Goal: Task Accomplishment & Management: Use online tool/utility

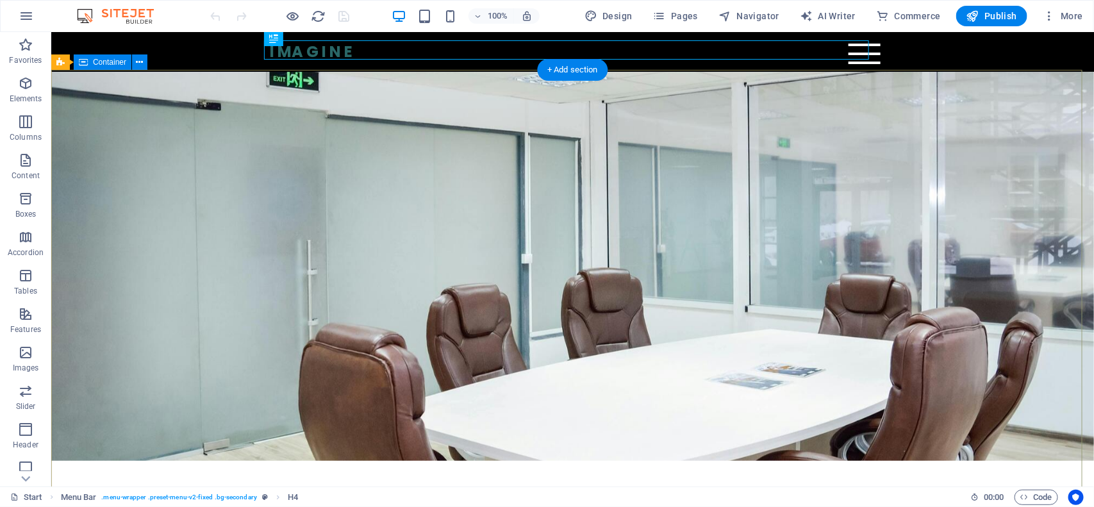
scroll to position [80, 0]
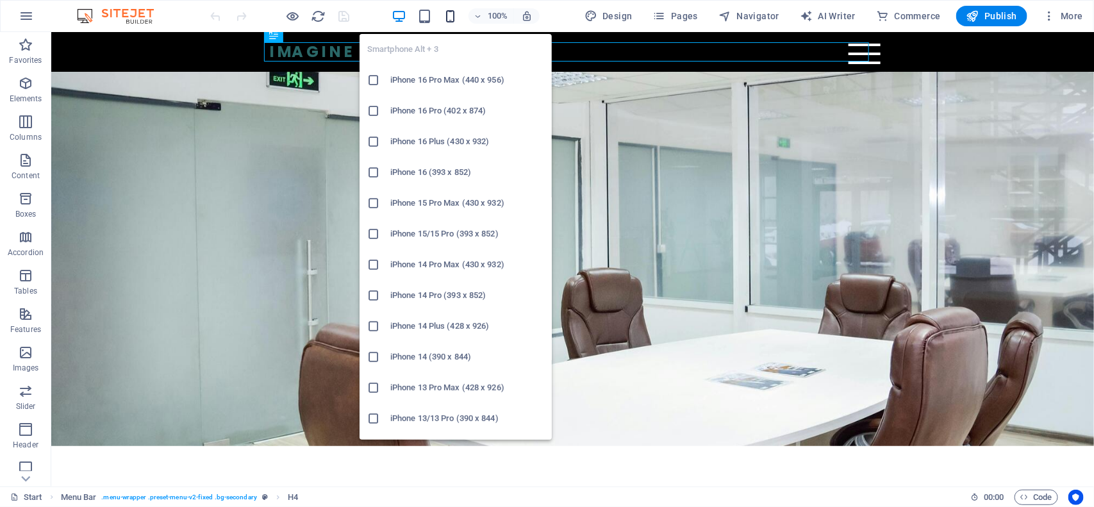
click at [450, 10] on icon "button" at bounding box center [450, 16] width 15 height 15
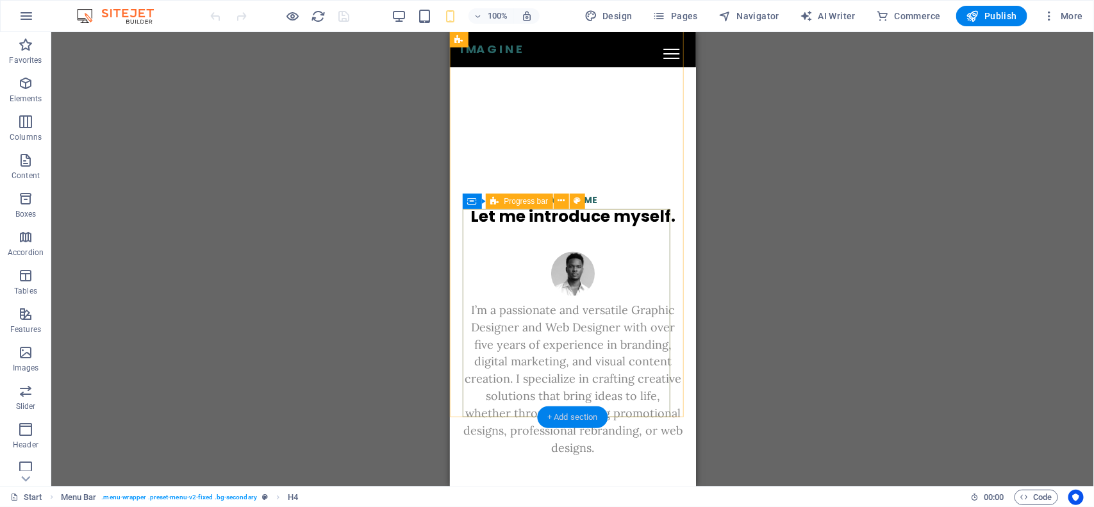
scroll to position [881, 0]
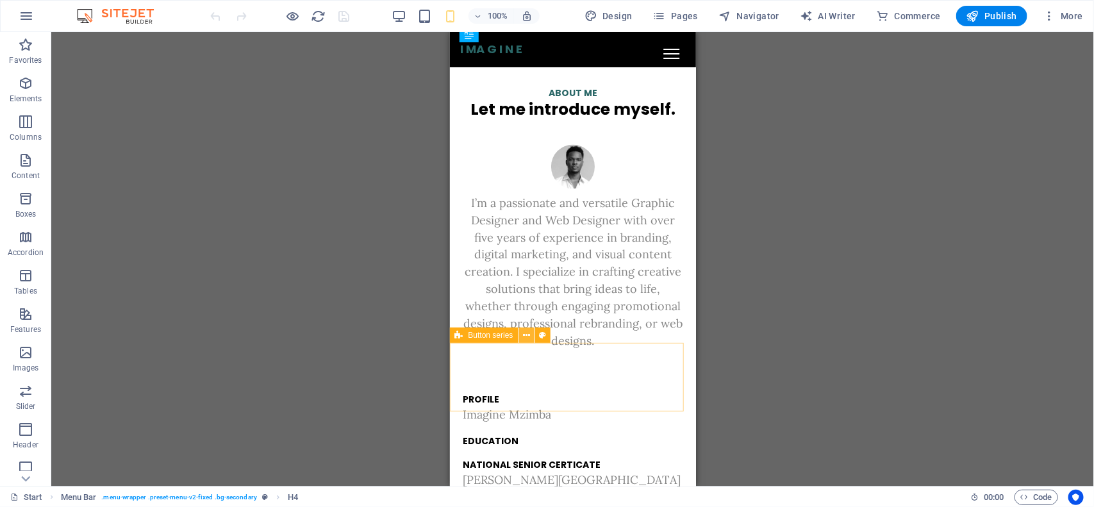
click at [523, 335] on button at bounding box center [526, 335] width 15 height 15
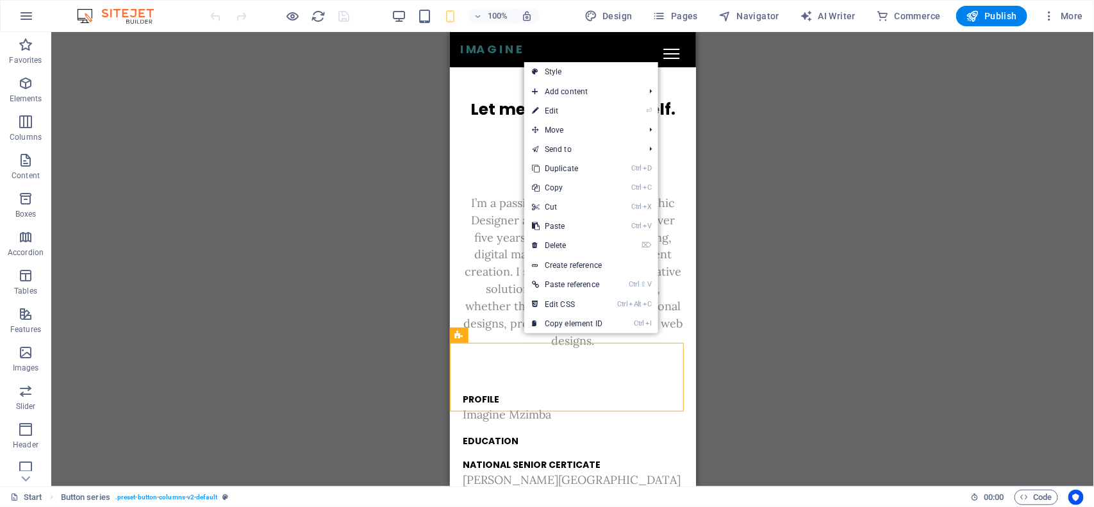
drag, startPoint x: 554, startPoint y: 104, endPoint x: 545, endPoint y: 112, distance: 12.3
click at [554, 104] on link "⏎ Edit" at bounding box center [567, 110] width 86 height 19
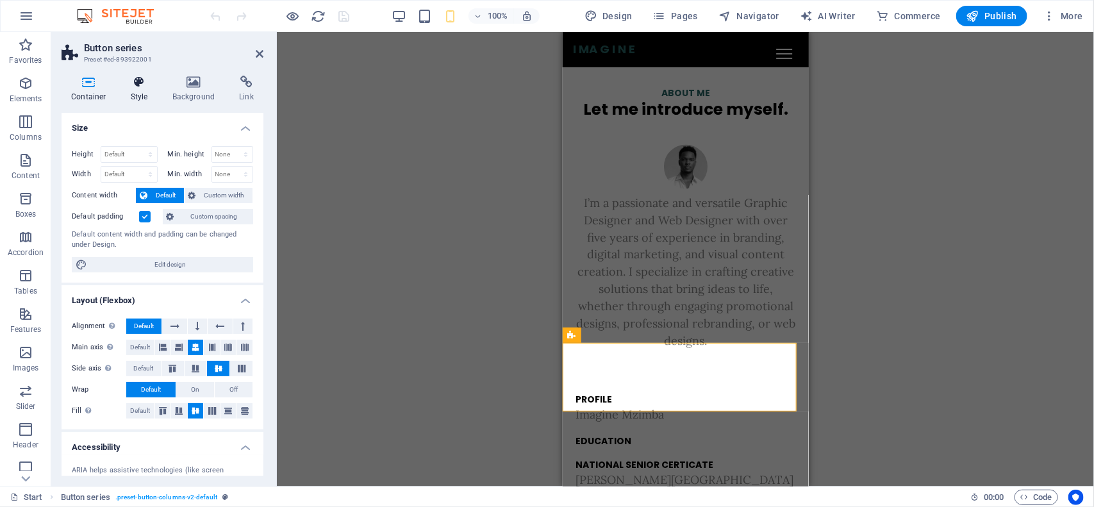
click at [140, 95] on h4 "Style" at bounding box center [142, 89] width 42 height 27
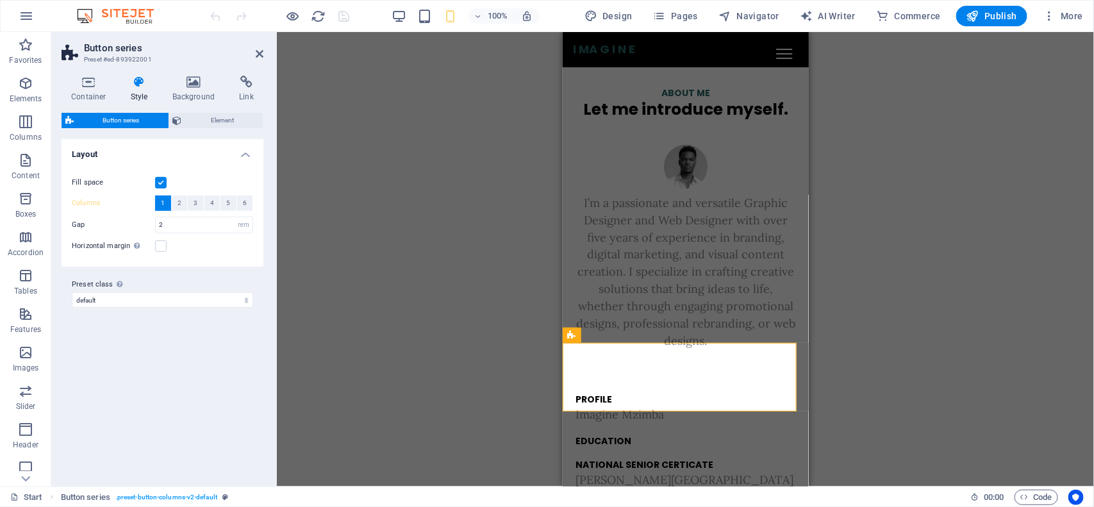
click at [247, 155] on h4 "Layout" at bounding box center [163, 150] width 202 height 23
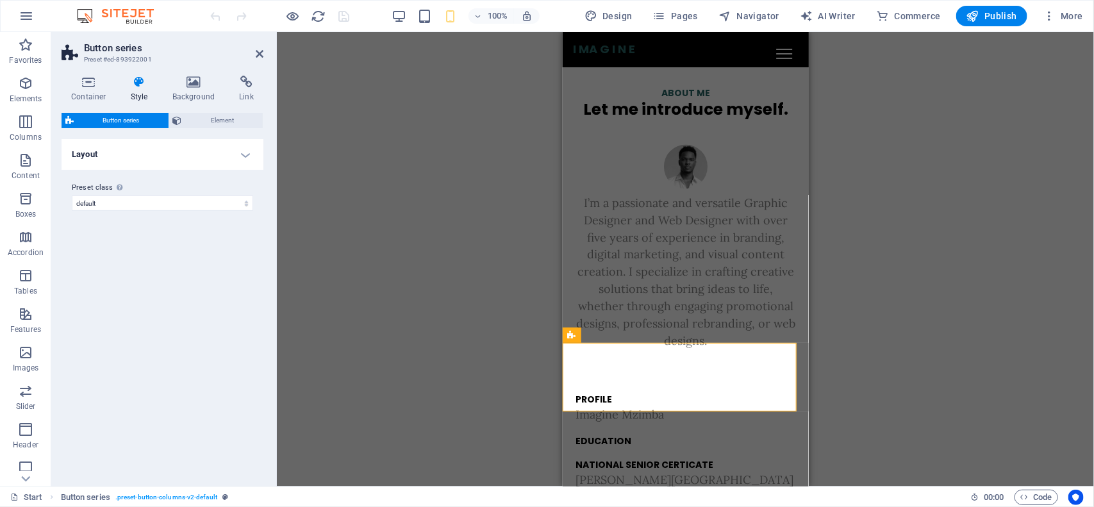
click at [247, 155] on h4 "Layout" at bounding box center [163, 154] width 202 height 31
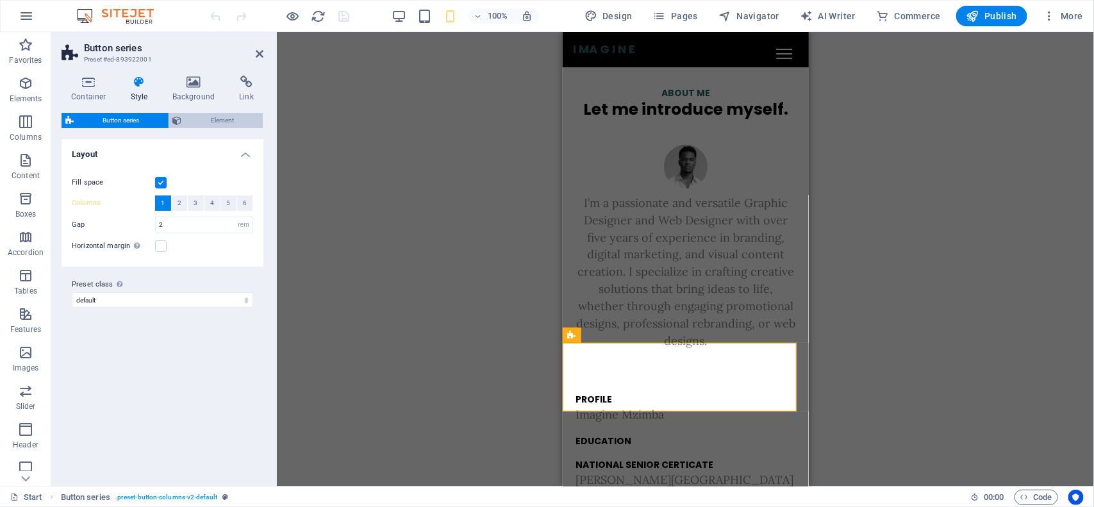
click at [203, 119] on span "Element" at bounding box center [223, 120] width 74 height 15
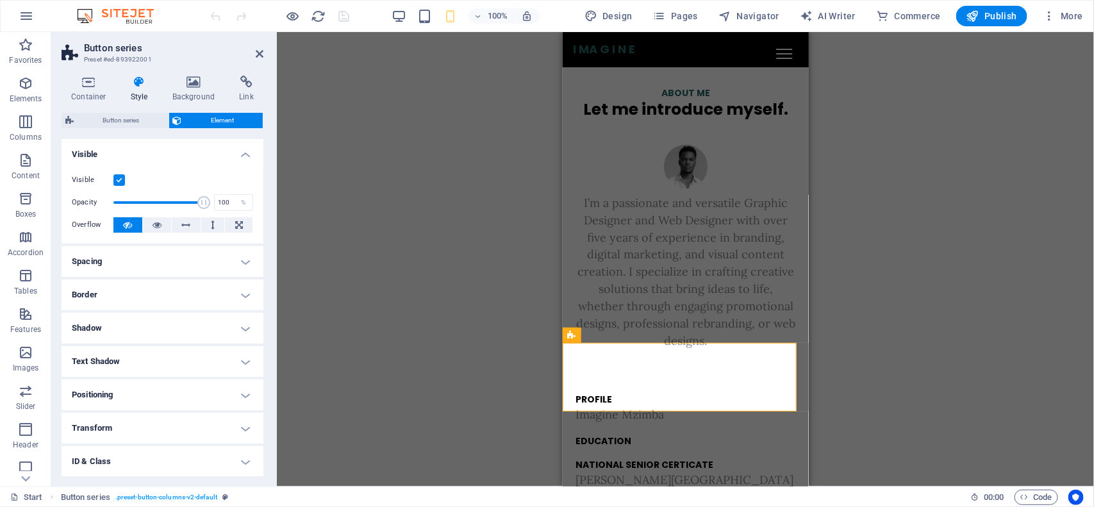
click at [208, 260] on h4 "Spacing" at bounding box center [163, 261] width 202 height 31
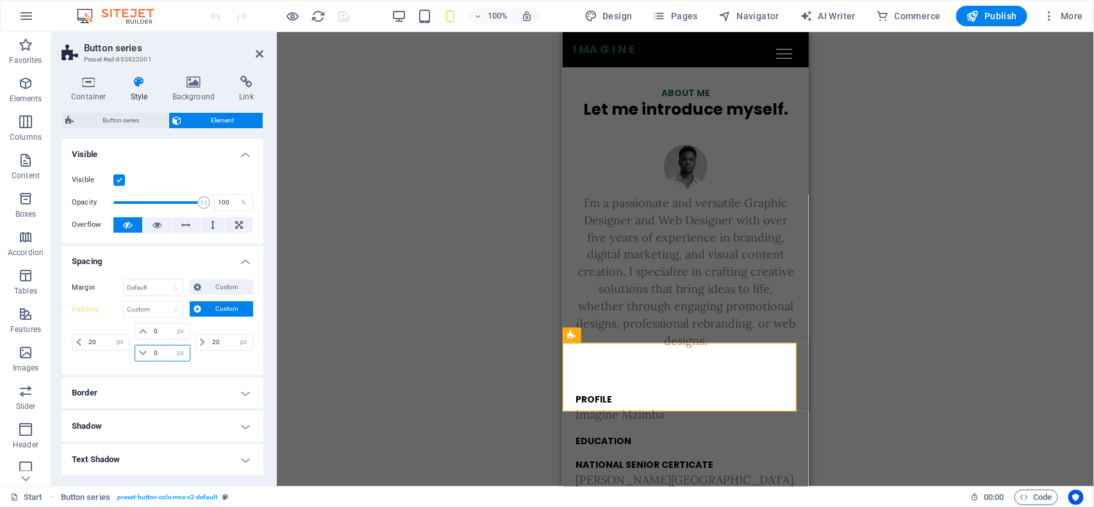
click at [161, 357] on input "0" at bounding box center [170, 352] width 38 height 15
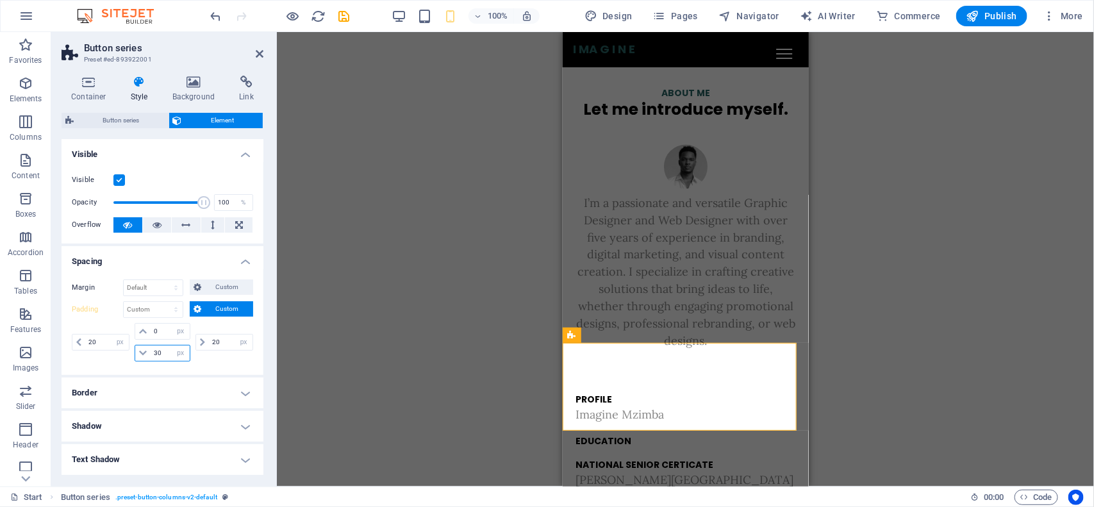
type input "3"
type input "50"
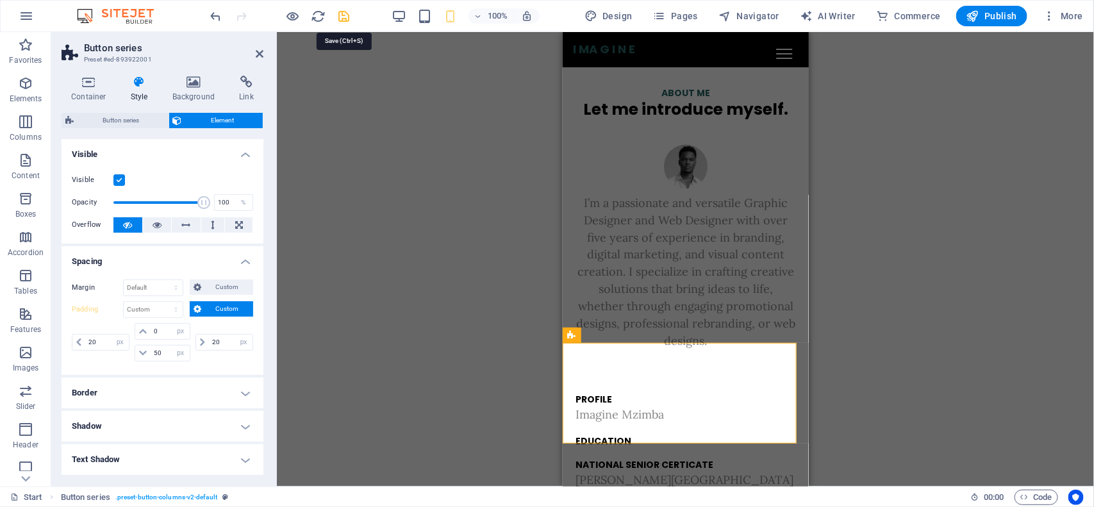
click at [341, 19] on icon "save" at bounding box center [344, 16] width 15 height 15
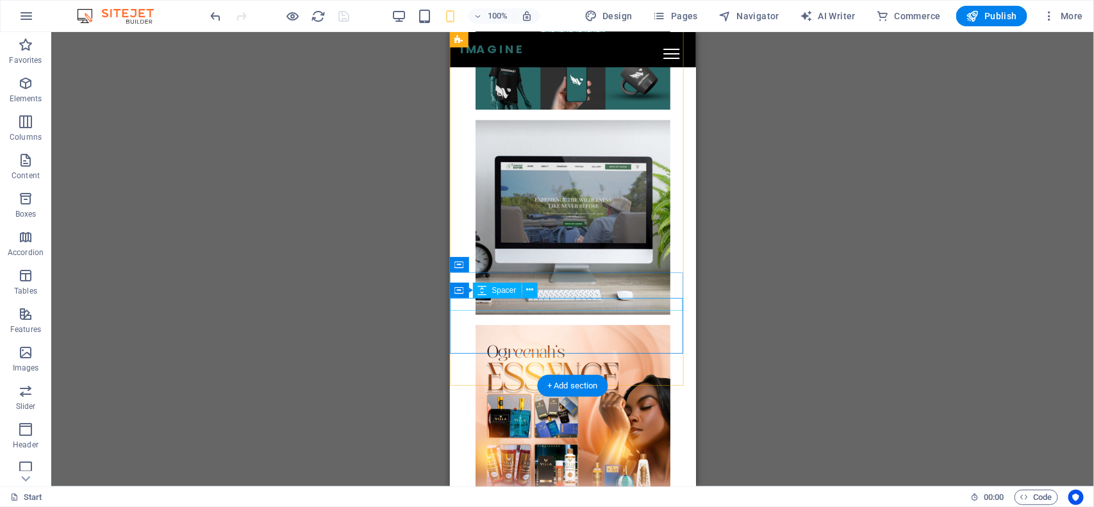
scroll to position [3905, 0]
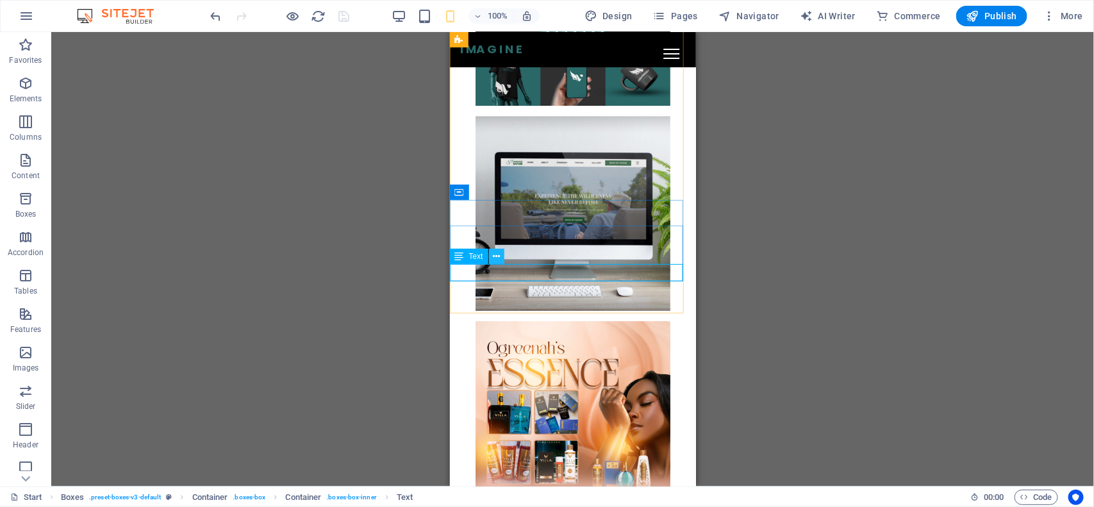
click at [498, 254] on icon at bounding box center [496, 256] width 7 height 13
click at [328, 203] on div "Drag here to replace the existing content. Press “Ctrl” if you want to create a…" at bounding box center [572, 259] width 1043 height 454
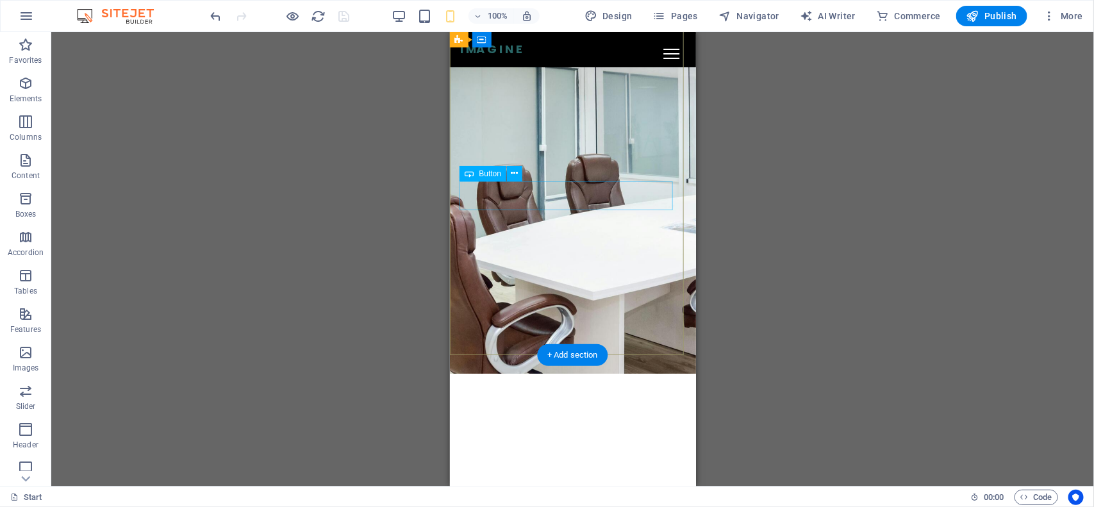
scroll to position [160, 0]
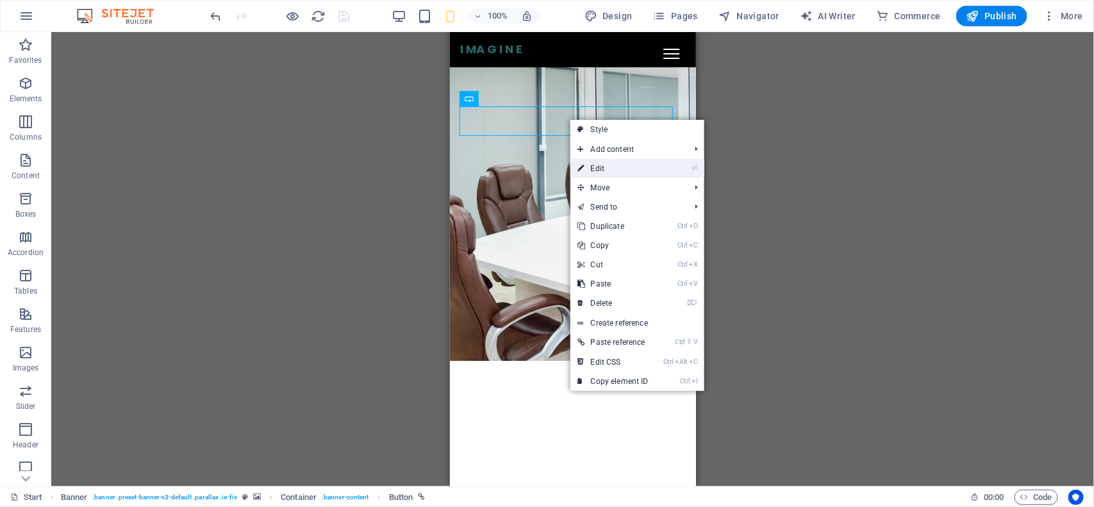
click at [590, 167] on link "⏎ Edit" at bounding box center [613, 168] width 86 height 19
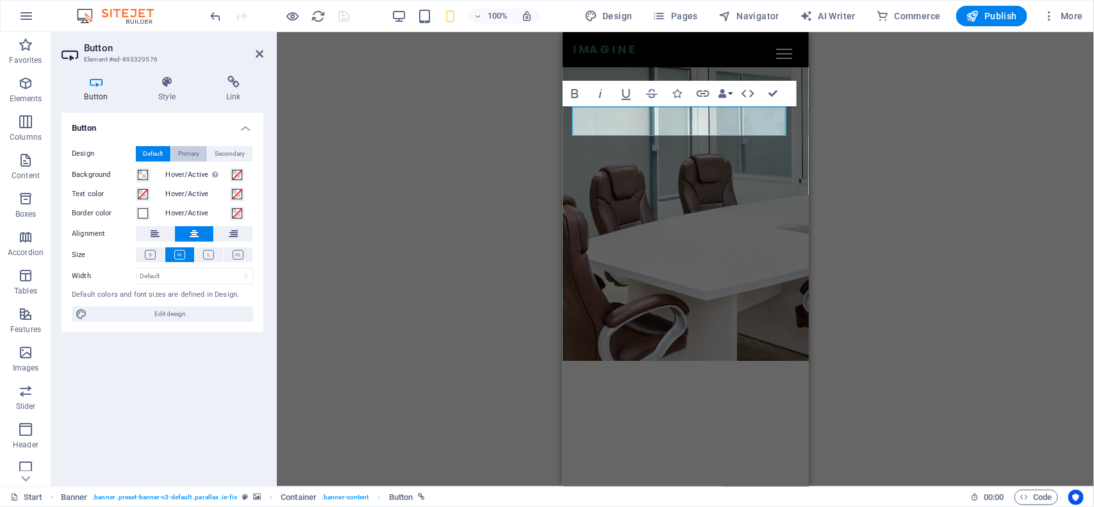
click at [199, 157] on span "Primary" at bounding box center [189, 153] width 21 height 15
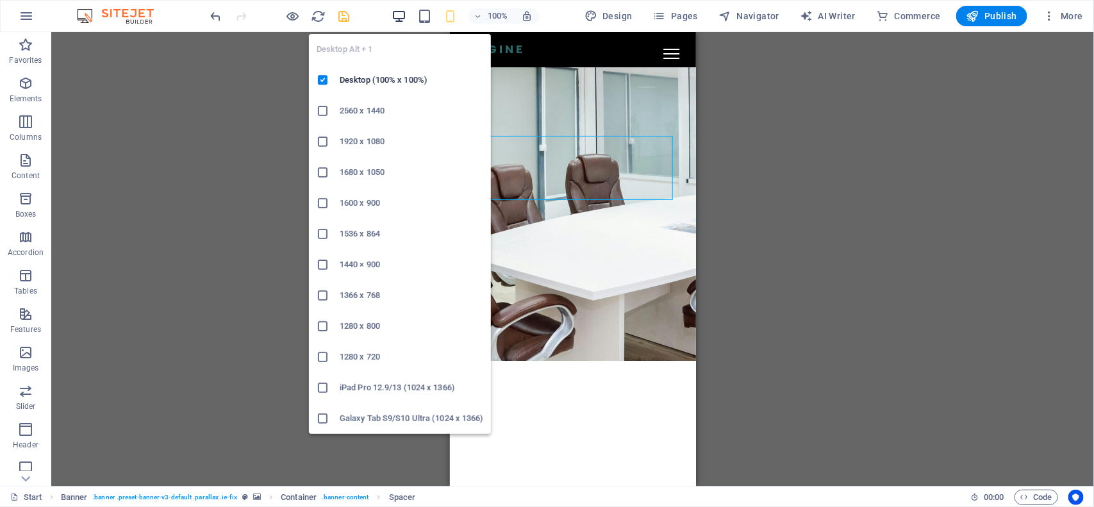
click at [401, 13] on icon "button" at bounding box center [399, 16] width 15 height 15
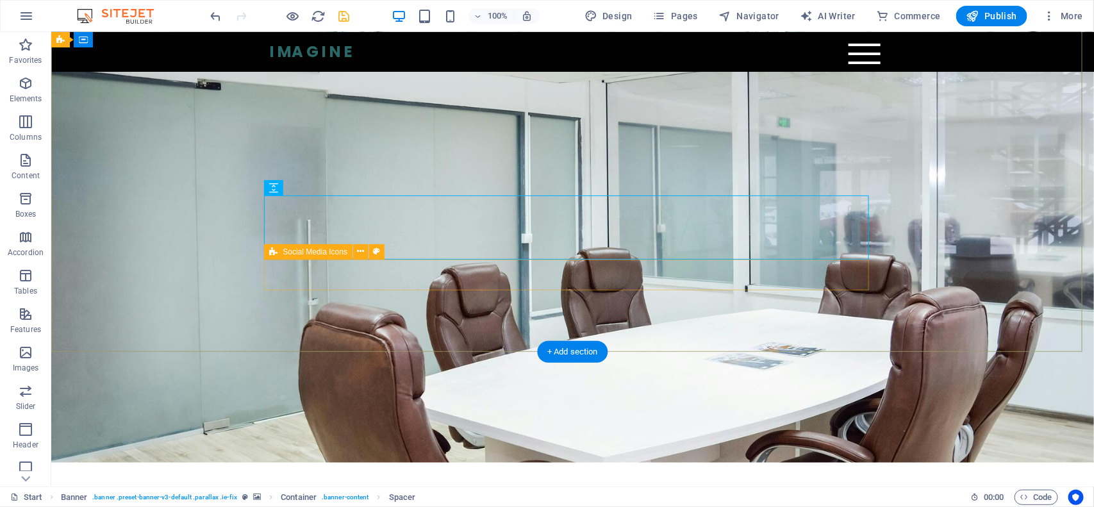
scroll to position [0, 0]
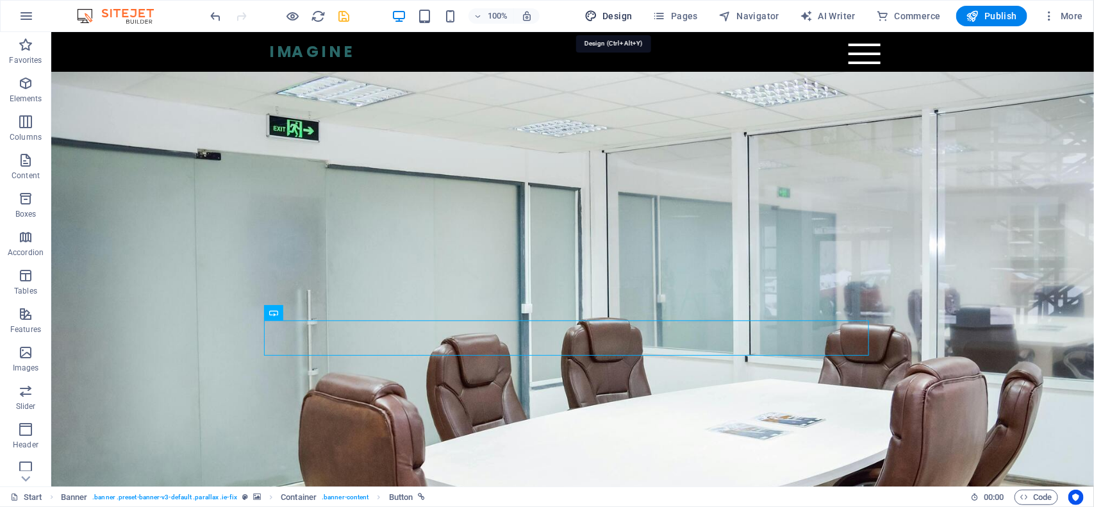
click at [613, 12] on span "Design" at bounding box center [609, 16] width 48 height 13
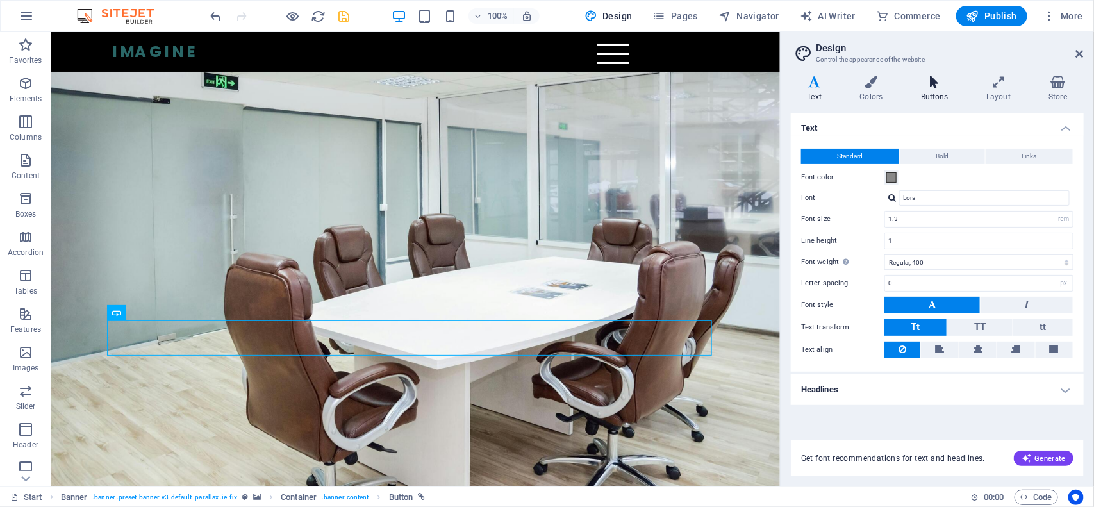
click at [921, 93] on h4 "Buttons" at bounding box center [936, 89] width 65 height 27
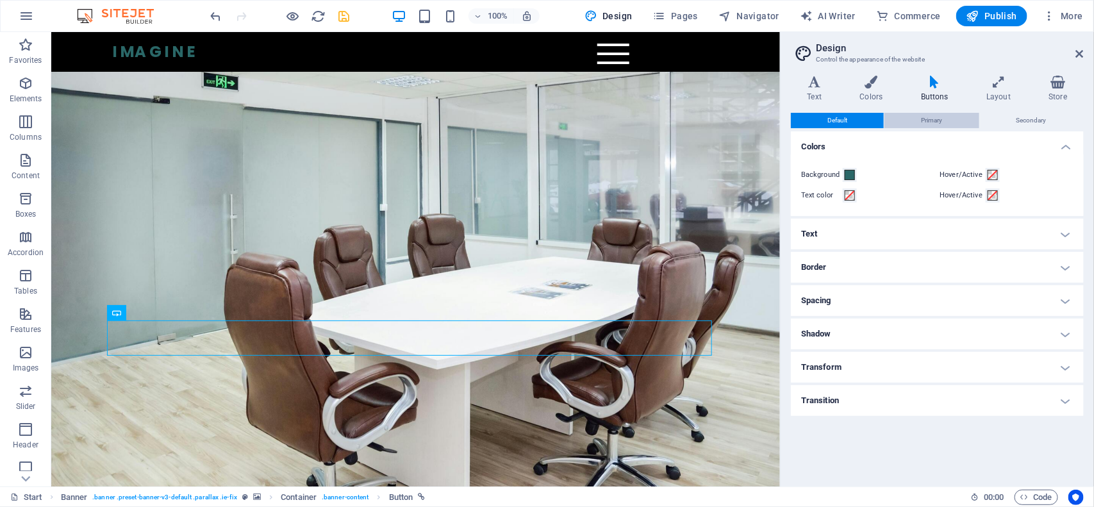
click at [934, 117] on span "Primary" at bounding box center [931, 120] width 21 height 15
click at [908, 228] on h4 "Text" at bounding box center [937, 234] width 293 height 31
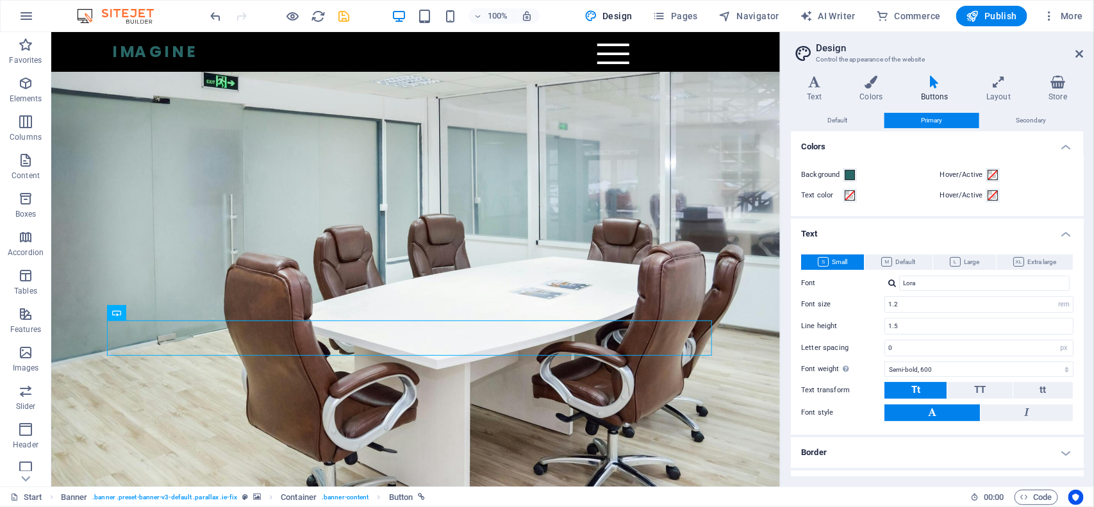
click at [892, 284] on div at bounding box center [892, 283] width 8 height 8
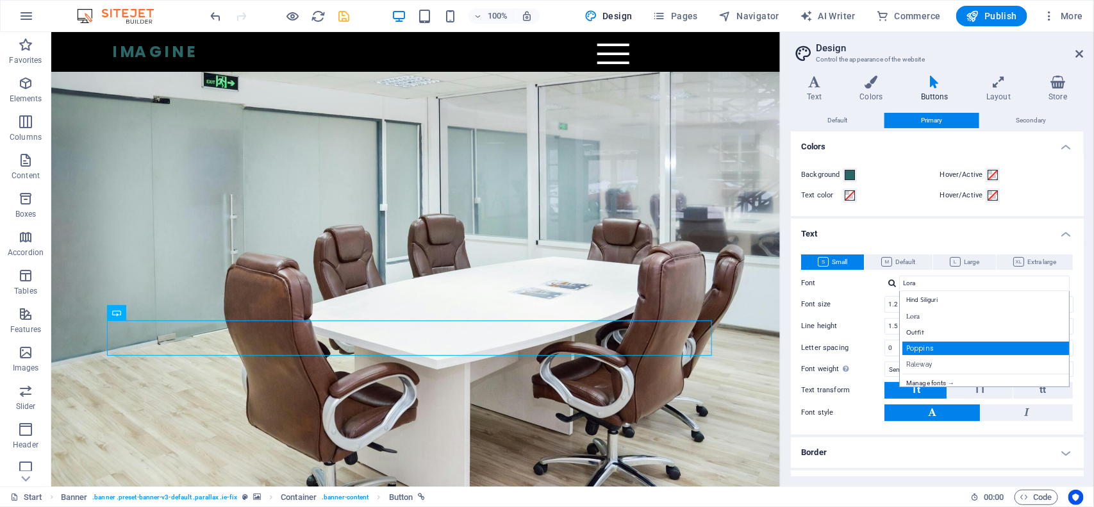
click at [924, 347] on div "Poppins" at bounding box center [987, 348] width 169 height 13
type input "Poppins"
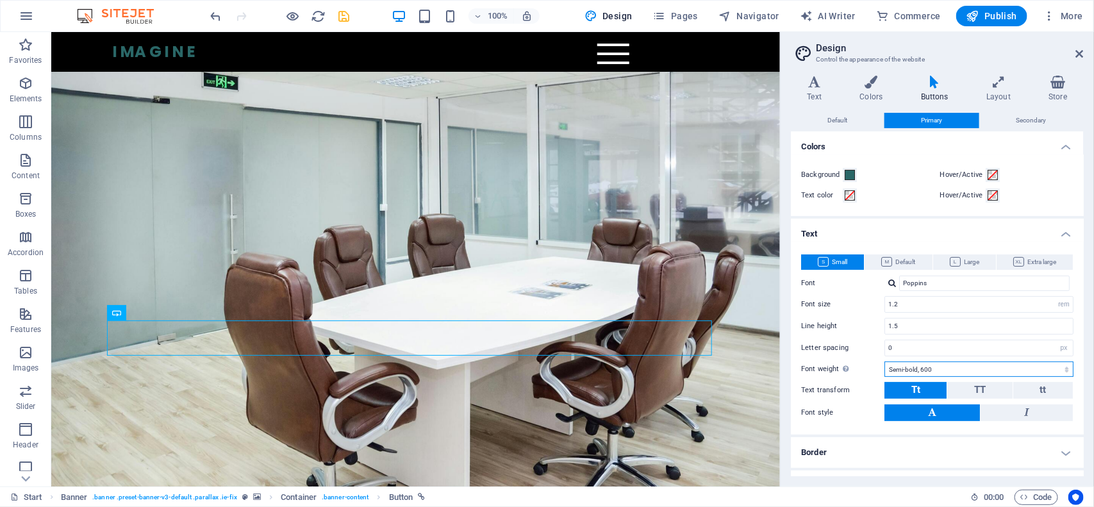
click at [957, 363] on select "Thin, 100 Extra-light, 200 Light, 300 Regular, 400 Medium, 500 Semi-bold, 600 B…" at bounding box center [979, 369] width 189 height 15
click at [885, 362] on select "Thin, 100 Extra-light, 200 Light, 300 Regular, 400 Medium, 500 Semi-bold, 600 B…" at bounding box center [979, 369] width 189 height 15
click at [912, 308] on input "1.2" at bounding box center [979, 304] width 188 height 15
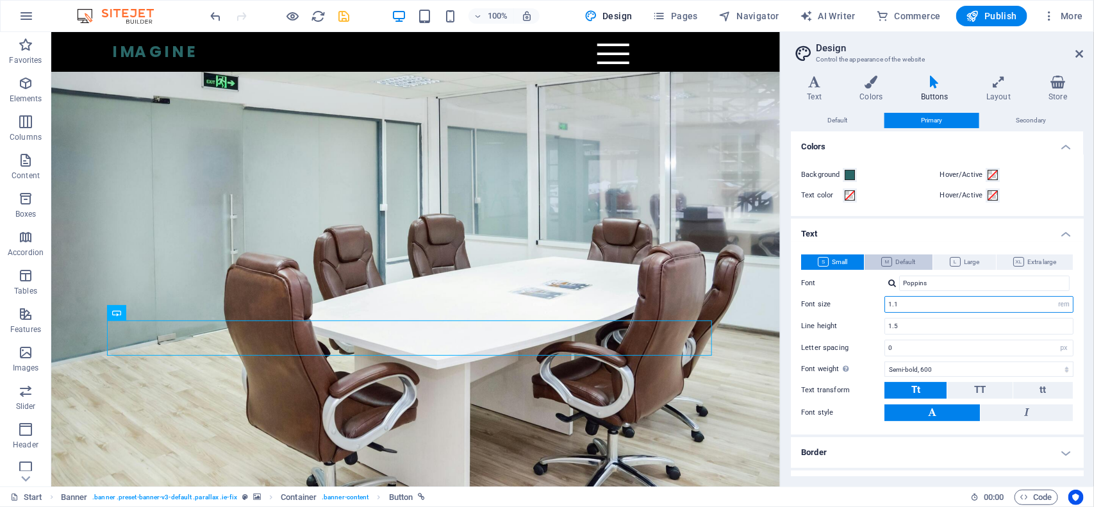
type input "1.1"
click at [904, 258] on span "Default" at bounding box center [898, 261] width 34 height 15
click at [892, 285] on div at bounding box center [892, 283] width 8 height 8
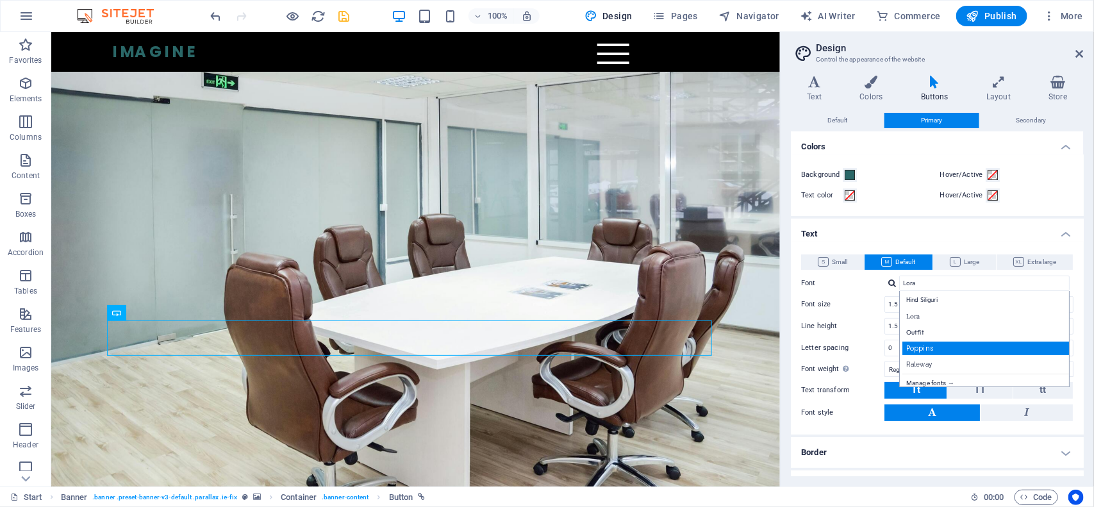
click at [931, 347] on div "Poppins" at bounding box center [987, 348] width 169 height 13
type input "Poppins"
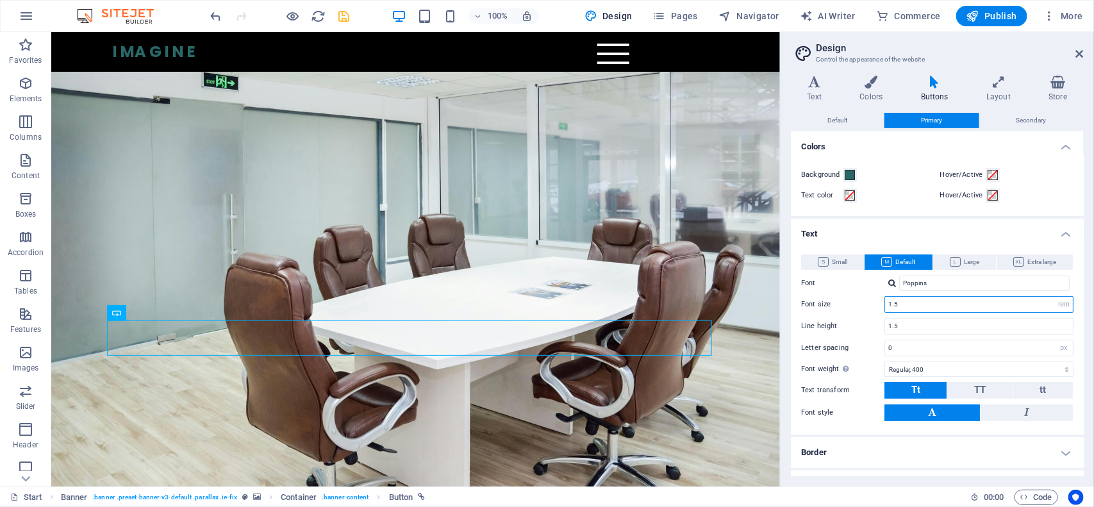
click at [927, 303] on input "1.5" at bounding box center [979, 304] width 188 height 15
type input "1.1"
click at [945, 378] on div "Small Default Large Extra large Font Poppins Manage fonts → Font size 1.1 rem p…" at bounding box center [937, 338] width 298 height 193
select select "600"
click at [885, 362] on select "Thin, 100 Extra-light, 200 Light, 300 Regular, 400 Medium, 500 Semi-bold, 600 B…" at bounding box center [979, 369] width 189 height 15
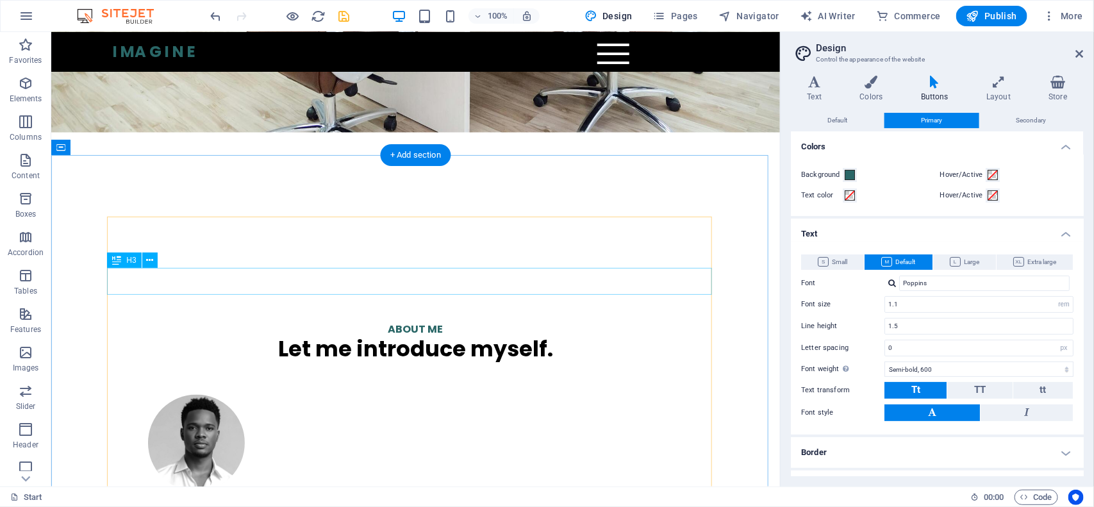
scroll to position [721, 0]
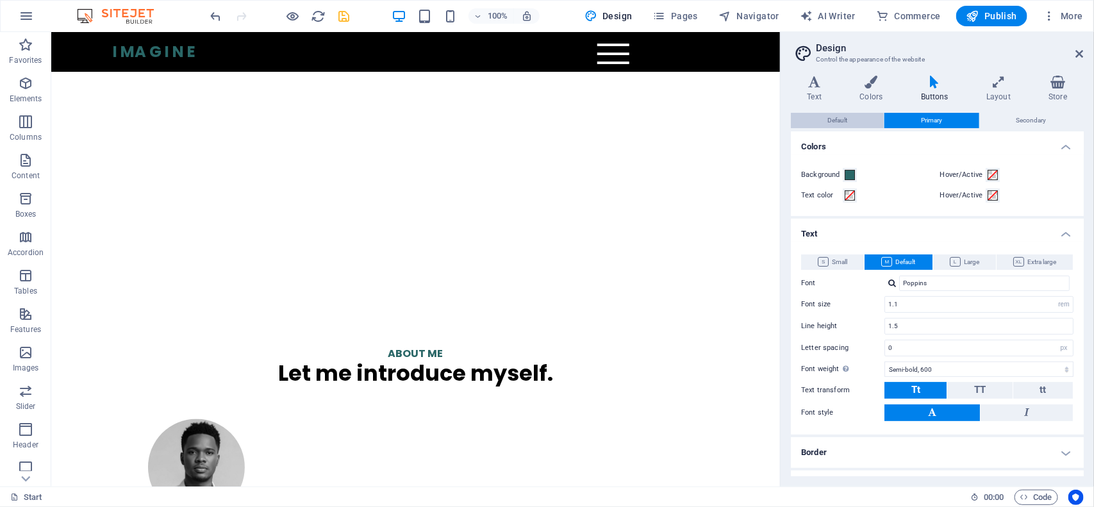
click at [838, 117] on span "Default" at bounding box center [838, 120] width 20 height 15
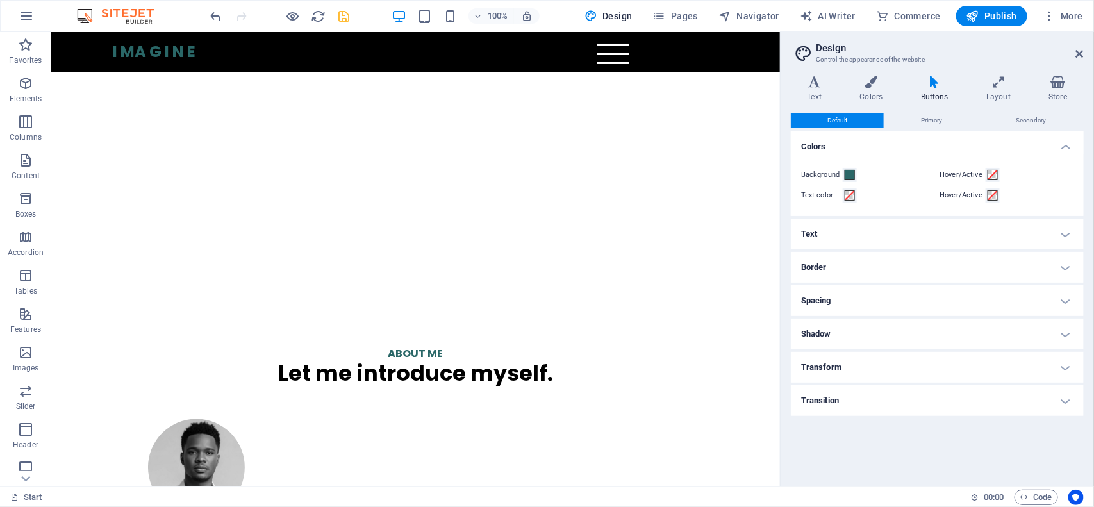
click at [878, 231] on h4 "Text" at bounding box center [937, 234] width 293 height 31
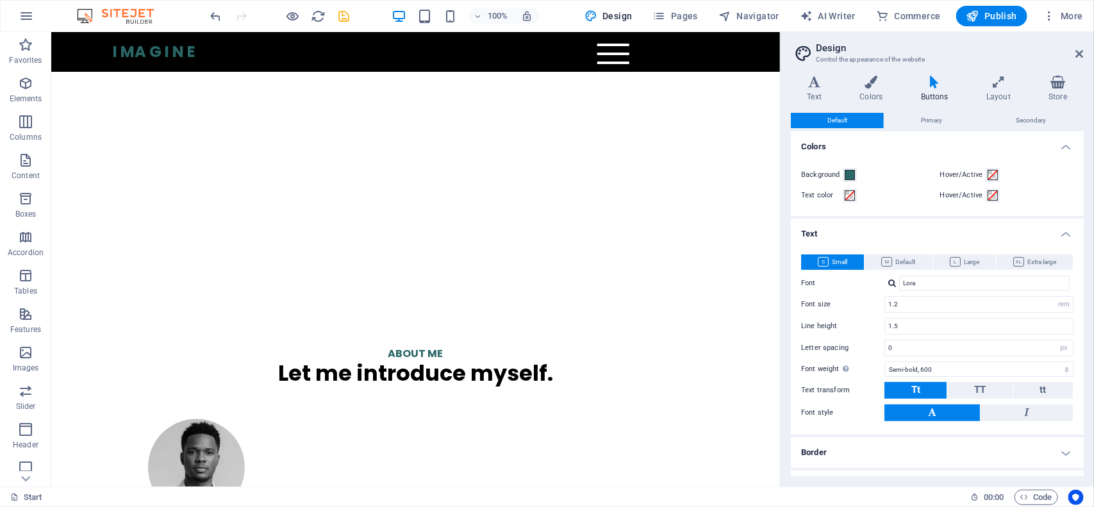
click at [894, 284] on div at bounding box center [892, 283] width 8 height 8
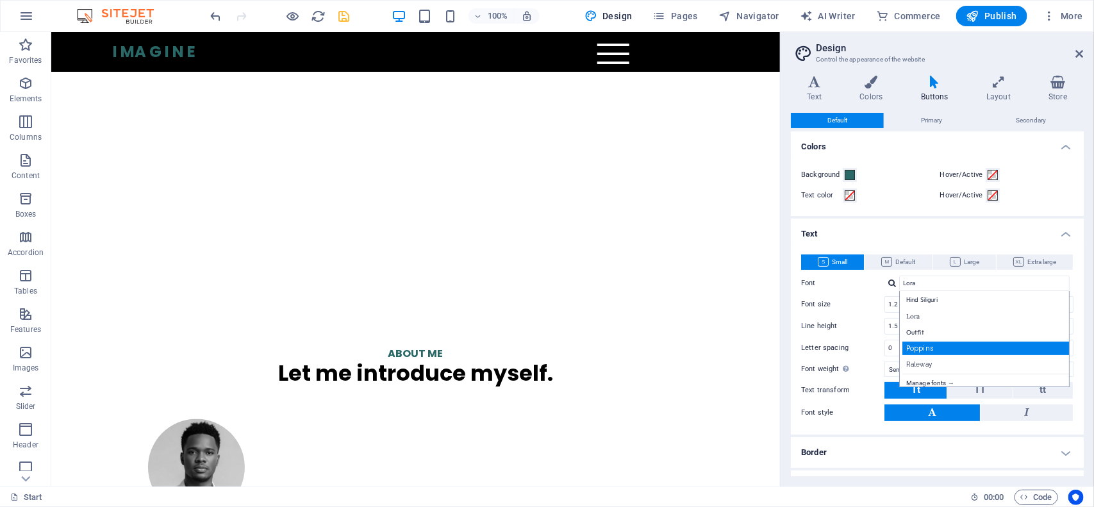
click at [938, 351] on div "Poppins" at bounding box center [987, 348] width 169 height 13
type input "Poppins"
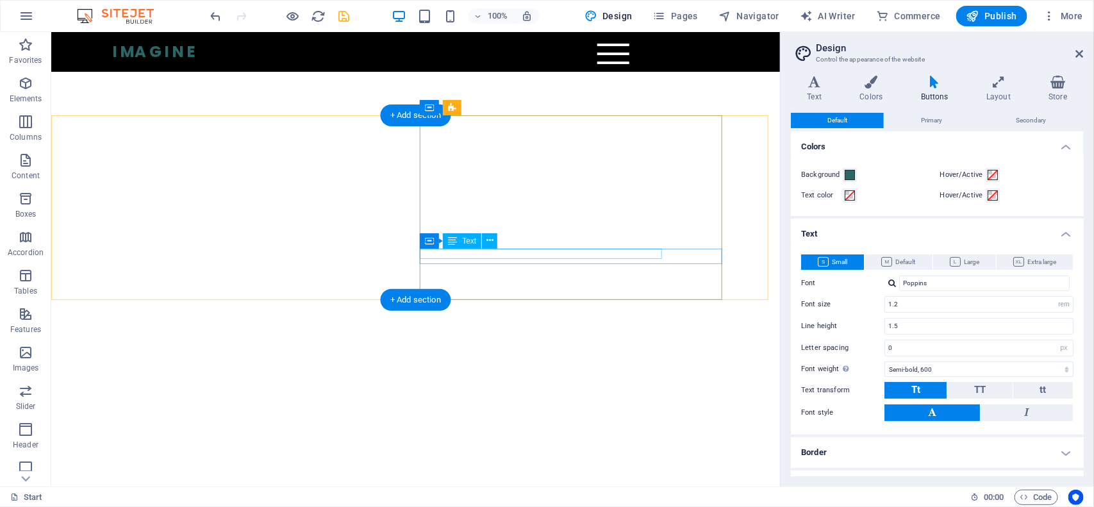
scroll to position [561, 0]
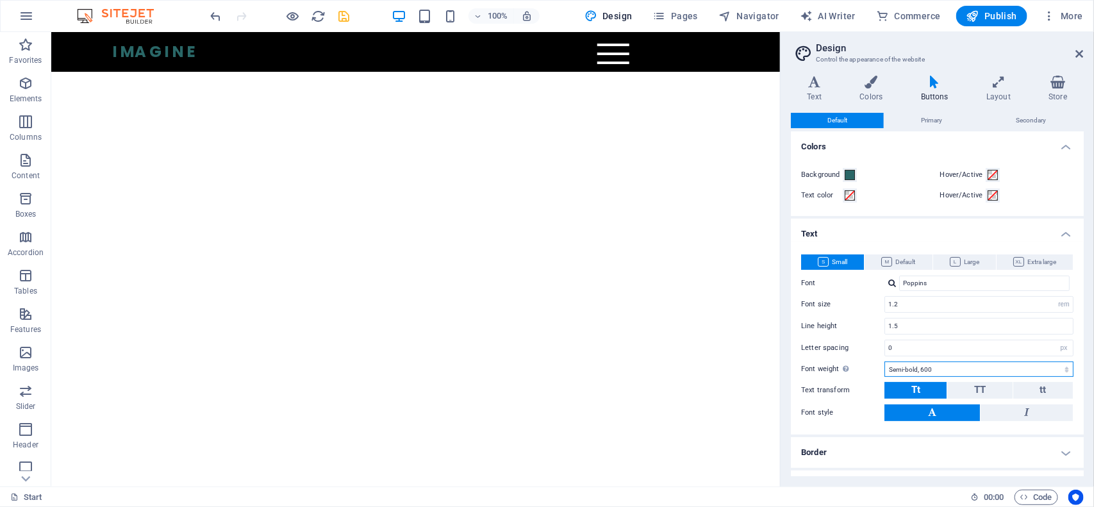
click at [971, 376] on select "Thin, 100 Extra-light, 200 Light, 300 Regular, 400 Medium, 500 Semi-bold, 600 B…" at bounding box center [979, 369] width 189 height 15
click at [923, 306] on input "1.2" at bounding box center [979, 304] width 188 height 15
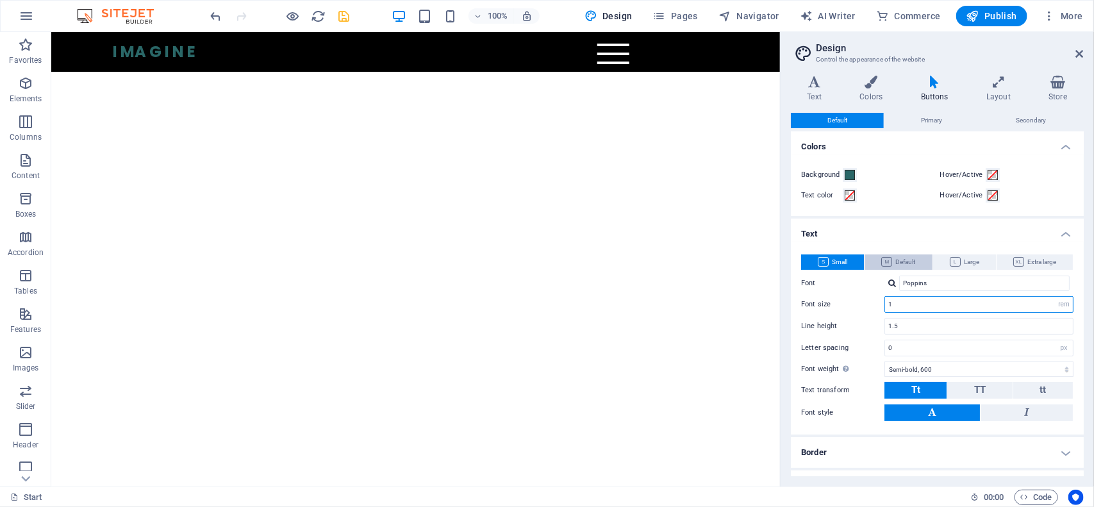
type input "1"
click at [892, 260] on span "Default" at bounding box center [898, 261] width 34 height 15
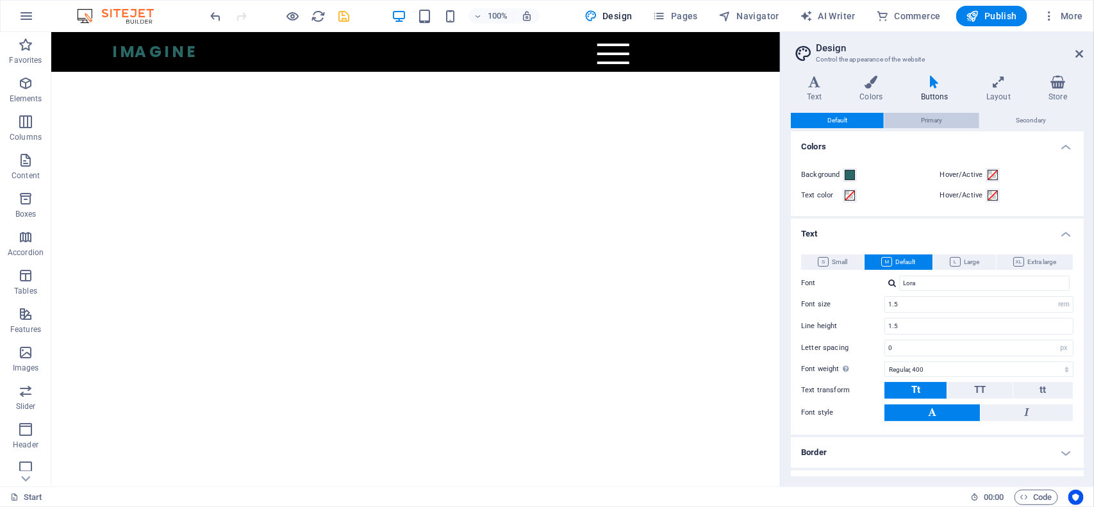
click at [940, 119] on span "Primary" at bounding box center [931, 120] width 21 height 15
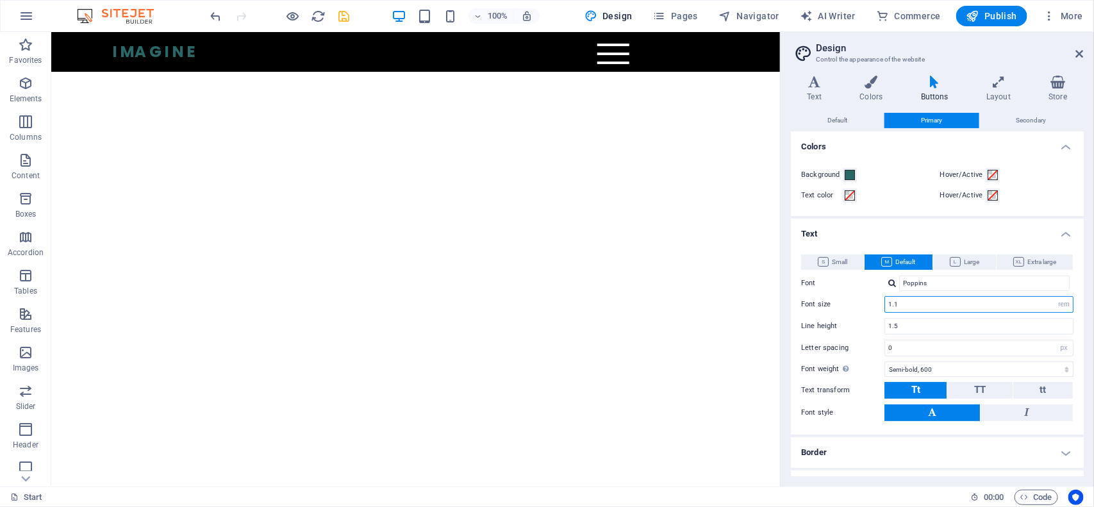
click at [909, 306] on input "1.1" at bounding box center [979, 304] width 188 height 15
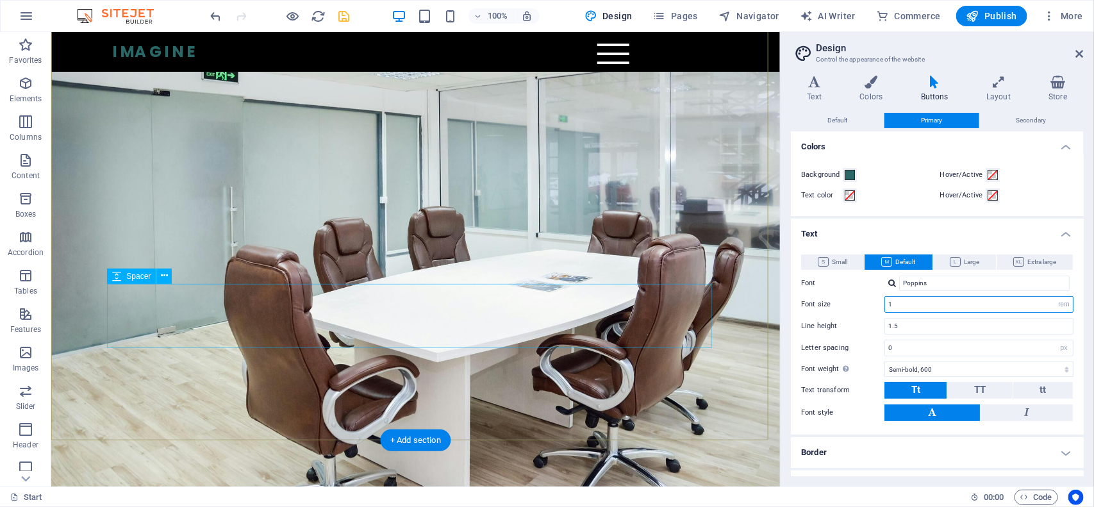
scroll to position [80, 0]
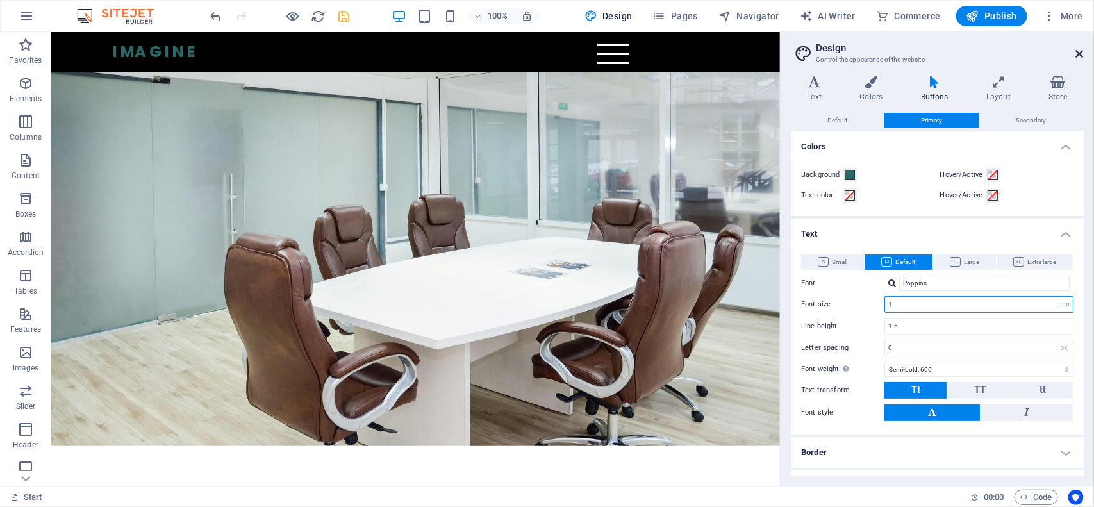
type input "1"
click at [1080, 53] on icon at bounding box center [1080, 54] width 8 height 10
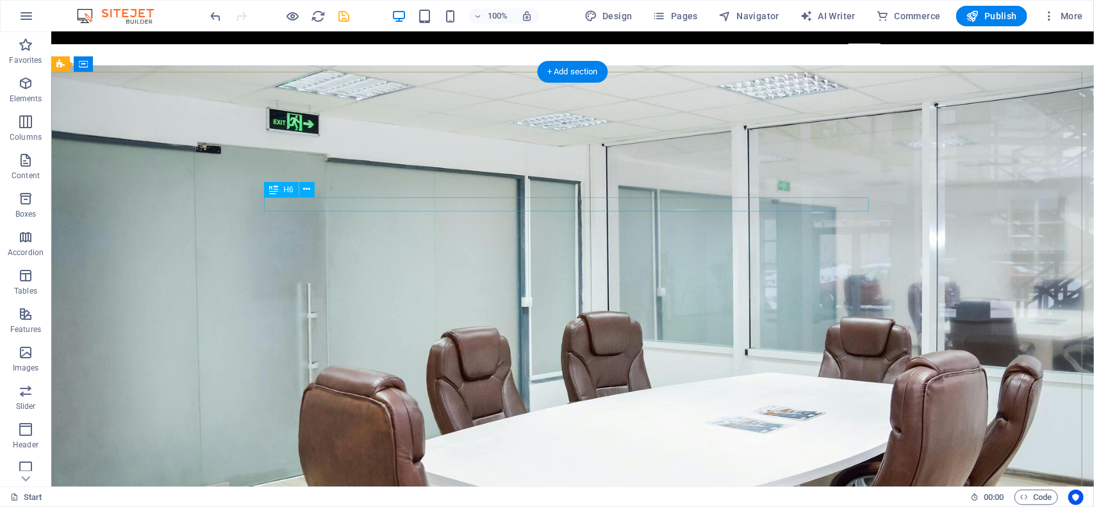
scroll to position [0, 0]
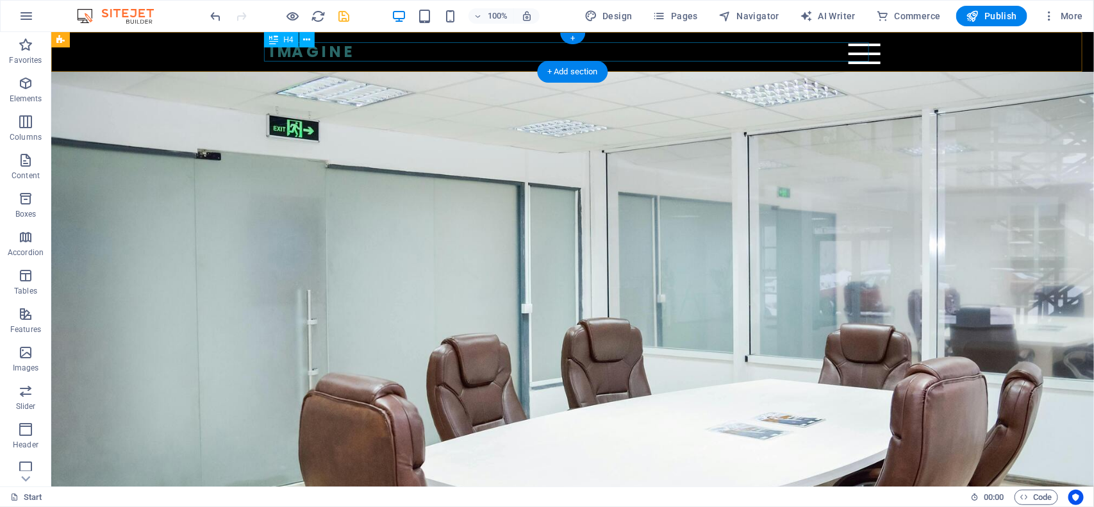
click at [270, 47] on div "I MA G I N E" at bounding box center [572, 51] width 605 height 19
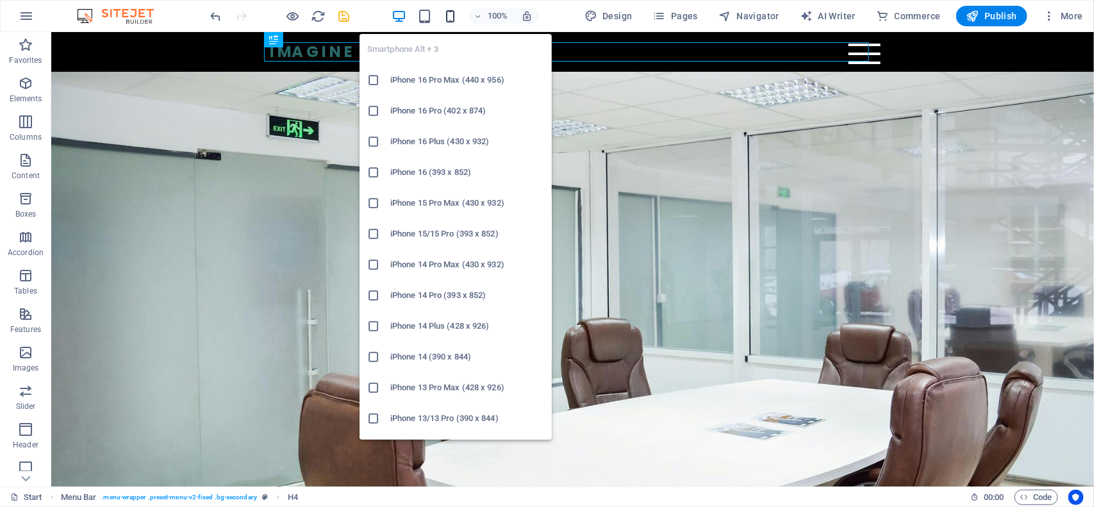
click at [453, 17] on icon "button" at bounding box center [450, 16] width 15 height 15
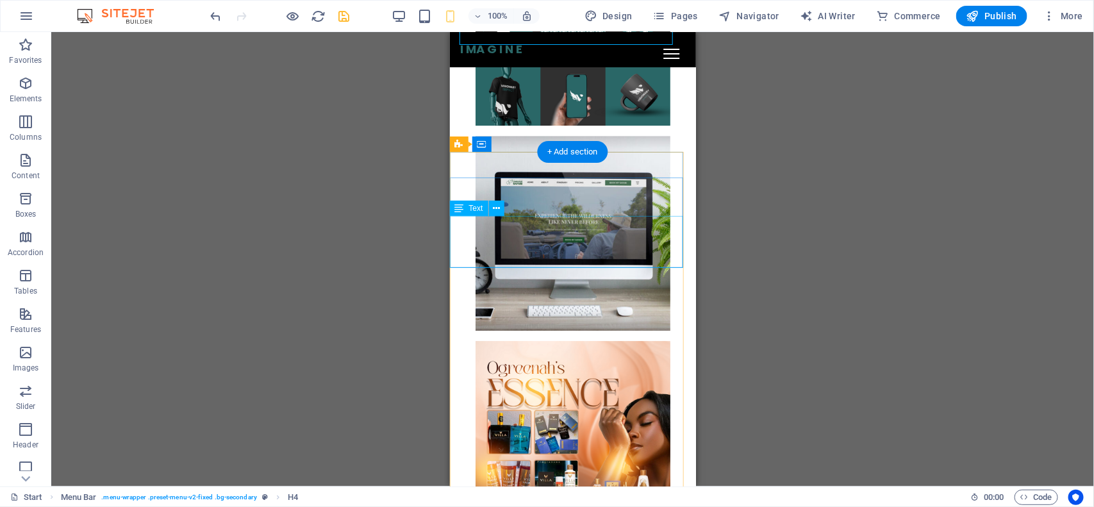
scroll to position [3905, 0]
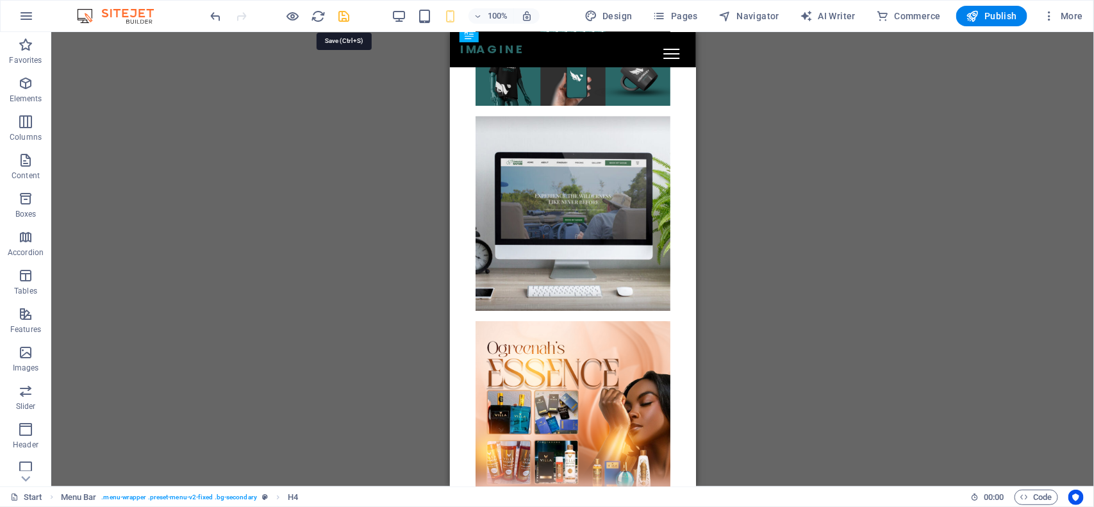
click at [338, 17] on icon "save" at bounding box center [344, 16] width 15 height 15
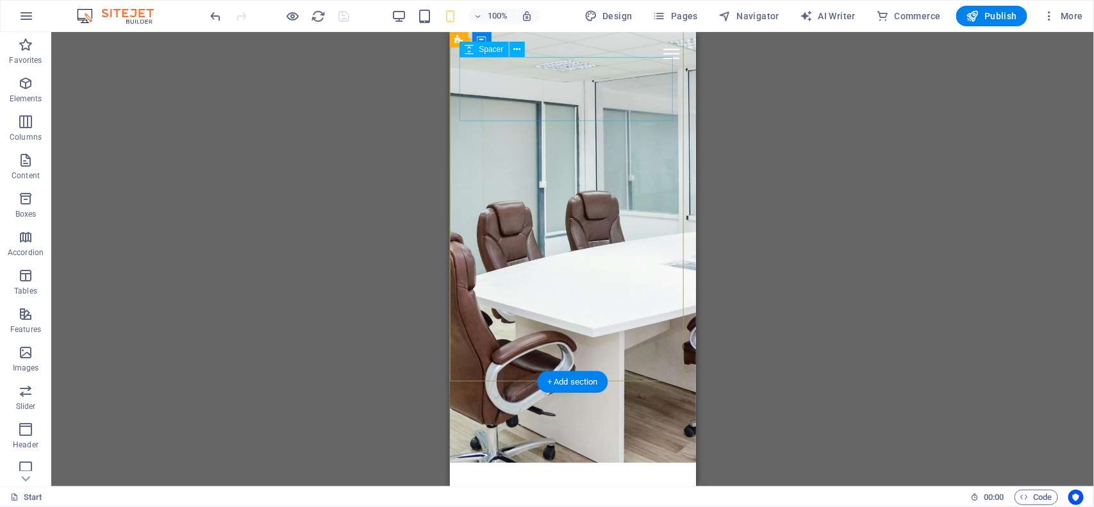
scroll to position [0, 0]
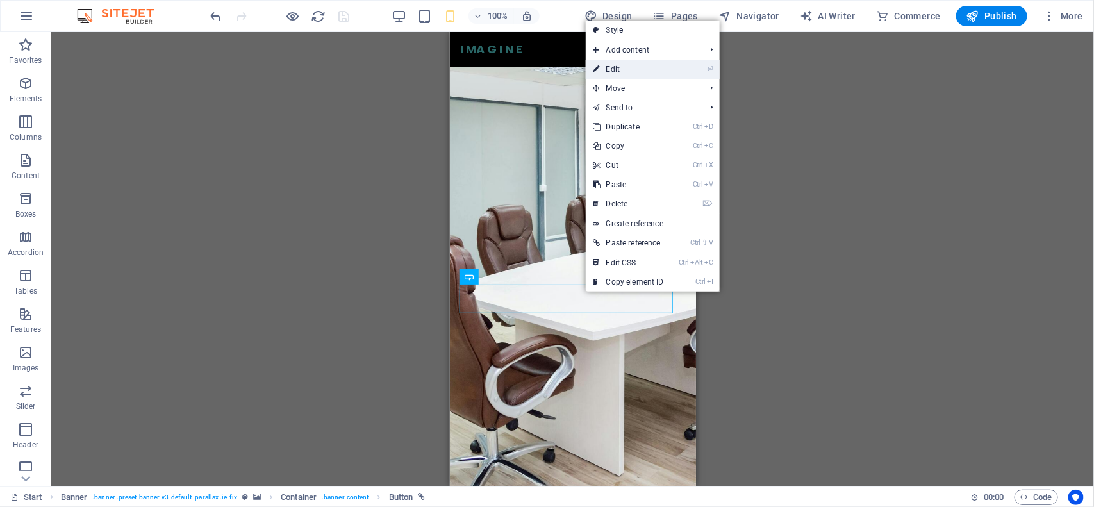
click at [629, 71] on link "⏎ Edit" at bounding box center [629, 69] width 86 height 19
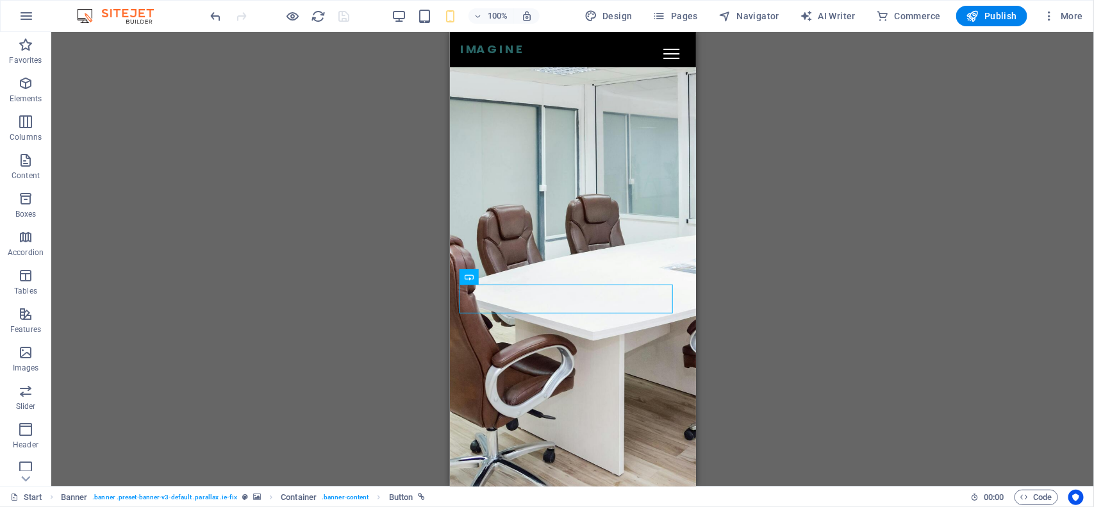
click at [720, 279] on div "H4 Menu Bar Banner Container Banner Spacer HTML H4 Spacer Slider Slider H1 Slid…" at bounding box center [572, 259] width 1043 height 454
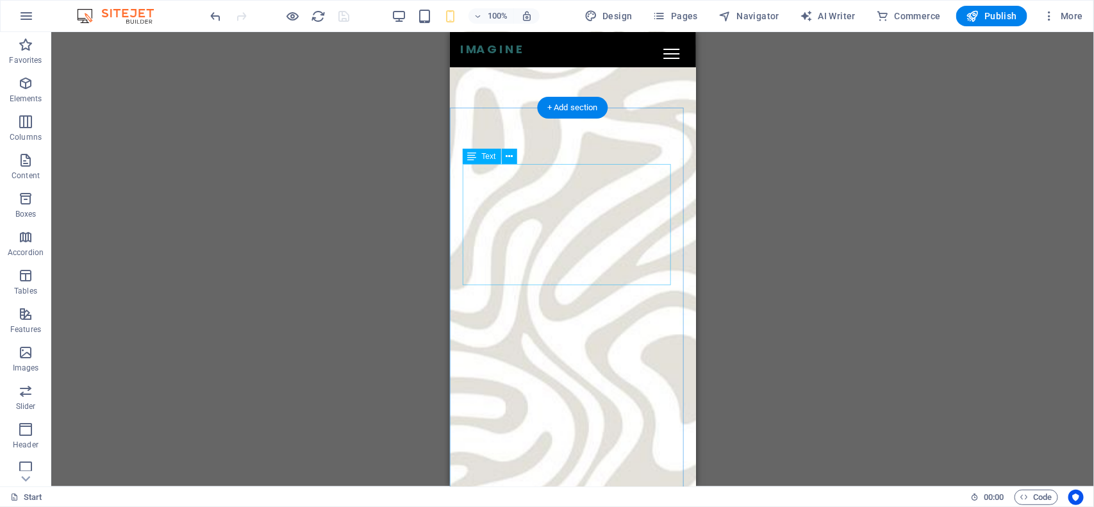
scroll to position [1763, 0]
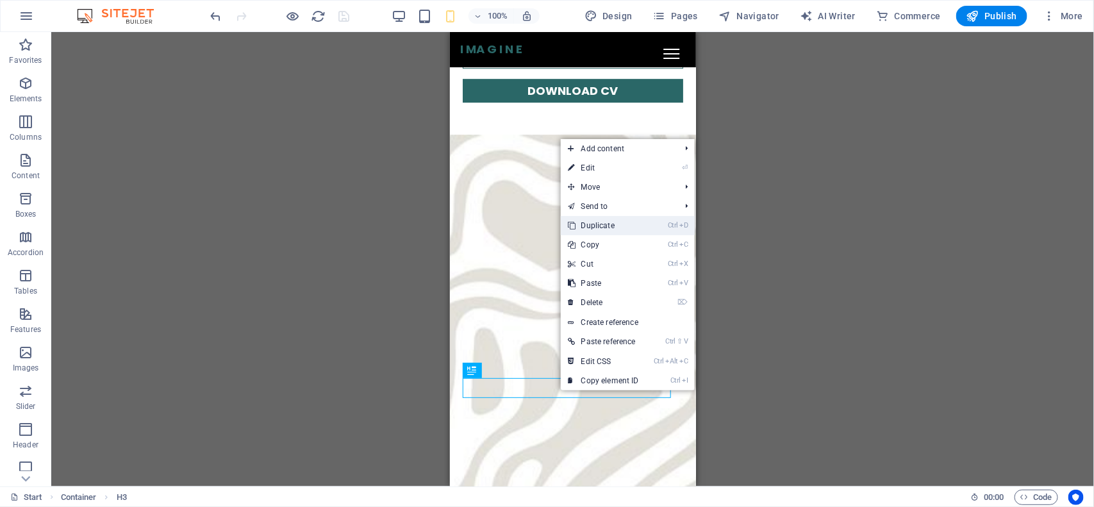
click at [590, 225] on link "Ctrl D Duplicate" at bounding box center [604, 225] width 86 height 19
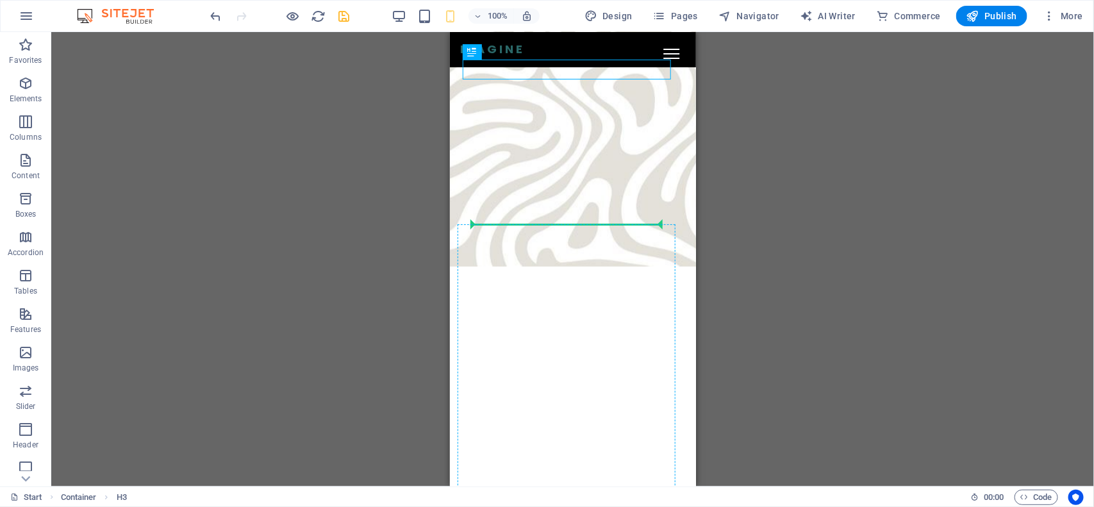
scroll to position [2197, 0]
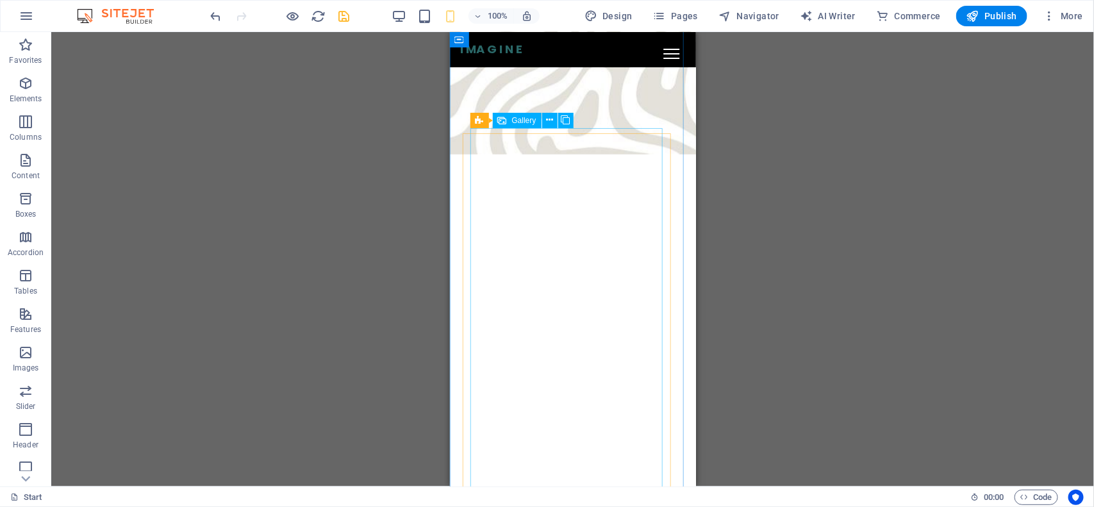
drag, startPoint x: 478, startPoint y: 112, endPoint x: 522, endPoint y: 138, distance: 52.0
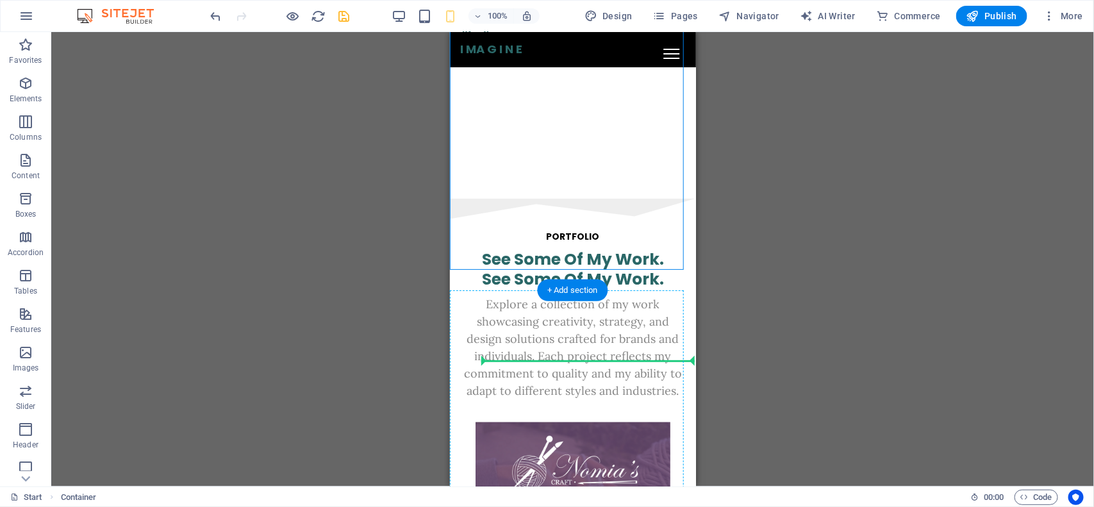
scroll to position [3210, 0]
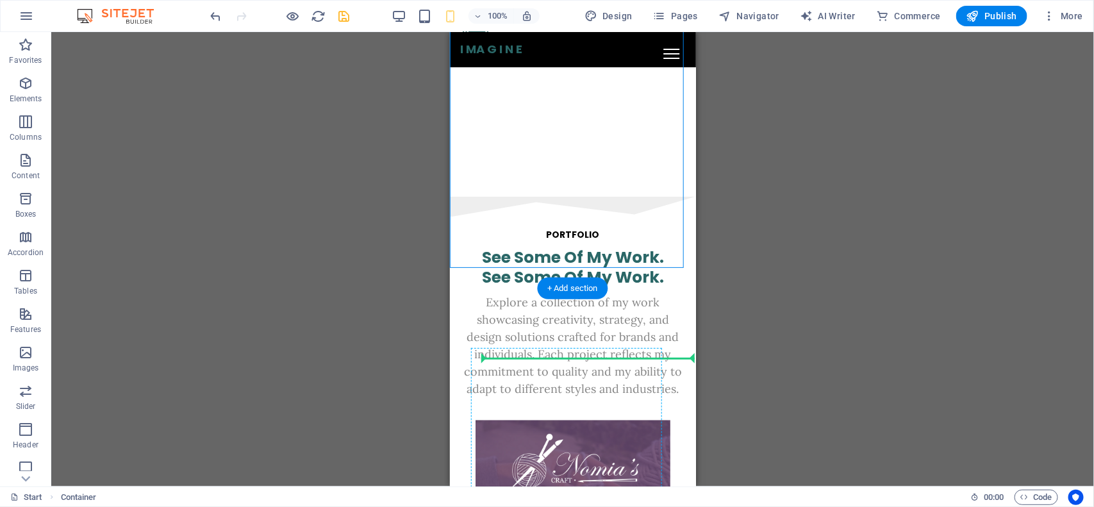
drag, startPoint x: 924, startPoint y: 309, endPoint x: 517, endPoint y: 363, distance: 409.9
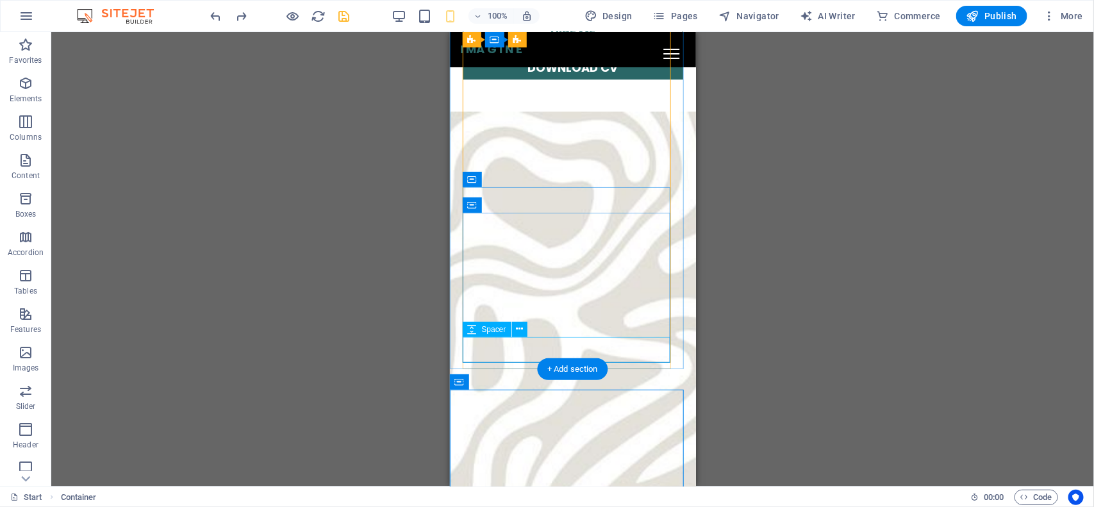
scroll to position [1801, 0]
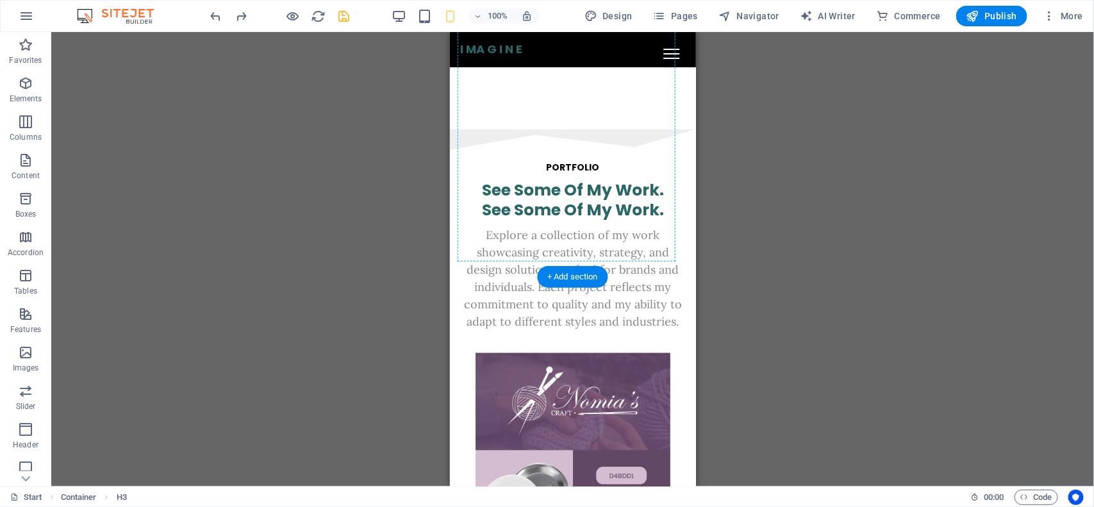
scroll to position [3334, 0]
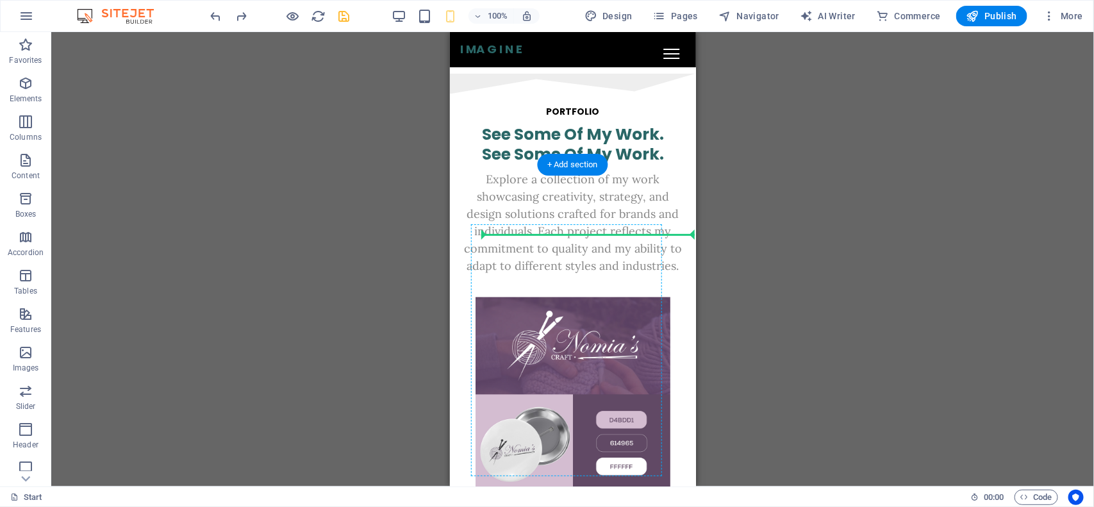
drag, startPoint x: 925, startPoint y: 384, endPoint x: 517, endPoint y: 235, distance: 433.9
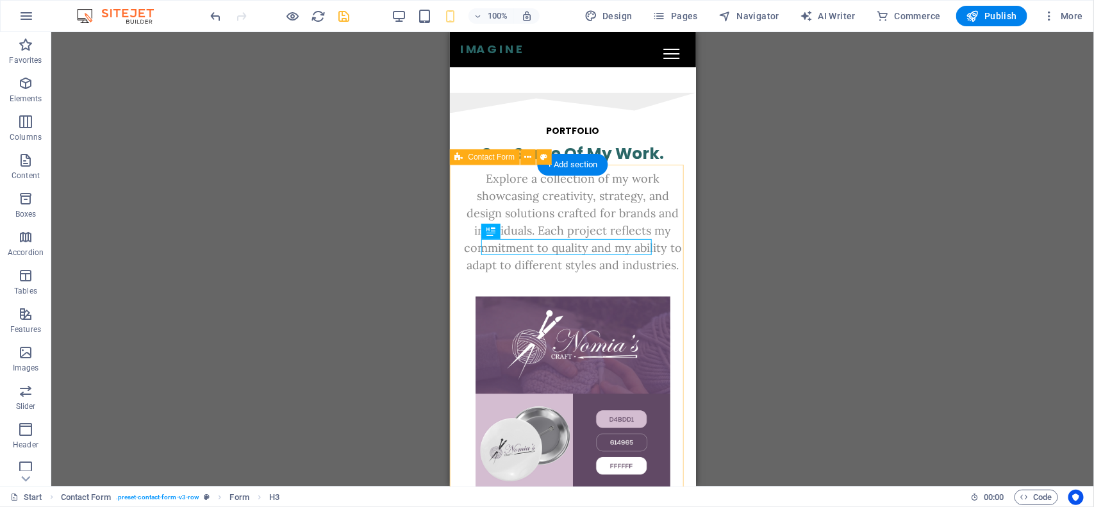
drag, startPoint x: 969, startPoint y: 264, endPoint x: 539, endPoint y: 196, distance: 434.9
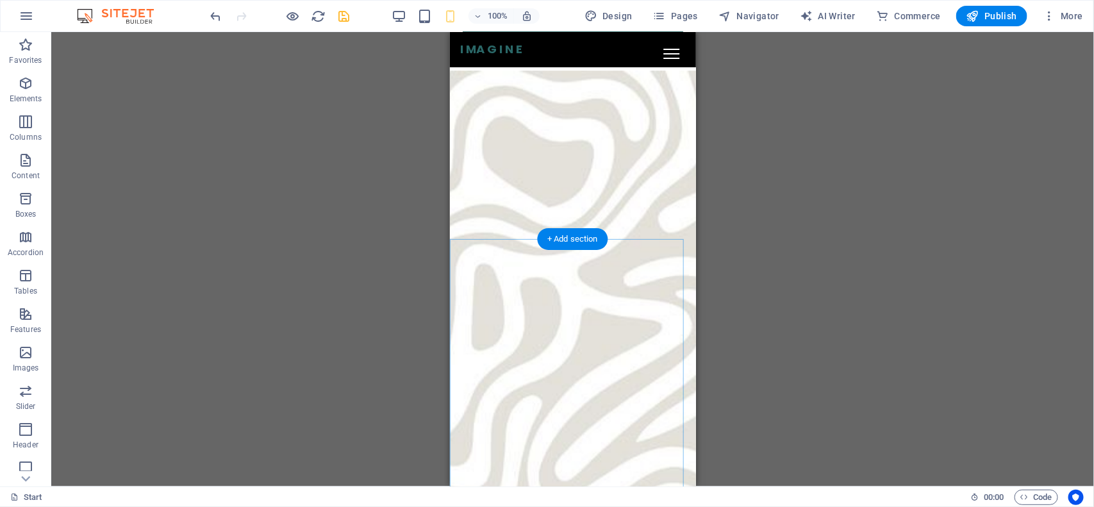
scroll to position [1872, 0]
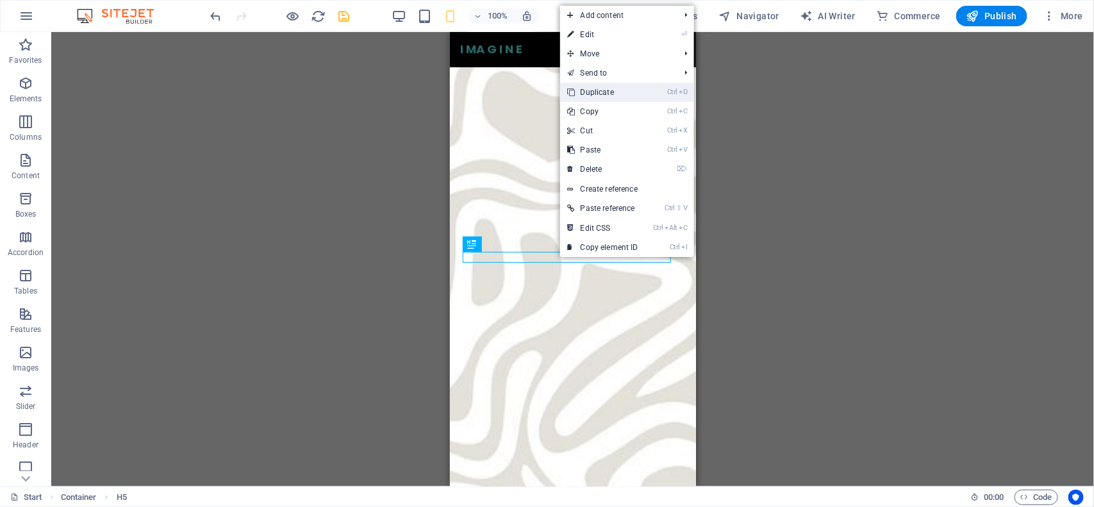
click at [593, 93] on link "Ctrl D Duplicate" at bounding box center [603, 92] width 86 height 19
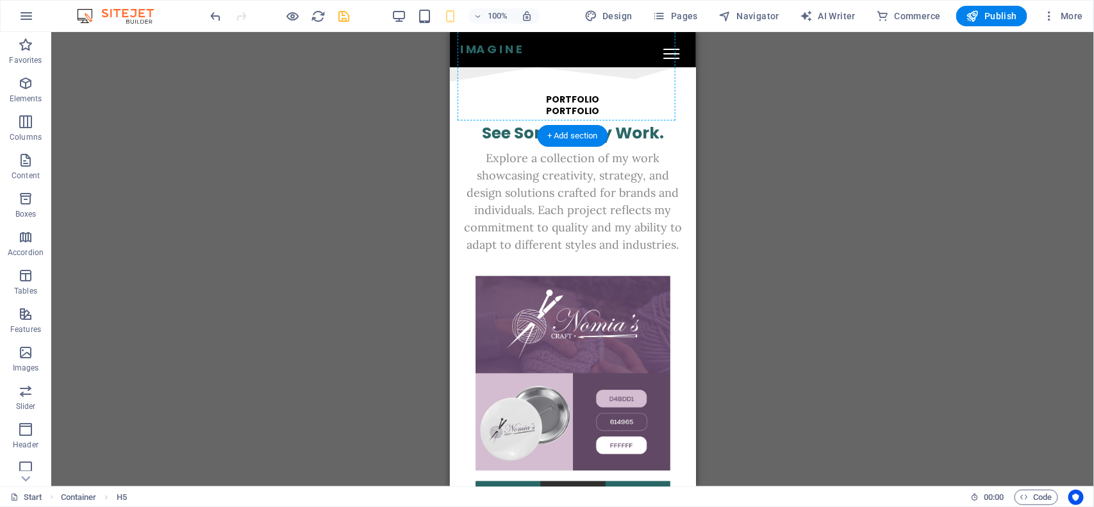
scroll to position [3394, 0]
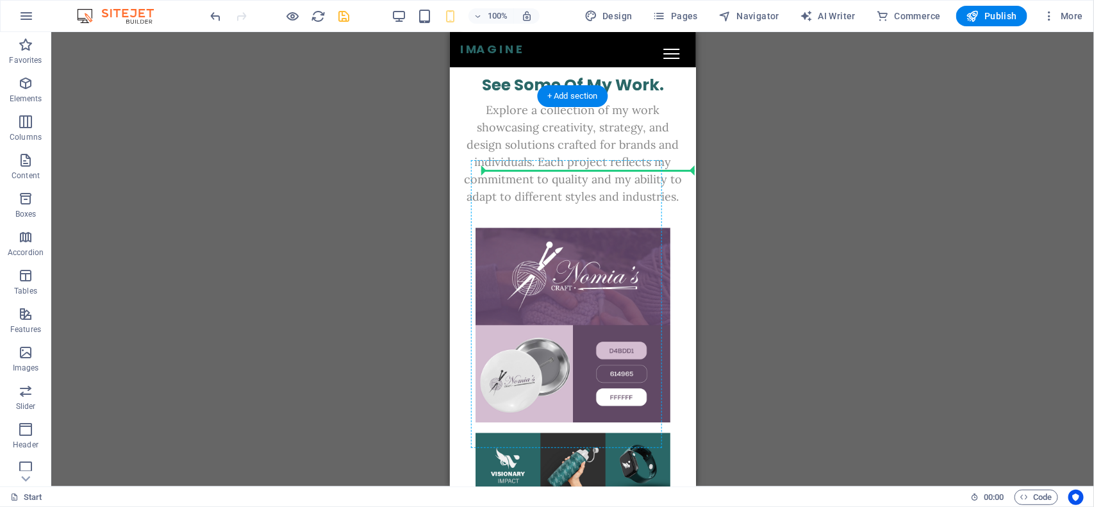
drag, startPoint x: 922, startPoint y: 126, endPoint x: 542, endPoint y: 174, distance: 383.1
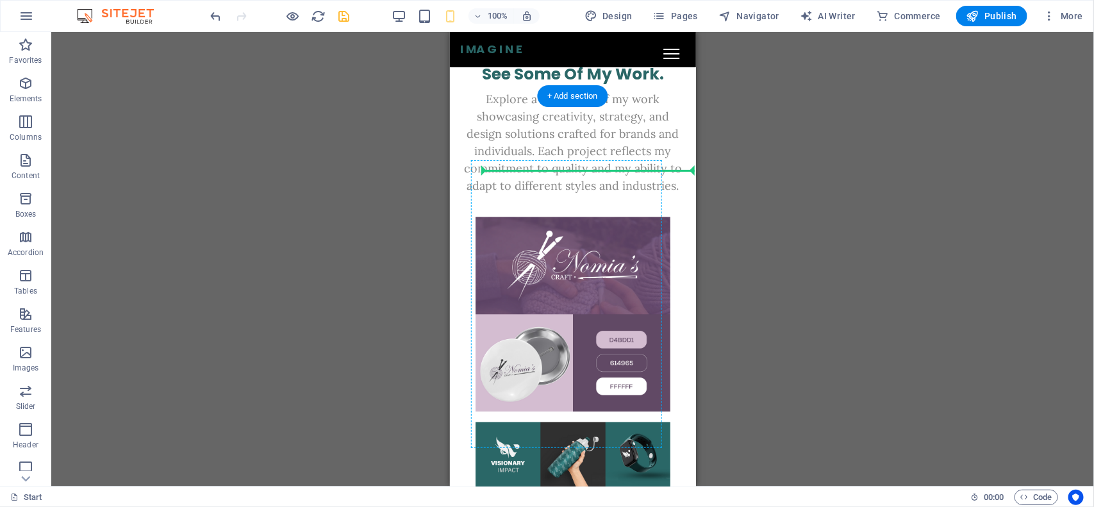
scroll to position [3383, 0]
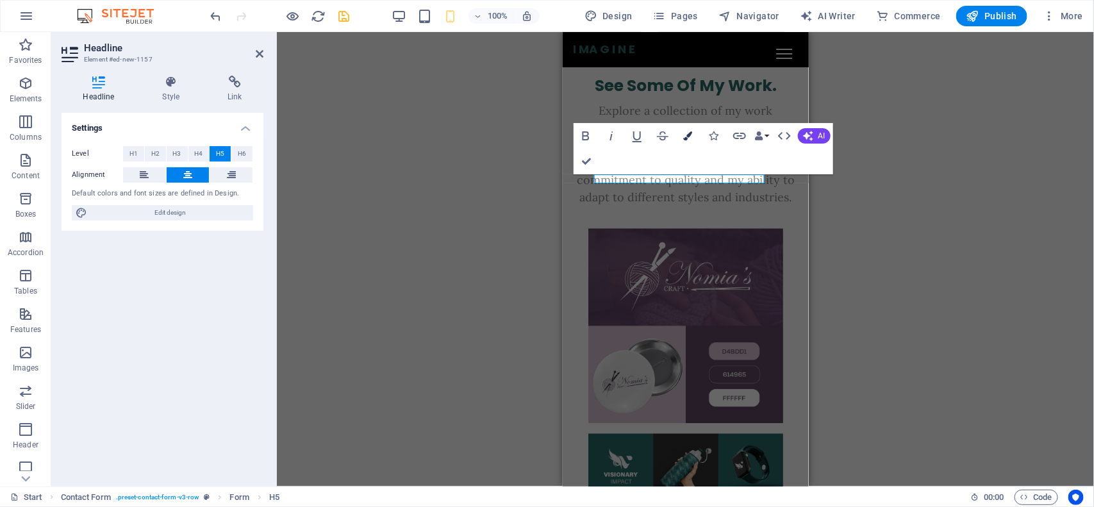
click at [687, 138] on icon "button" at bounding box center [688, 135] width 9 height 9
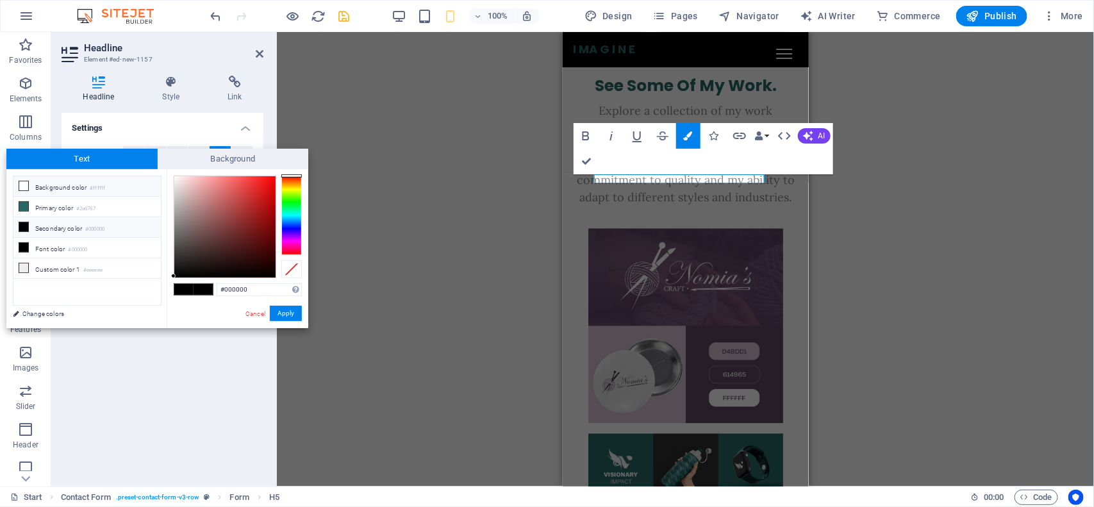
click at [77, 191] on li "Background color #ffffff" at bounding box center [86, 186] width 147 height 21
type input "#ffffff"
click at [290, 315] on button "Apply" at bounding box center [286, 313] width 32 height 15
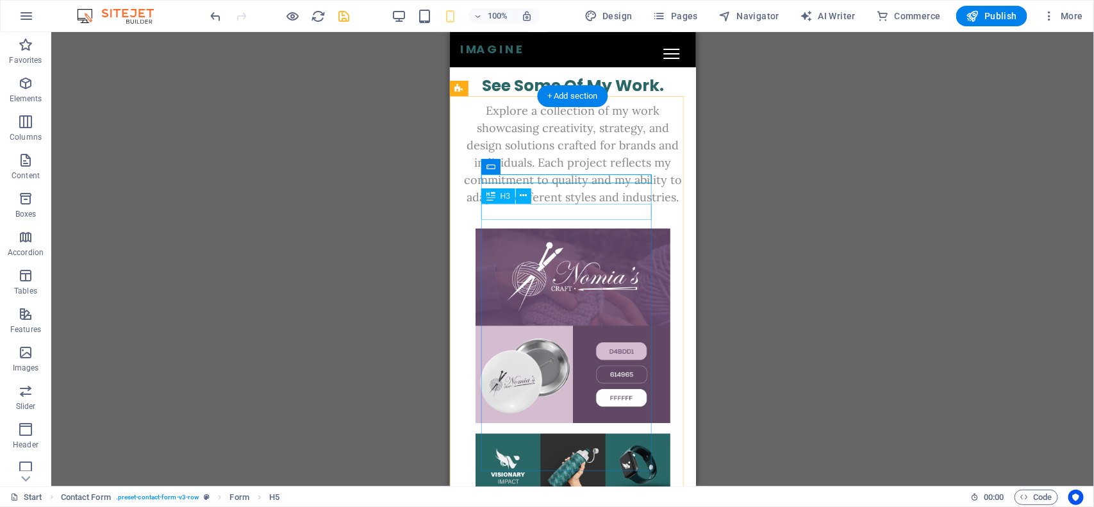
drag, startPoint x: 946, startPoint y: 224, endPoint x: 528, endPoint y: 199, distance: 418.7
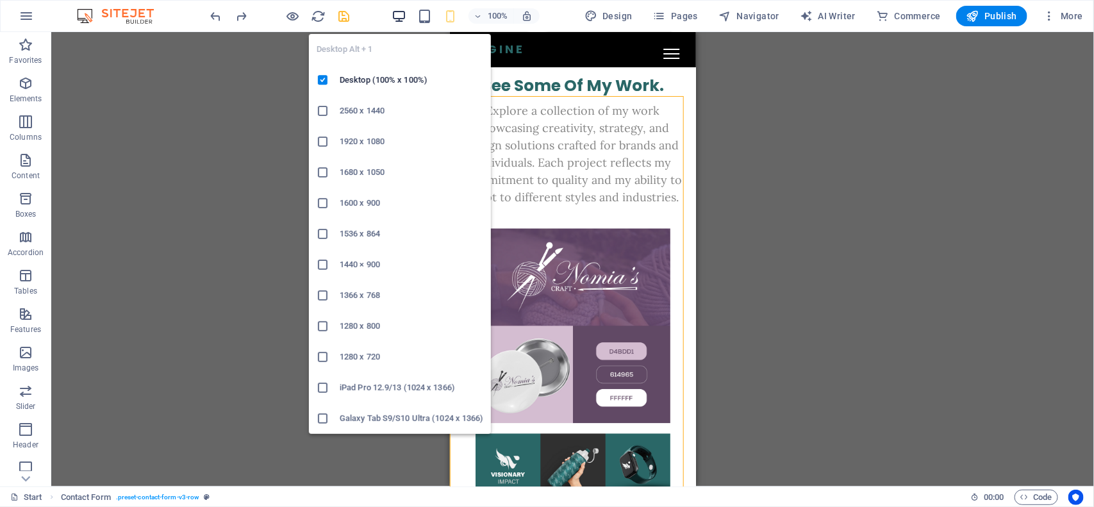
click at [399, 17] on icon "button" at bounding box center [399, 16] width 15 height 15
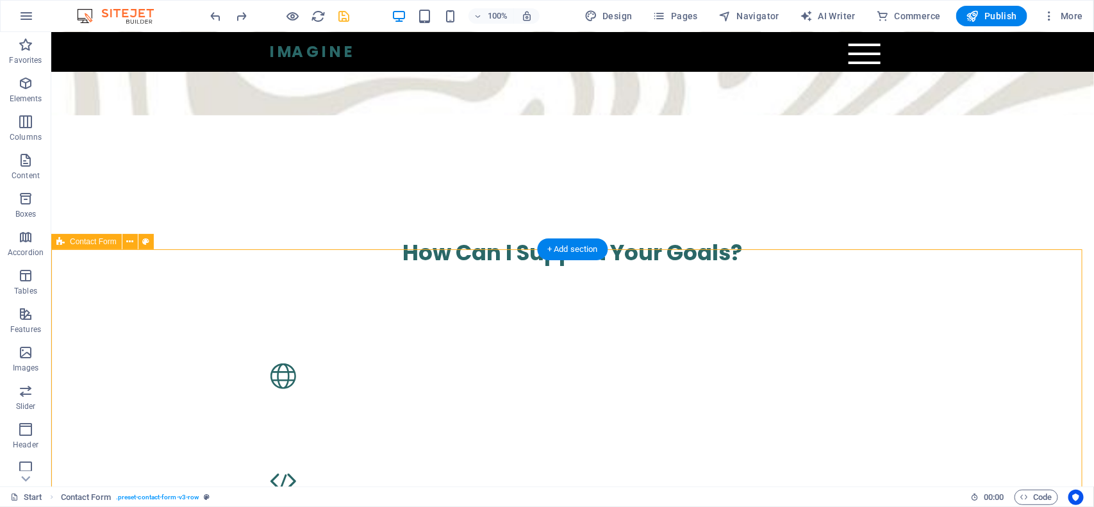
scroll to position [1969, 0]
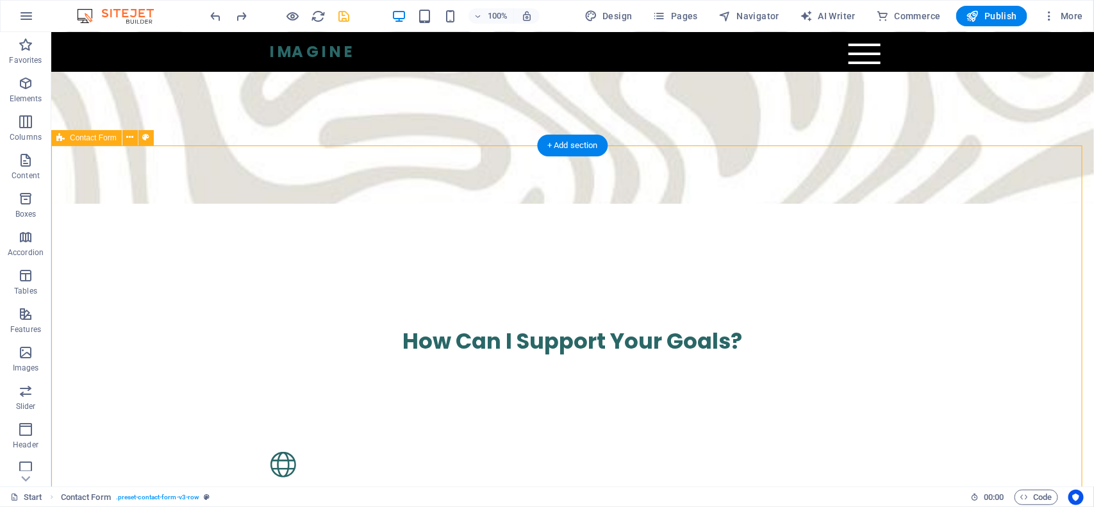
scroll to position [2129, 0]
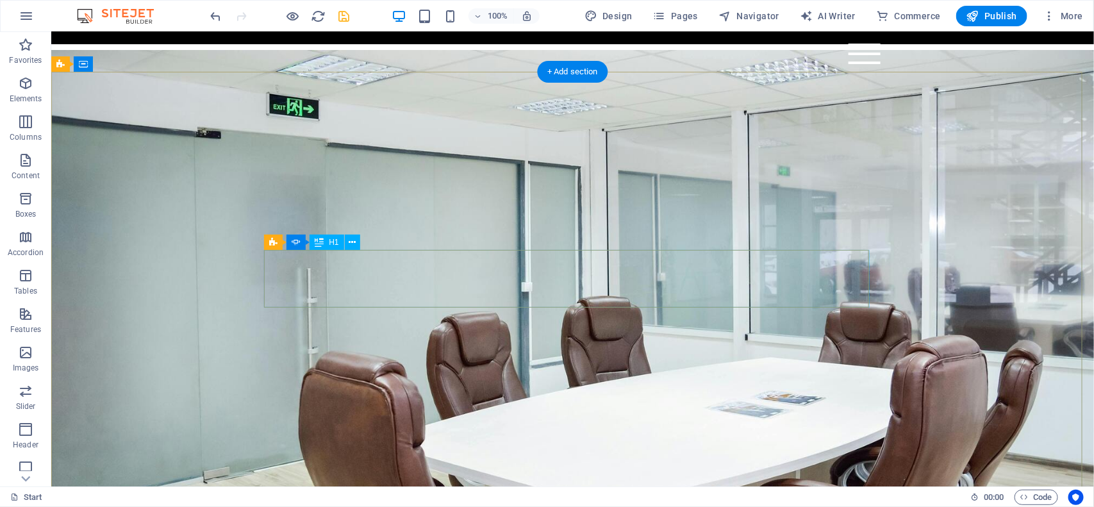
scroll to position [0, 0]
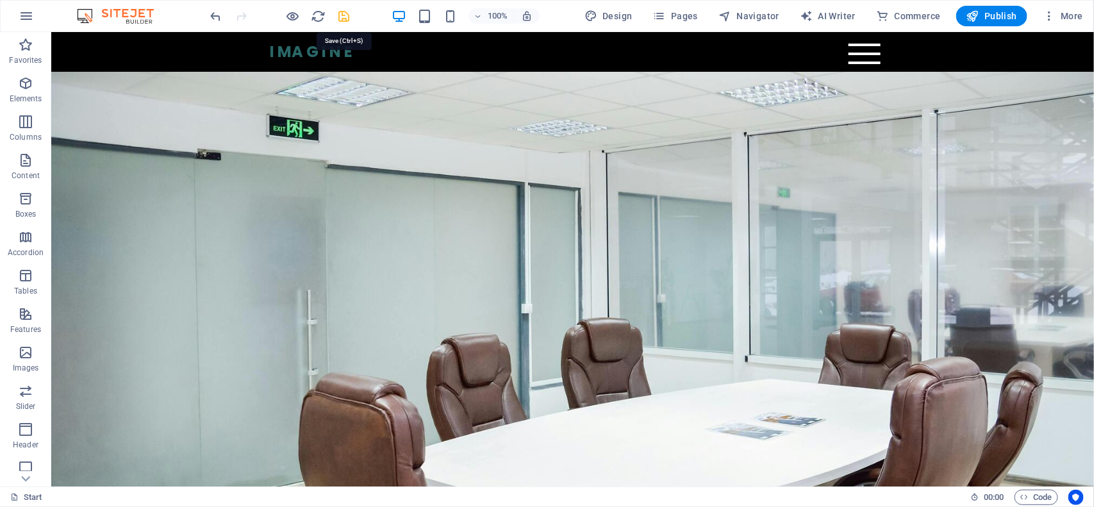
click at [341, 14] on icon "save" at bounding box center [344, 16] width 15 height 15
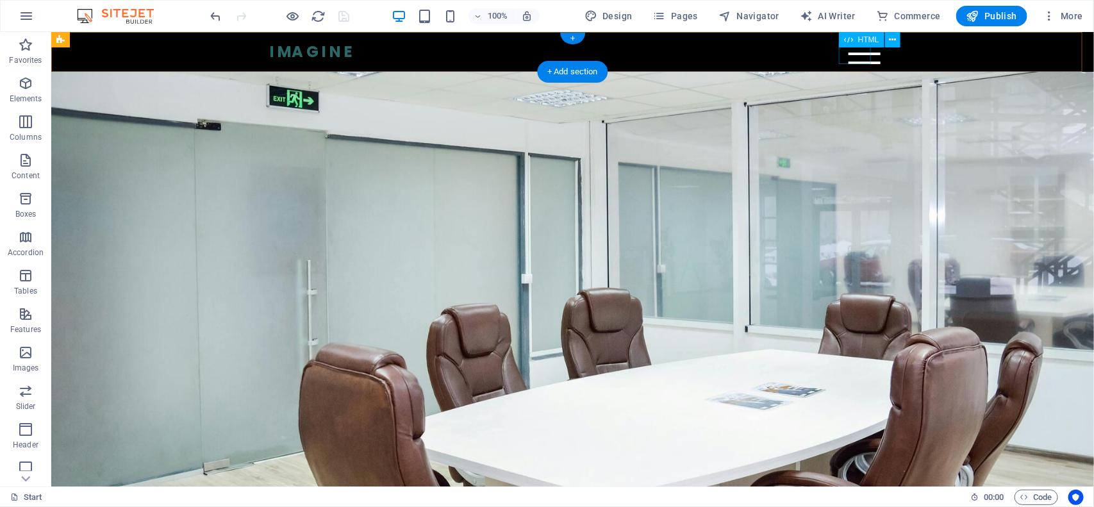
click at [854, 55] on div "Menu" at bounding box center [864, 53] width 32 height 21
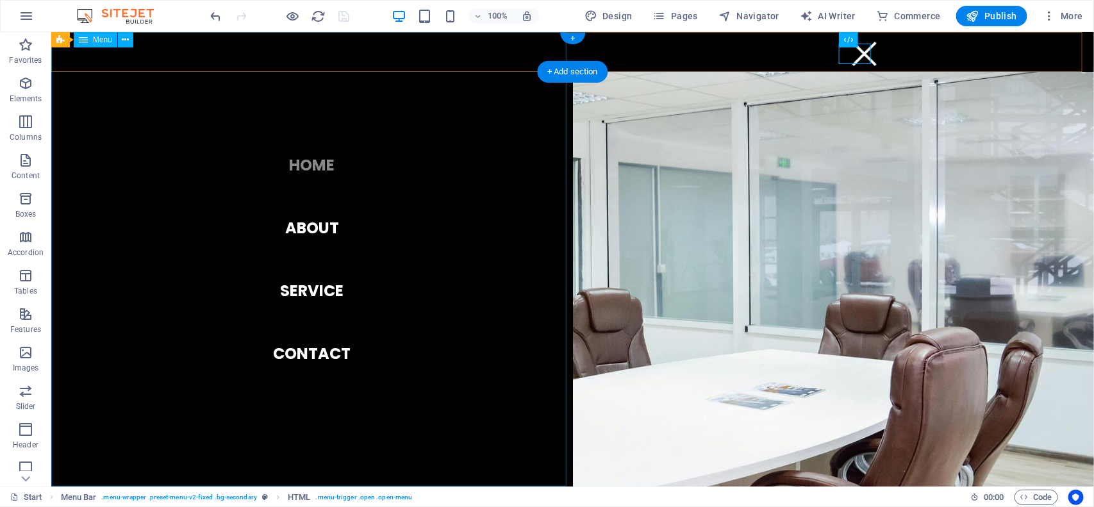
click at [344, 76] on nav "Home About Service Contact" at bounding box center [312, 258] width 522 height 454
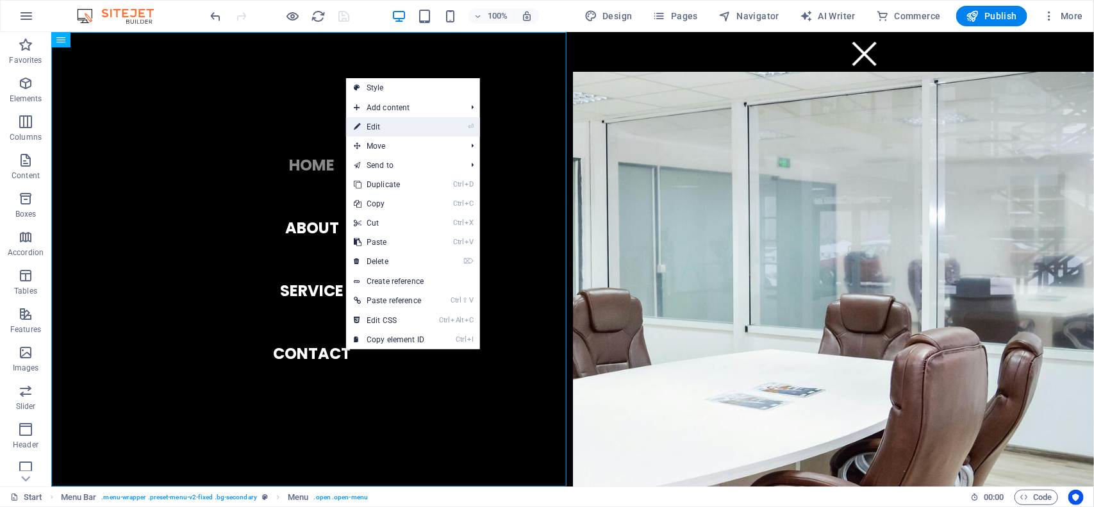
drag, startPoint x: 100, startPoint y: 95, endPoint x: 378, endPoint y: 127, distance: 280.0
click at [378, 127] on link "⏎ Edit" at bounding box center [389, 126] width 86 height 19
select select
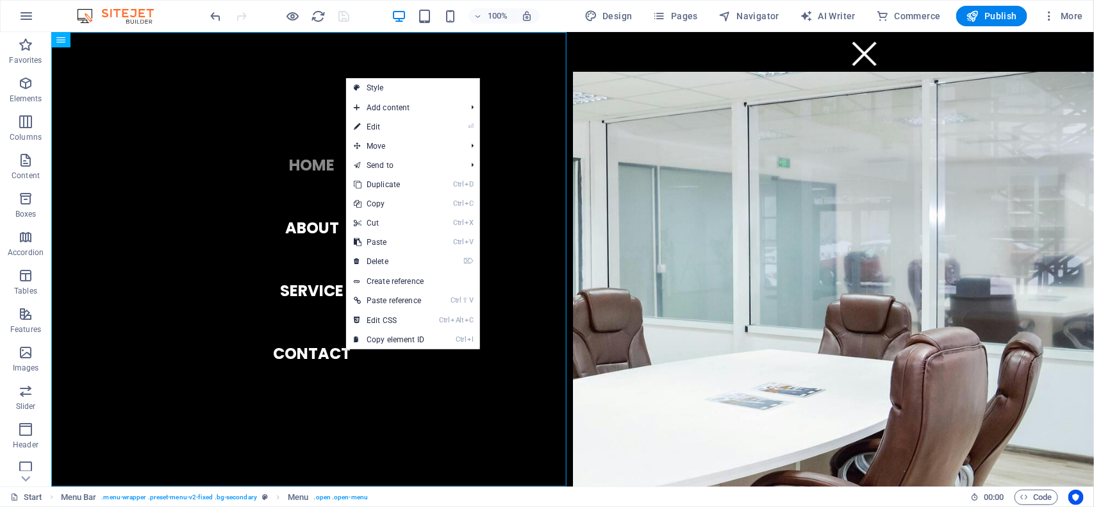
select select
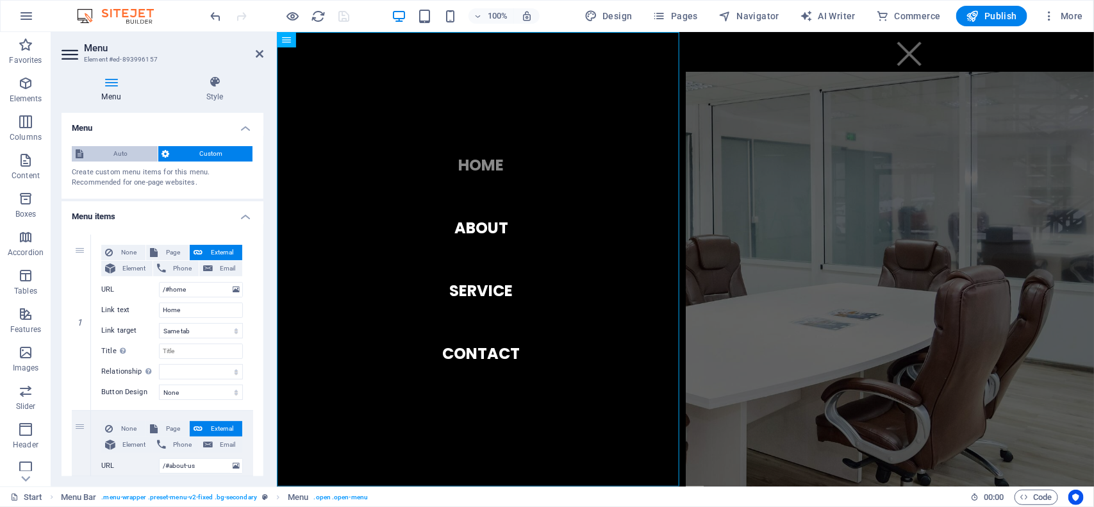
click at [113, 153] on span "Auto" at bounding box center [120, 153] width 67 height 15
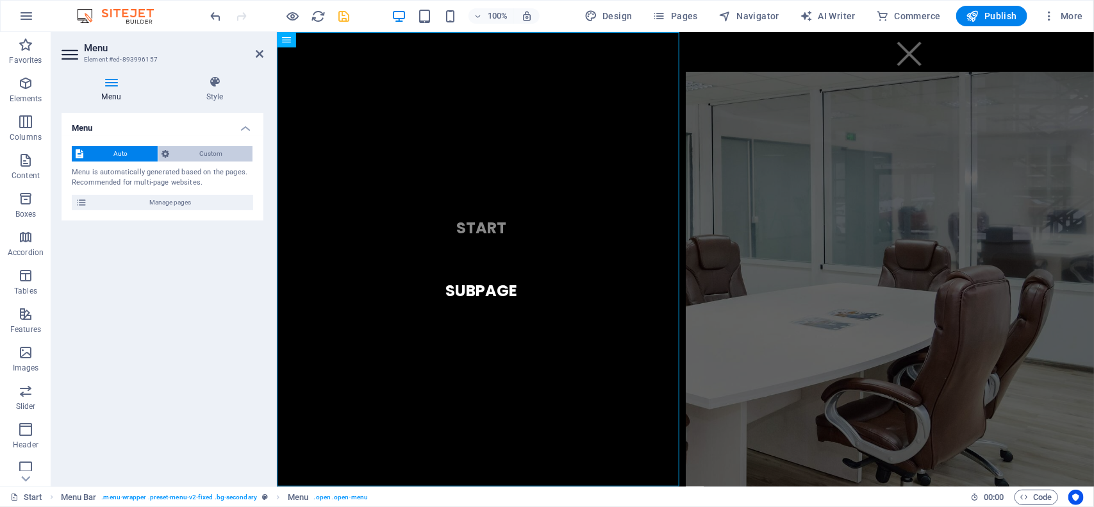
click at [171, 151] on button "Custom" at bounding box center [205, 153] width 95 height 15
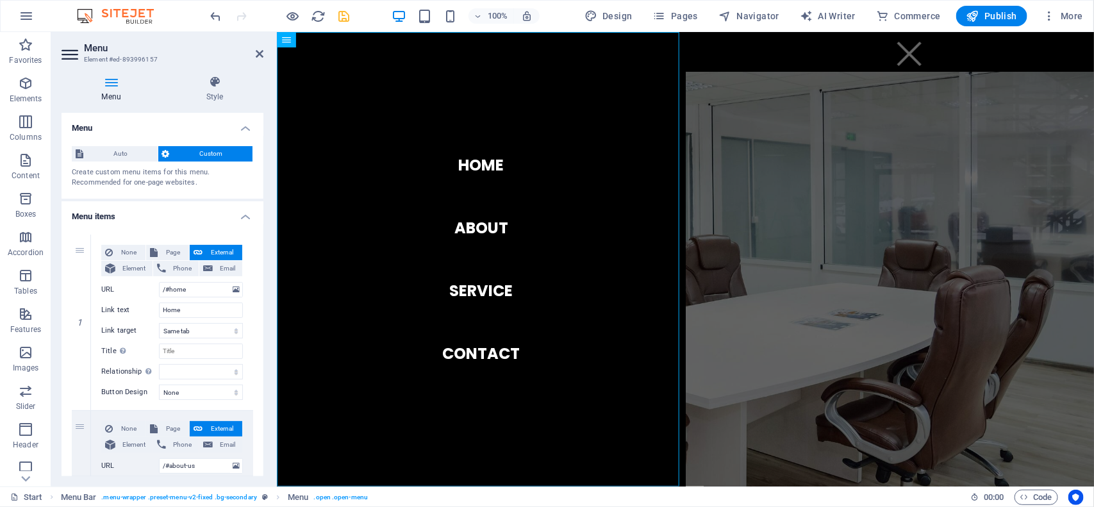
click at [110, 95] on h4 "Menu" at bounding box center [114, 89] width 104 height 27
click at [240, 125] on h4 "Menu" at bounding box center [163, 124] width 202 height 23
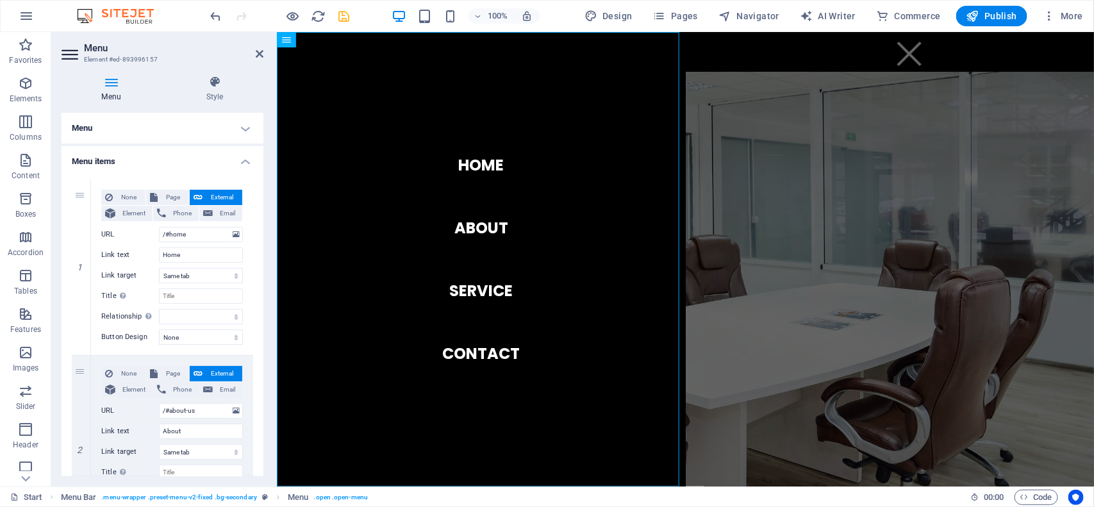
click at [240, 125] on h4 "Menu" at bounding box center [163, 128] width 202 height 31
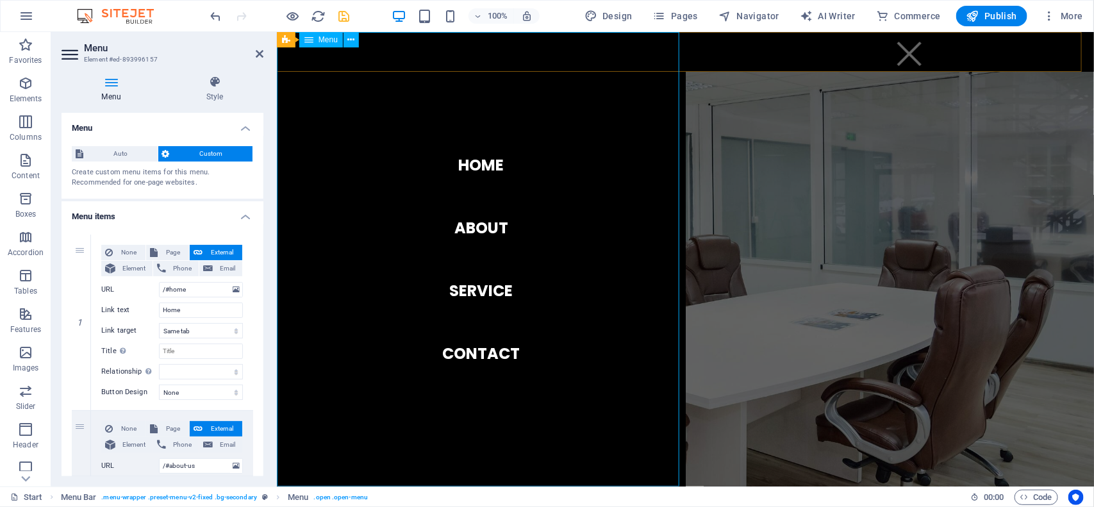
click at [440, 122] on nav "Home About Service Contact" at bounding box center [480, 258] width 409 height 454
click at [349, 40] on icon at bounding box center [351, 39] width 7 height 13
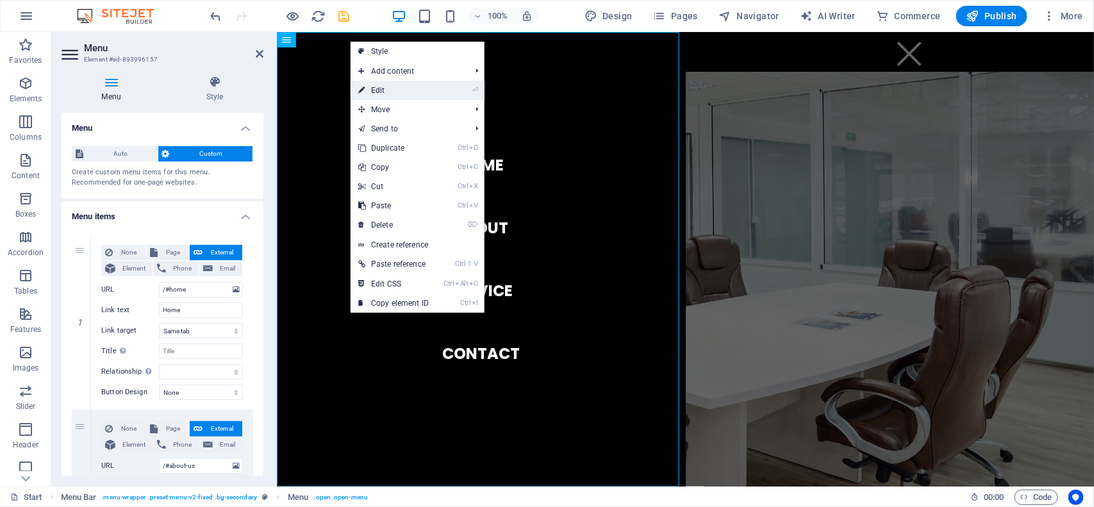
click at [367, 88] on link "⏎ Edit" at bounding box center [394, 90] width 86 height 19
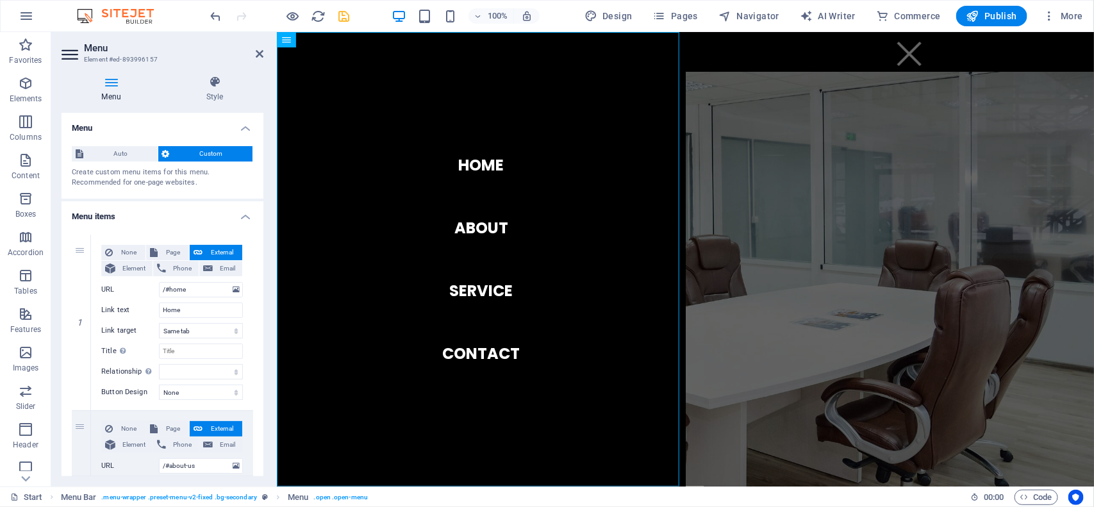
click at [100, 90] on h4 "Menu" at bounding box center [114, 89] width 104 height 27
click at [239, 213] on h4 "Menu items" at bounding box center [163, 212] width 202 height 23
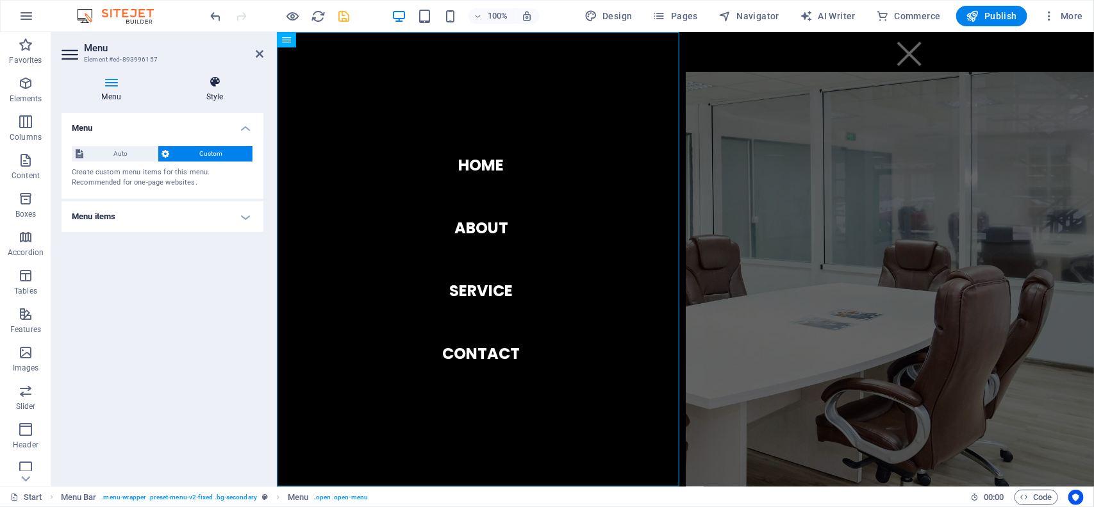
click at [205, 84] on icon at bounding box center [214, 82] width 97 height 13
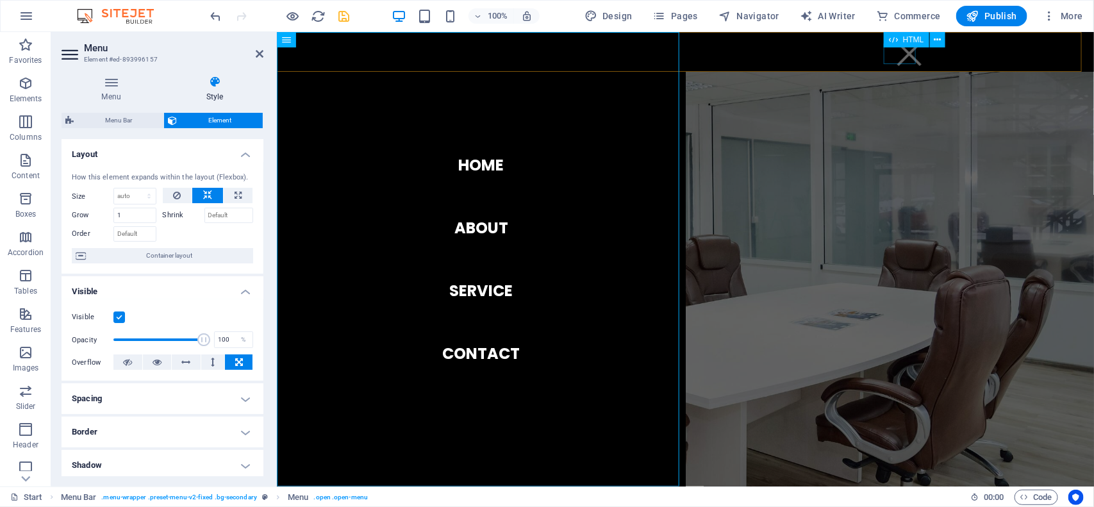
click at [899, 58] on div "Menu" at bounding box center [909, 53] width 32 height 21
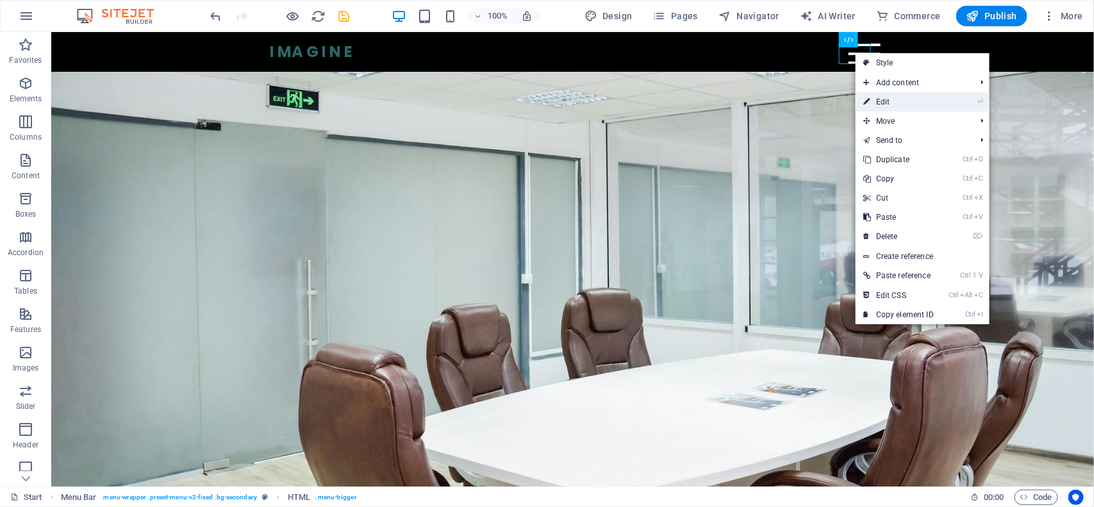
click at [867, 101] on icon at bounding box center [866, 101] width 6 height 19
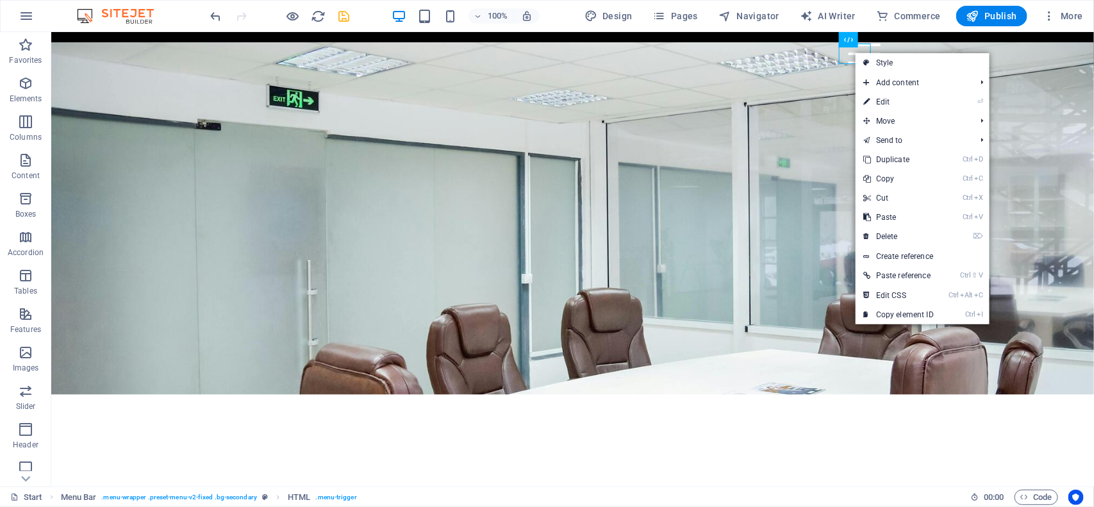
select select "%"
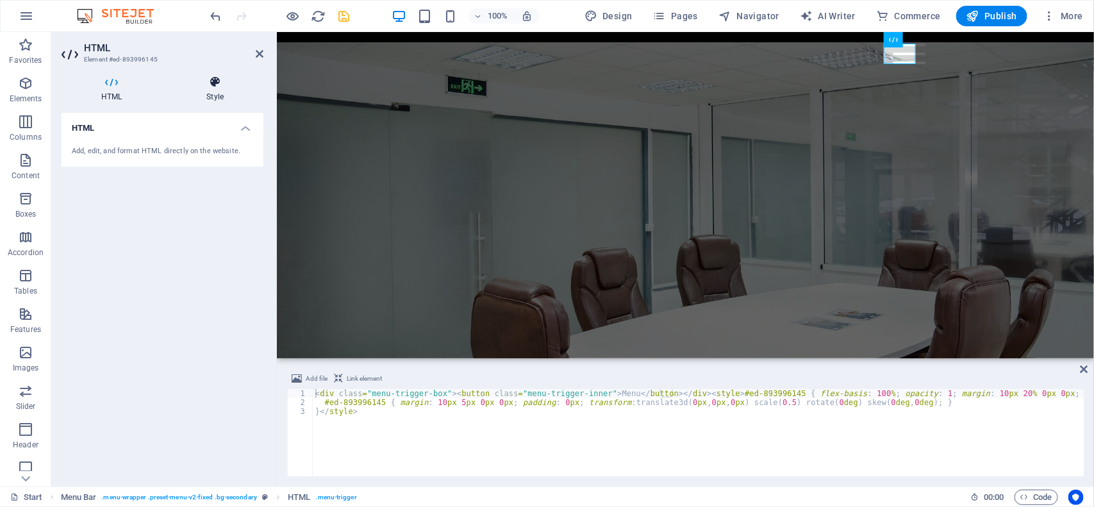
click at [206, 97] on h4 "Style" at bounding box center [215, 89] width 97 height 27
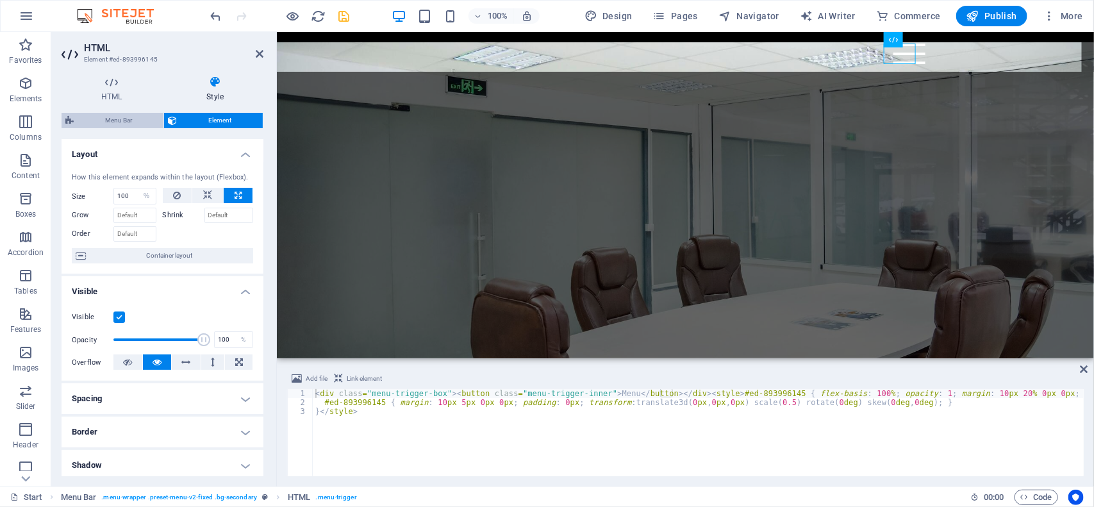
click at [120, 122] on span "Menu Bar" at bounding box center [119, 120] width 82 height 15
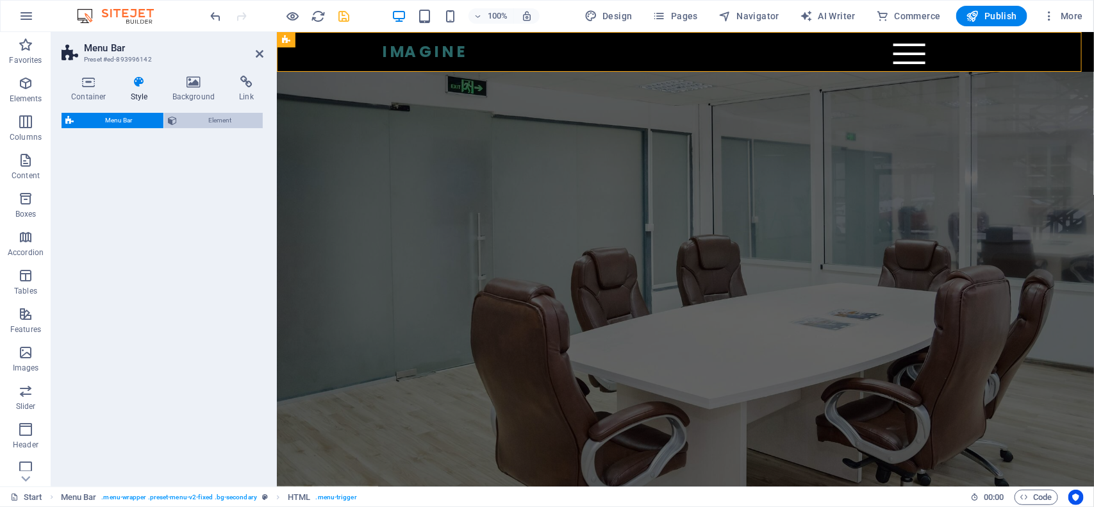
select select "rem"
select select "preset-menu-v2-fixed"
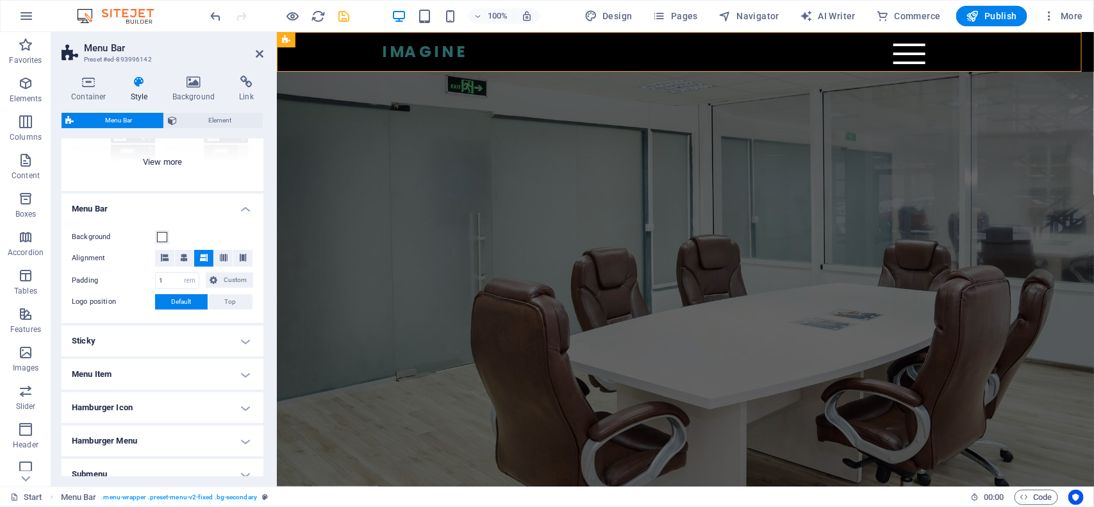
scroll to position [226, 0]
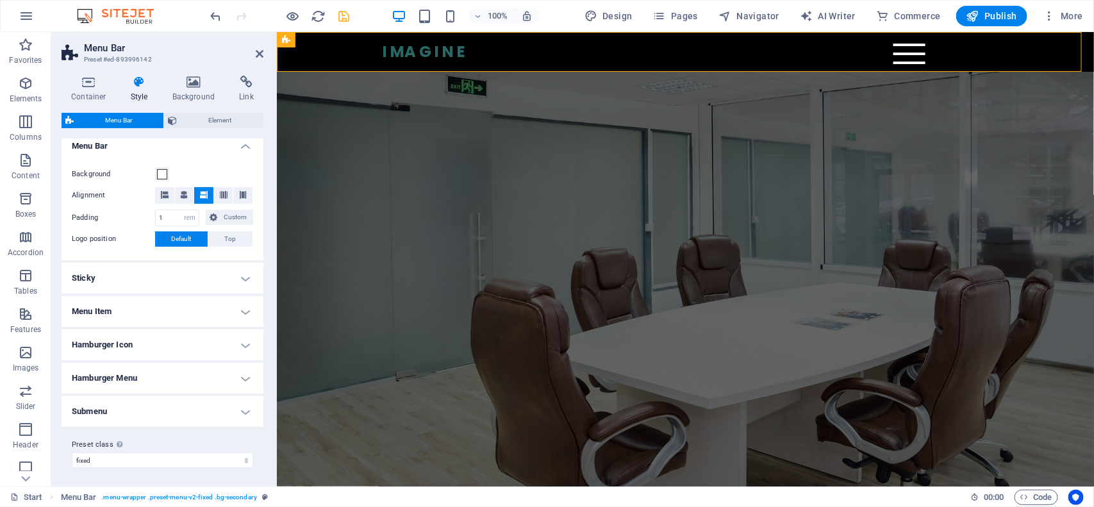
click at [192, 370] on h4 "Hamburger Menu" at bounding box center [163, 378] width 202 height 31
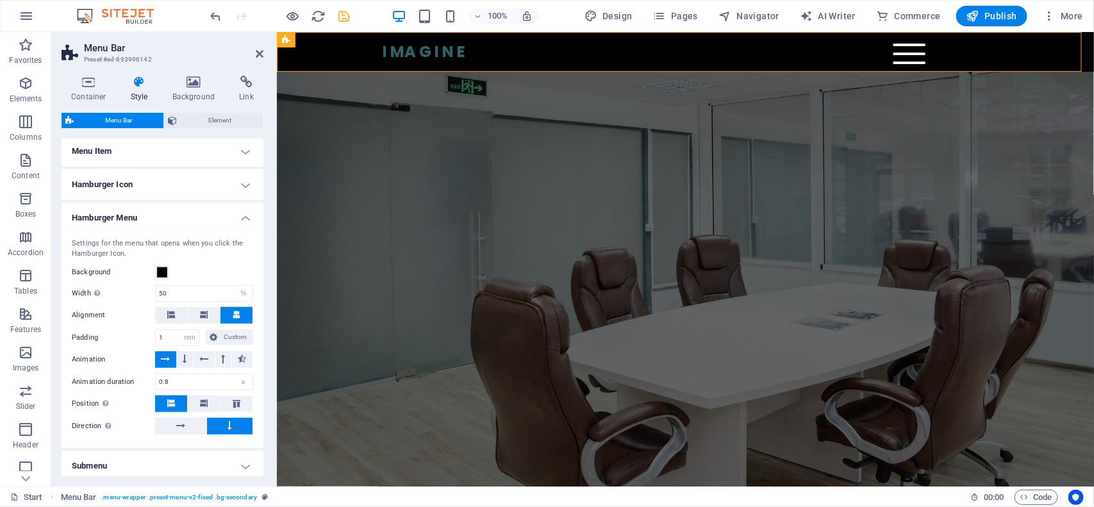
scroll to position [440, 0]
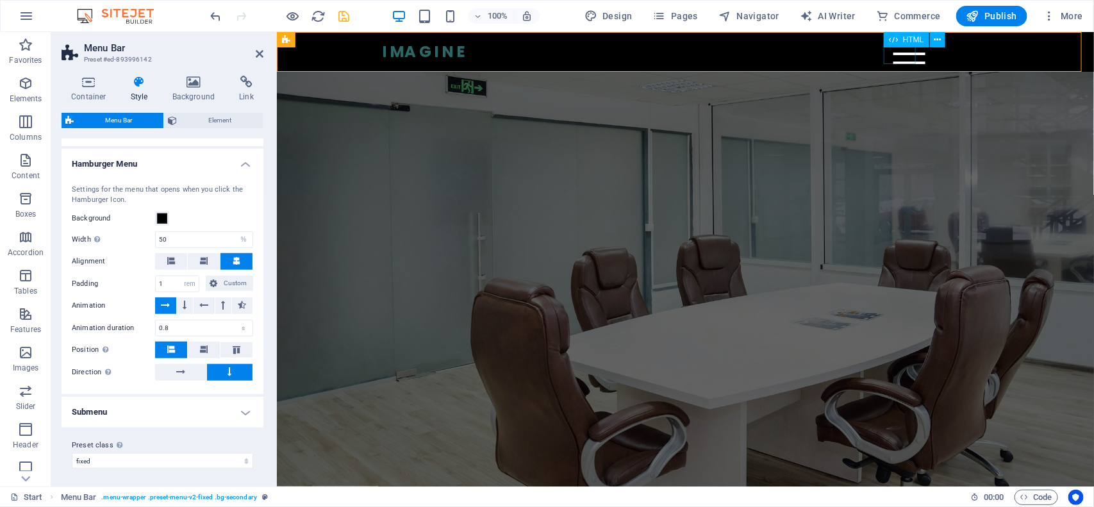
click at [908, 61] on div "Menu" at bounding box center [909, 53] width 32 height 21
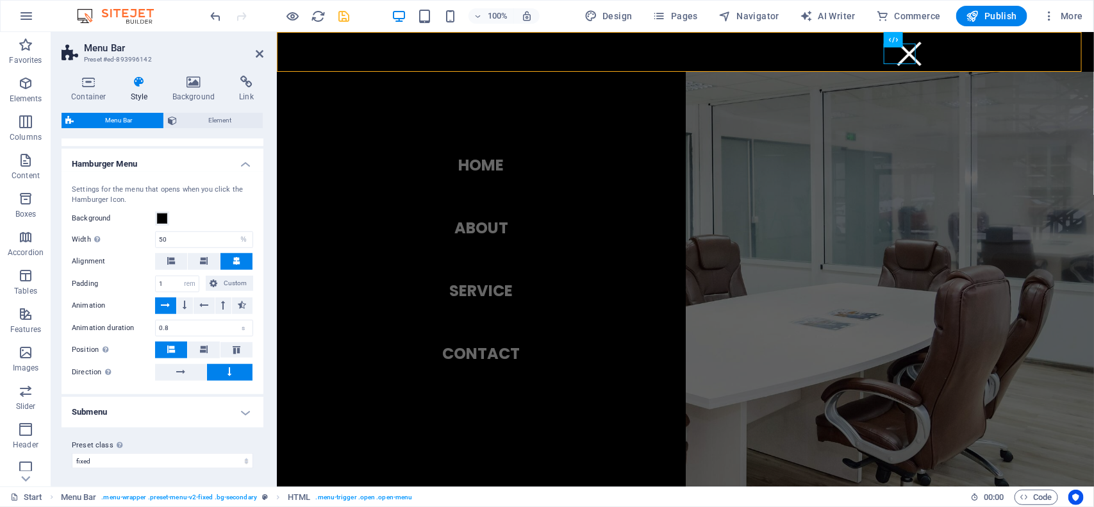
click at [240, 412] on h4 "Submenu" at bounding box center [163, 412] width 202 height 31
click at [240, 412] on h4 "Submenu" at bounding box center [163, 408] width 202 height 23
click at [178, 236] on input "50" at bounding box center [204, 239] width 97 height 15
click at [94, 232] on div "Only when Trigger menu fullscreen is activated" at bounding box center [135, 217] width 103 height 29
click at [176, 238] on input "50" at bounding box center [204, 239] width 97 height 15
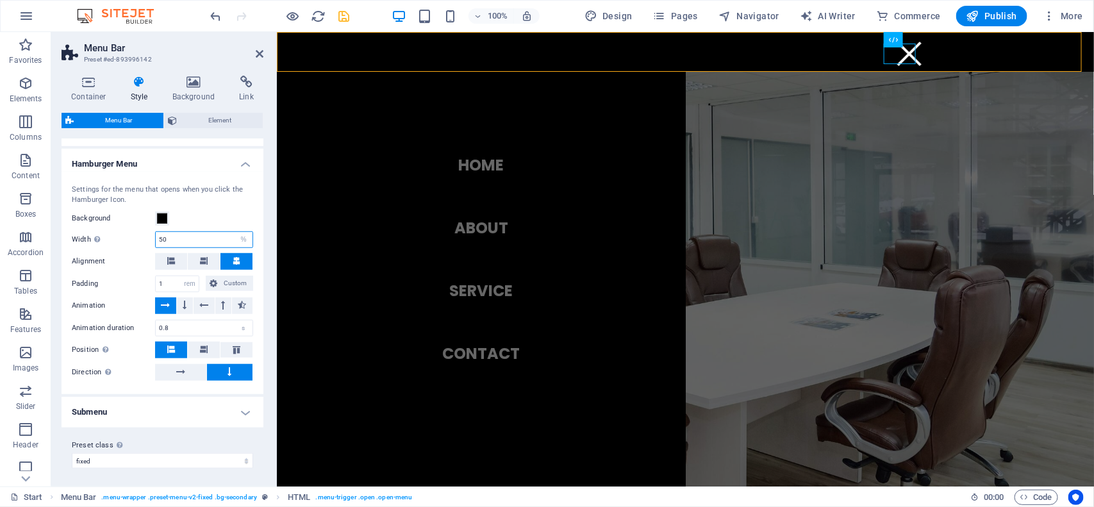
type input "5"
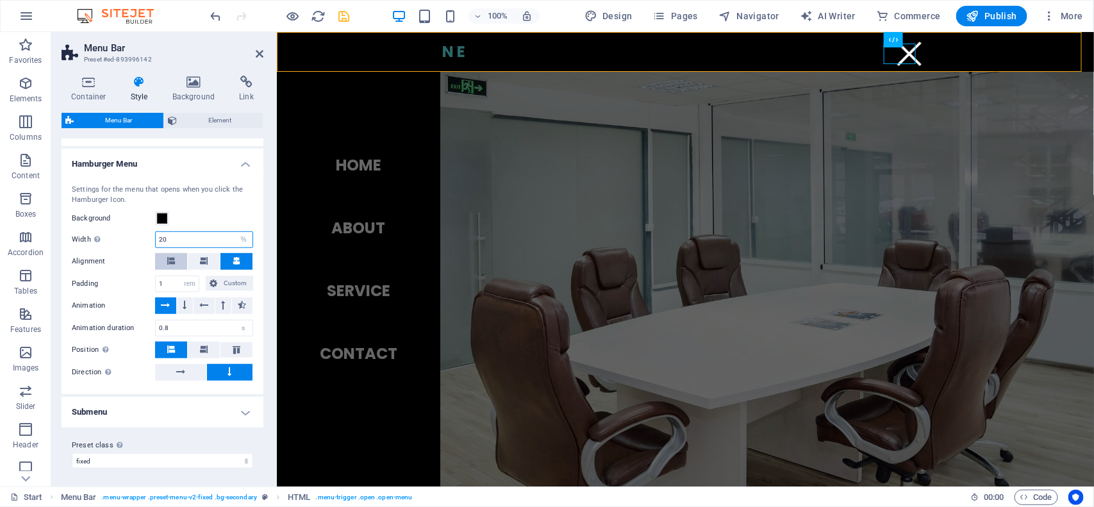
type input "20"
click at [178, 263] on button at bounding box center [171, 261] width 32 height 17
click at [179, 303] on button at bounding box center [185, 305] width 16 height 17
click at [84, 91] on h4 "Container" at bounding box center [92, 89] width 60 height 27
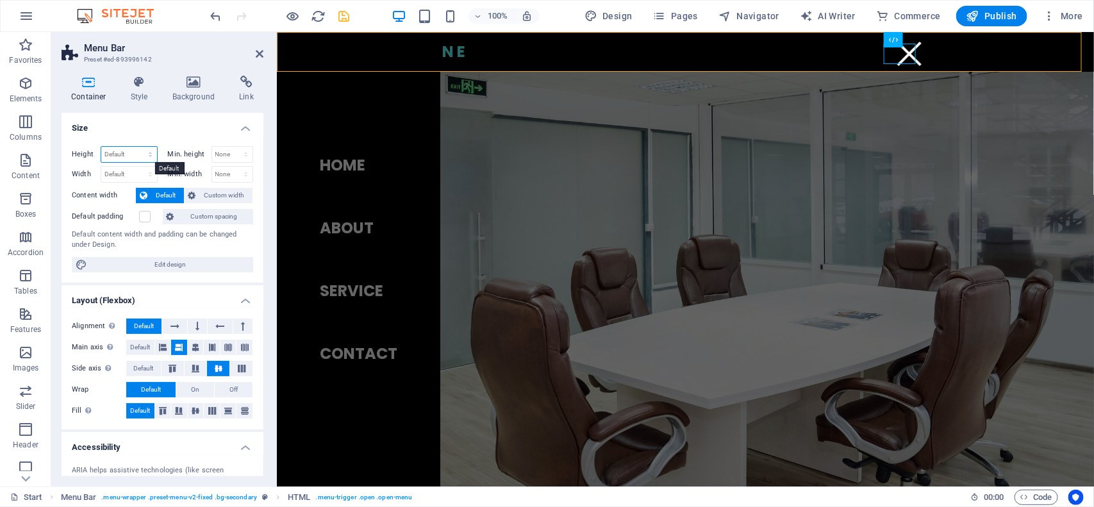
click at [119, 152] on select "Default px rem % vh vw" at bounding box center [129, 154] width 56 height 15
select select "%"
click at [137, 147] on select "Default px rem % vh vw" at bounding box center [129, 154] width 56 height 15
type input "50"
click at [142, 97] on h4 "Style" at bounding box center [142, 89] width 42 height 27
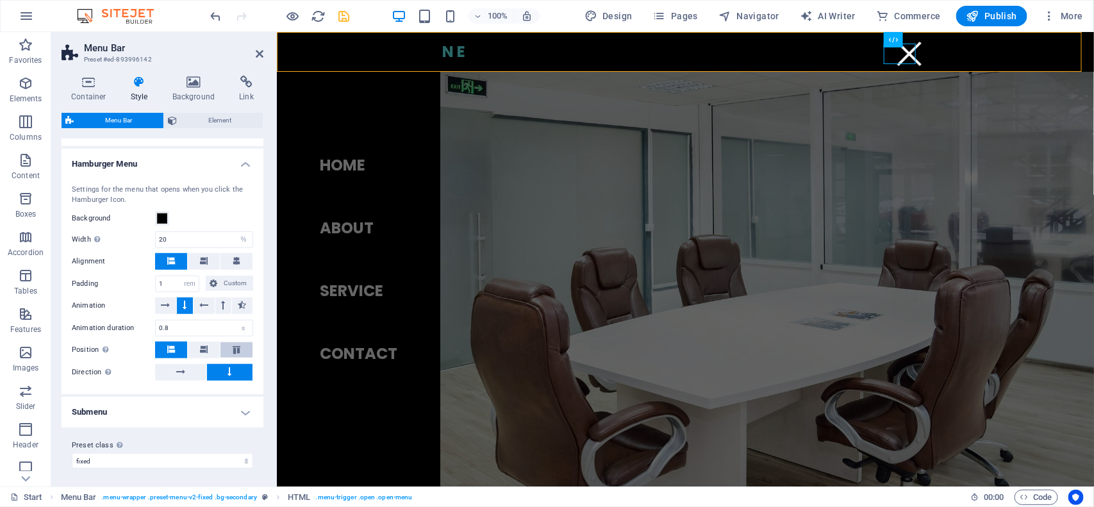
click at [238, 353] on button at bounding box center [237, 349] width 32 height 15
click at [206, 404] on h4 "Submenu" at bounding box center [163, 412] width 202 height 31
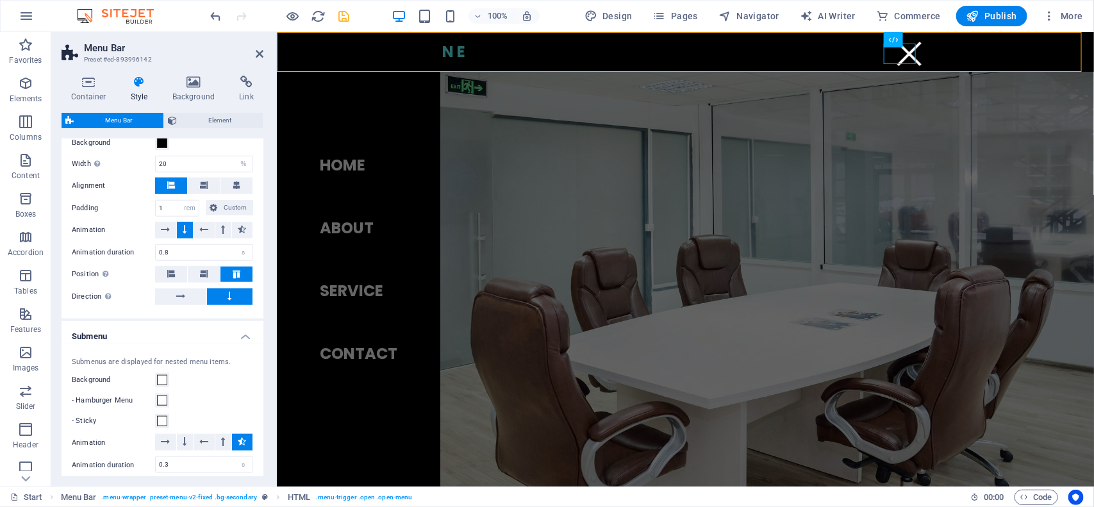
scroll to position [601, 0]
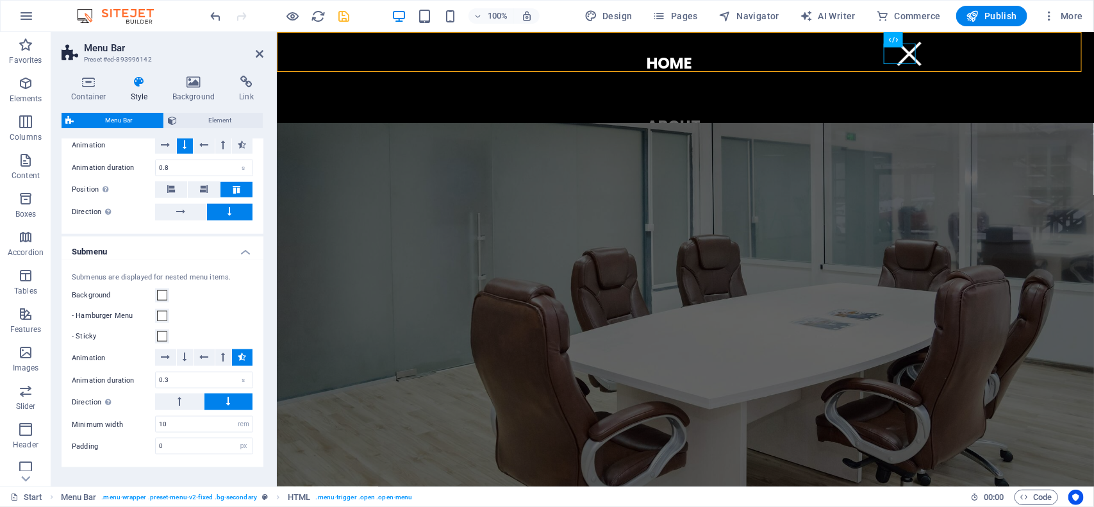
click at [239, 250] on h4 "Submenu" at bounding box center [163, 248] width 202 height 23
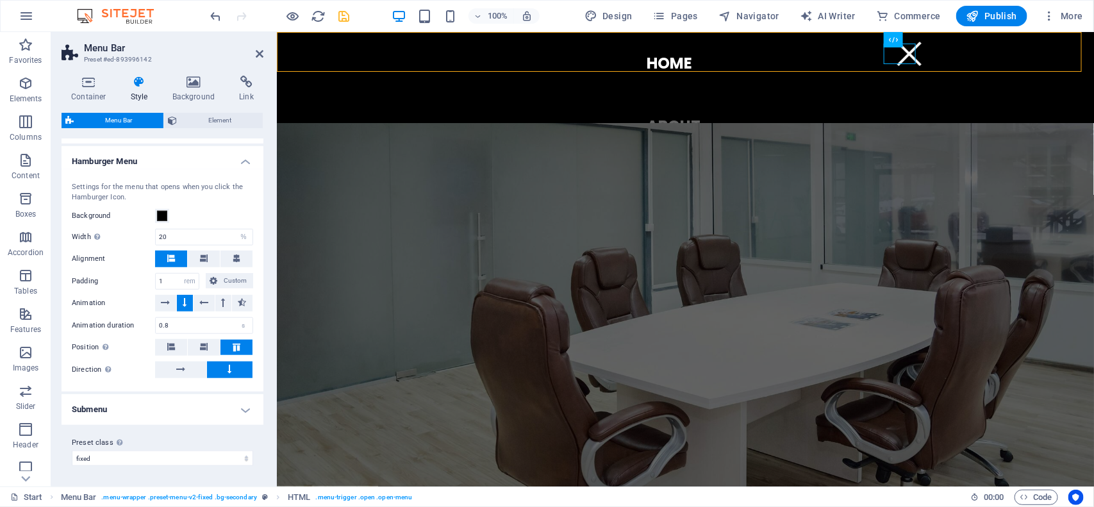
scroll to position [441, 0]
click at [173, 345] on icon at bounding box center [171, 349] width 8 height 8
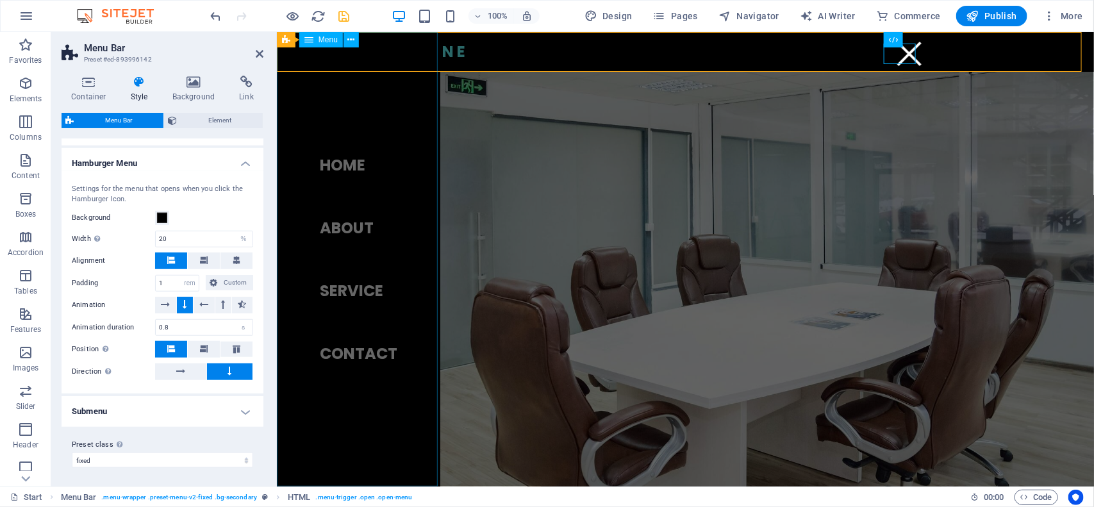
scroll to position [80, 0]
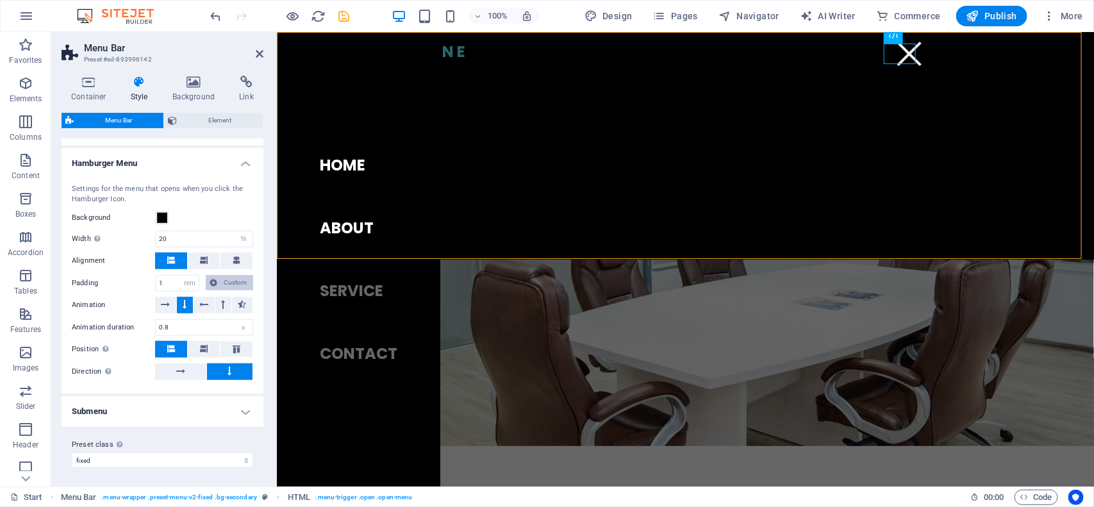
click at [213, 283] on icon at bounding box center [214, 282] width 8 height 15
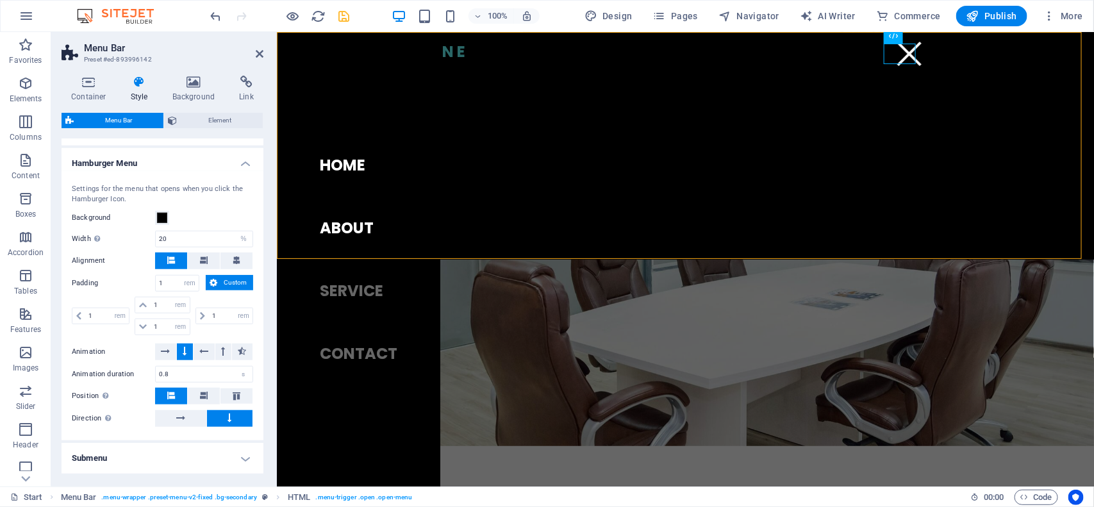
click at [213, 283] on icon at bounding box center [214, 282] width 8 height 15
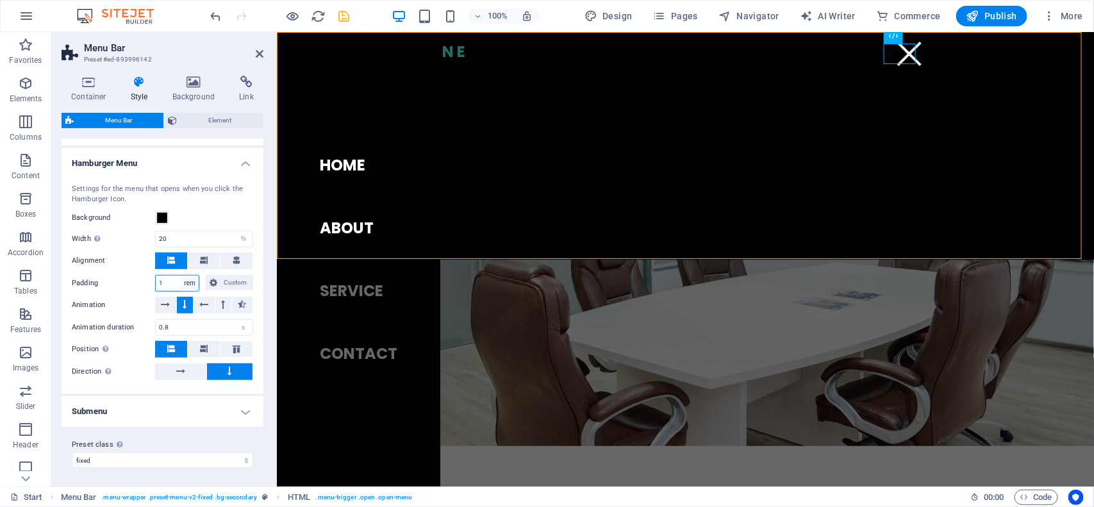
click at [188, 282] on select "px rem % vh vw Custom" at bounding box center [190, 283] width 18 height 15
select select "%"
click at [181, 276] on select "px rem % vh vw Custom" at bounding box center [190, 283] width 18 height 15
type input "100"
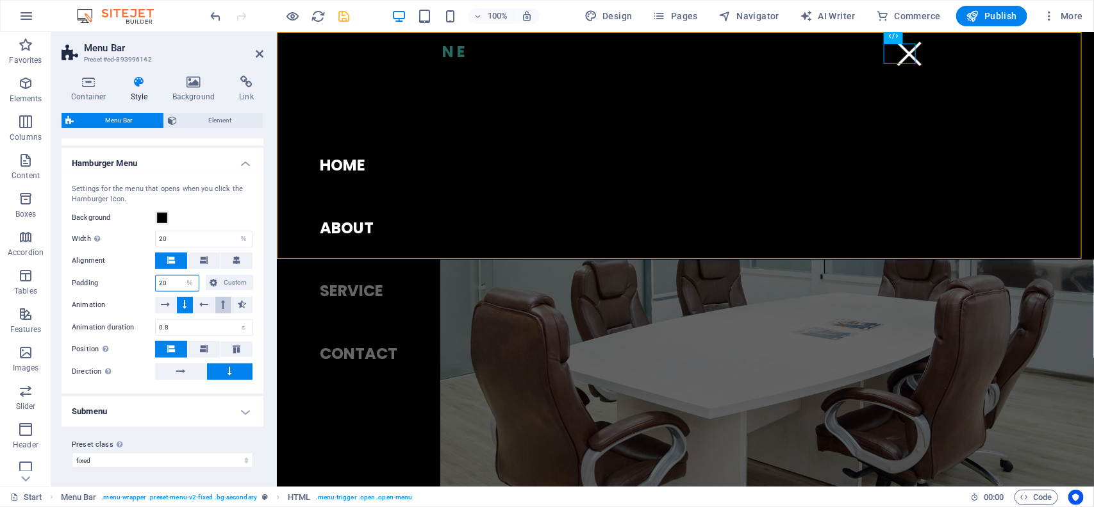
type input "2"
type input "5"
click at [186, 244] on input "20" at bounding box center [204, 239] width 97 height 15
type input "2"
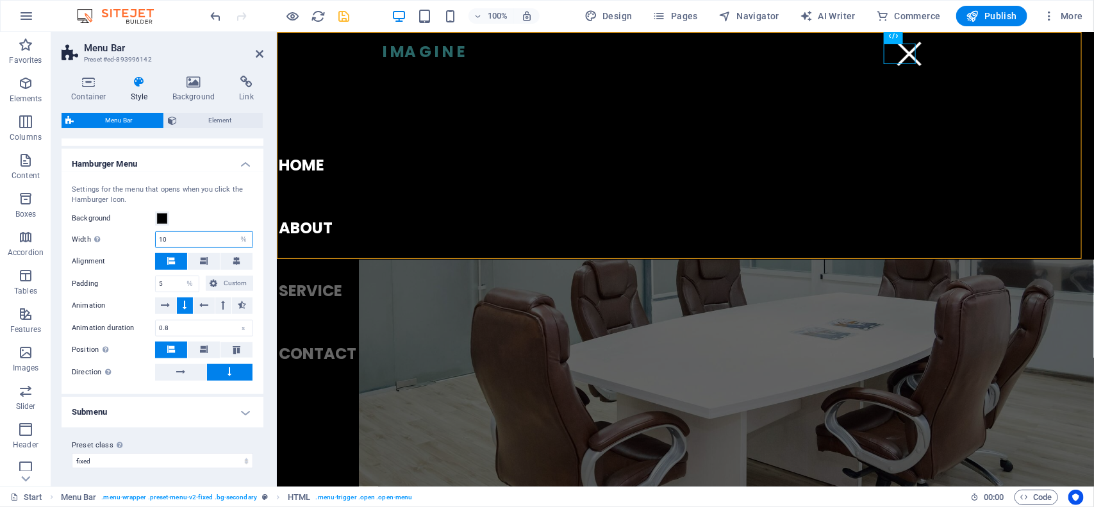
type input "1"
type input "15"
click at [215, 462] on select "default fixed Add preset class" at bounding box center [162, 460] width 181 height 15
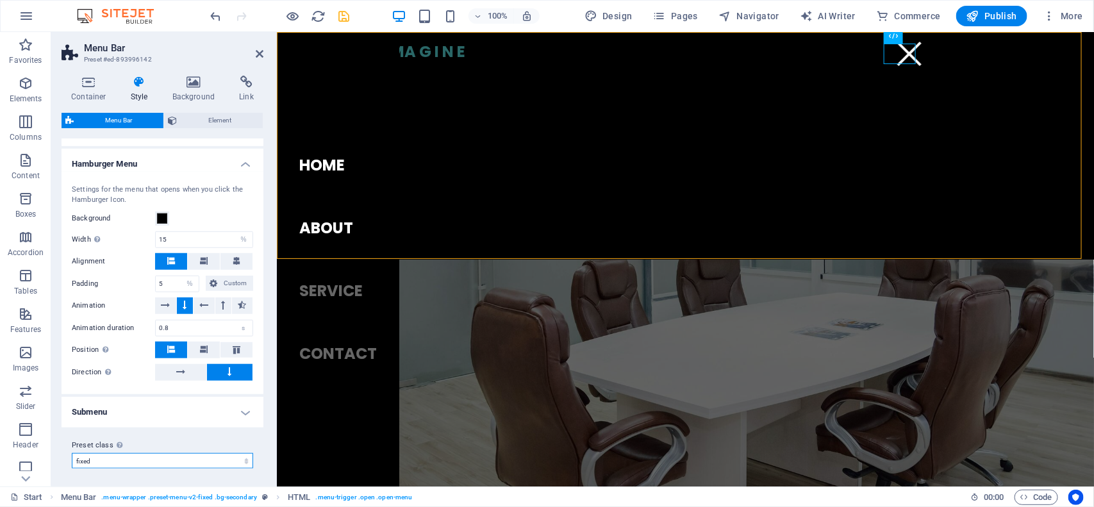
select select "preset-menu-v2-default"
click at [72, 453] on select "default fixed Add preset class" at bounding box center [162, 460] width 181 height 15
type input "2"
select select "%"
select select "DISABLED_OPTION_VALUE"
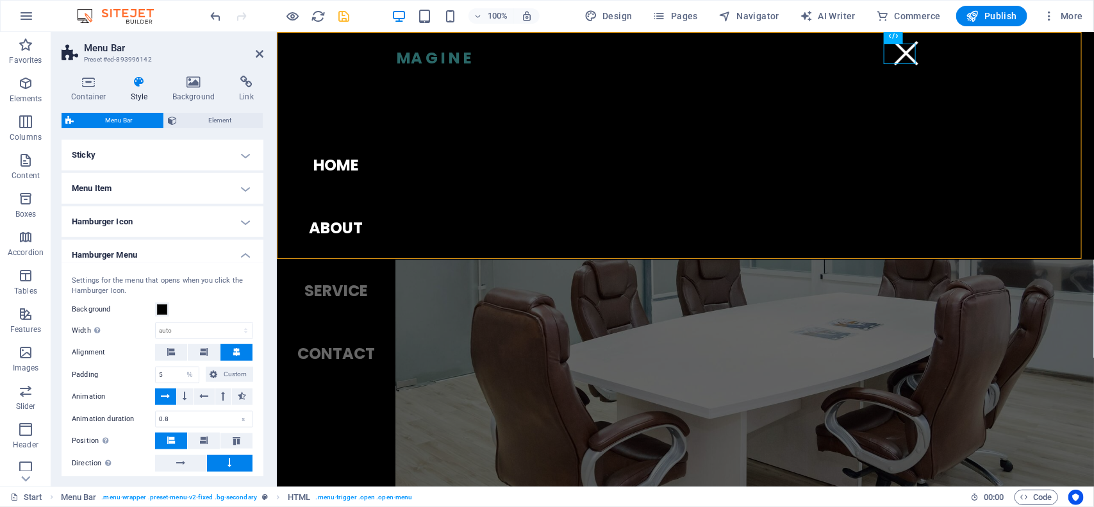
scroll to position [532, 0]
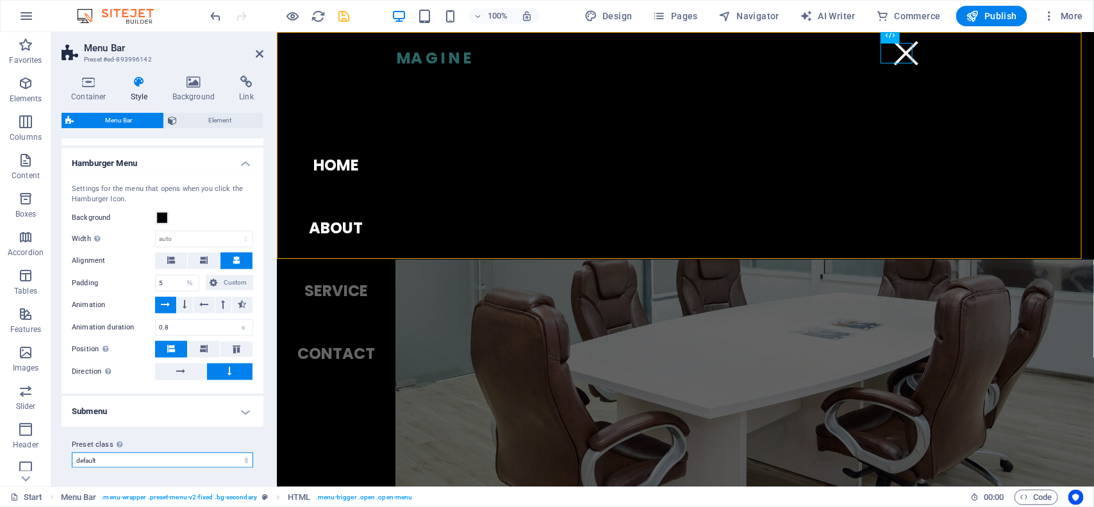
click at [147, 458] on select "default fixed Add preset class" at bounding box center [162, 460] width 181 height 15
click at [72, 453] on select "default fixed Add preset class" at bounding box center [162, 460] width 181 height 15
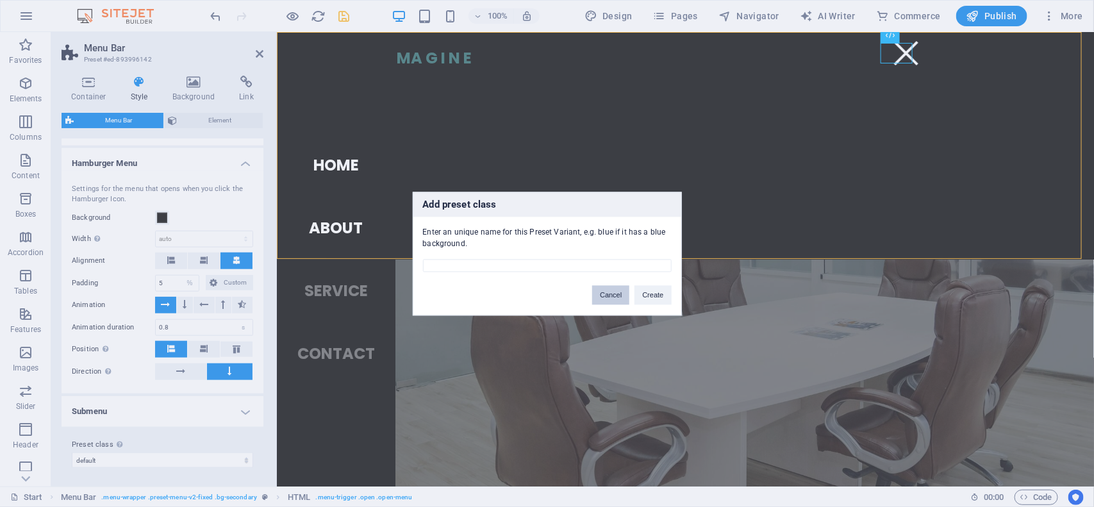
click at [604, 292] on button "Cancel" at bounding box center [610, 294] width 37 height 19
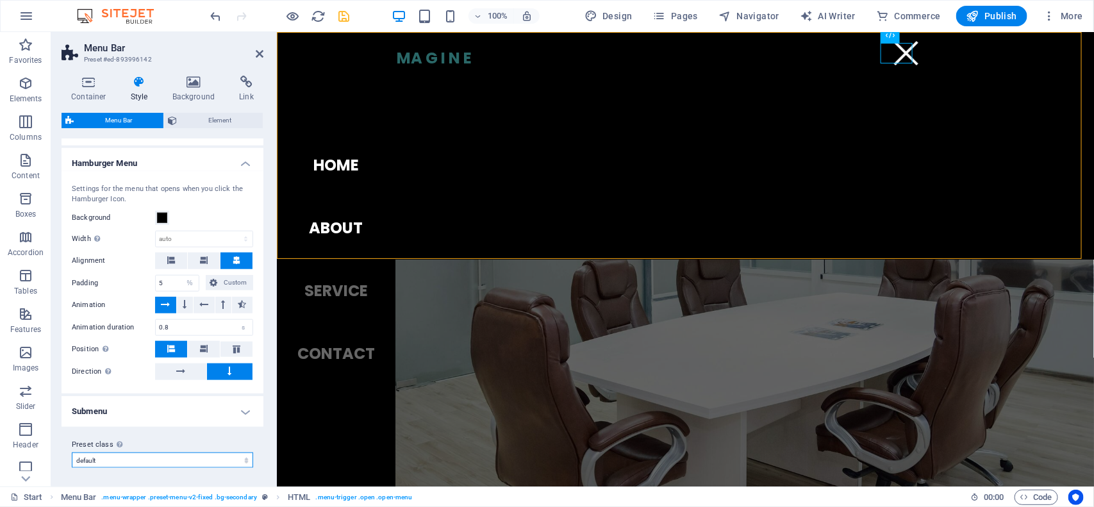
click at [187, 455] on select "default fixed Add preset class" at bounding box center [162, 460] width 181 height 15
select select "preset-menu-v2-fixed"
click at [72, 453] on select "default fixed Add preset class" at bounding box center [162, 460] width 181 height 15
type input "1"
select select "rem"
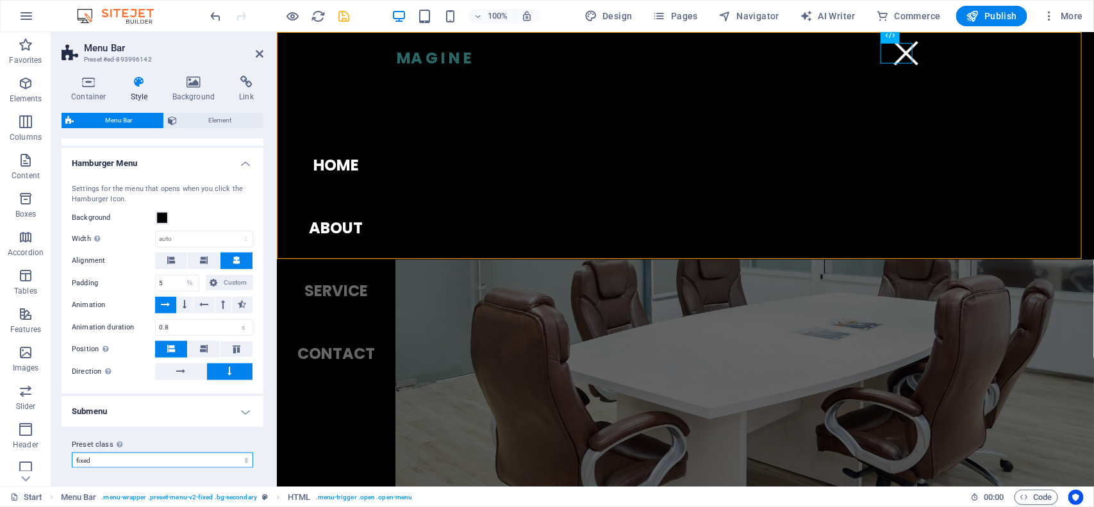
type input "15"
select select "%"
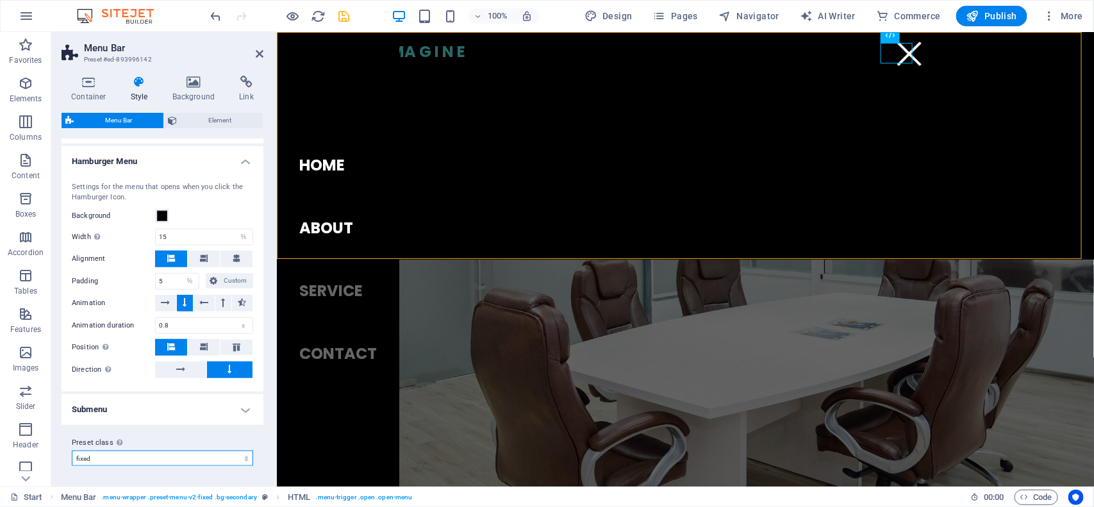
scroll to position [440, 0]
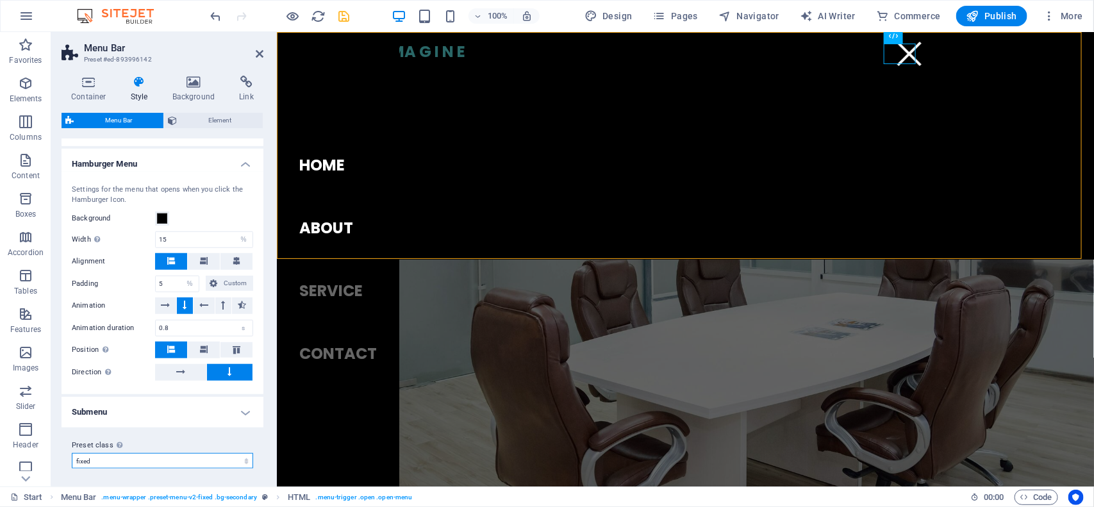
click at [142, 453] on select "default fixed Add preset class" at bounding box center [162, 460] width 181 height 15
select select "preset-menu-v2-default"
click at [72, 453] on select "default fixed Add preset class" at bounding box center [162, 460] width 181 height 15
type input "2"
select select "%"
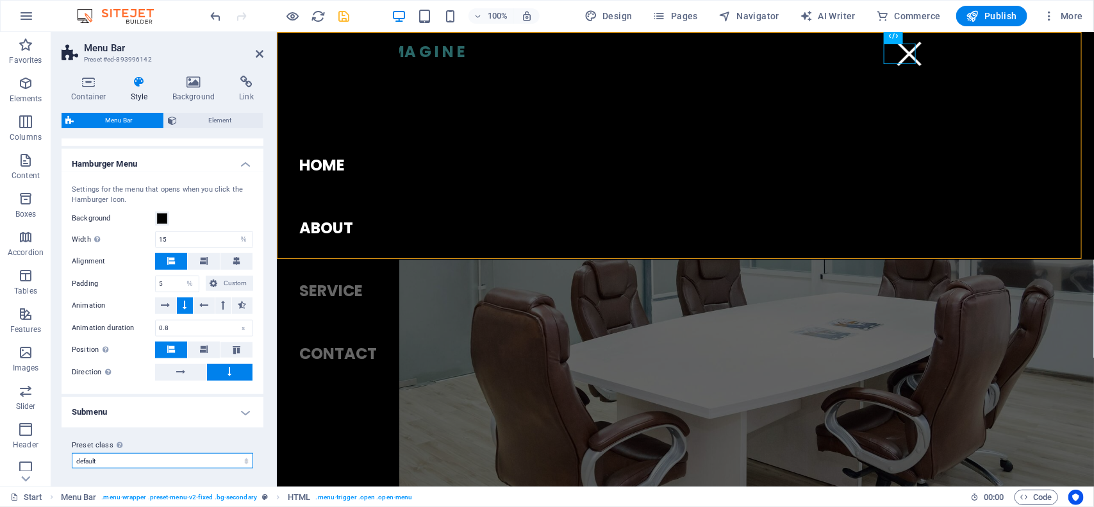
select select "DISABLED_OPTION_VALUE"
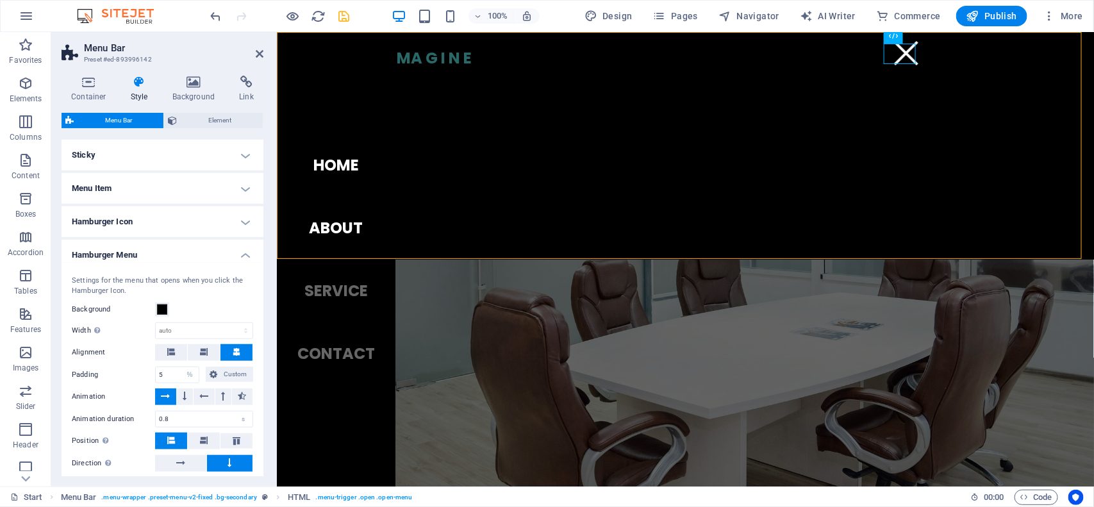
scroll to position [532, 0]
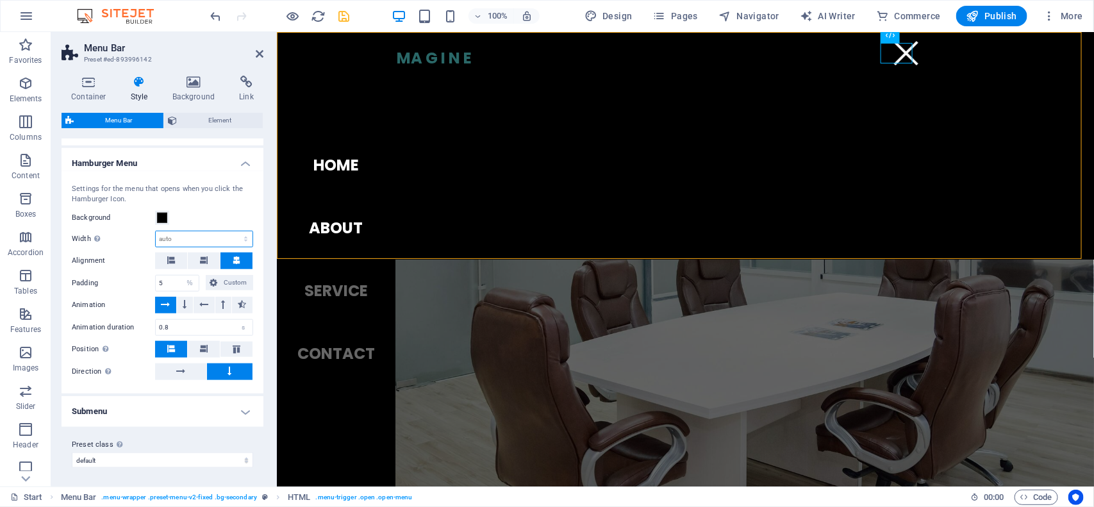
click at [194, 236] on select "auto px rem % vh vw" at bounding box center [204, 238] width 97 height 15
click at [196, 236] on select "auto px rem % vh vw" at bounding box center [204, 238] width 97 height 15
click at [240, 163] on h4 "Hamburger Menu" at bounding box center [163, 159] width 202 height 23
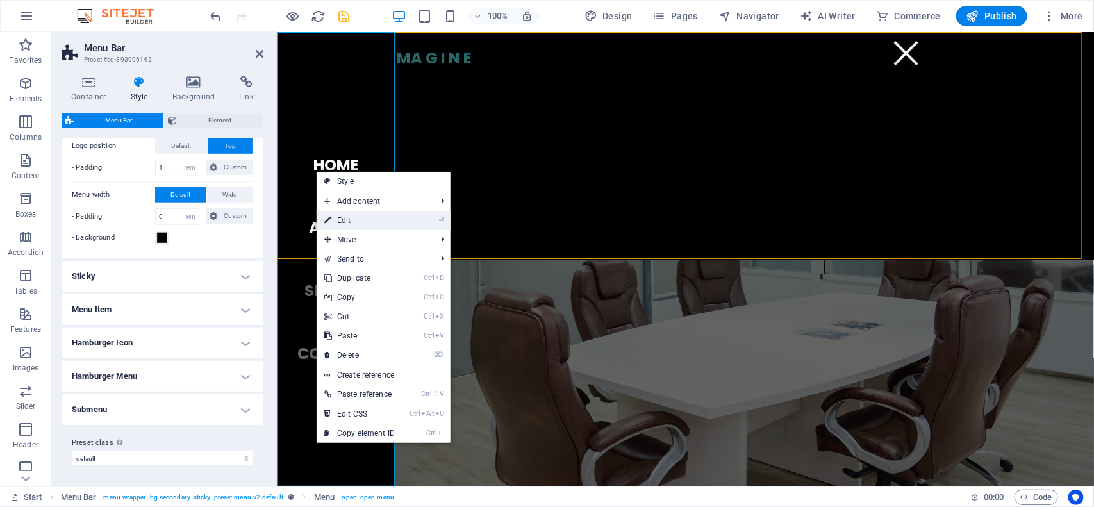
click at [338, 224] on link "⏎ Edit" at bounding box center [360, 220] width 86 height 19
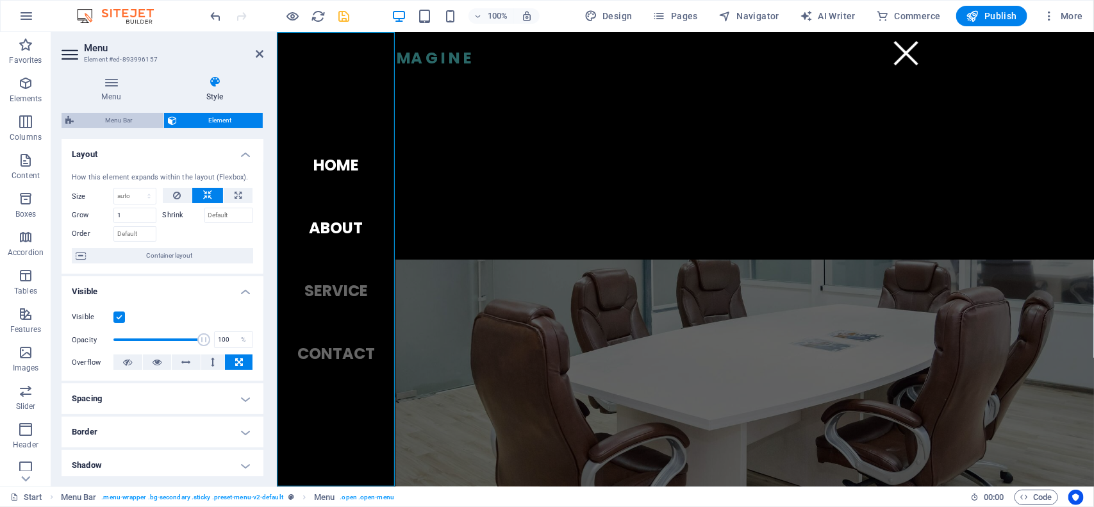
click at [122, 123] on span "Menu Bar" at bounding box center [119, 120] width 82 height 15
select select "%"
select select "rem"
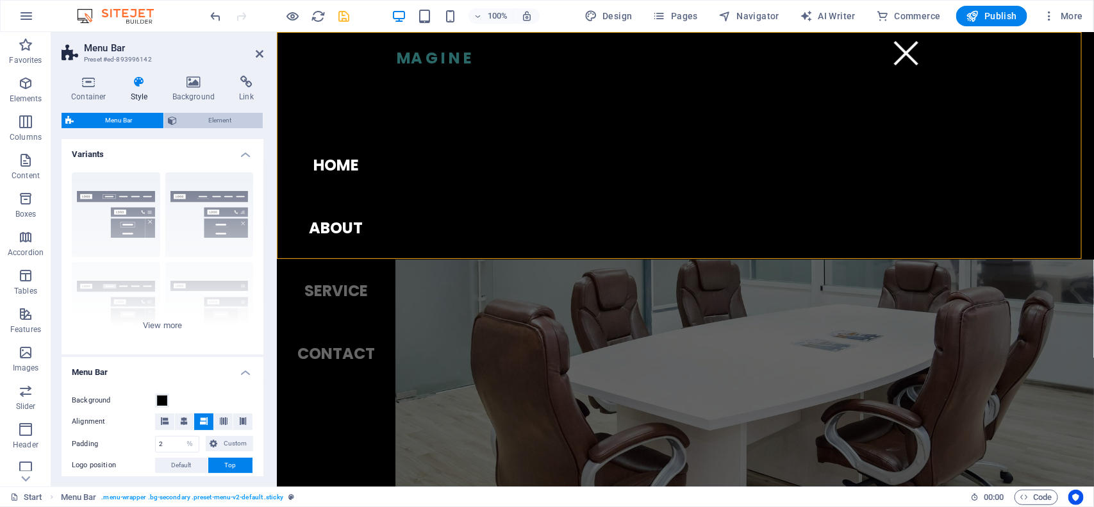
click at [181, 115] on span "Element" at bounding box center [220, 120] width 78 height 15
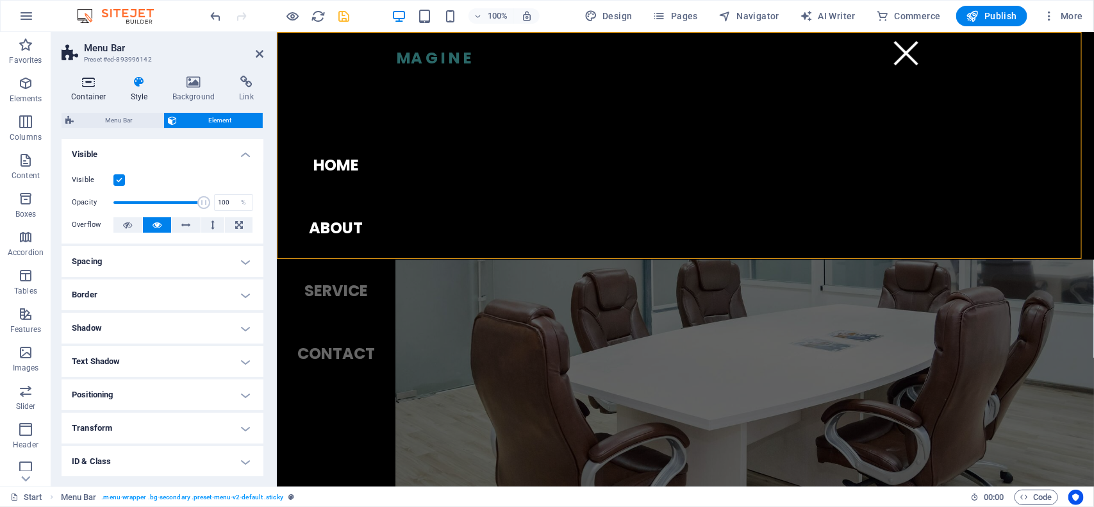
click at [88, 85] on icon at bounding box center [89, 82] width 54 height 13
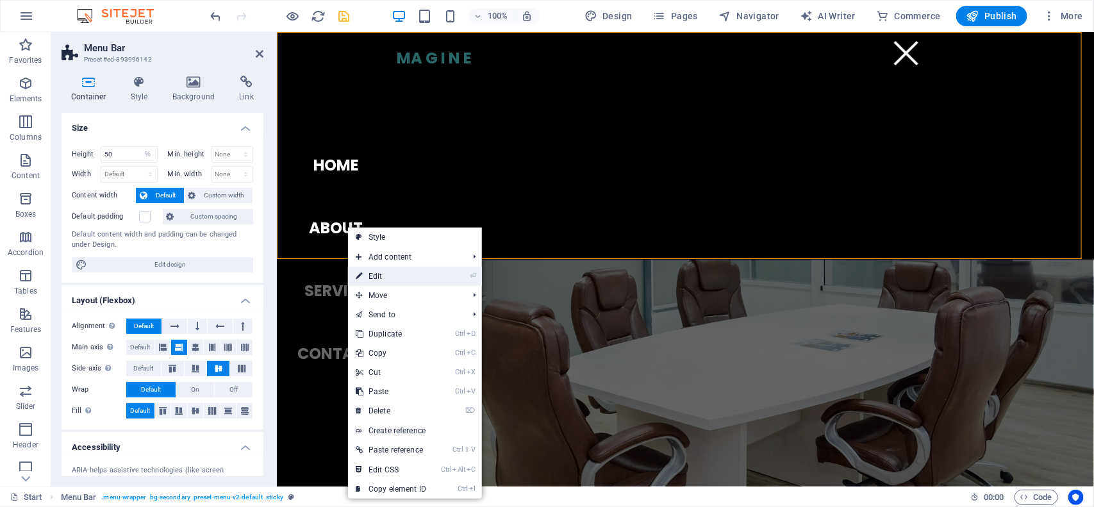
click at [376, 276] on link "⏎ Edit" at bounding box center [391, 276] width 86 height 19
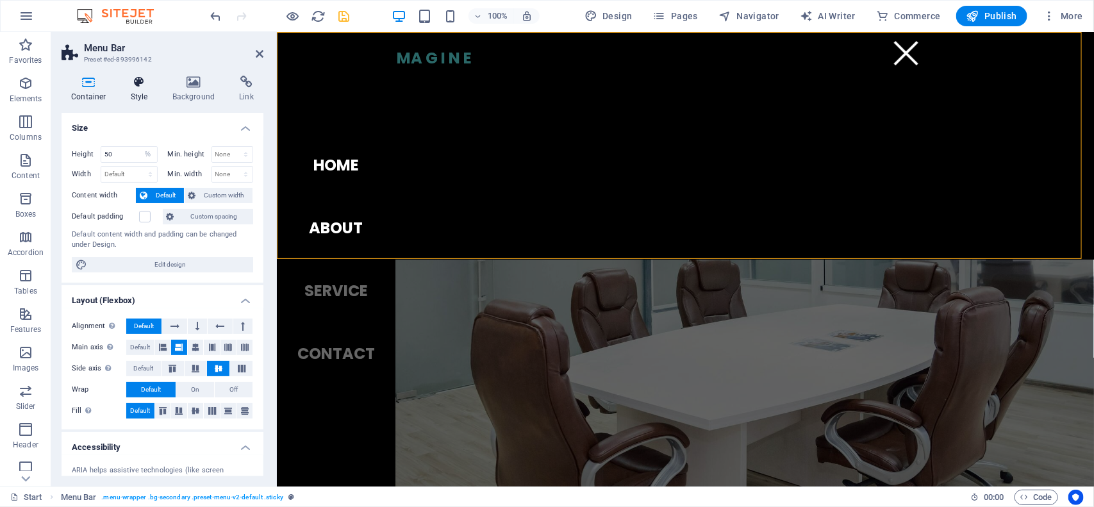
click at [149, 96] on h4 "Style" at bounding box center [142, 89] width 42 height 27
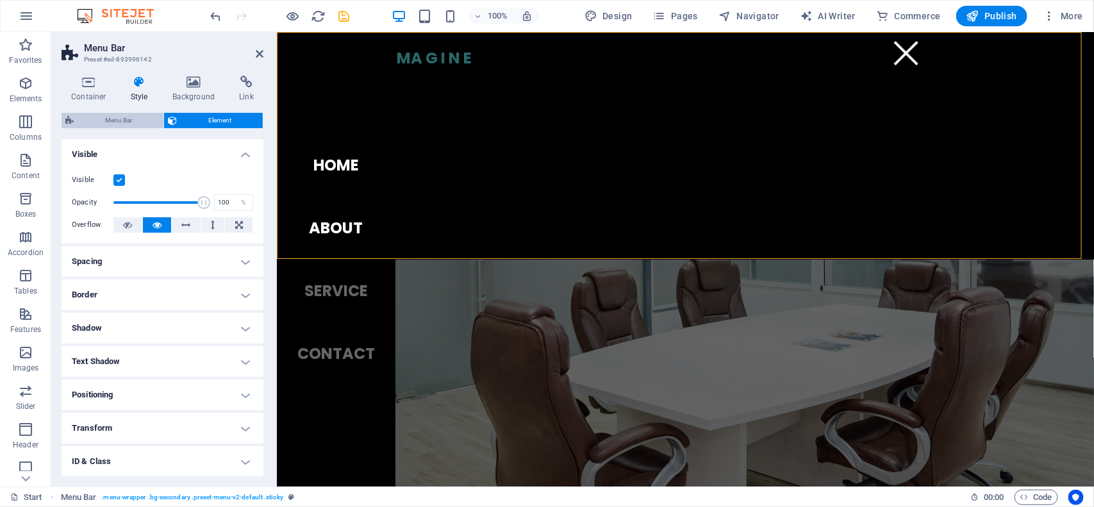
click at [139, 119] on span "Menu Bar" at bounding box center [119, 120] width 82 height 15
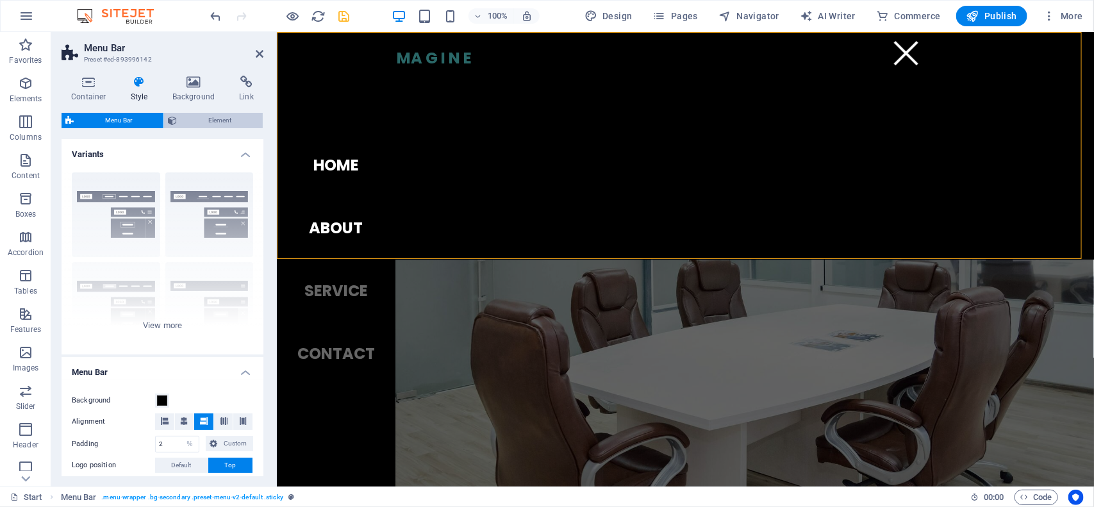
click at [181, 119] on span "Element" at bounding box center [220, 120] width 78 height 15
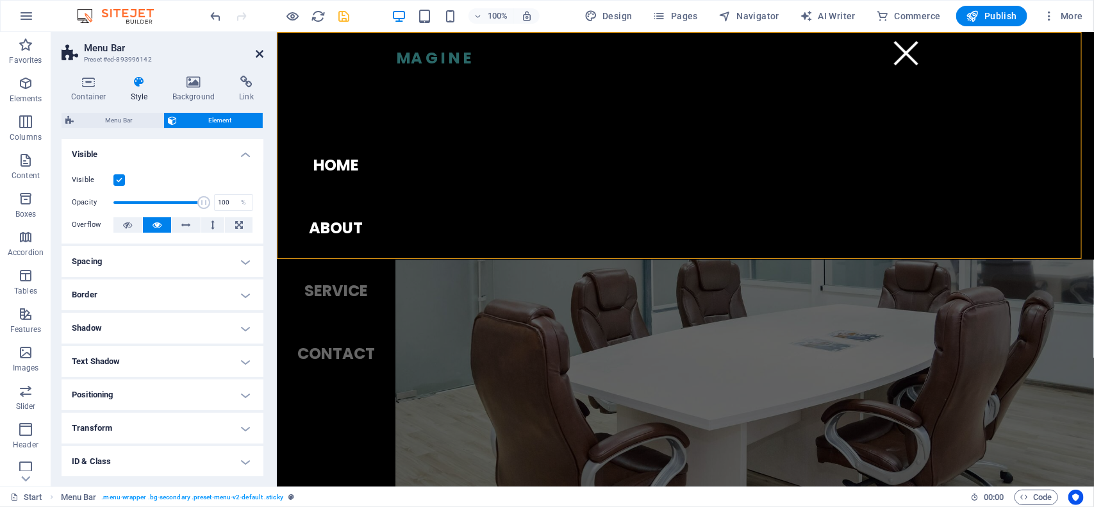
drag, startPoint x: 255, startPoint y: 53, endPoint x: 206, endPoint y: 49, distance: 49.5
click at [256, 53] on icon at bounding box center [260, 54] width 8 height 10
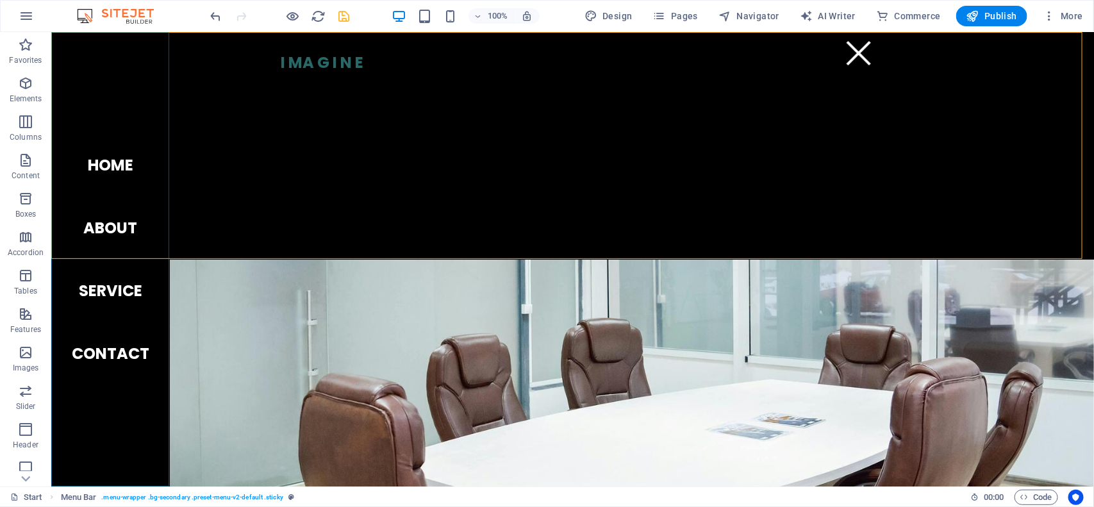
click at [126, 121] on nav "Home About Service Contact" at bounding box center [110, 258] width 119 height 454
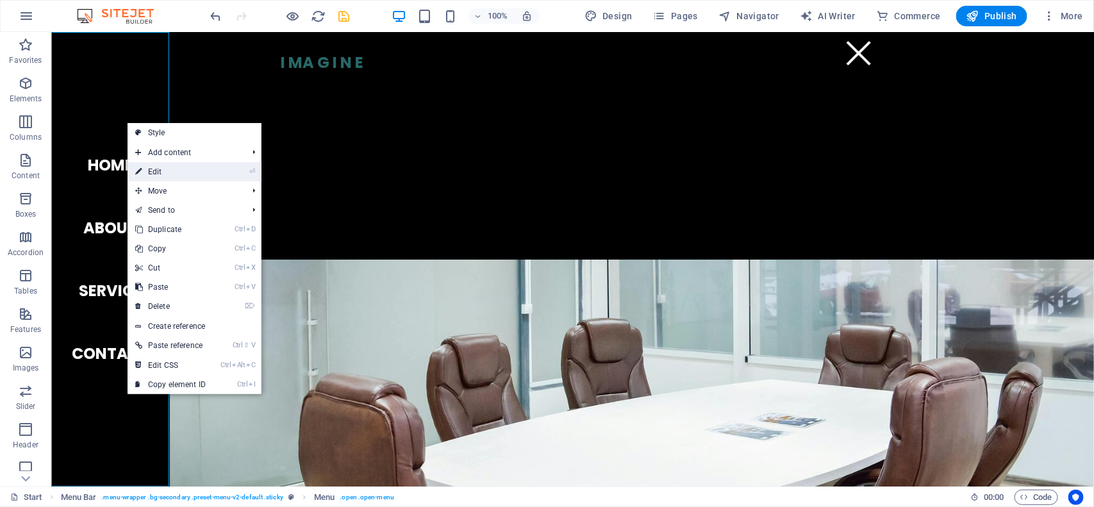
click at [142, 170] on link "⏎ Edit" at bounding box center [171, 171] width 86 height 19
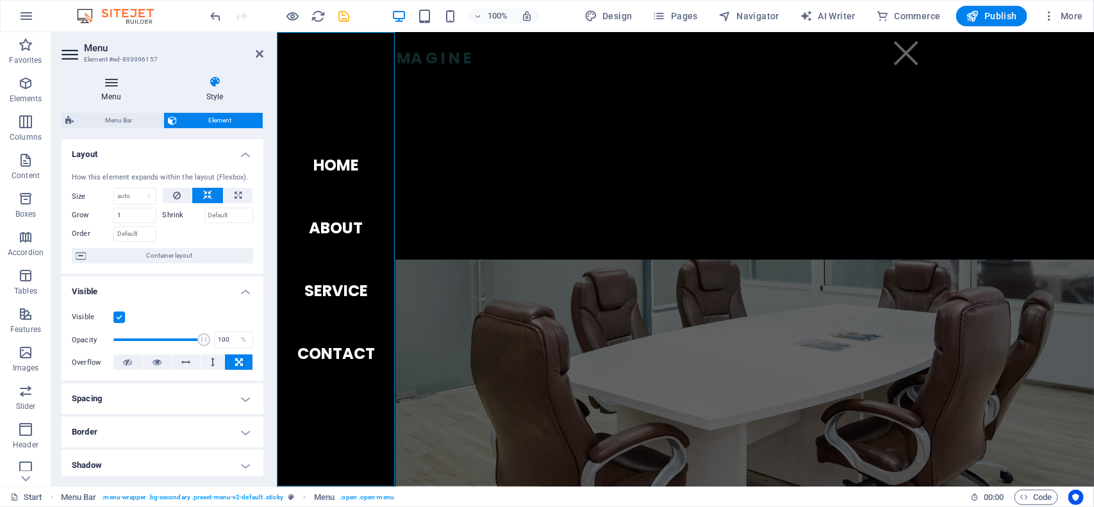
click at [117, 94] on h4 "Menu" at bounding box center [114, 89] width 104 height 27
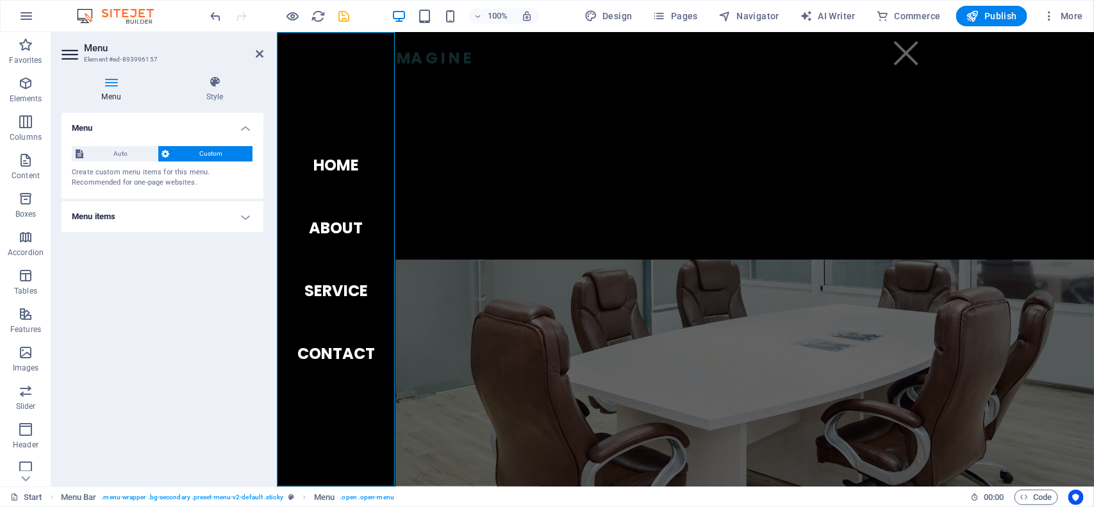
click at [146, 219] on h4 "Menu items" at bounding box center [163, 216] width 202 height 31
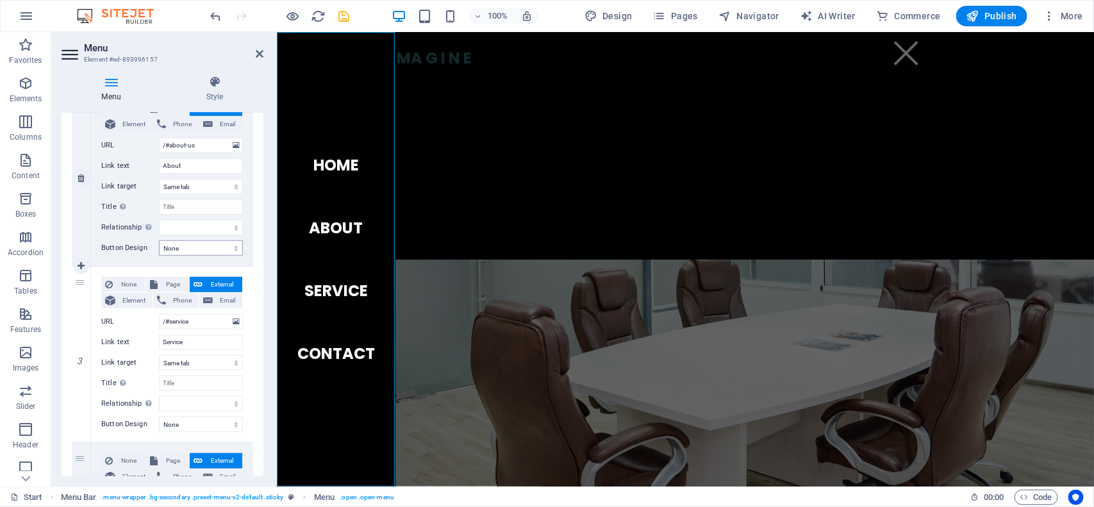
scroll to position [240, 0]
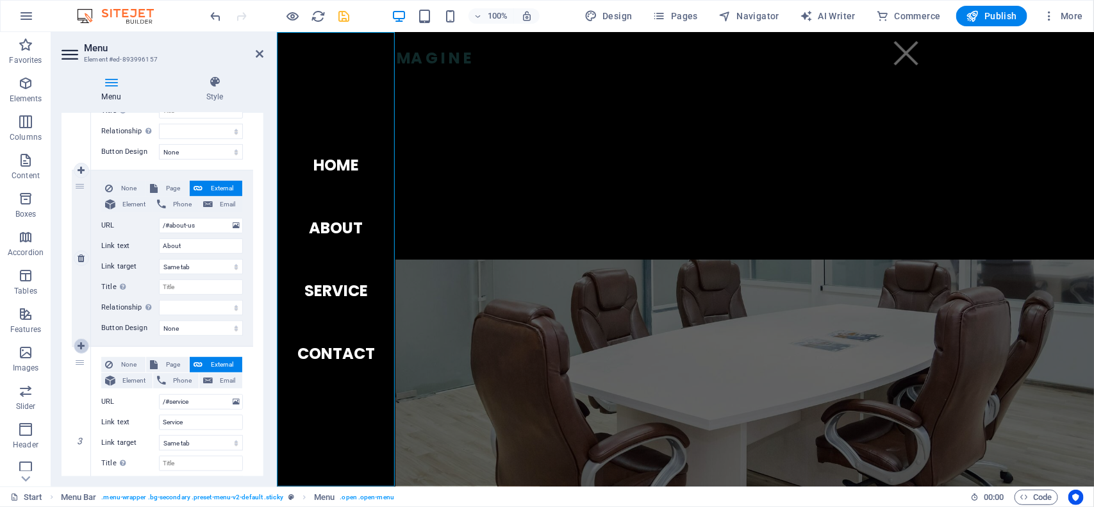
click at [81, 347] on icon at bounding box center [81, 346] width 7 height 9
select select
type input "/#service"
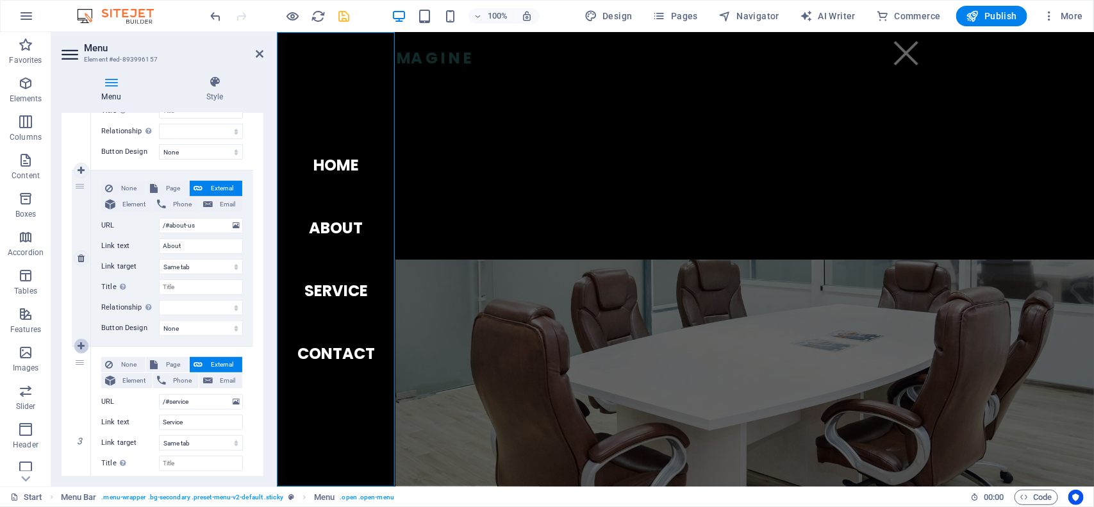
type input "Service"
select select
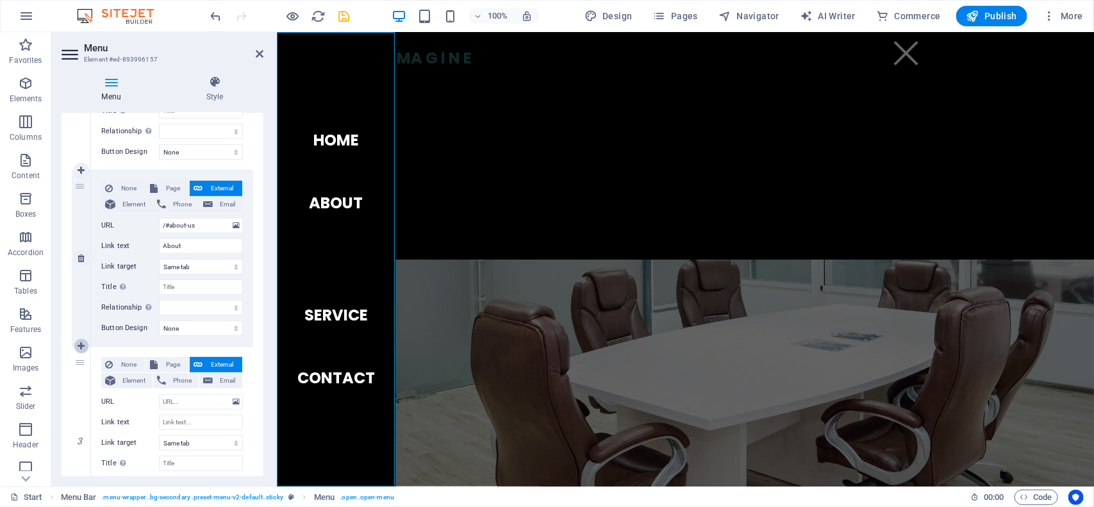
select select
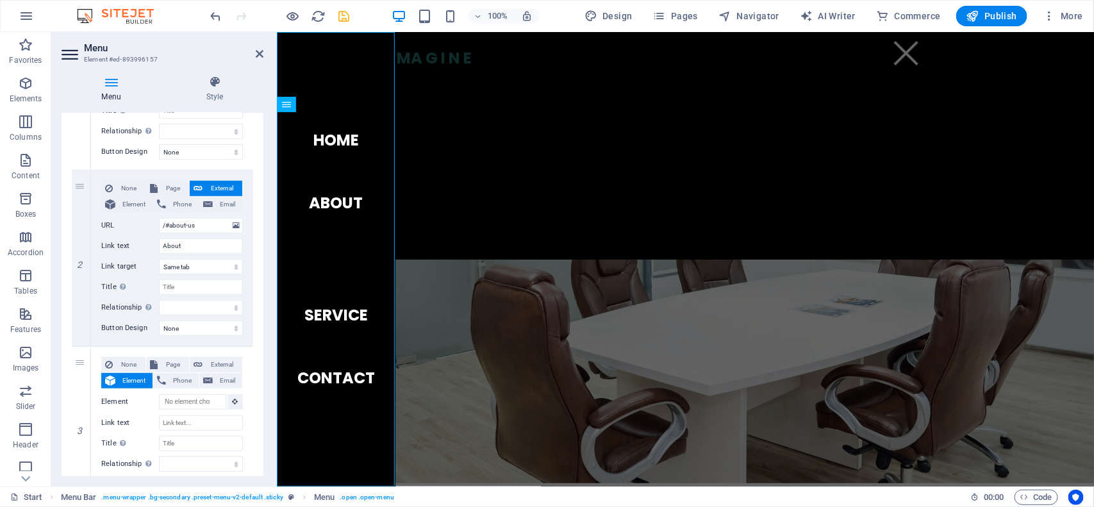
scroll to position [0, 0]
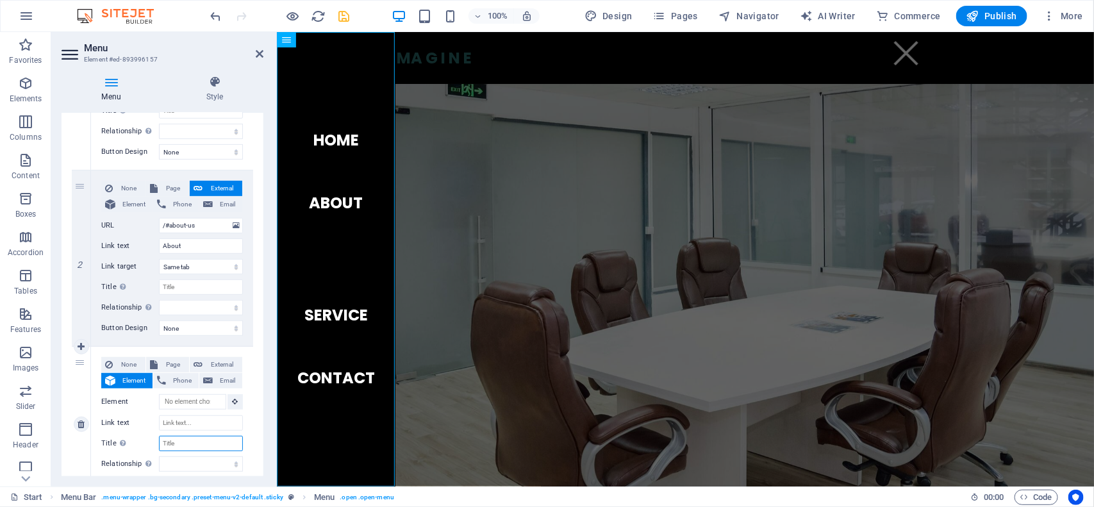
click at [175, 445] on input "Title Additional link description, should not be the same as the link text. The…" at bounding box center [201, 443] width 84 height 15
type input "p"
select select
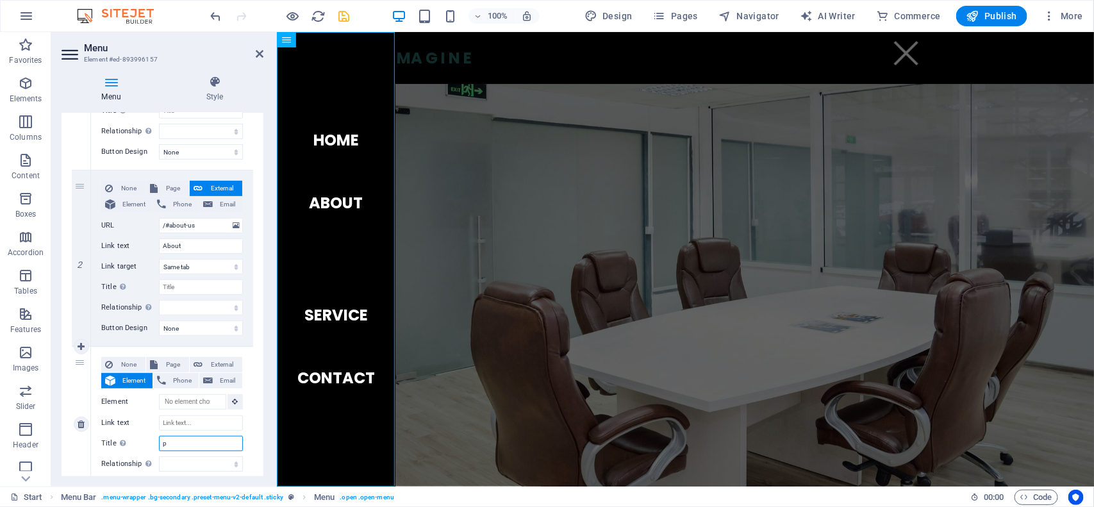
select select
type input "pORT"
select select
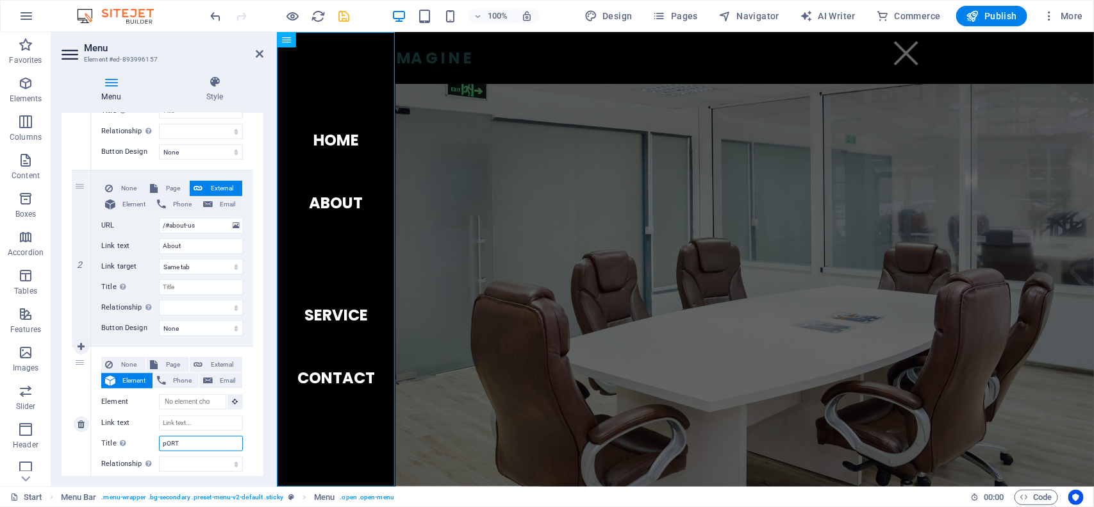
select select
type input "p"
select select
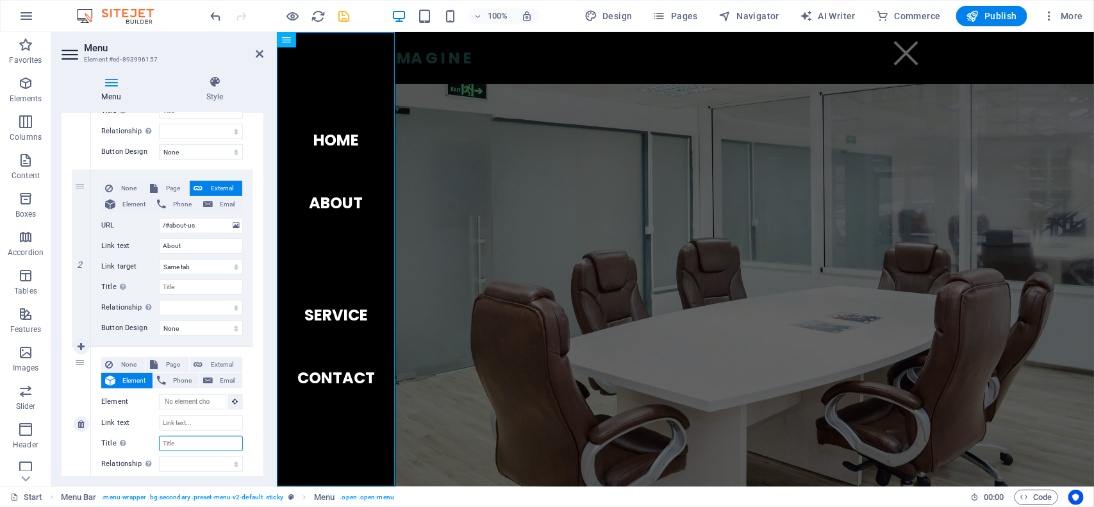
select select
type input "P"
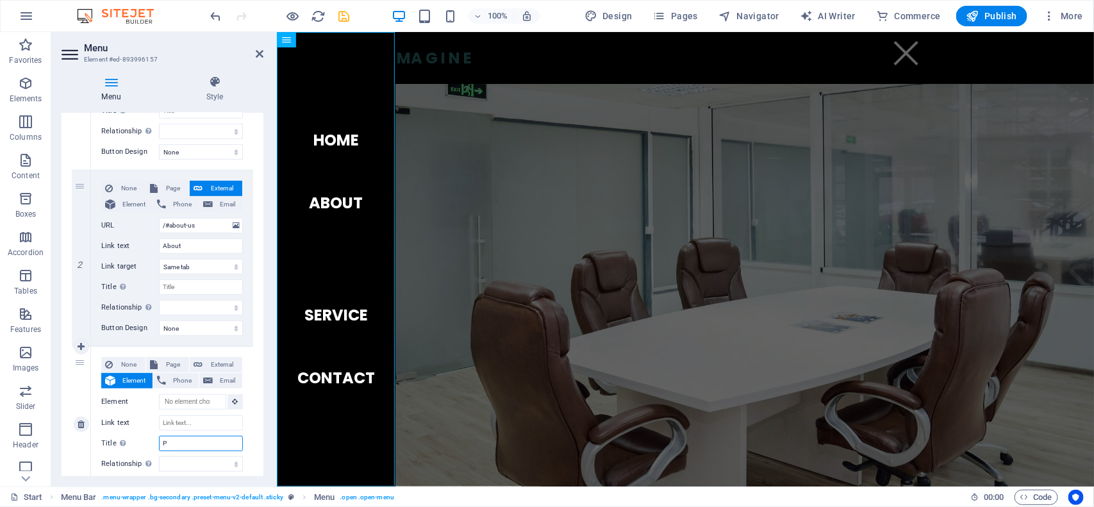
select select
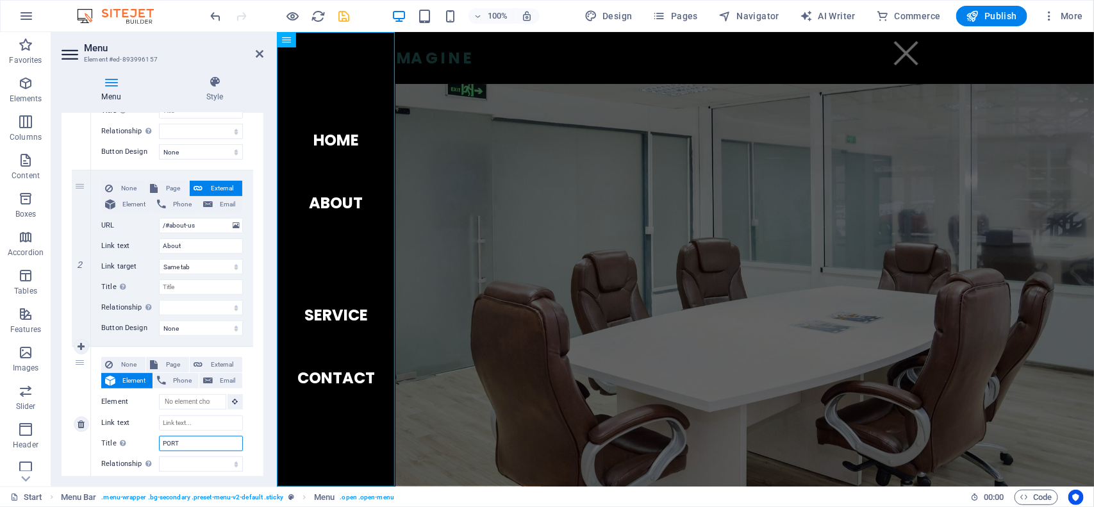
type input "PORTF"
select select
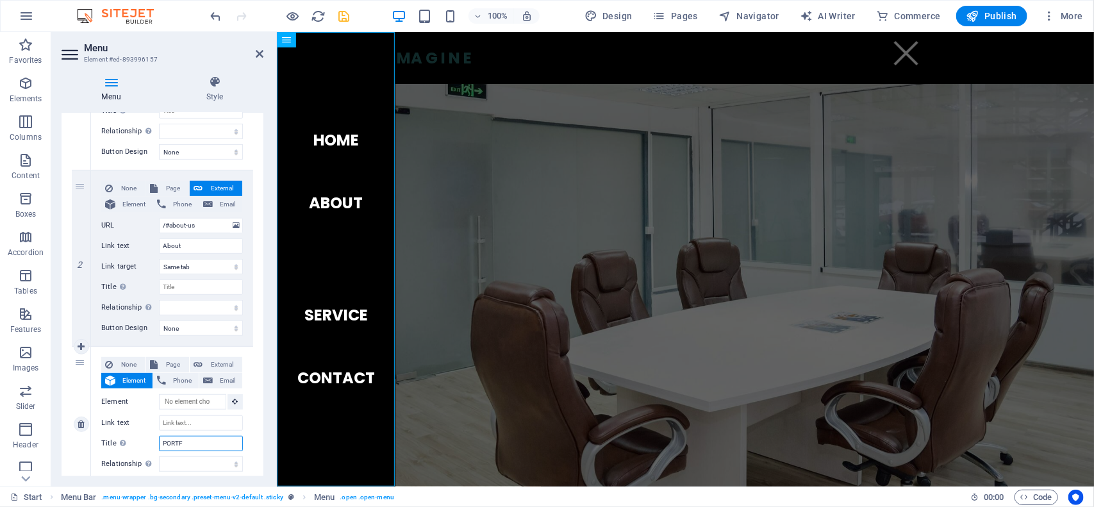
select select
type input "PORTFOLIO"
select select
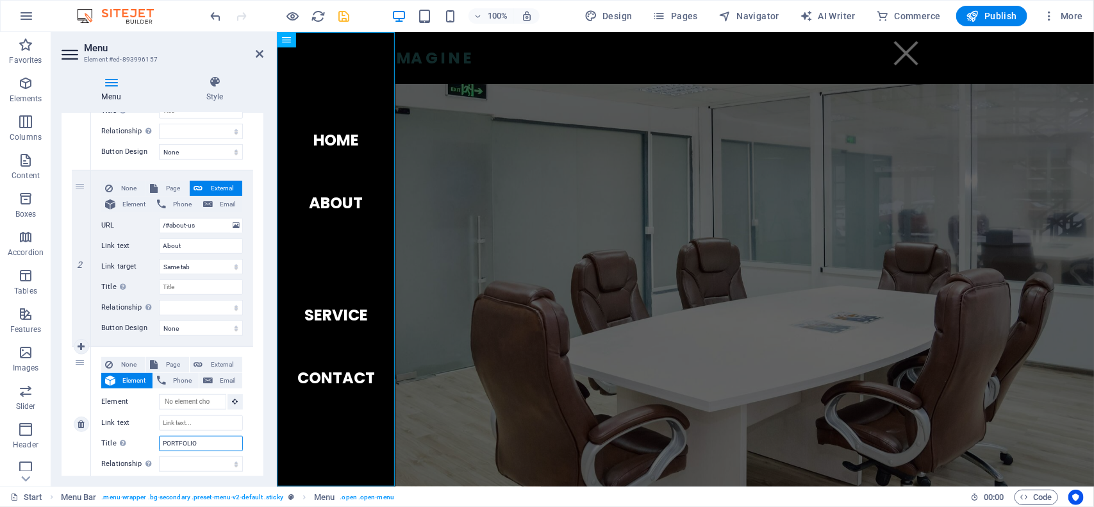
select select
type input "PORTFOLIO"
click at [228, 419] on input "Link text" at bounding box center [201, 422] width 84 height 15
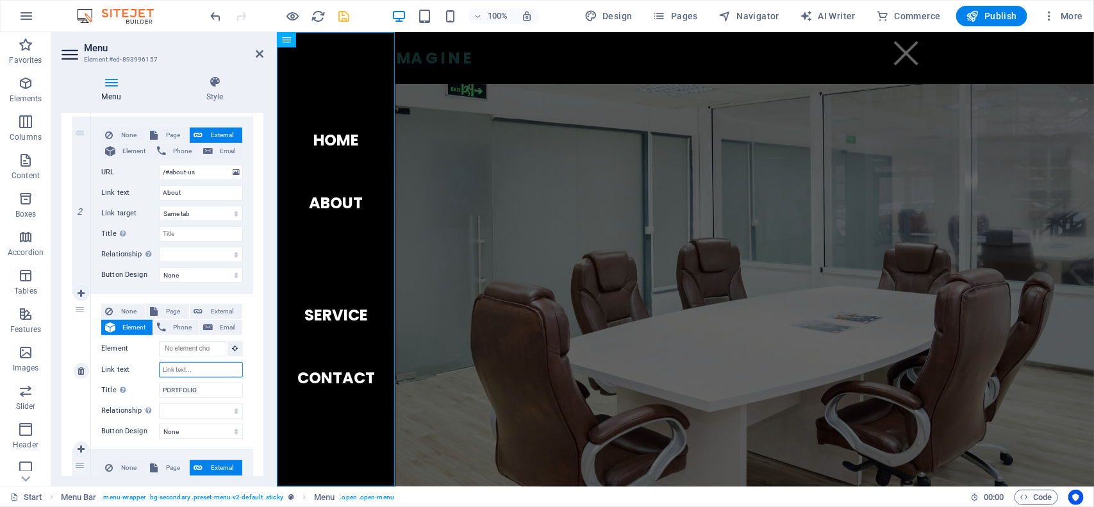
scroll to position [320, 0]
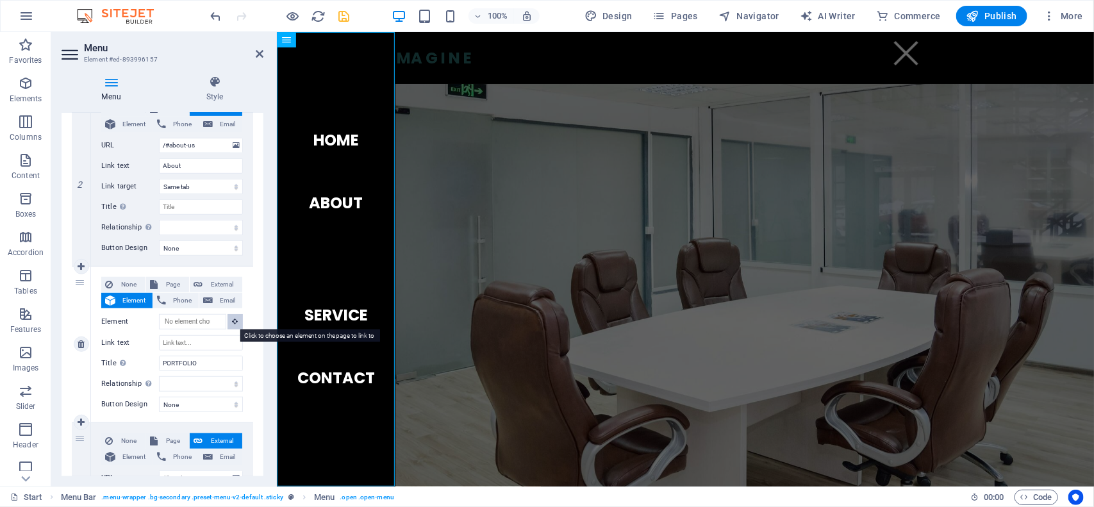
click at [235, 324] on icon at bounding box center [236, 321] width 6 height 6
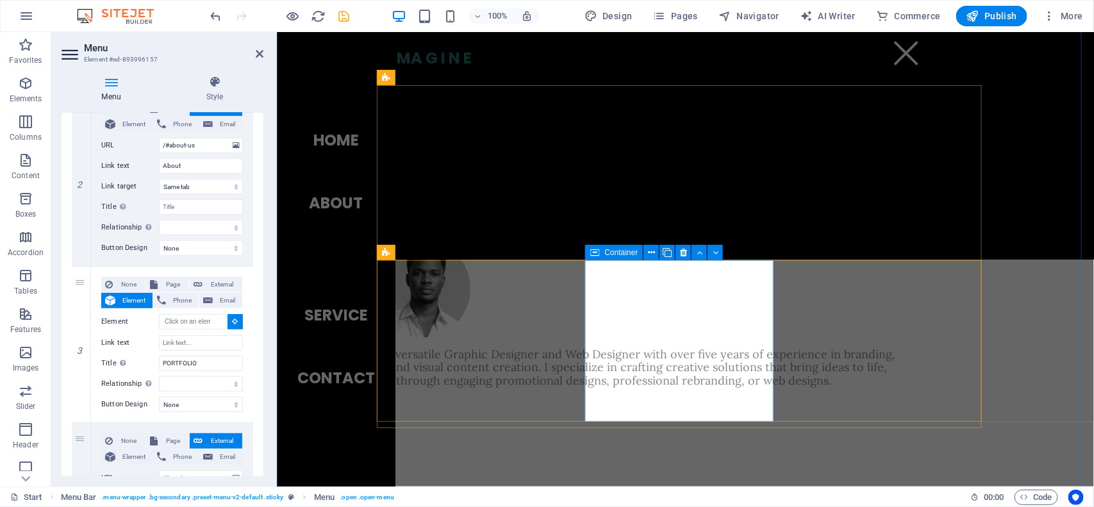
scroll to position [901, 0]
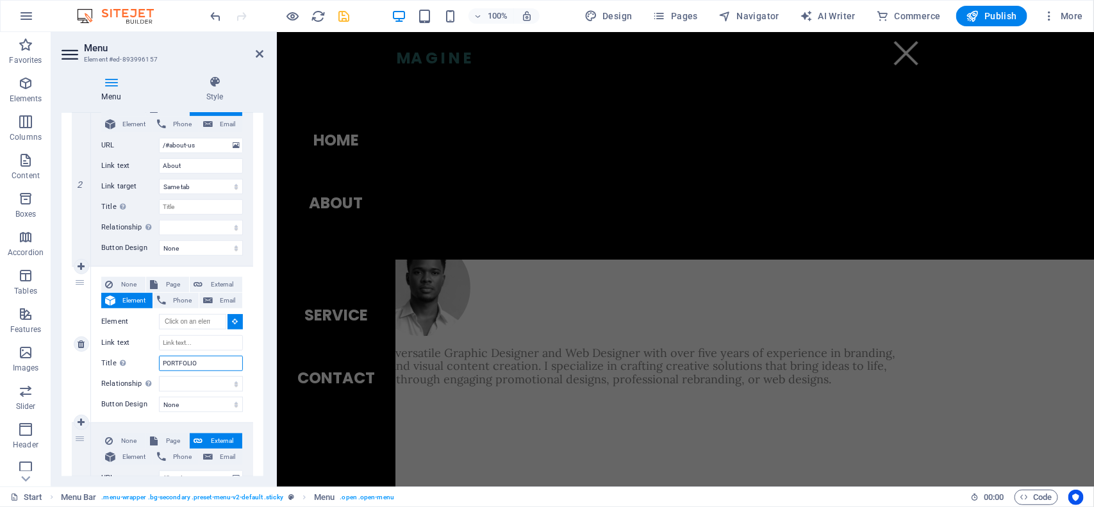
click at [199, 363] on input "PORTFOLIO" at bounding box center [201, 363] width 84 height 15
click at [215, 287] on span "External" at bounding box center [222, 284] width 32 height 15
select select
select select "blank"
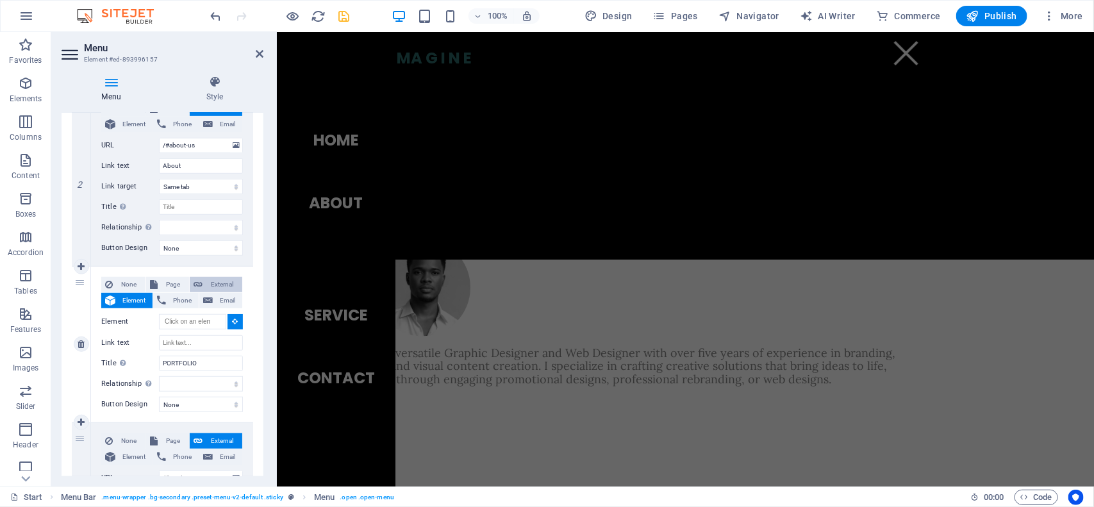
select select
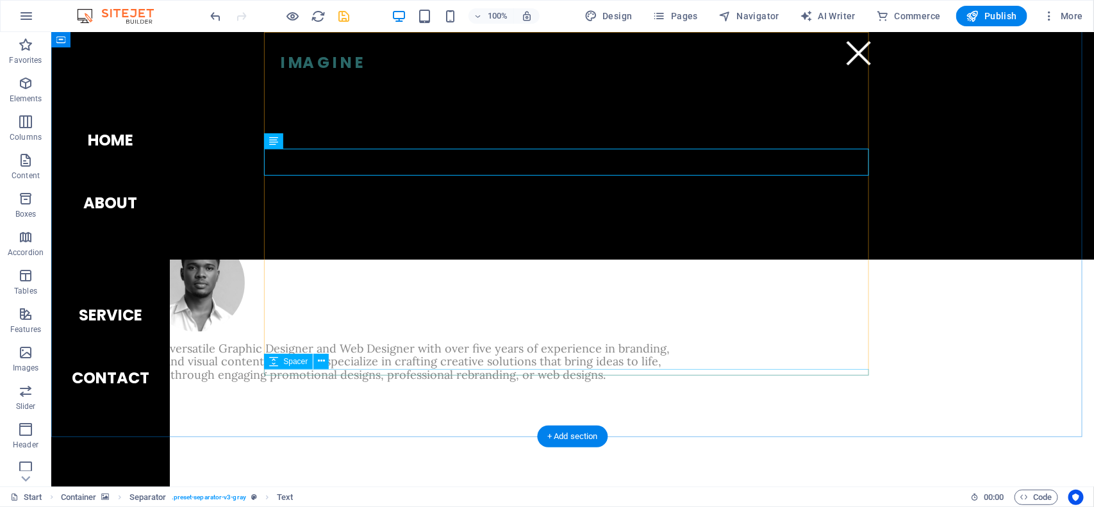
scroll to position [1237, 0]
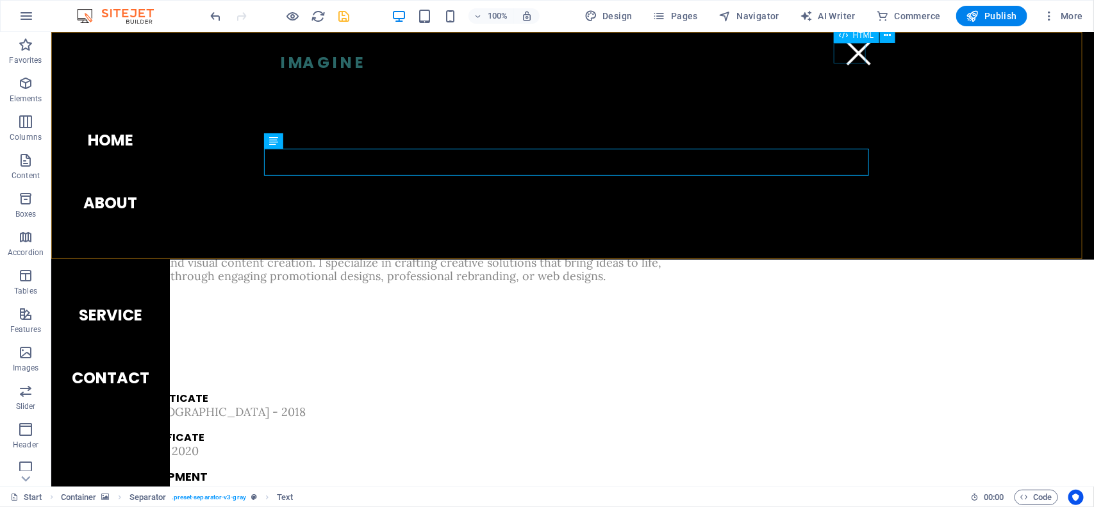
click at [842, 55] on div "Menu" at bounding box center [858, 52] width 32 height 21
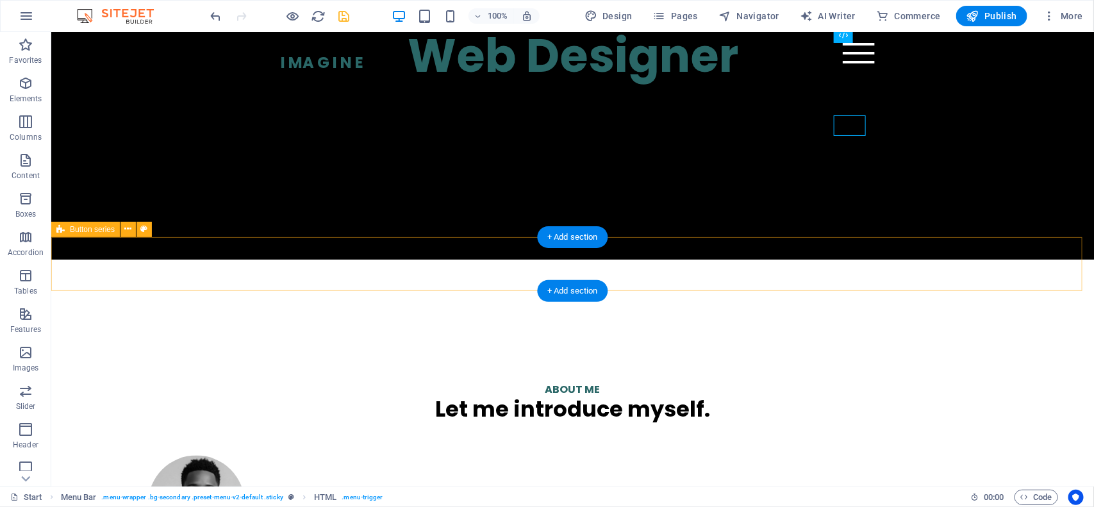
scroll to position [516, 0]
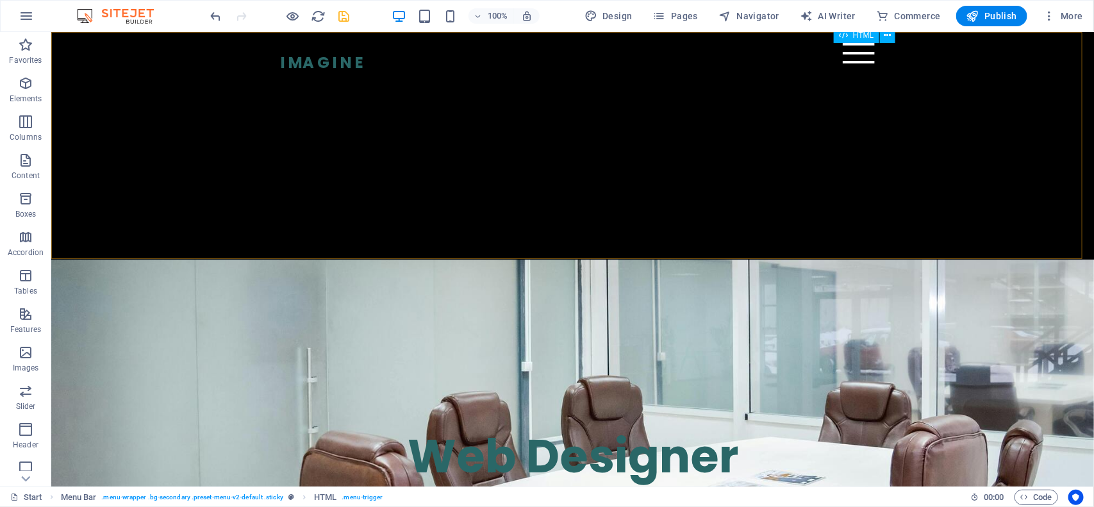
click at [849, 54] on div "Menu" at bounding box center [858, 52] width 32 height 21
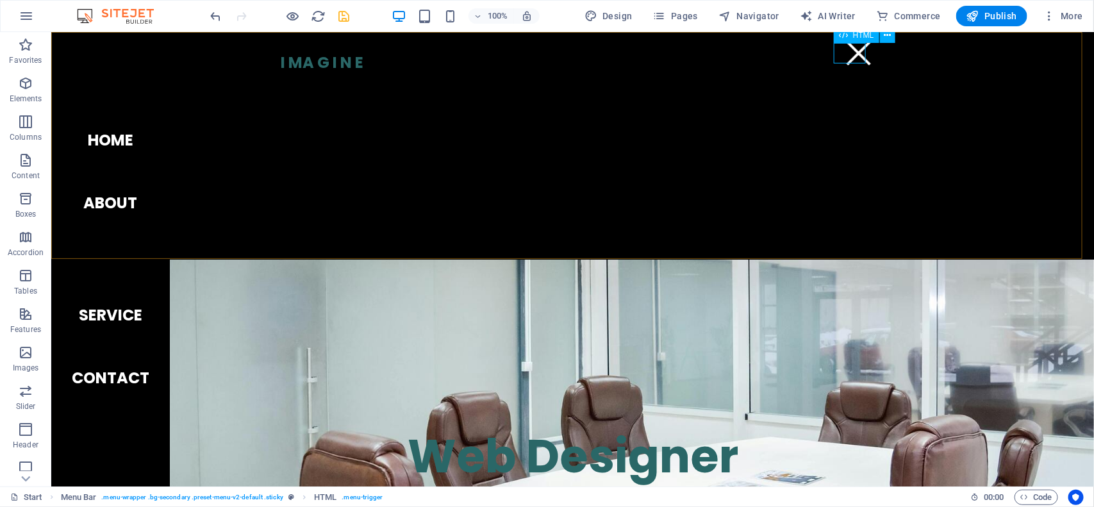
click at [849, 54] on div "Menu" at bounding box center [858, 52] width 32 height 21
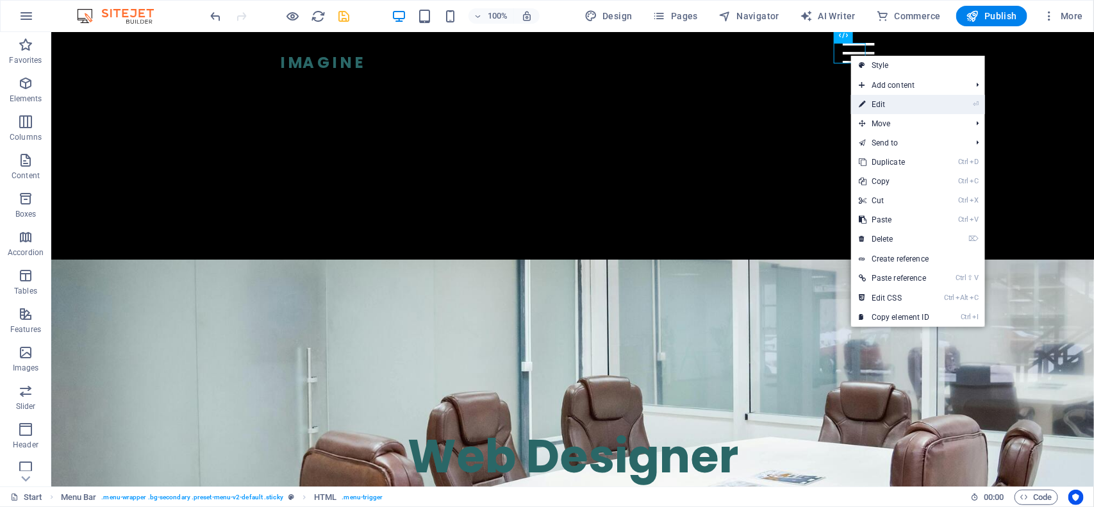
click at [872, 100] on link "⏎ Edit" at bounding box center [894, 104] width 86 height 19
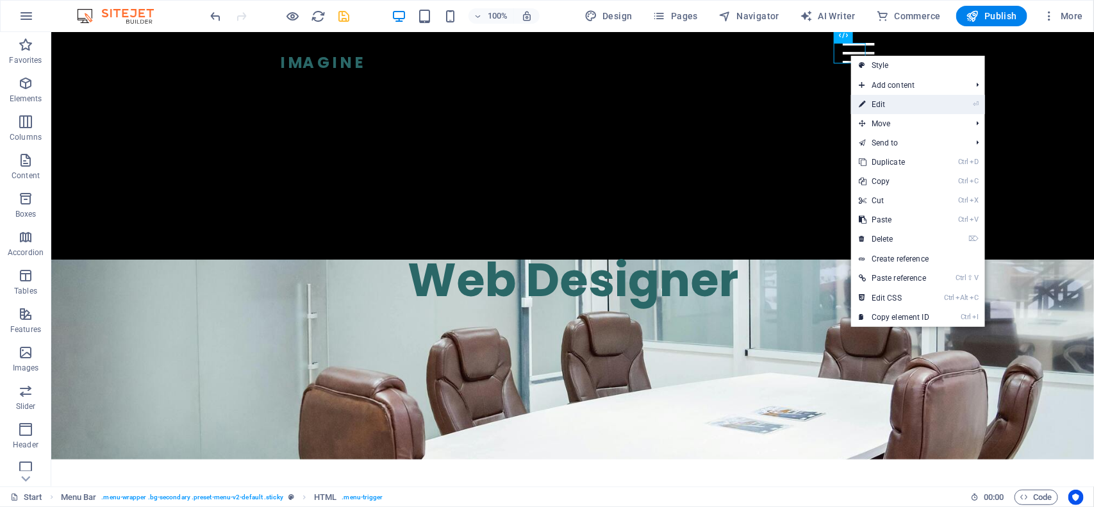
select select "%"
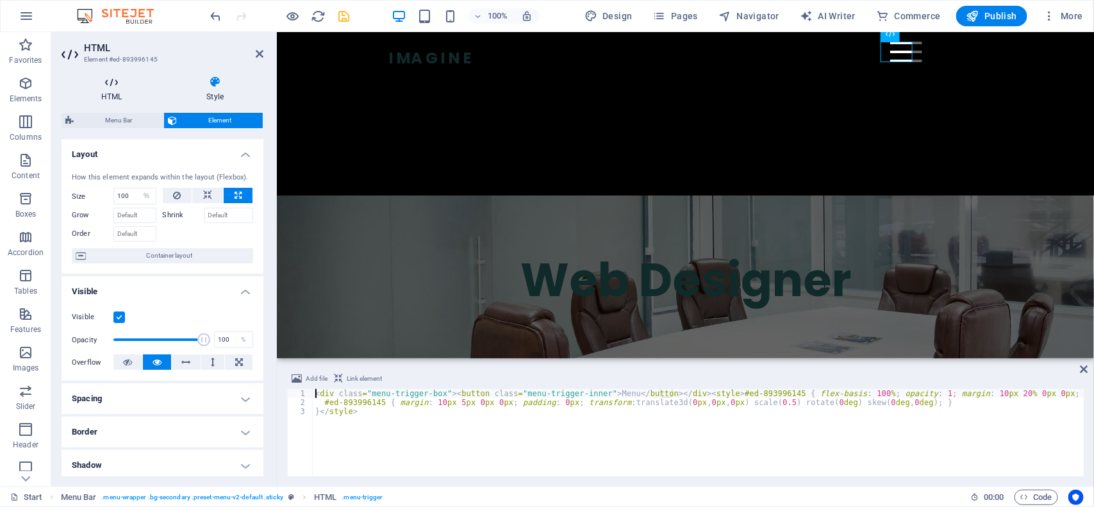
click at [116, 92] on h4 "HTML" at bounding box center [114, 89] width 105 height 27
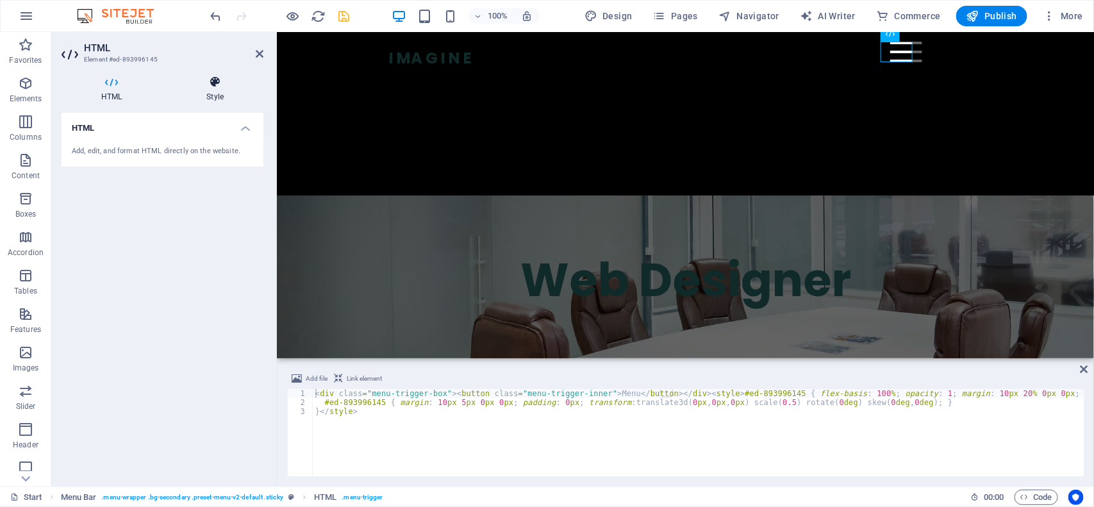
click at [210, 94] on h4 "Style" at bounding box center [215, 89] width 97 height 27
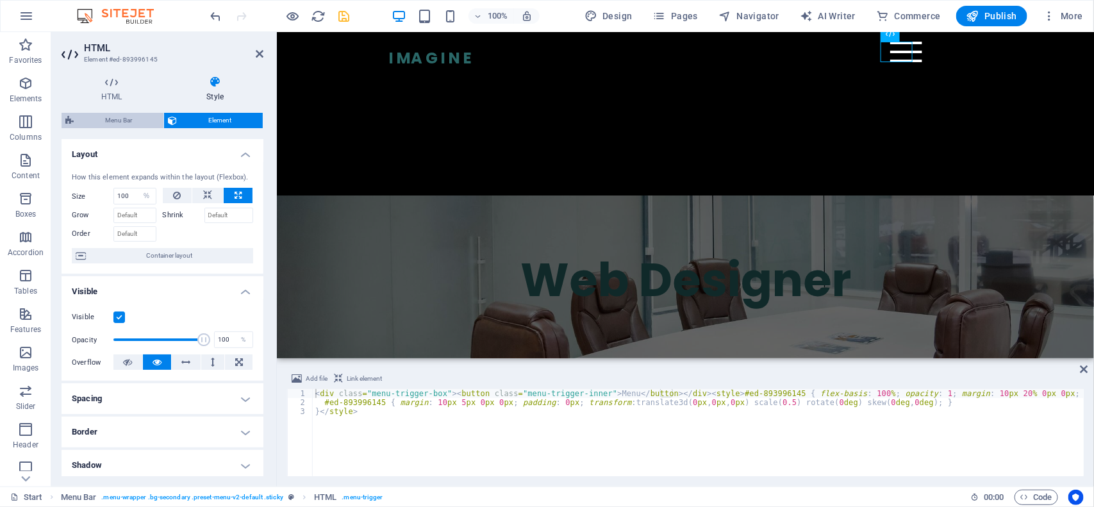
click at [129, 127] on span "Menu Bar" at bounding box center [119, 120] width 82 height 15
select select "%"
select select "rem"
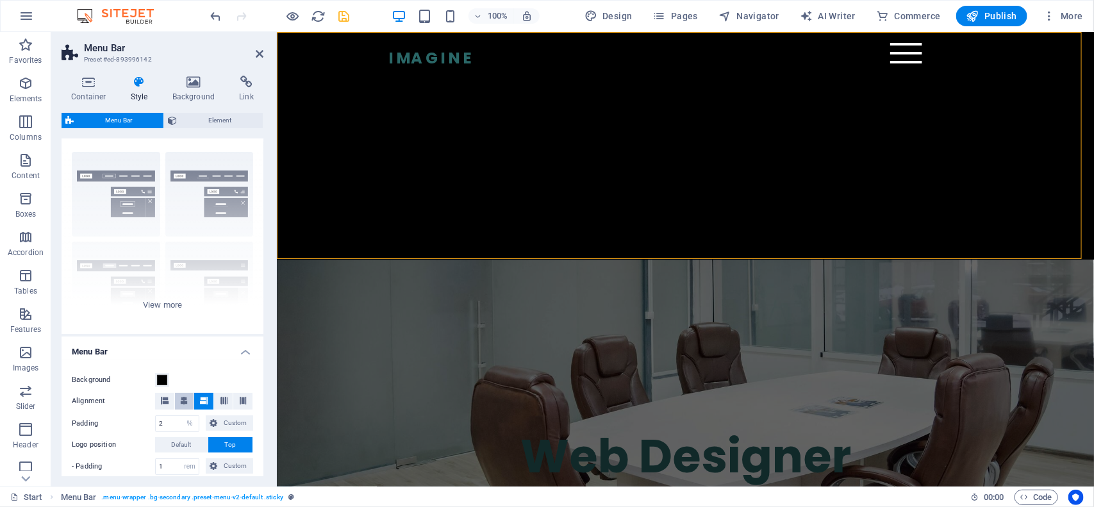
scroll to position [0, 0]
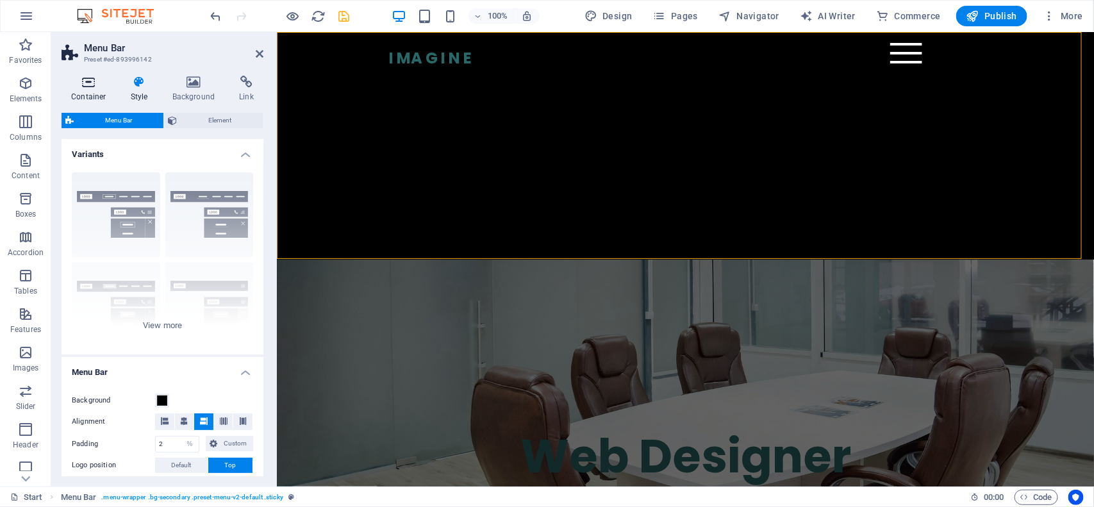
click at [76, 78] on icon at bounding box center [89, 82] width 54 height 13
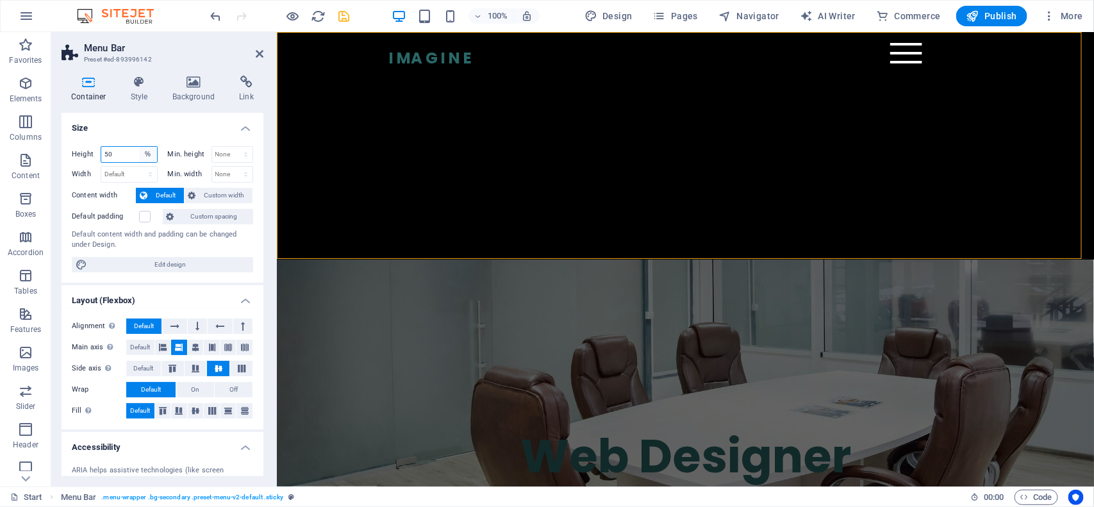
click at [142, 149] on select "Default px rem % vh vw" at bounding box center [148, 154] width 18 height 15
select select "default"
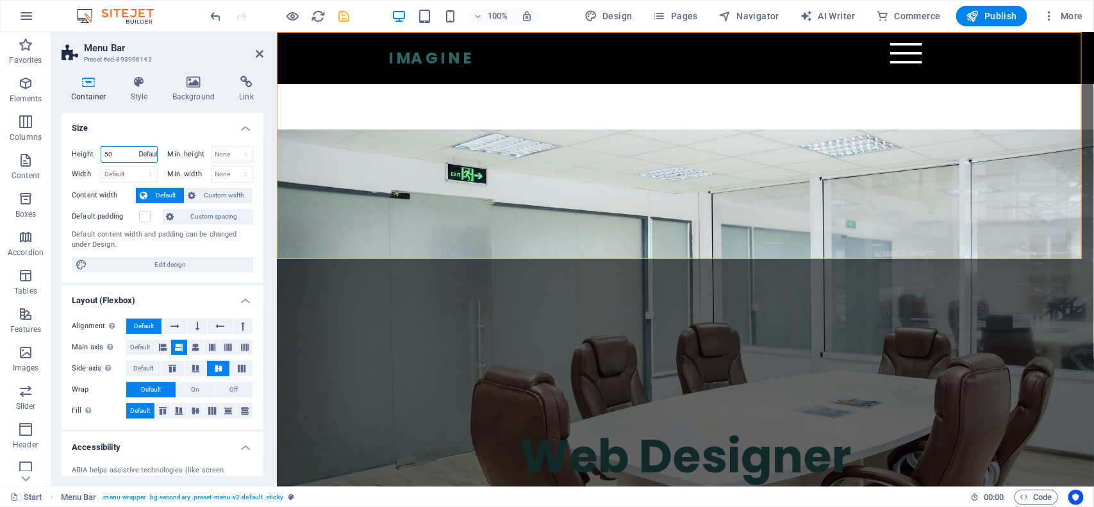
click at [139, 147] on select "Default px rem % vh vw" at bounding box center [148, 154] width 18 height 15
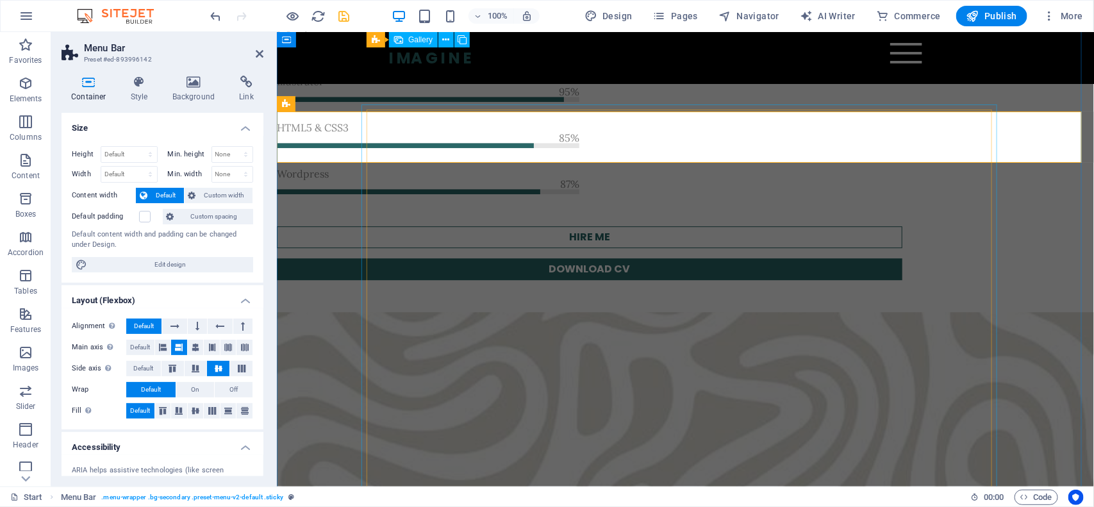
scroll to position [1522, 0]
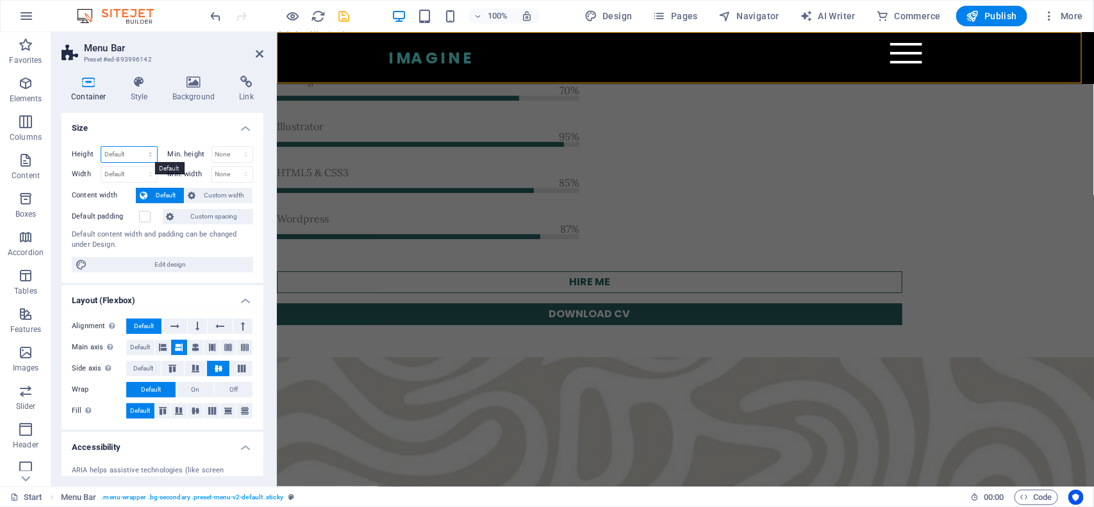
click at [140, 158] on select "Default px rem % vh vw" at bounding box center [129, 154] width 56 height 15
select select "px"
click at [137, 147] on select "Default px rem % vh vw" at bounding box center [129, 154] width 56 height 15
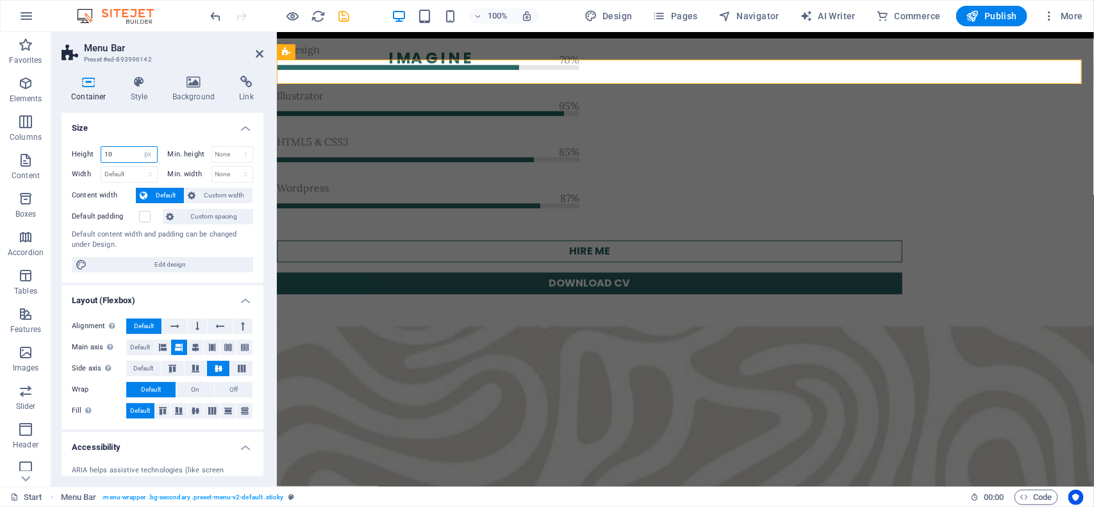
scroll to position [1477, 0]
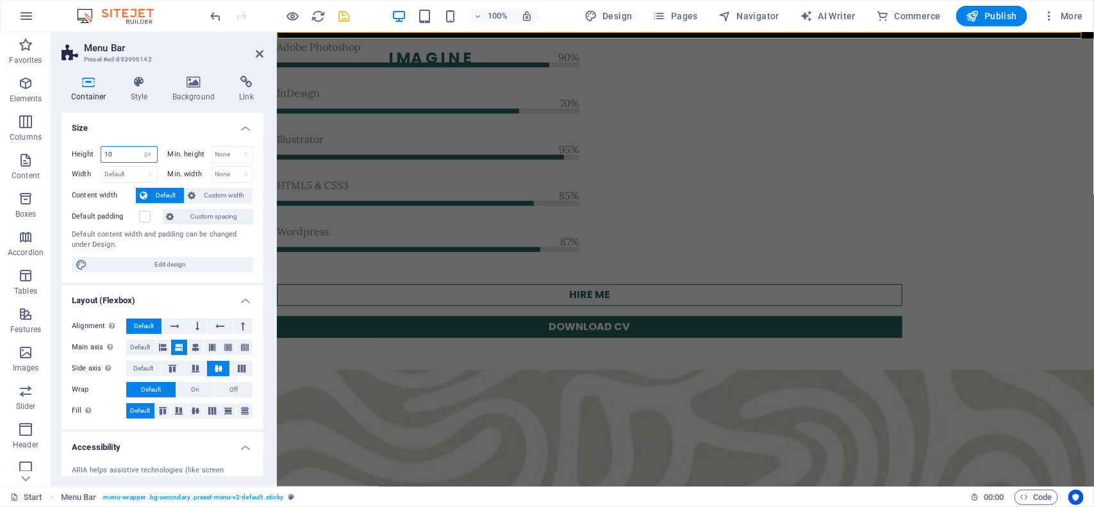
type input "1"
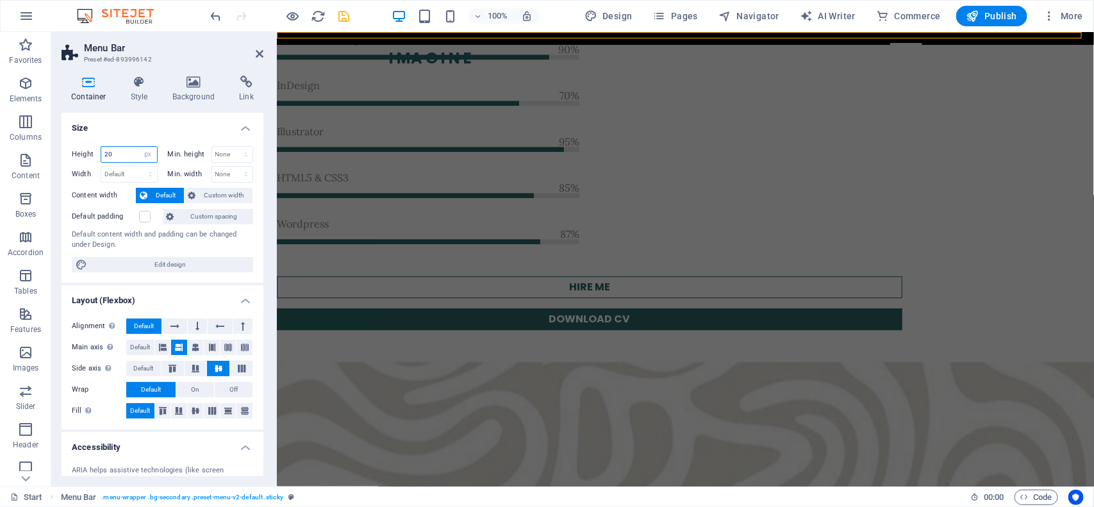
scroll to position [1484, 0]
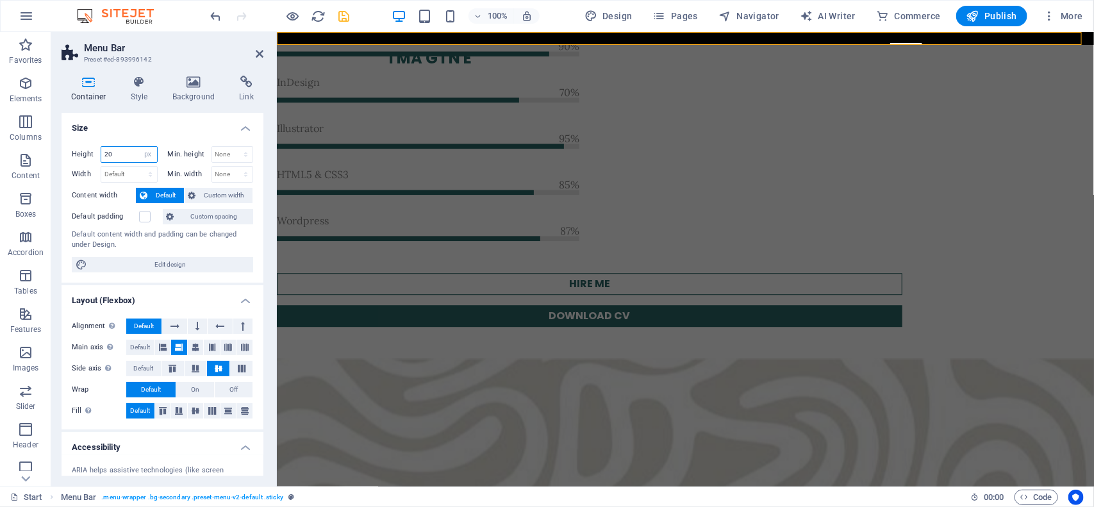
type input "2"
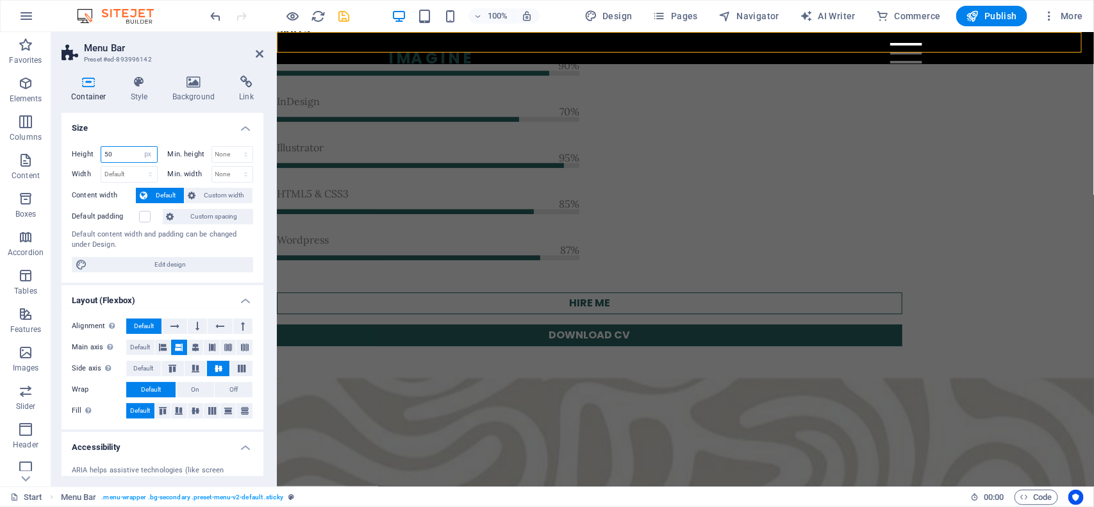
scroll to position [1503, 0]
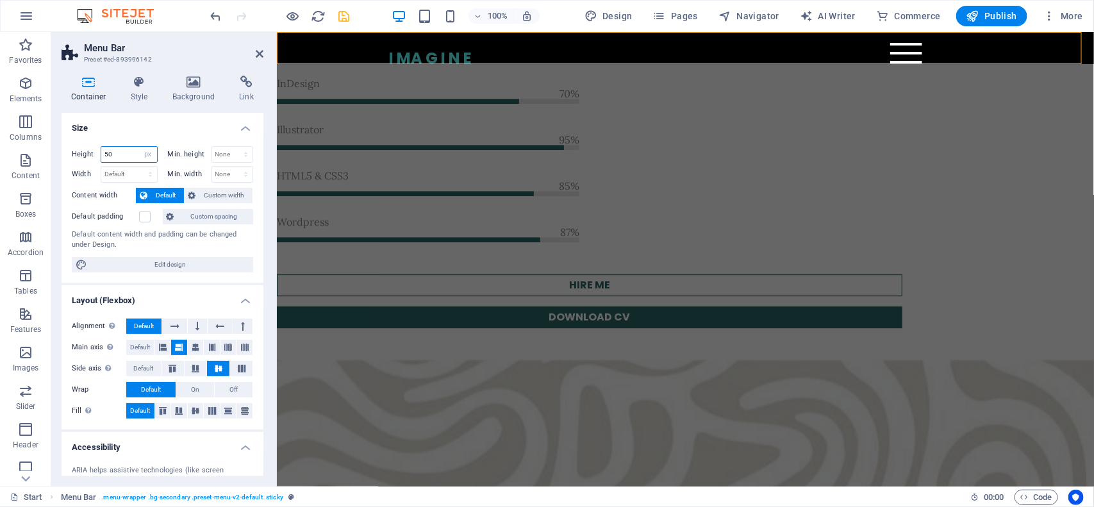
type input "5"
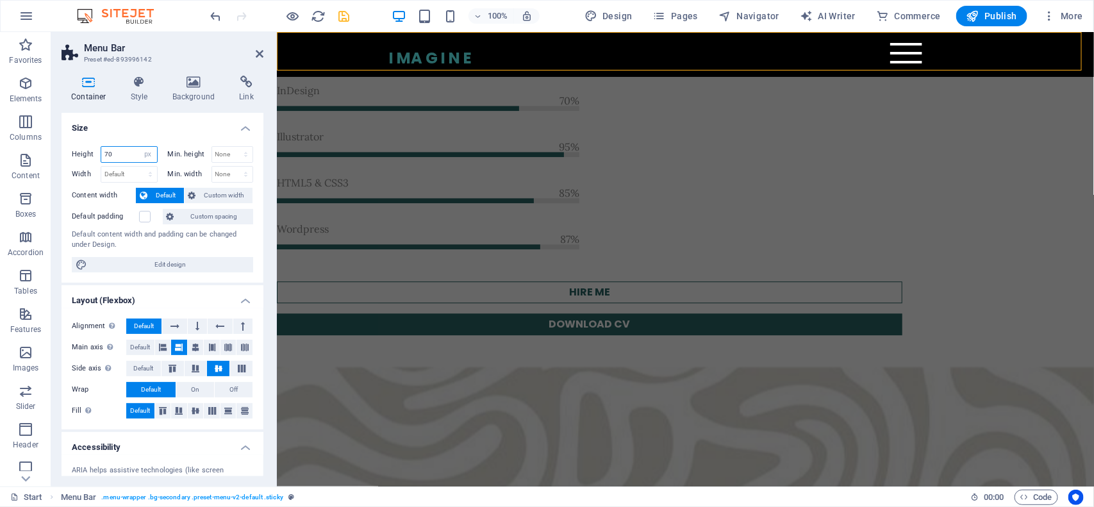
scroll to position [1516, 0]
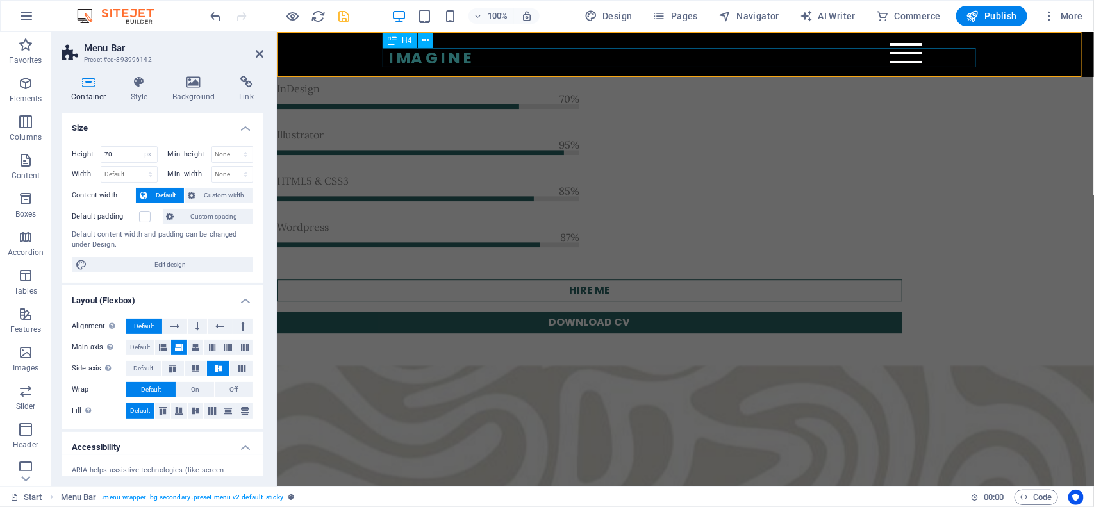
click at [439, 59] on div "I MA G I N E" at bounding box center [684, 57] width 593 height 19
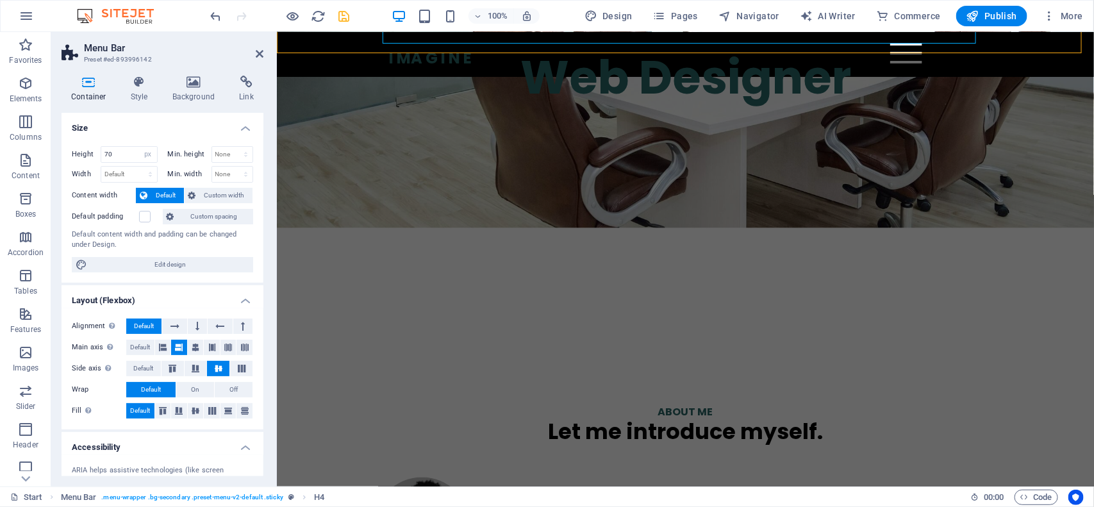
scroll to position [881, 0]
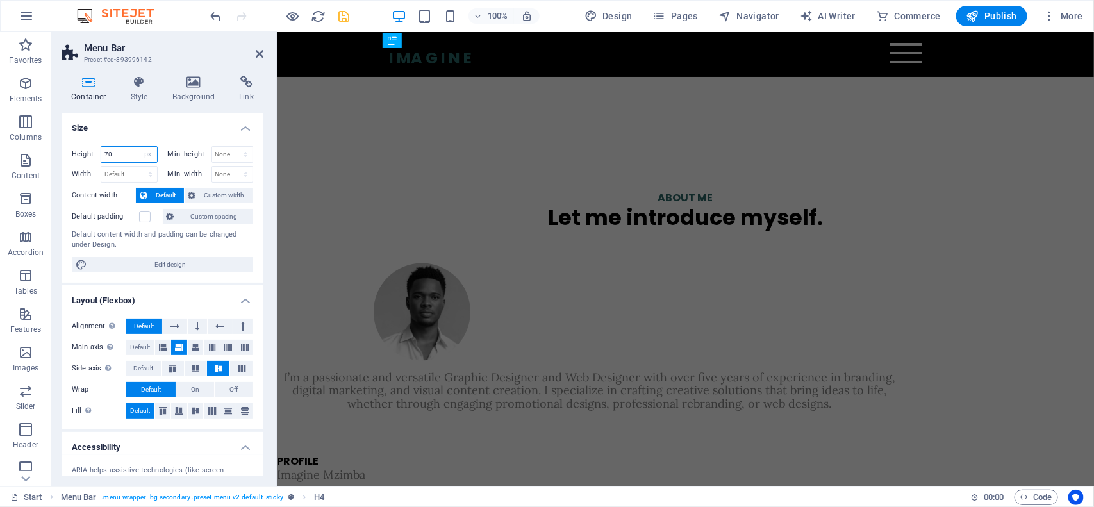
click at [122, 153] on input "70" at bounding box center [129, 154] width 56 height 15
type input "7"
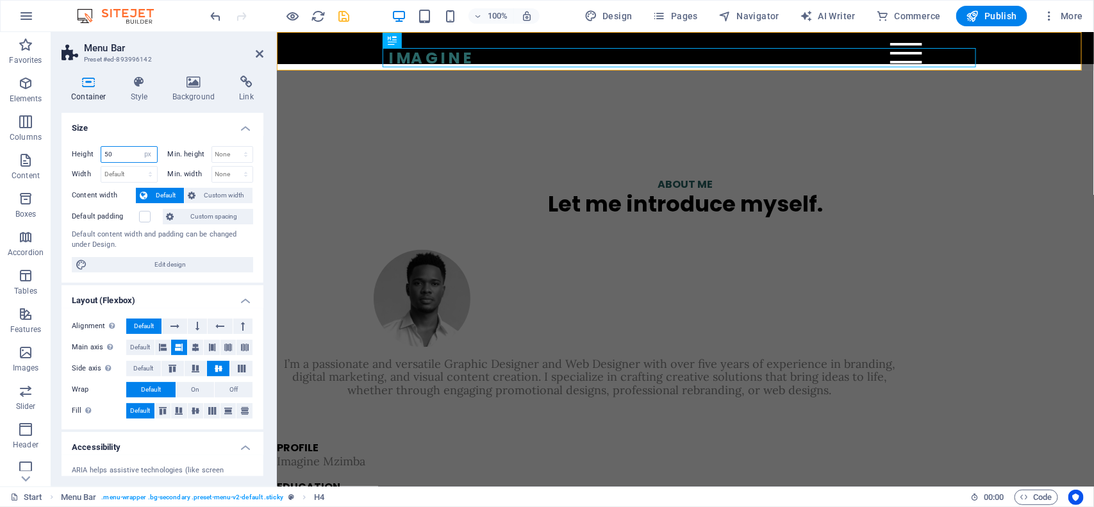
scroll to position [869, 0]
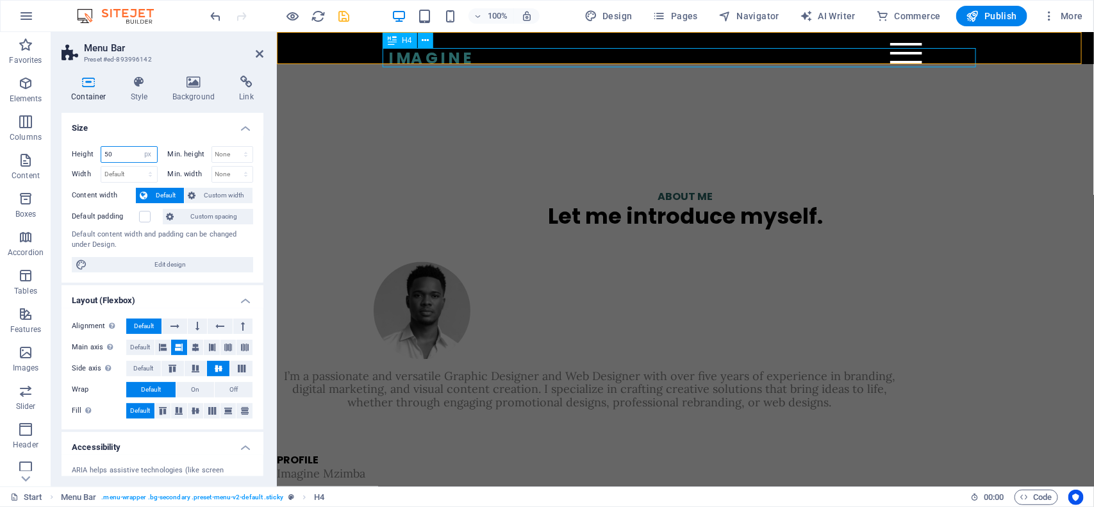
type input "50"
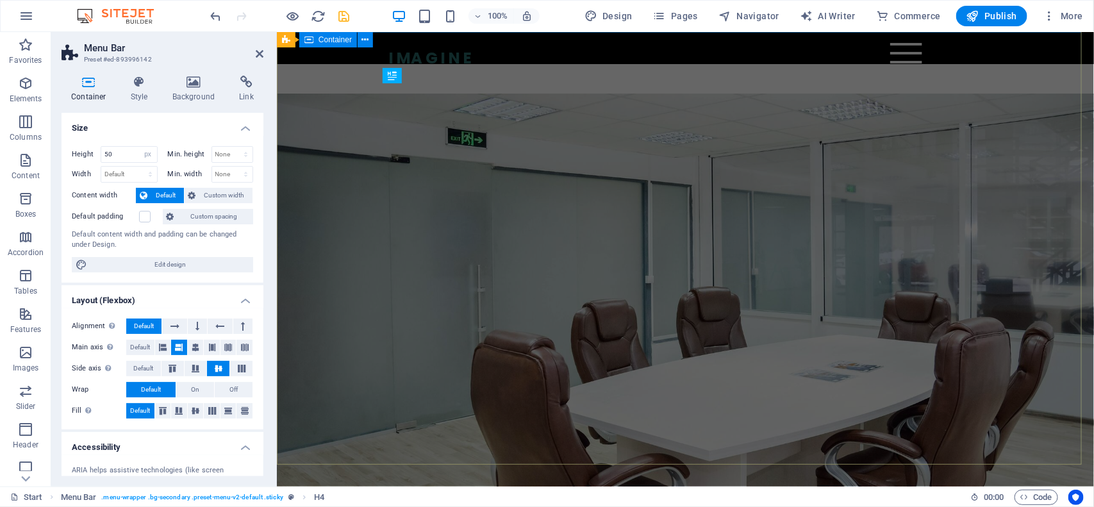
scroll to position [0, 0]
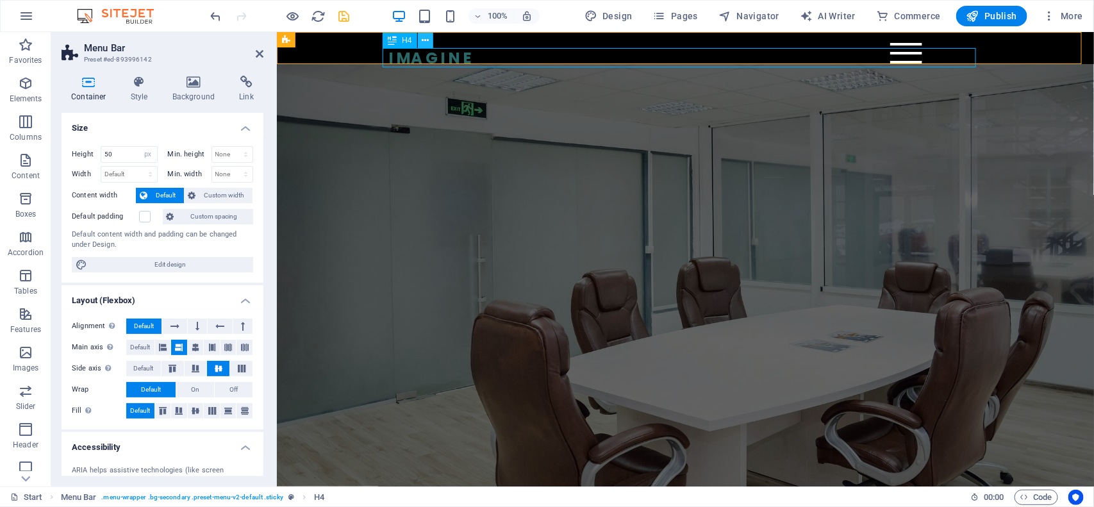
click at [425, 42] on icon at bounding box center [425, 40] width 7 height 13
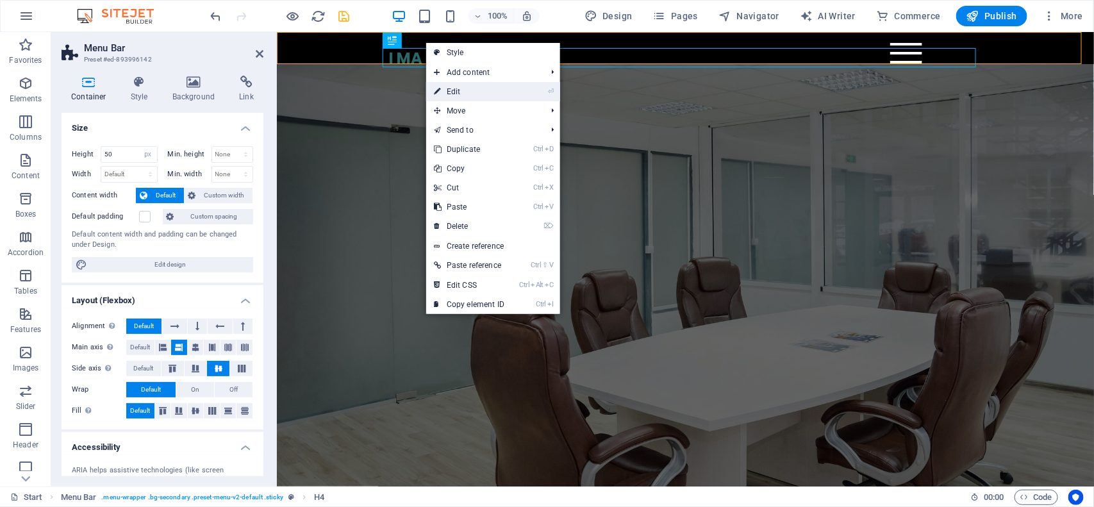
drag, startPoint x: 161, startPoint y: 62, endPoint x: 437, endPoint y: 94, distance: 278.1
click at [437, 94] on icon at bounding box center [437, 91] width 6 height 19
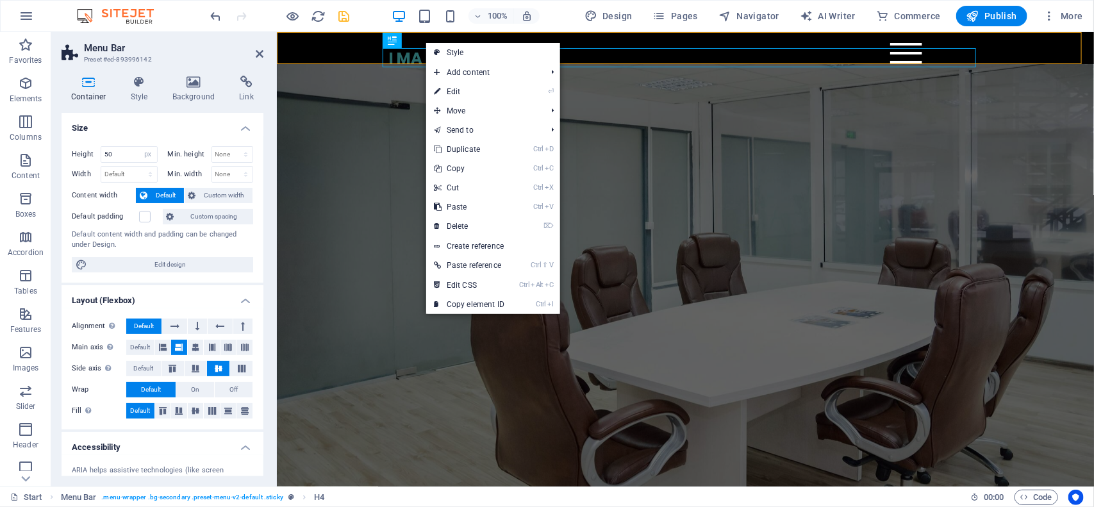
select select "px"
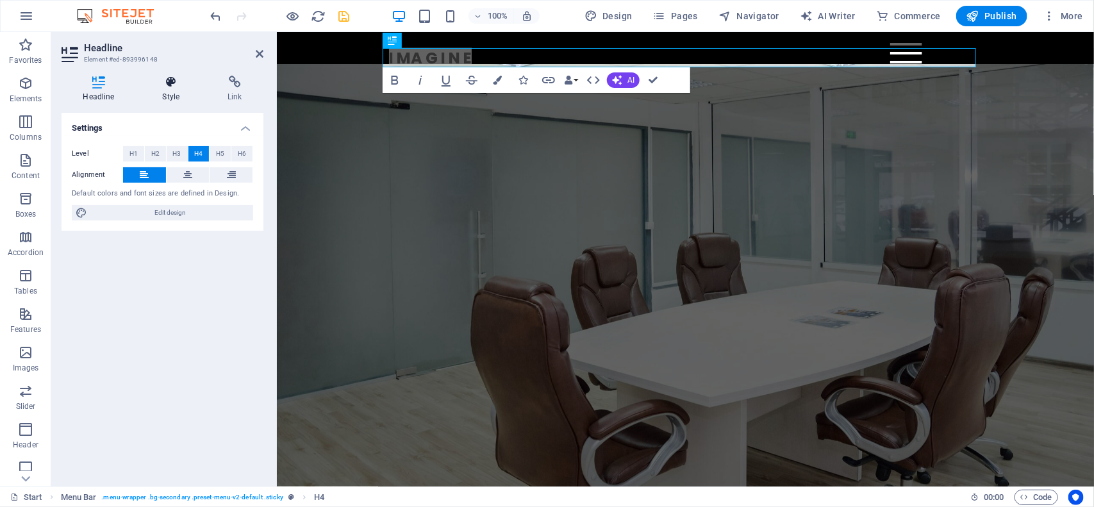
click at [171, 98] on h4 "Style" at bounding box center [173, 89] width 65 height 27
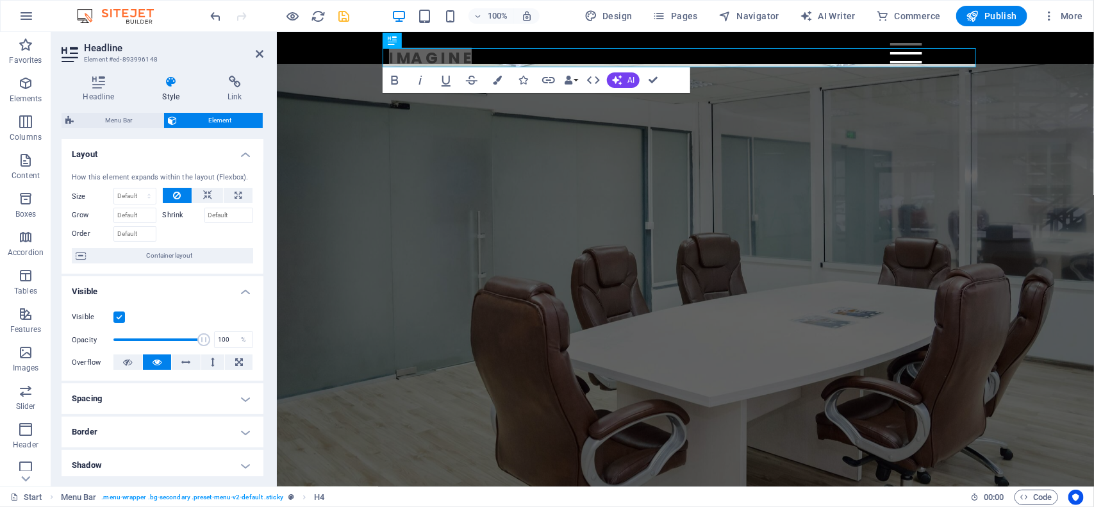
click at [97, 402] on h4 "Spacing" at bounding box center [163, 398] width 202 height 31
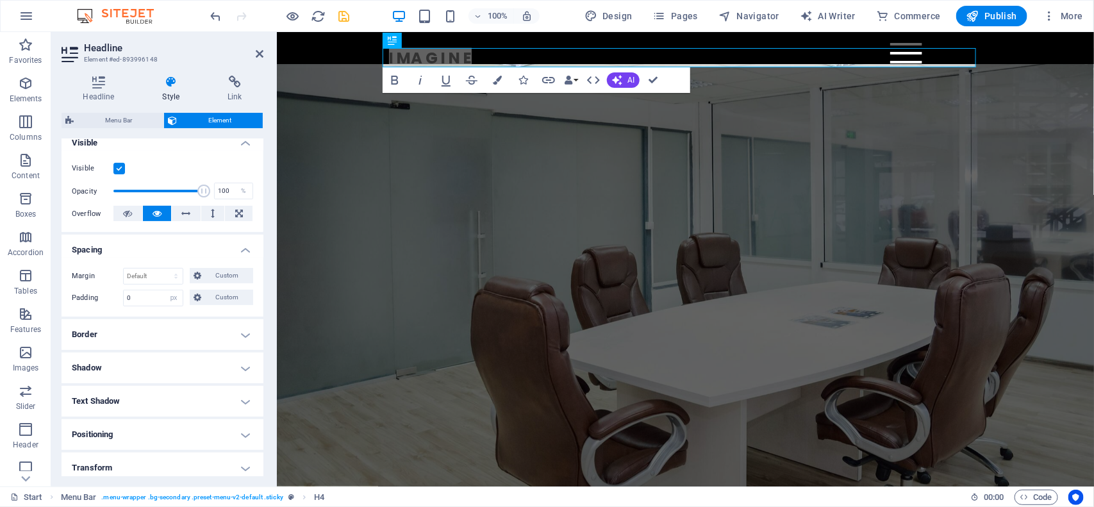
scroll to position [160, 0]
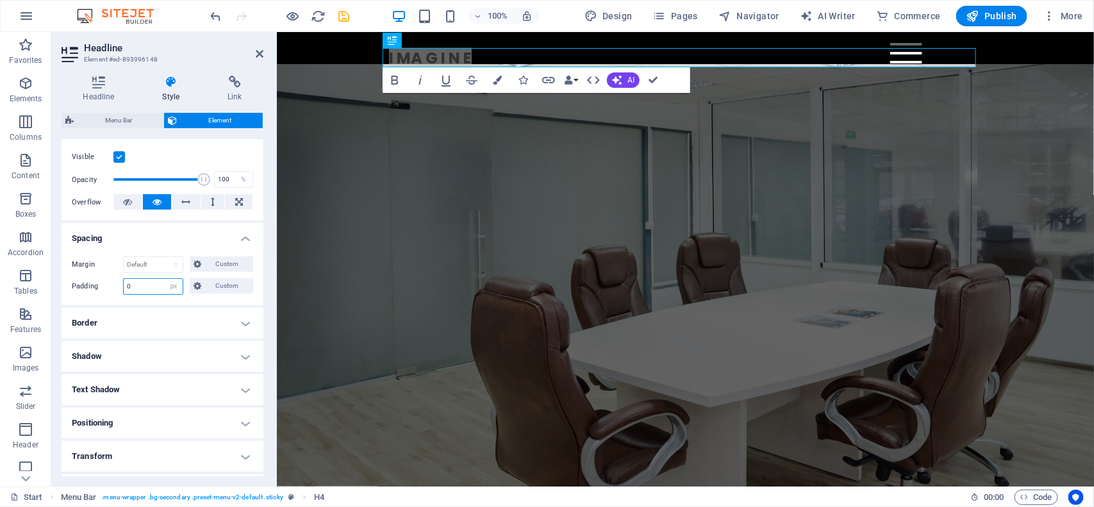
click at [144, 290] on input "0" at bounding box center [153, 286] width 59 height 15
click at [196, 263] on icon at bounding box center [198, 263] width 8 height 15
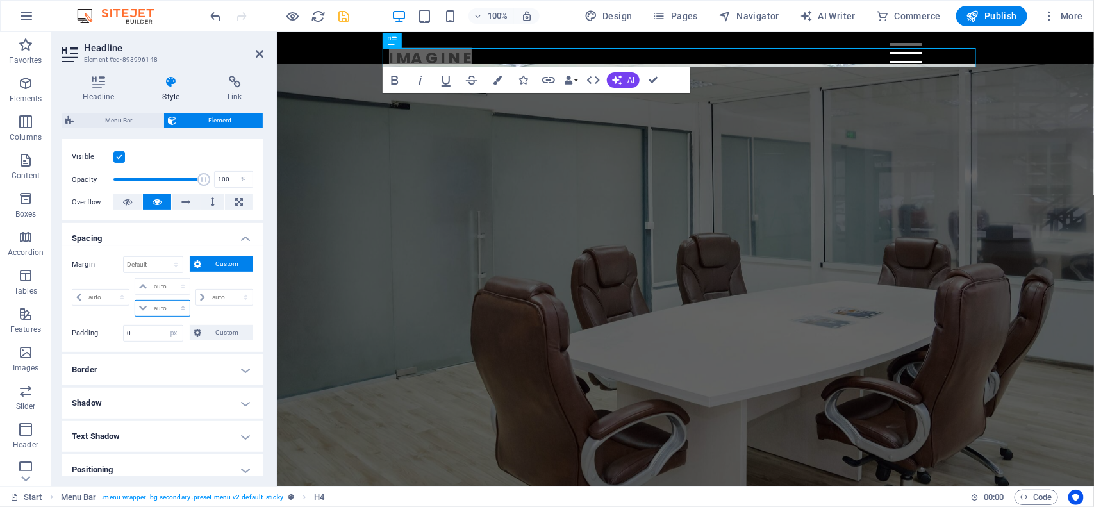
click at [178, 305] on select "auto px % rem vw vh" at bounding box center [162, 308] width 54 height 15
select select "px"
click at [169, 301] on select "auto px % rem vw vh" at bounding box center [162, 308] width 54 height 15
type input "0"
select select "px"
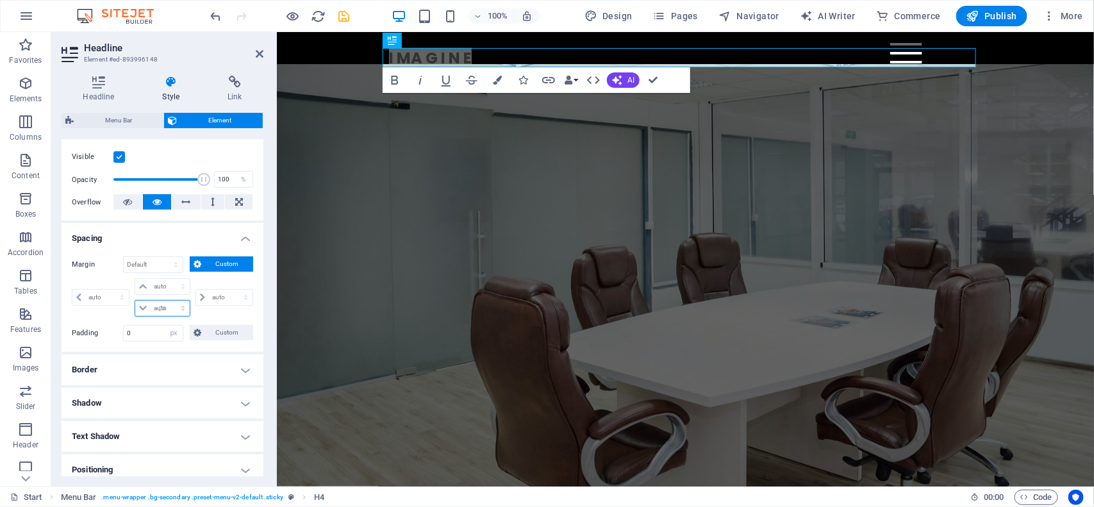
type input "0"
select select "px"
type input "0"
select select "px"
type input "0"
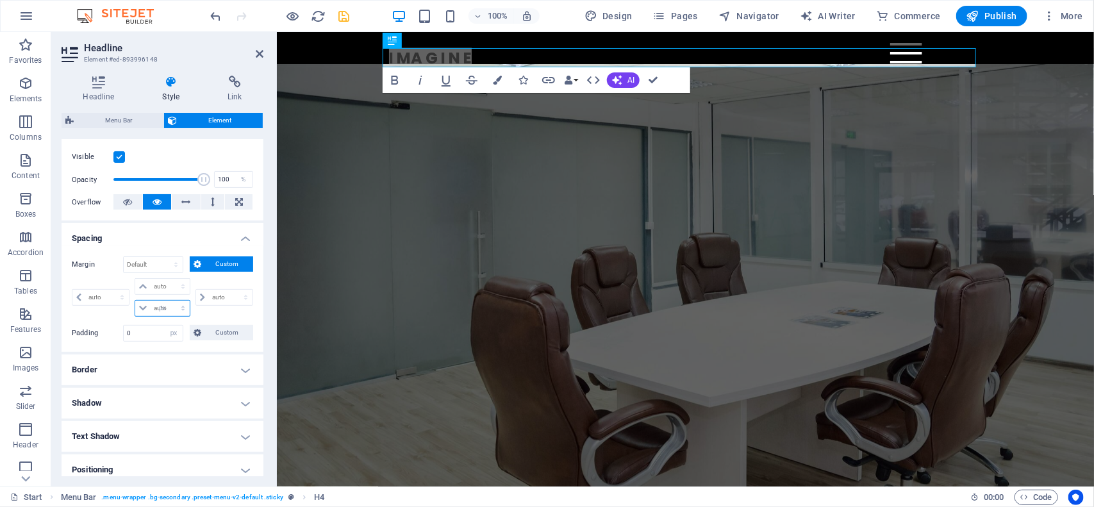
type input "0"
select select "px"
type input "40"
select select "DISABLED_OPTION_VALUE"
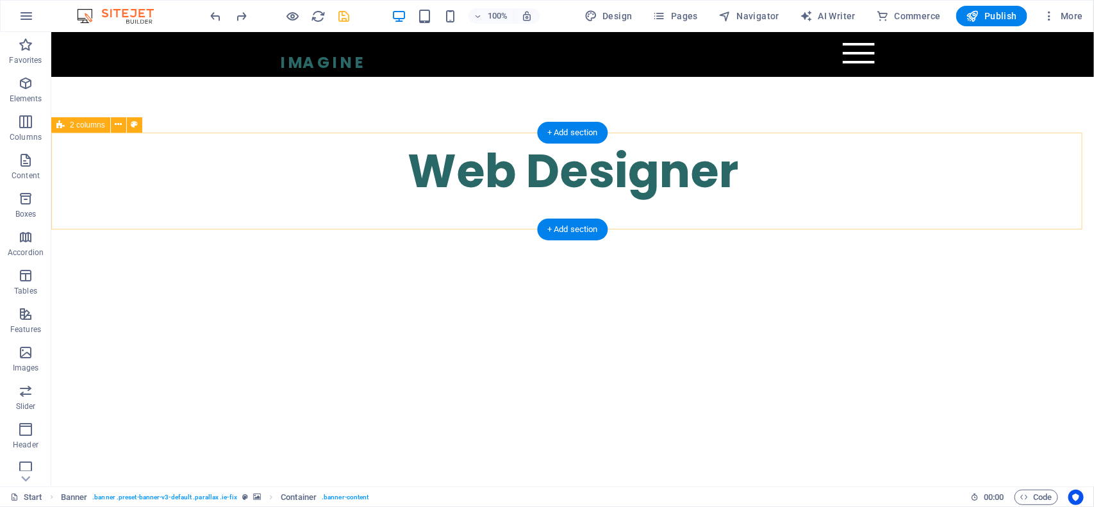
scroll to position [801, 0]
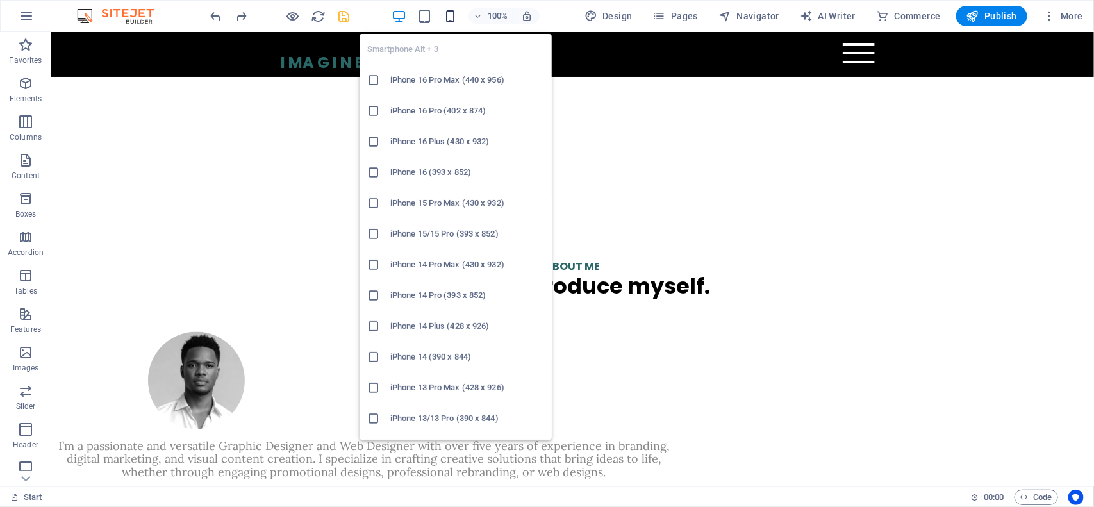
click at [445, 15] on icon "button" at bounding box center [450, 16] width 15 height 15
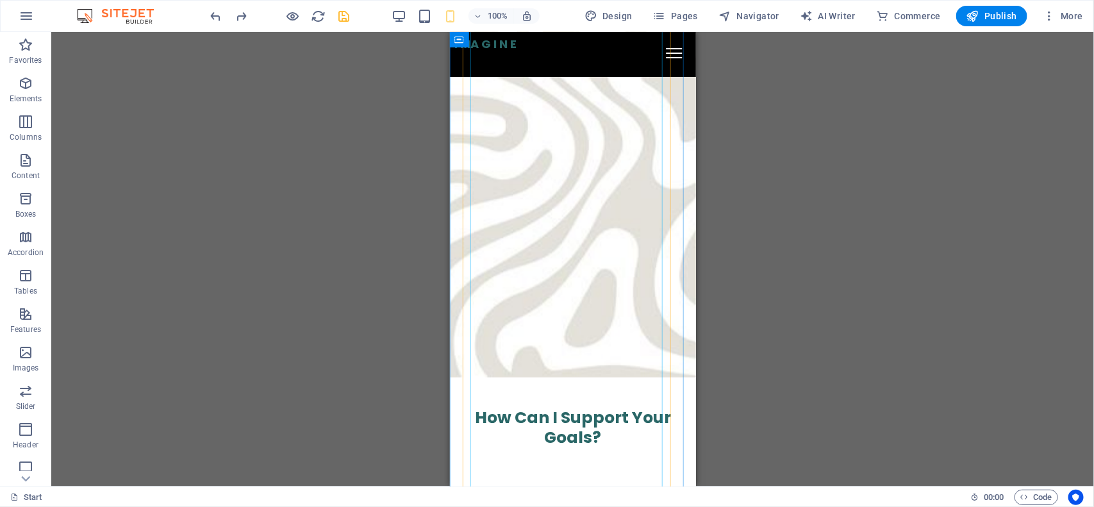
scroll to position [2302, 0]
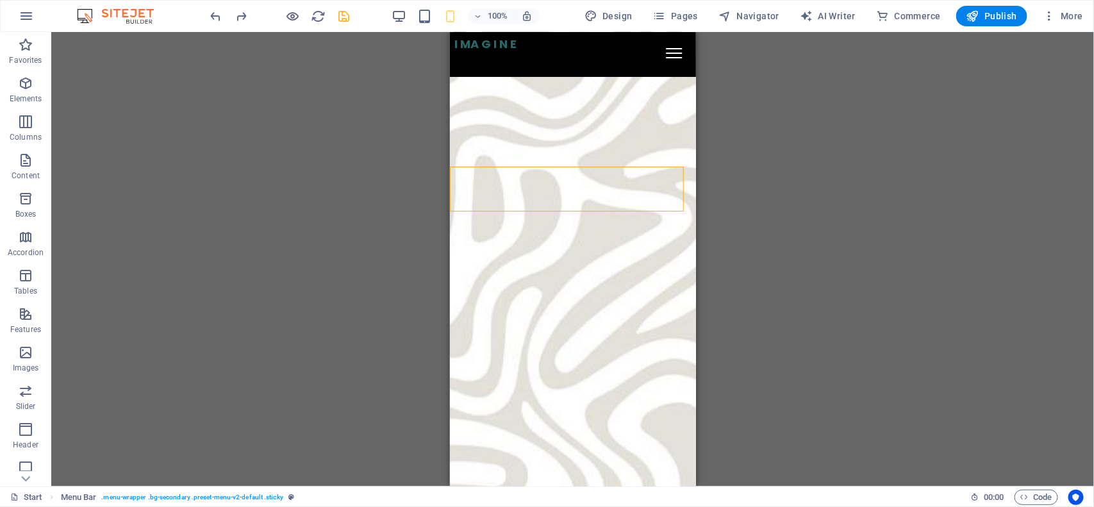
drag, startPoint x: 470, startPoint y: 41, endPoint x: 474, endPoint y: 59, distance: 18.4
click at [474, 59] on div "Menu I MA G I N E Home About Service Contact" at bounding box center [572, 53] width 246 height 45
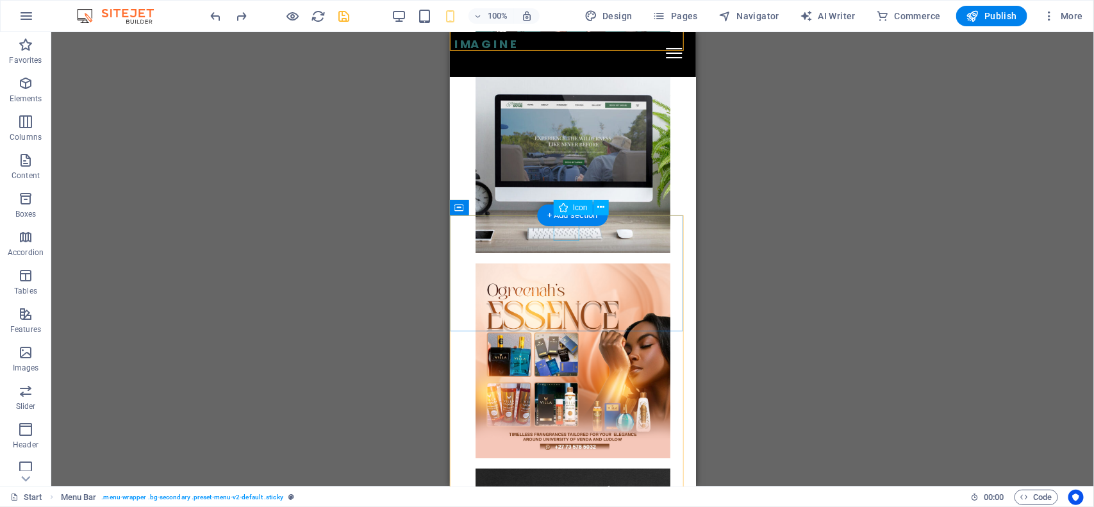
scroll to position [3988, 0]
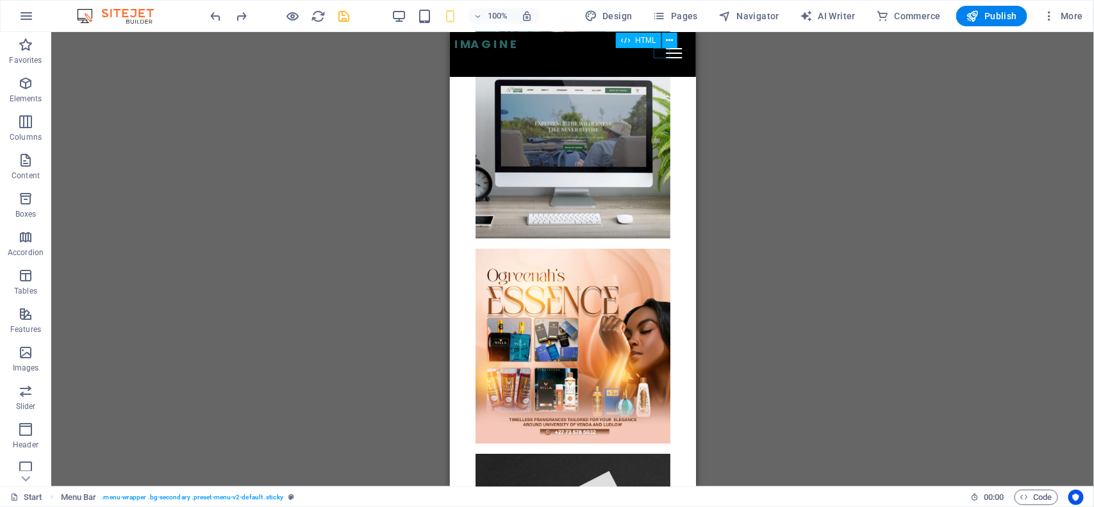
click at [666, 58] on div "Menu" at bounding box center [674, 52] width 16 height 10
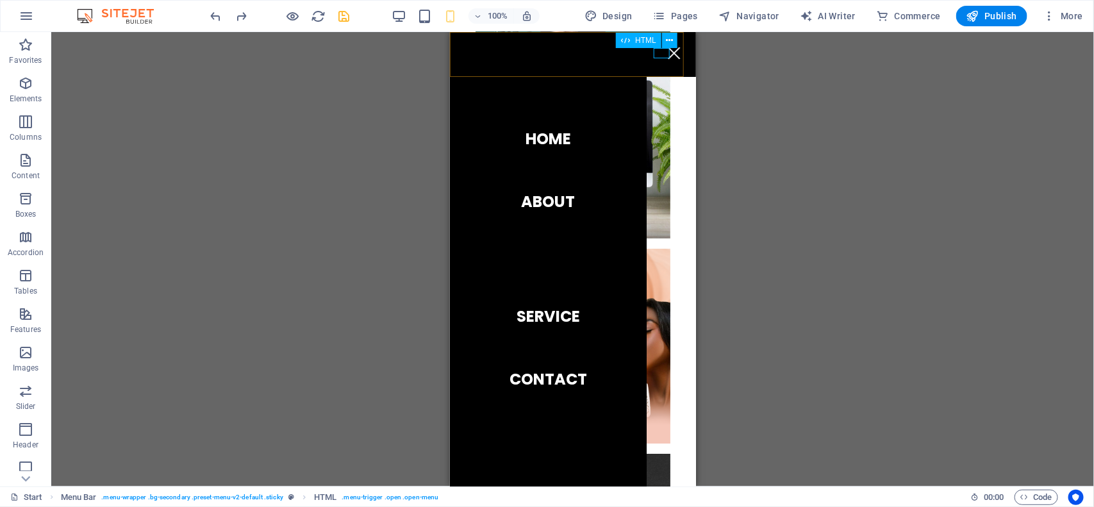
click at [666, 53] on div "Menu" at bounding box center [674, 52] width 16 height 10
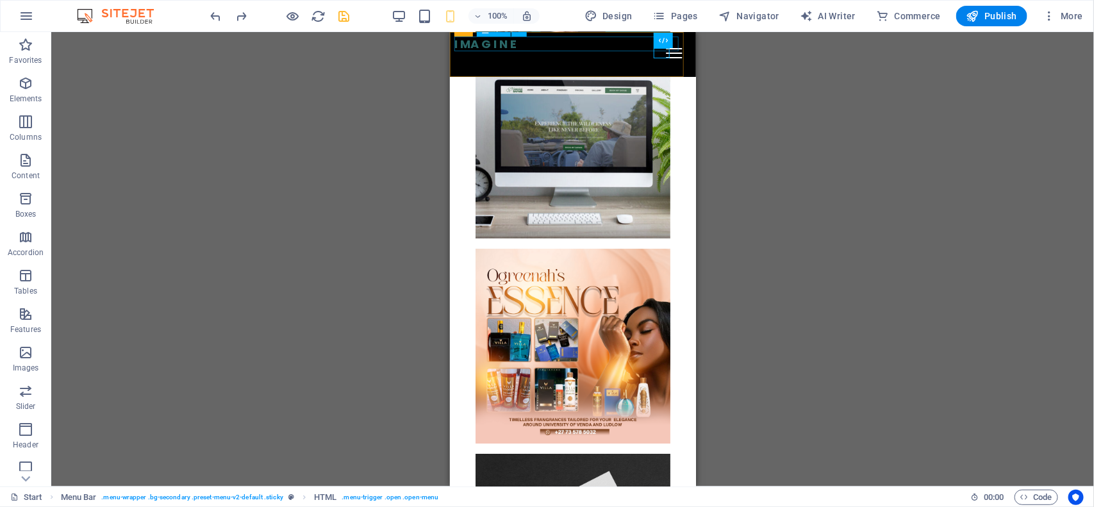
click at [487, 40] on div "I MA G I N E" at bounding box center [572, 44] width 237 height 15
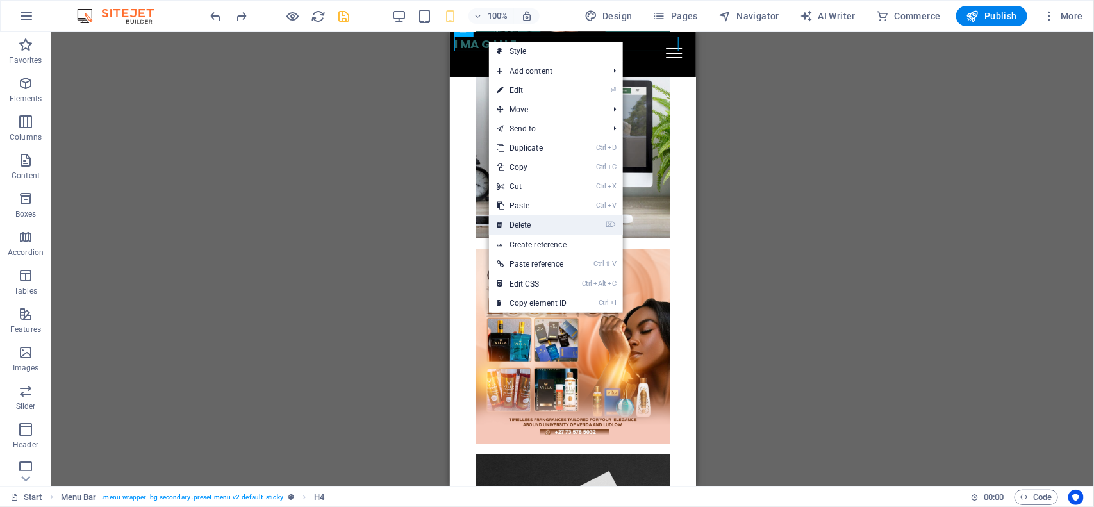
click at [513, 225] on link "⌦ Delete" at bounding box center [532, 224] width 86 height 19
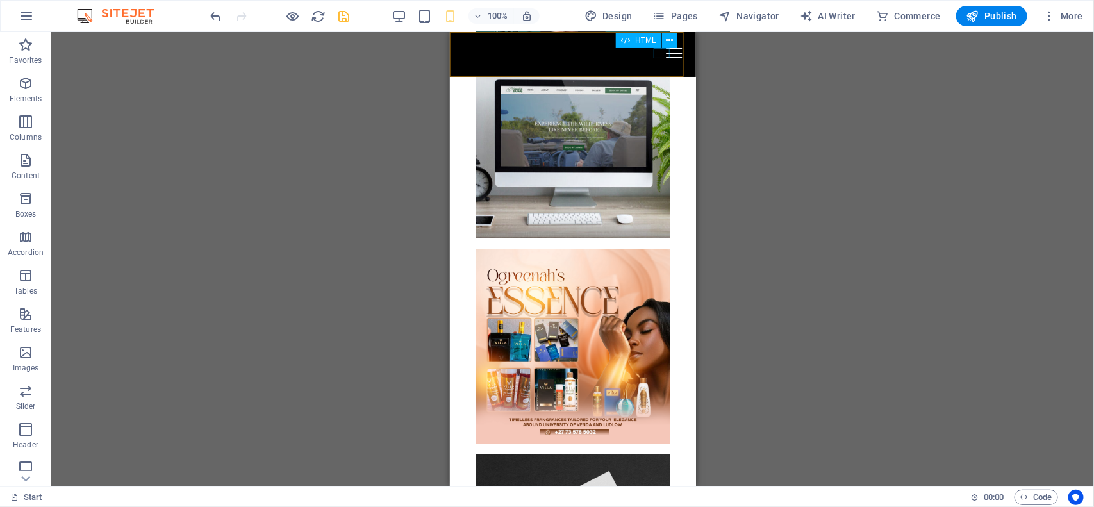
click at [666, 55] on div "Menu" at bounding box center [674, 52] width 16 height 10
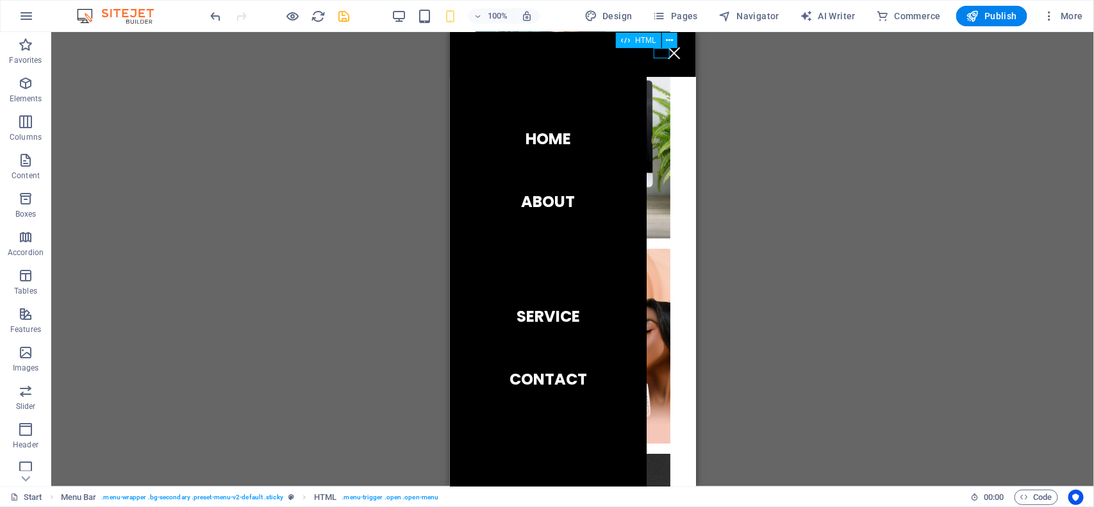
click at [666, 55] on div "Menu" at bounding box center [674, 52] width 16 height 10
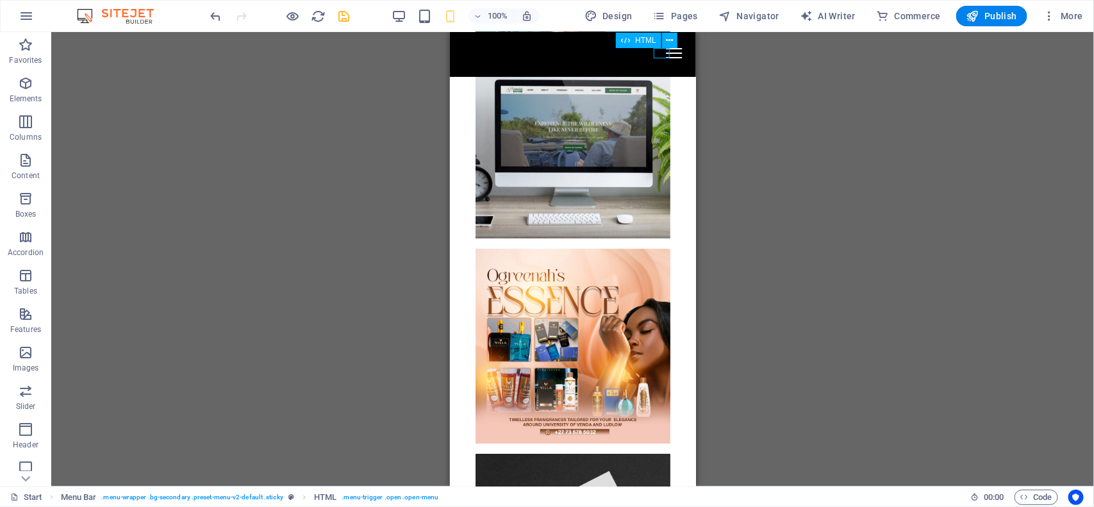
click at [666, 55] on div "Menu" at bounding box center [674, 52] width 16 height 10
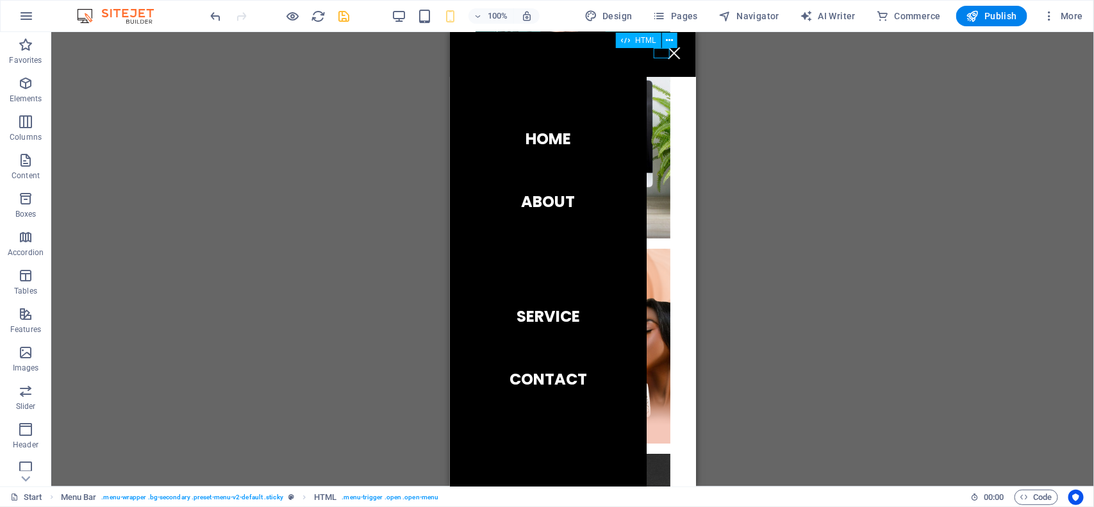
click at [666, 55] on div "Menu" at bounding box center [674, 52] width 16 height 10
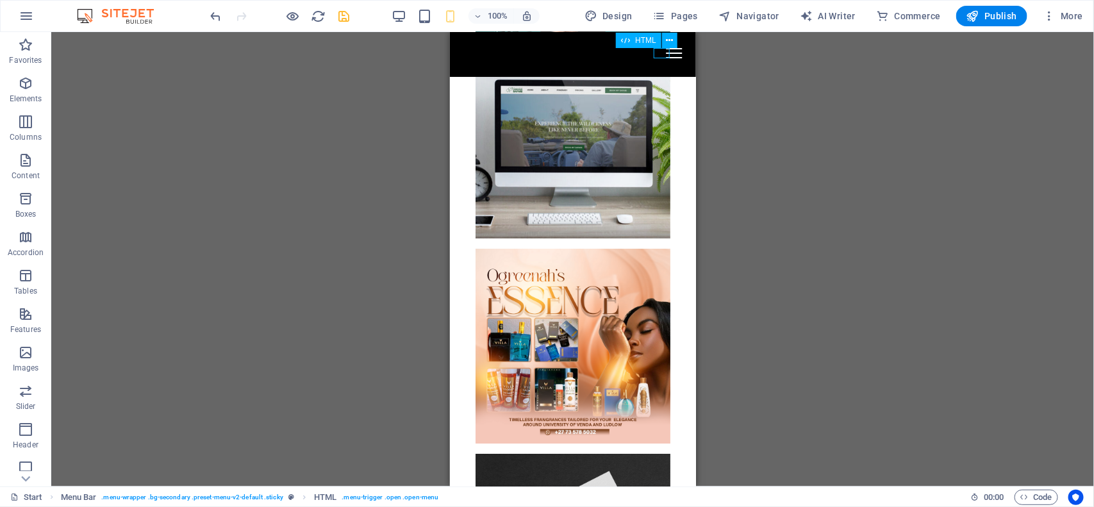
click at [666, 55] on div "Menu" at bounding box center [674, 52] width 16 height 10
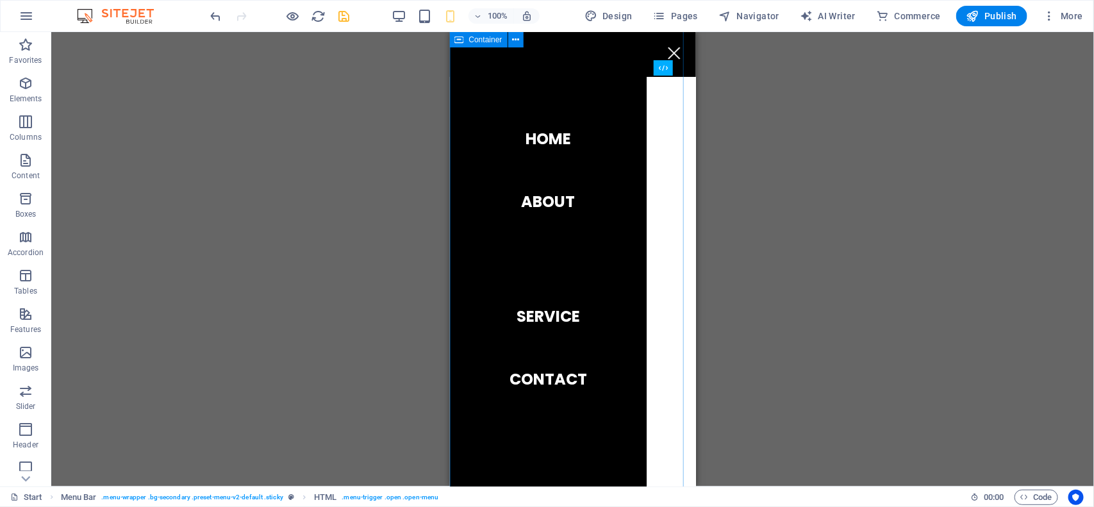
scroll to position [2626, 0]
click at [663, 58] on div "Menu Home About Service Contact" at bounding box center [572, 53] width 246 height 45
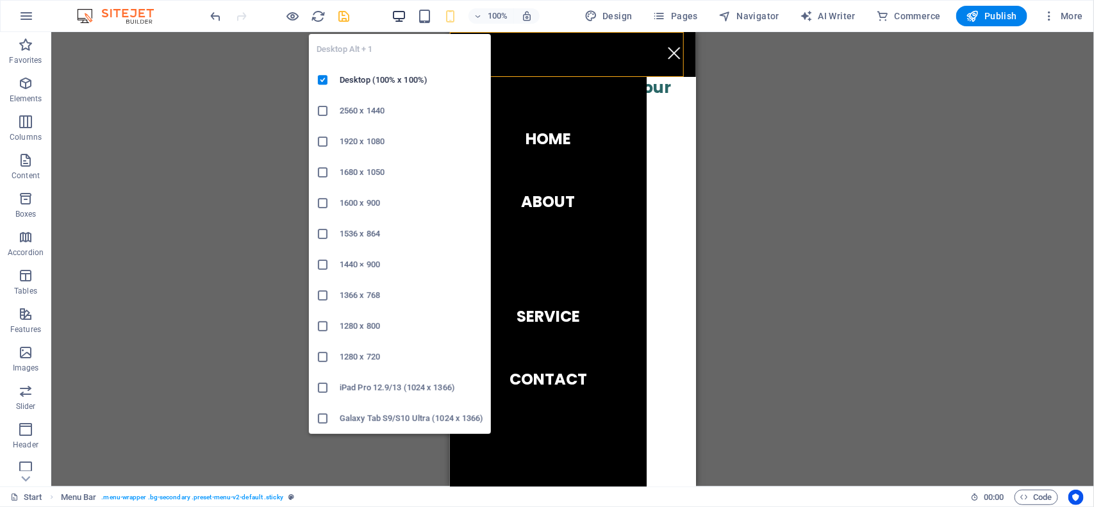
click at [404, 20] on icon "button" at bounding box center [399, 16] width 15 height 15
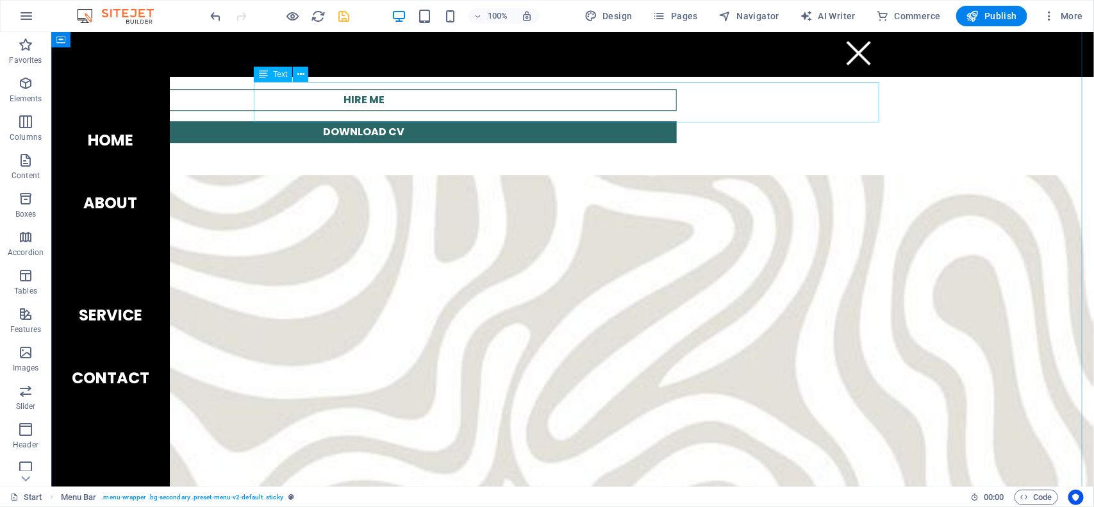
scroll to position [1539, 0]
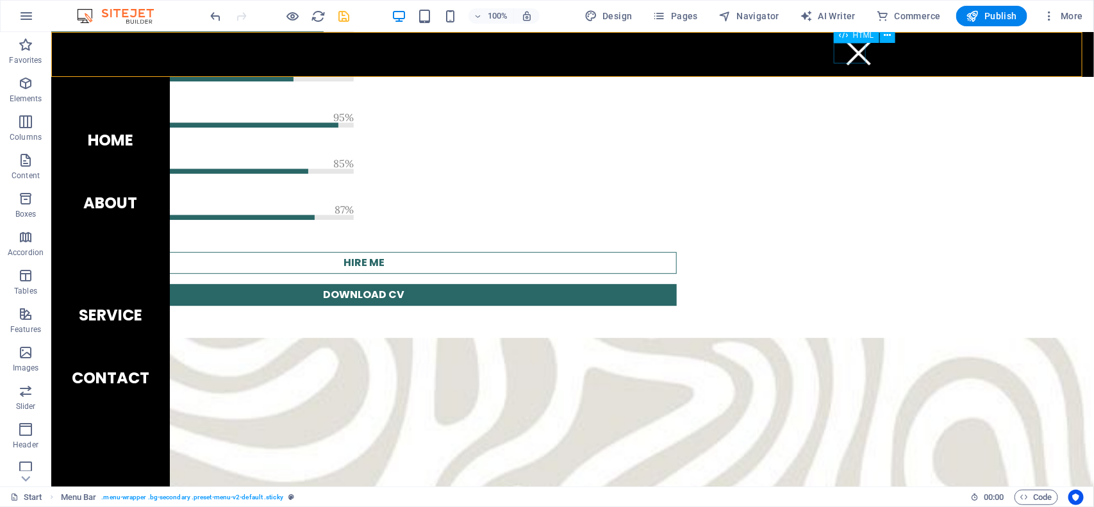
click at [853, 54] on div "Menu" at bounding box center [858, 52] width 32 height 21
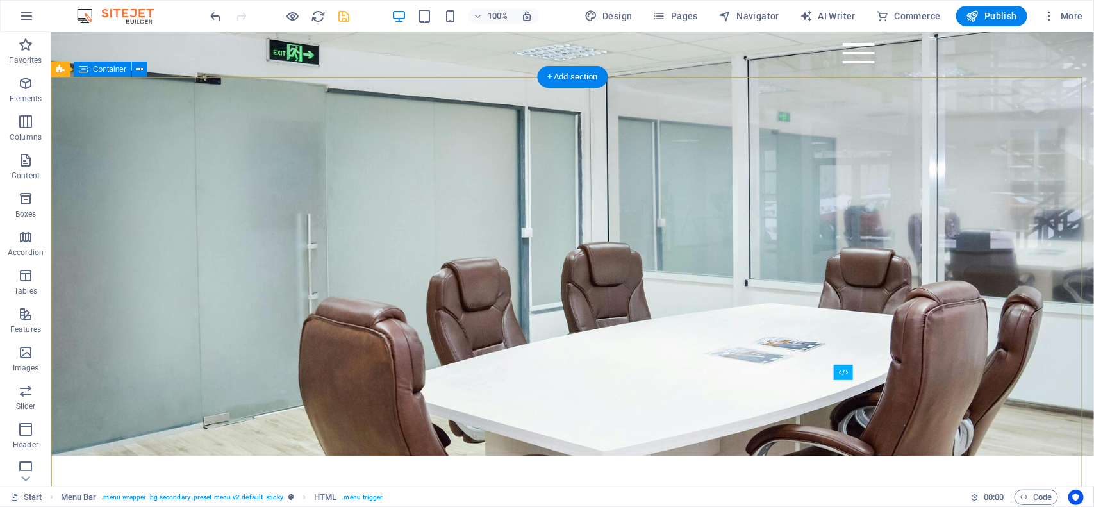
scroll to position [0, 0]
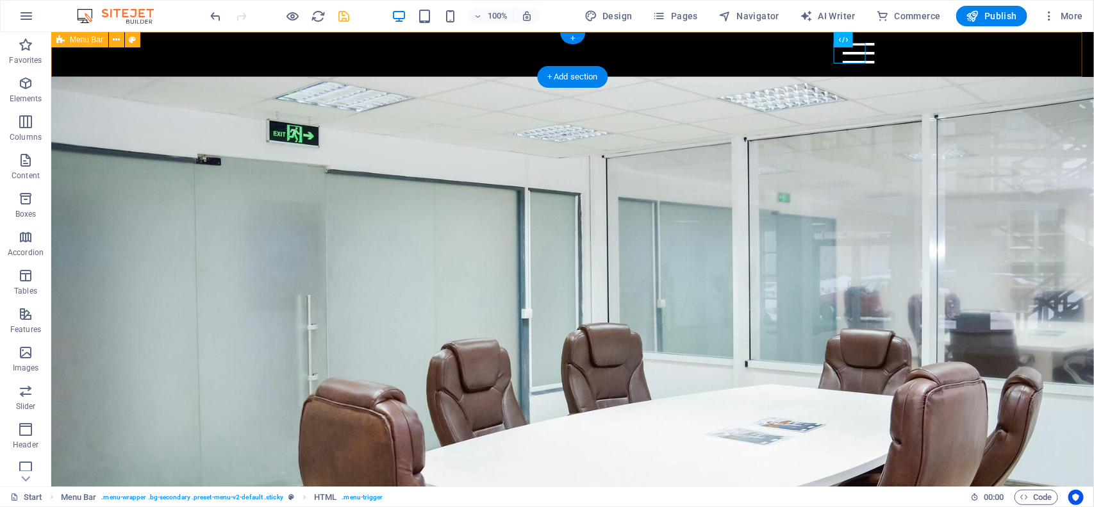
click at [278, 58] on div "Menu Home About Service Contact" at bounding box center [572, 53] width 1043 height 45
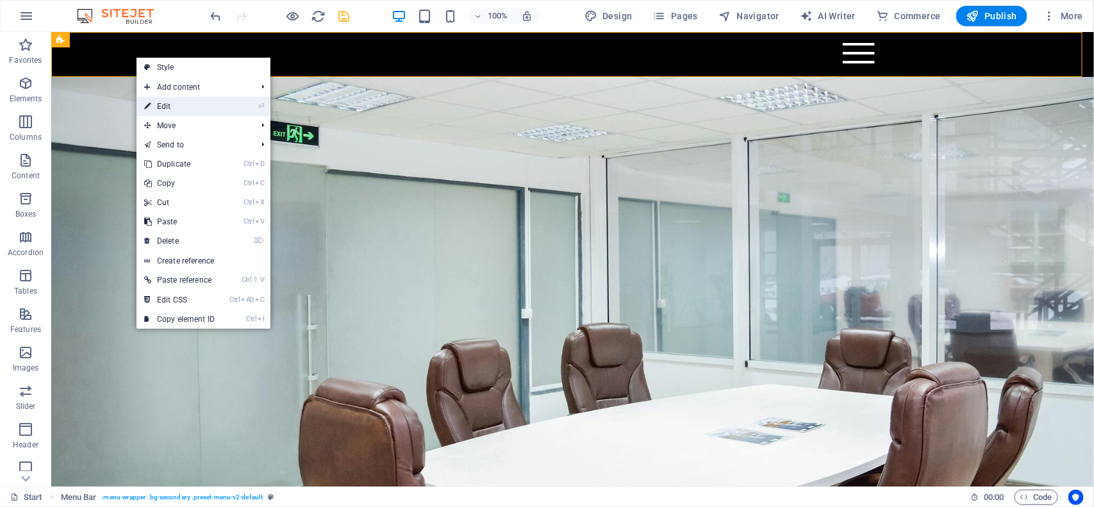
click at [153, 101] on link "⏎ Edit" at bounding box center [180, 106] width 86 height 19
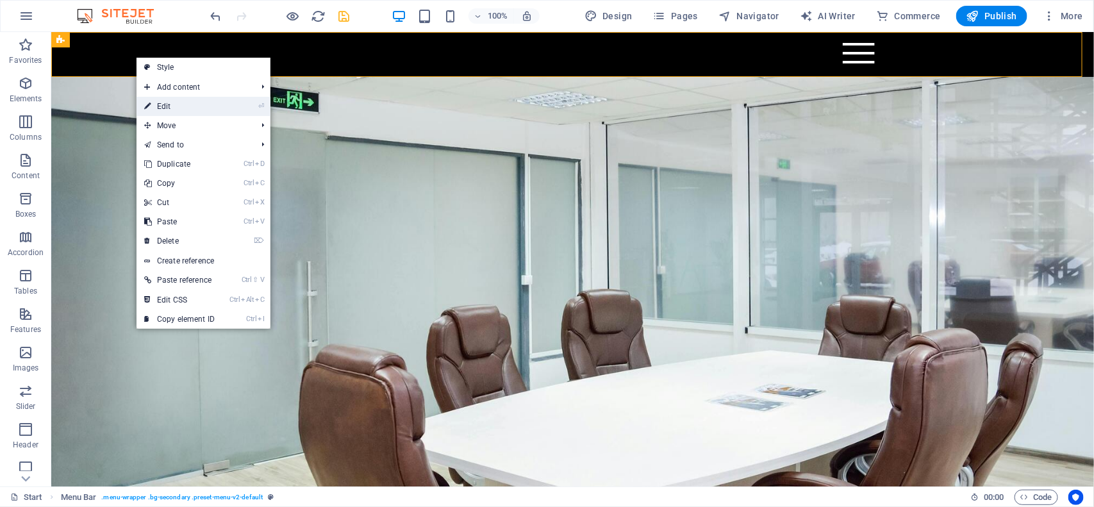
select select "px"
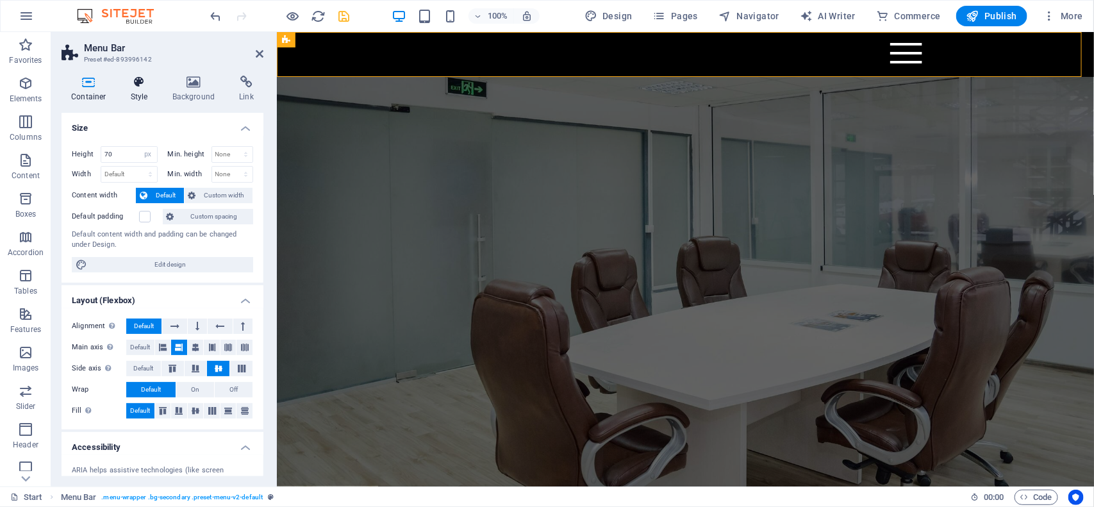
click at [144, 93] on h4 "Style" at bounding box center [142, 89] width 42 height 27
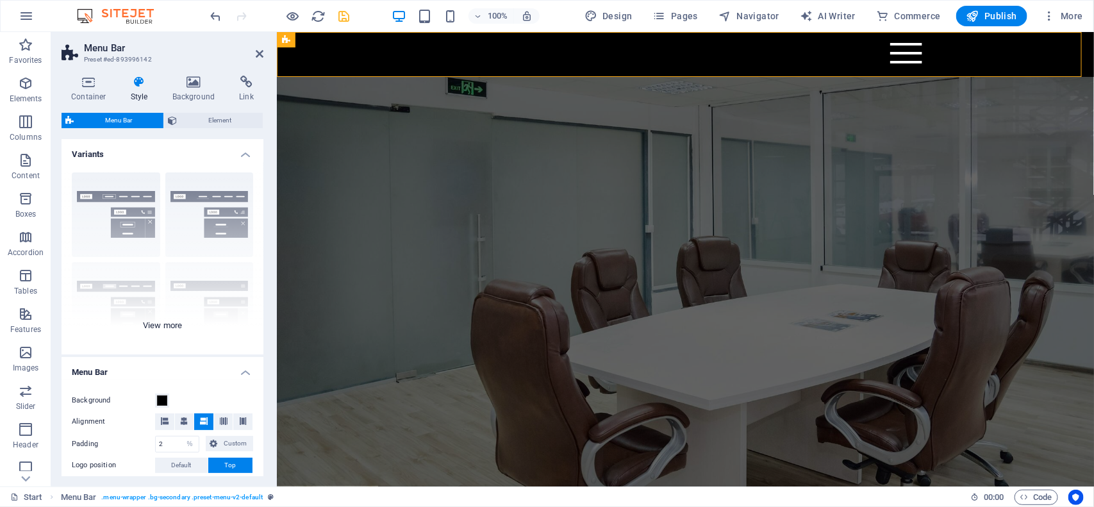
click at [158, 328] on div "Border Centered Default Fixed Loki Trigger Wide XXL" at bounding box center [163, 258] width 202 height 192
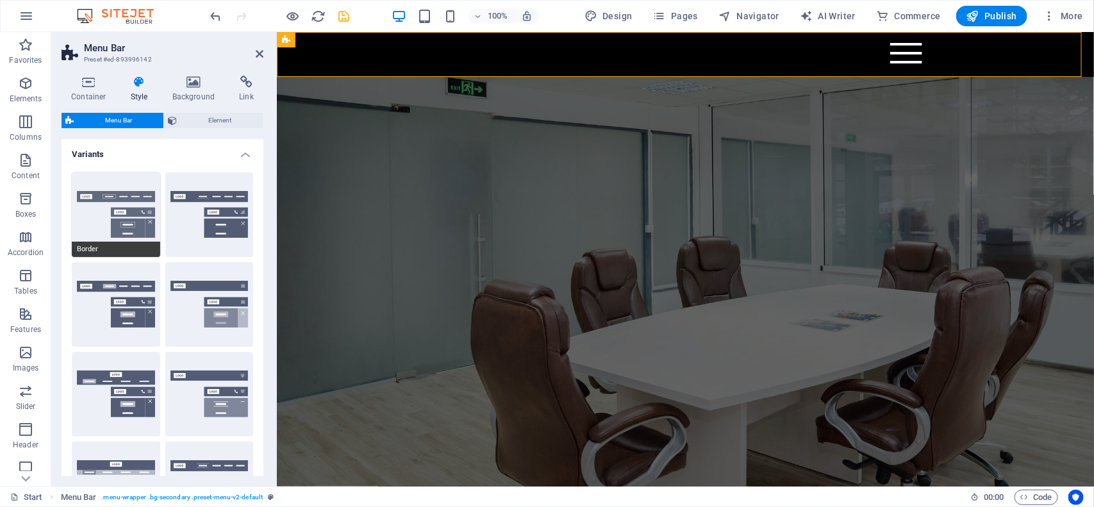
click at [126, 213] on button "Border" at bounding box center [116, 214] width 88 height 85
type input "1"
select select "rem"
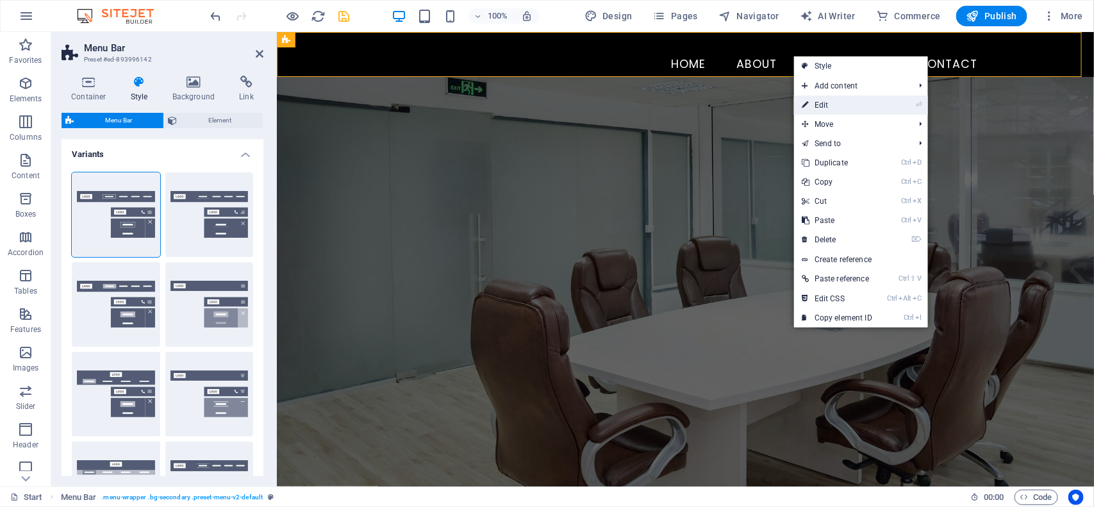
click at [813, 104] on link "⏎ Edit" at bounding box center [837, 105] width 86 height 19
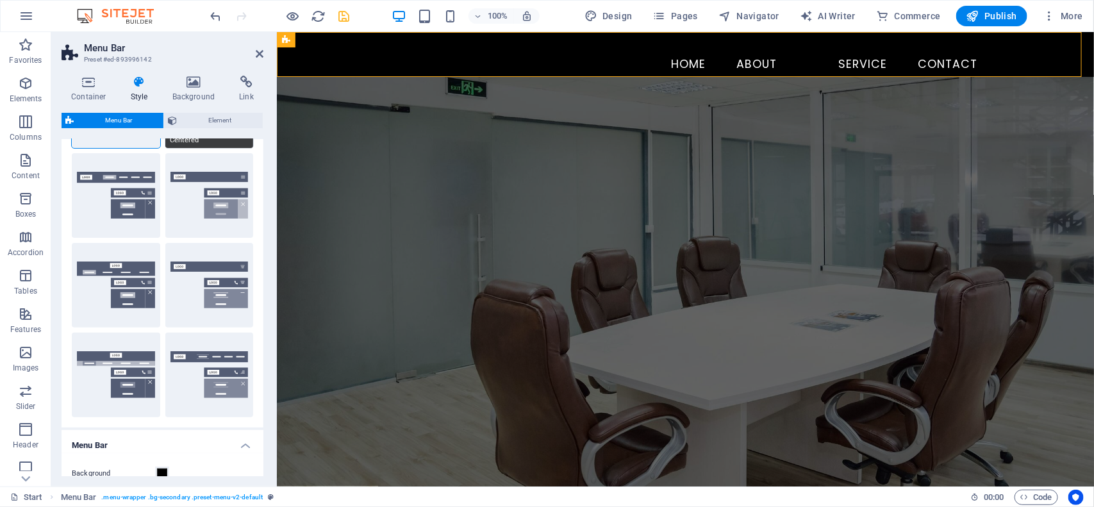
scroll to position [320, 0]
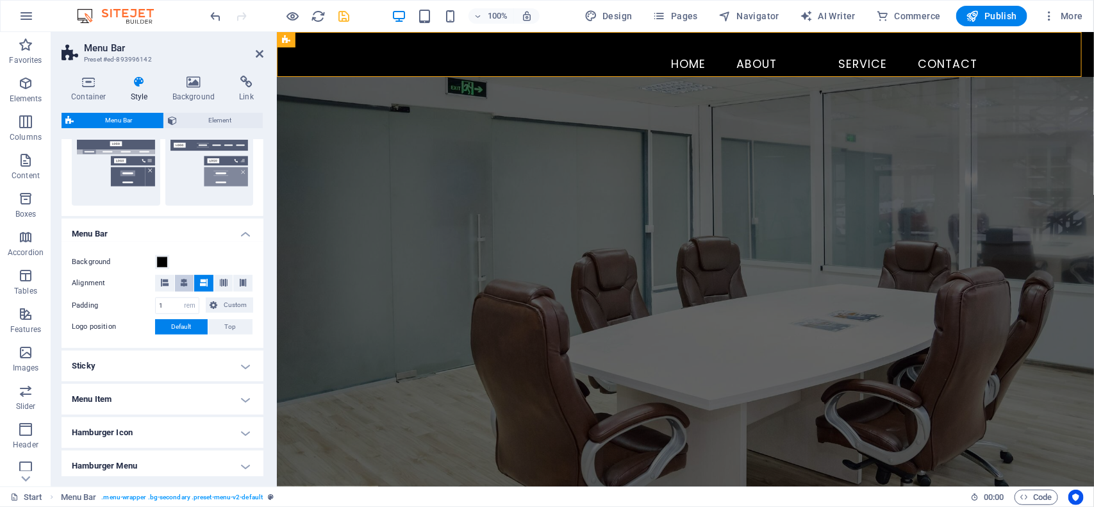
click at [180, 285] on icon at bounding box center [184, 283] width 8 height 8
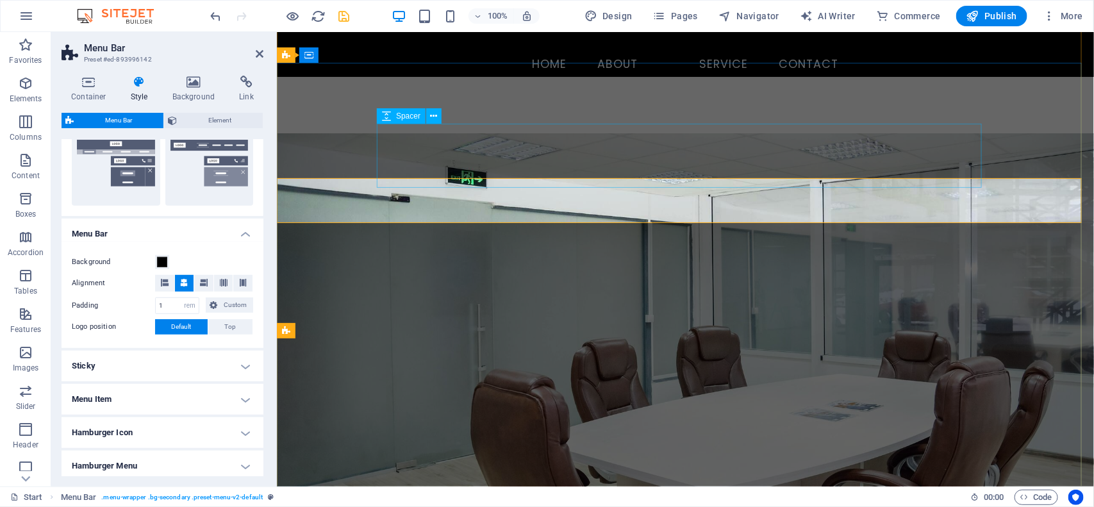
scroll to position [0, 0]
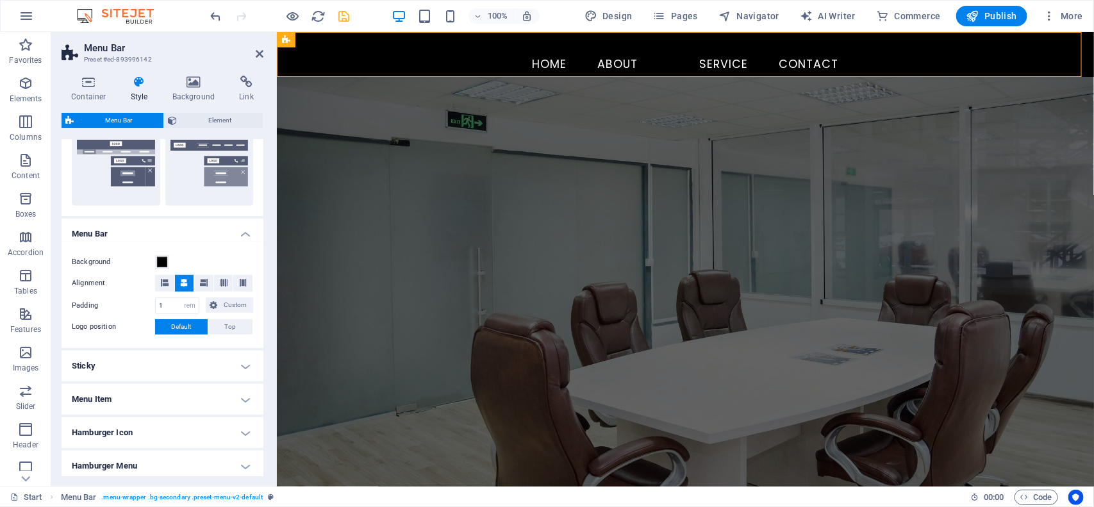
click at [253, 49] on h2 "Menu Bar" at bounding box center [173, 48] width 179 height 12
click at [260, 56] on icon at bounding box center [260, 54] width 8 height 10
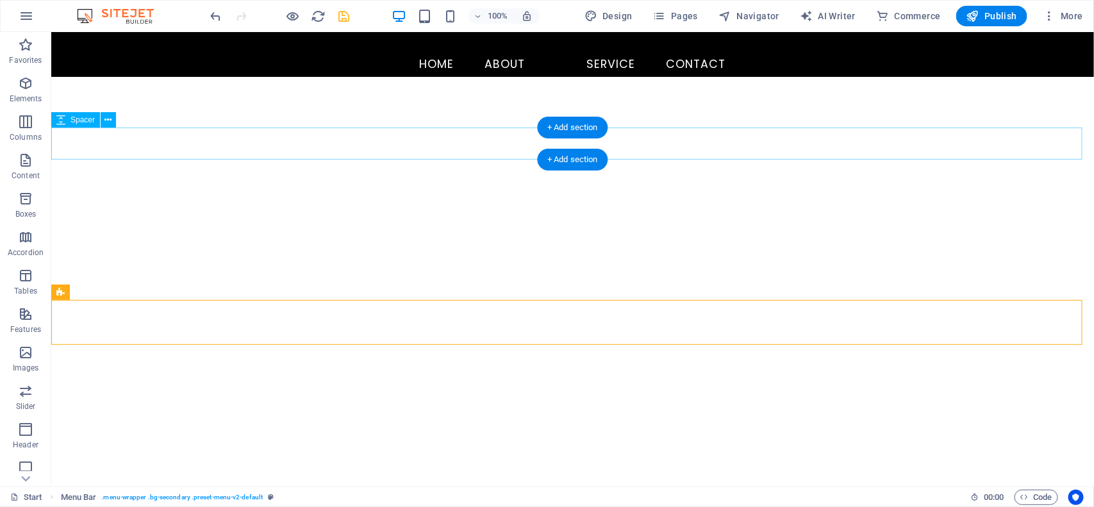
scroll to position [320, 0]
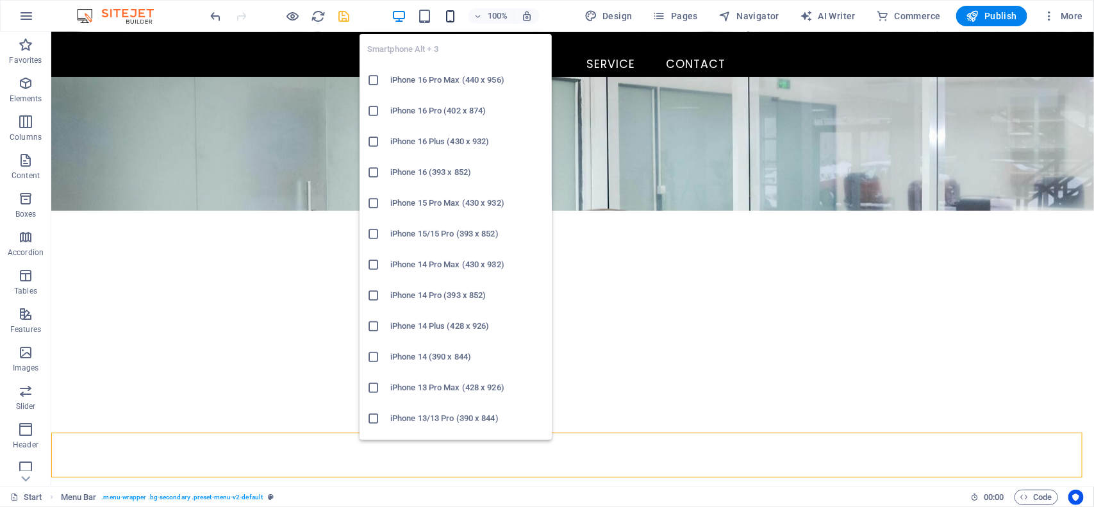
click at [445, 14] on icon "button" at bounding box center [450, 16] width 15 height 15
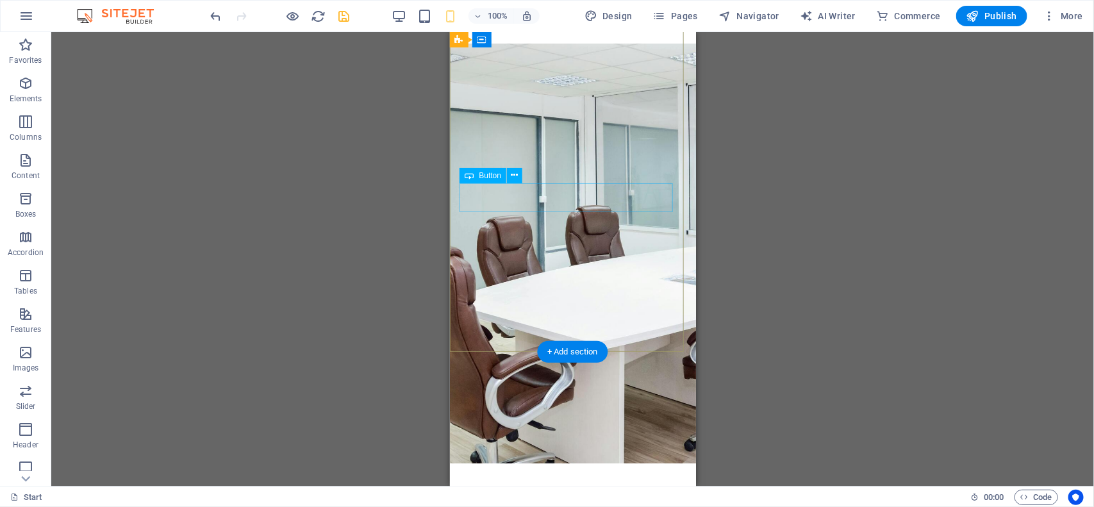
scroll to position [0, 0]
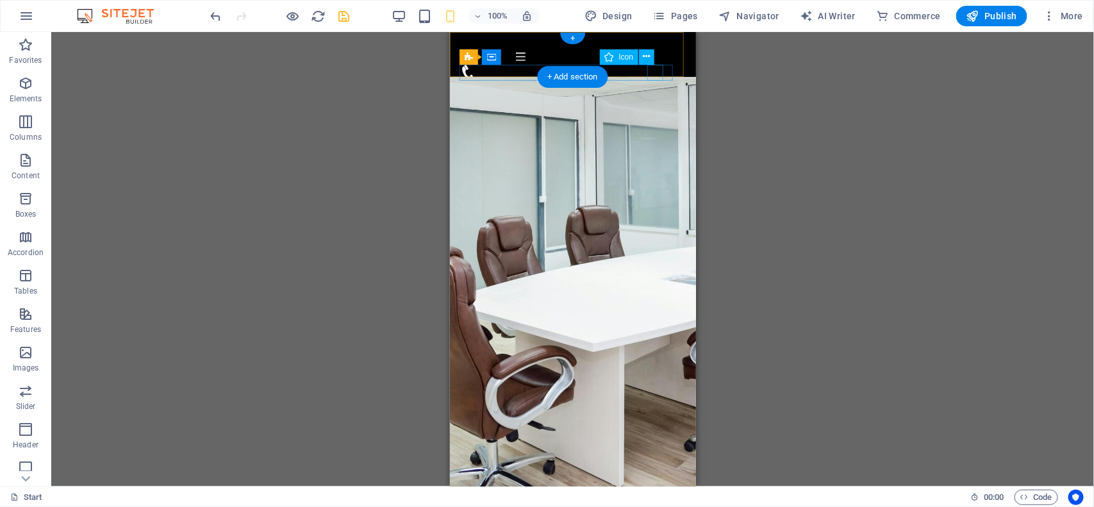
click at [654, 72] on figure at bounding box center [567, 72] width 215 height 16
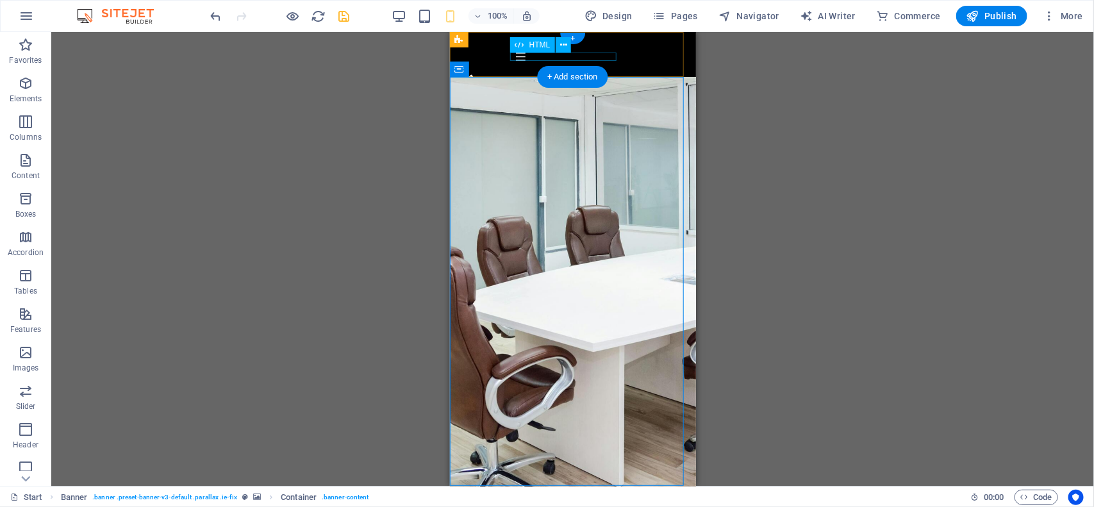
click at [548, 54] on div "Menu" at bounding box center [571, 56] width 112 height 8
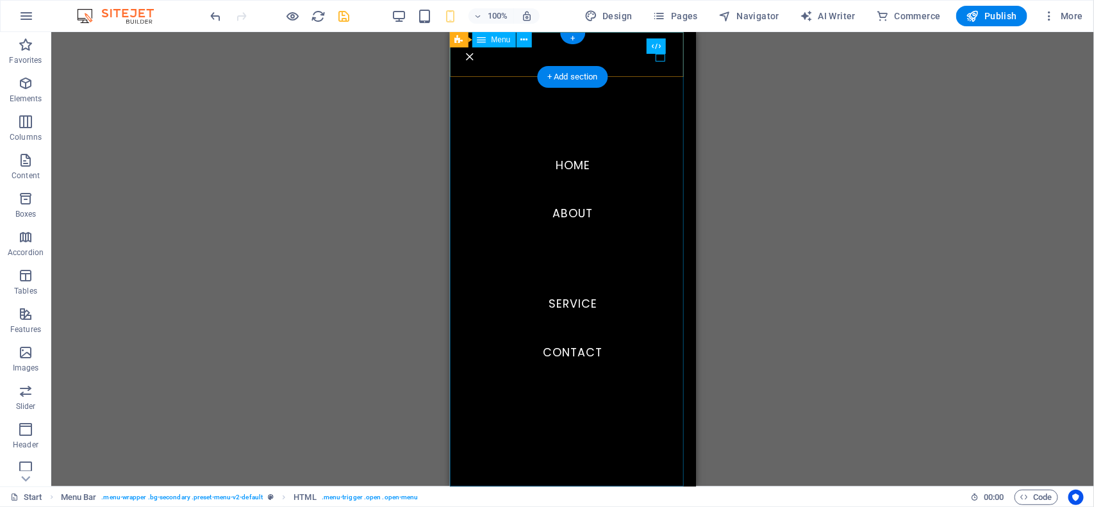
click at [548, 54] on nav "Home About Service Contact" at bounding box center [572, 258] width 246 height 454
click at [474, 58] on div "Menu" at bounding box center [470, 56] width 10 height 8
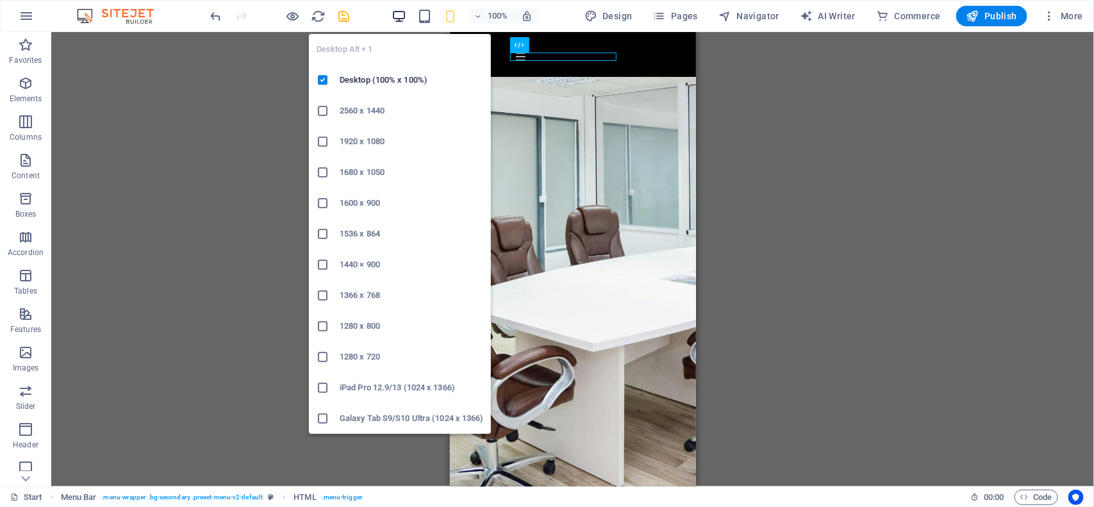
click at [396, 17] on icon "button" at bounding box center [399, 16] width 15 height 15
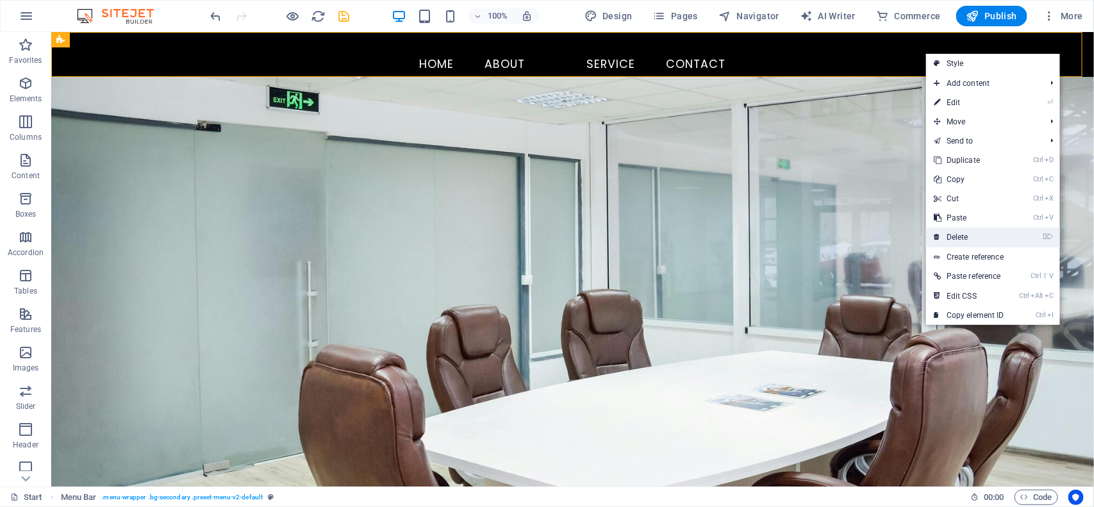
click at [950, 240] on link "⌦ Delete" at bounding box center [969, 237] width 86 height 19
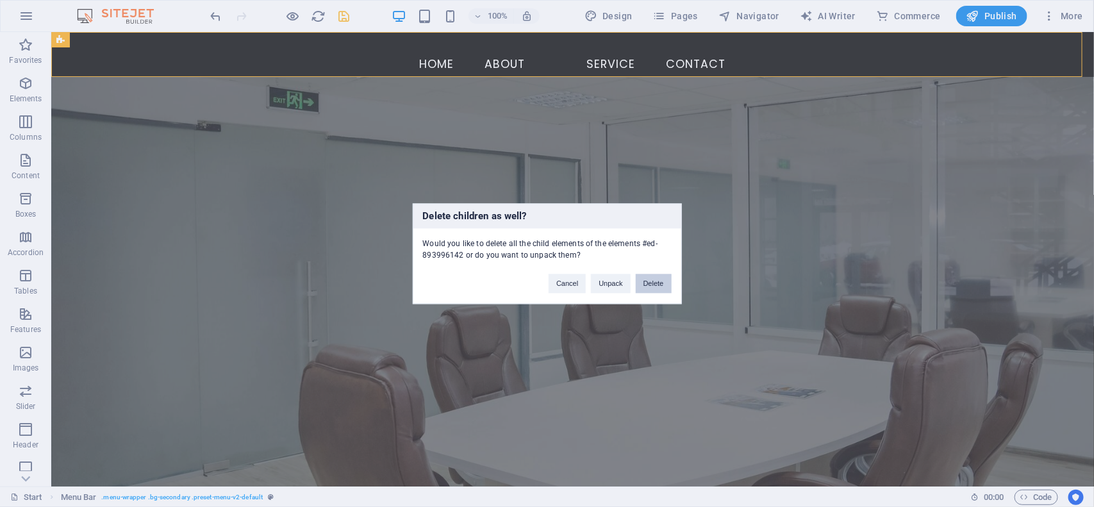
click at [648, 279] on button "Delete" at bounding box center [654, 283] width 36 height 19
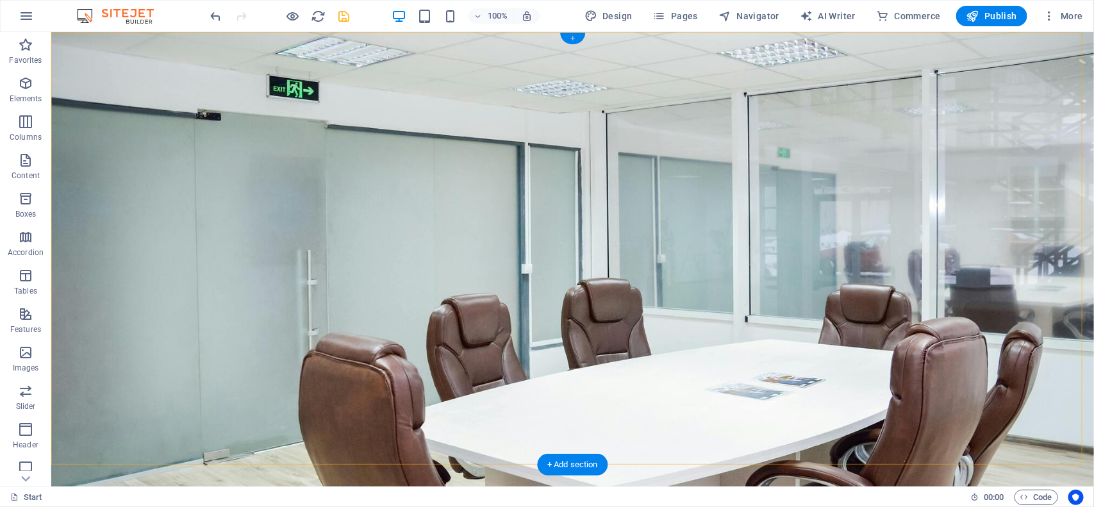
drag, startPoint x: 572, startPoint y: 38, endPoint x: 294, endPoint y: 7, distance: 279.3
click at [572, 38] on div "+" at bounding box center [572, 39] width 25 height 12
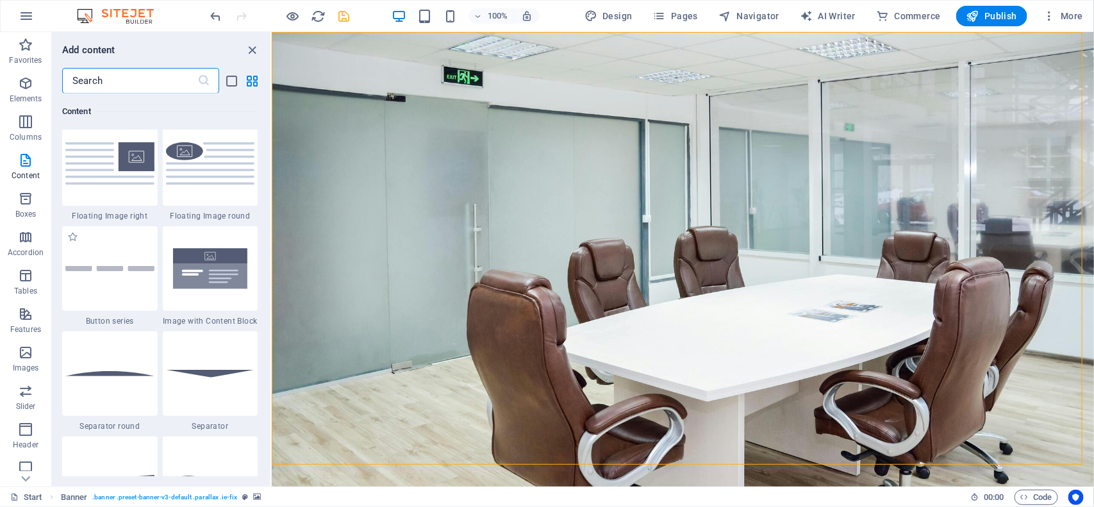
scroll to position [2963, 0]
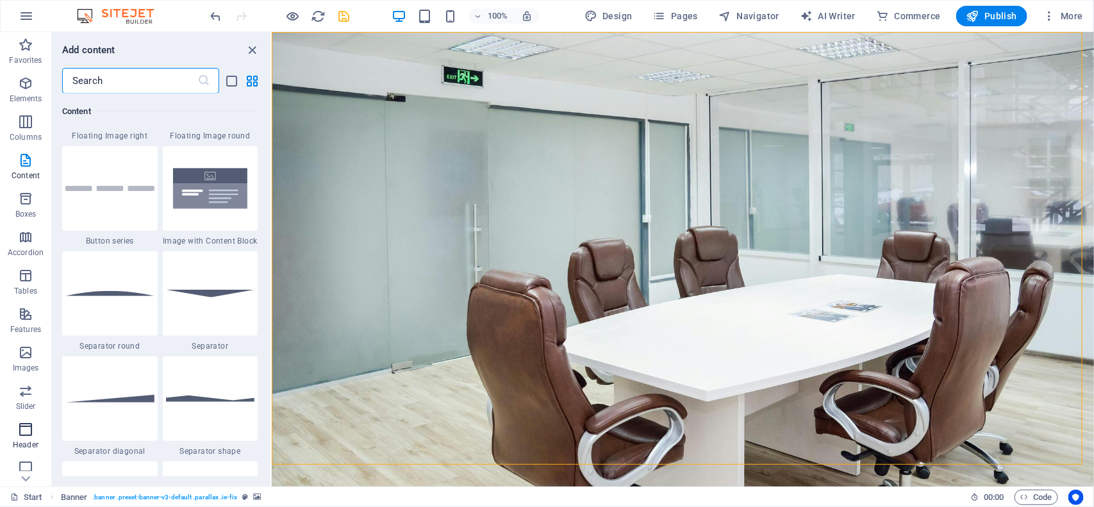
click at [28, 431] on icon "button" at bounding box center [25, 429] width 15 height 15
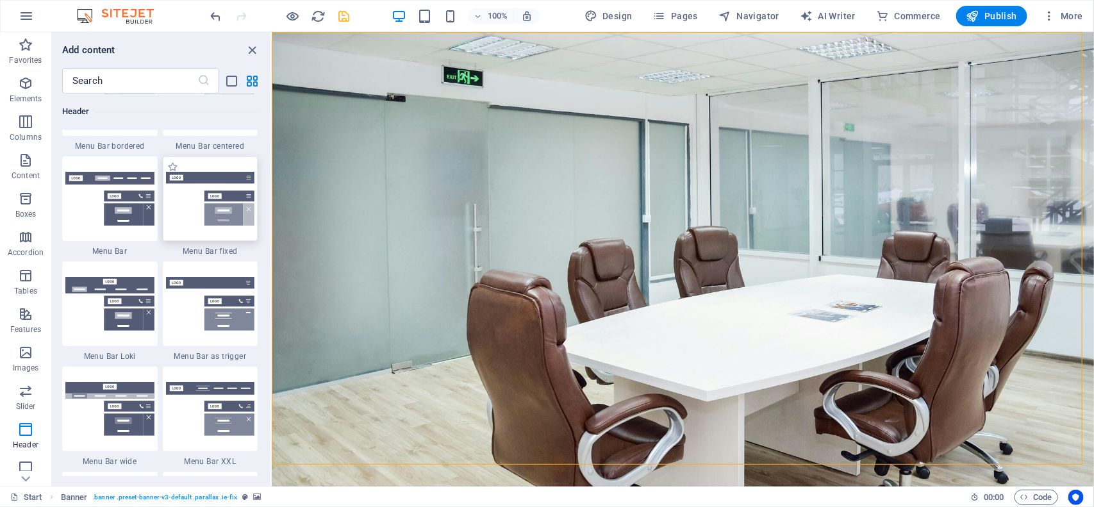
scroll to position [7637, 0]
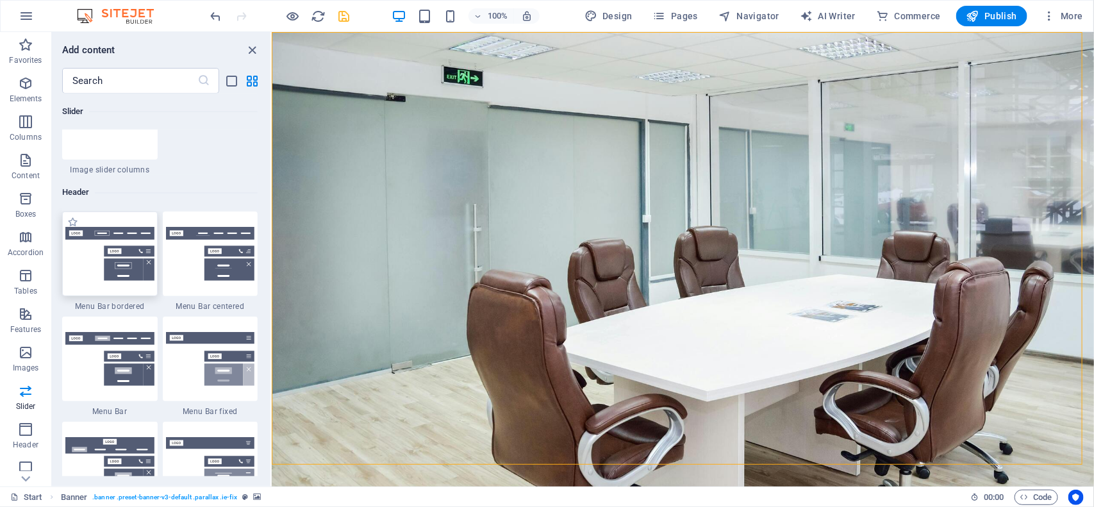
click at [115, 277] on img at bounding box center [109, 254] width 89 height 54
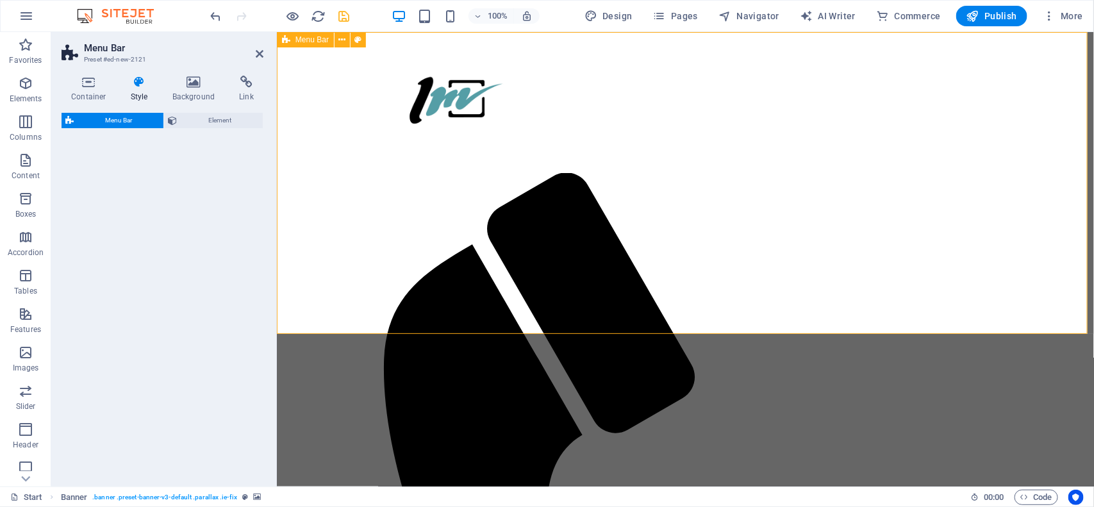
select select "rem"
select select "preset-menu-v2-border"
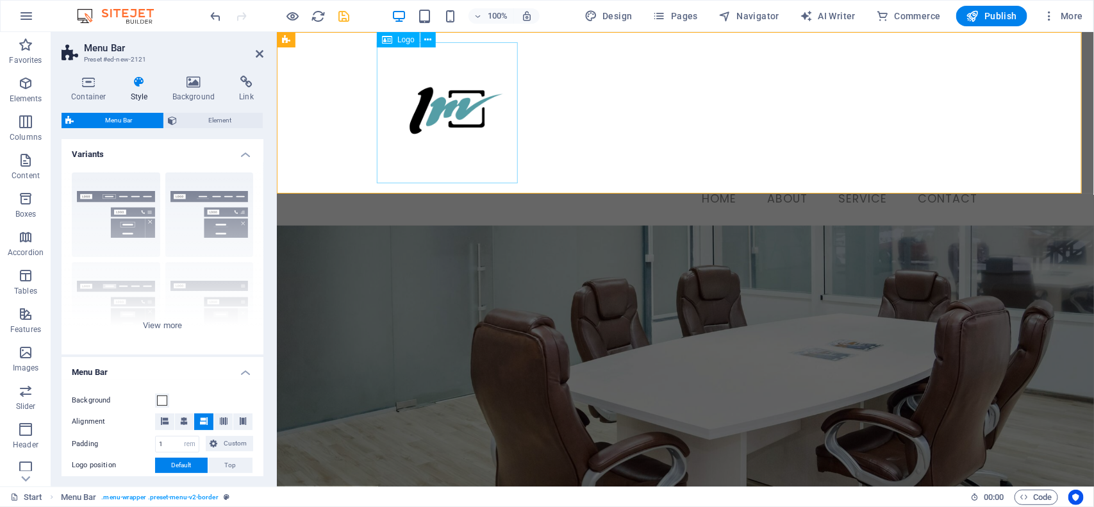
click at [468, 112] on div at bounding box center [685, 112] width 605 height 141
click at [428, 42] on icon at bounding box center [427, 39] width 7 height 13
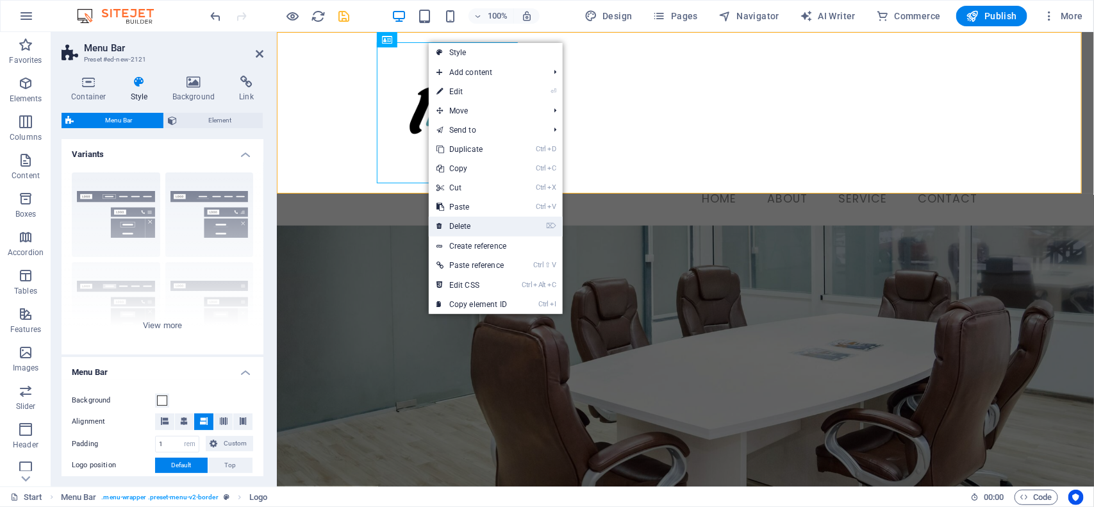
click at [462, 222] on link "⌦ Delete" at bounding box center [472, 226] width 86 height 19
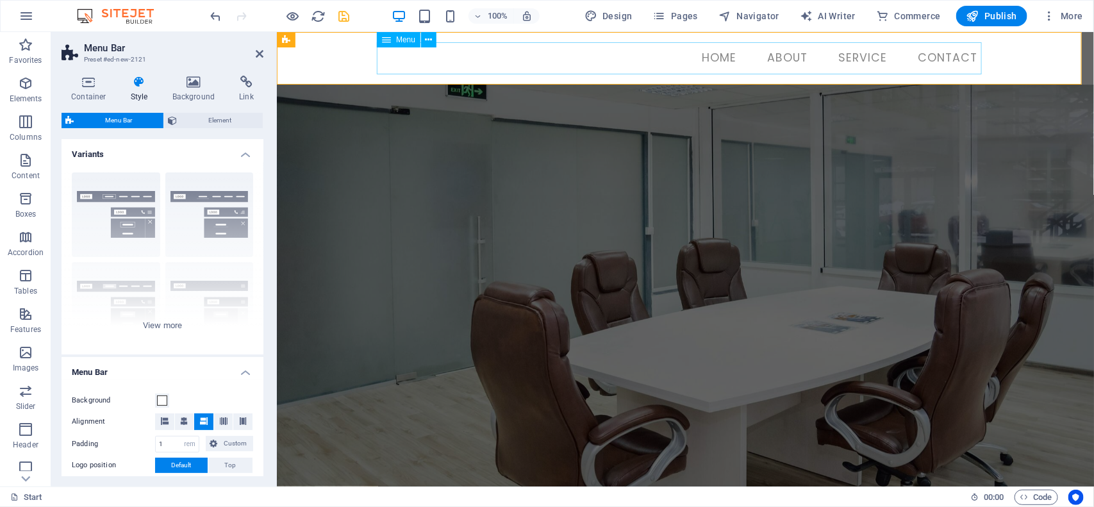
click at [653, 64] on nav "Home About Service Contact" at bounding box center [685, 58] width 605 height 32
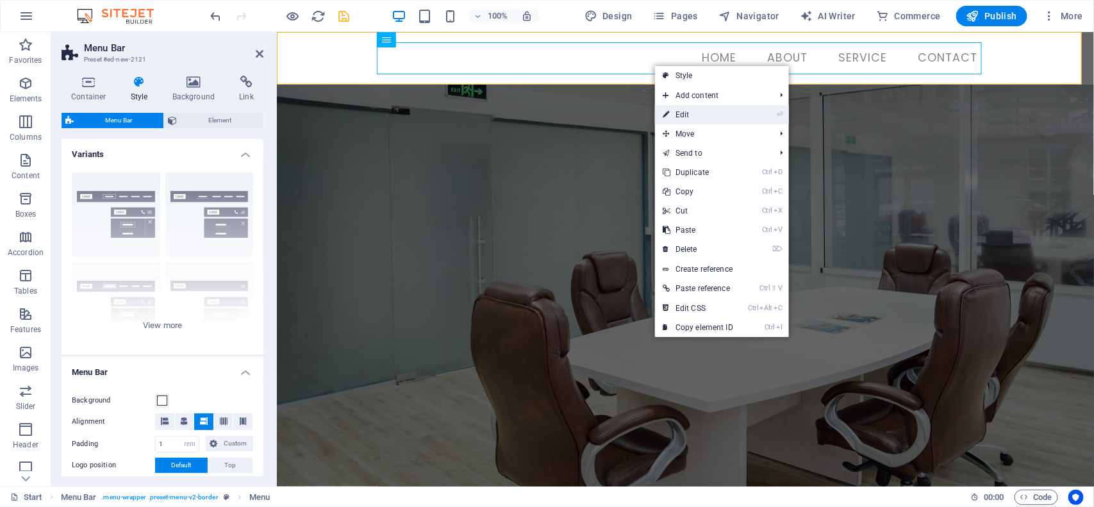
click at [671, 110] on link "⏎ Edit" at bounding box center [698, 114] width 86 height 19
select select
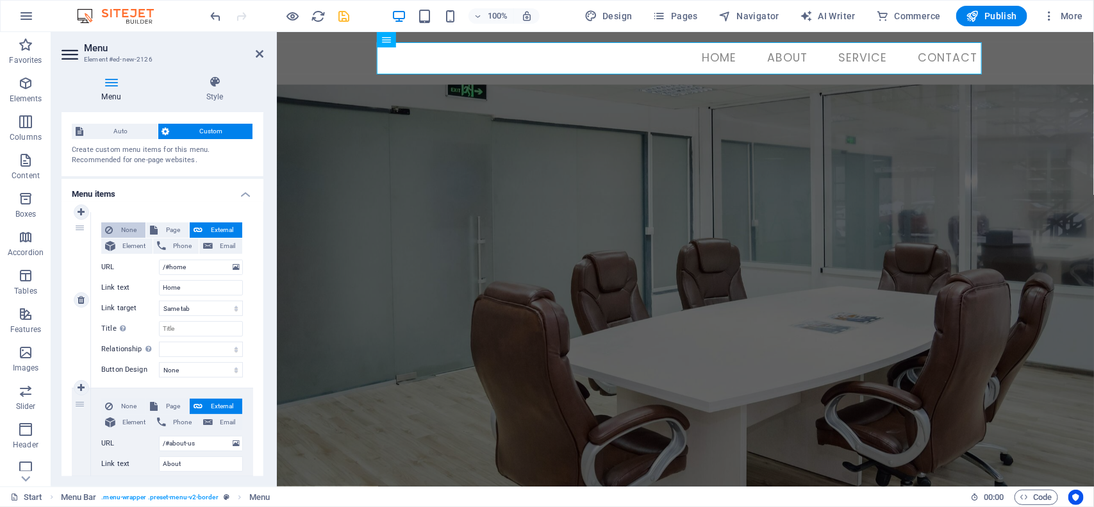
scroll to position [0, 0]
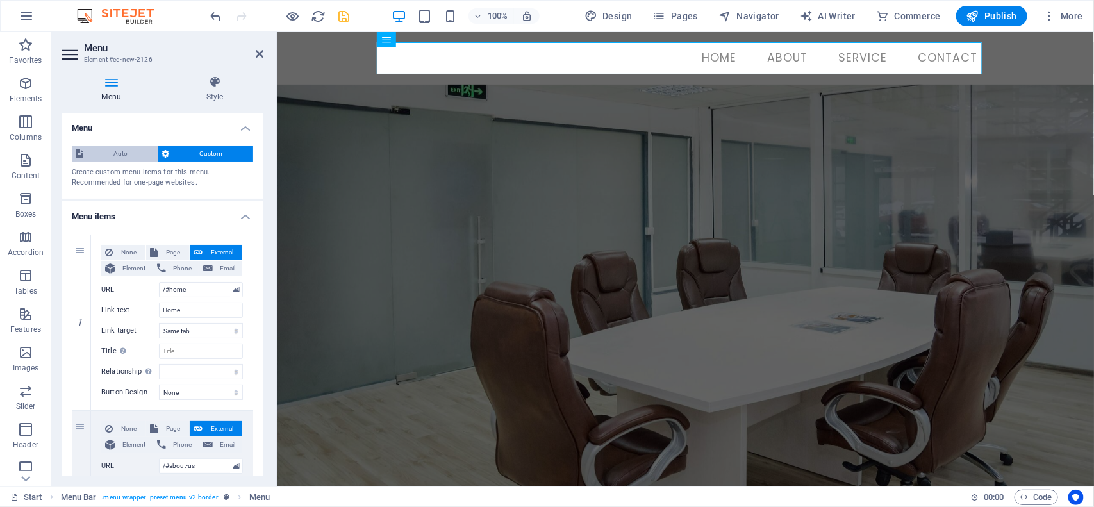
click at [114, 157] on span "Auto" at bounding box center [120, 153] width 67 height 15
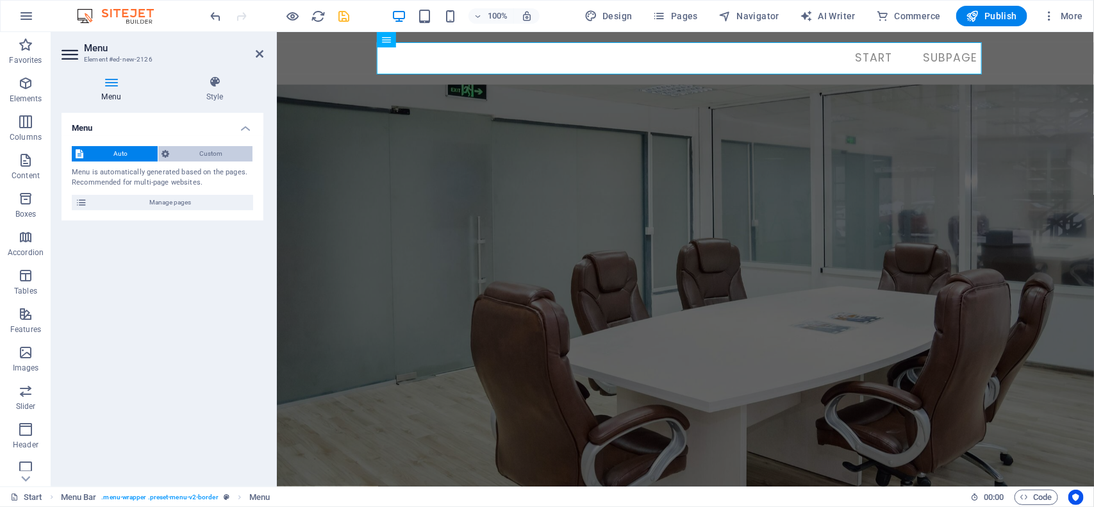
click at [177, 157] on span "Custom" at bounding box center [212, 153] width 76 height 15
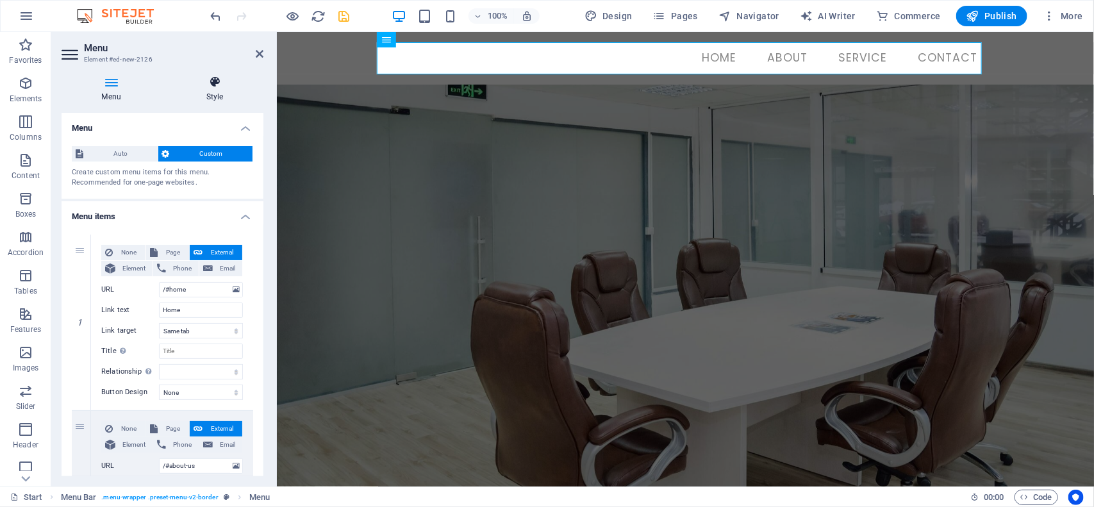
click at [215, 90] on h4 "Style" at bounding box center [214, 89] width 97 height 27
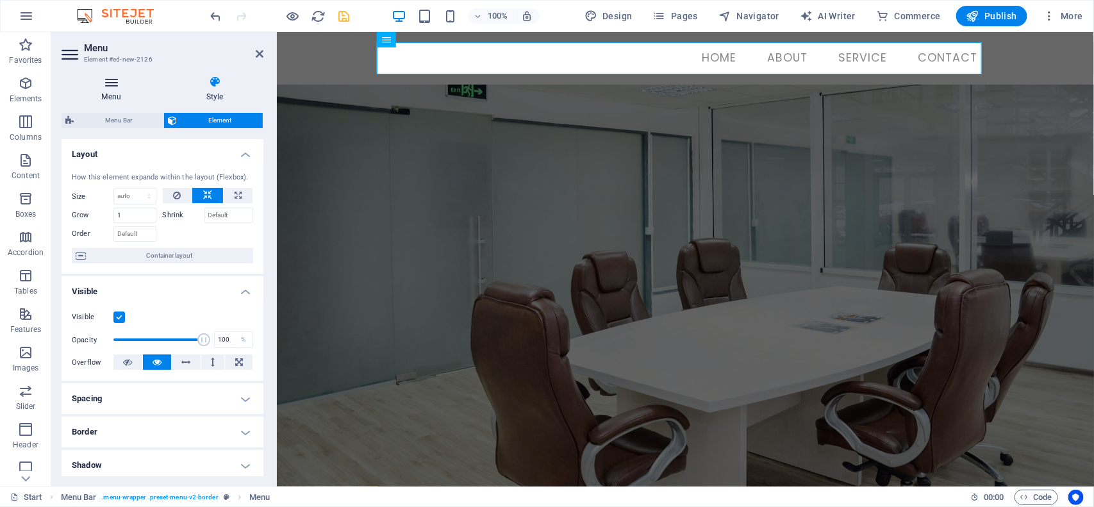
click at [110, 91] on h4 "Menu" at bounding box center [114, 89] width 104 height 27
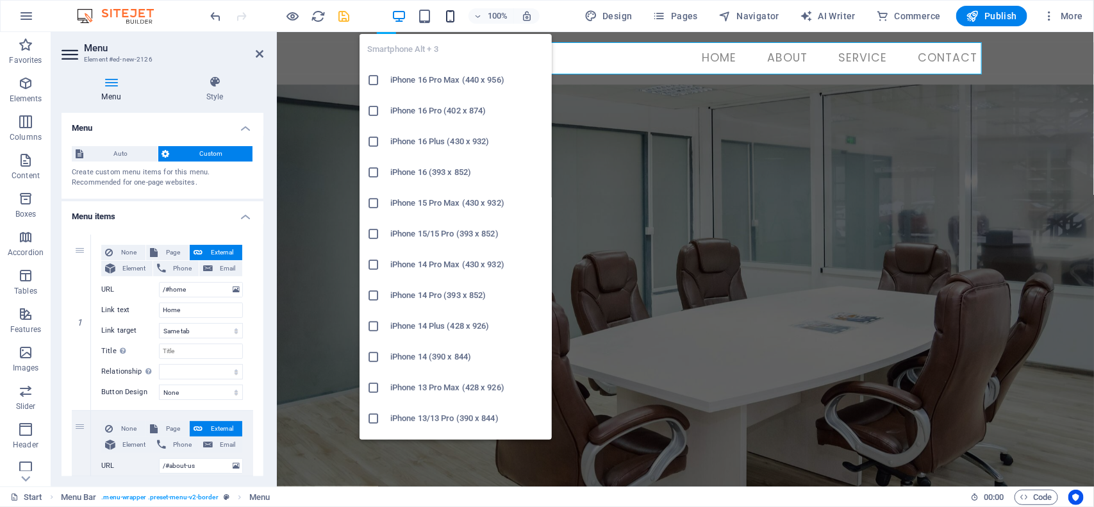
click at [453, 14] on icon "button" at bounding box center [450, 16] width 15 height 15
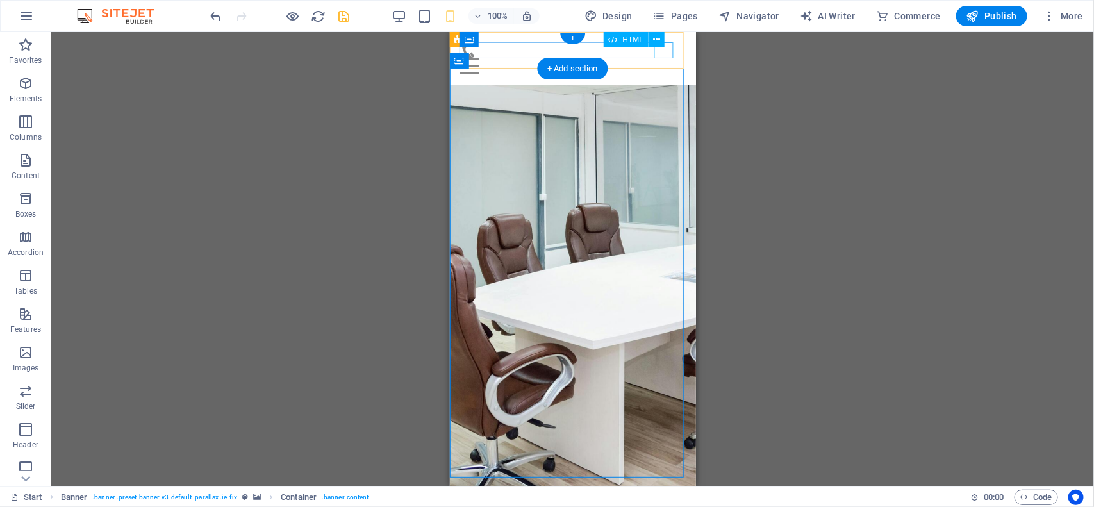
click at [661, 58] on div "Menu" at bounding box center [573, 66] width 226 height 16
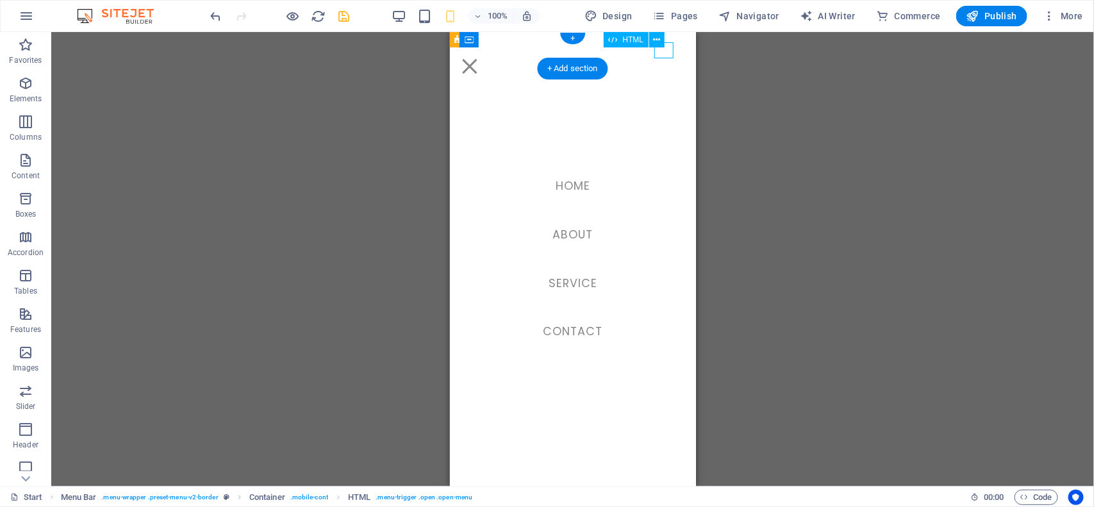
click at [479, 58] on div "Menu" at bounding box center [469, 66] width 19 height 16
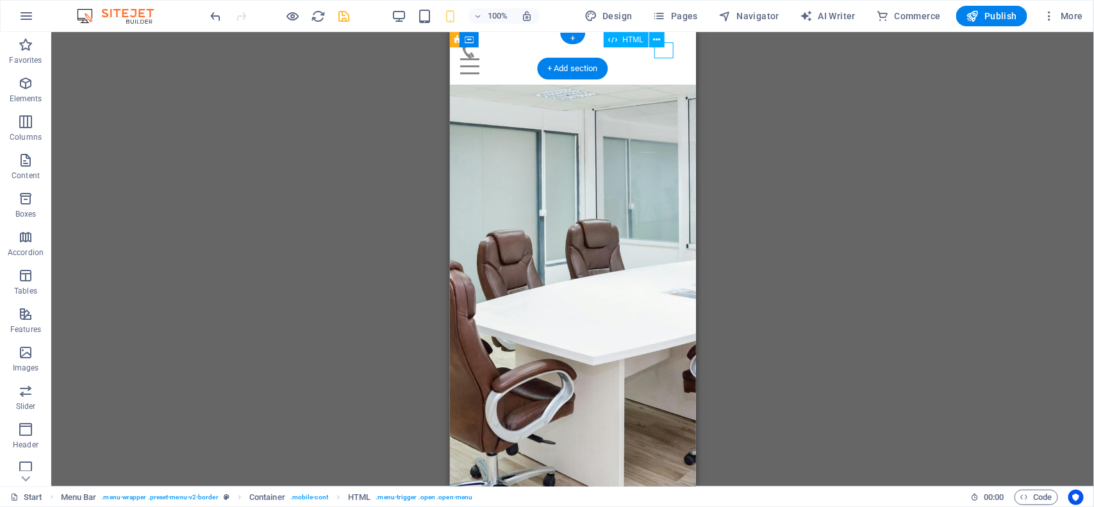
click at [661, 58] on div "Menu" at bounding box center [573, 66] width 226 height 16
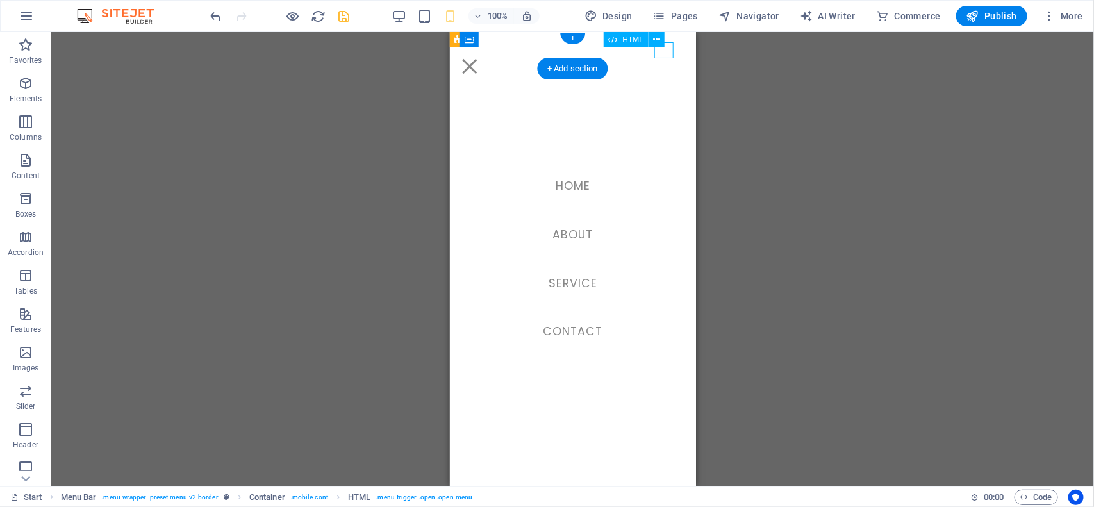
click at [479, 58] on div "Menu" at bounding box center [469, 66] width 19 height 16
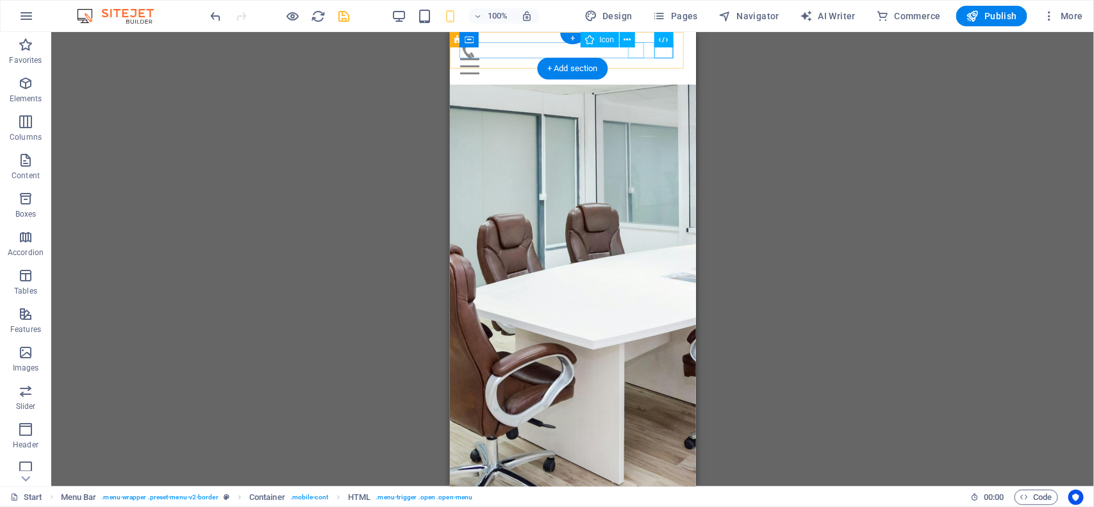
click at [638, 56] on figure at bounding box center [567, 50] width 215 height 16
drag, startPoint x: 635, startPoint y: 54, endPoint x: 463, endPoint y: 49, distance: 172.5
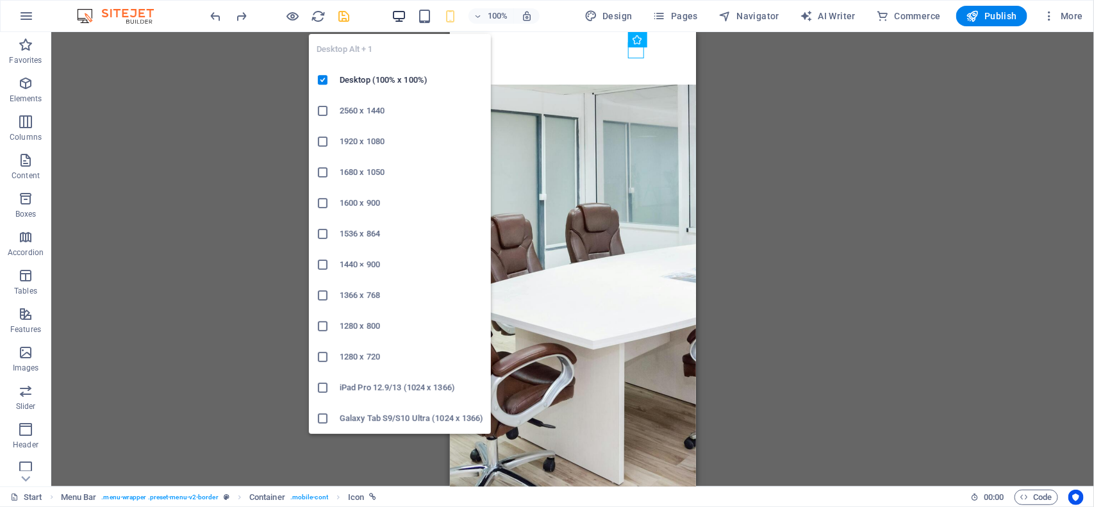
click at [399, 12] on icon "button" at bounding box center [399, 16] width 15 height 15
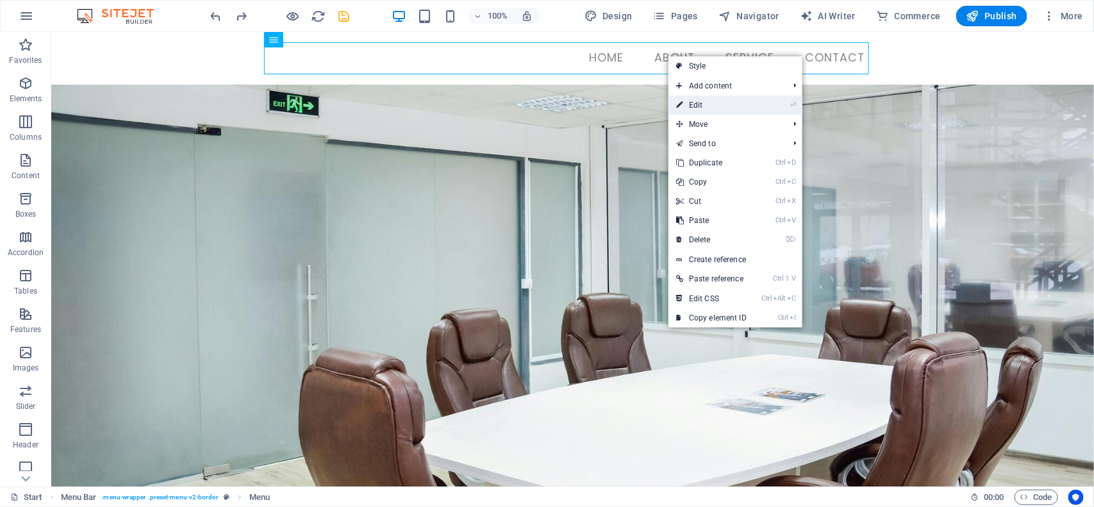
click at [689, 106] on link "⏎ Edit" at bounding box center [712, 105] width 86 height 19
select select
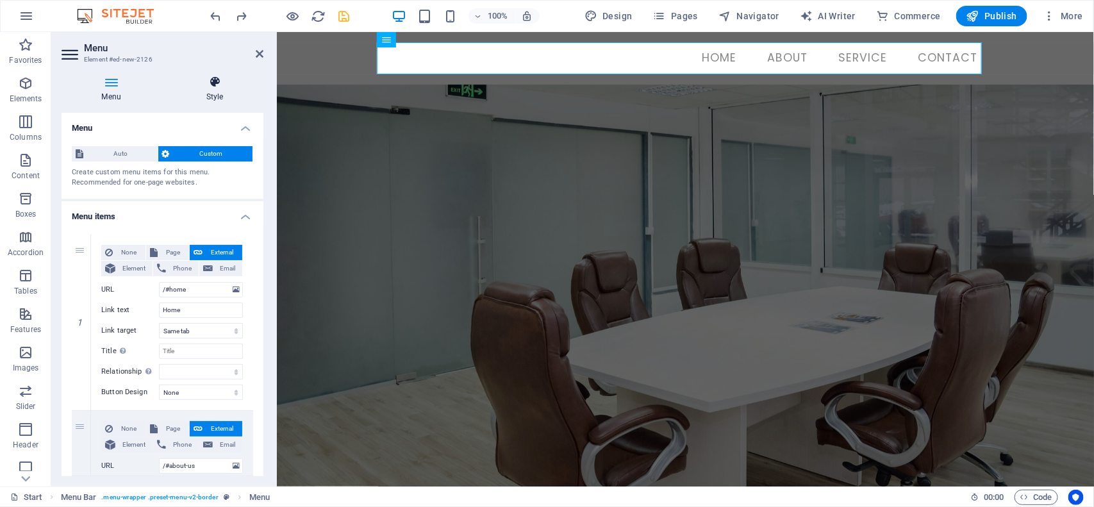
click at [213, 91] on h4 "Style" at bounding box center [214, 89] width 97 height 27
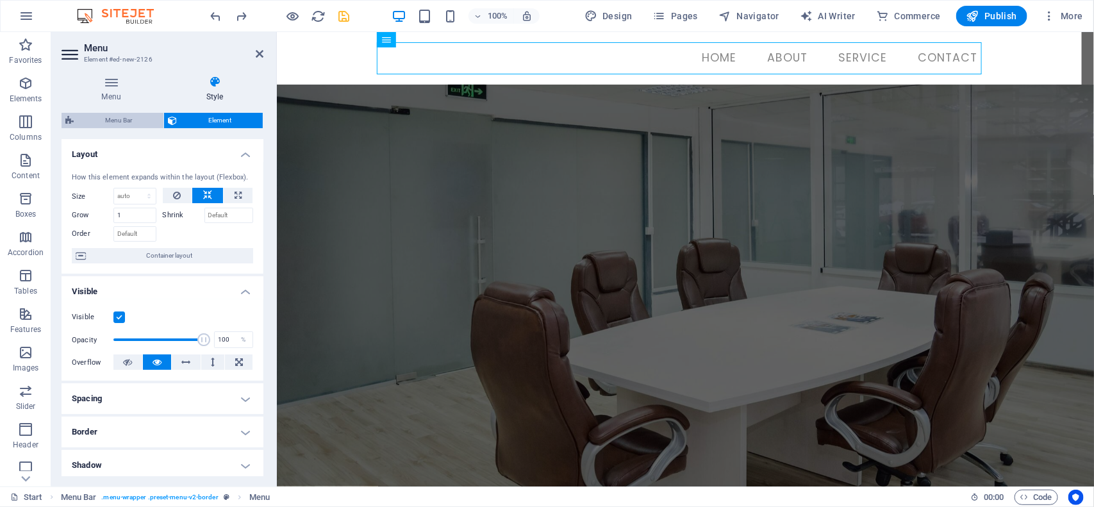
click at [111, 115] on span "Menu Bar" at bounding box center [119, 120] width 82 height 15
select select "rem"
select select "preset-menu-v2-border"
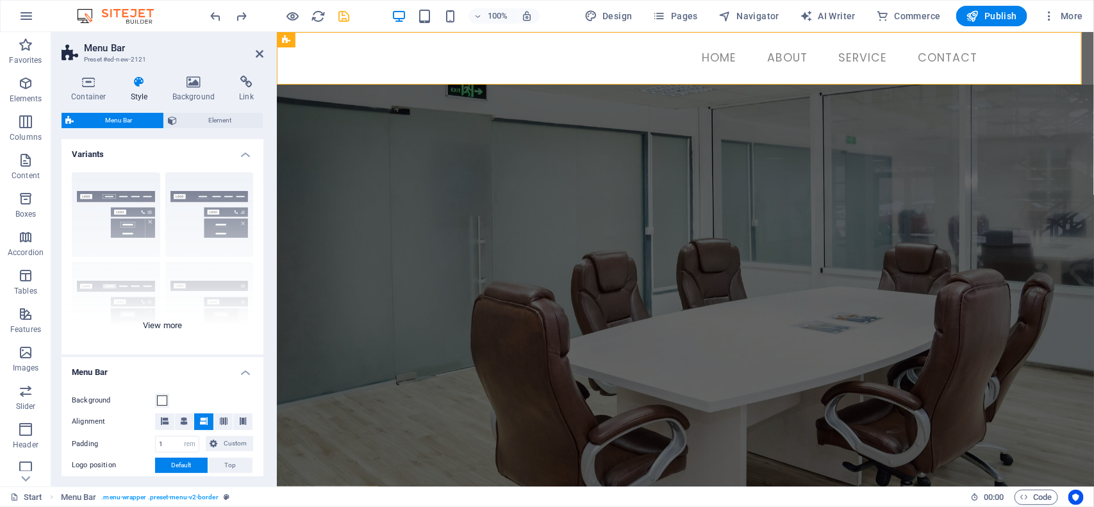
scroll to position [160, 0]
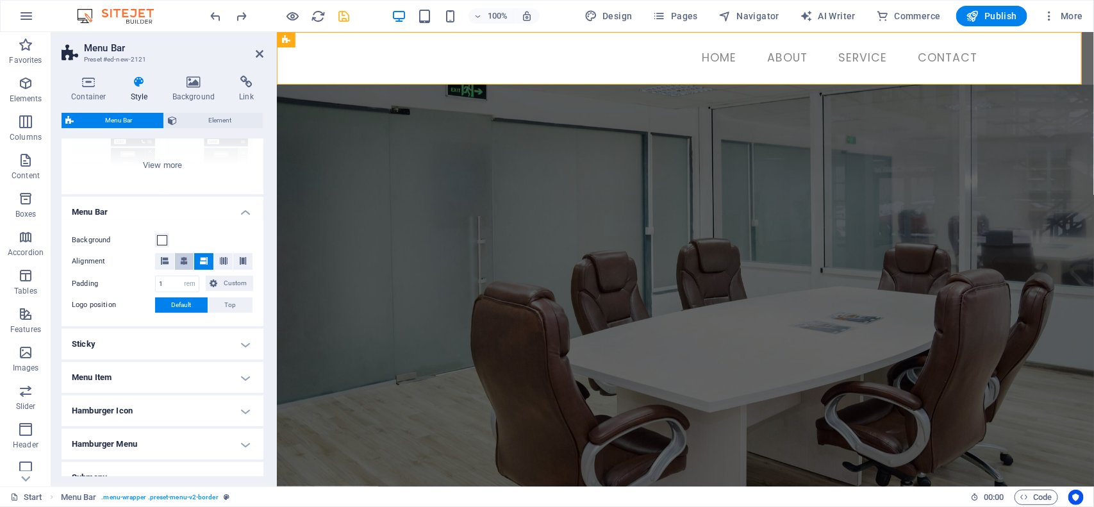
click at [180, 265] on span at bounding box center [184, 261] width 8 height 17
click at [161, 240] on span at bounding box center [162, 240] width 10 height 10
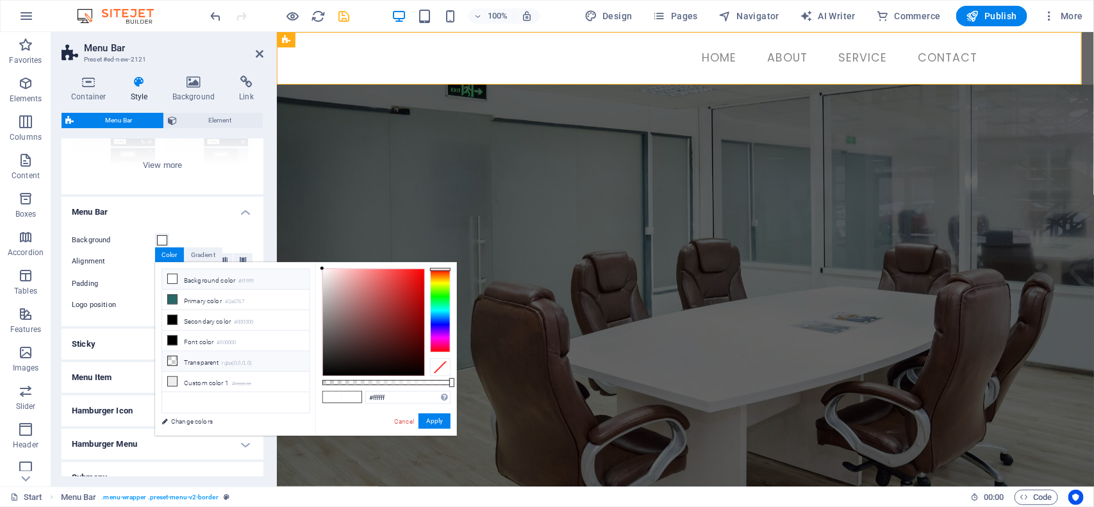
click at [187, 363] on li "Transparent rgba(0,0,0,.0)" at bounding box center [235, 361] width 147 height 21
click at [433, 427] on button "Apply" at bounding box center [435, 420] width 32 height 15
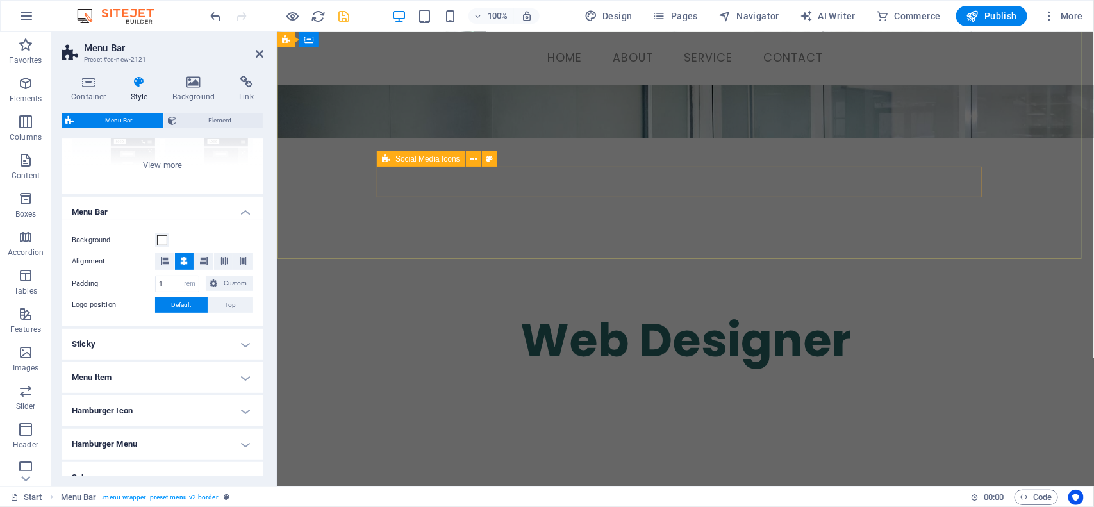
scroll to position [0, 0]
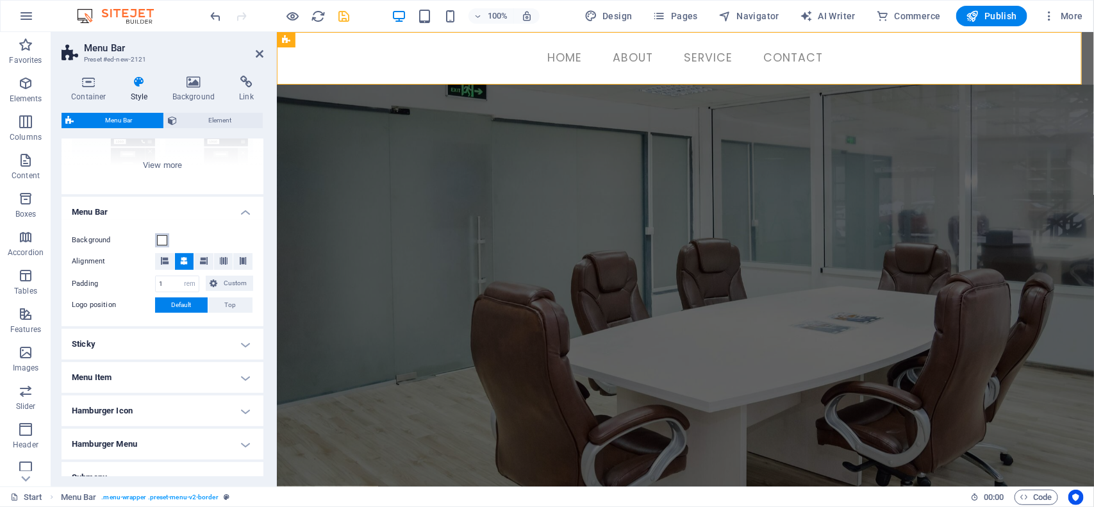
click at [162, 247] on button "Background" at bounding box center [162, 240] width 14 height 14
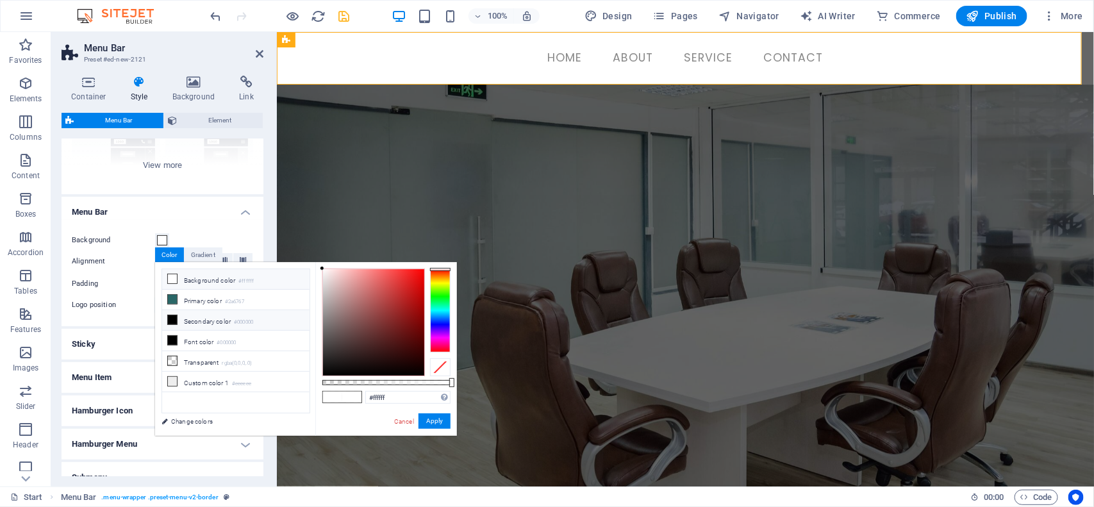
click at [197, 324] on li "Secondary color #000000" at bounding box center [235, 320] width 147 height 21
type input "#000000"
drag, startPoint x: 147, startPoint y: 388, endPoint x: 422, endPoint y: 420, distance: 276.2
click at [422, 420] on button "Apply" at bounding box center [435, 420] width 32 height 15
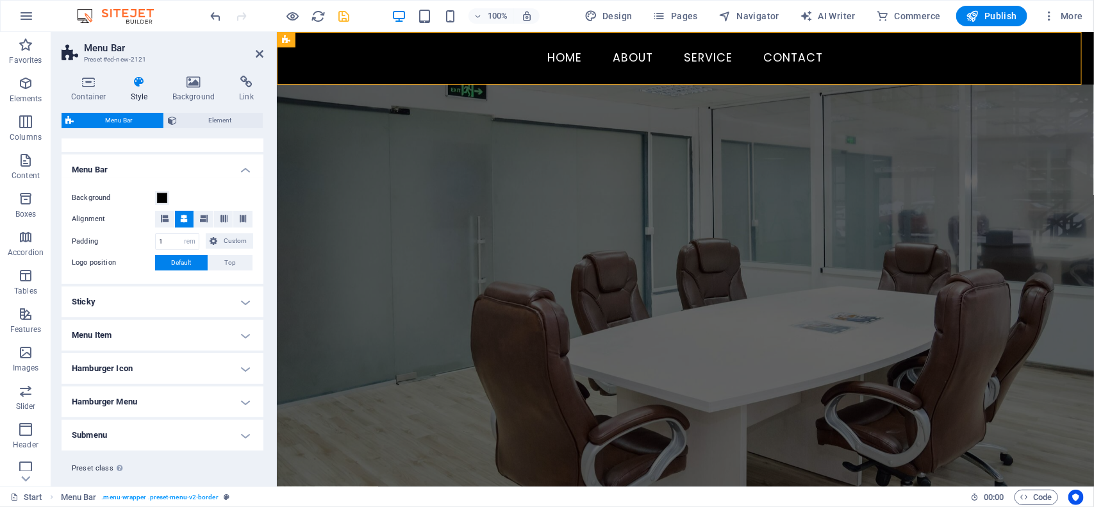
scroll to position [226, 0]
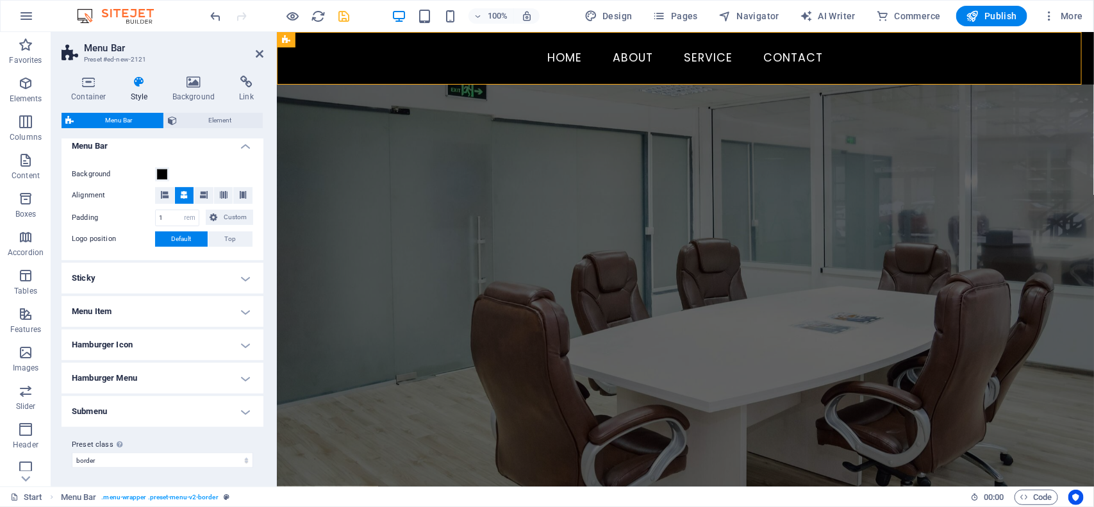
click at [239, 279] on h4 "Sticky" at bounding box center [163, 278] width 202 height 31
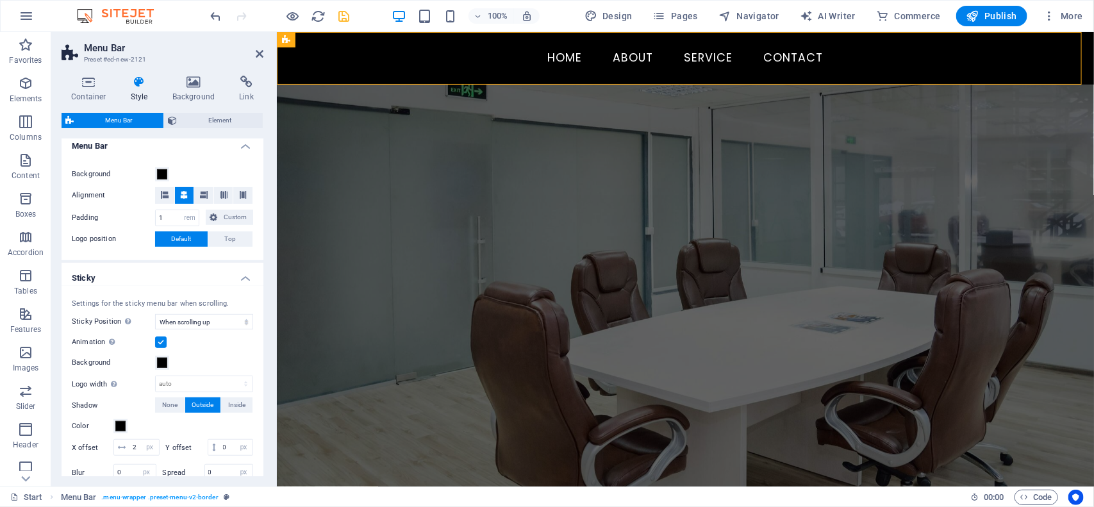
click at [239, 279] on h4 "Sticky" at bounding box center [163, 274] width 202 height 23
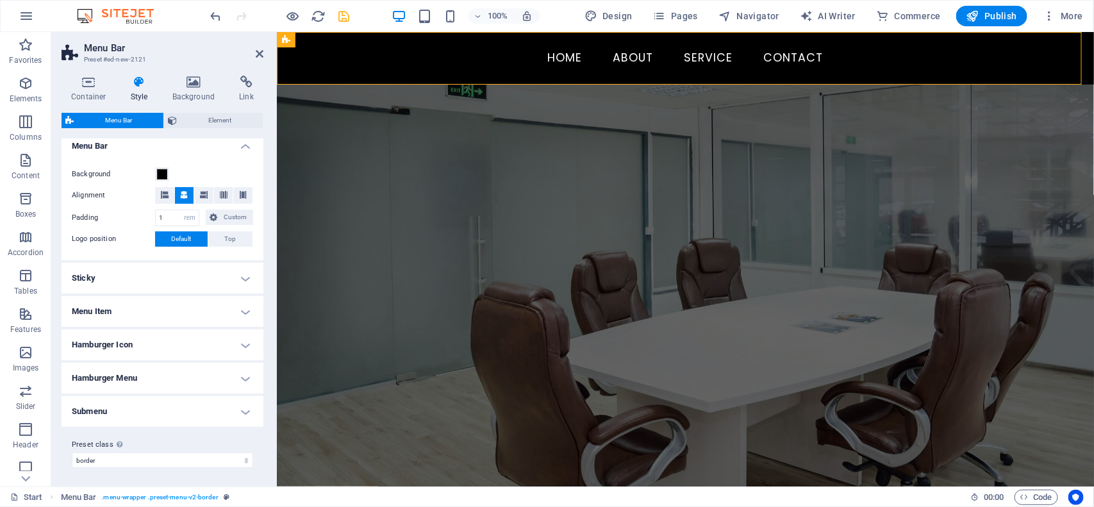
click at [145, 379] on h4 "Hamburger Menu" at bounding box center [163, 378] width 202 height 31
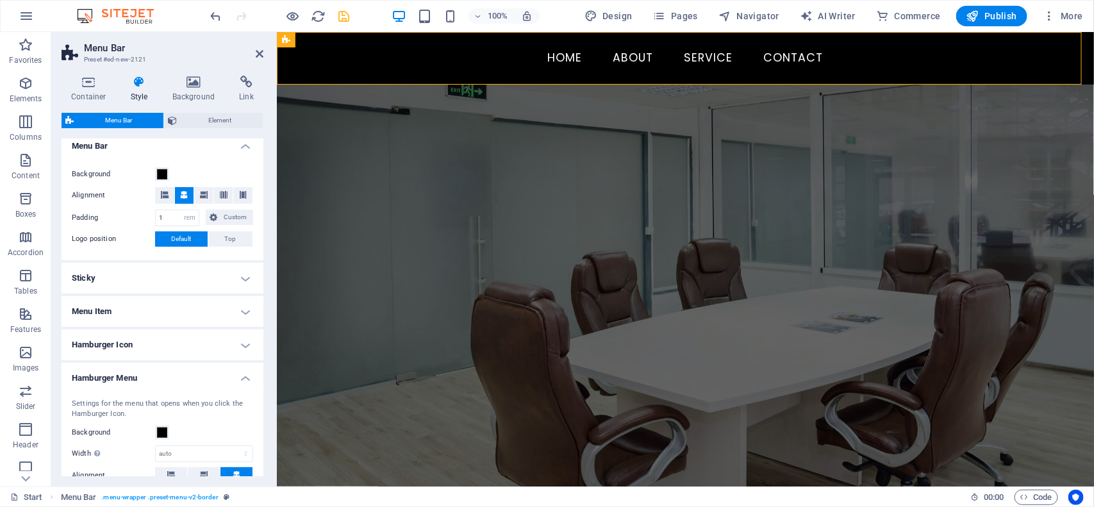
click at [145, 379] on h4 "Hamburger Menu" at bounding box center [163, 374] width 202 height 23
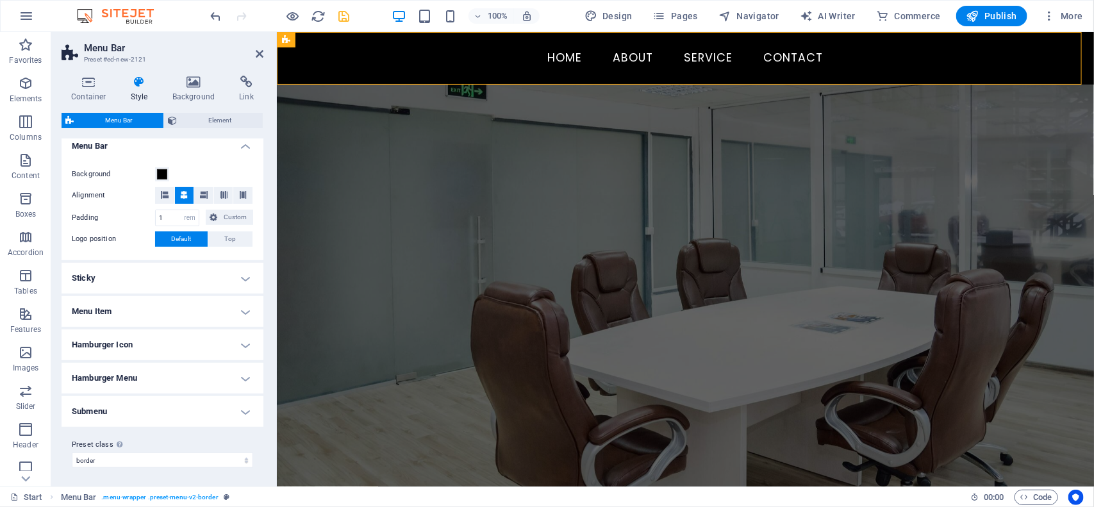
click at [145, 379] on h4 "Hamburger Menu" at bounding box center [163, 378] width 202 height 31
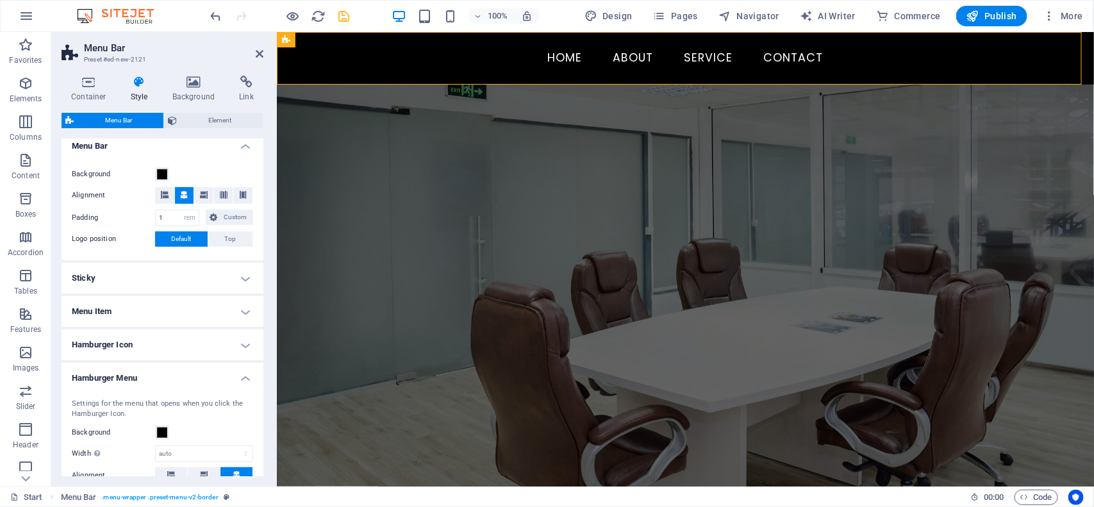
scroll to position [306, 0]
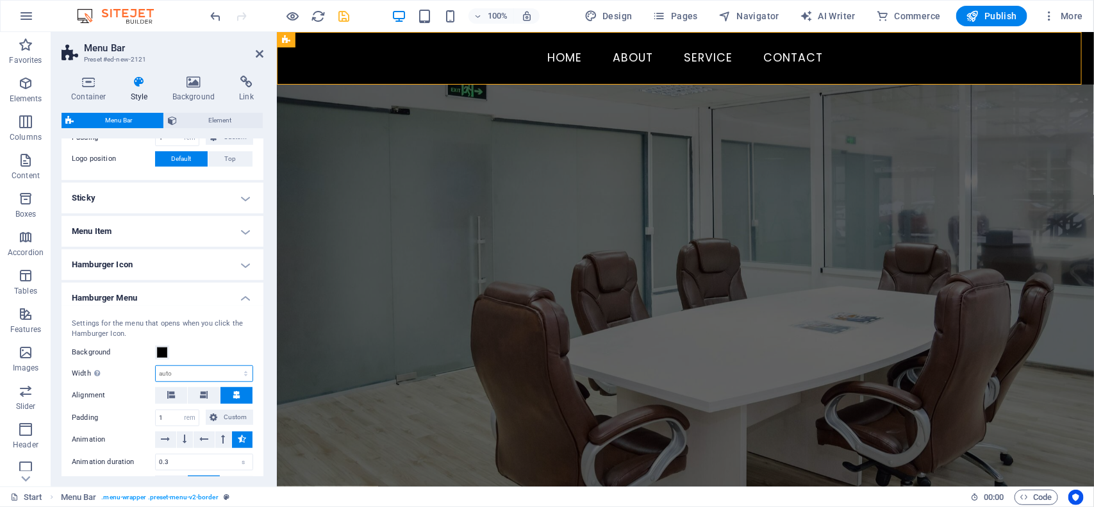
click at [236, 373] on select "auto px rem % vh vw" at bounding box center [204, 373] width 97 height 15
click at [226, 335] on div "Settings for the menu that opens when you click the Hamburger Icon." at bounding box center [162, 329] width 181 height 21
click at [228, 295] on h4 "Hamburger Menu" at bounding box center [163, 294] width 202 height 23
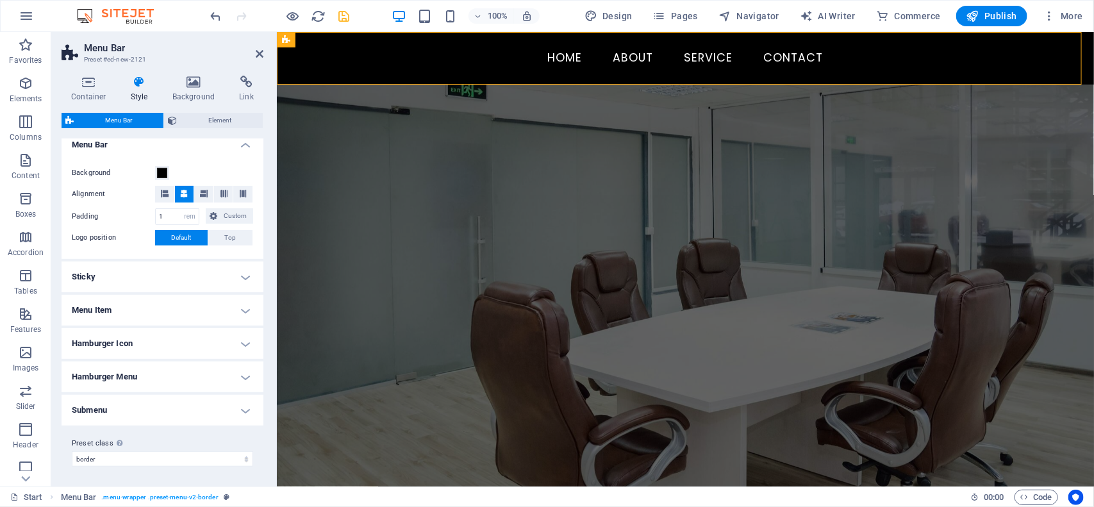
scroll to position [67, 0]
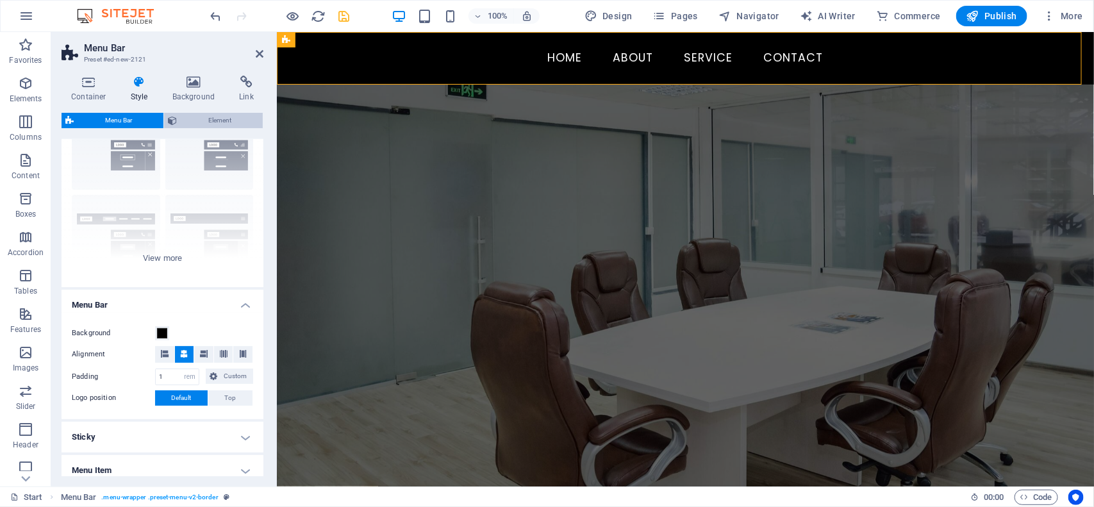
click at [228, 119] on span "Element" at bounding box center [220, 120] width 78 height 15
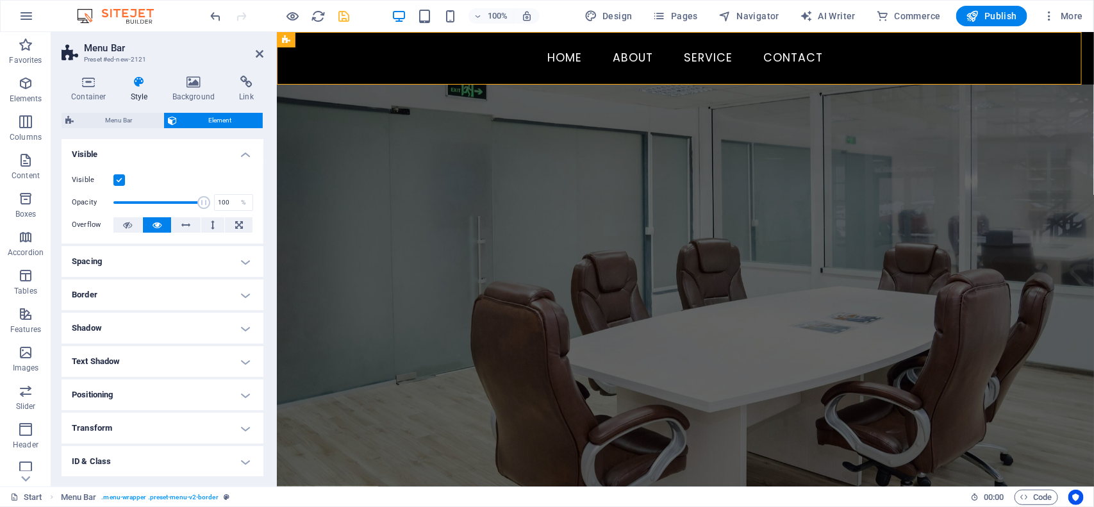
click at [113, 431] on h4 "Transform" at bounding box center [163, 428] width 202 height 31
click at [132, 473] on span "Scale" at bounding box center [168, 474] width 162 height 15
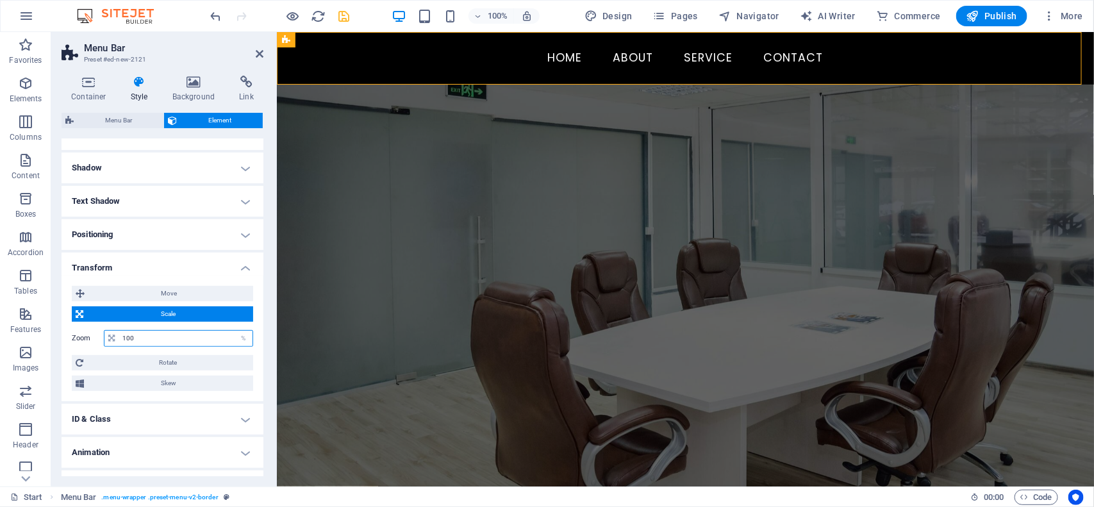
click at [142, 340] on input "100" at bounding box center [185, 338] width 133 height 15
type input "1"
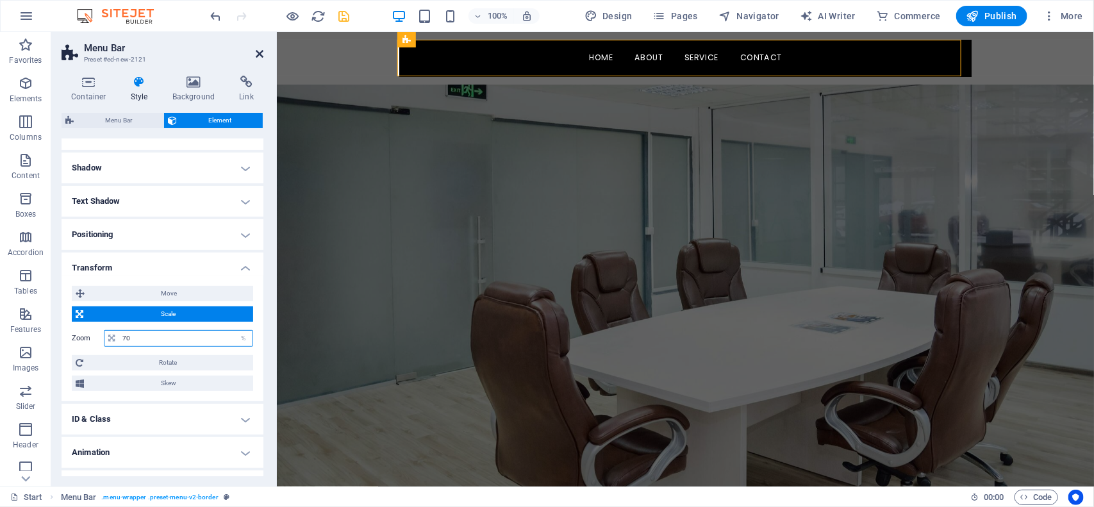
type input "70"
click at [258, 52] on icon at bounding box center [260, 54] width 8 height 10
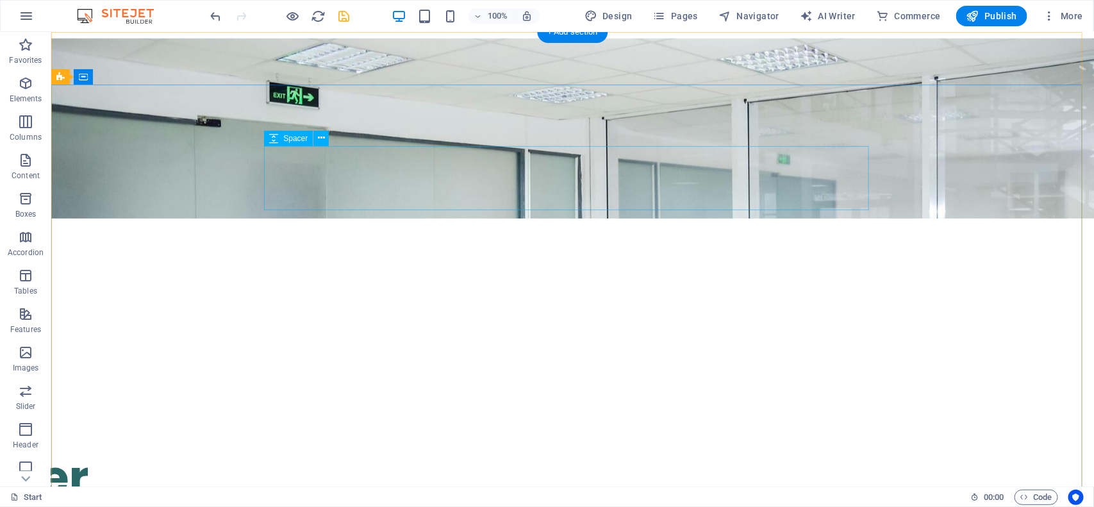
scroll to position [0, 0]
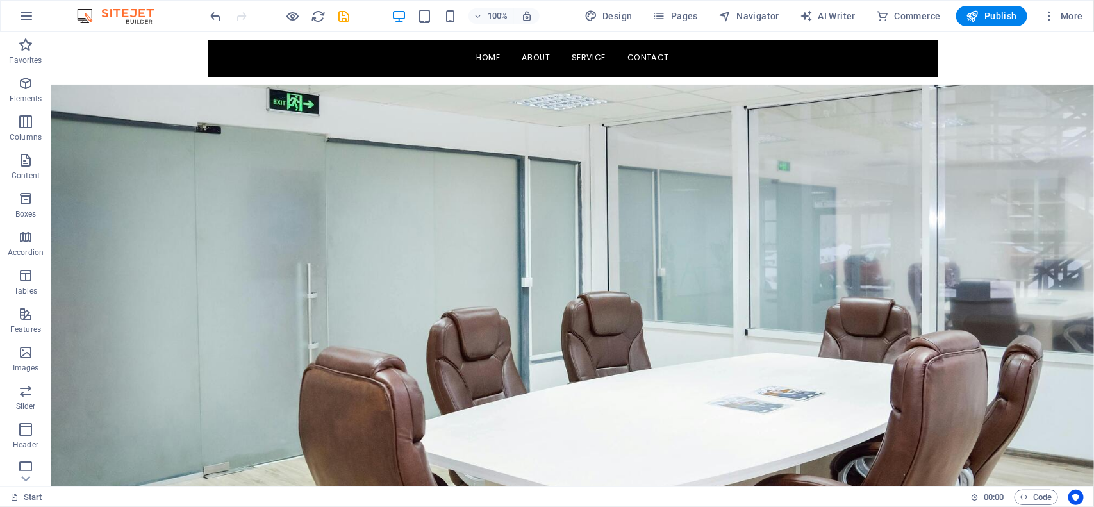
drag, startPoint x: 994, startPoint y: 65, endPoint x: 388, endPoint y: 110, distance: 606.8
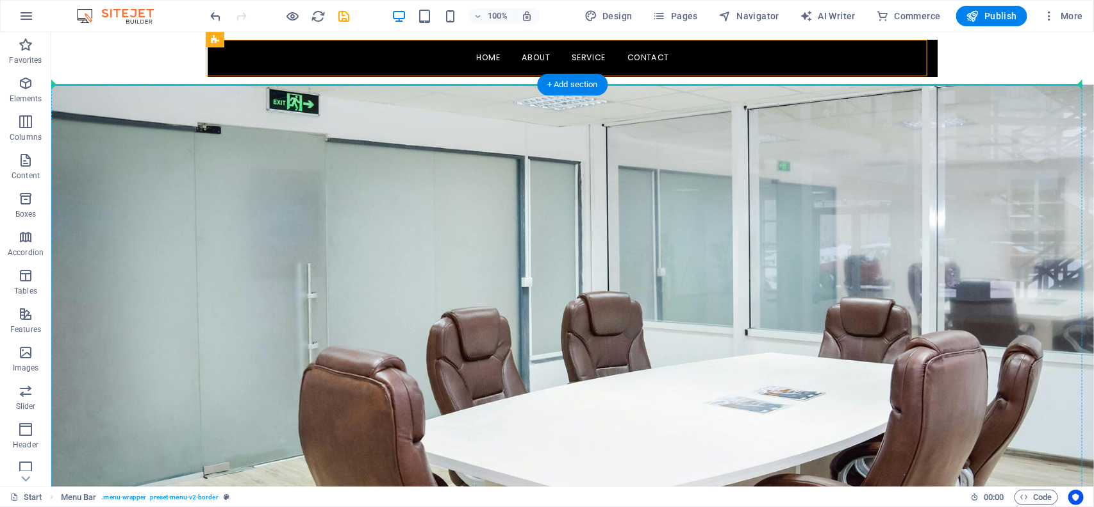
drag, startPoint x: 263, startPoint y: 71, endPoint x: 217, endPoint y: 120, distance: 67.6
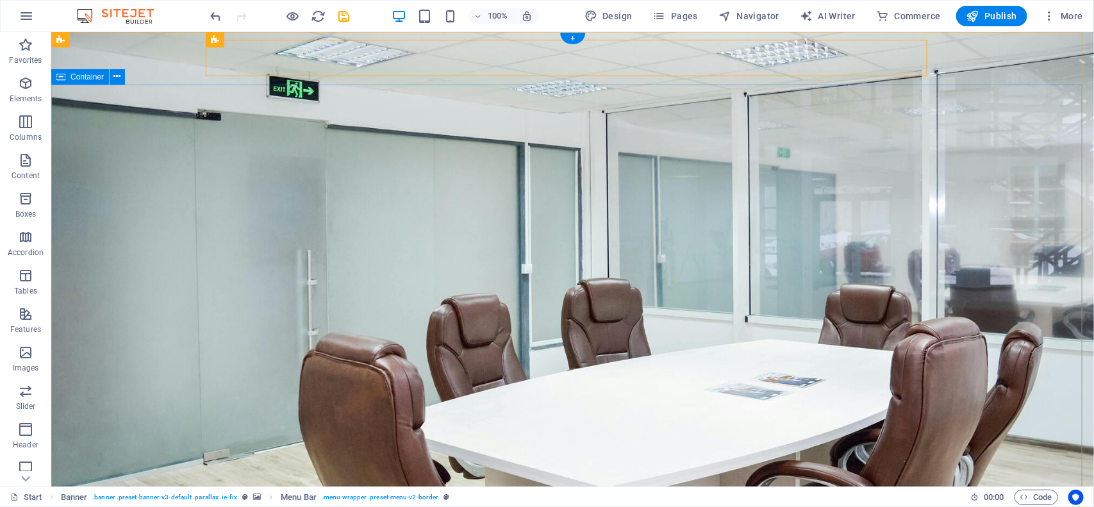
click at [268, 42] on icon at bounding box center [271, 39] width 7 height 13
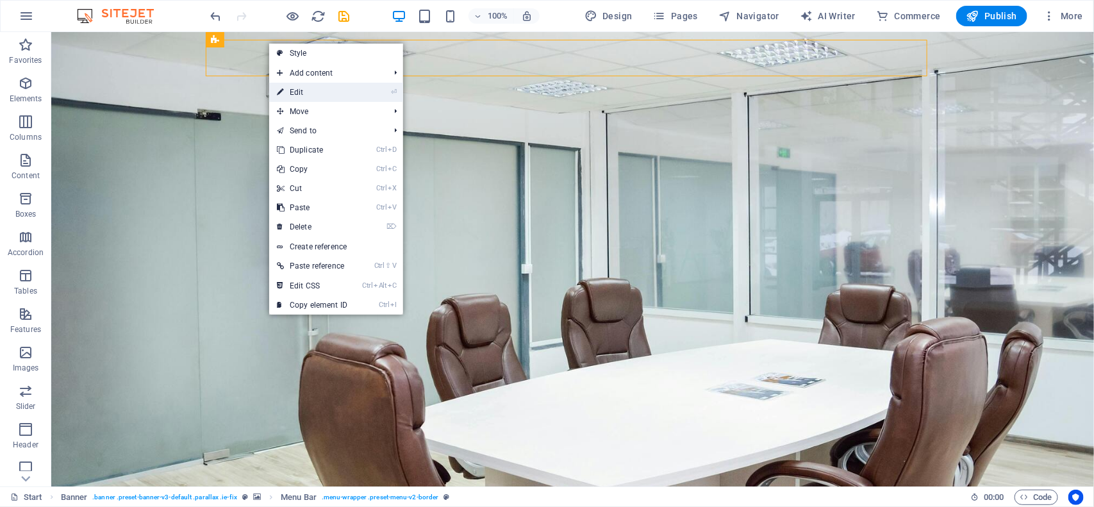
click at [292, 94] on link "⏎ Edit" at bounding box center [312, 92] width 86 height 19
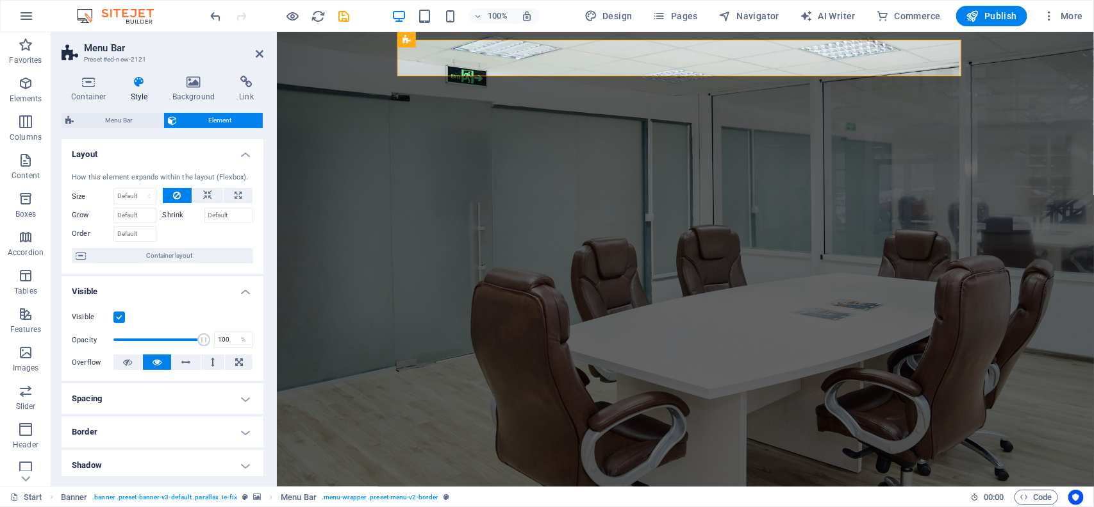
click at [449, 4] on div "100% Design Pages Navigator AI Writer Commerce Publish More" at bounding box center [547, 16] width 1093 height 31
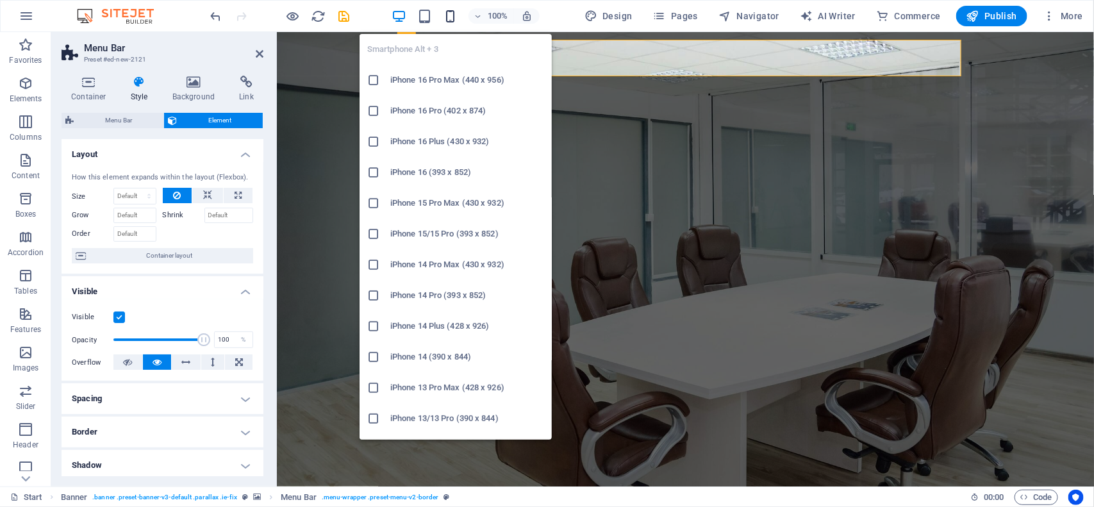
click at [447, 15] on icon "button" at bounding box center [450, 16] width 15 height 15
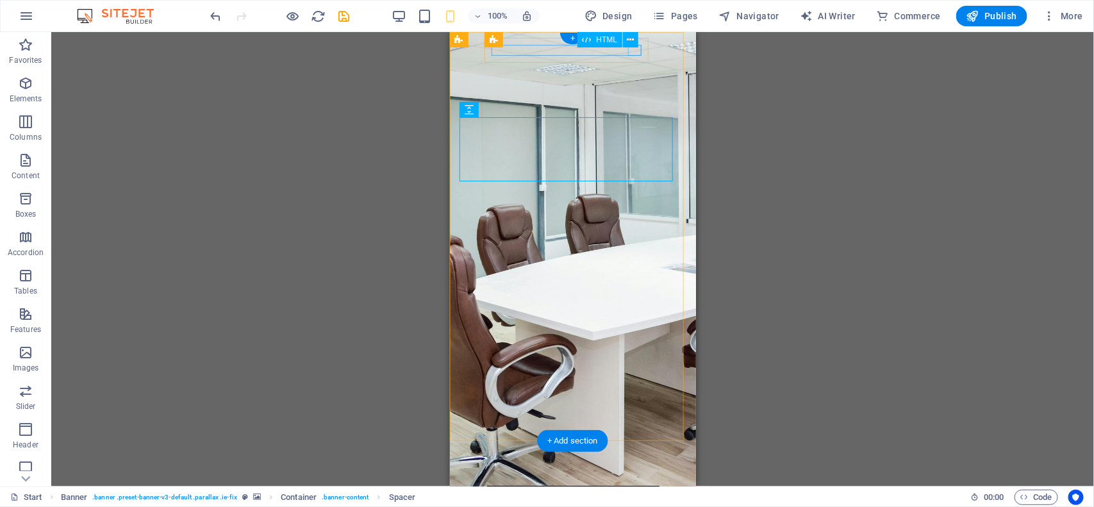
click at [638, 504] on div "Menu" at bounding box center [573, 510] width 158 height 12
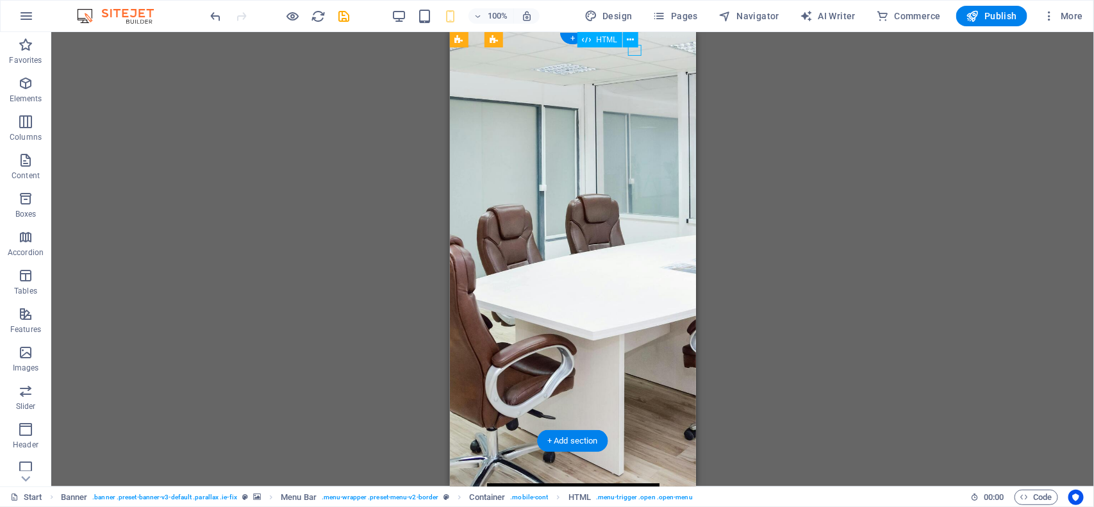
click at [507, 501] on div "Menu" at bounding box center [500, 507] width 13 height 12
click at [638, 504] on div "Menu" at bounding box center [573, 510] width 158 height 12
click at [507, 501] on div "Menu" at bounding box center [500, 507] width 13 height 12
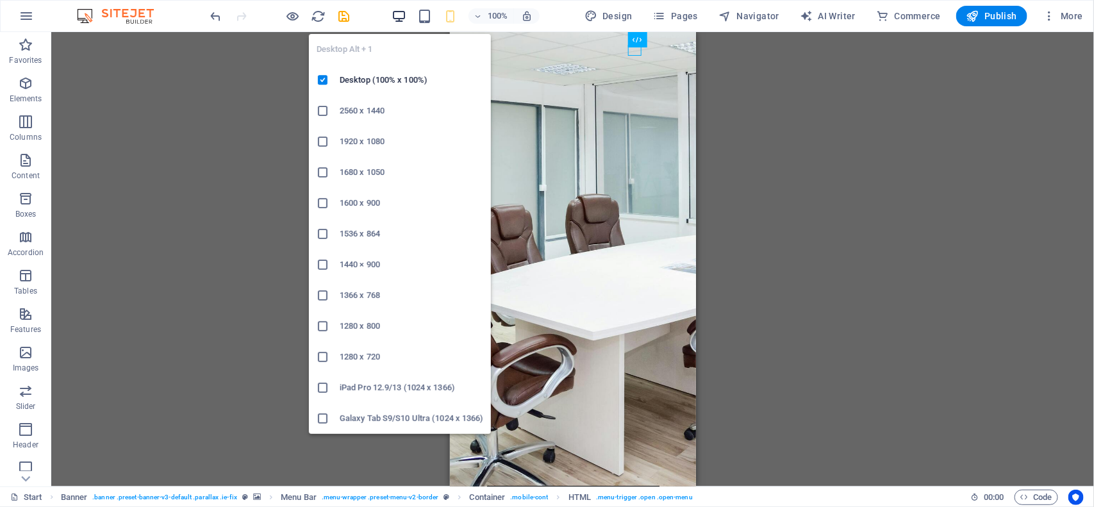
click at [406, 18] on icon "button" at bounding box center [399, 16] width 15 height 15
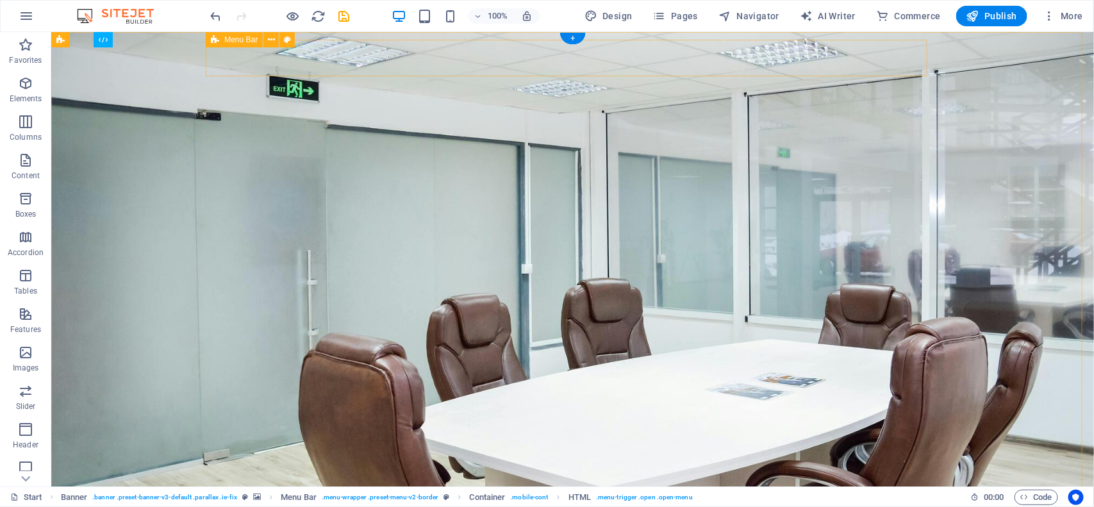
click at [263, 495] on div "Menu Home About Service Contact" at bounding box center [572, 513] width 730 height 37
click at [271, 39] on icon at bounding box center [271, 39] width 7 height 13
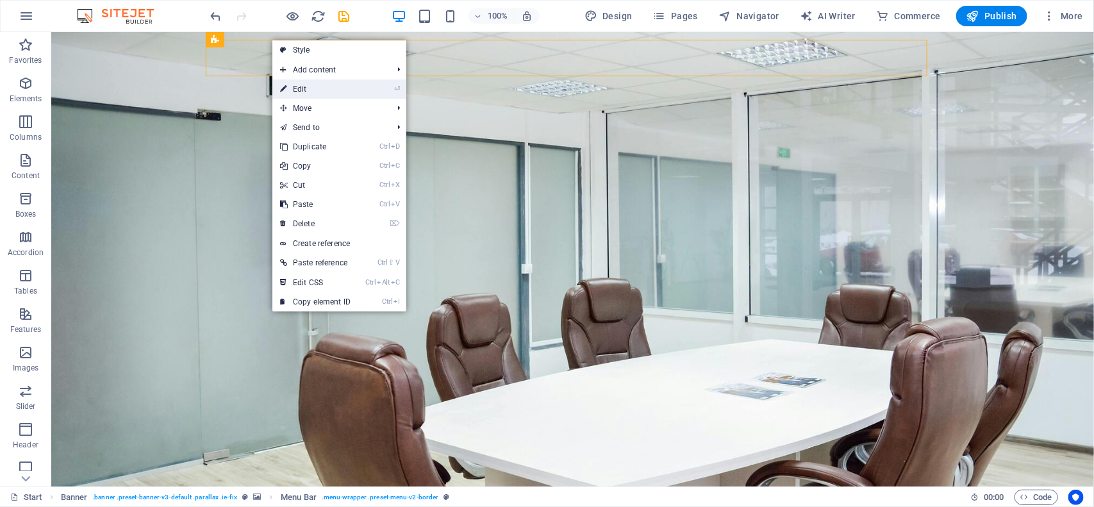
click at [297, 88] on link "⏎ Edit" at bounding box center [315, 88] width 86 height 19
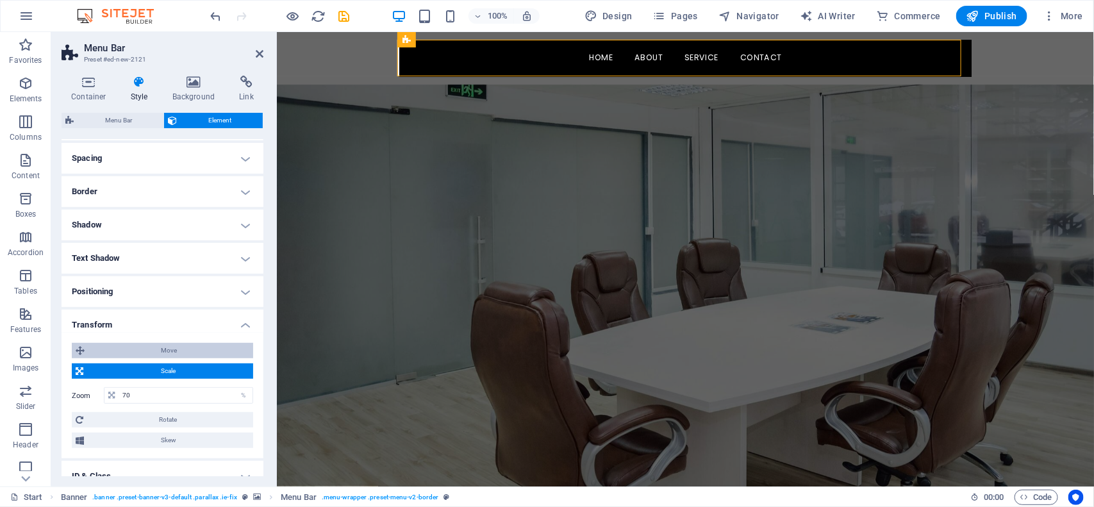
scroll to position [185, 0]
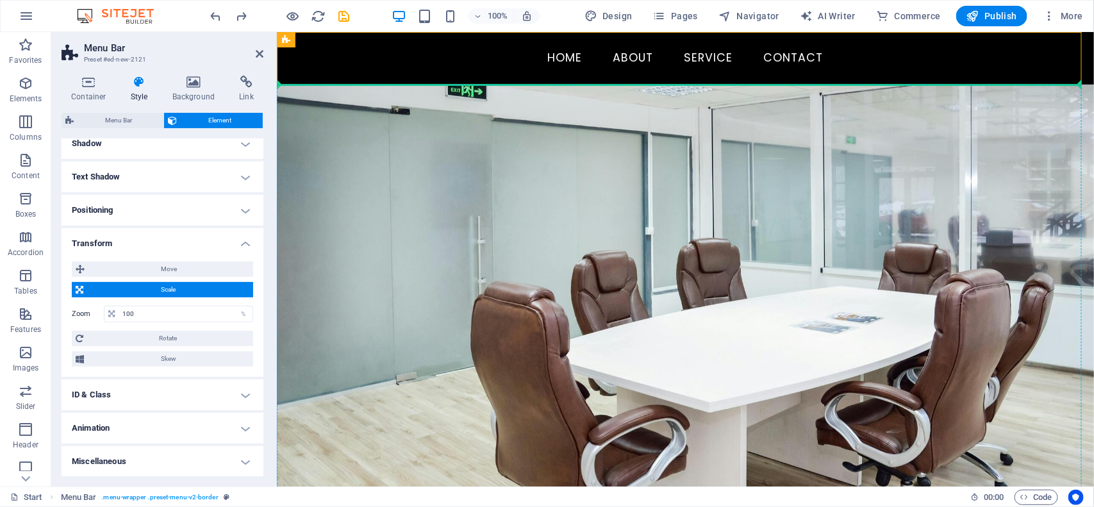
drag, startPoint x: 579, startPoint y: 73, endPoint x: 322, endPoint y: 104, distance: 259.5
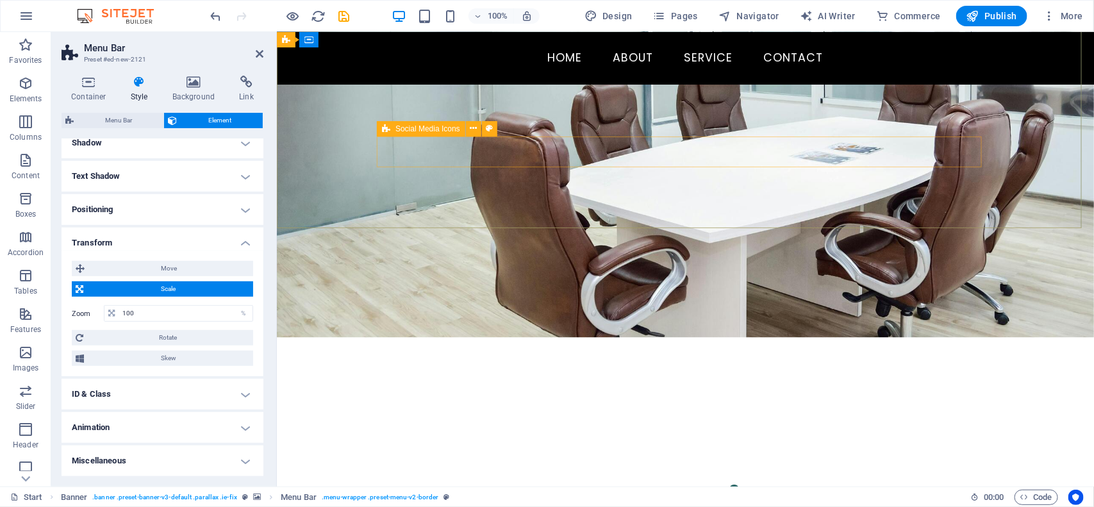
scroll to position [0, 0]
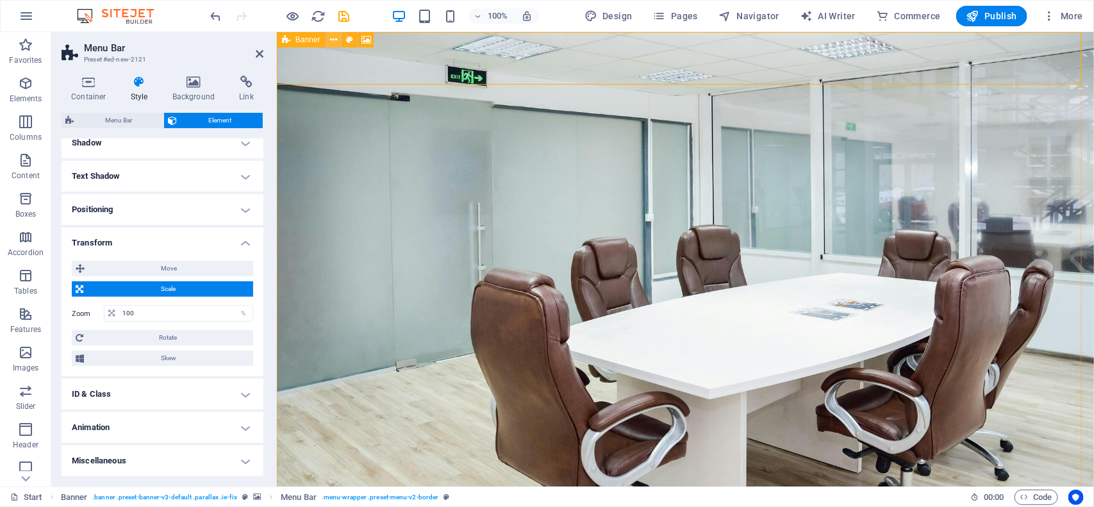
click at [335, 37] on icon at bounding box center [333, 39] width 7 height 13
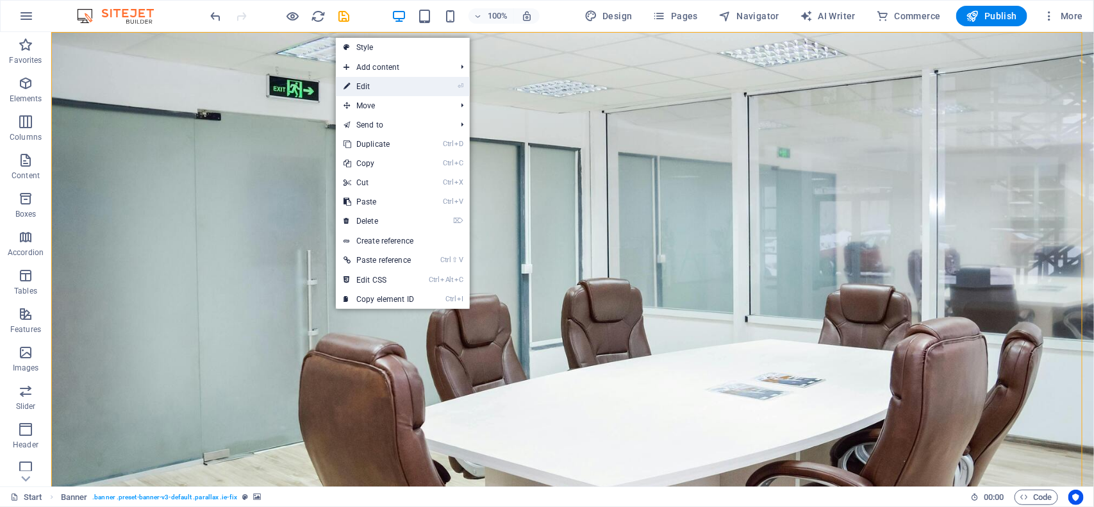
click at [347, 85] on icon at bounding box center [347, 86] width 6 height 19
select select "vh"
select select "header"
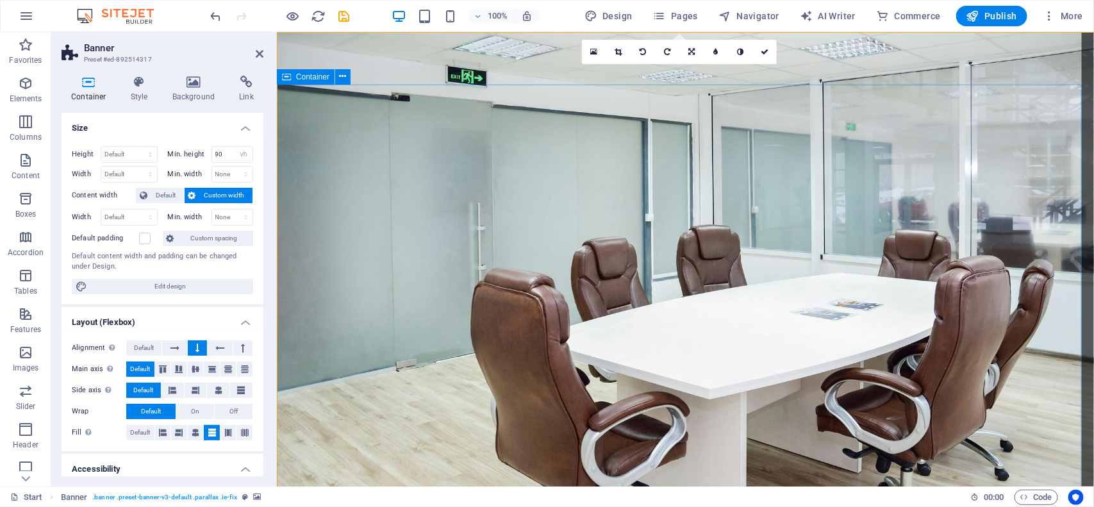
select select "rem"
select select "px"
click at [141, 82] on icon at bounding box center [139, 82] width 37 height 13
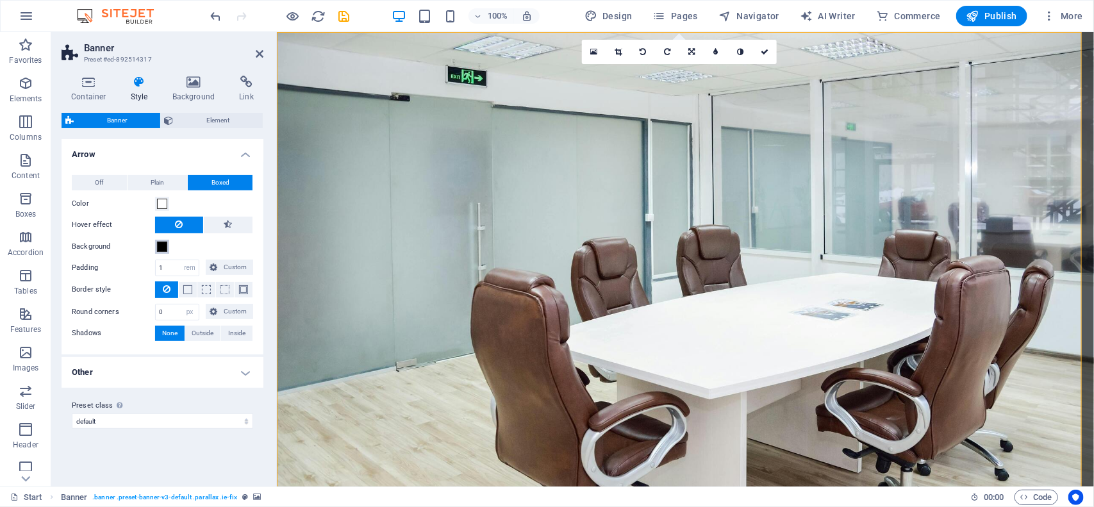
click at [158, 244] on span at bounding box center [162, 247] width 10 height 10
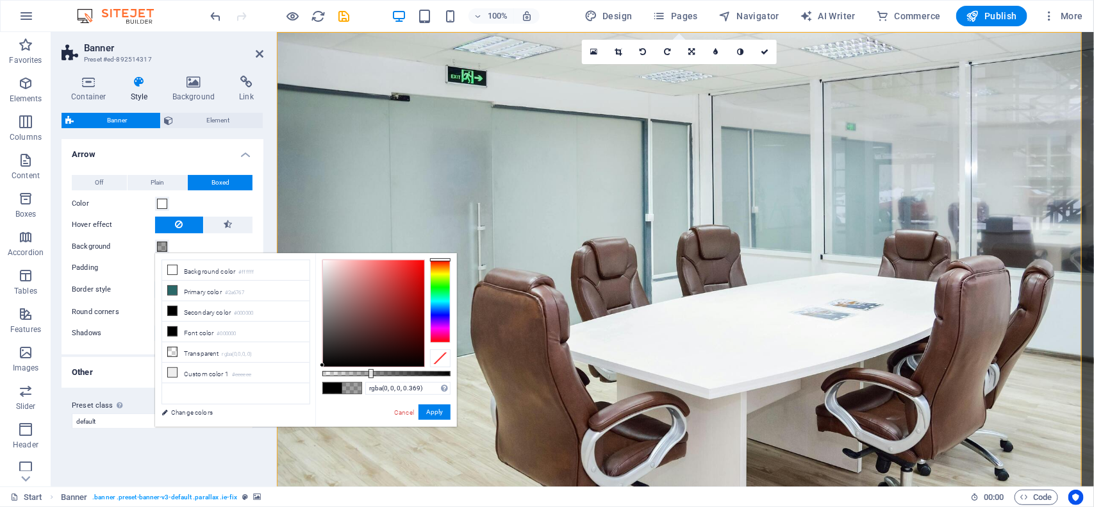
click at [370, 371] on div at bounding box center [386, 373] width 128 height 5
click at [369, 370] on div at bounding box center [369, 373] width 5 height 9
click at [360, 371] on div at bounding box center [386, 373] width 128 height 5
type input "rgba(0, 0, 0, 0.224)"
click at [351, 371] on div at bounding box center [386, 373] width 128 height 5
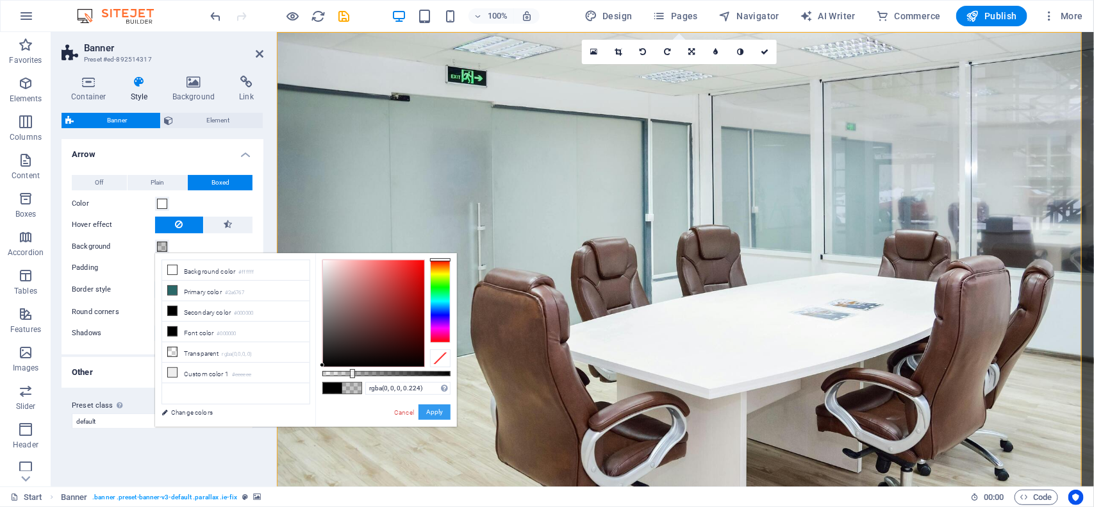
click at [436, 415] on button "Apply" at bounding box center [435, 411] width 32 height 15
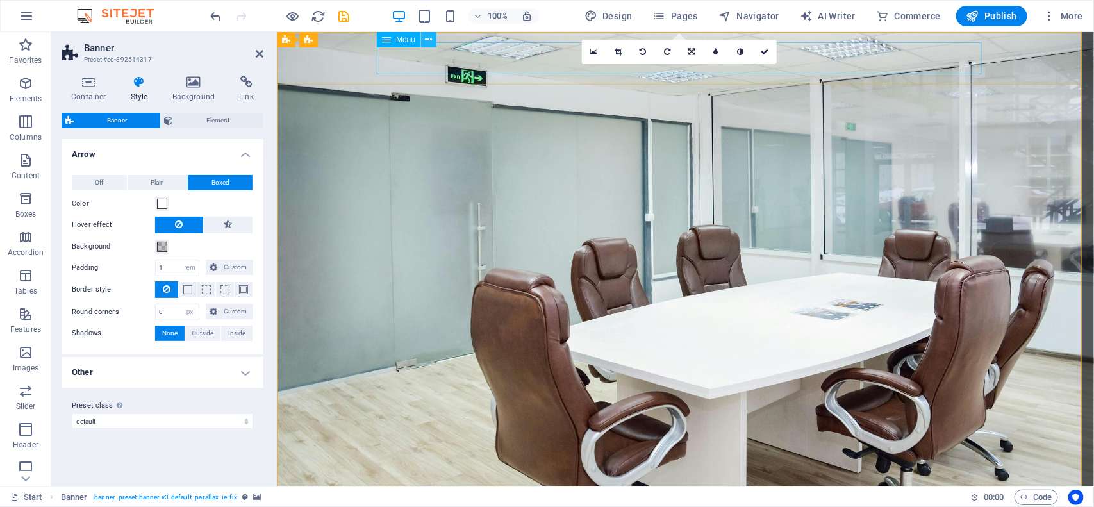
click at [430, 33] on icon at bounding box center [429, 39] width 7 height 13
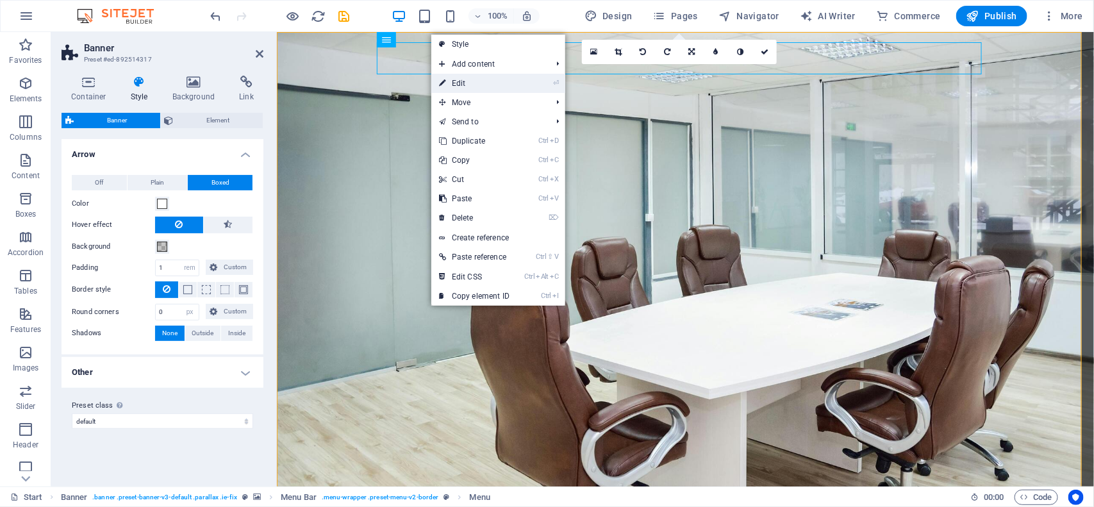
click at [450, 81] on link "⏎ Edit" at bounding box center [474, 83] width 86 height 19
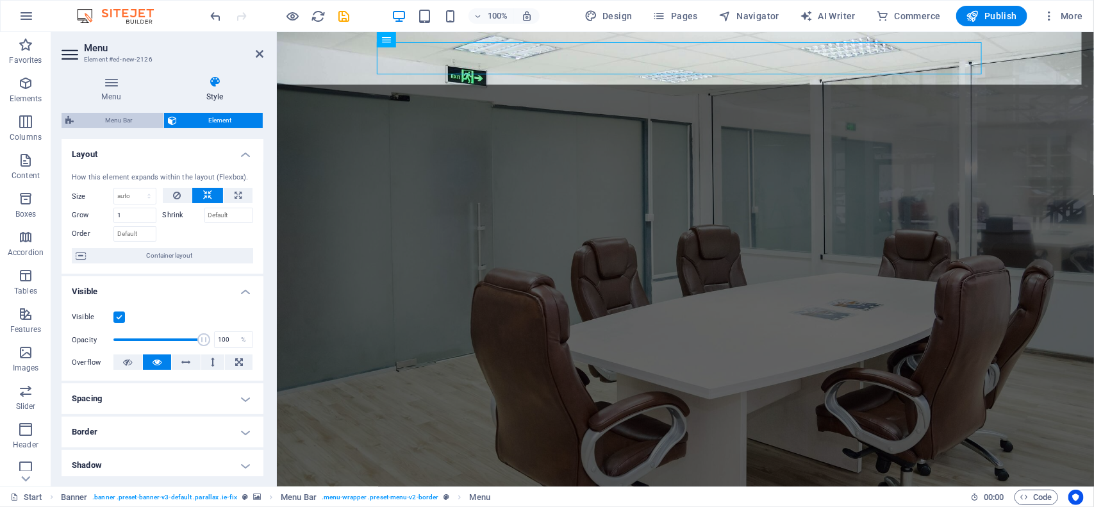
click at [121, 120] on span "Menu Bar" at bounding box center [119, 120] width 82 height 15
select select "rem"
select select "preset-menu-v2-border"
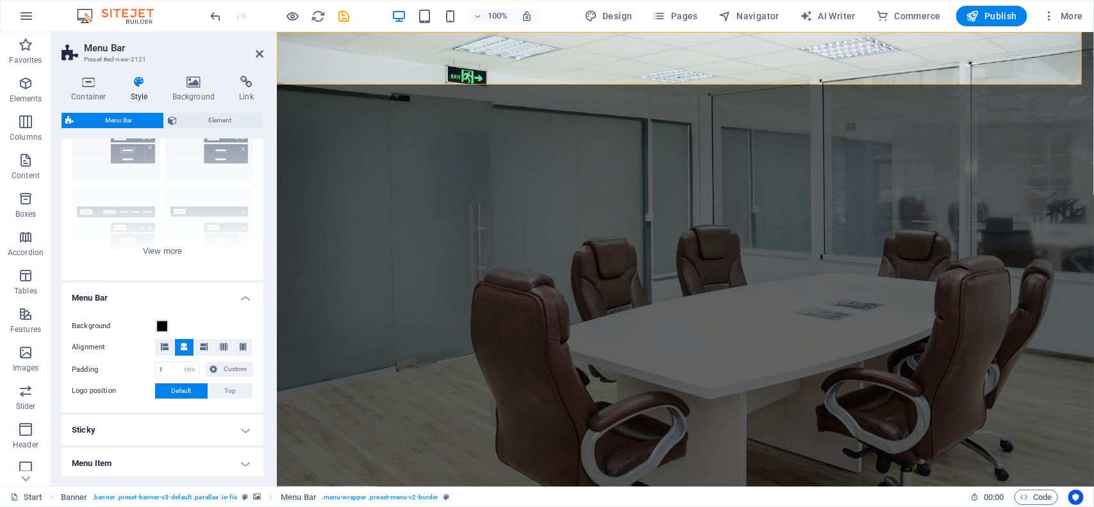
scroll to position [160, 0]
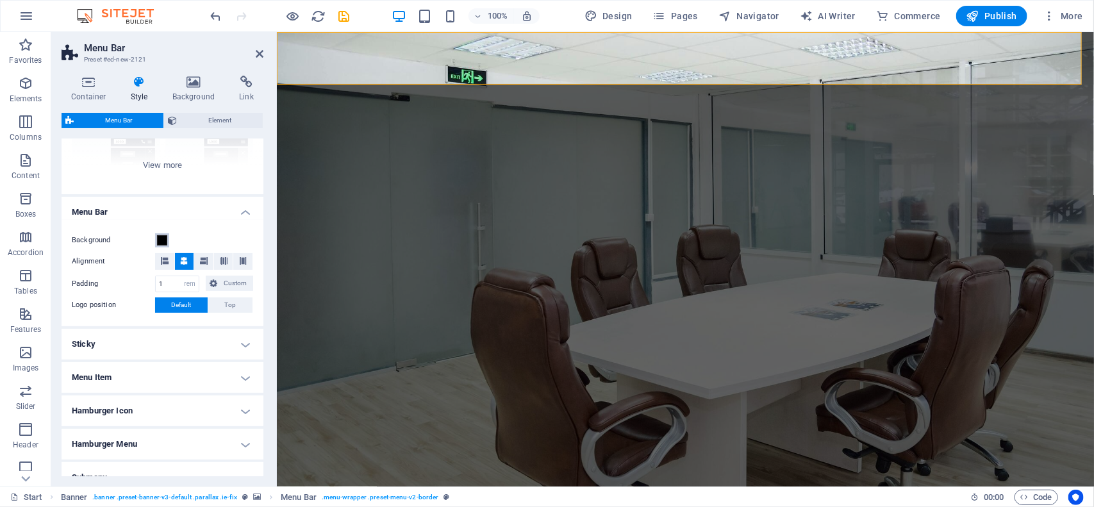
click at [160, 242] on span at bounding box center [162, 240] width 10 height 10
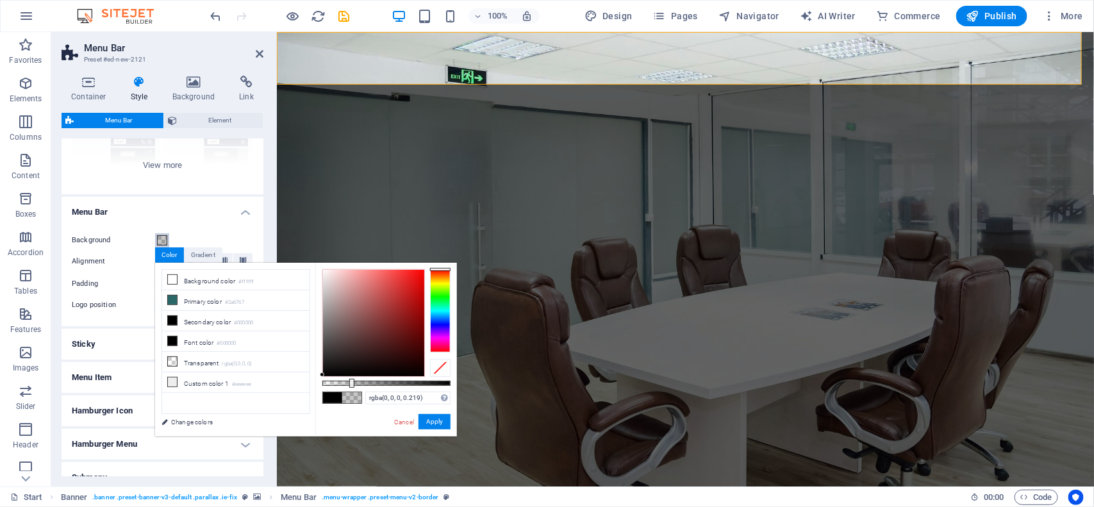
click at [351, 381] on div at bounding box center [386, 383] width 128 height 5
type input "rgba(0, 0, 0, 0.364)"
click at [369, 383] on div at bounding box center [386, 383] width 128 height 5
click at [359, 386] on div "rgba(0, 0, 0, 0.364) Supported formats #0852ed rgb(8, 82, 237) rgba(8, 82, 237,…" at bounding box center [386, 443] width 142 height 360
click at [425, 422] on button "Apply" at bounding box center [435, 421] width 32 height 15
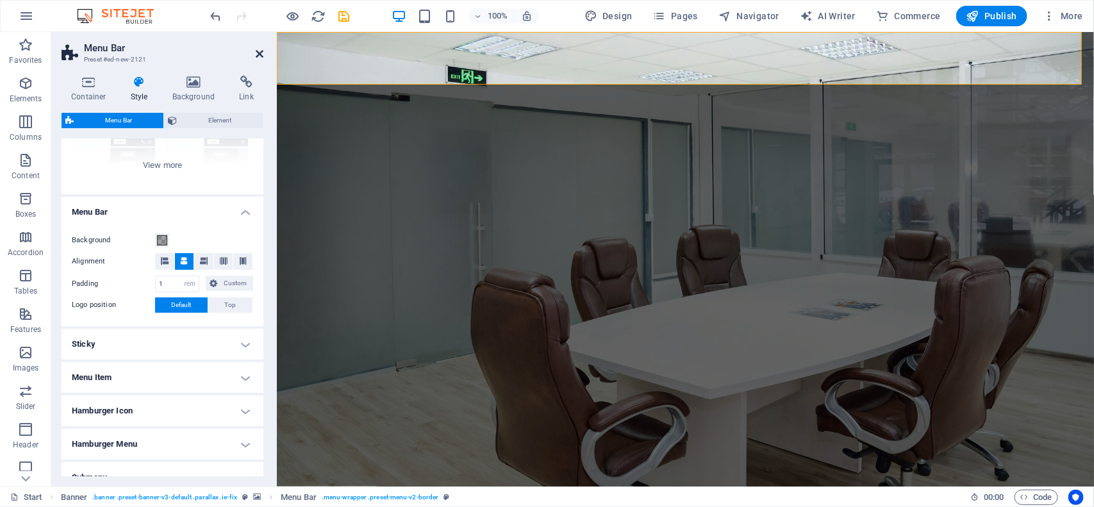
click at [262, 50] on icon at bounding box center [260, 54] width 8 height 10
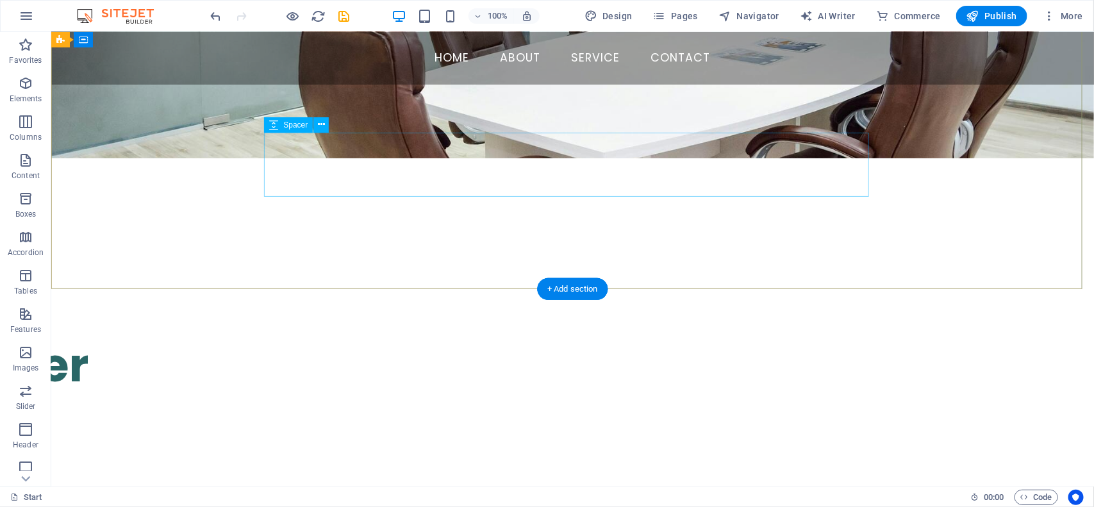
scroll to position [0, 0]
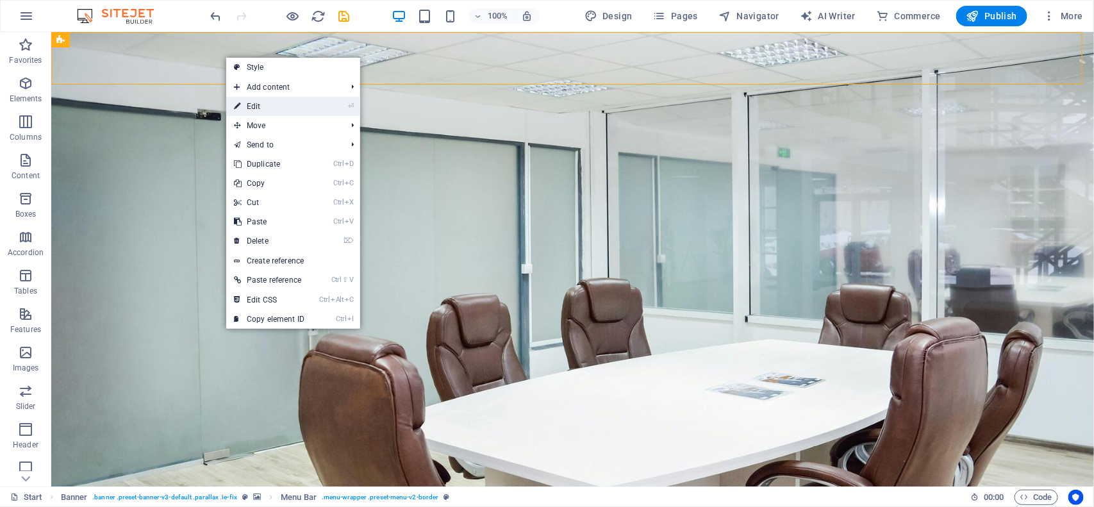
click at [242, 103] on link "⏎ Edit" at bounding box center [269, 106] width 86 height 19
select select "rem"
select select "preset-menu-v2-border"
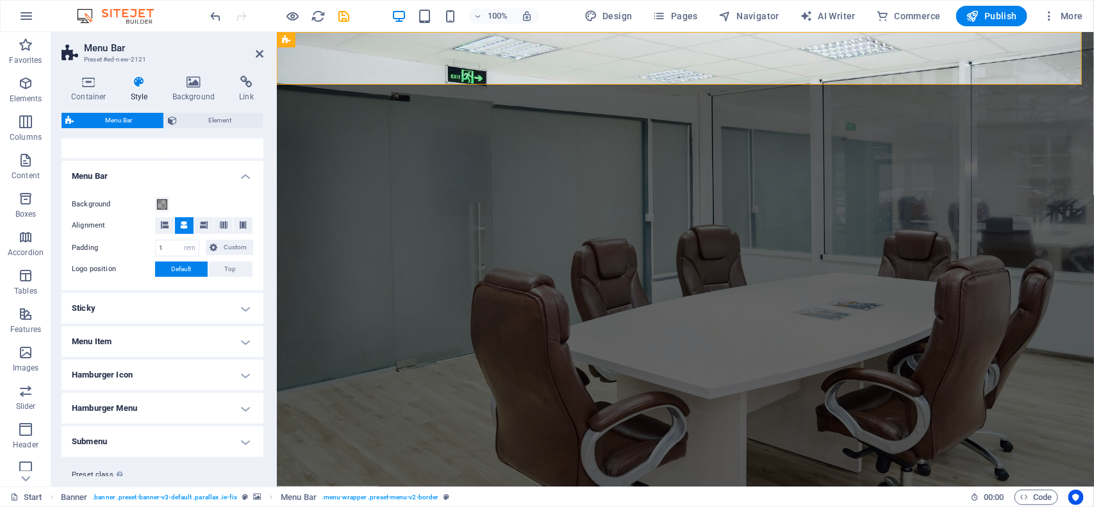
scroll to position [226, 0]
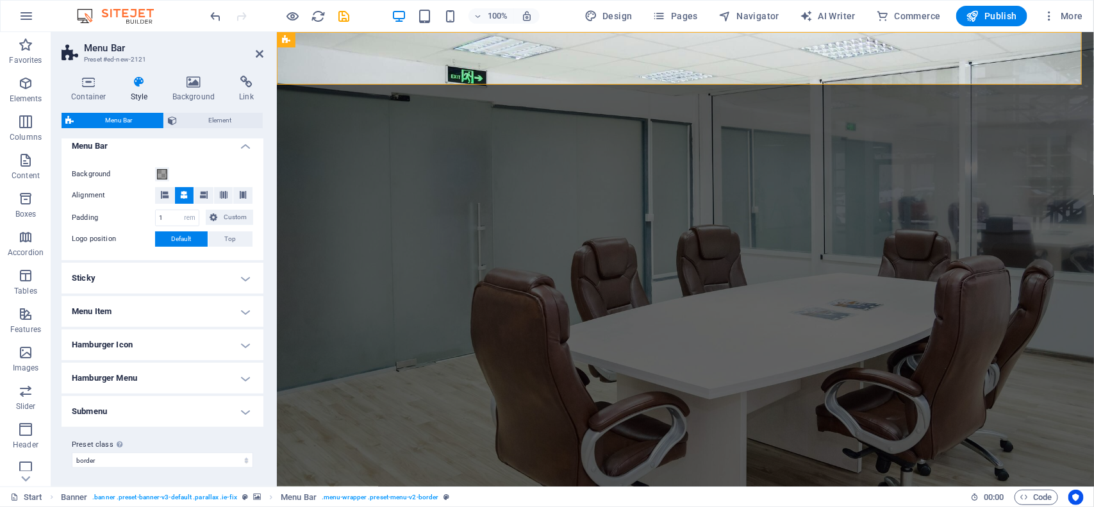
click at [242, 345] on h4 "Hamburger Icon" at bounding box center [163, 344] width 202 height 31
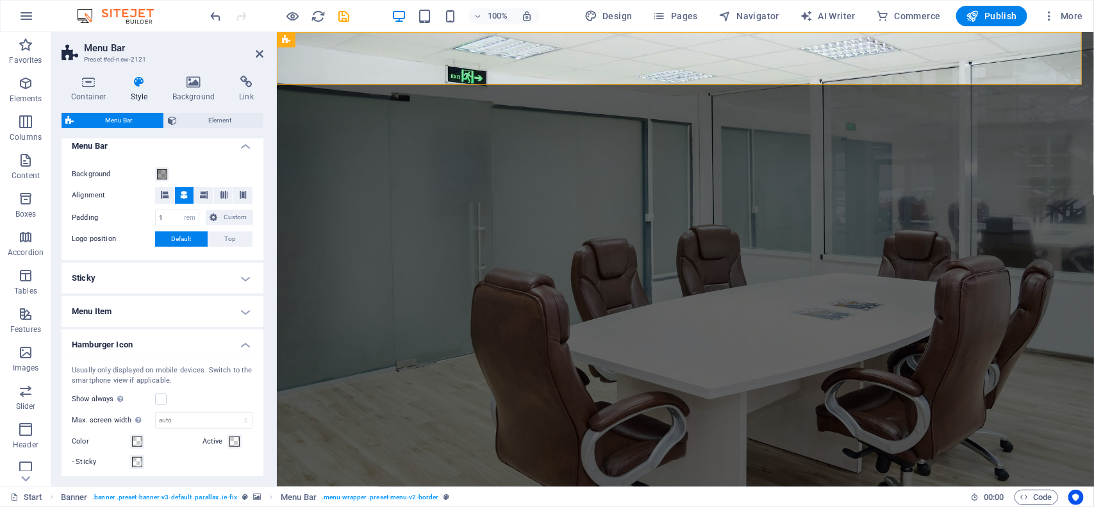
click at [242, 345] on h4 "Hamburger Icon" at bounding box center [163, 340] width 202 height 23
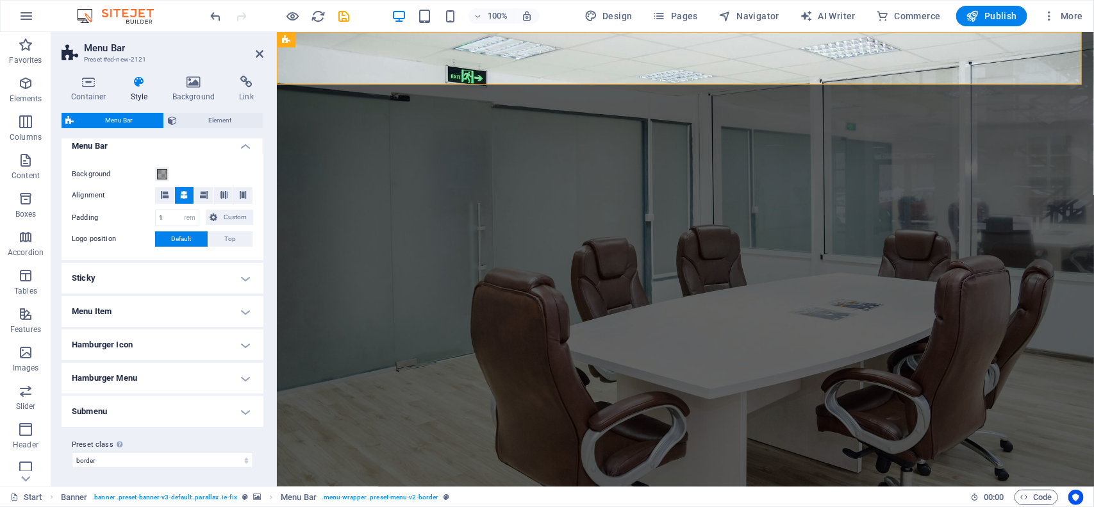
click at [226, 274] on h4 "Sticky" at bounding box center [163, 278] width 202 height 31
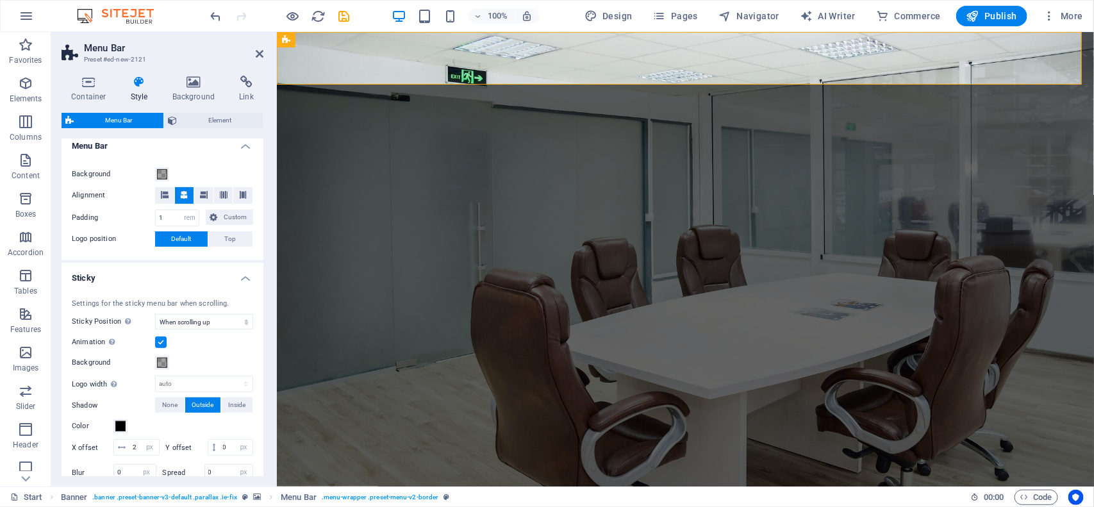
click at [226, 274] on h4 "Sticky" at bounding box center [163, 274] width 202 height 23
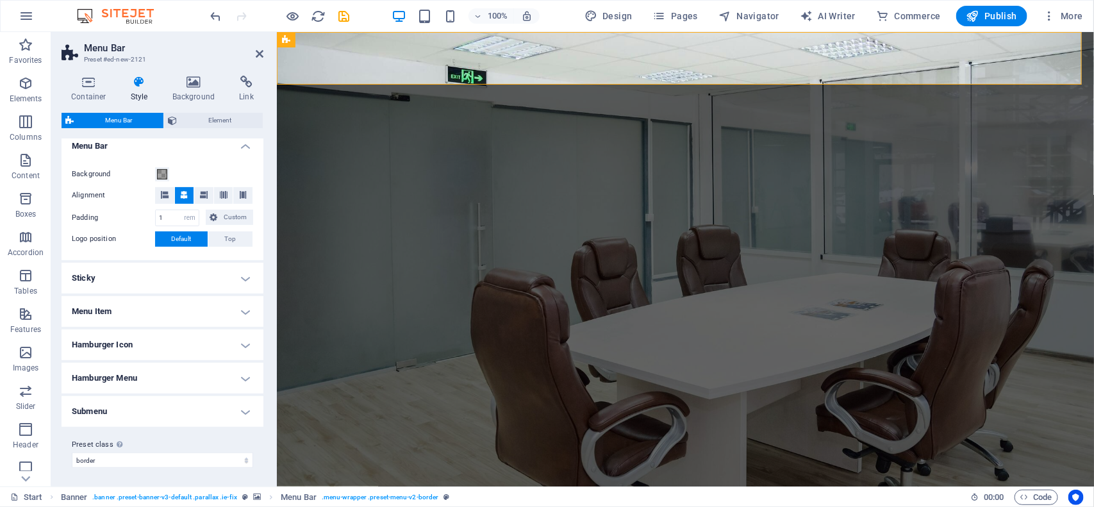
click at [226, 337] on h4 "Hamburger Icon" at bounding box center [163, 344] width 202 height 31
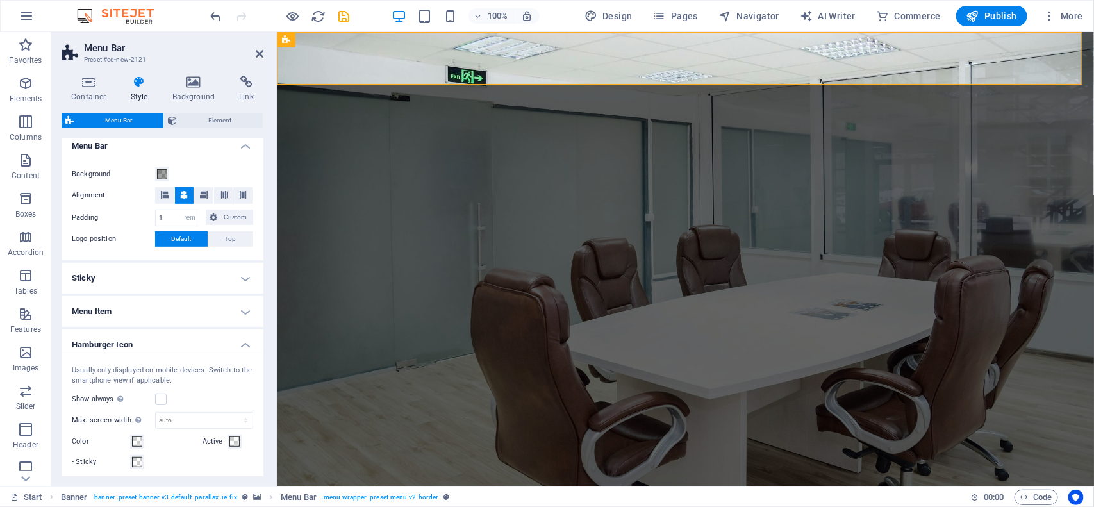
click at [226, 337] on h4 "Hamburger Icon" at bounding box center [163, 340] width 202 height 23
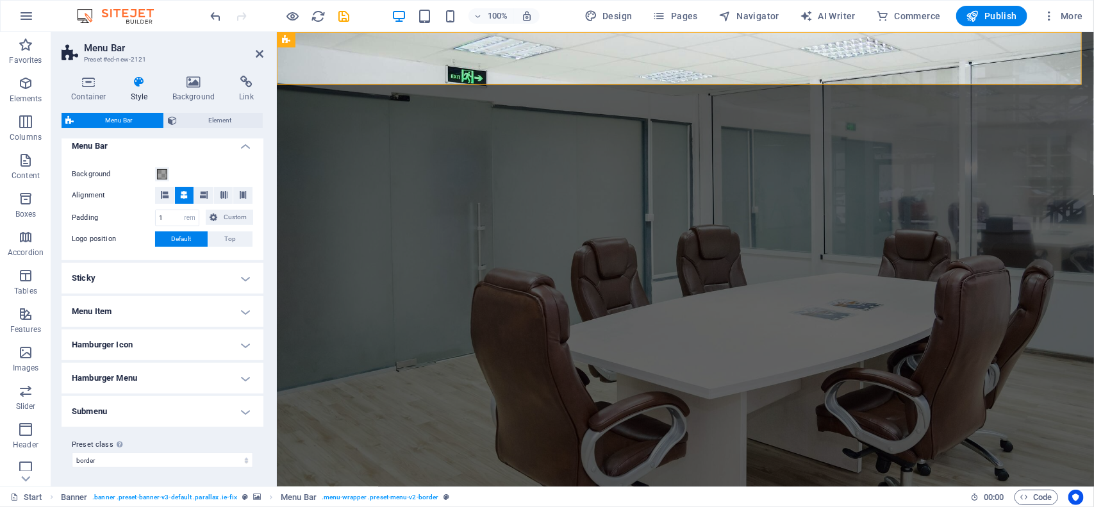
click at [245, 306] on h4 "Menu Item" at bounding box center [163, 311] width 202 height 31
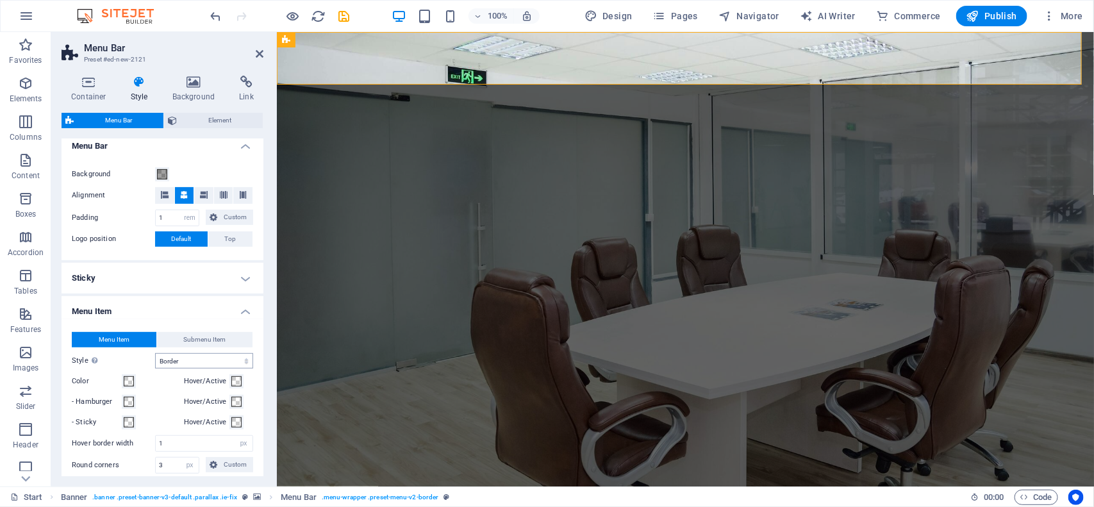
scroll to position [306, 0]
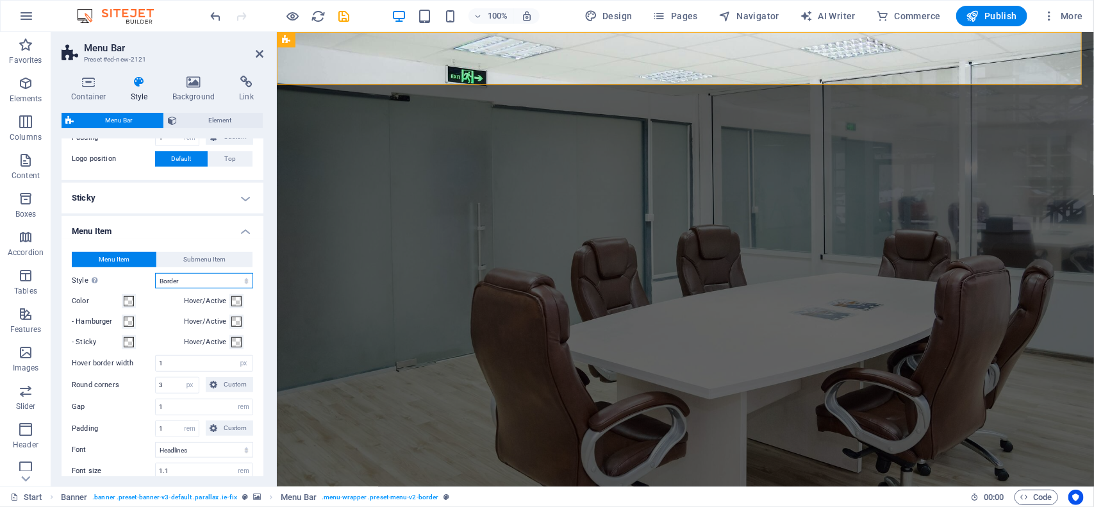
click at [206, 284] on select "Plain Text color Box: Fade Box: Flip vertical Box: Flip horizontal Box: Slide d…" at bounding box center [204, 280] width 98 height 15
select select "hover_text_color"
click at [155, 273] on select "Plain Text color Box: Fade Box: Flip vertical Box: Flip horizontal Box: Slide d…" at bounding box center [204, 280] width 98 height 15
click at [187, 274] on select "Plain Text color Box: Fade Box: Flip vertical Box: Flip horizontal Box: Slide d…" at bounding box center [204, 280] width 98 height 15
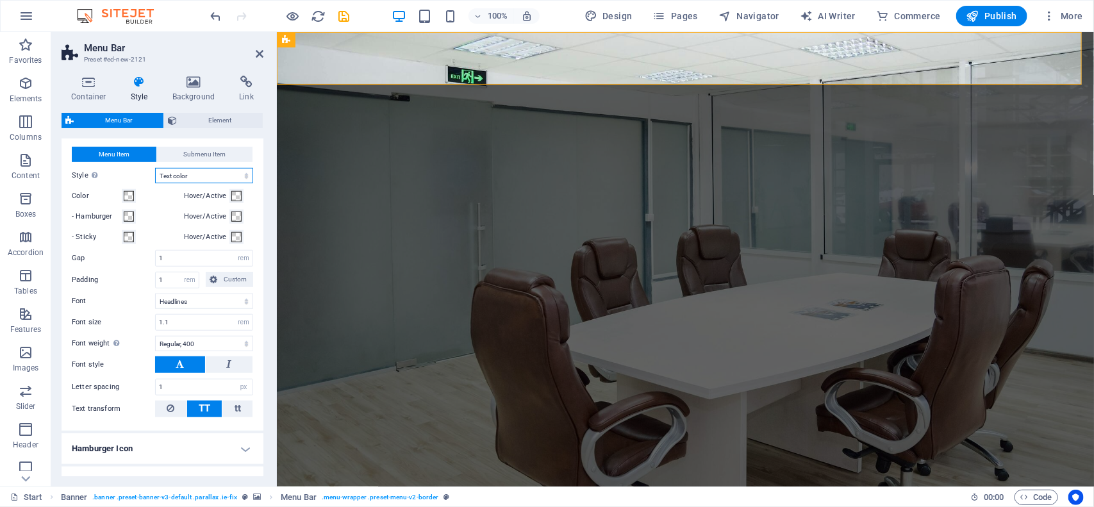
scroll to position [436, 0]
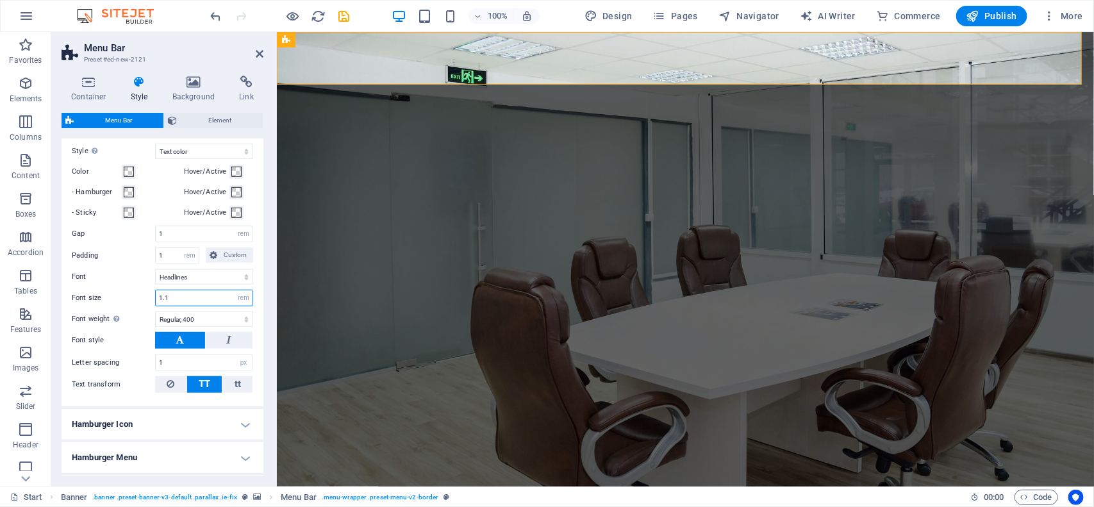
click at [192, 296] on input "1.1" at bounding box center [204, 297] width 97 height 15
type input "1"
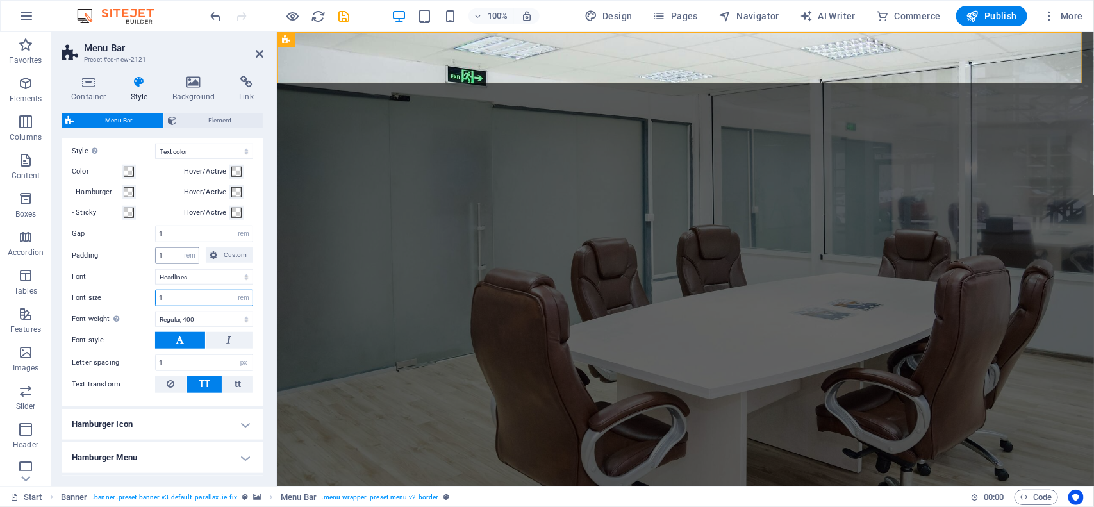
type input "1"
click at [165, 257] on input "1" at bounding box center [177, 255] width 43 height 15
type input "0"
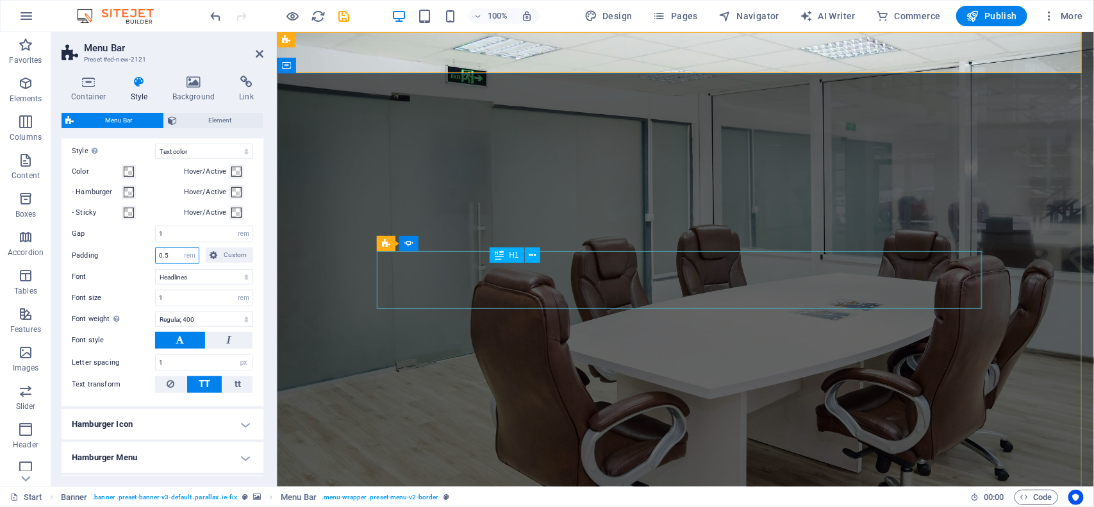
type input "0.5"
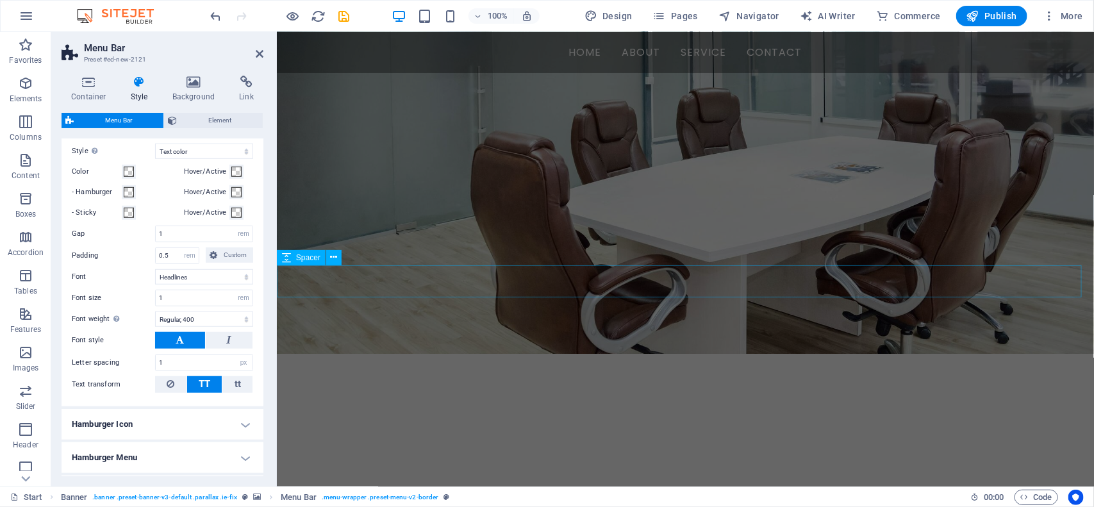
scroll to position [0, 0]
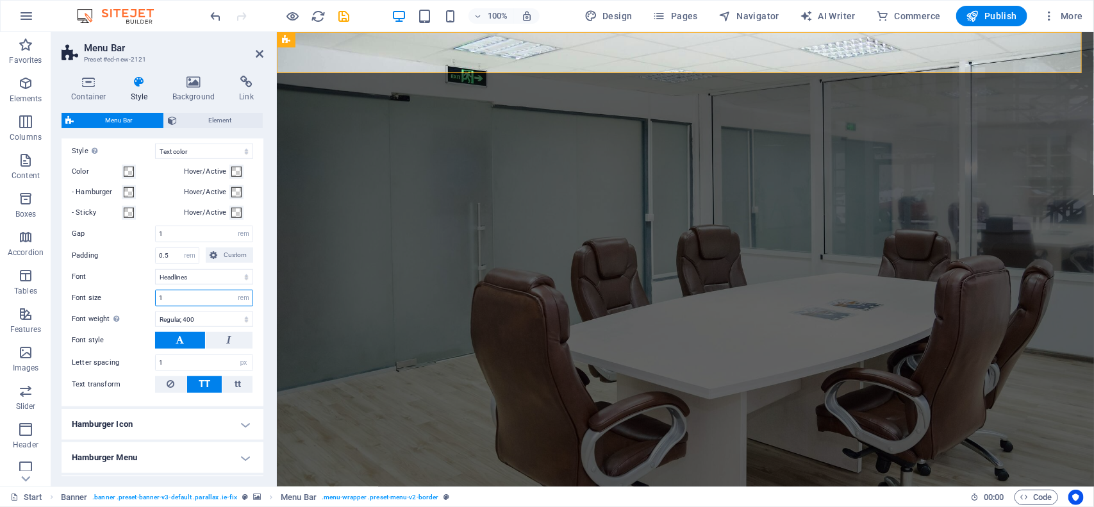
click at [183, 302] on input "1" at bounding box center [204, 297] width 97 height 15
type input "0"
type input "0.8"
click at [240, 280] on select "Default Headlines" at bounding box center [204, 276] width 98 height 15
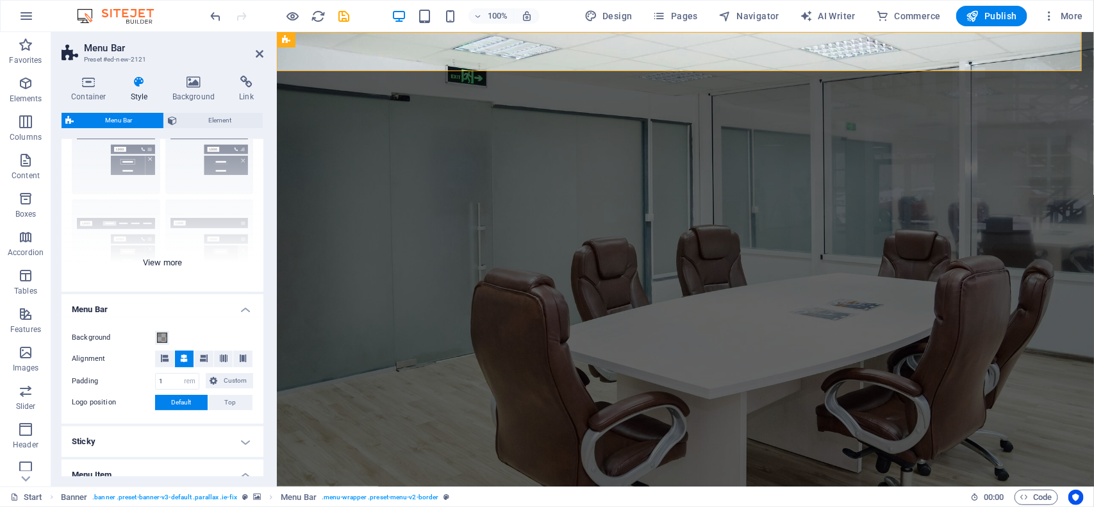
scroll to position [35, 0]
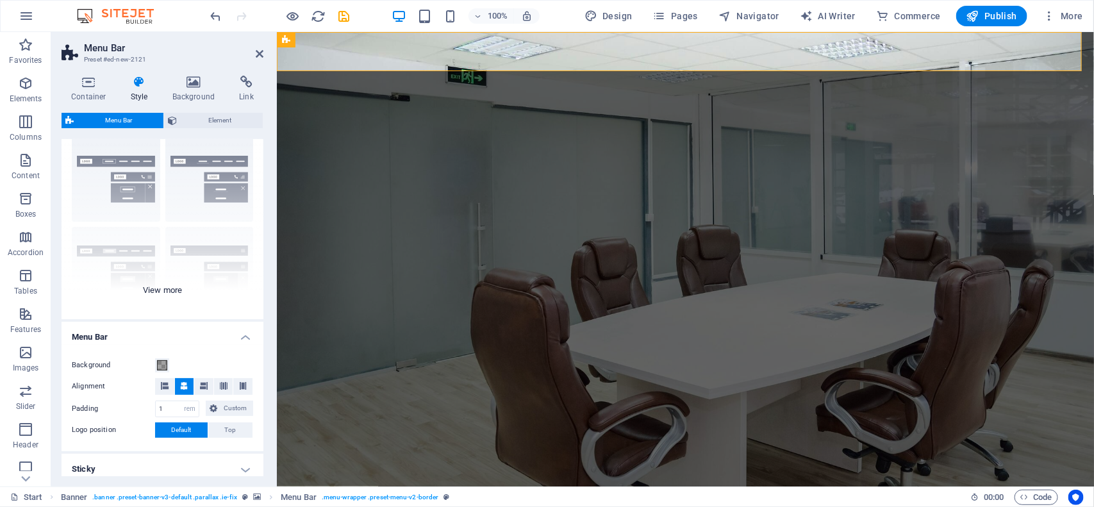
click at [162, 287] on div "Border Centered Default Fixed Loki Trigger Wide XXL" at bounding box center [163, 223] width 202 height 192
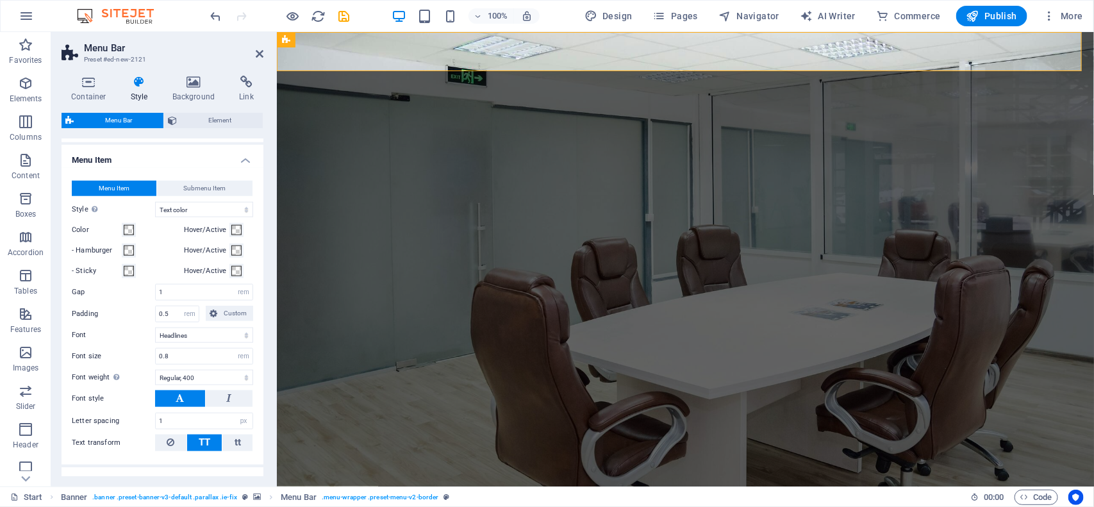
scroll to position [596, 0]
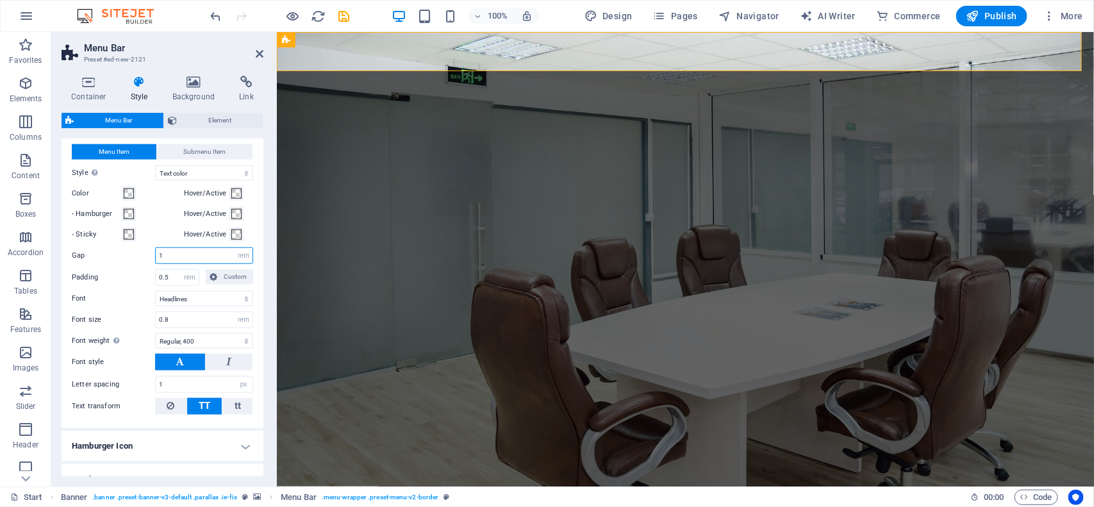
click at [203, 257] on input "1" at bounding box center [204, 255] width 97 height 15
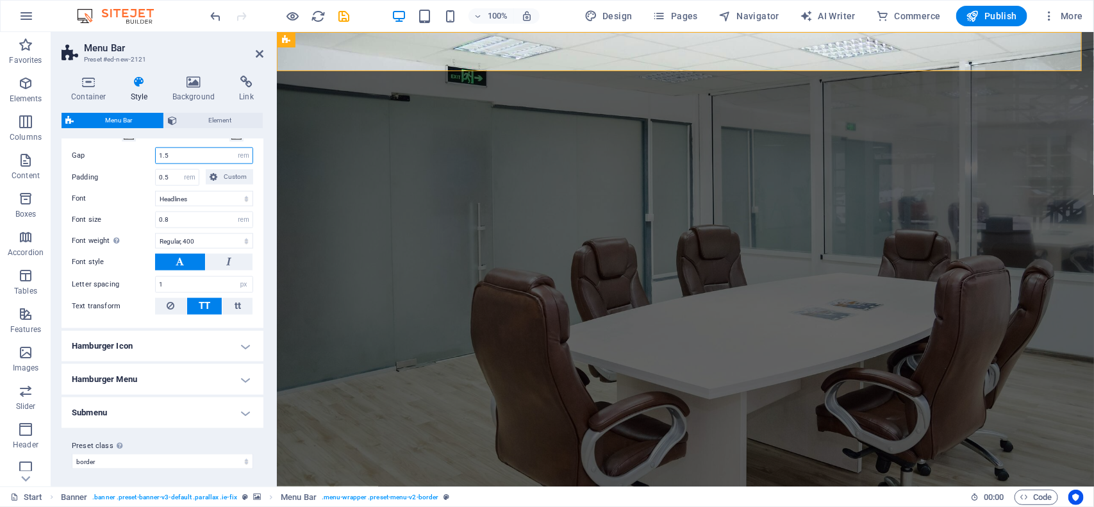
scroll to position [697, 0]
type input "1.5"
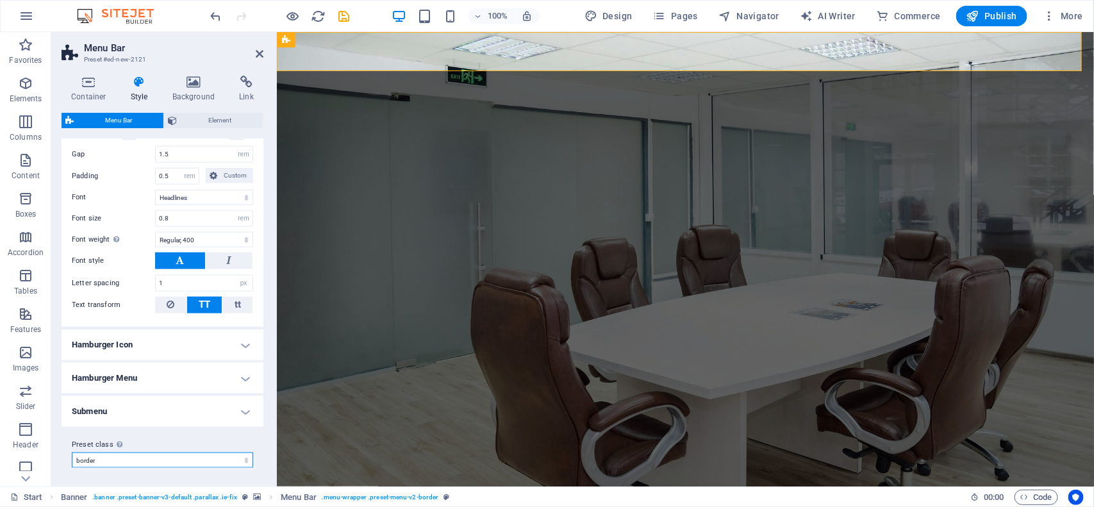
click at [226, 457] on select "default fixed border Add preset class" at bounding box center [162, 460] width 181 height 15
select select "preset-menu-v2-fixed"
click at [72, 468] on select "default fixed border Add preset class" at bounding box center [162, 460] width 181 height 15
select select "hover_box_bottom"
select select "700"
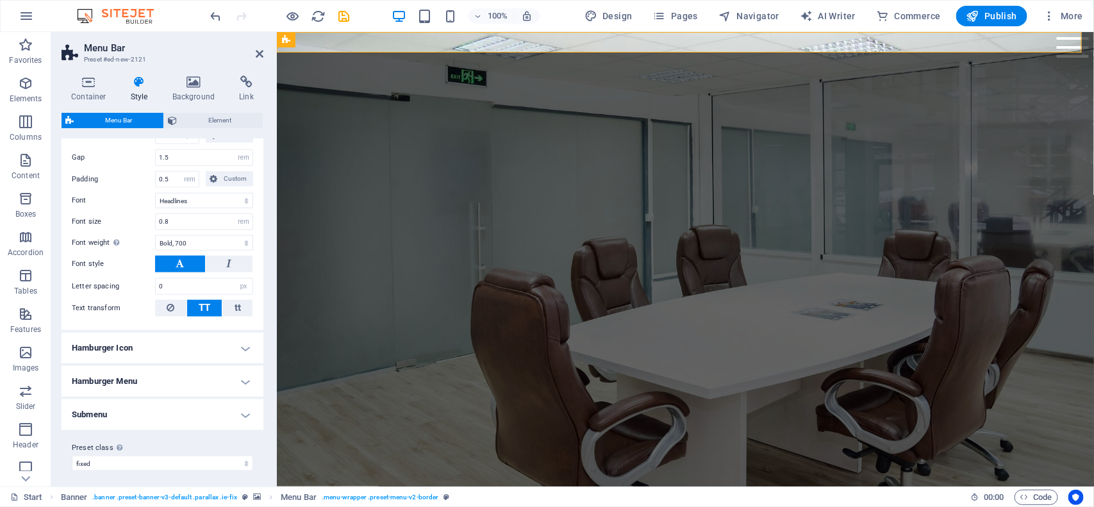
scroll to position [720, 0]
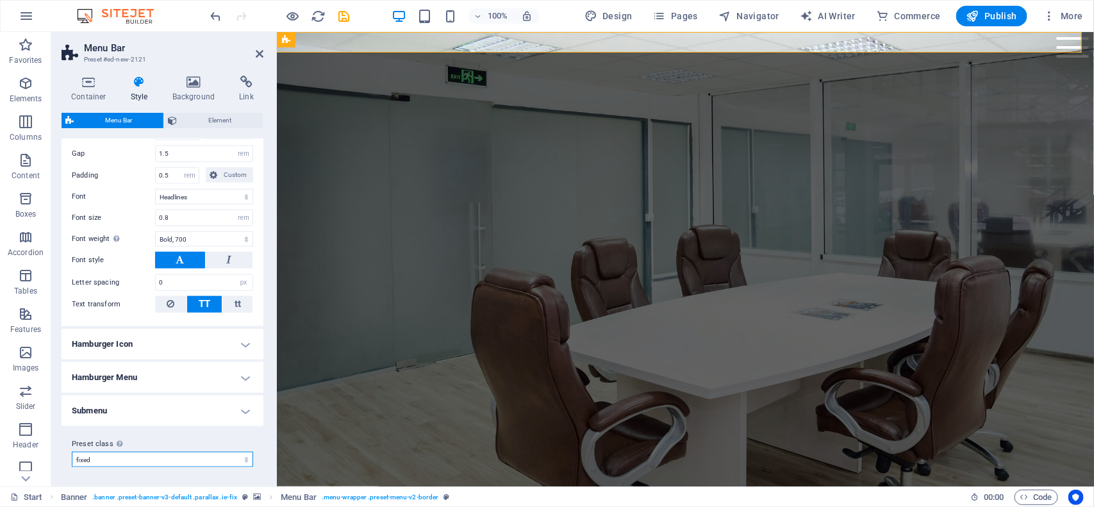
click at [219, 460] on select "default fixed border Add preset class" at bounding box center [162, 459] width 181 height 15
select select "preset-menu-v2-border"
click at [72, 452] on select "default fixed border Add preset class" at bounding box center [162, 459] width 181 height 15
select select "hover_text_color"
select select "400"
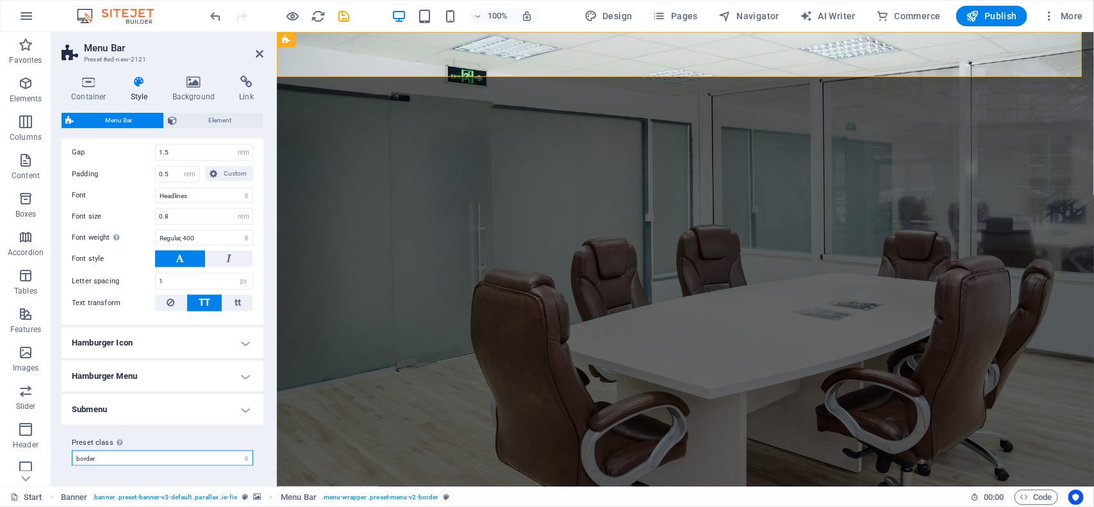
scroll to position [699, 0]
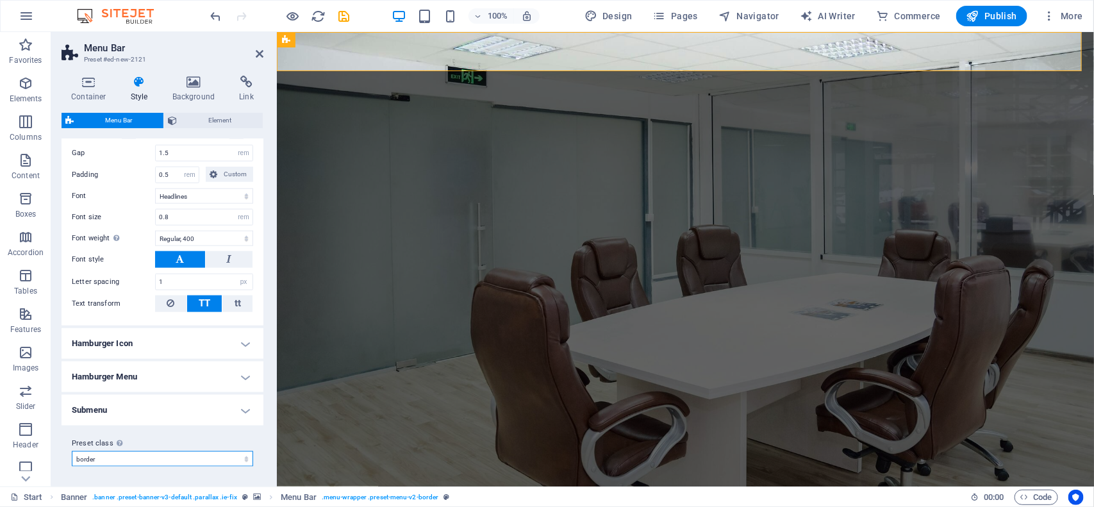
click at [220, 457] on select "default fixed border Add preset class" at bounding box center [162, 458] width 181 height 15
select select "preset-menu-v2-default"
click at [72, 451] on select "default fixed border Add preset class" at bounding box center [162, 458] width 181 height 15
select select "hover_border"
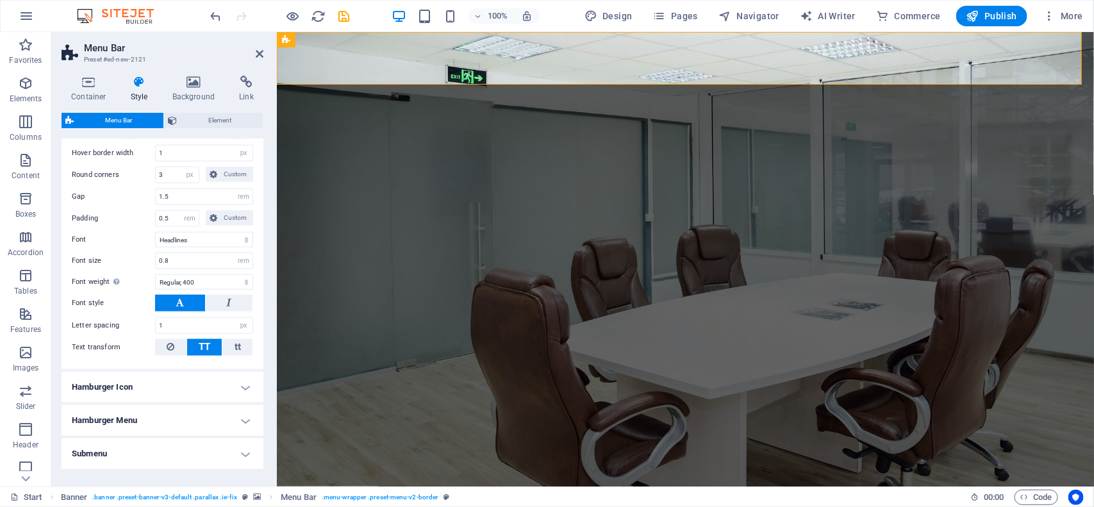
scroll to position [742, 0]
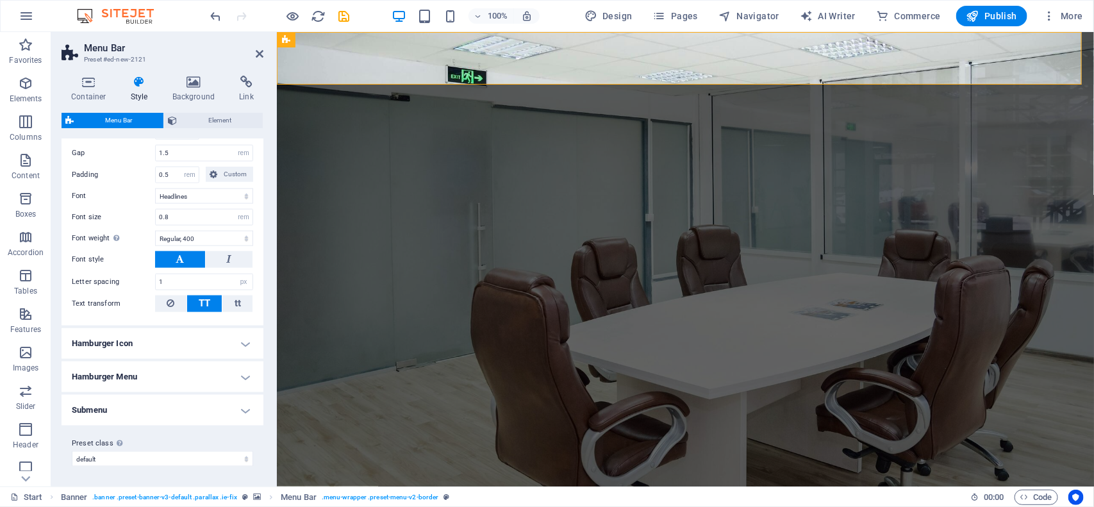
click at [197, 469] on div "Preset class Above chosen variant and settings affect all elements which carry …" at bounding box center [163, 451] width 202 height 51
click at [197, 460] on select "default fixed border Add preset class" at bounding box center [162, 458] width 181 height 15
select select "preset-menu-v2-fixed"
click at [72, 451] on select "default fixed border Add preset class" at bounding box center [162, 458] width 181 height 15
select select "hover_box_bottom"
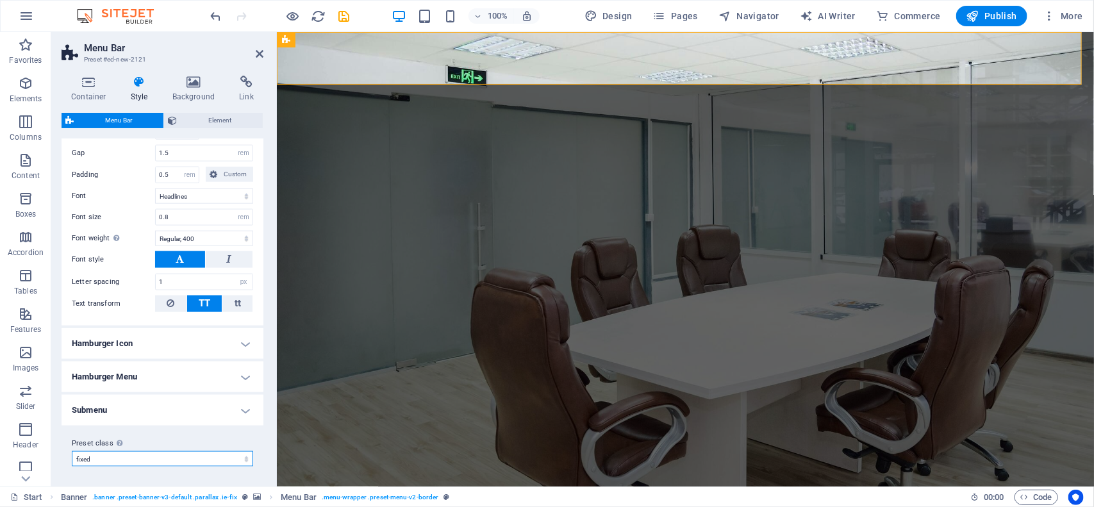
select select "700"
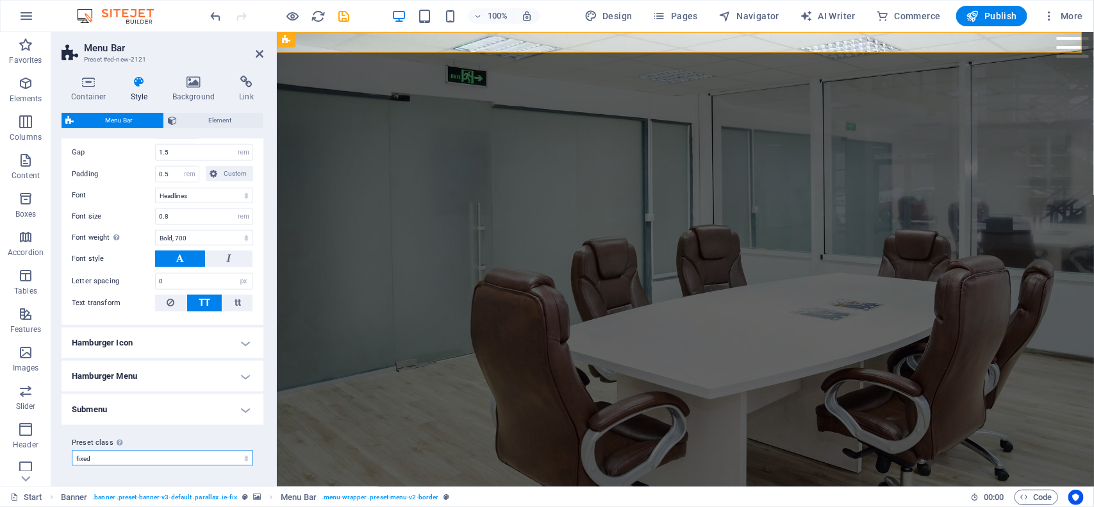
scroll to position [721, 0]
click at [159, 455] on select "default fixed border Add preset class" at bounding box center [162, 458] width 181 height 15
select select "preset-menu-v2-border"
click at [72, 451] on select "default fixed border Add preset class" at bounding box center [162, 458] width 181 height 15
select select "hover_text_color"
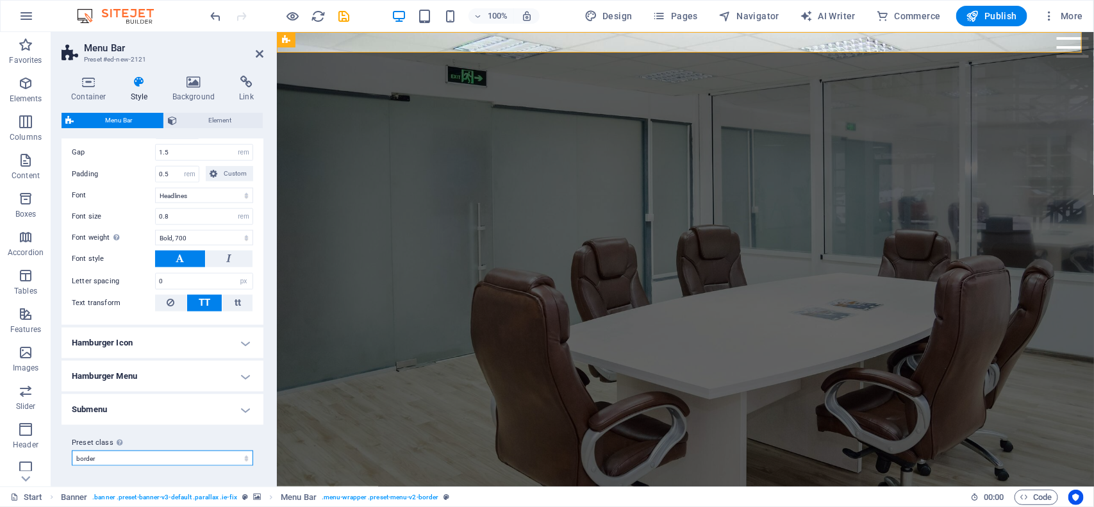
select select "400"
select select "preset-menu-v2-border"
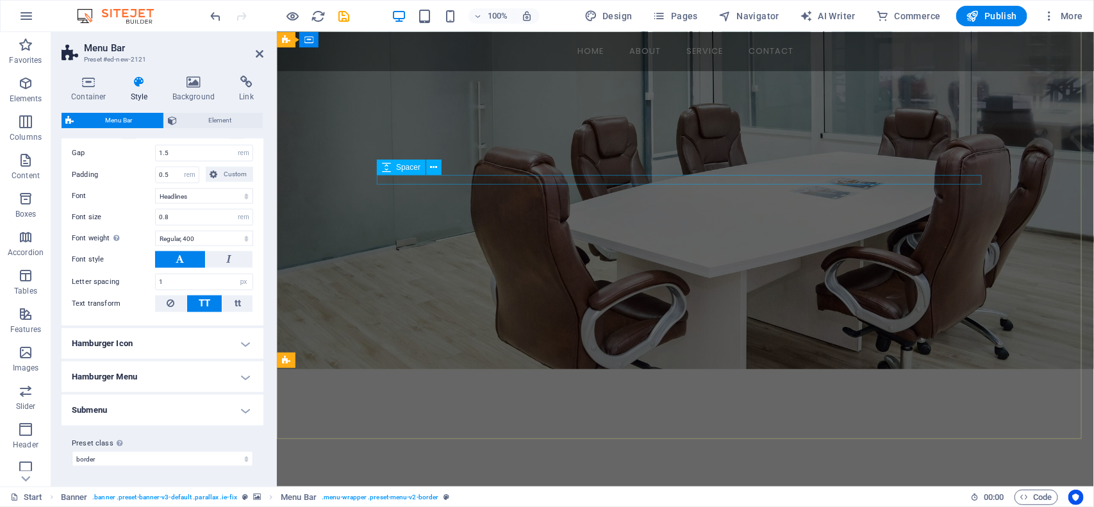
scroll to position [0, 0]
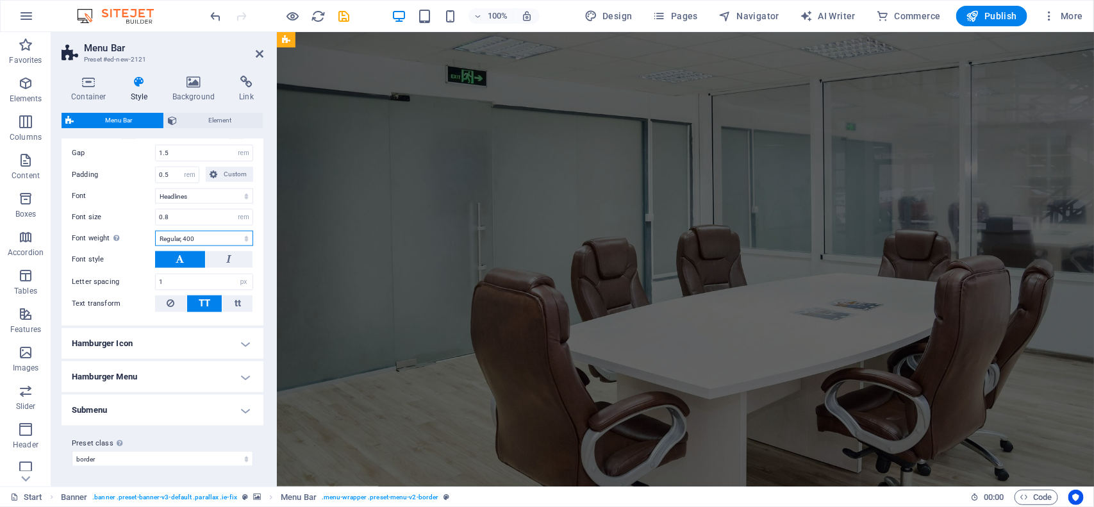
click at [238, 238] on select "Thin, 100 Extra-light, 200 Light, 300 Regular, 400 Medium, 500 Semi-bold, 600 B…" at bounding box center [204, 238] width 98 height 15
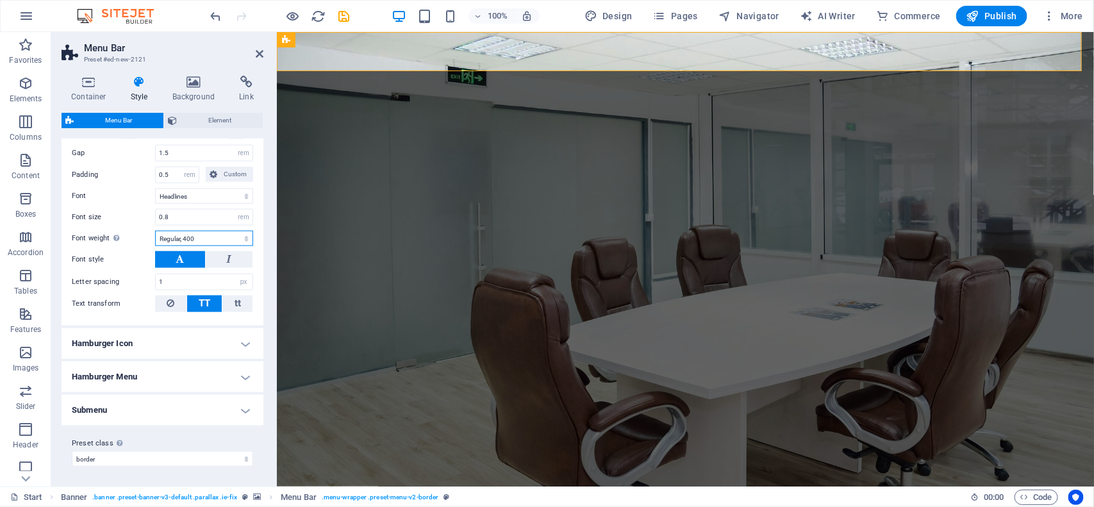
select select "500"
click at [155, 231] on select "Thin, 100 Extra-light, 200 Light, 300 Regular, 400 Medium, 500 Semi-bold, 600 B…" at bounding box center [204, 238] width 98 height 15
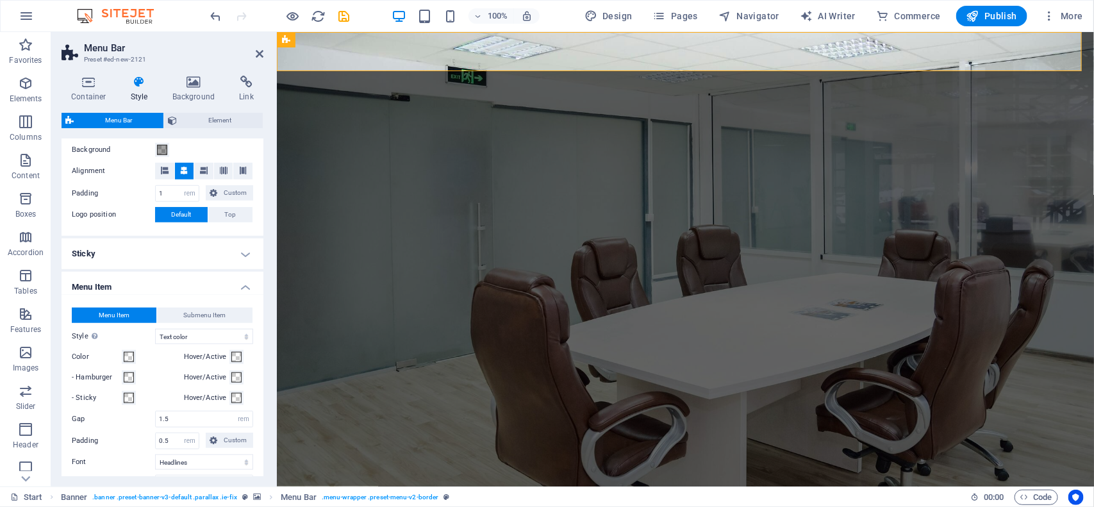
scroll to position [458, 0]
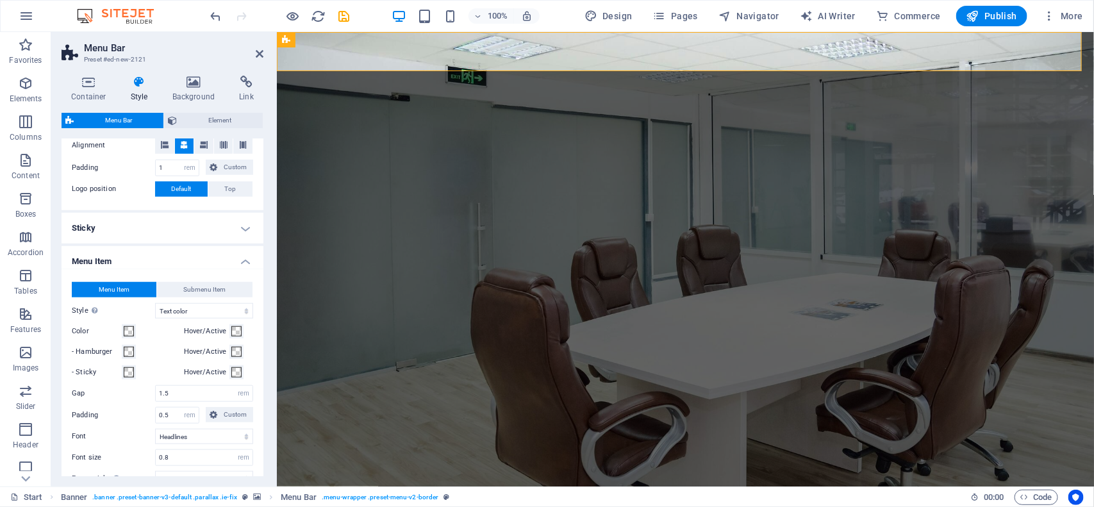
click at [242, 260] on h4 "Menu Item" at bounding box center [163, 257] width 202 height 23
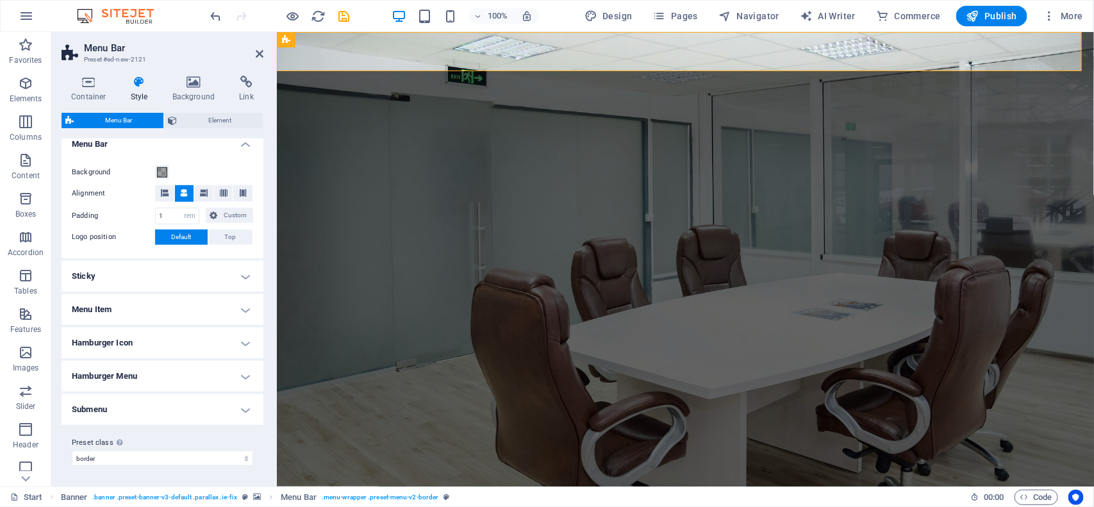
scroll to position [409, 0]
click at [234, 278] on h4 "Sticky" at bounding box center [163, 277] width 202 height 31
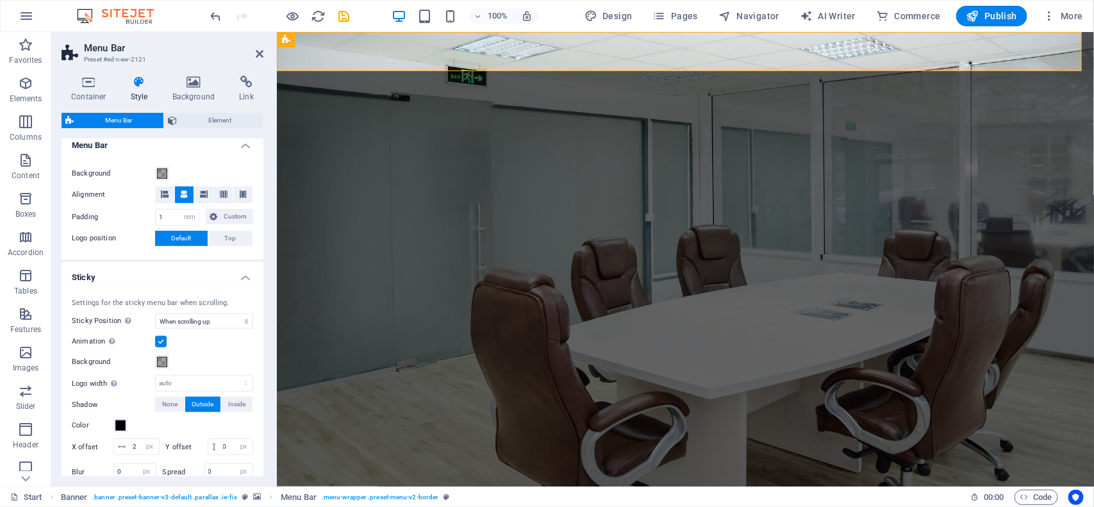
scroll to position [458, 0]
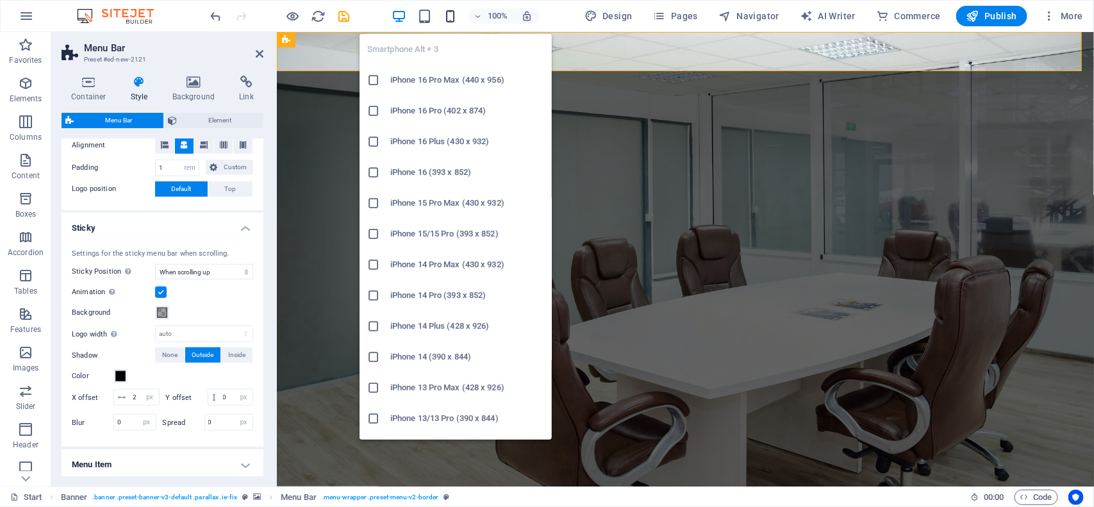
click at [455, 20] on icon "button" at bounding box center [450, 16] width 15 height 15
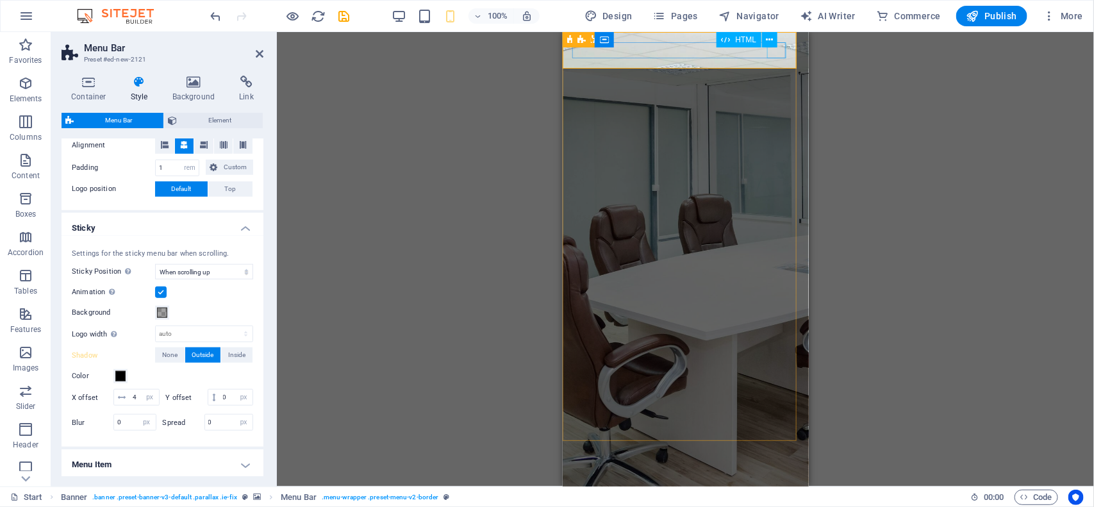
click at [772, 504] on div "Menu" at bounding box center [685, 512] width 226 height 16
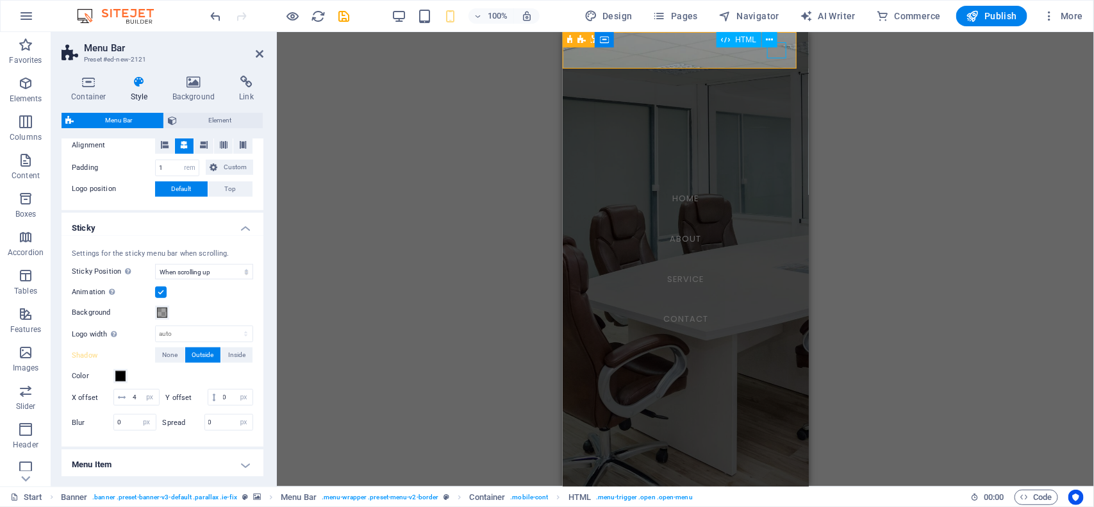
click at [592, 504] on div "Menu" at bounding box center [581, 512] width 19 height 16
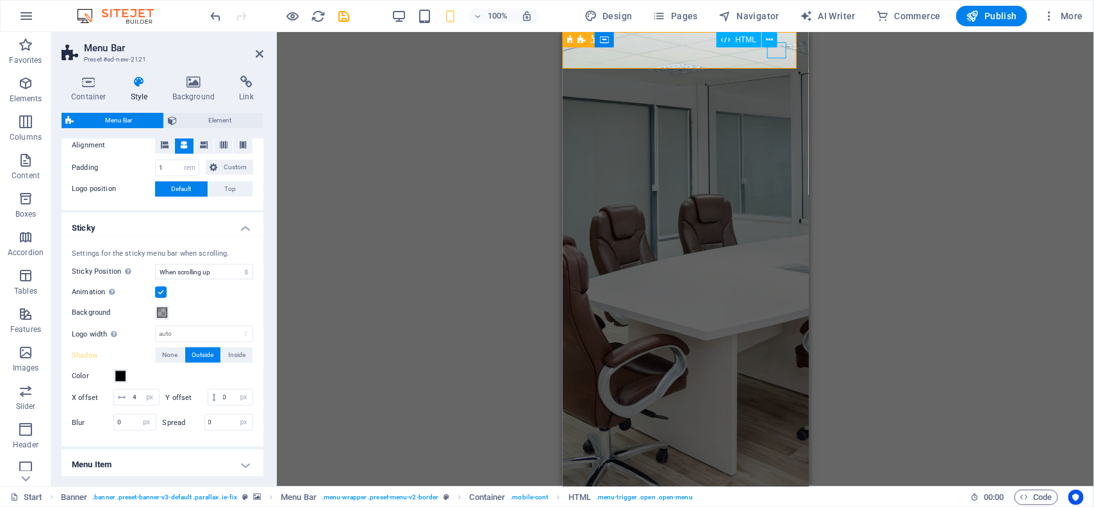
click at [772, 504] on div "Menu" at bounding box center [685, 512] width 226 height 16
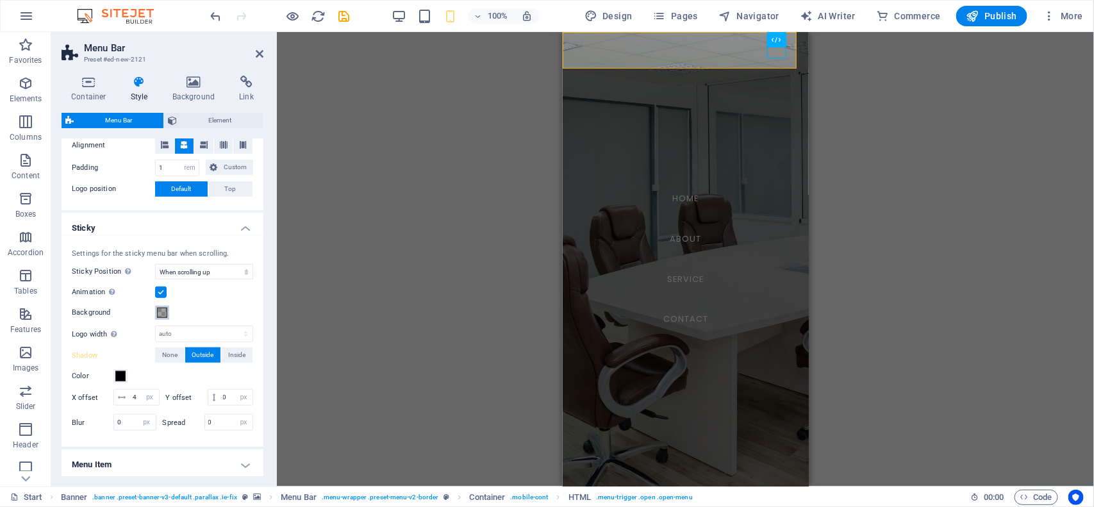
click at [163, 309] on span at bounding box center [162, 313] width 10 height 10
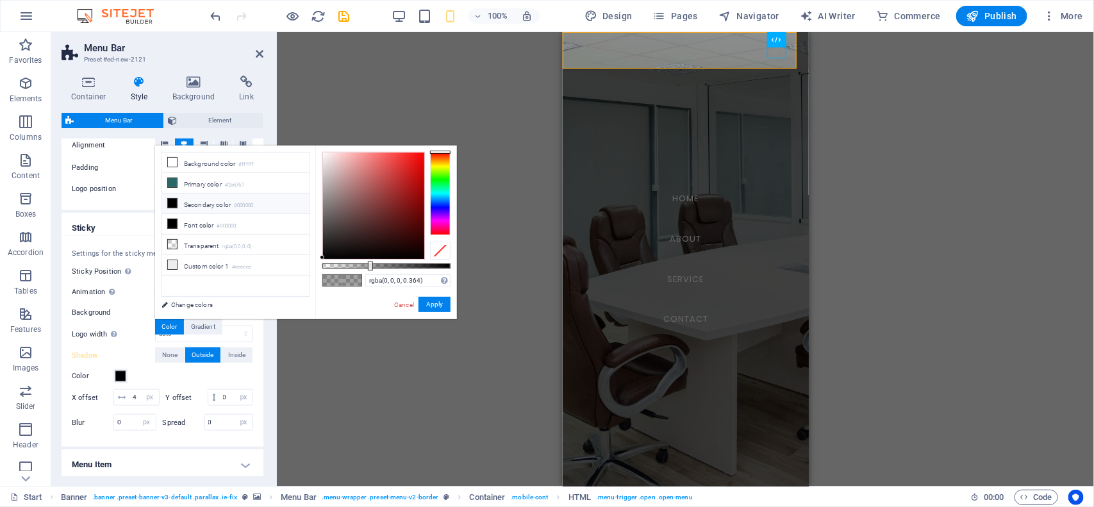
click at [197, 202] on li "Secondary color #000000" at bounding box center [235, 204] width 147 height 21
type input "rgba(0, 0, 0, 0.874)"
drag, startPoint x: 408, startPoint y: 266, endPoint x: 435, endPoint y: 266, distance: 26.3
click at [435, 266] on div at bounding box center [386, 265] width 128 height 5
click at [428, 308] on button "Apply" at bounding box center [435, 304] width 32 height 15
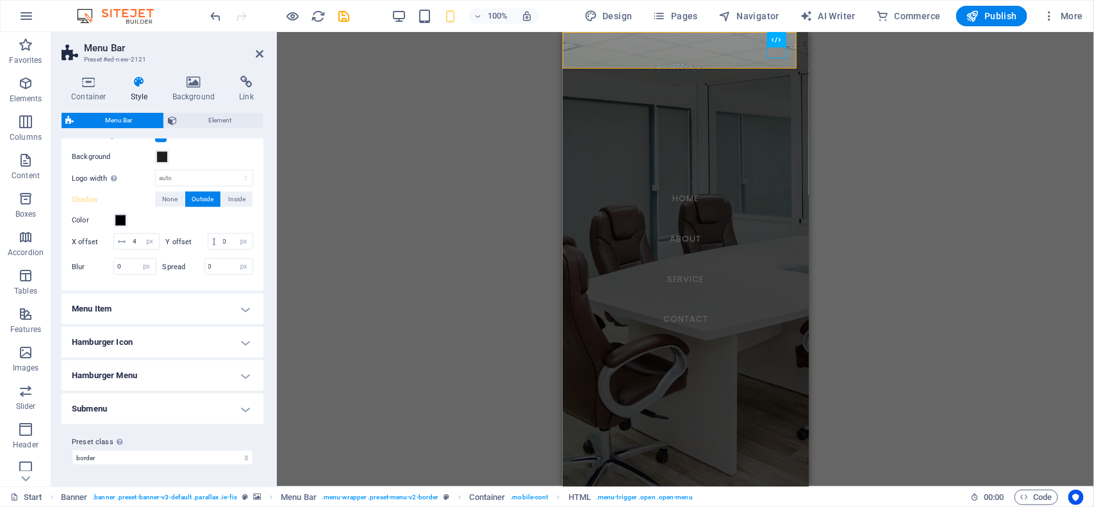
scroll to position [630, 0]
click at [241, 376] on h4 "Hamburger Menu" at bounding box center [163, 375] width 202 height 31
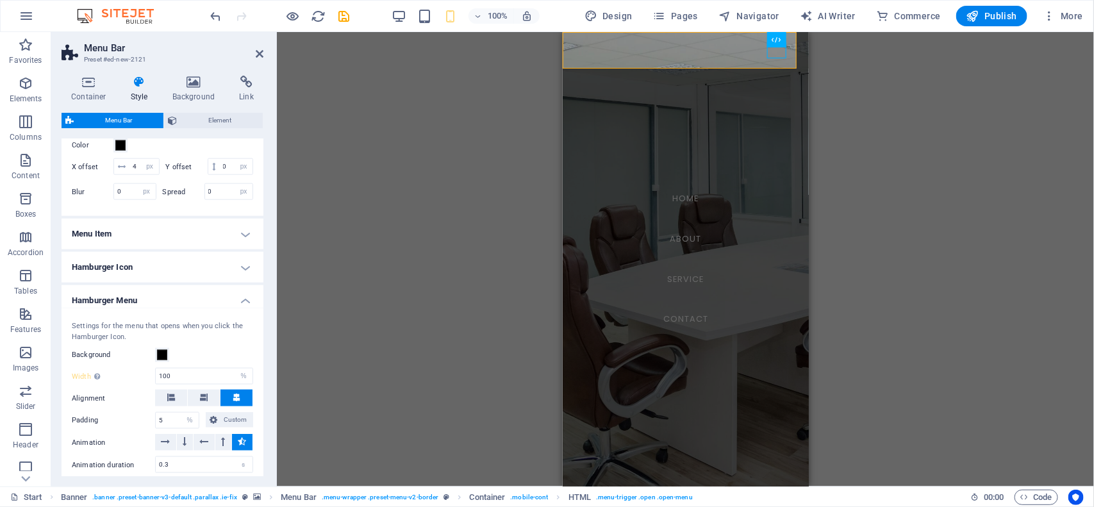
scroll to position [710, 0]
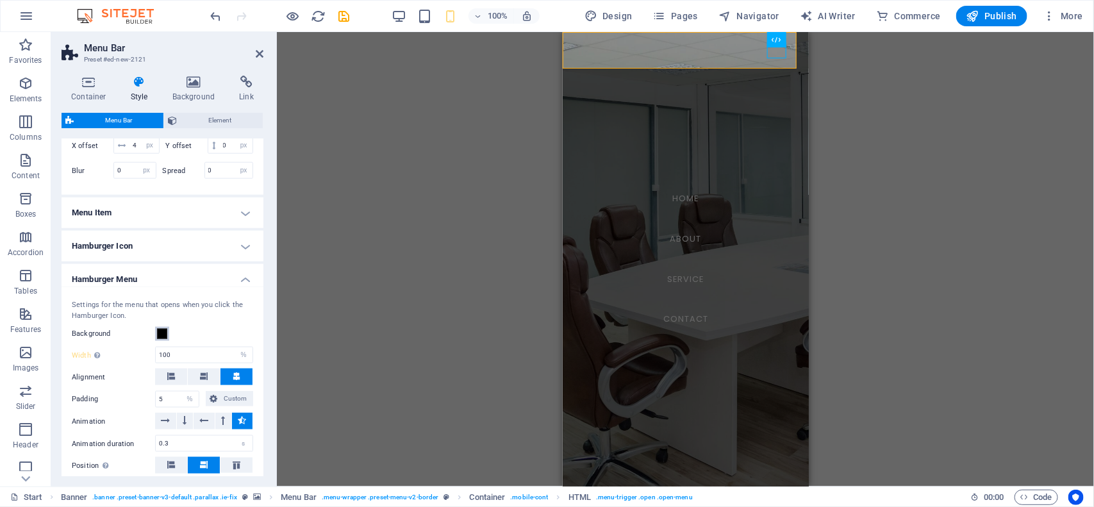
click at [158, 339] on span at bounding box center [162, 334] width 10 height 10
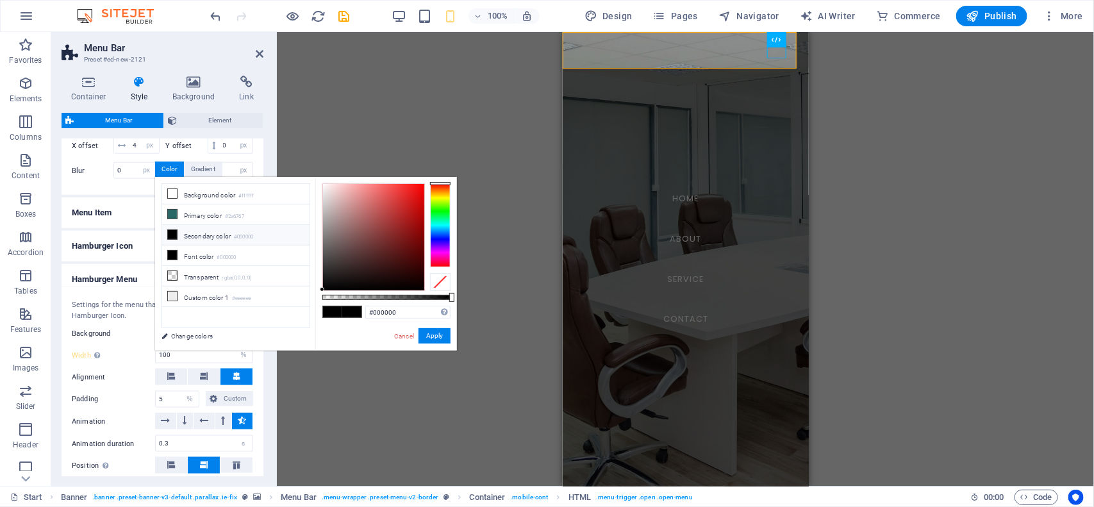
click at [158, 350] on div "less Background color #ffffff Primary color #2a6767 Secondary color #000000 Fon…" at bounding box center [306, 264] width 302 height 174
click at [137, 342] on label "Background" at bounding box center [113, 333] width 83 height 15
click at [155, 341] on button "Background" at bounding box center [162, 334] width 14 height 14
click at [438, 340] on button "Apply" at bounding box center [435, 335] width 32 height 15
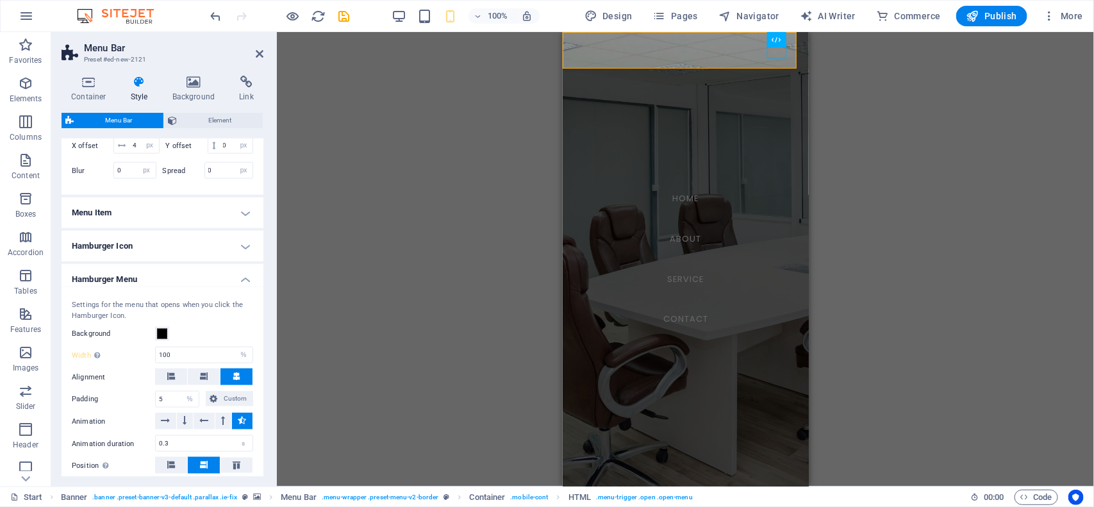
click at [235, 228] on h4 "Menu Item" at bounding box center [163, 212] width 202 height 31
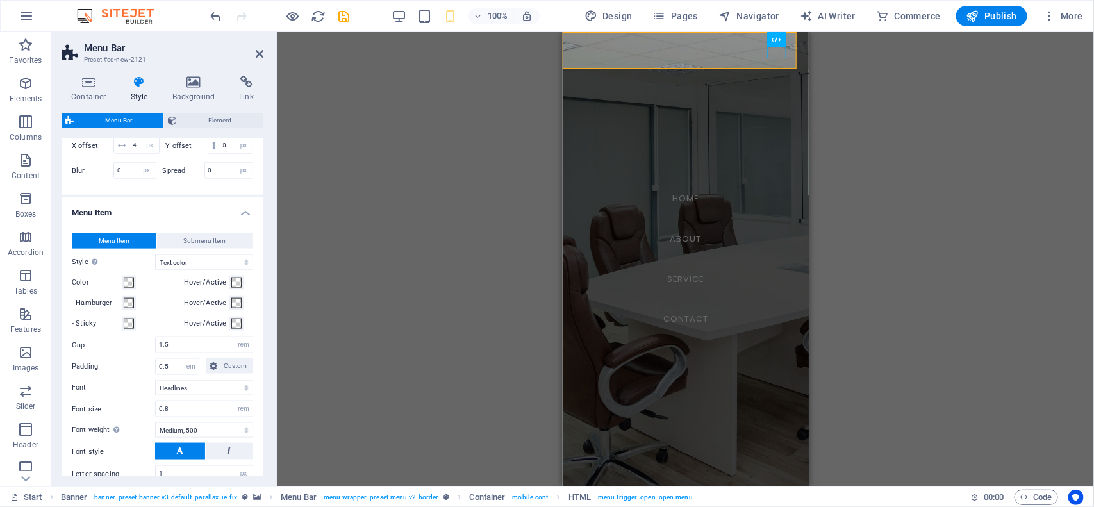
click at [244, 221] on h4 "Menu Item" at bounding box center [163, 208] width 202 height 23
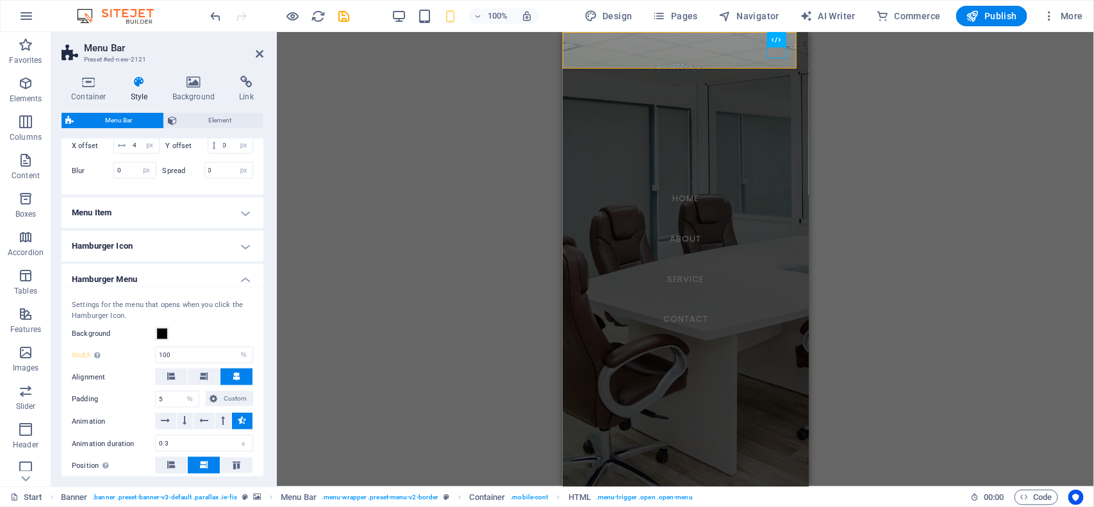
click at [200, 287] on h4 "Hamburger Menu" at bounding box center [163, 275] width 202 height 23
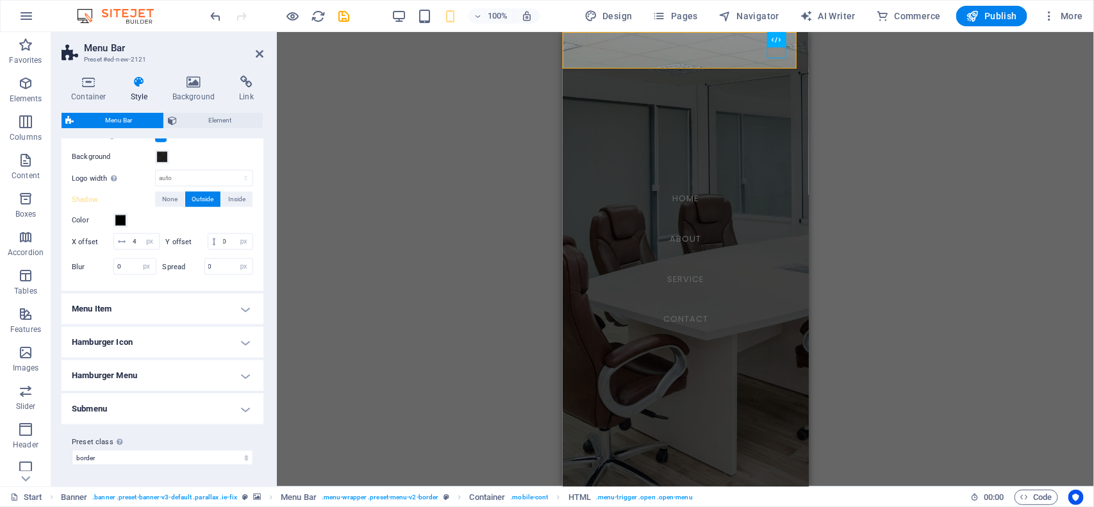
click at [226, 345] on h4 "Hamburger Icon" at bounding box center [163, 342] width 202 height 31
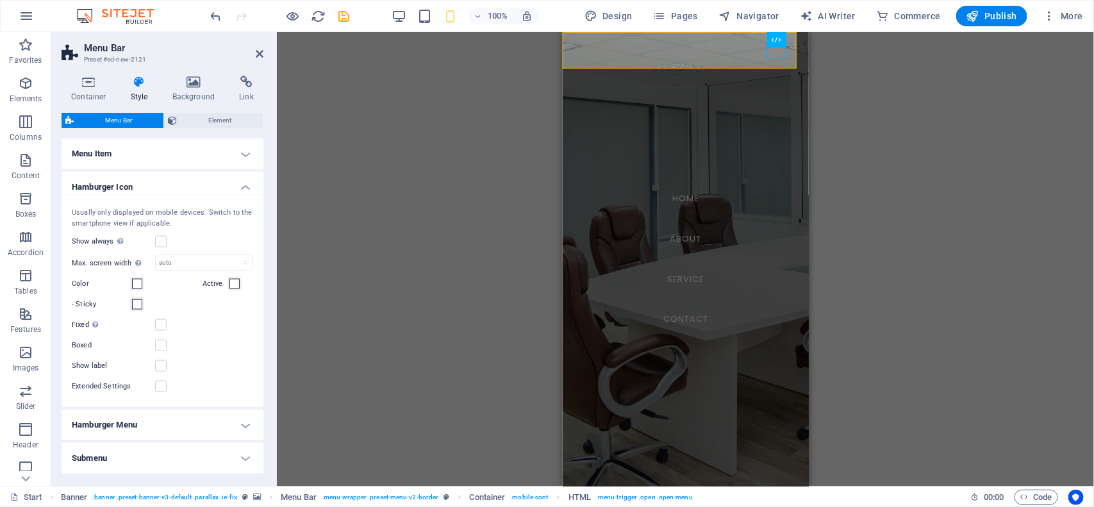
scroll to position [790, 0]
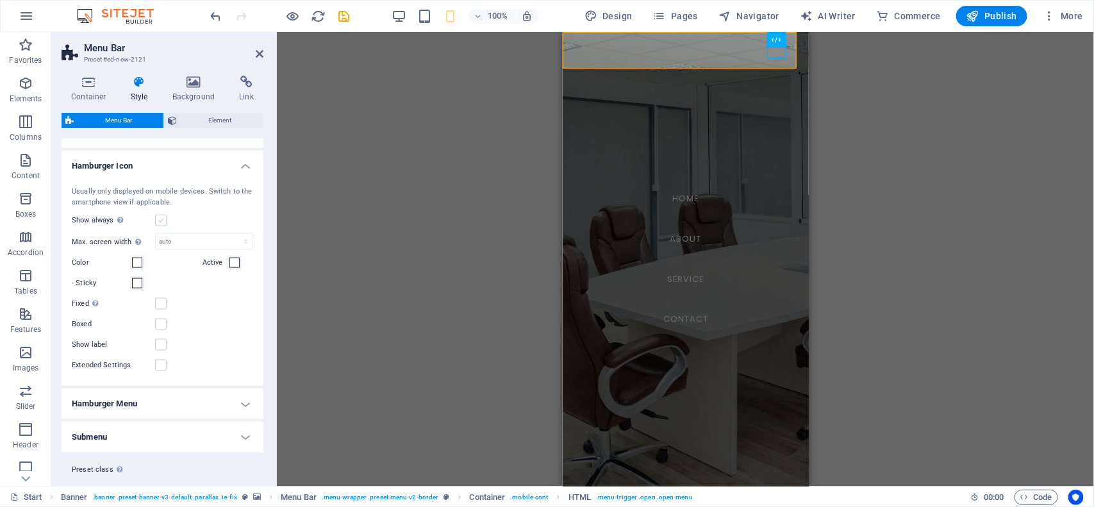
click at [158, 226] on label at bounding box center [161, 221] width 12 height 12
click at [0, 0] on input "Show always Shows the trigger for all viewports." at bounding box center [0, 0] width 0 height 0
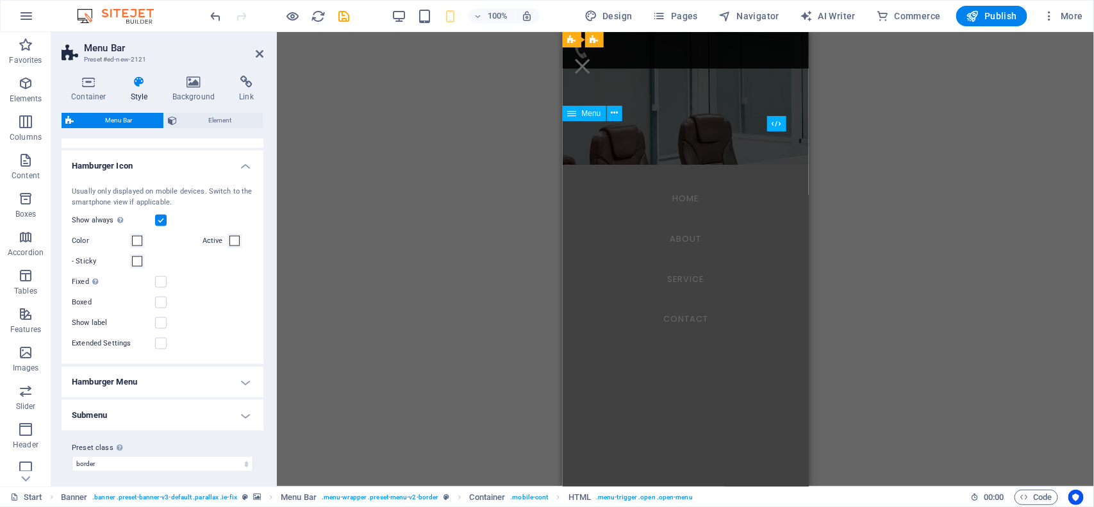
scroll to position [320, 0]
click at [592, 58] on div "Menu" at bounding box center [581, 66] width 19 height 16
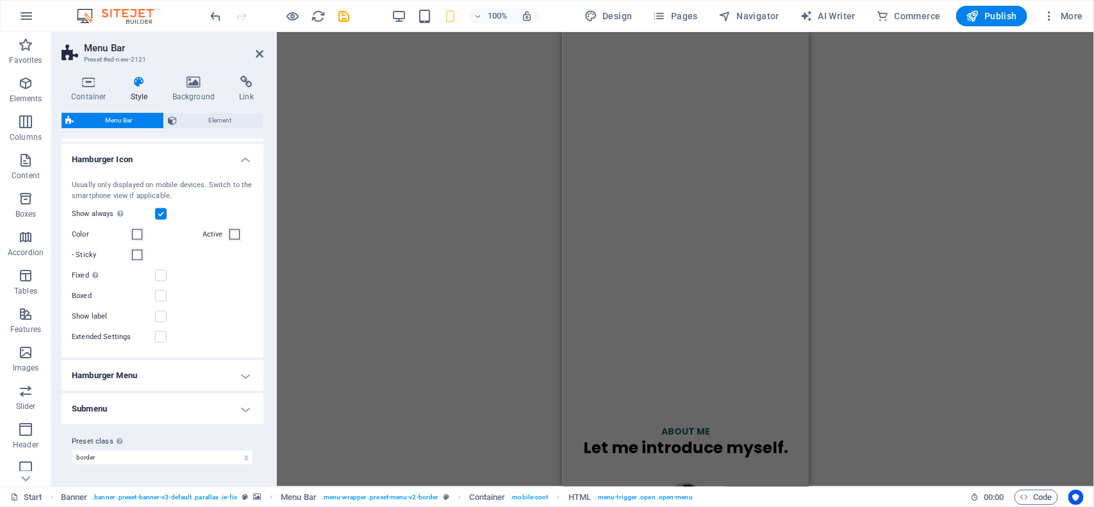
scroll to position [813, 0]
click at [165, 340] on label at bounding box center [161, 337] width 12 height 12
click at [0, 0] on input "Extended Settings" at bounding box center [0, 0] width 0 height 0
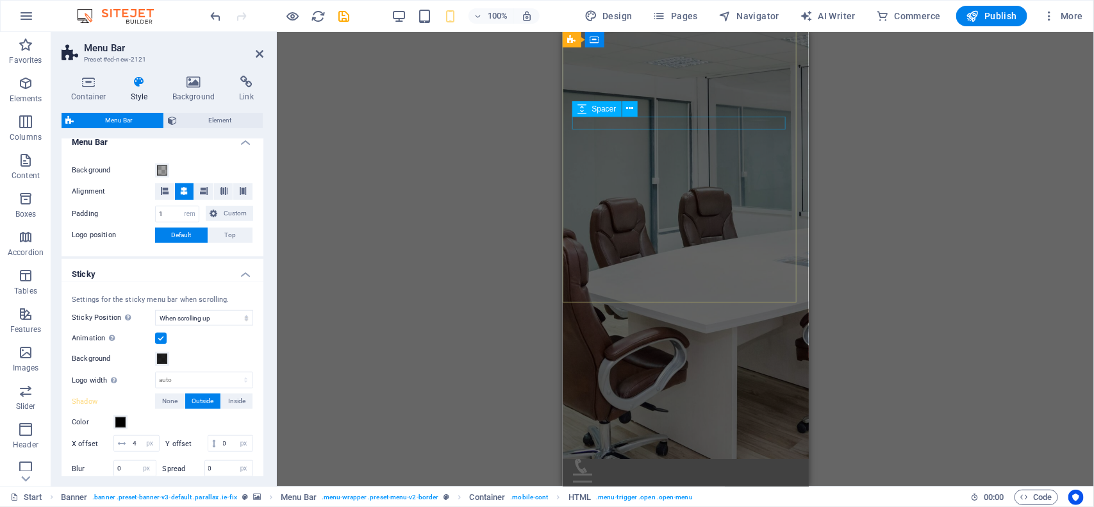
scroll to position [0, 0]
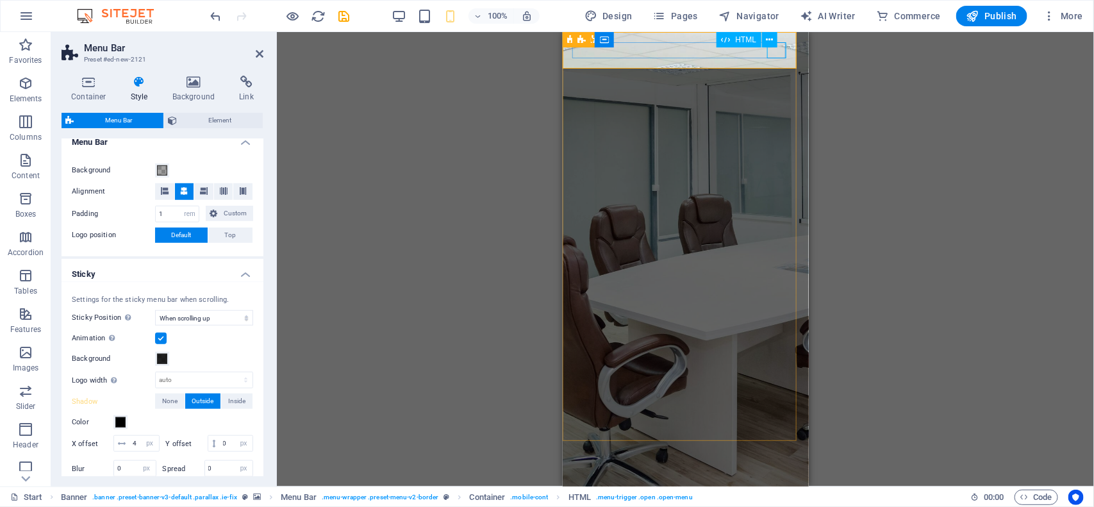
click at [776, 501] on div "Menu" at bounding box center [685, 509] width 226 height 16
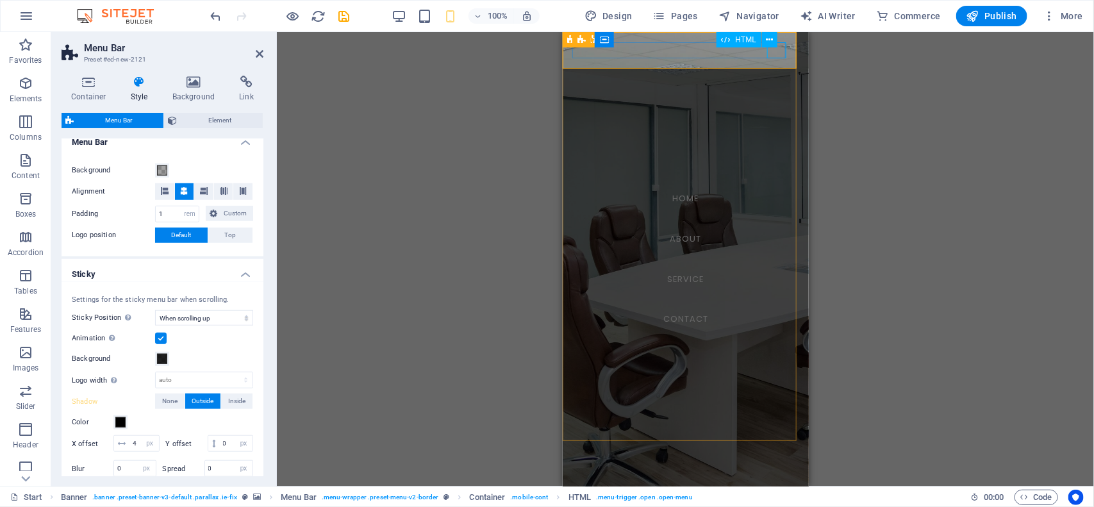
click at [592, 501] on div "Menu" at bounding box center [581, 509] width 19 height 16
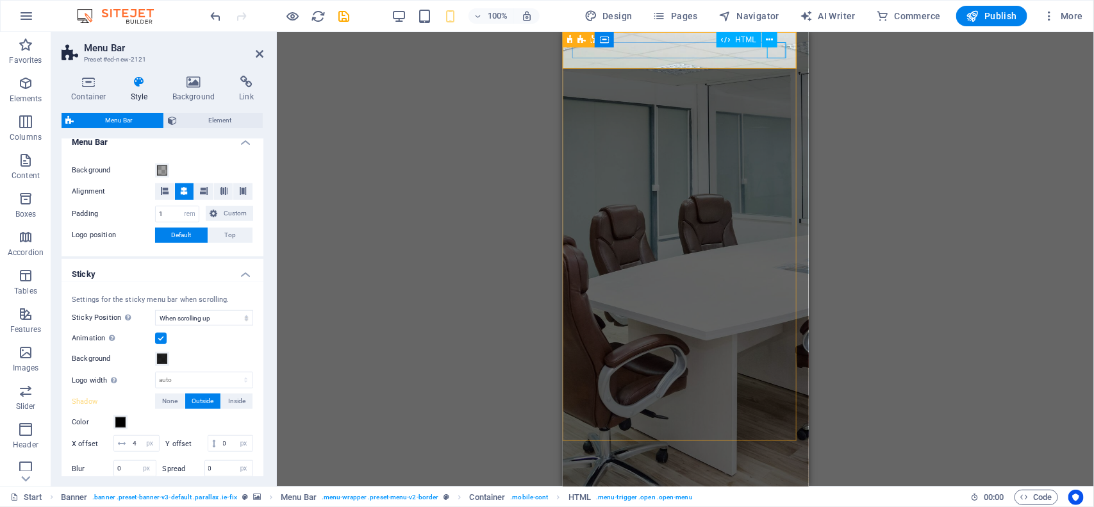
click at [776, 501] on div "Menu" at bounding box center [685, 509] width 226 height 16
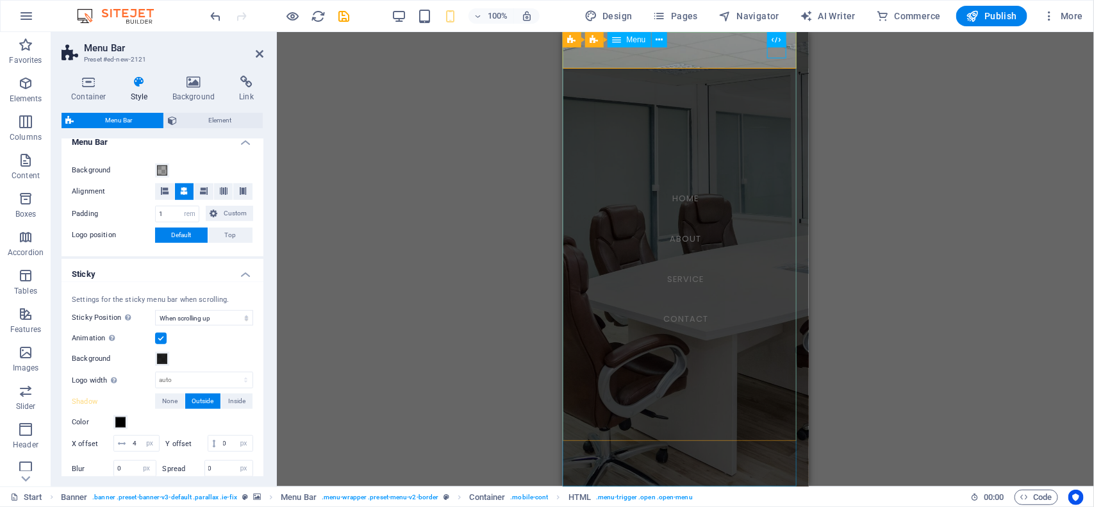
click at [626, 132] on nav "Home About Service Contact" at bounding box center [685, 258] width 246 height 454
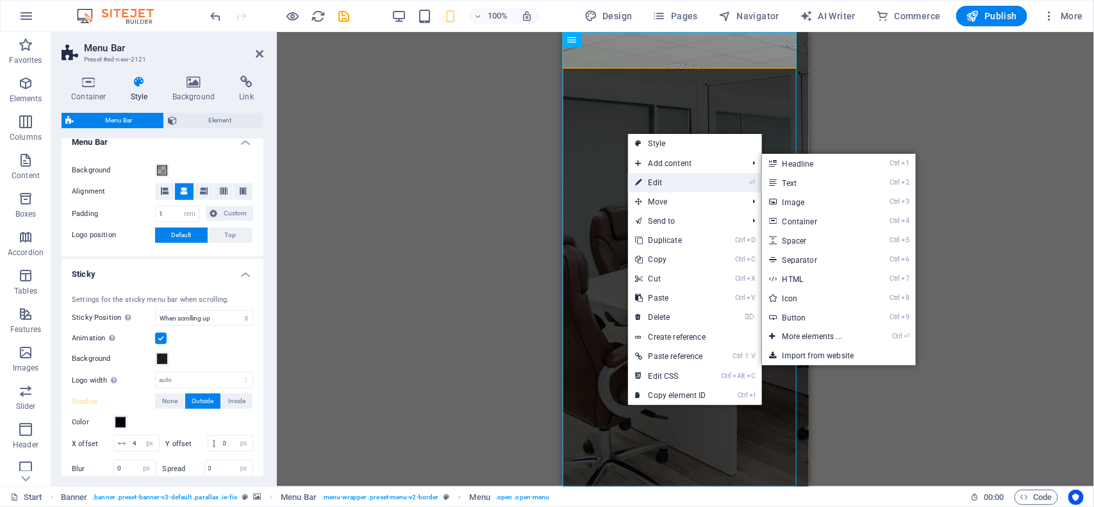
click at [645, 180] on link "⏎ Edit" at bounding box center [671, 182] width 86 height 19
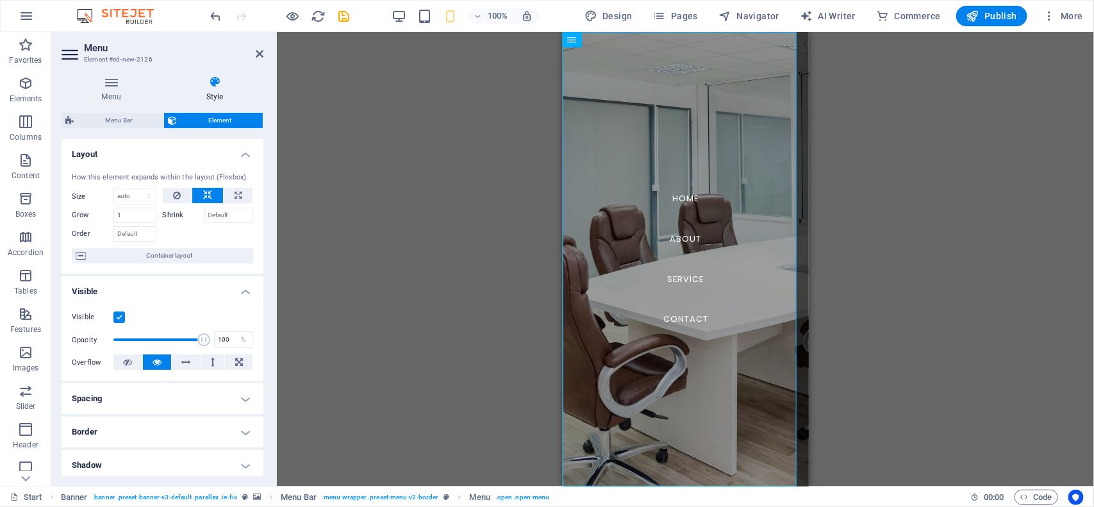
click at [111, 128] on div "Menu Bar Element" at bounding box center [163, 121] width 202 height 16
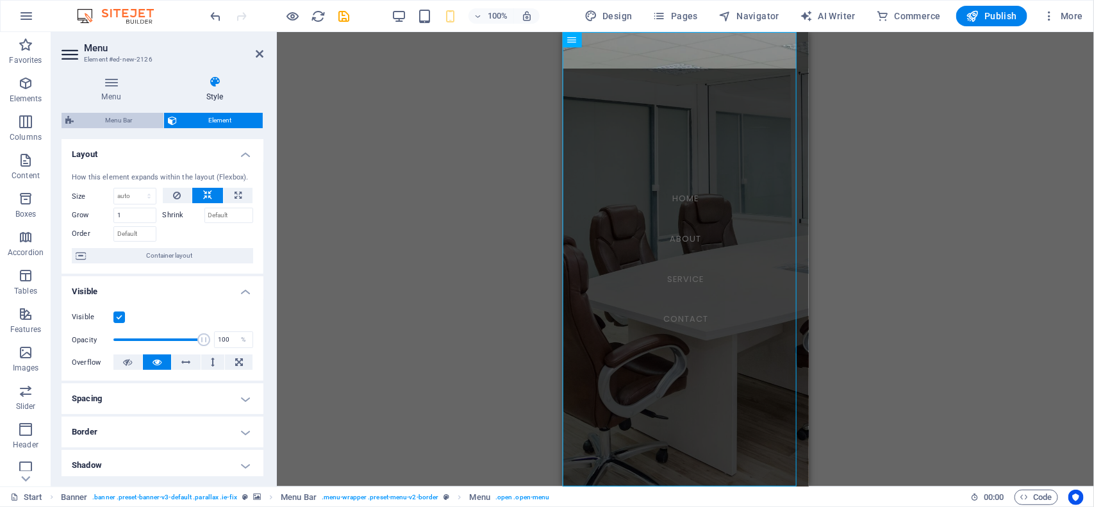
click at [114, 119] on span "Menu Bar" at bounding box center [119, 120] width 82 height 15
select select "rem"
select select "sticky_reverse"
select select "px"
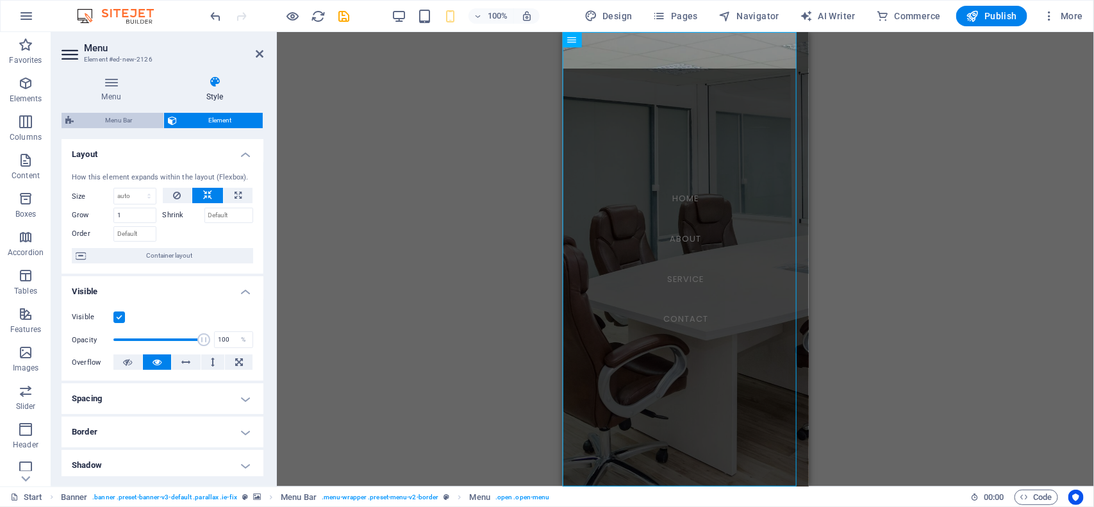
select select "px"
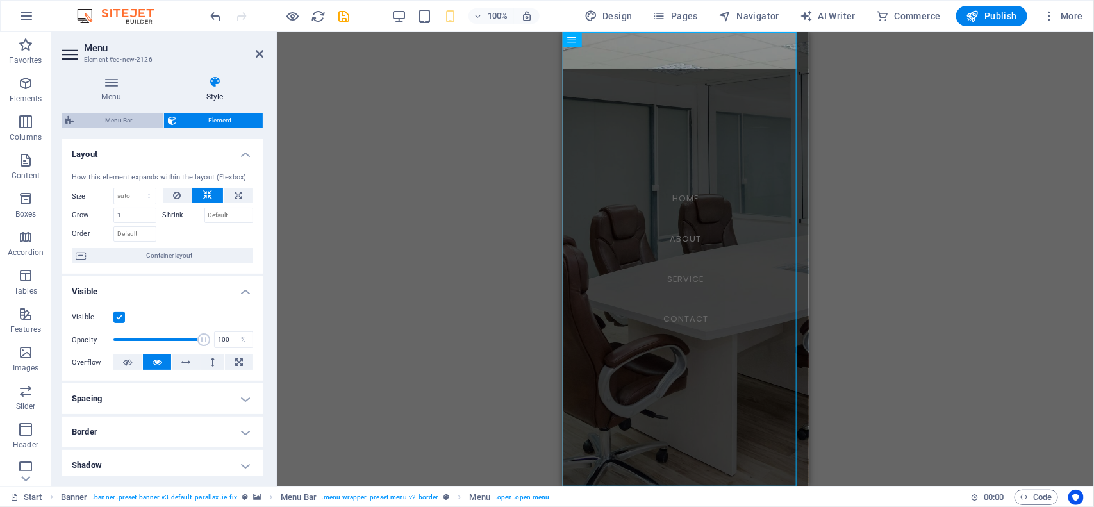
select select "px"
select select "preset-menu-v2-border"
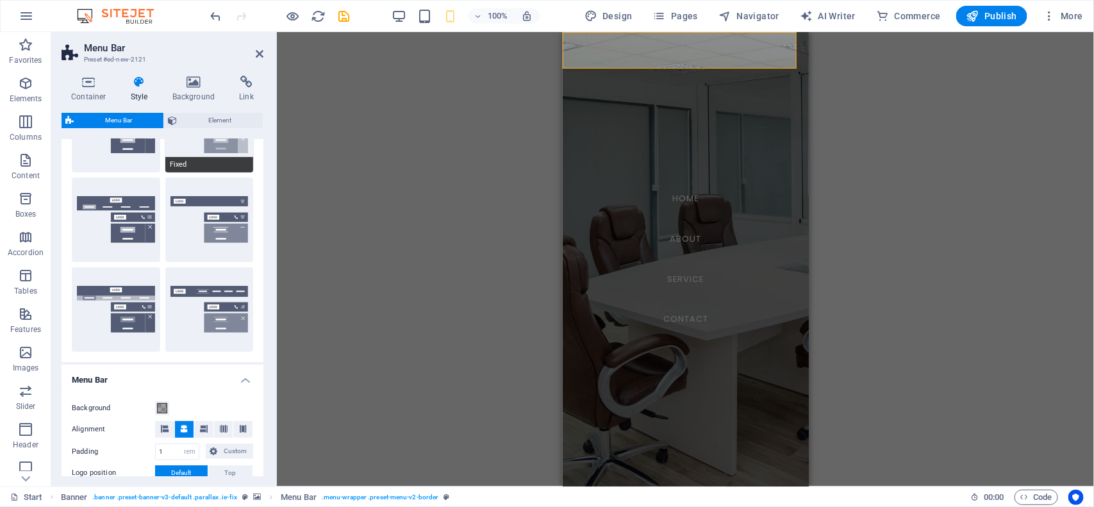
scroll to position [401, 0]
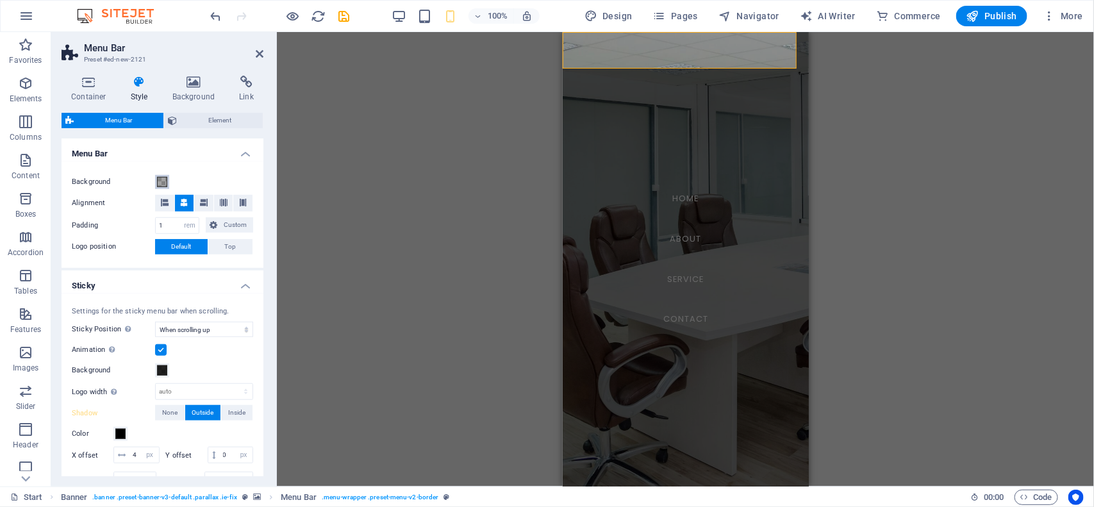
click at [162, 183] on span at bounding box center [162, 182] width 10 height 10
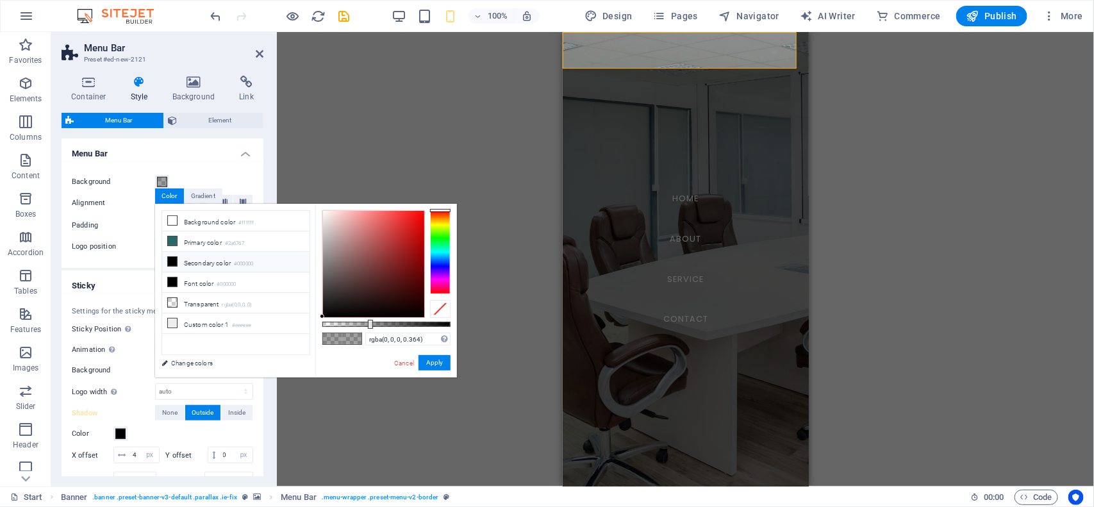
click at [193, 265] on li "Secondary color #000000" at bounding box center [235, 262] width 147 height 21
type input "rgba(0, 0, 0, 0.969)"
drag, startPoint x: 409, startPoint y: 326, endPoint x: 447, endPoint y: 322, distance: 38.0
click at [447, 322] on div at bounding box center [386, 324] width 128 height 5
click at [440, 359] on button "Apply" at bounding box center [435, 362] width 32 height 15
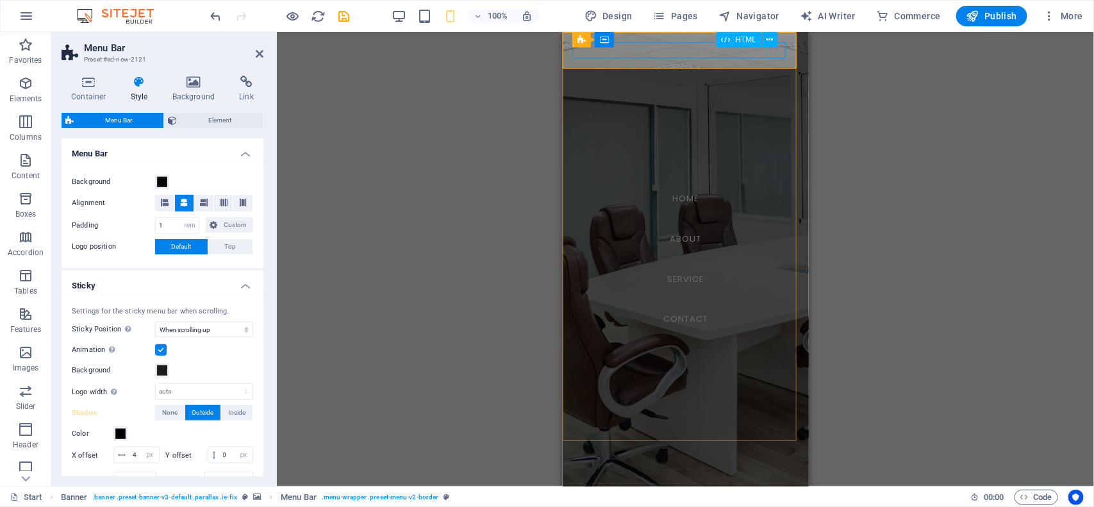
click at [774, 47] on div "HTML" at bounding box center [752, 40] width 70 height 16
click at [592, 501] on div "Menu" at bounding box center [581, 509] width 19 height 16
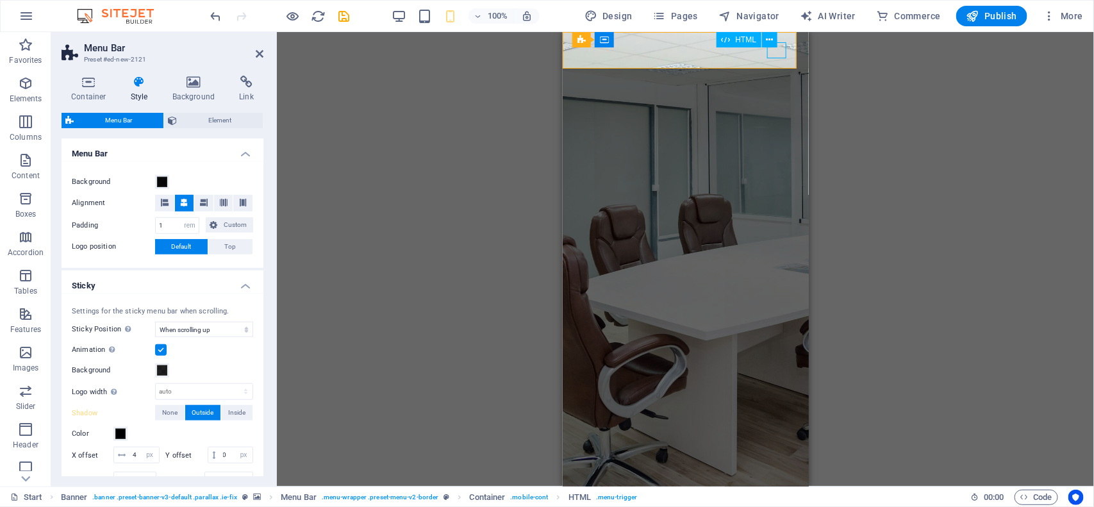
click at [774, 501] on div "Menu" at bounding box center [685, 509] width 226 height 16
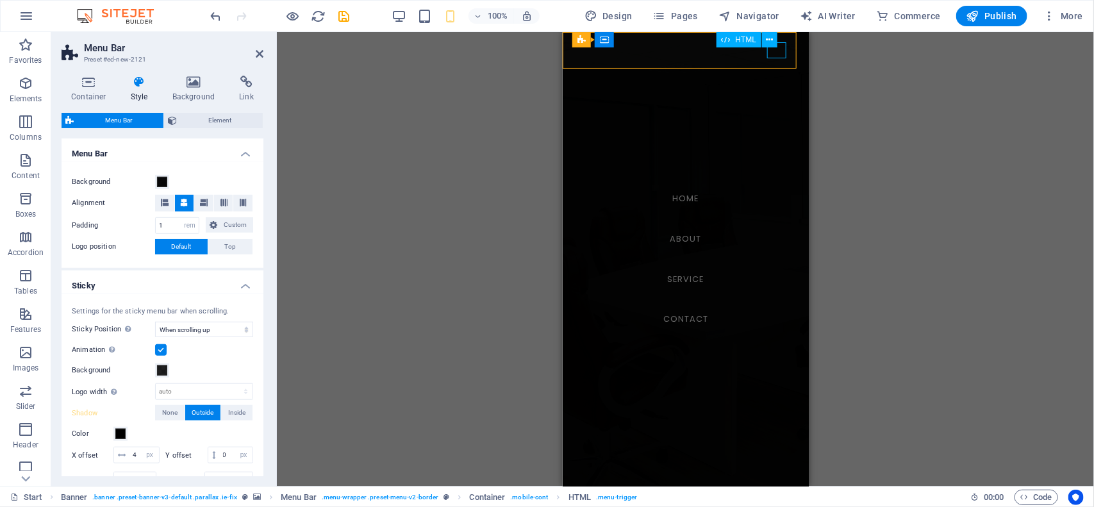
click at [592, 501] on div "Menu" at bounding box center [581, 509] width 19 height 16
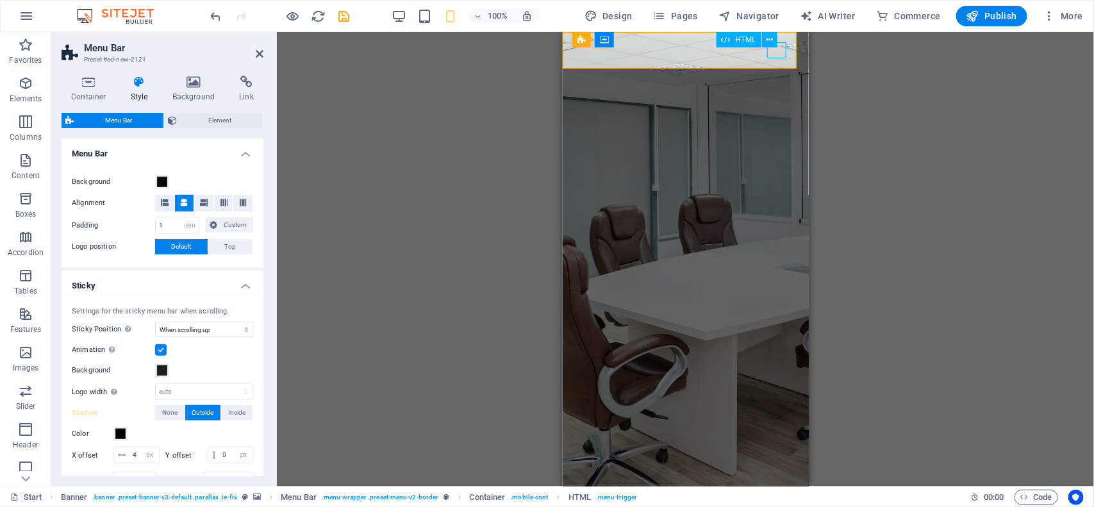
click at [774, 501] on div "Menu" at bounding box center [685, 509] width 226 height 16
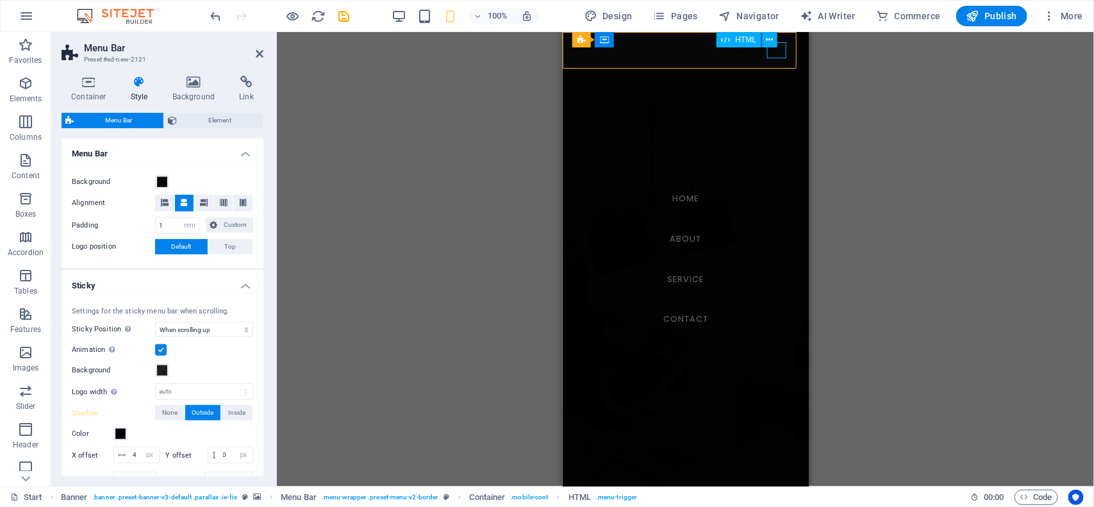
click at [592, 501] on div "Menu" at bounding box center [581, 509] width 19 height 16
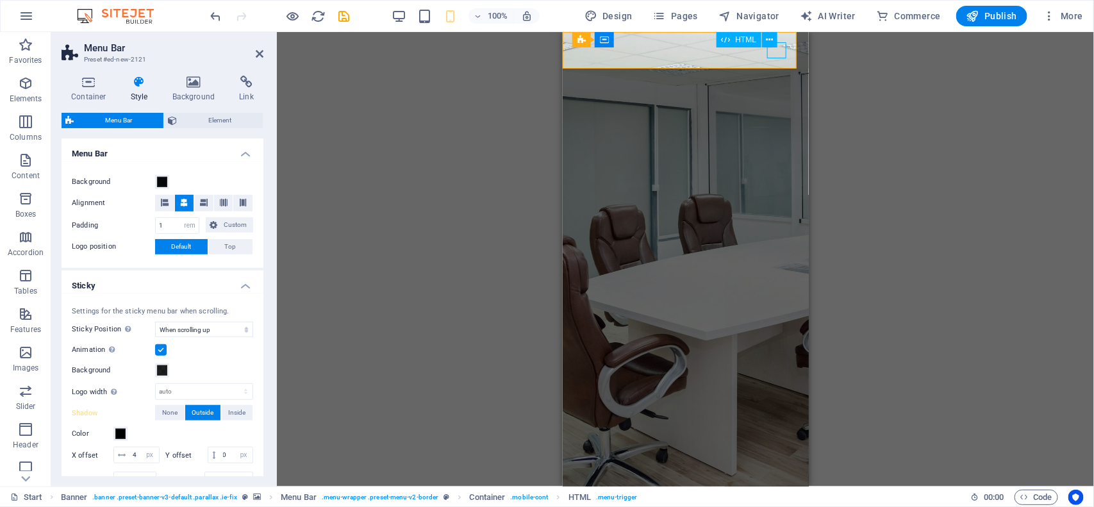
click at [774, 501] on div "Menu" at bounding box center [685, 509] width 226 height 16
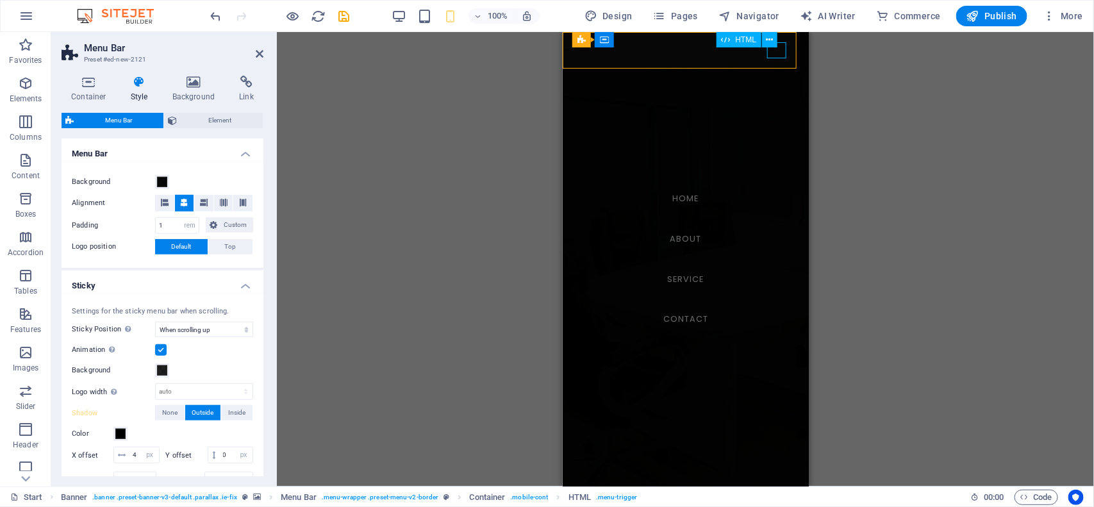
click at [592, 501] on div "Menu" at bounding box center [581, 509] width 19 height 16
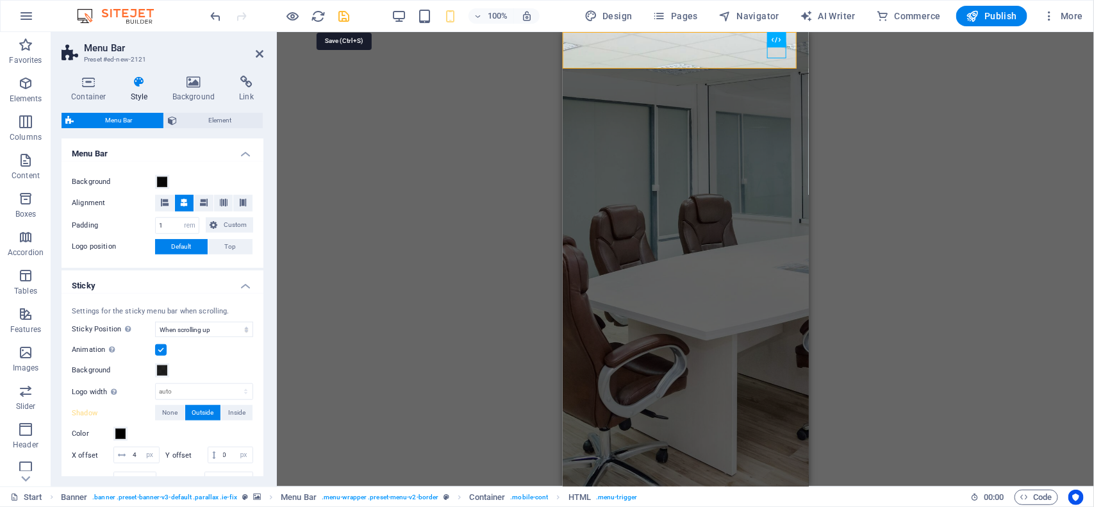
click at [345, 17] on icon "save" at bounding box center [344, 16] width 15 height 15
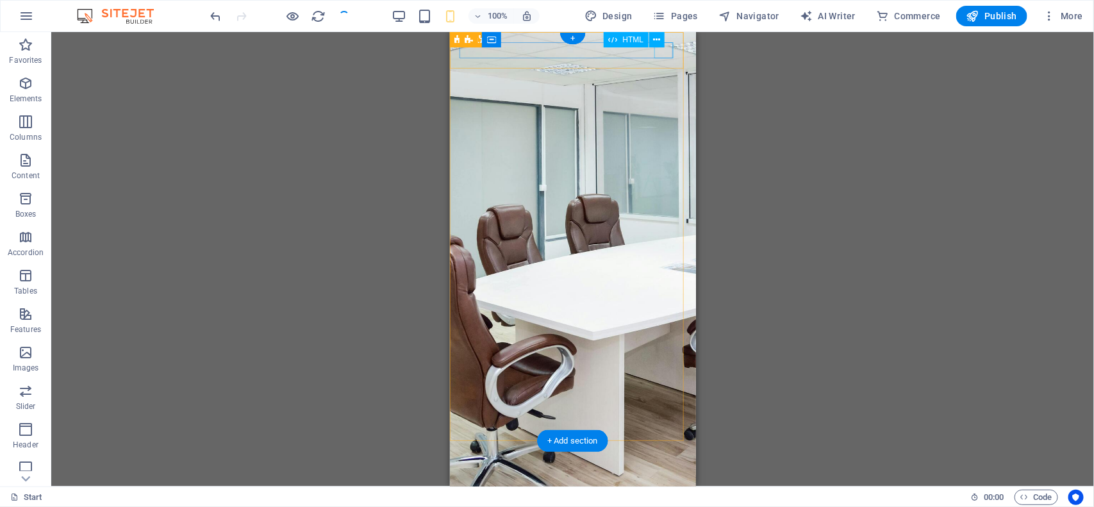
click at [658, 501] on div "Menu" at bounding box center [573, 509] width 226 height 16
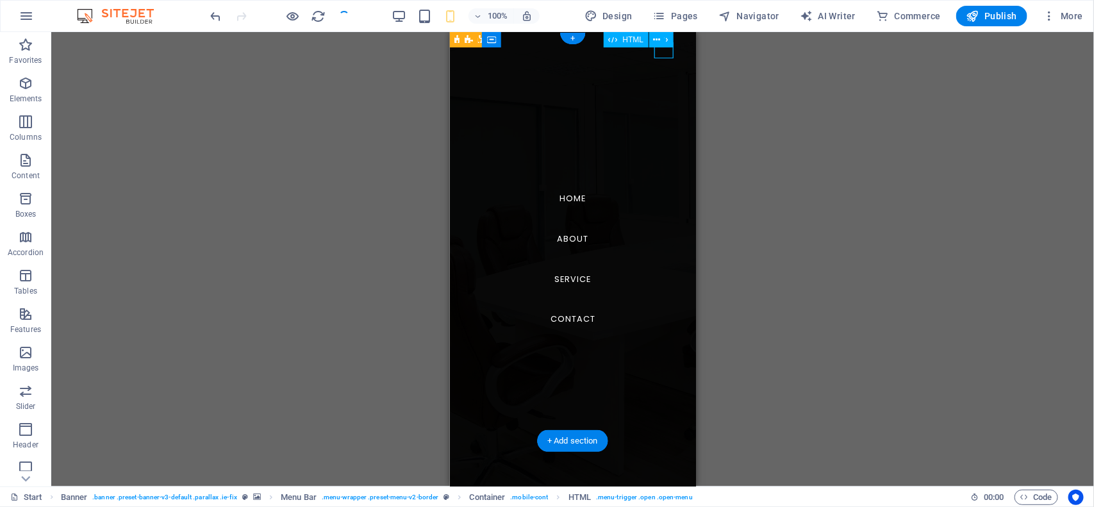
click at [479, 501] on div "Menu" at bounding box center [469, 509] width 19 height 16
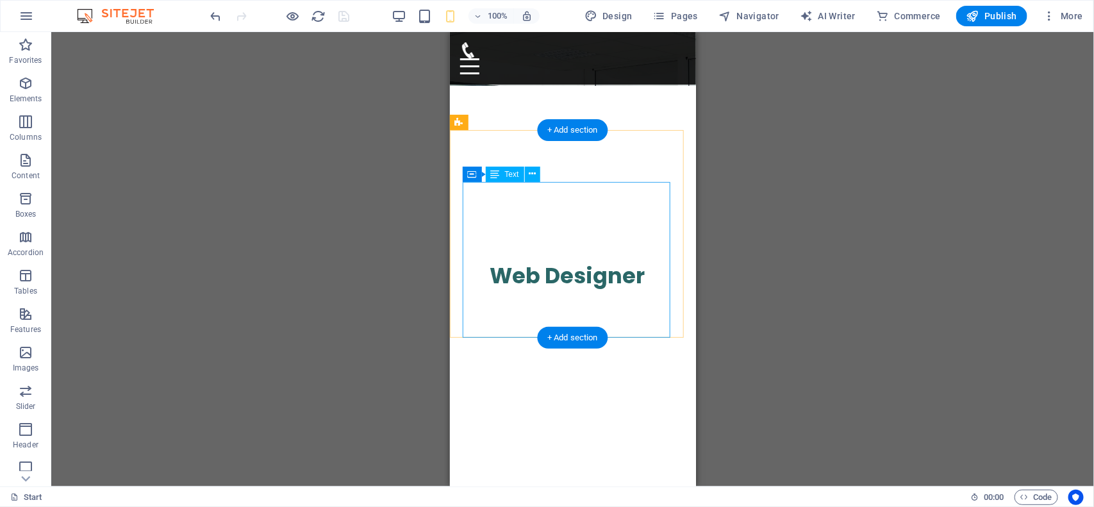
scroll to position [0, 0]
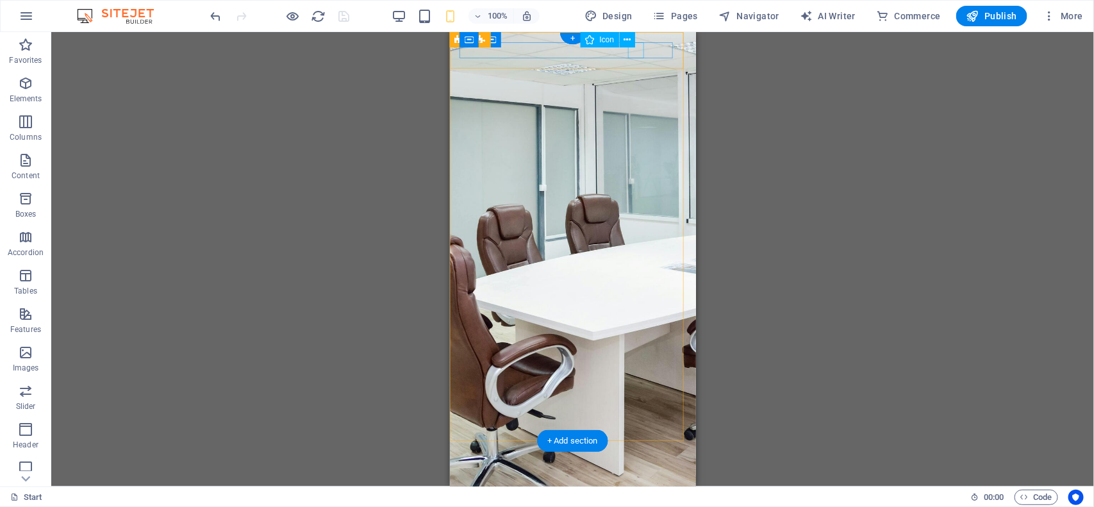
click at [636, 485] on figure at bounding box center [567, 493] width 215 height 16
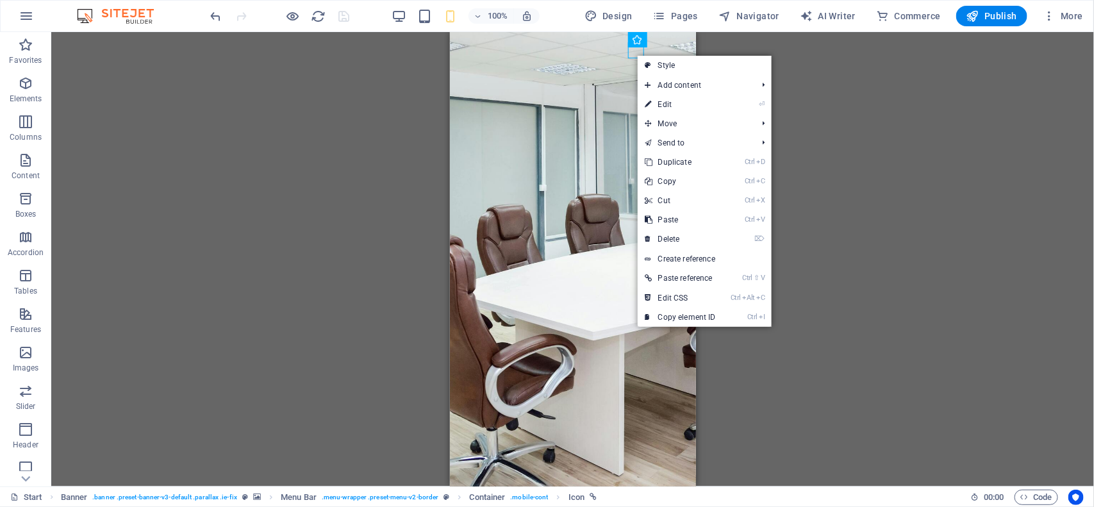
drag, startPoint x: 651, startPoint y: 107, endPoint x: 289, endPoint y: 137, distance: 363.4
click at [651, 107] on icon at bounding box center [648, 104] width 6 height 19
select select "xMidYMid"
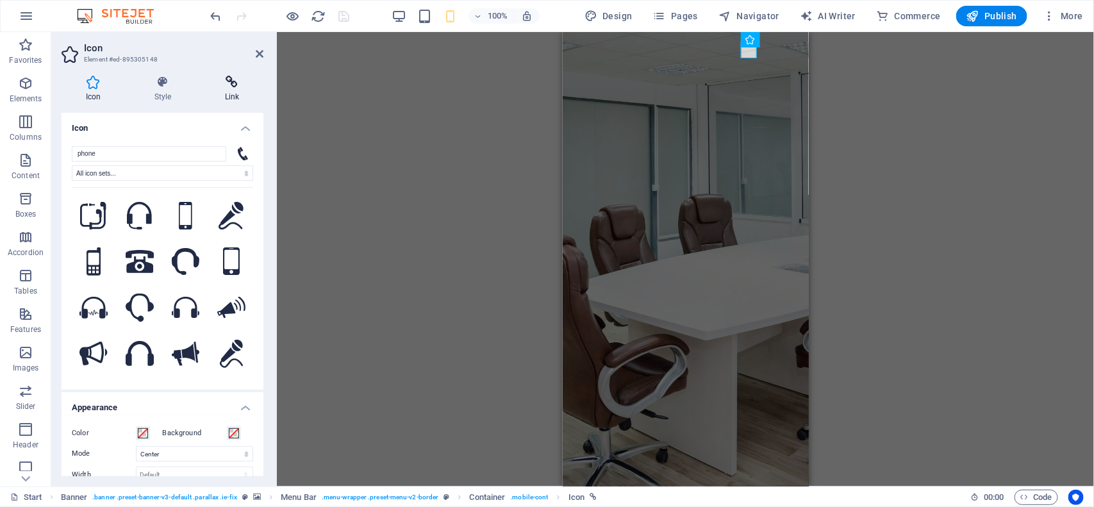
click at [234, 84] on icon at bounding box center [232, 82] width 63 height 13
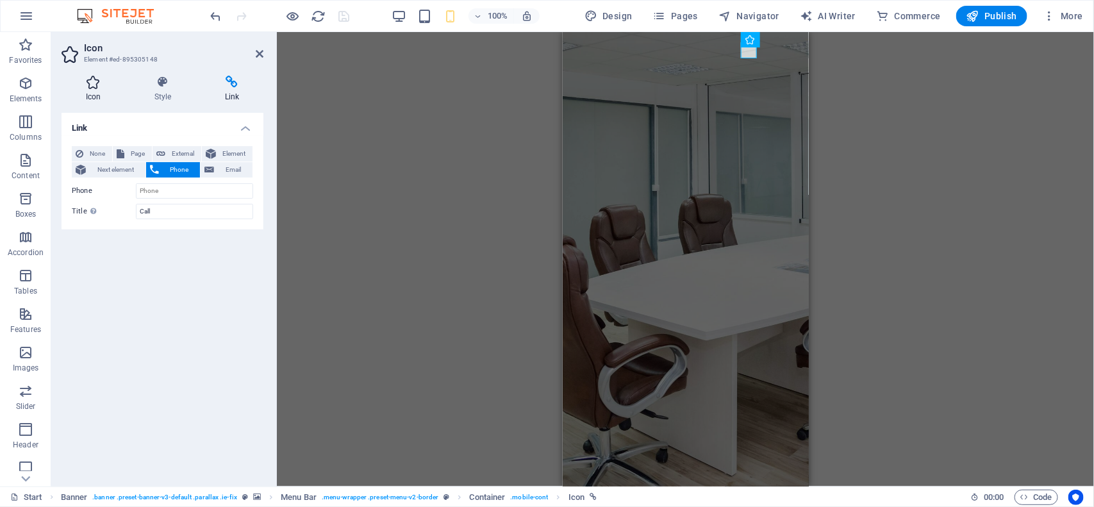
click at [84, 92] on h4 "Icon" at bounding box center [96, 89] width 69 height 27
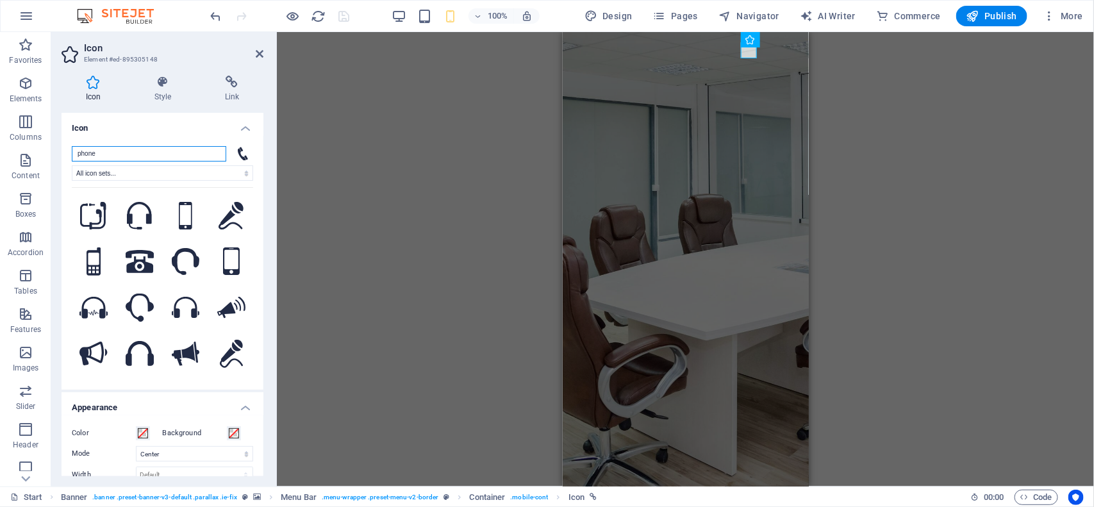
click at [126, 158] on input "phone" at bounding box center [149, 153] width 154 height 15
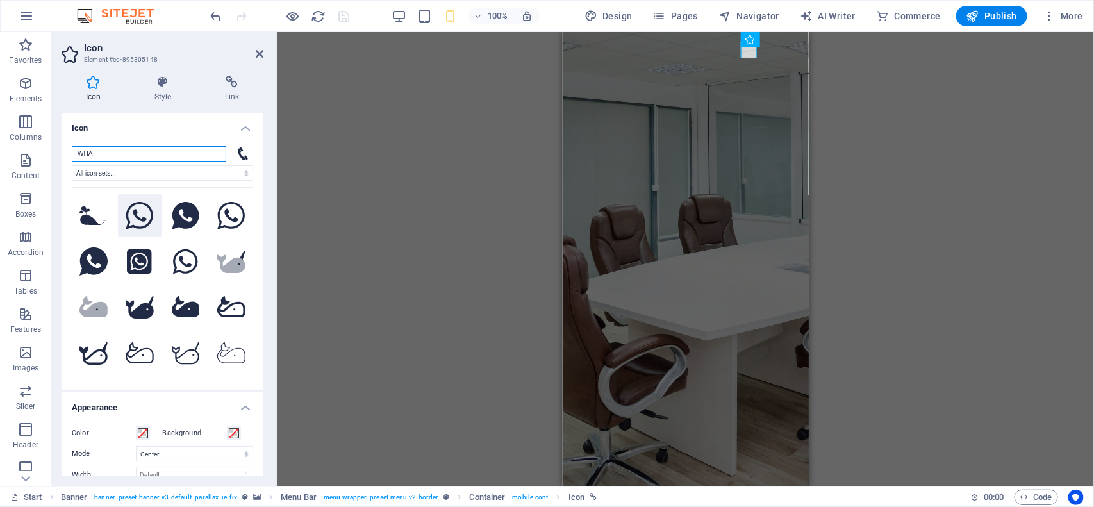
type input "WHA"
click at [135, 226] on icon at bounding box center [140, 216] width 28 height 28
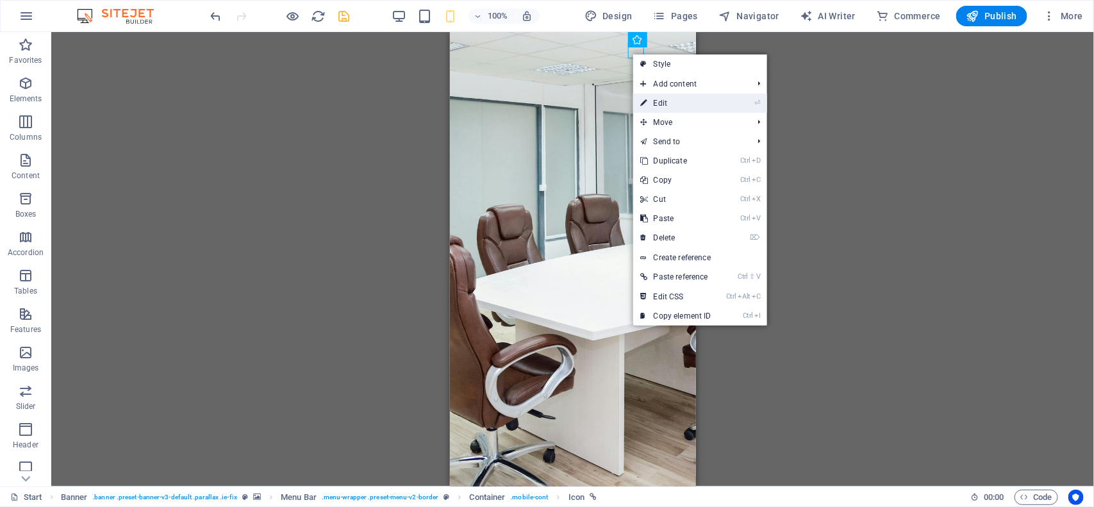
click at [651, 104] on link "⏎ Edit" at bounding box center [676, 103] width 86 height 19
select select "xMidYMid"
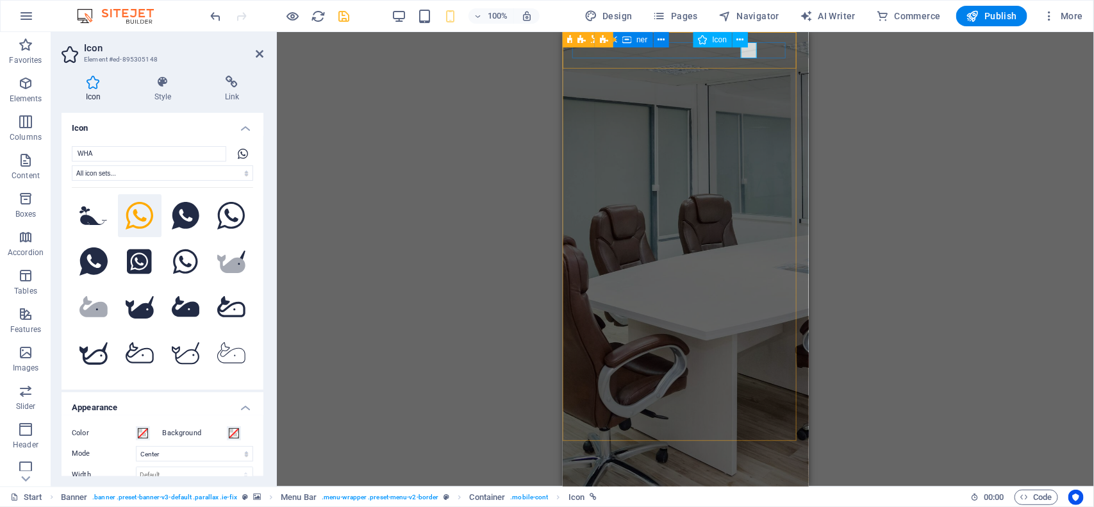
click at [749, 485] on figure at bounding box center [679, 493] width 215 height 16
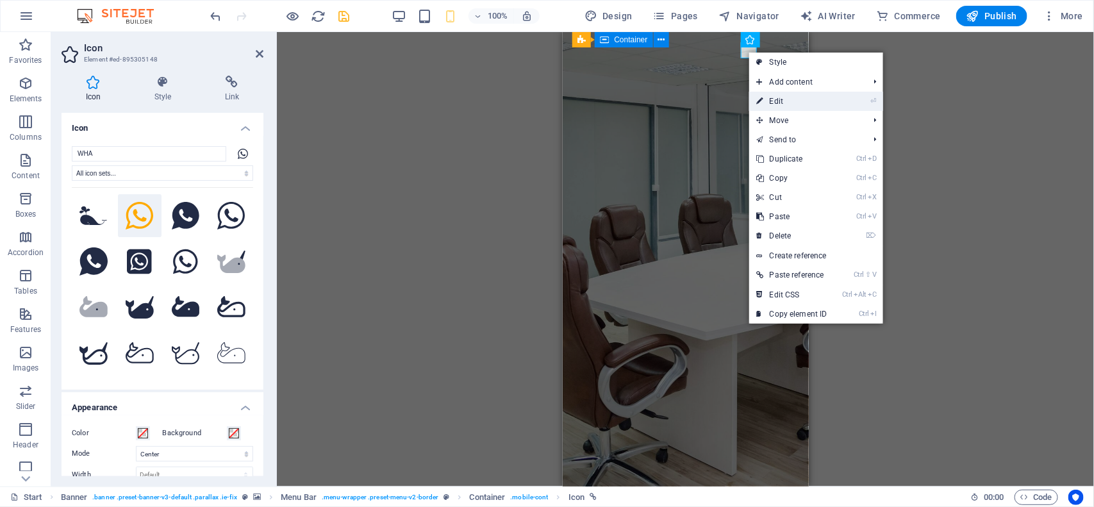
click at [765, 101] on link "⏎ Edit" at bounding box center [792, 101] width 86 height 19
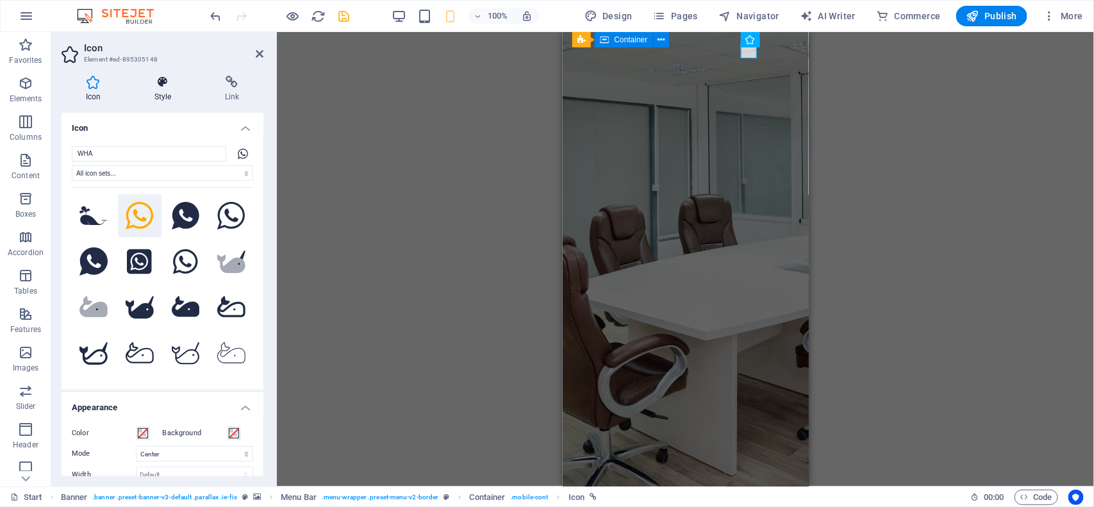
click at [156, 84] on icon at bounding box center [162, 82] width 65 height 13
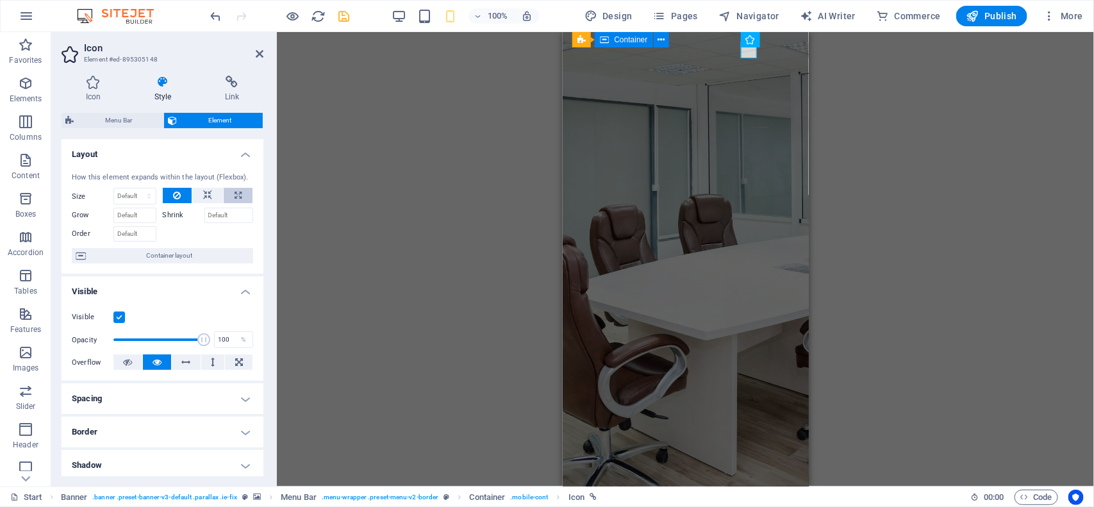
click at [235, 196] on icon at bounding box center [238, 195] width 7 height 15
type input "100"
select select "%"
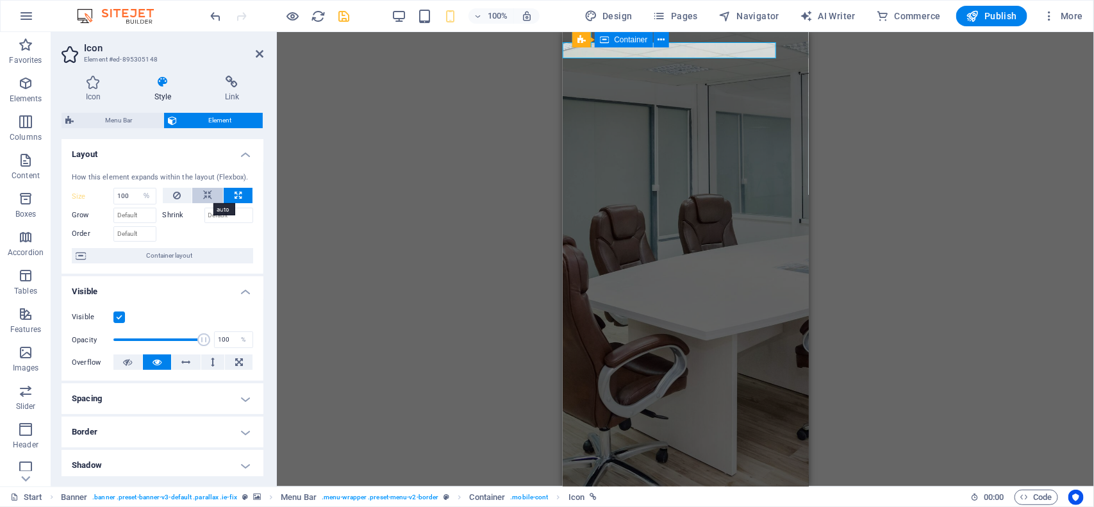
click at [212, 200] on button at bounding box center [207, 195] width 31 height 15
select select "DISABLED_OPTION_VALUE"
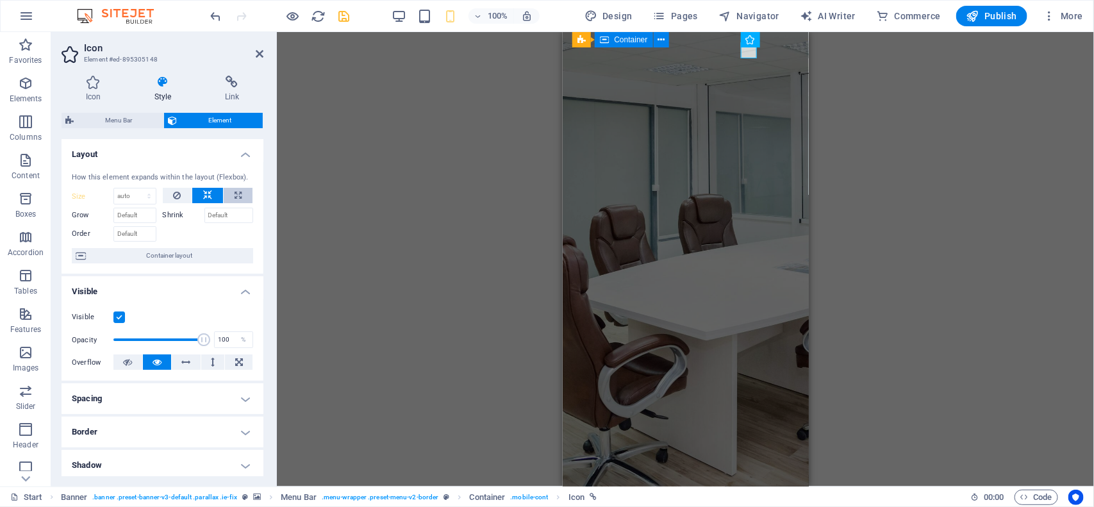
click at [228, 196] on button at bounding box center [238, 195] width 29 height 15
type input "100"
select select "%"
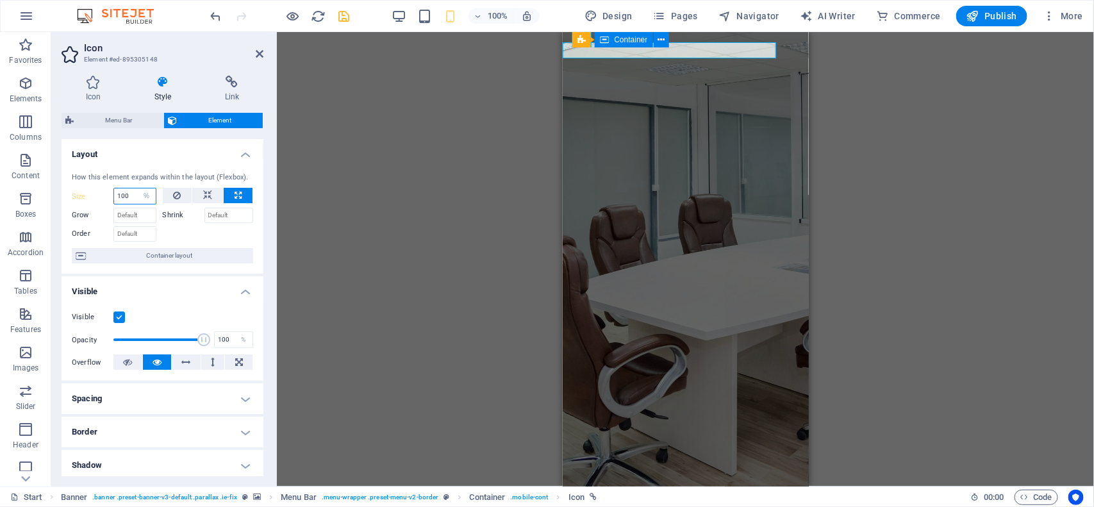
click at [133, 197] on input "100" at bounding box center [135, 195] width 42 height 15
type input "1"
type input "8"
type input "9"
type input "80"
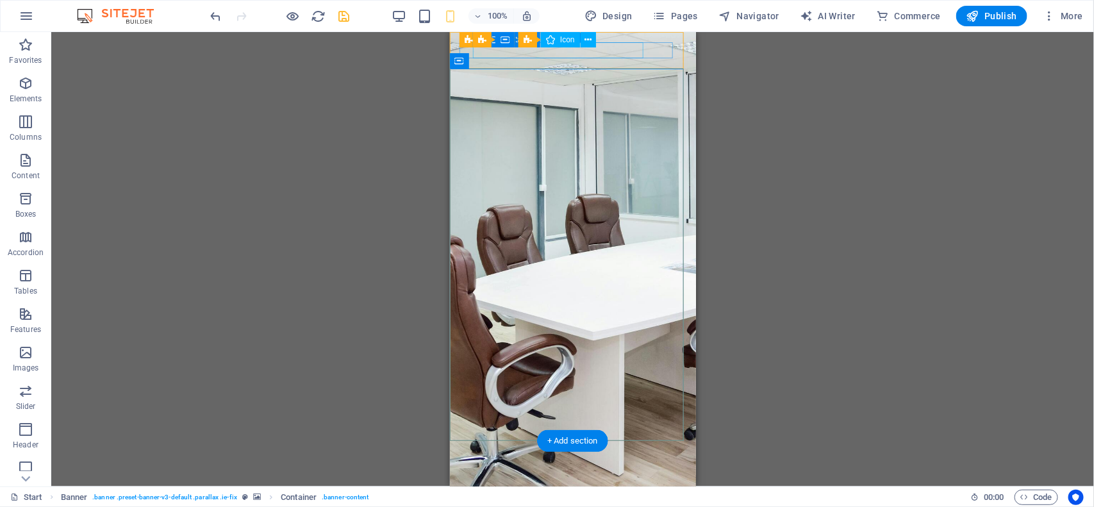
click at [480, 485] on figure at bounding box center [567, 493] width 215 height 16
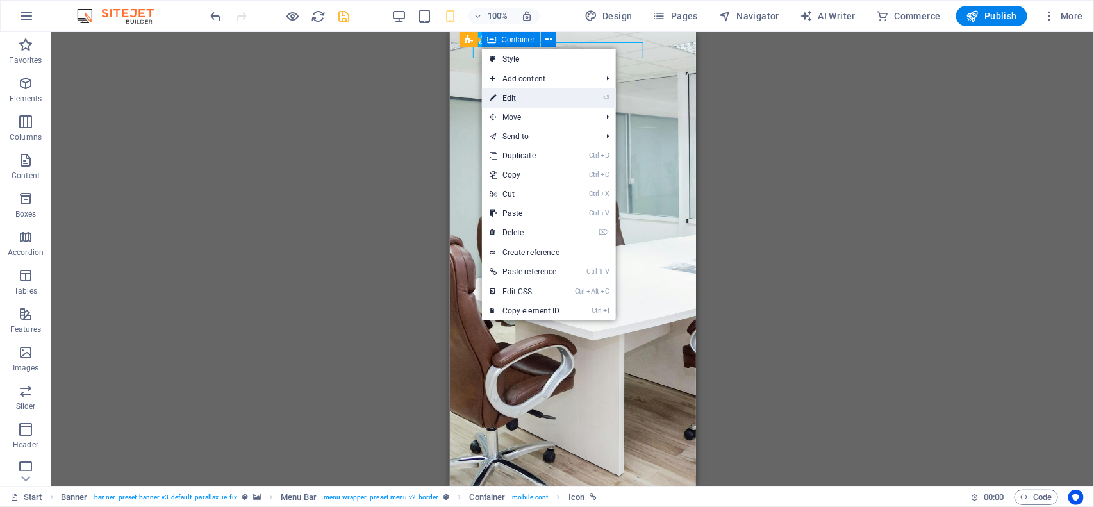
click at [504, 97] on link "⏎ Edit" at bounding box center [525, 97] width 86 height 19
select select "%"
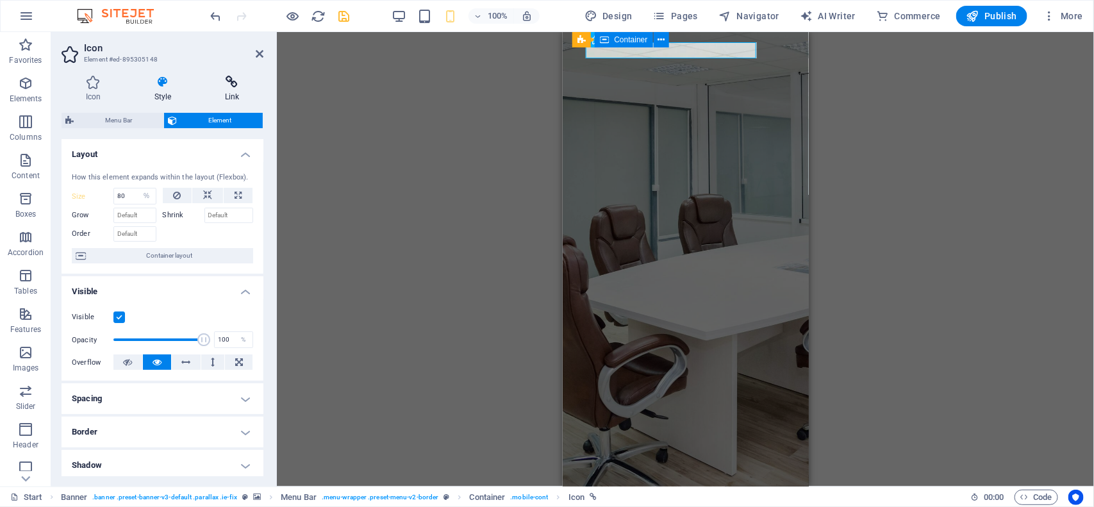
click at [240, 87] on icon at bounding box center [232, 82] width 63 height 13
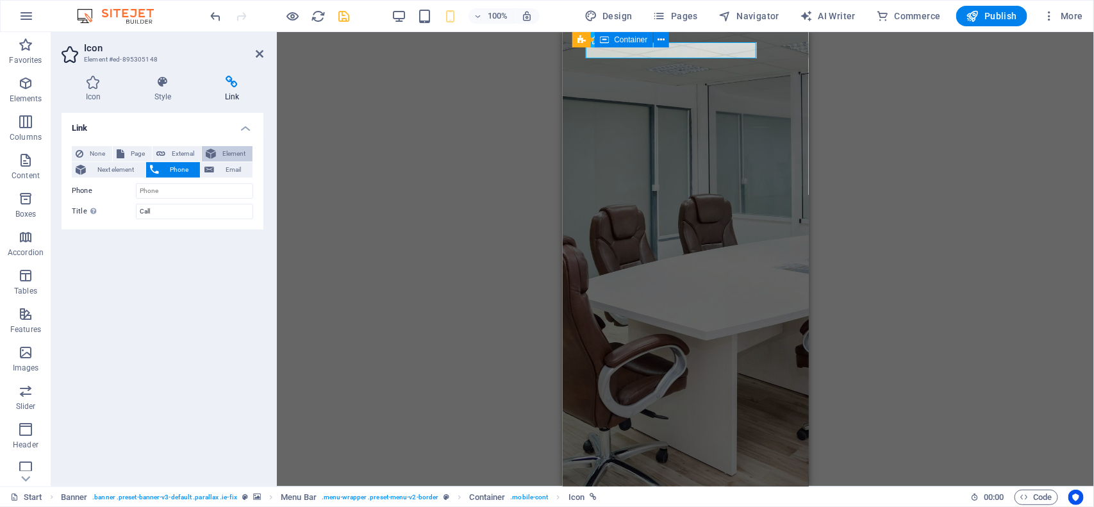
click at [222, 147] on span "Element" at bounding box center [234, 153] width 29 height 15
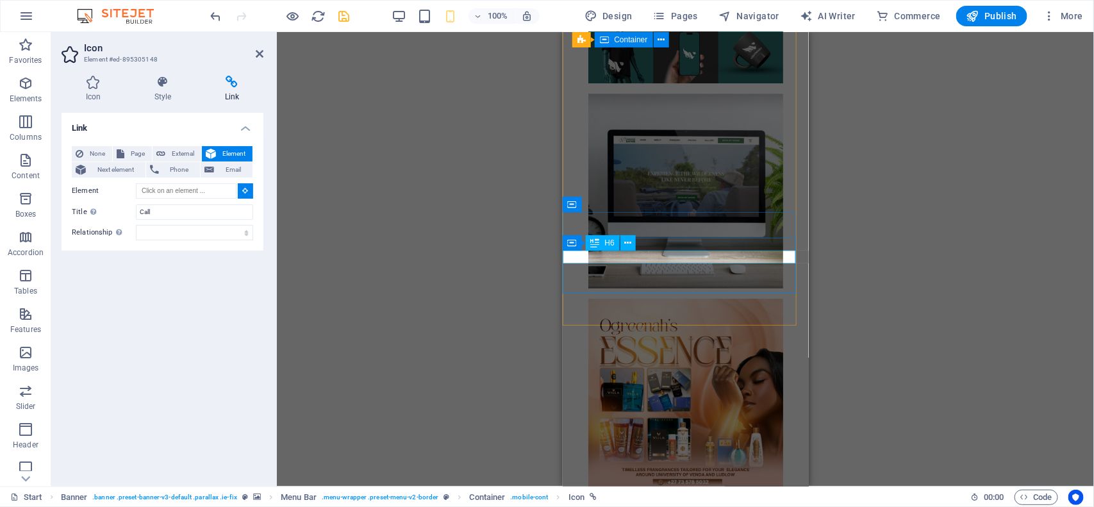
scroll to position [3988, 0]
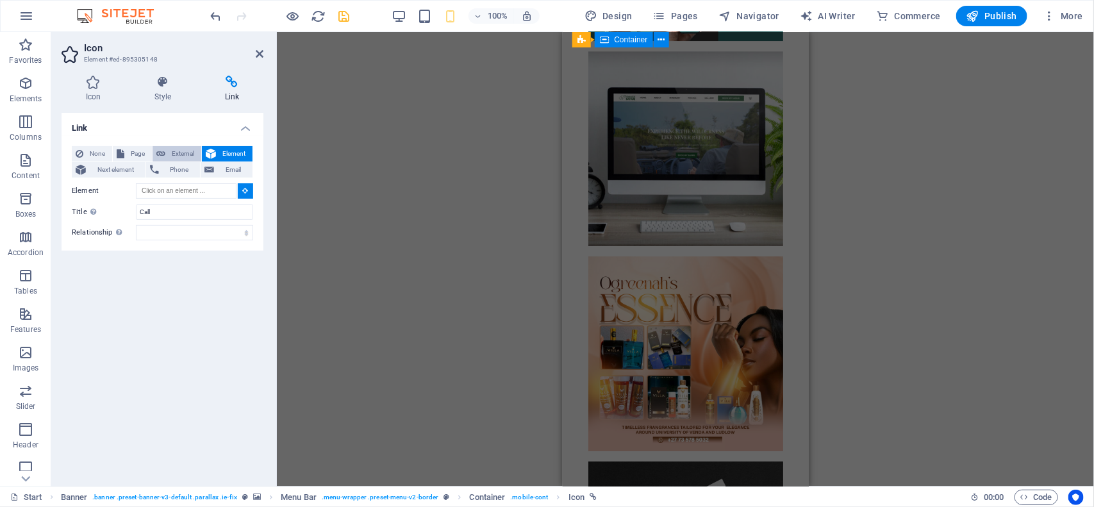
click at [165, 158] on button "External" at bounding box center [177, 153] width 49 height 15
select select "blank"
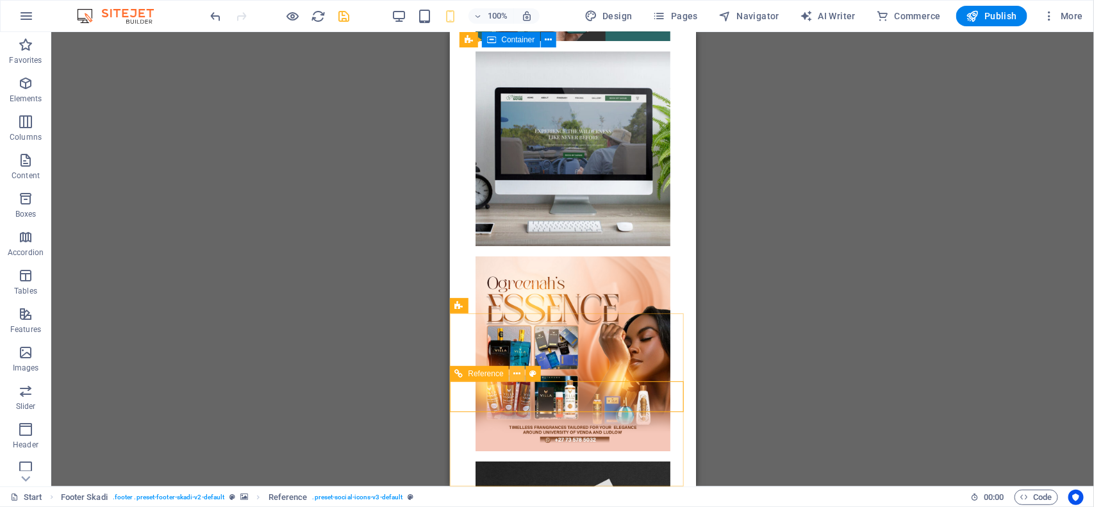
click at [516, 375] on icon at bounding box center [516, 373] width 7 height 13
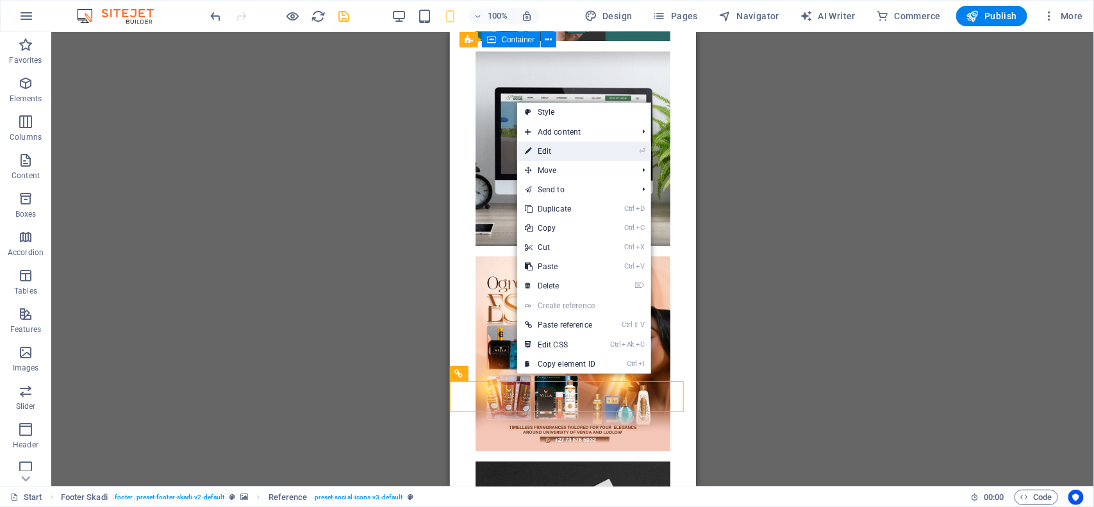
click at [552, 149] on link "⏎ Edit" at bounding box center [560, 151] width 86 height 19
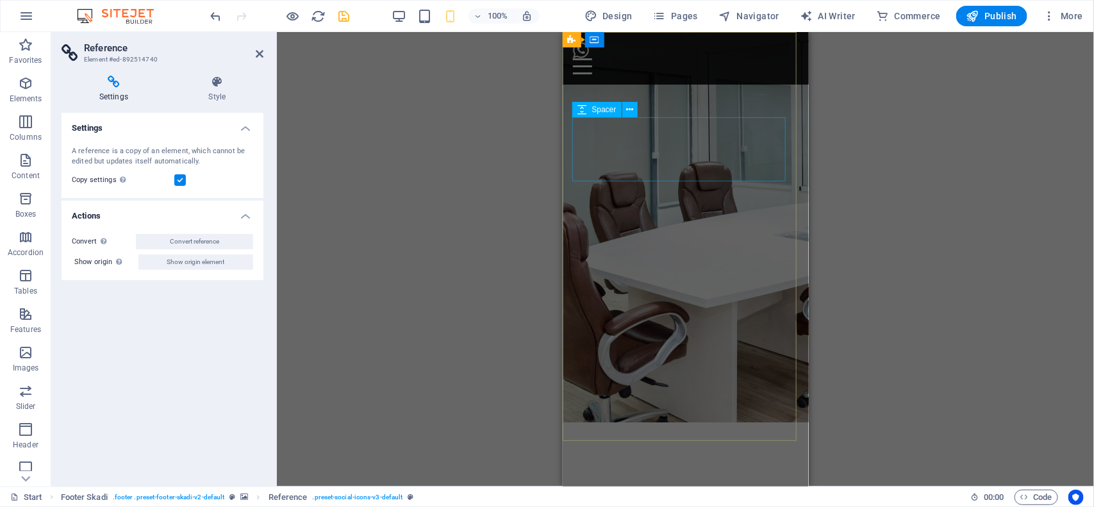
scroll to position [0, 0]
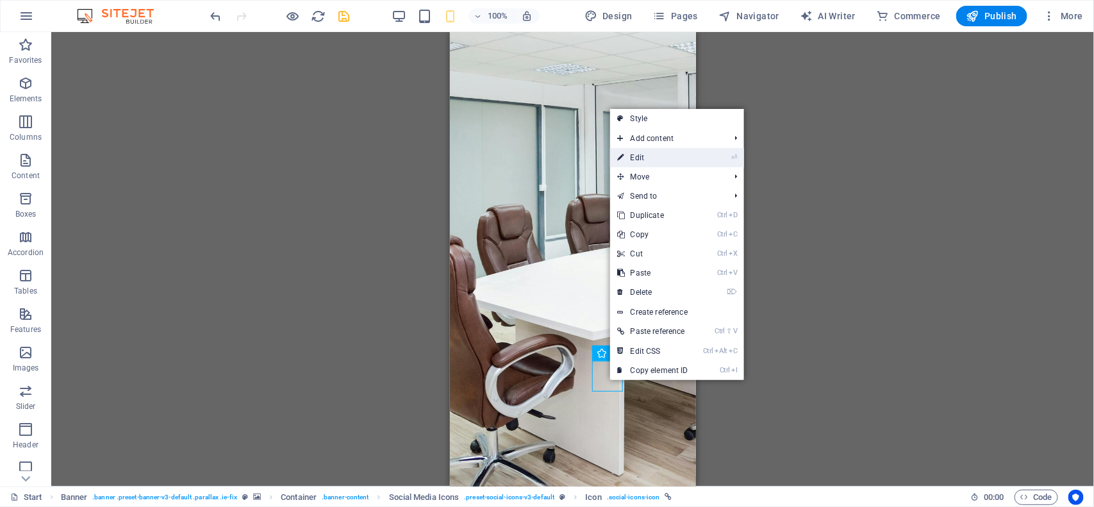
click at [641, 158] on link "⏎ Edit" at bounding box center [653, 157] width 86 height 19
select select "xMidYMid"
select select "px"
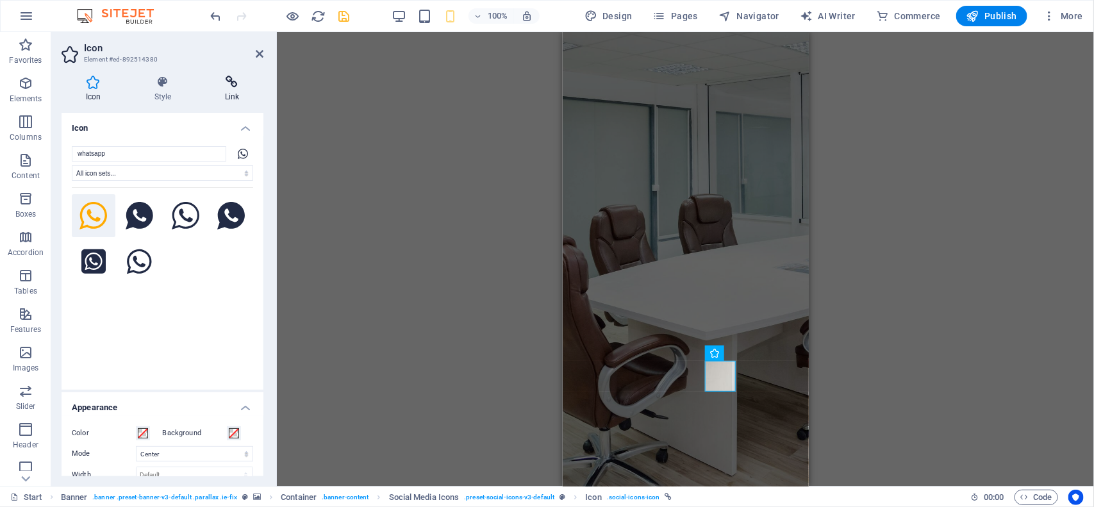
click at [231, 93] on h4 "Link" at bounding box center [232, 89] width 63 height 27
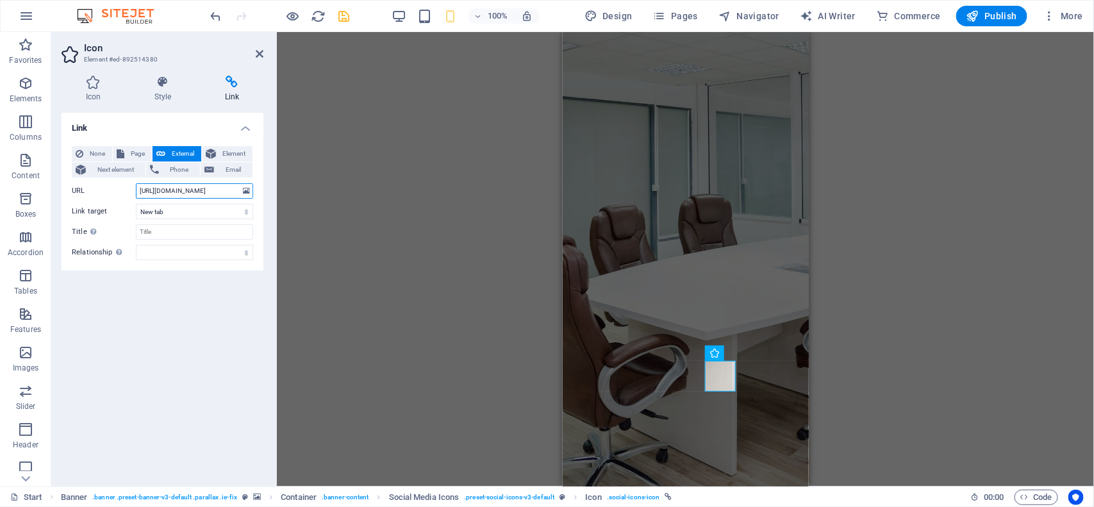
click at [181, 197] on input "https://wa.link/onuc4q" at bounding box center [194, 190] width 117 height 15
click at [590, 485] on figure at bounding box center [679, 493] width 215 height 16
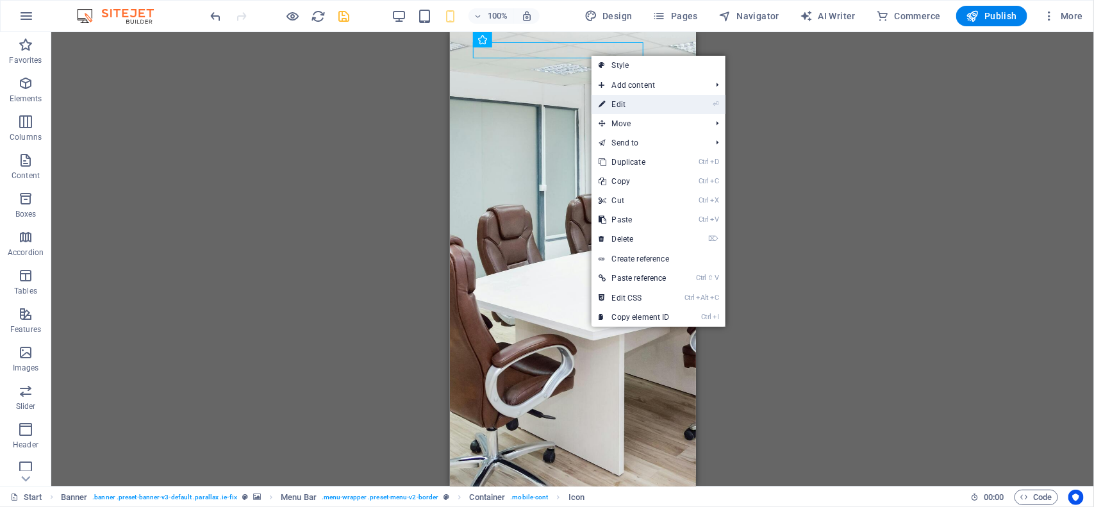
click at [610, 99] on link "⏎ Edit" at bounding box center [635, 104] width 86 height 19
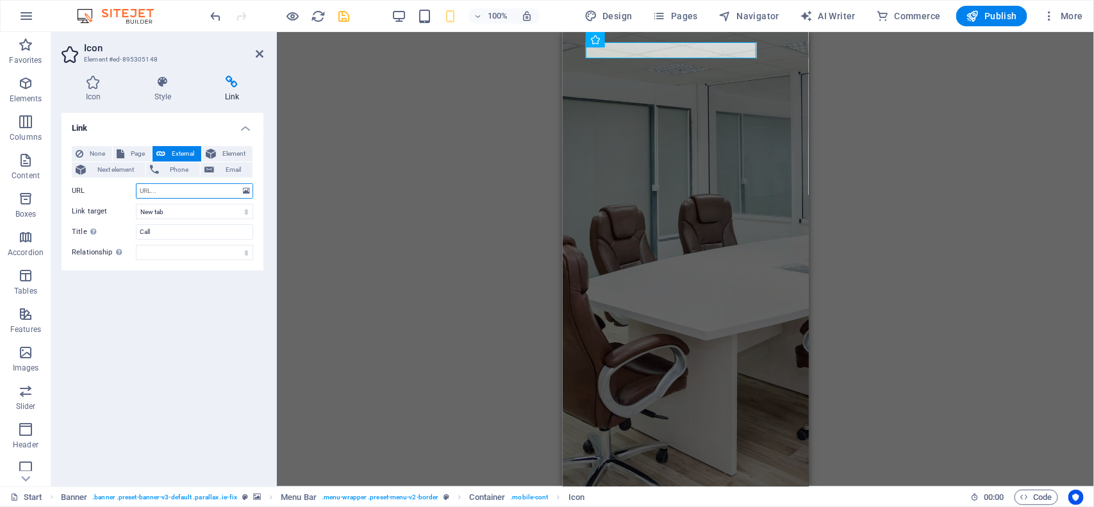
click at [180, 191] on input "URL" at bounding box center [194, 190] width 117 height 15
paste input "https://wa.link/onuc4q"
type input "https://wa.link/onuc4q"
click at [97, 85] on icon at bounding box center [93, 82] width 63 height 13
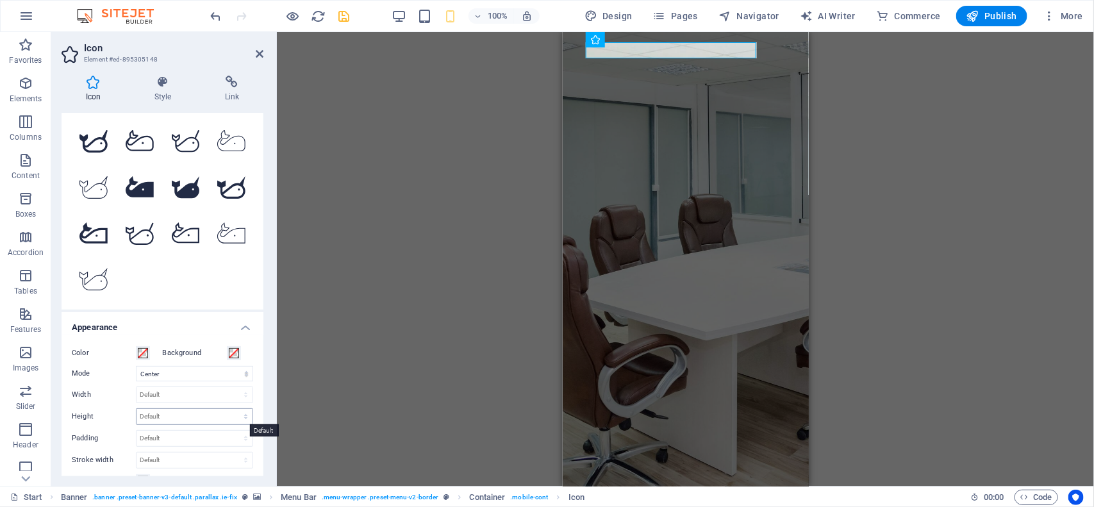
scroll to position [160, 0]
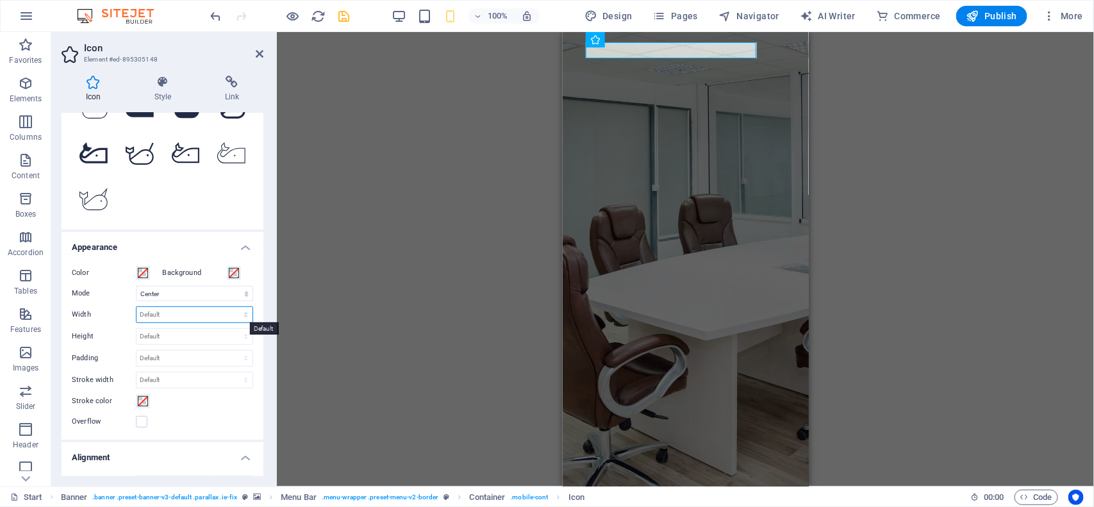
click at [155, 315] on select "Default auto px rem % em vh vw" at bounding box center [195, 314] width 116 height 15
click at [137, 307] on select "Default auto px rem % em vh vw" at bounding box center [195, 314] width 116 height 15
click at [220, 314] on select "Default auto px rem % em vh vw" at bounding box center [195, 314] width 116 height 15
select select "%"
click at [231, 307] on select "Default auto px rem % em vh vw" at bounding box center [195, 314] width 116 height 15
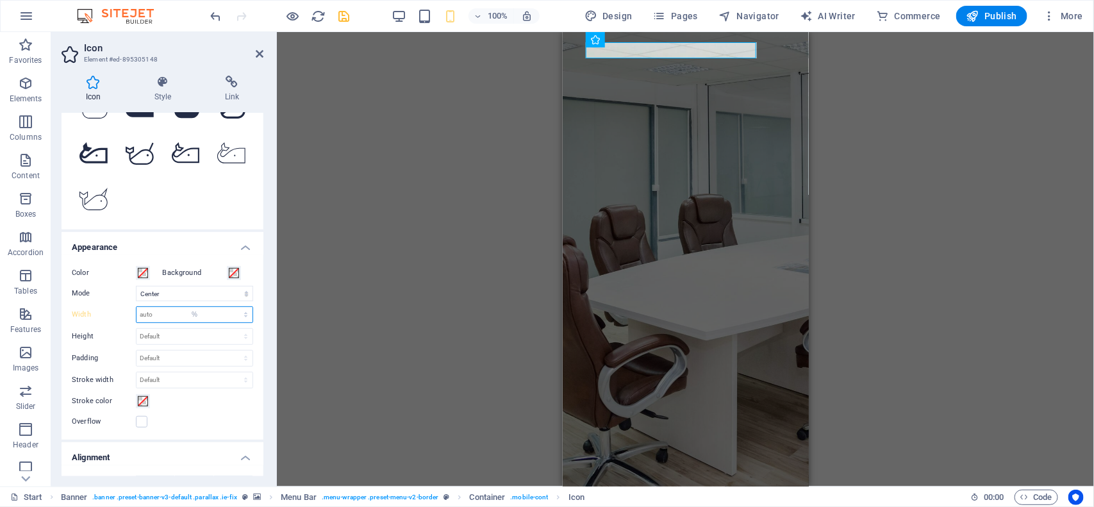
type input "7.5"
type input "1"
type input "2"
type input "1"
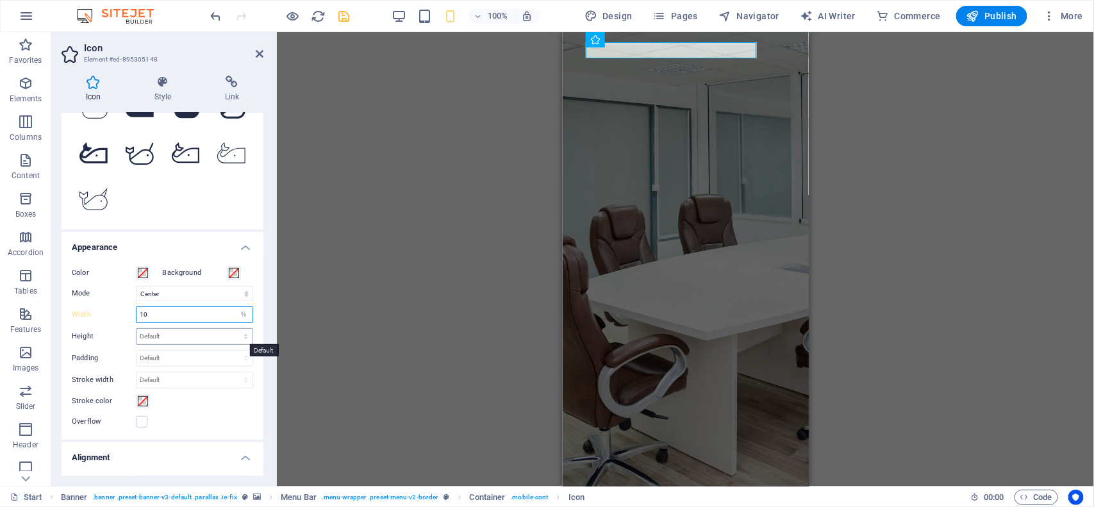
type input "10"
click at [162, 338] on select "Default auto px rem em vh vw" at bounding box center [195, 336] width 116 height 15
select select "px"
click at [231, 329] on select "Default auto px rem em vh vw" at bounding box center [195, 336] width 116 height 15
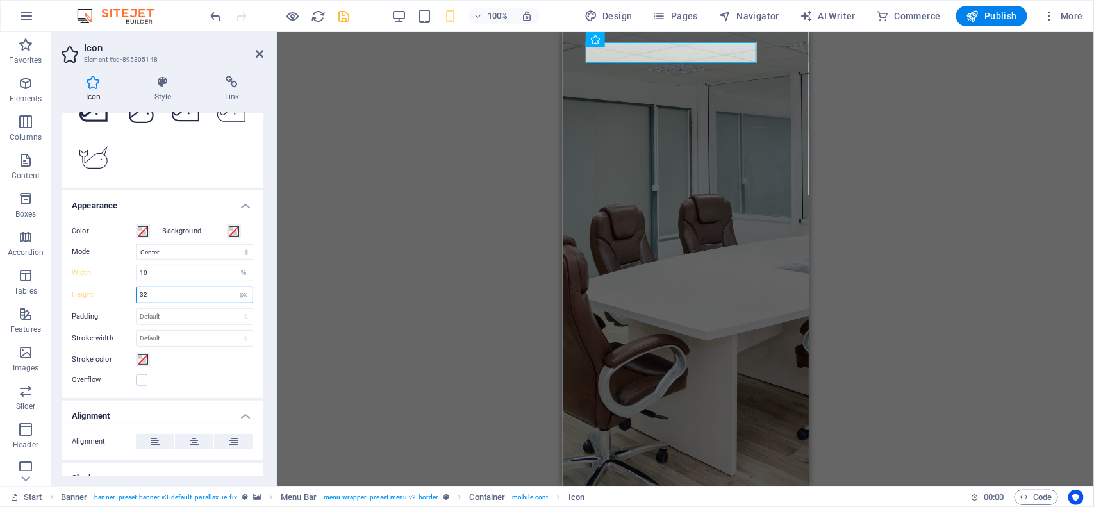
scroll to position [240, 0]
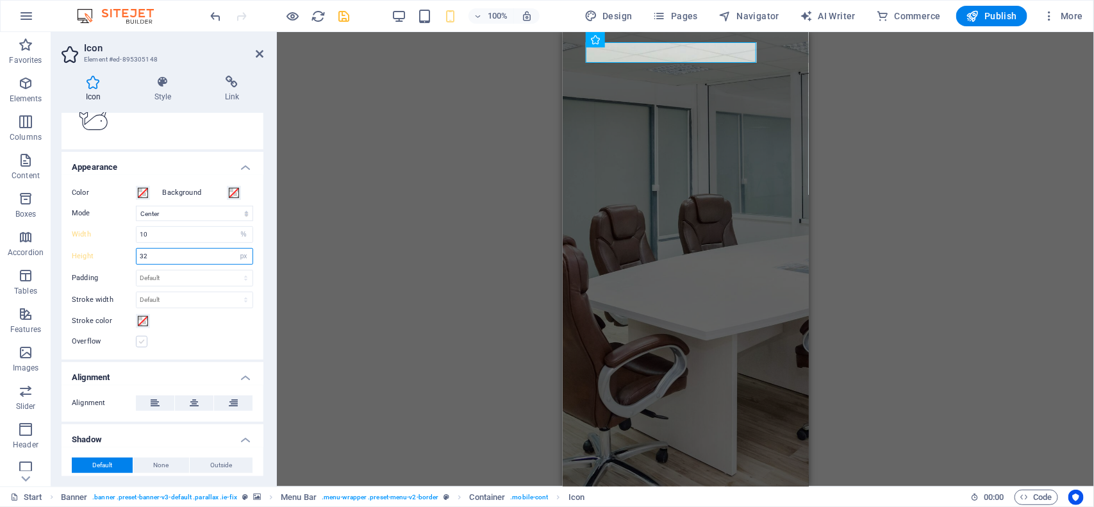
type input "32"
click at [142, 344] on label at bounding box center [142, 342] width 12 height 12
click at [0, 0] on input "Overflow" at bounding box center [0, 0] width 0 height 0
click at [137, 338] on label at bounding box center [142, 342] width 12 height 12
click at [0, 0] on input "Overflow" at bounding box center [0, 0] width 0 height 0
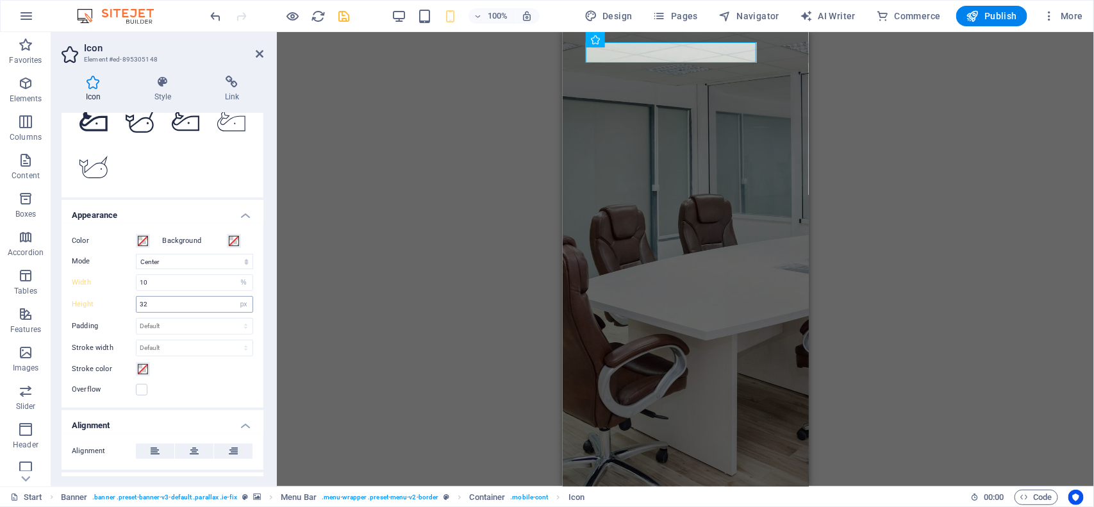
scroll to position [160, 0]
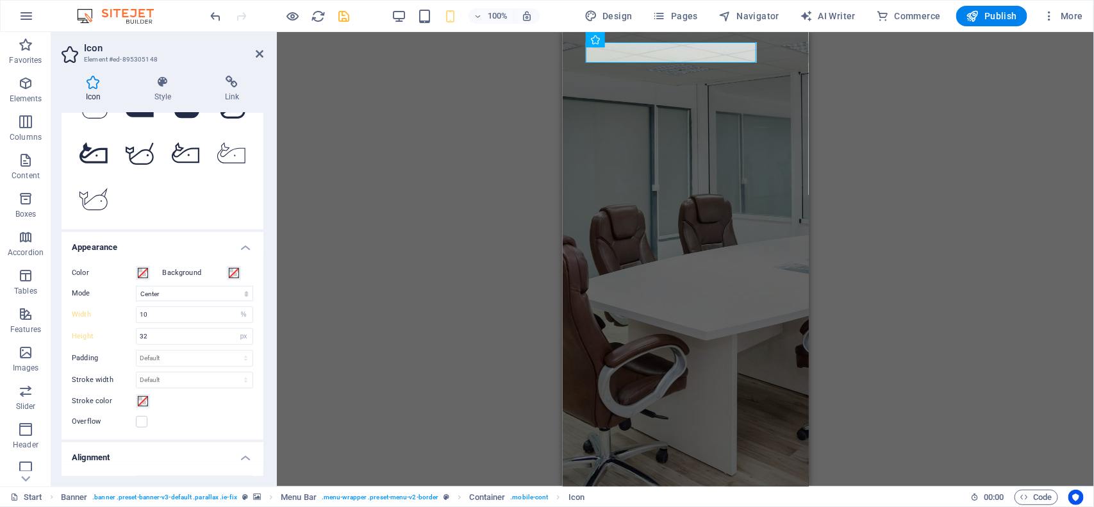
click at [242, 245] on h4 "Appearance" at bounding box center [163, 243] width 202 height 23
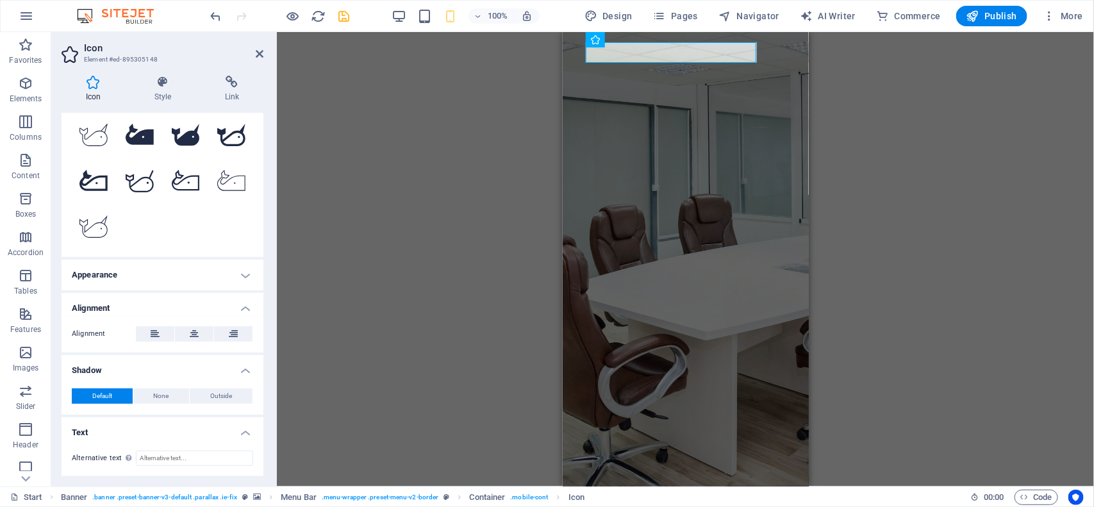
scroll to position [132, 0]
click at [346, 17] on icon "save" at bounding box center [344, 16] width 15 height 15
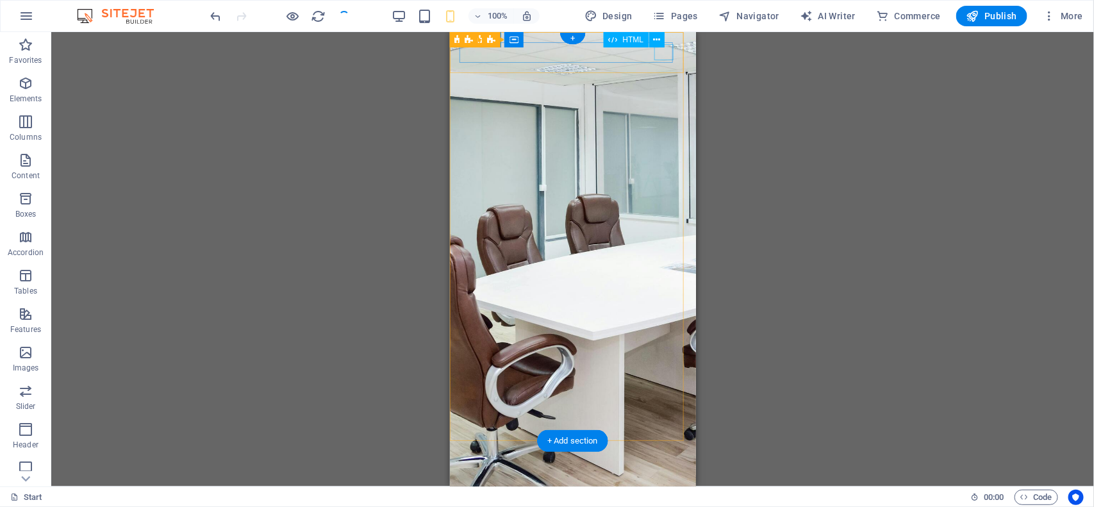
click at [666, 505] on div "Menu" at bounding box center [573, 513] width 226 height 16
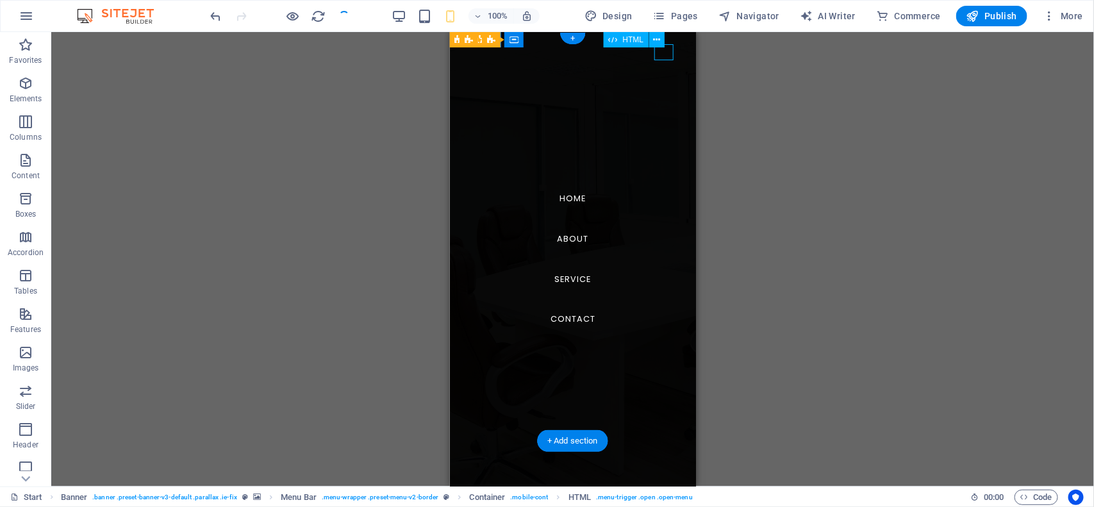
click at [479, 505] on div "Menu" at bounding box center [469, 513] width 19 height 16
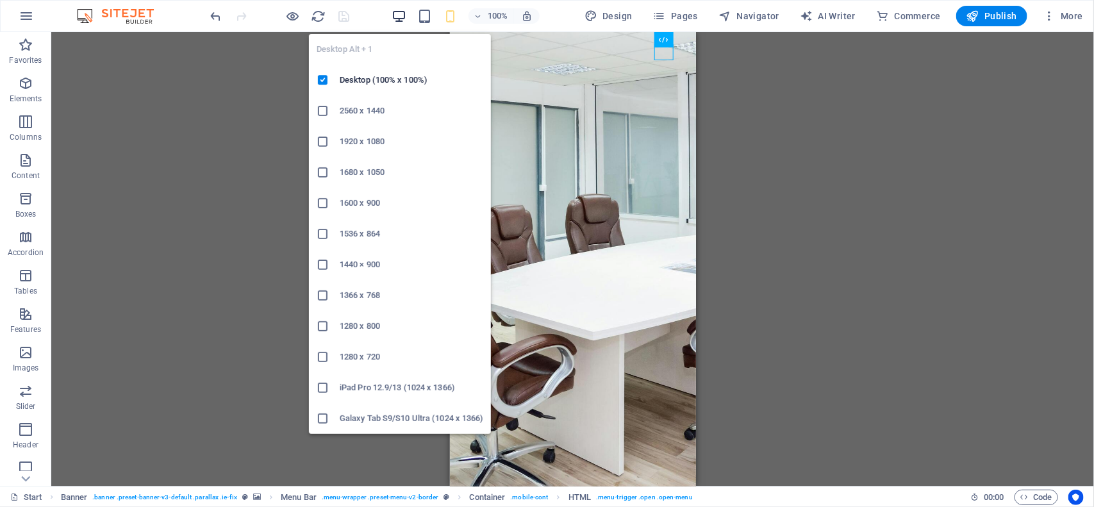
click at [404, 20] on icon "button" at bounding box center [399, 16] width 15 height 15
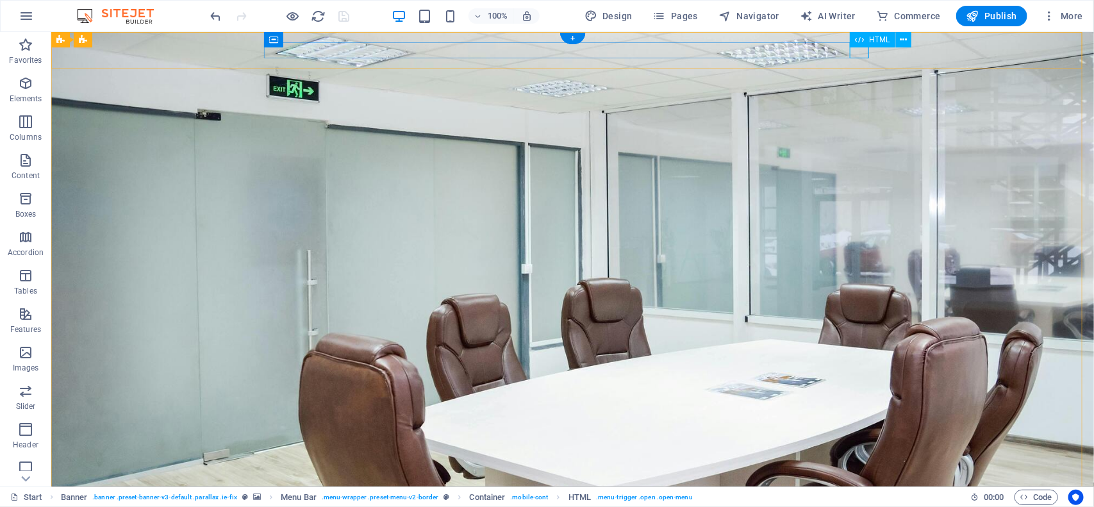
click at [855, 492] on div "Menu" at bounding box center [572, 500] width 605 height 16
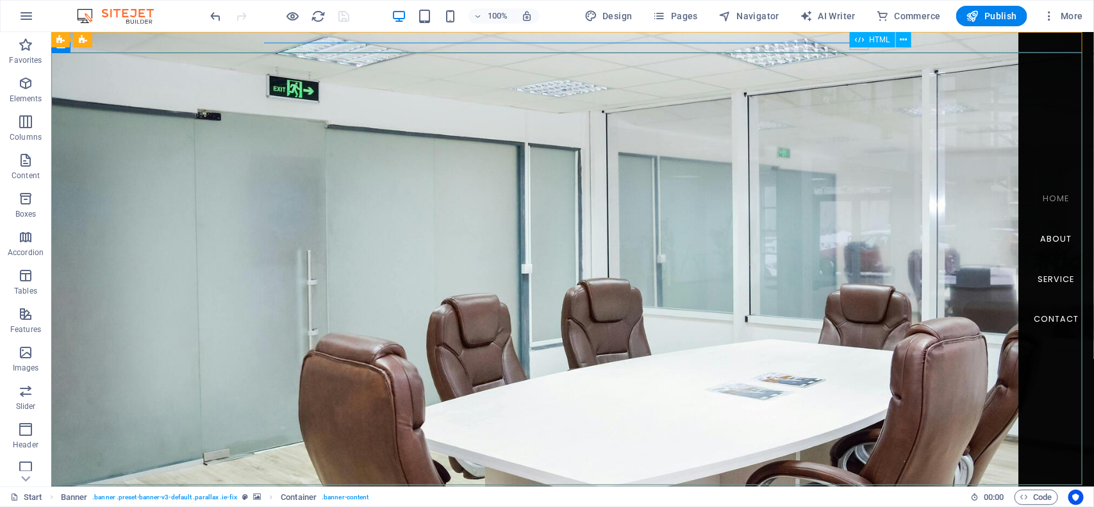
click at [860, 43] on icon at bounding box center [859, 39] width 9 height 15
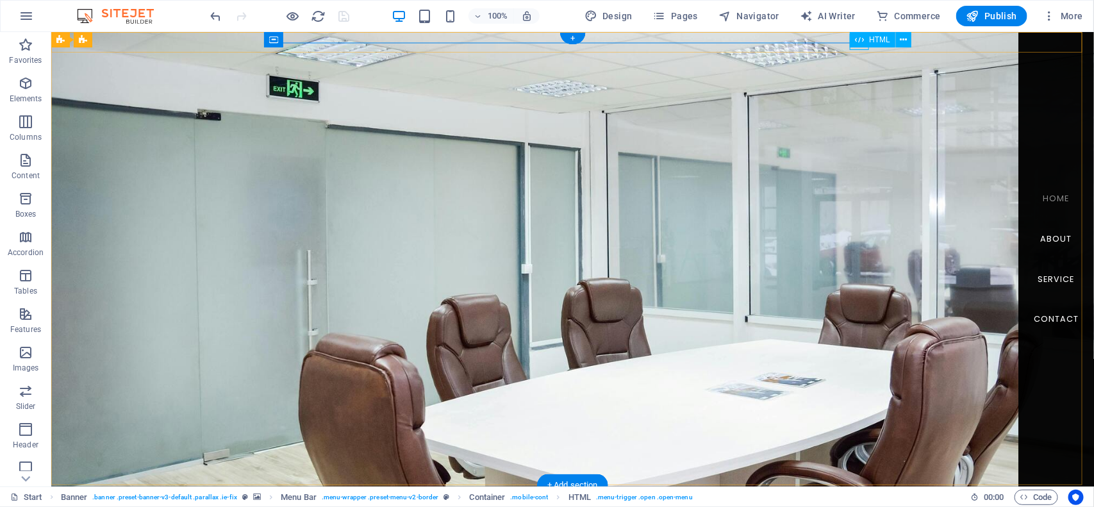
click at [289, 492] on div "Menu" at bounding box center [279, 500] width 19 height 16
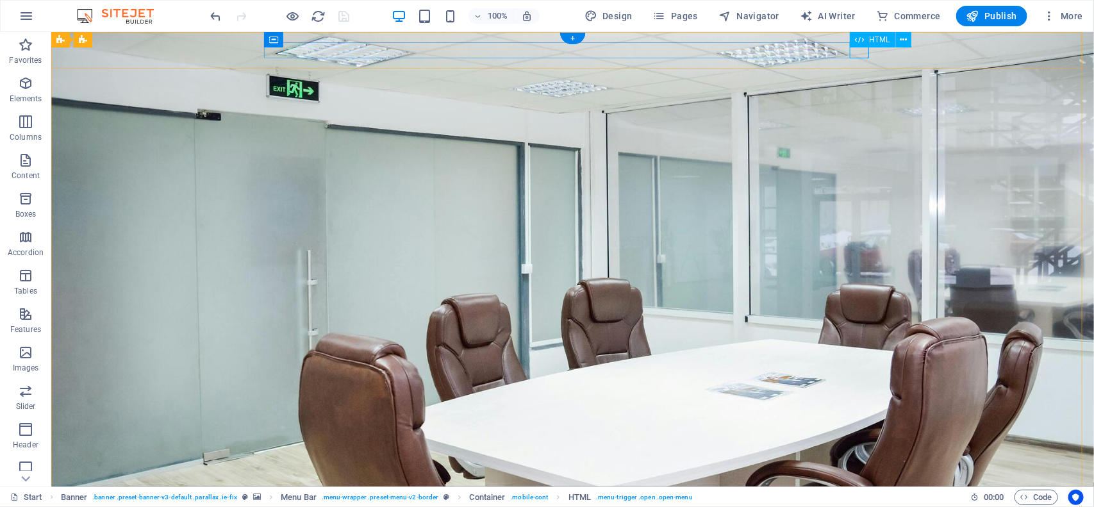
click at [860, 492] on div "Menu" at bounding box center [572, 500] width 605 height 16
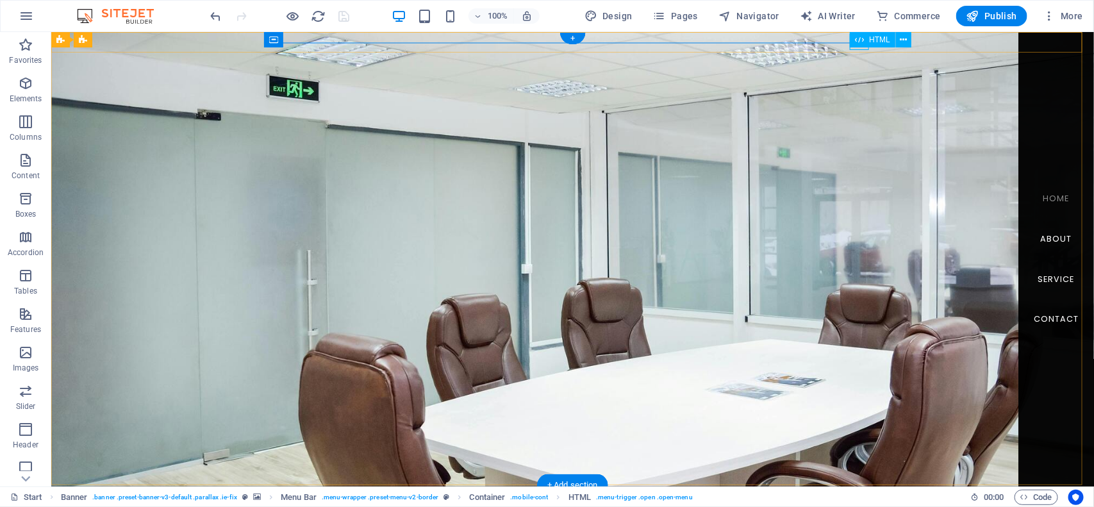
click at [289, 492] on div "Menu" at bounding box center [279, 500] width 19 height 16
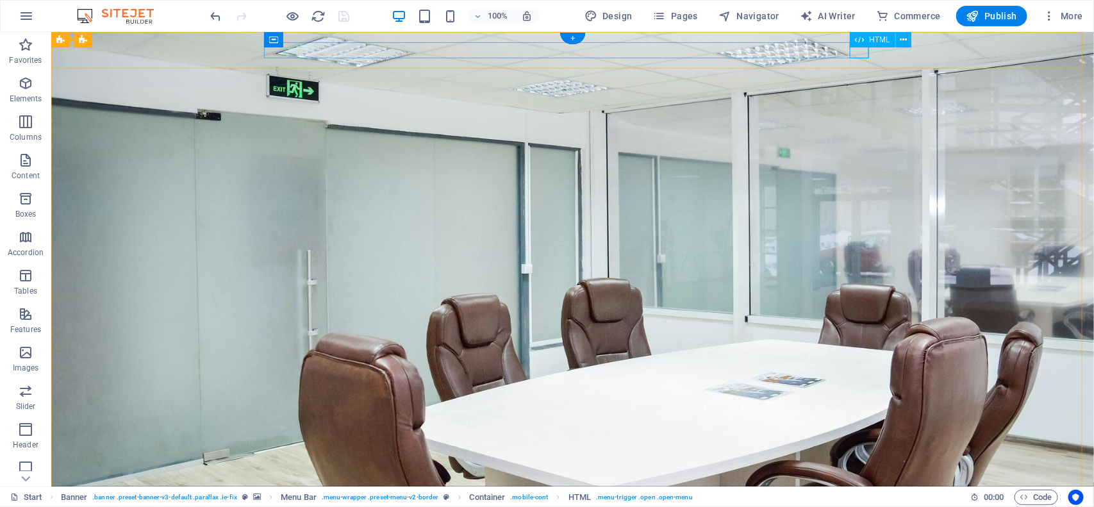
click at [860, 492] on div "Menu" at bounding box center [572, 500] width 605 height 16
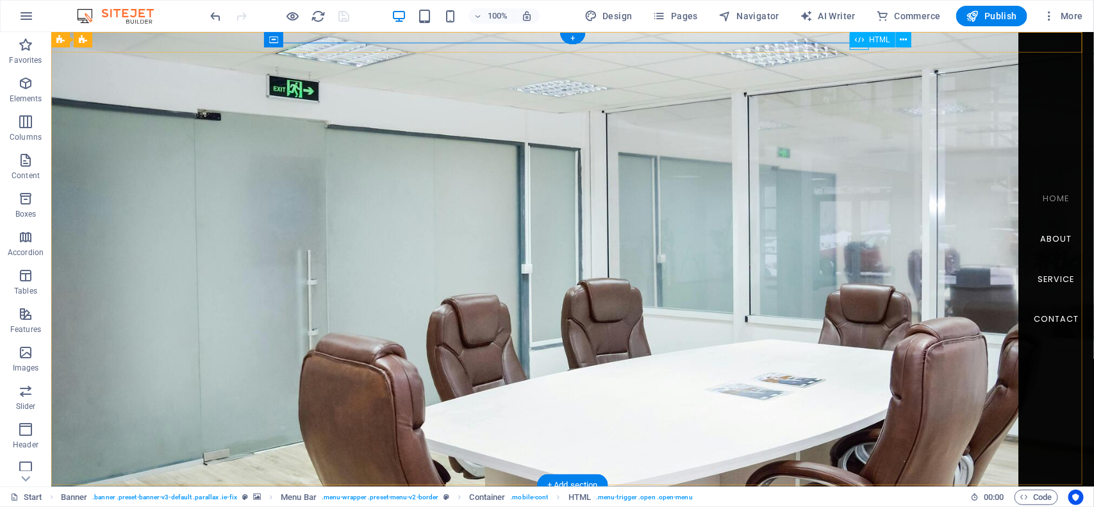
click at [289, 492] on div "Menu" at bounding box center [279, 500] width 19 height 16
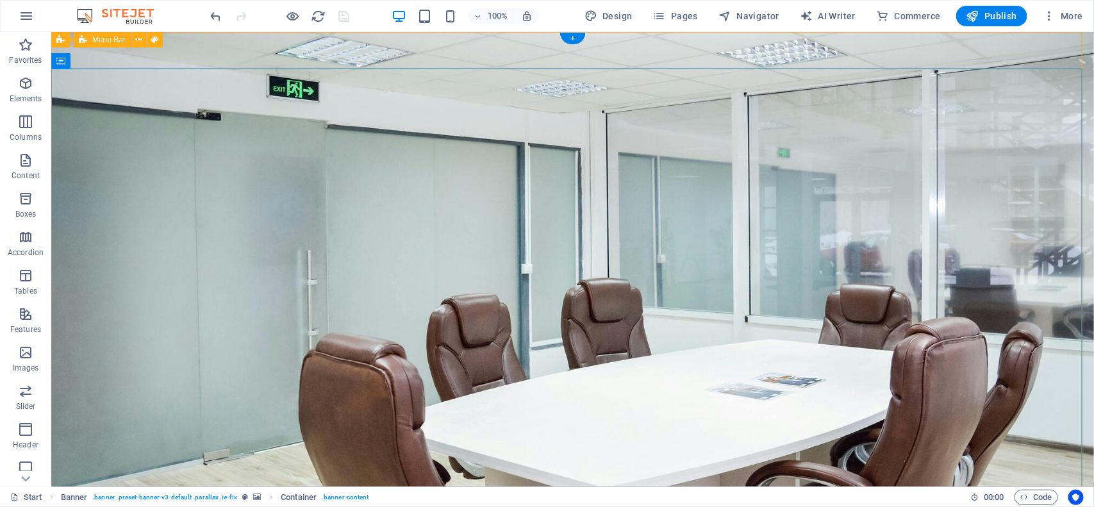
click at [172, 482] on div "Menu Home About Service Contact" at bounding box center [572, 500] width 1043 height 37
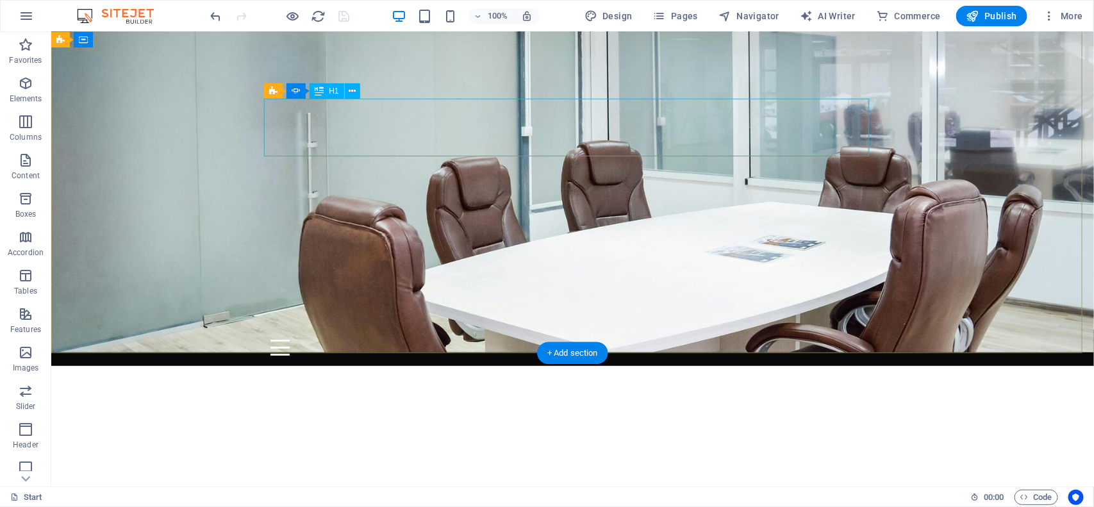
scroll to position [0, 0]
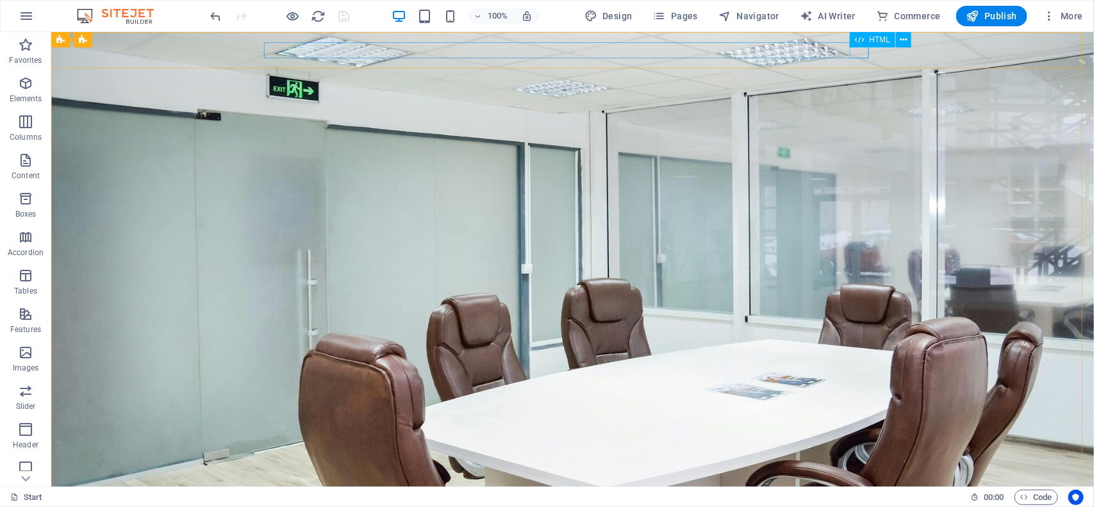
click at [860, 47] on icon at bounding box center [859, 39] width 9 height 15
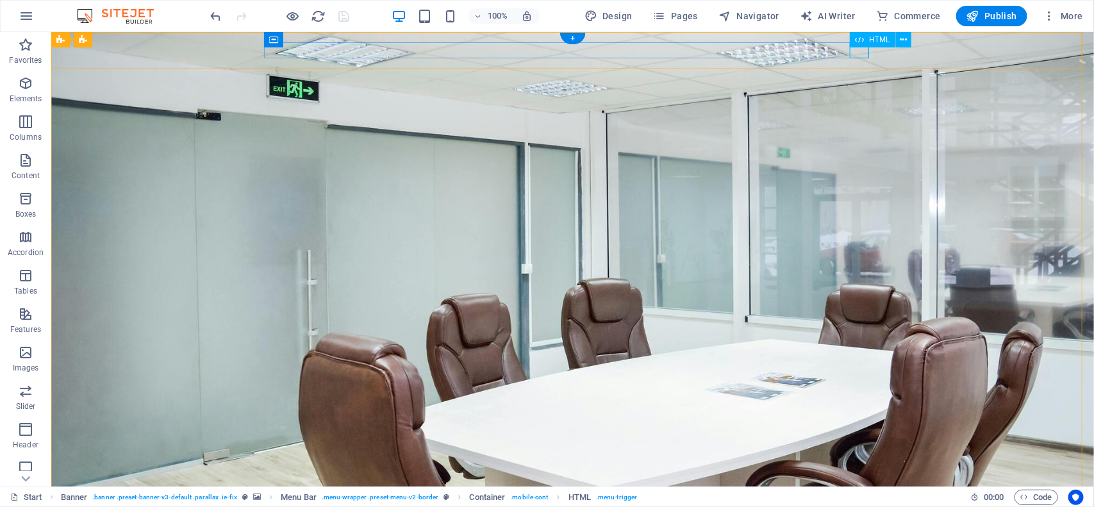
click at [857, 499] on div "Menu" at bounding box center [572, 507] width 605 height 16
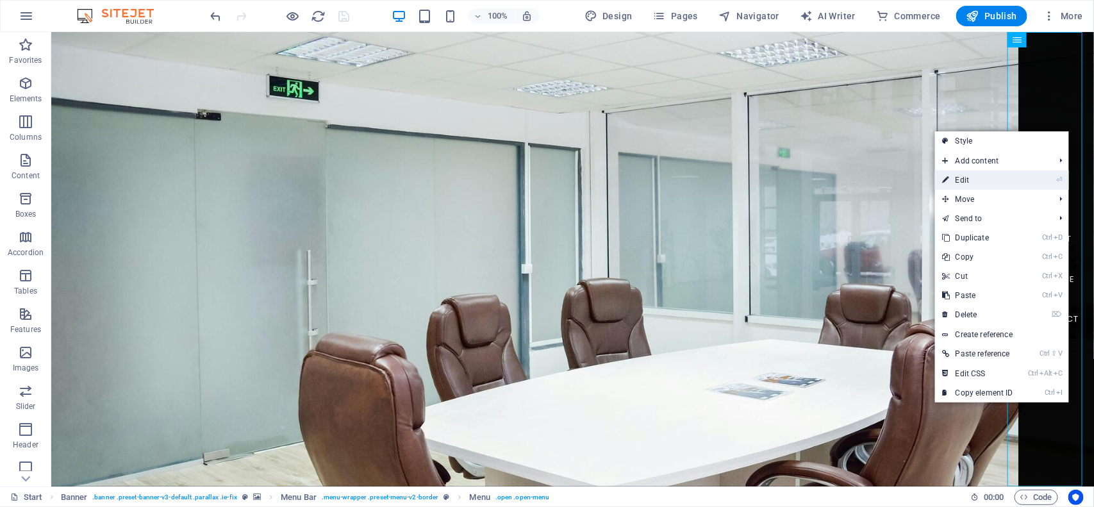
click at [969, 181] on link "⏎ Edit" at bounding box center [978, 180] width 86 height 19
select select
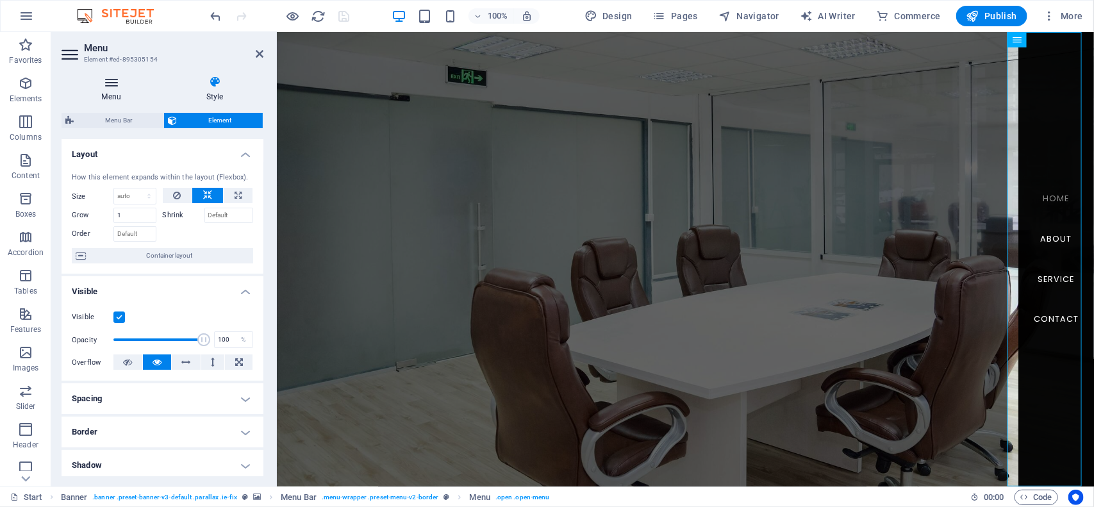
click at [117, 93] on h4 "Menu" at bounding box center [114, 89] width 104 height 27
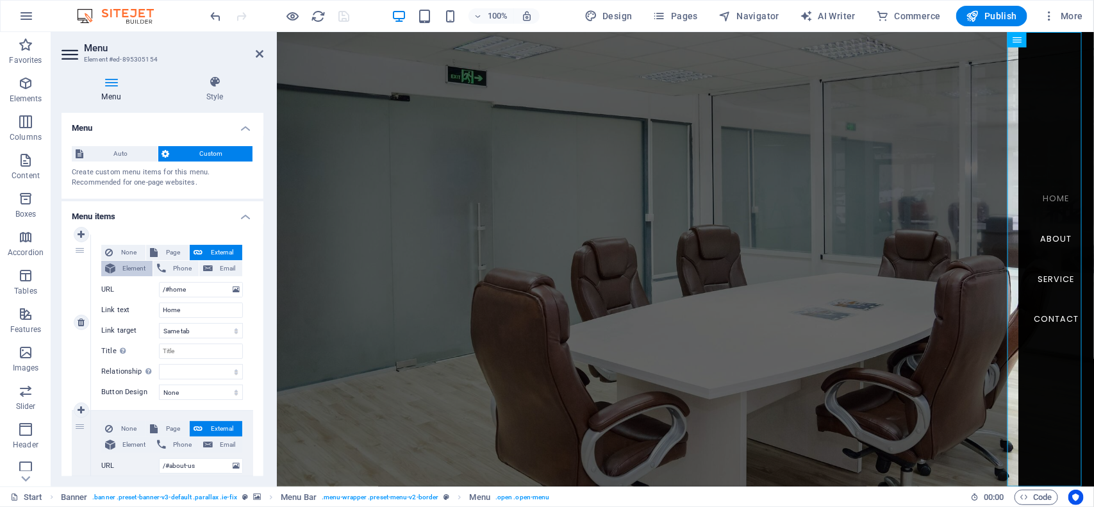
click at [133, 272] on span "Element" at bounding box center [133, 268] width 29 height 15
select select
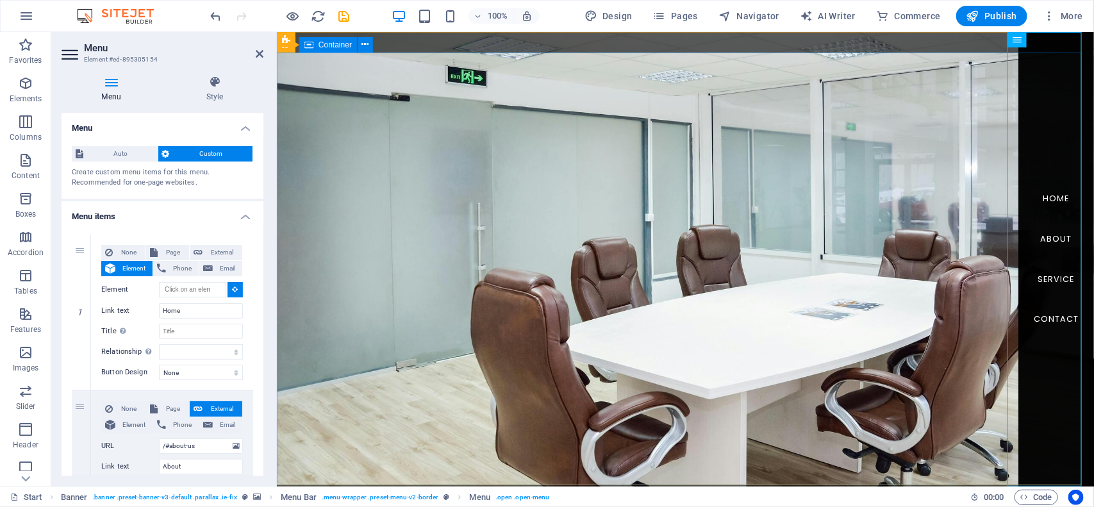
type input "#ed-892514341"
select select
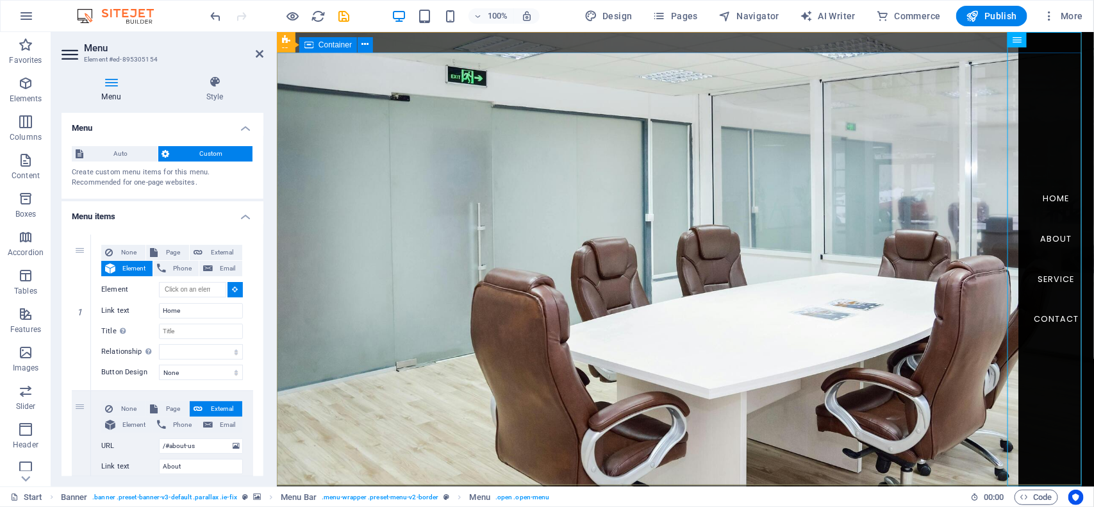
select select
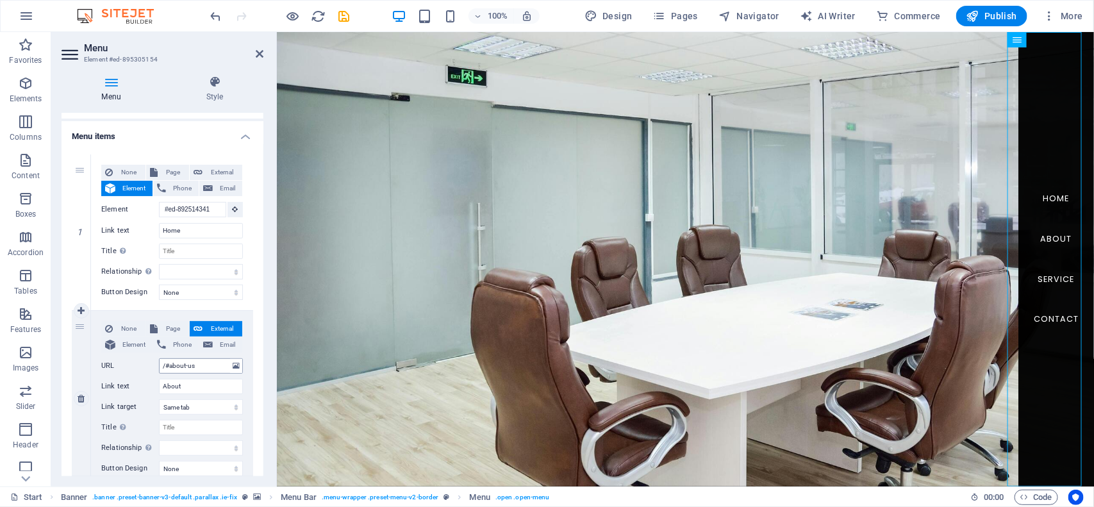
scroll to position [160, 0]
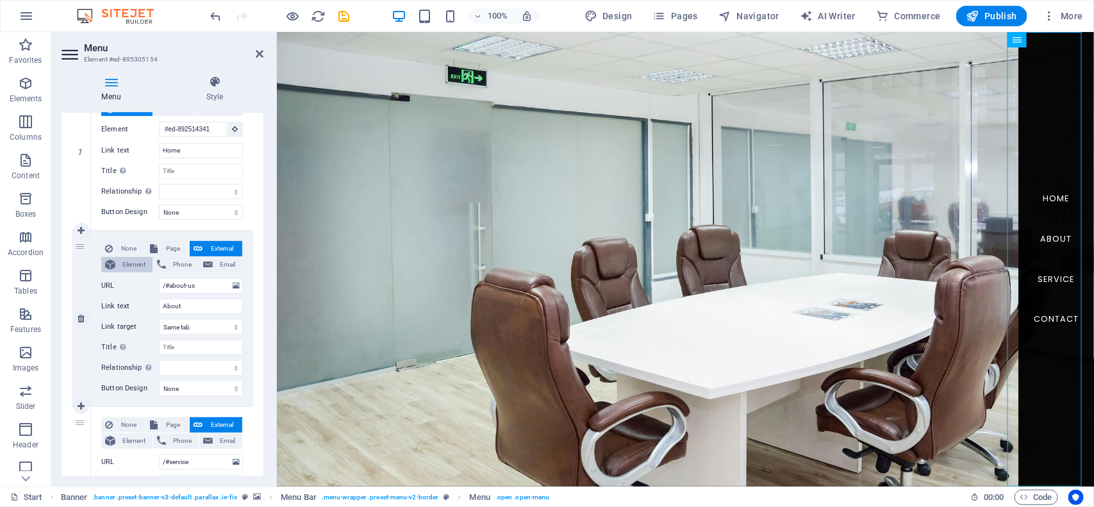
click at [131, 263] on span "Element" at bounding box center [133, 264] width 29 height 15
select select
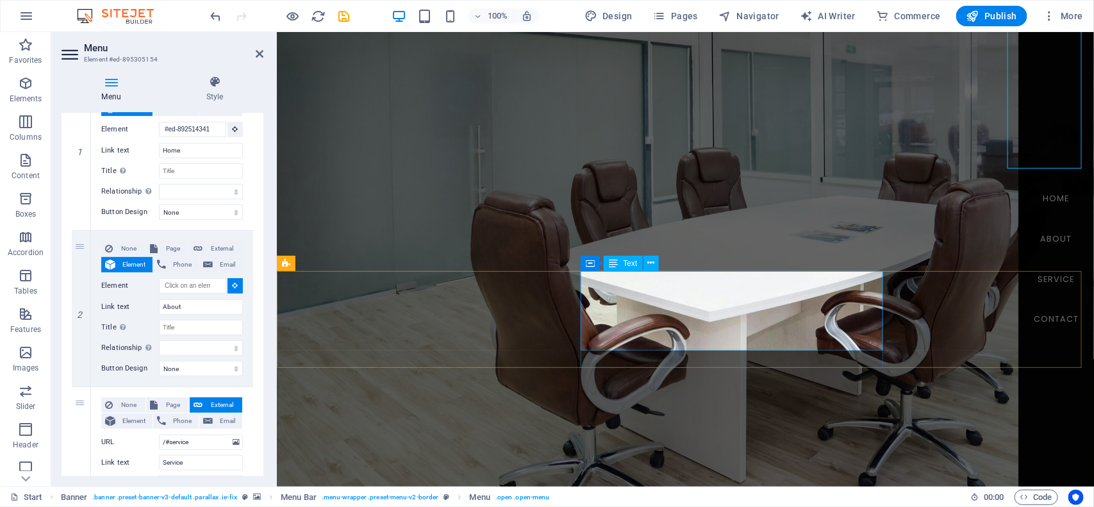
scroll to position [320, 0]
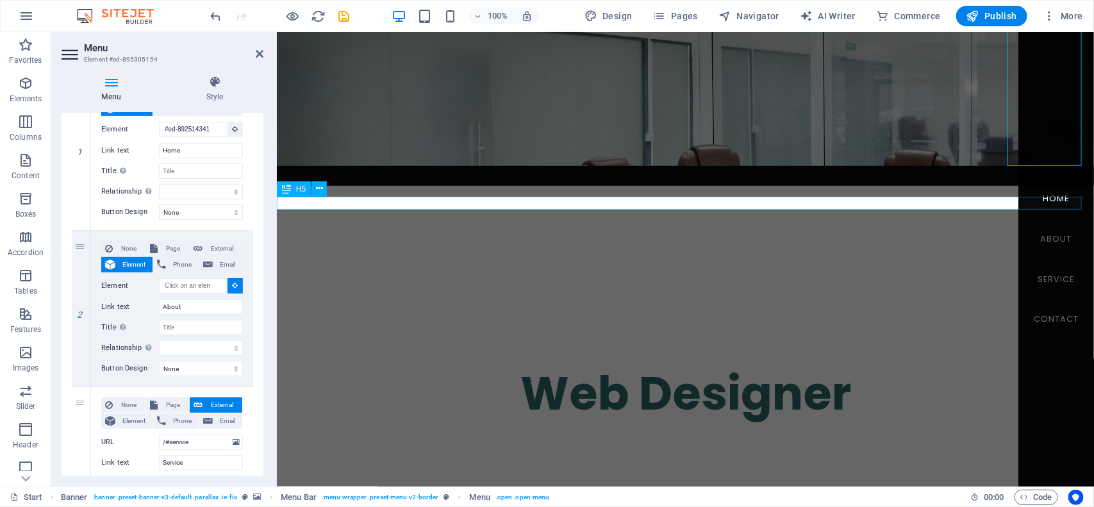
select select
type input "#ed-892614135"
select select
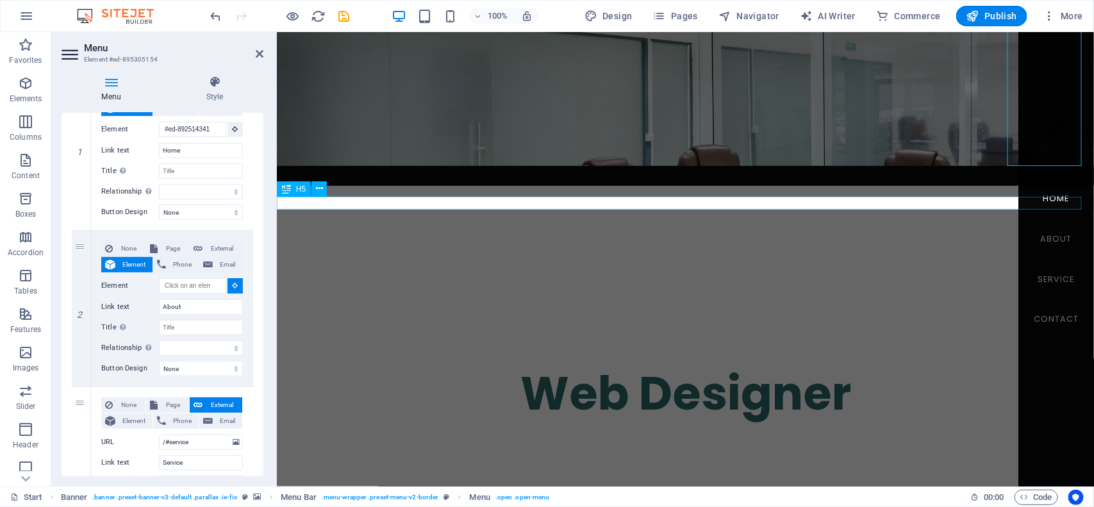
select select
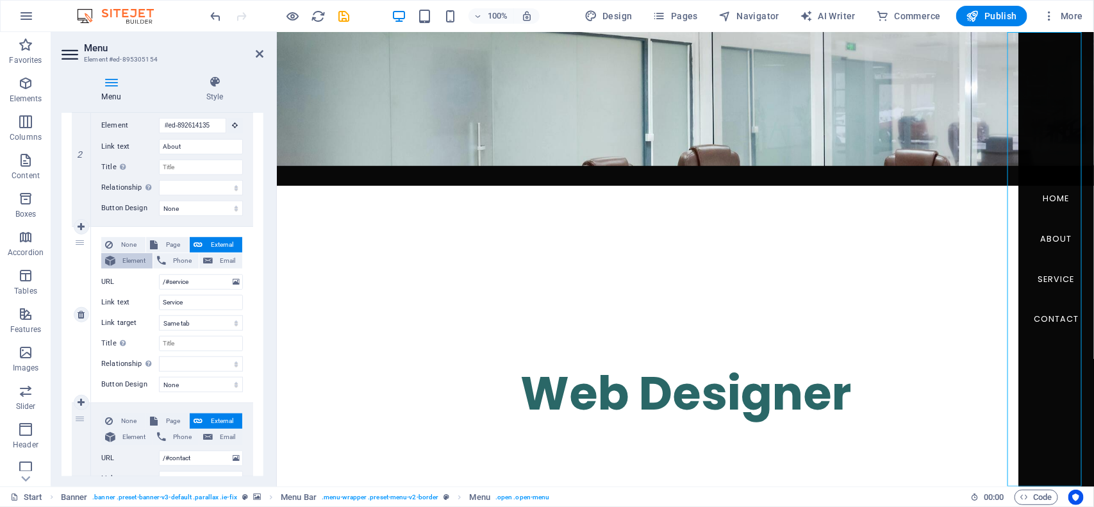
click at [129, 263] on span "Element" at bounding box center [133, 260] width 29 height 15
select select
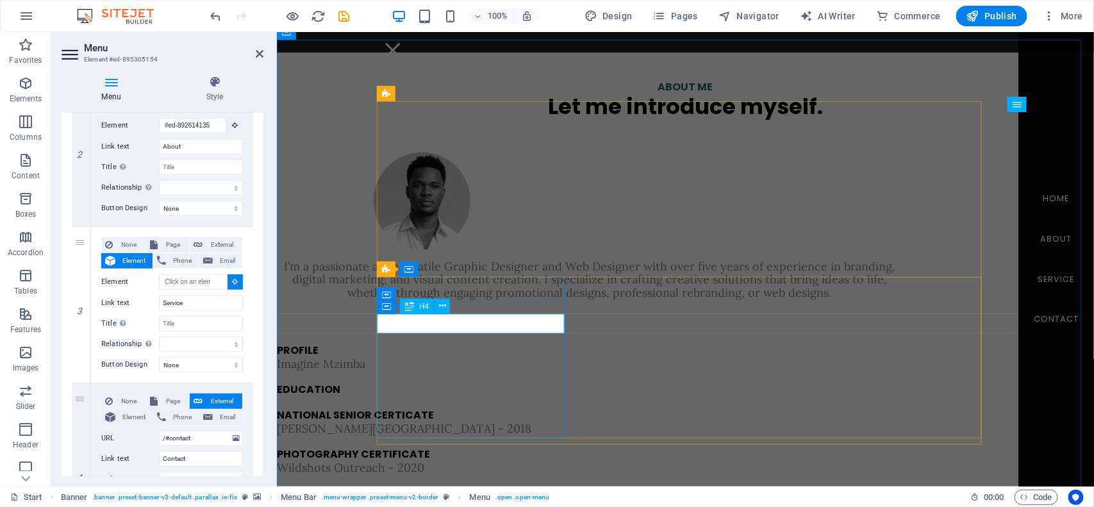
scroll to position [881, 0]
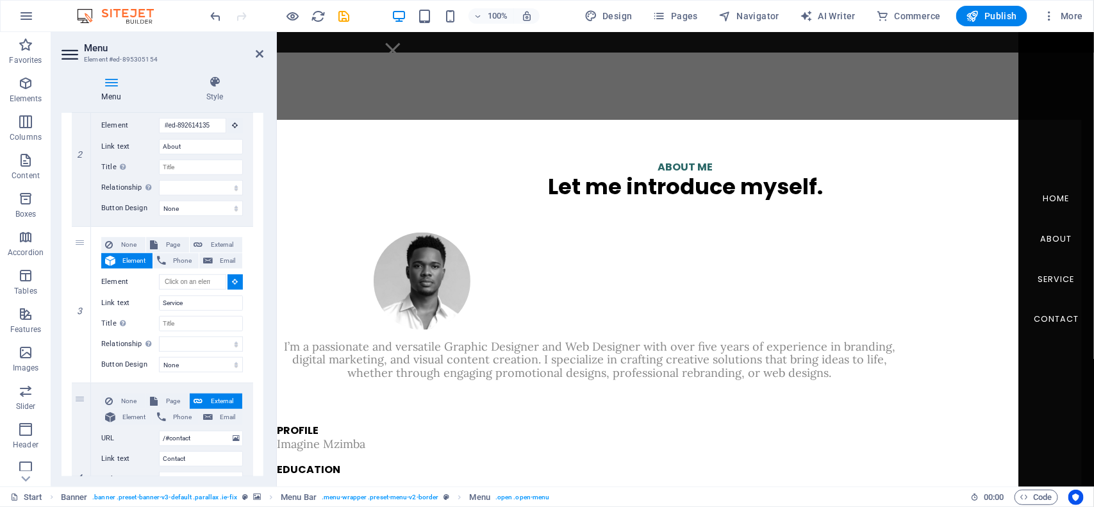
select select
type input "#ed-893155332"
select select
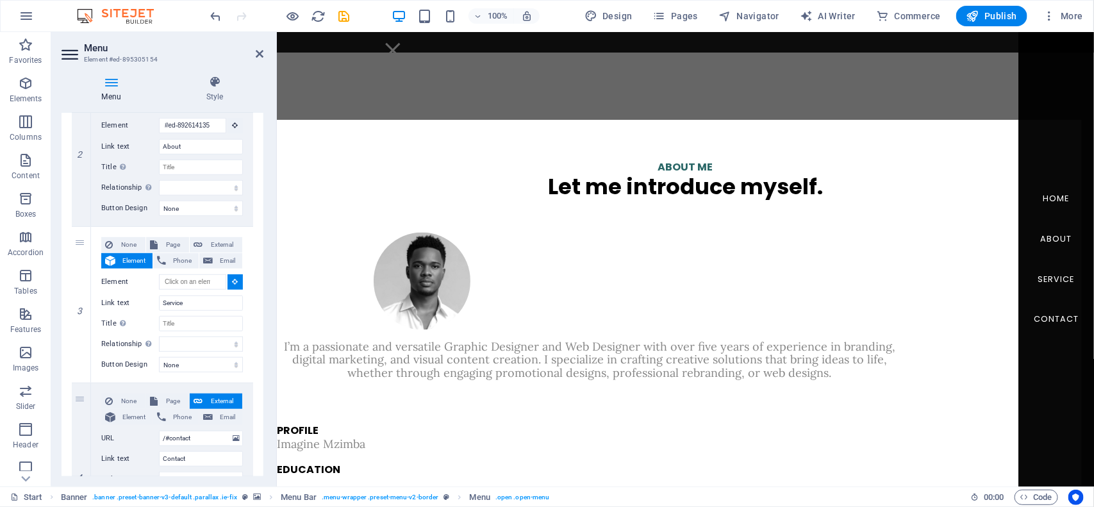
select select
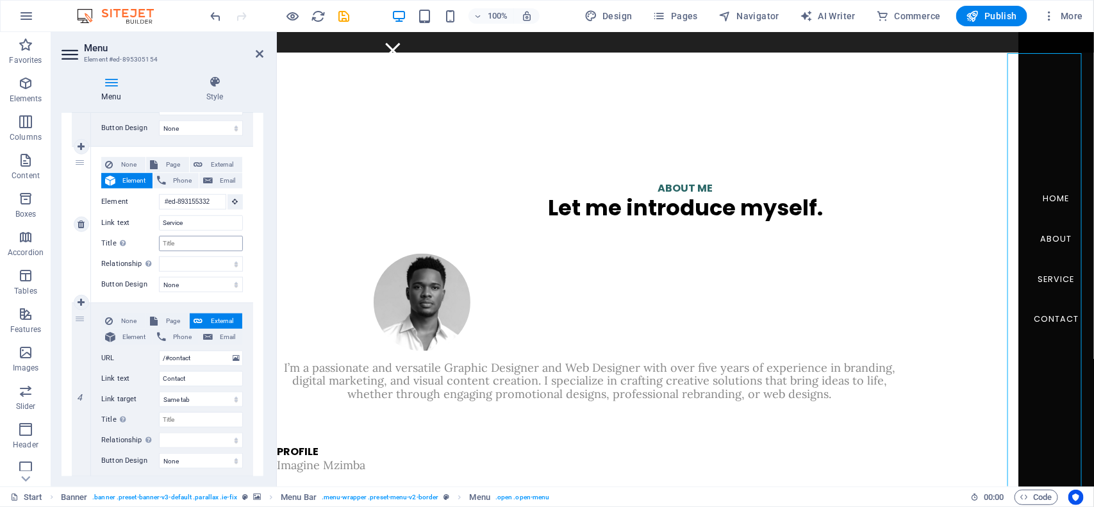
scroll to position [439, 0]
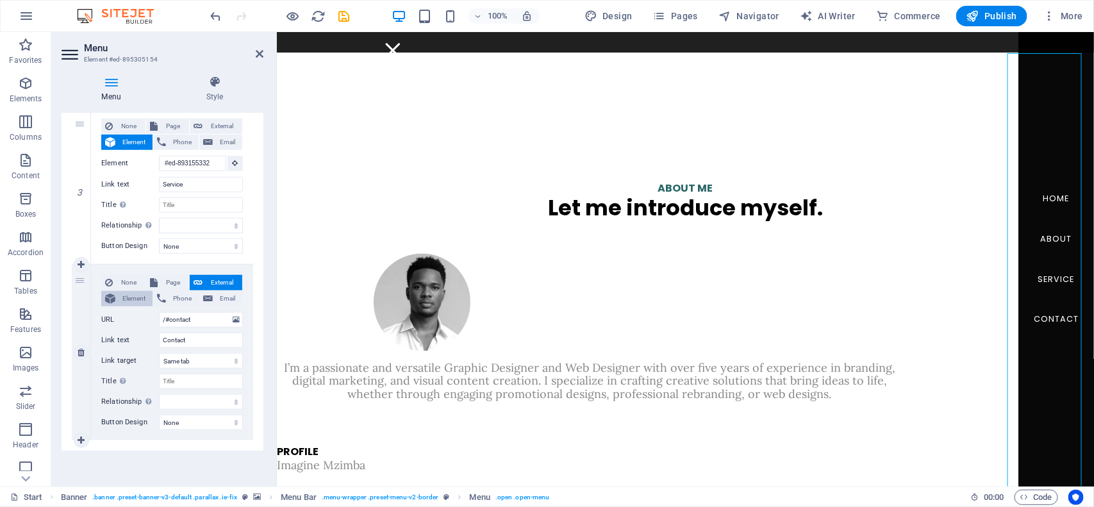
click at [127, 296] on span "Element" at bounding box center [133, 298] width 29 height 15
select select
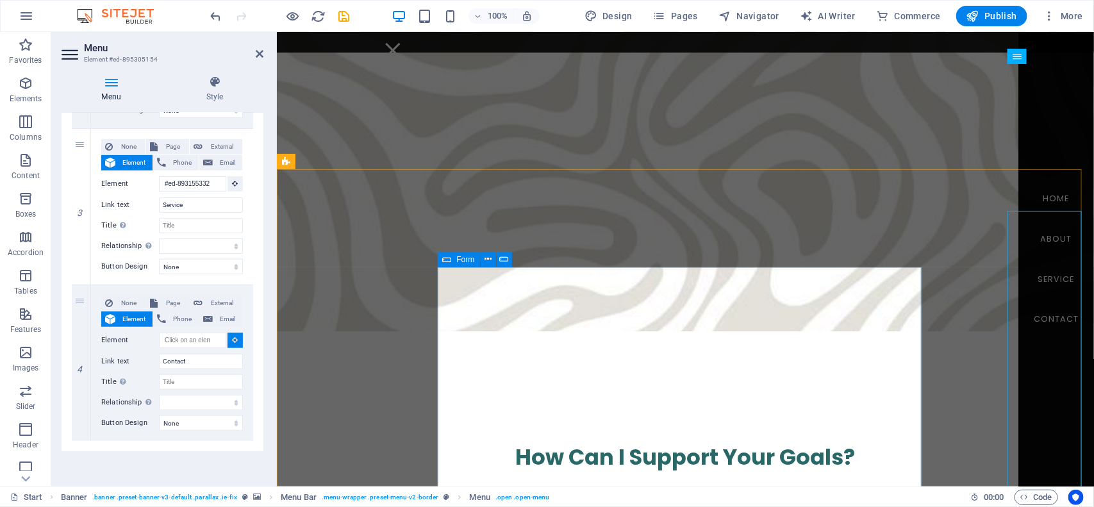
scroll to position [1982, 0]
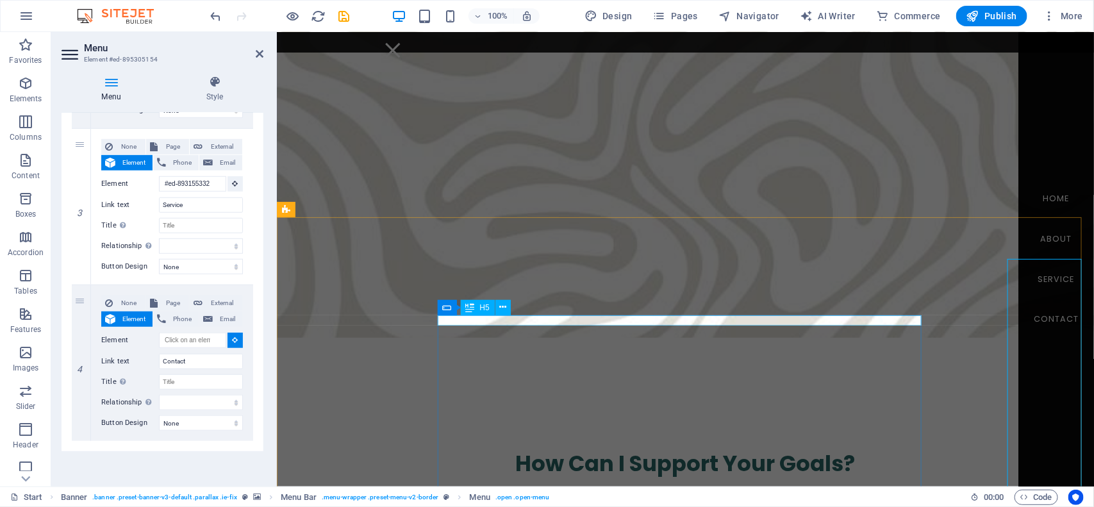
select select
type input "#ed-895247871"
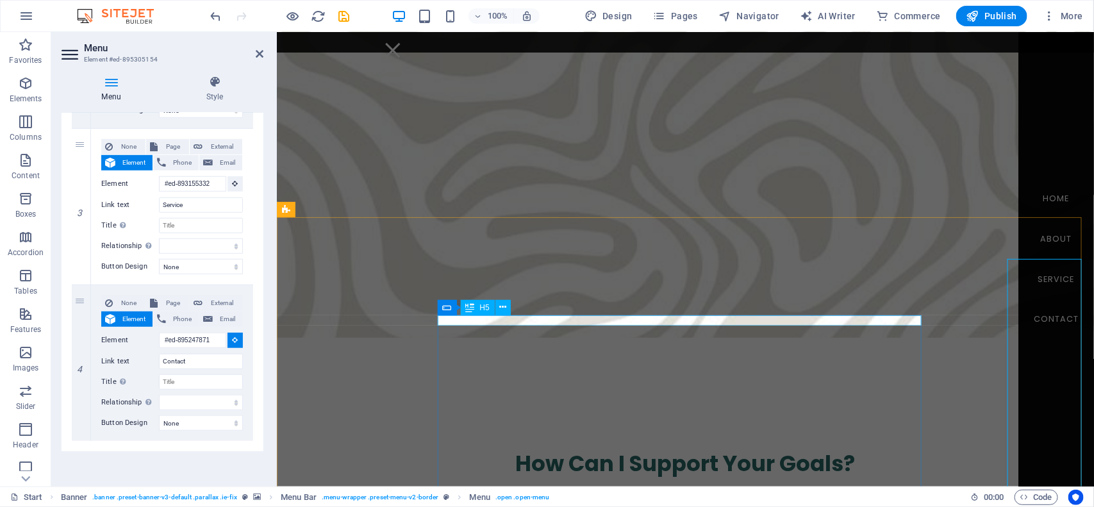
select select
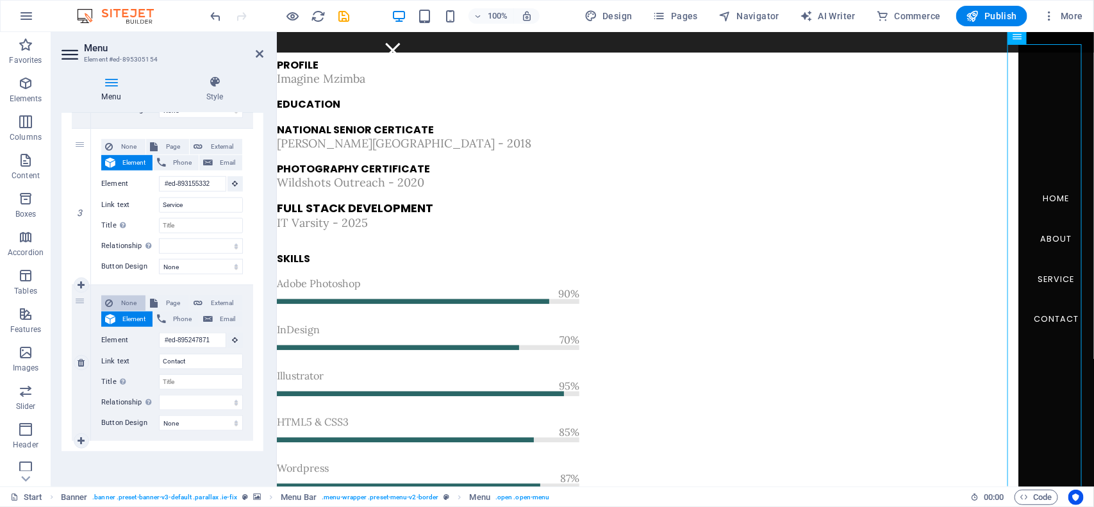
scroll to position [1240, 0]
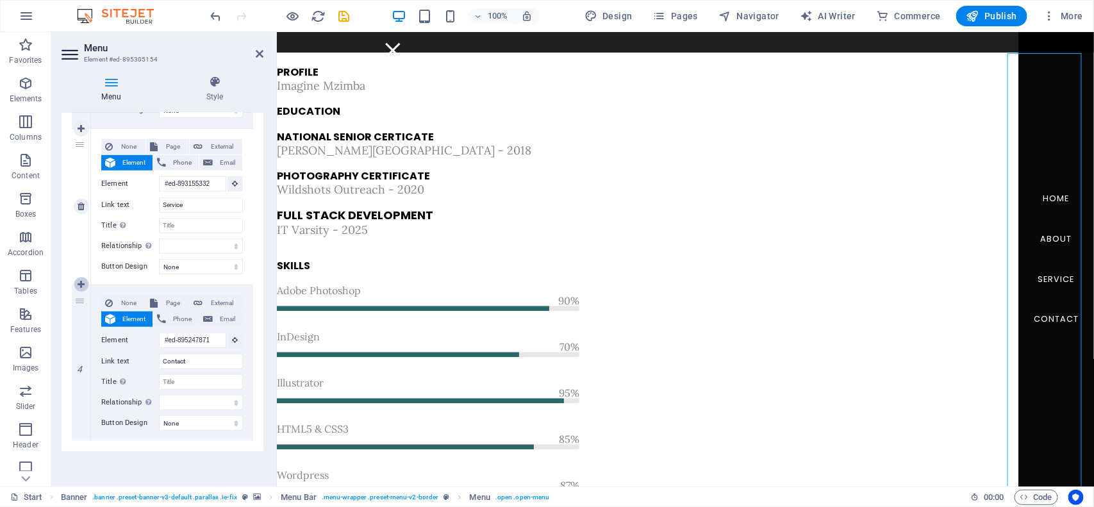
click at [79, 288] on icon at bounding box center [81, 284] width 7 height 9
select select
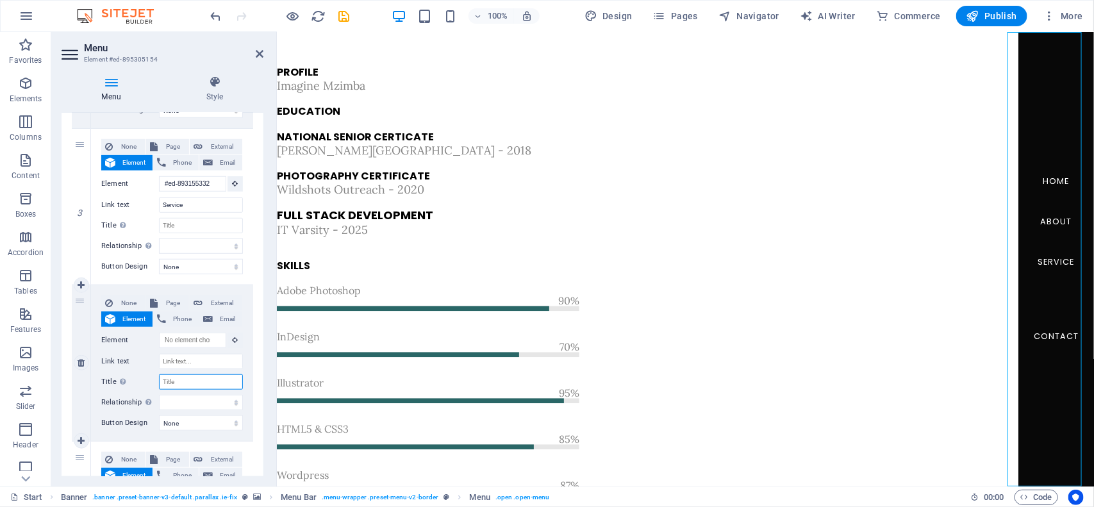
click at [170, 374] on input "Title Additional link description, should not be the same as the link text. The…" at bounding box center [201, 381] width 84 height 15
type input "p"
select select
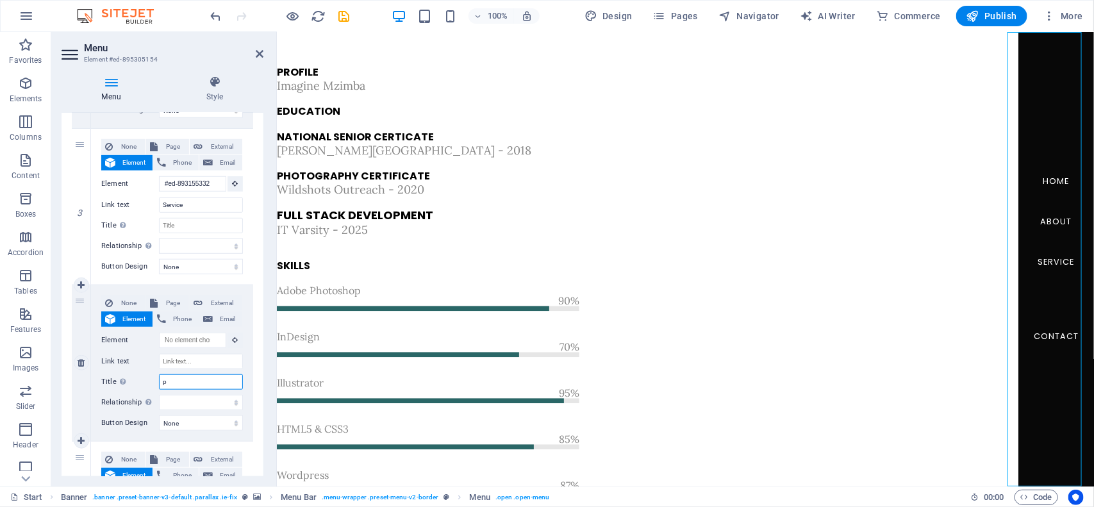
select select
type input "pO"
select select
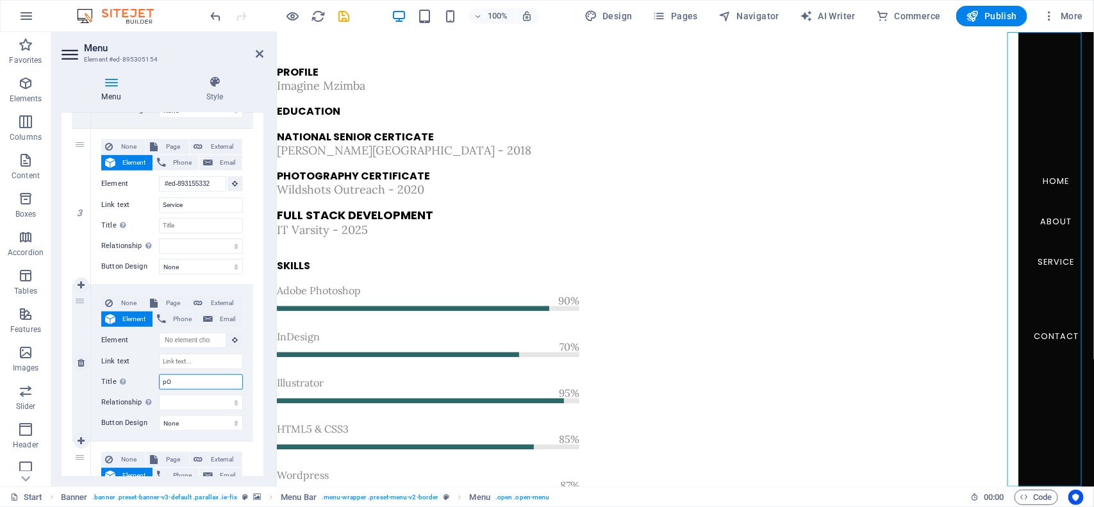
select select
type input "pOR"
select select
type input "pORT"
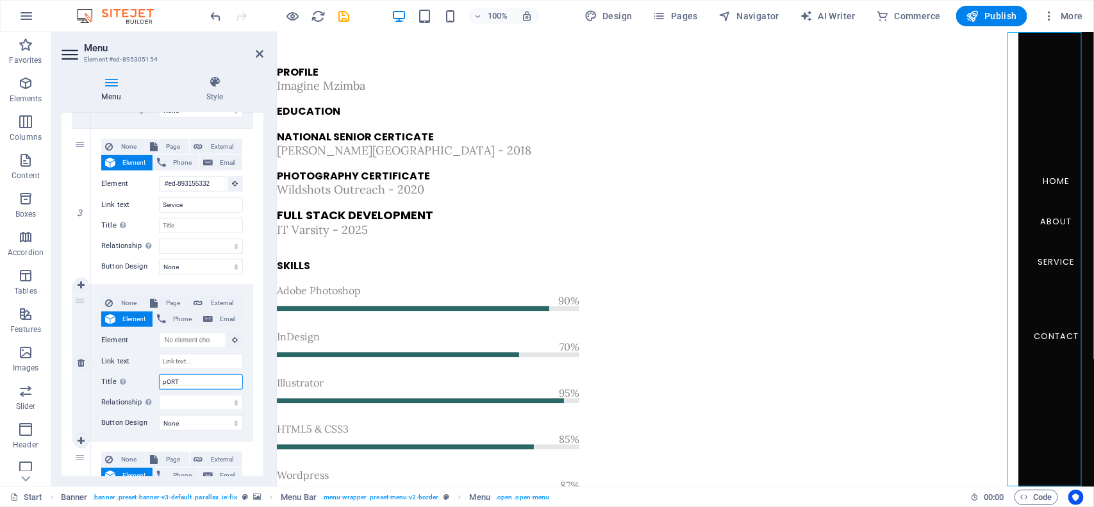
select select
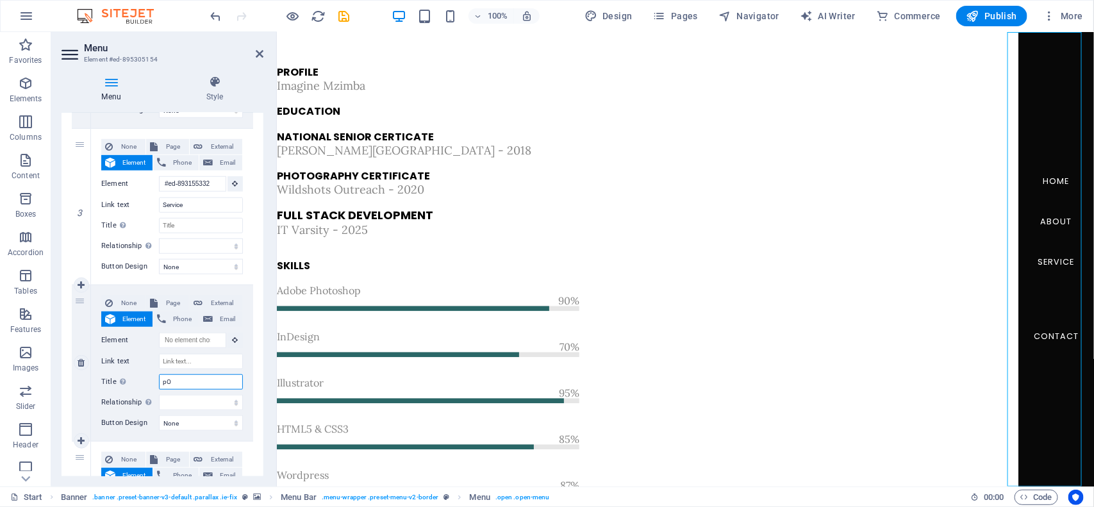
type input "p"
type input "PO"
select select
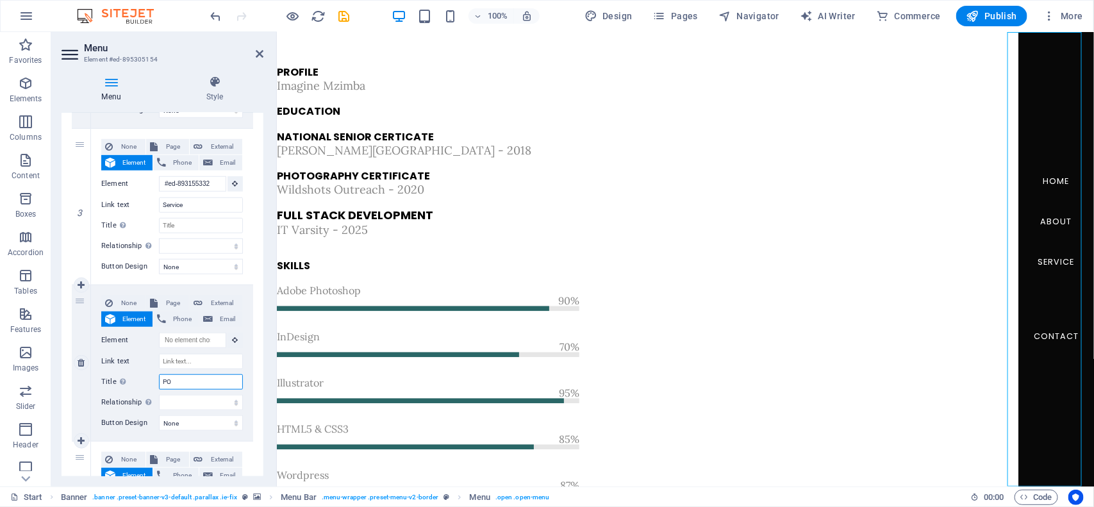
select select
type input "PORT"
select select
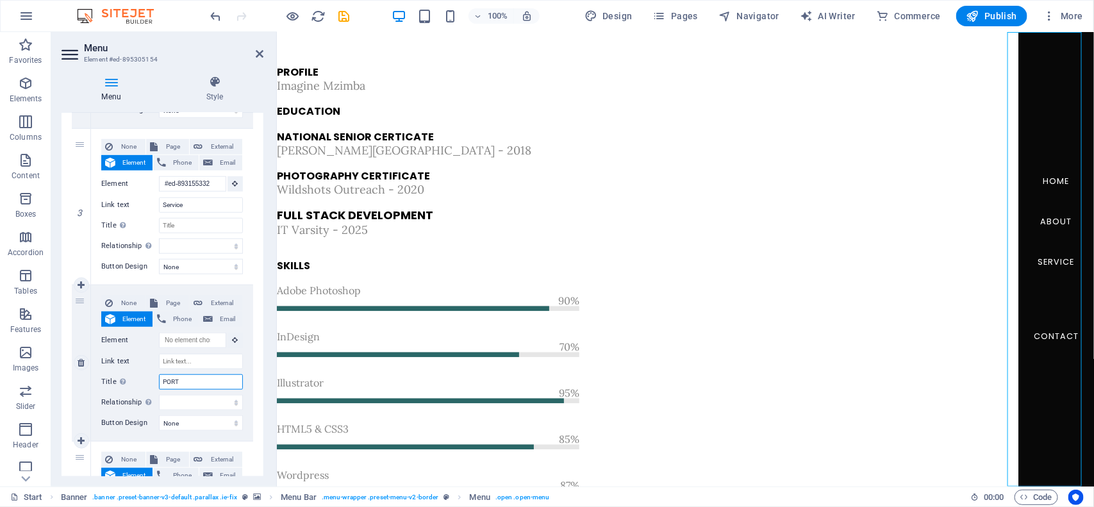
select select
type input "PORTFOL"
select select
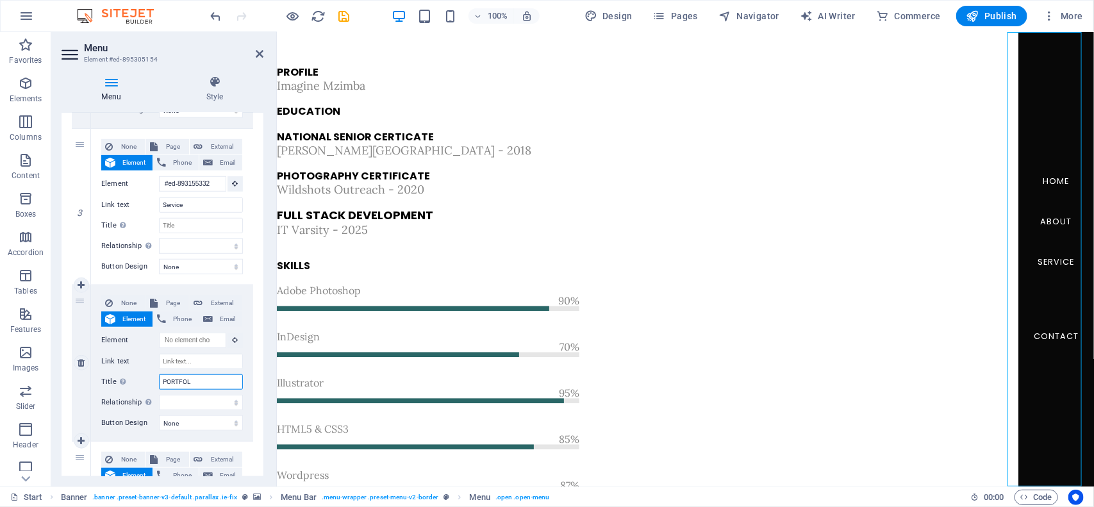
select select
type input "PORTFOLI"
select select
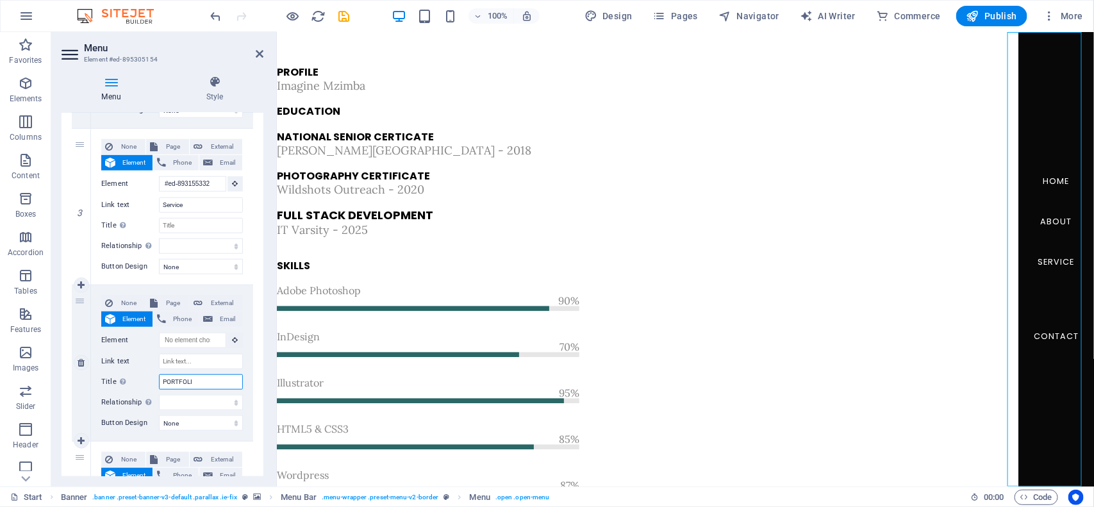
type input "PORTFOLIO"
select select
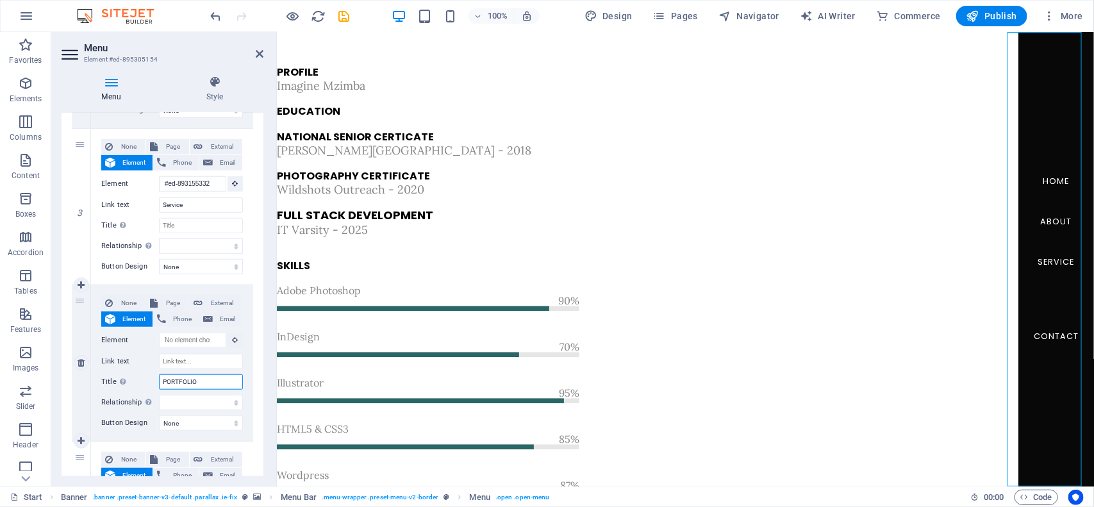
select select
type input "PORTFOLIO"
click at [187, 359] on input "Link text" at bounding box center [201, 361] width 84 height 15
type input "POR"
select select
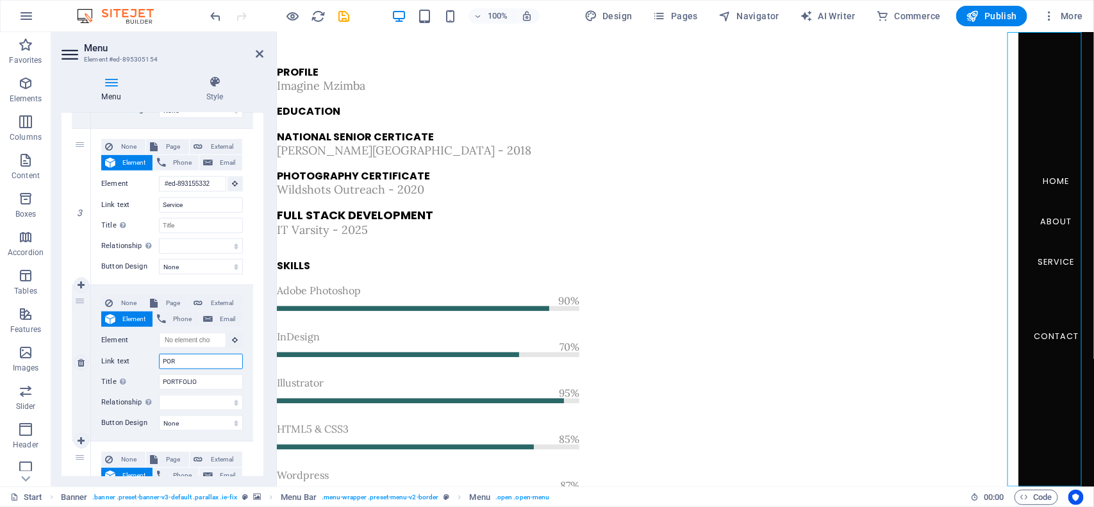
select select
type input "PORF"
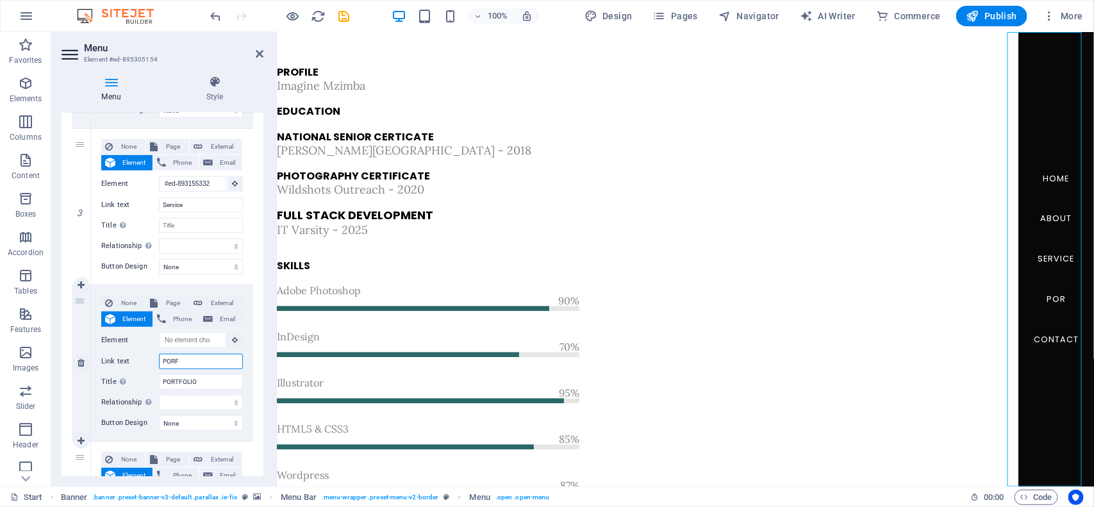
select select
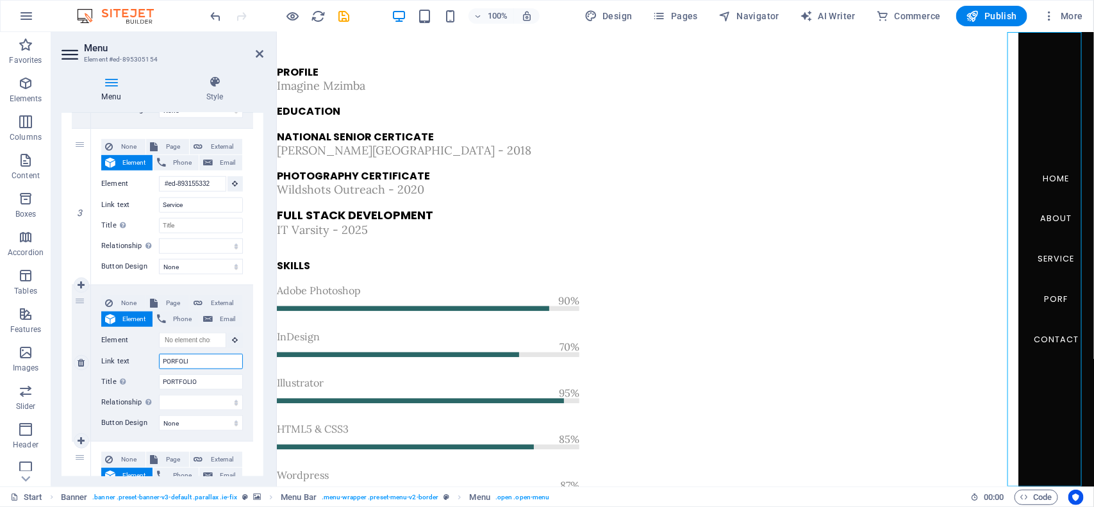
type input "PORFOLIO"
select select
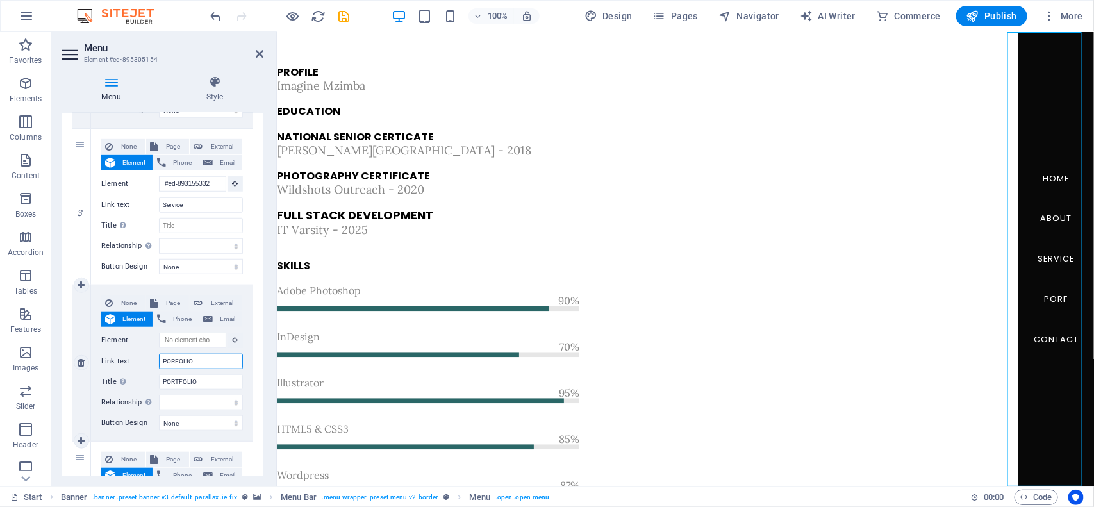
select select
type input "POR"
select select
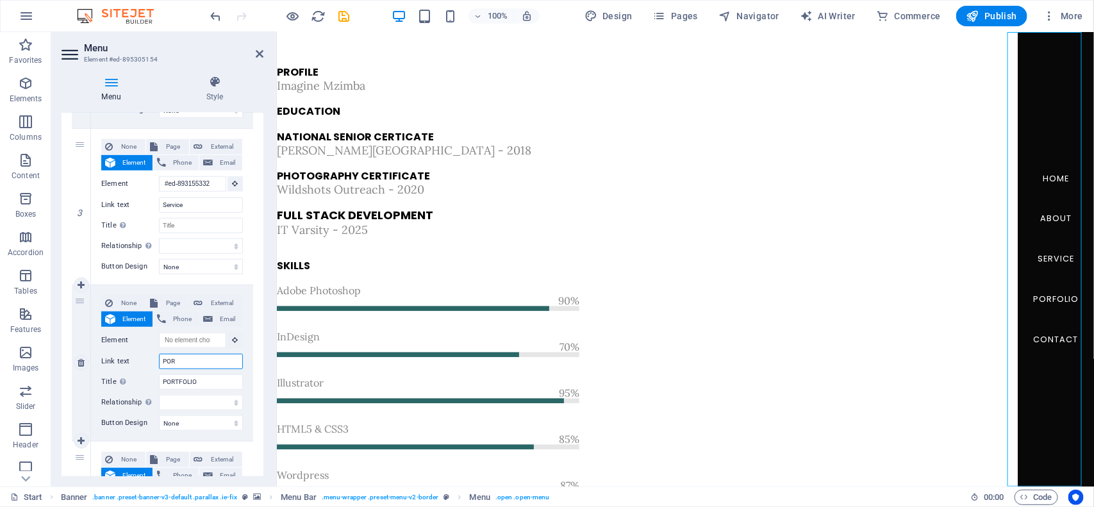
select select
type input "PORT"
select select
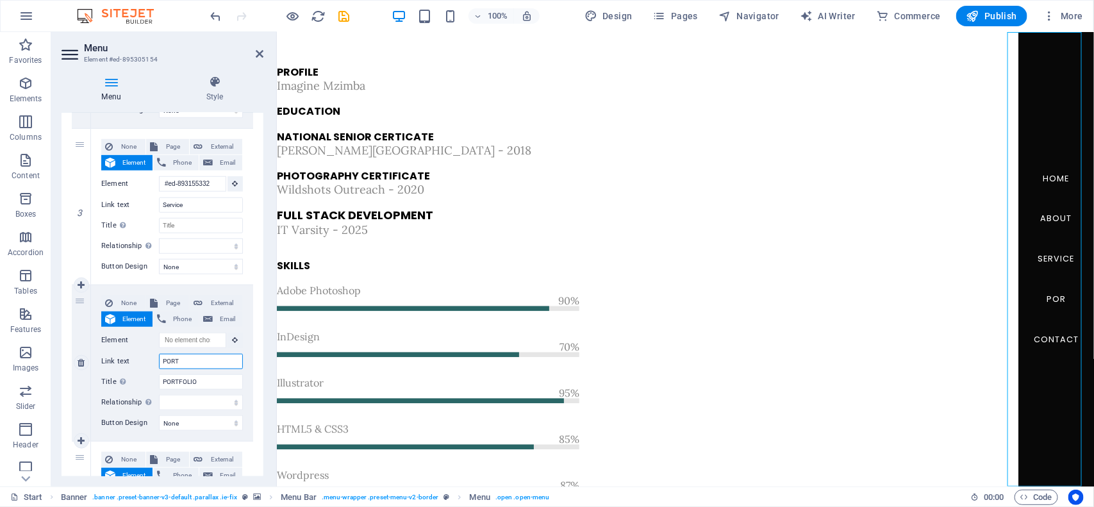
select select
type input "PORTF"
select select
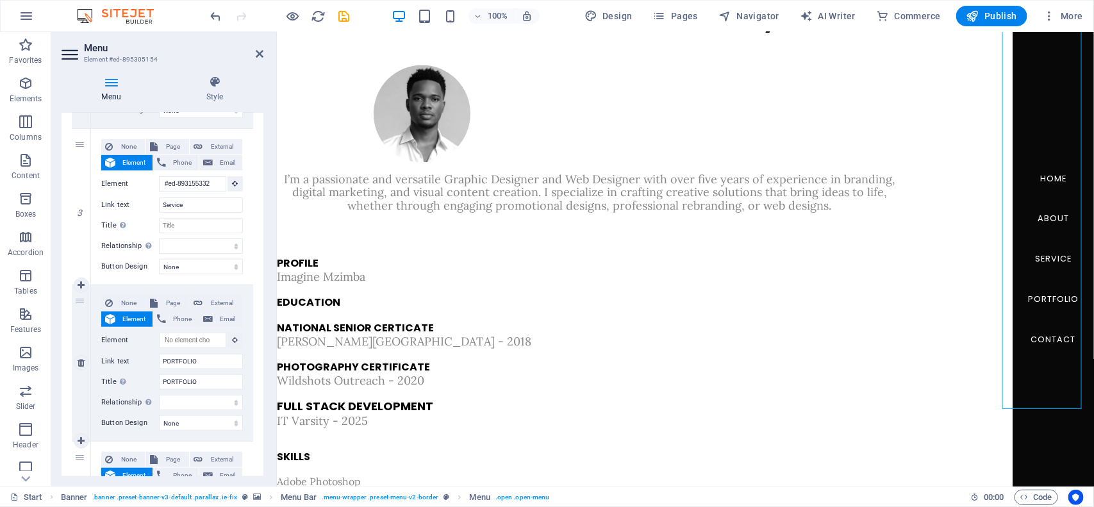
scroll to position [1318, 0]
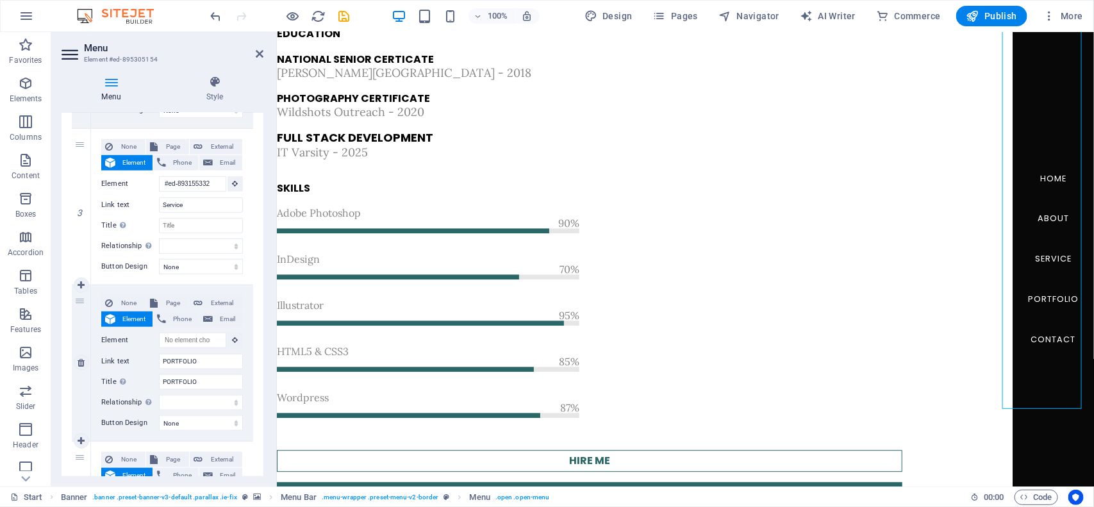
click at [133, 320] on span "Element" at bounding box center [133, 319] width 29 height 15
click at [233, 338] on icon at bounding box center [236, 340] width 6 height 6
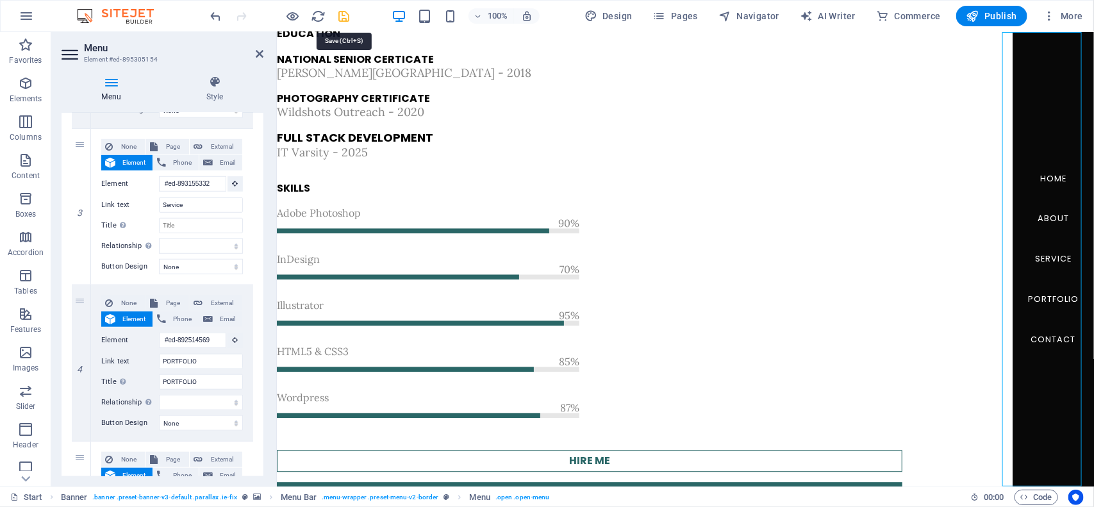
click at [338, 13] on icon "save" at bounding box center [344, 16] width 15 height 15
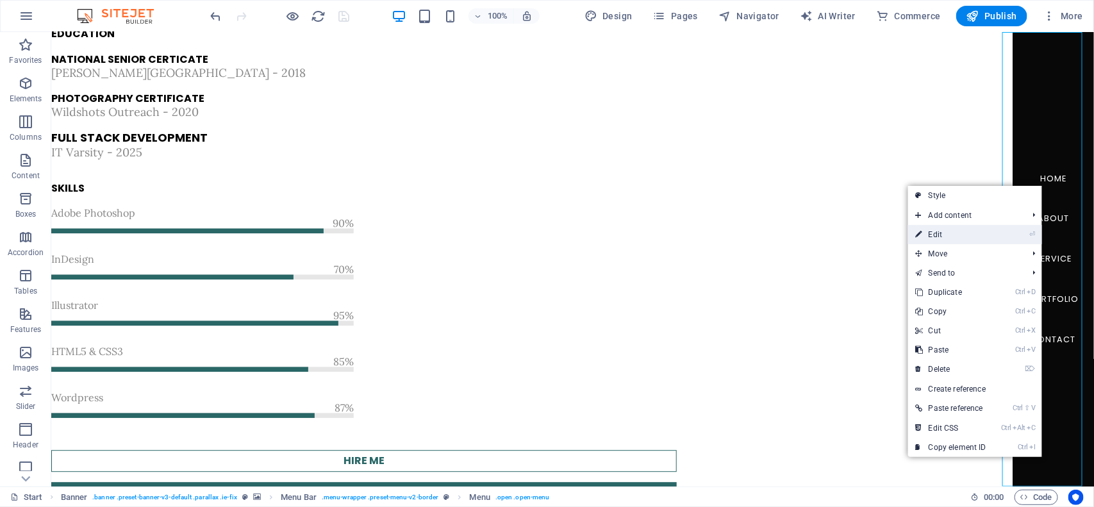
click at [928, 236] on link "⏎ Edit" at bounding box center [951, 234] width 86 height 19
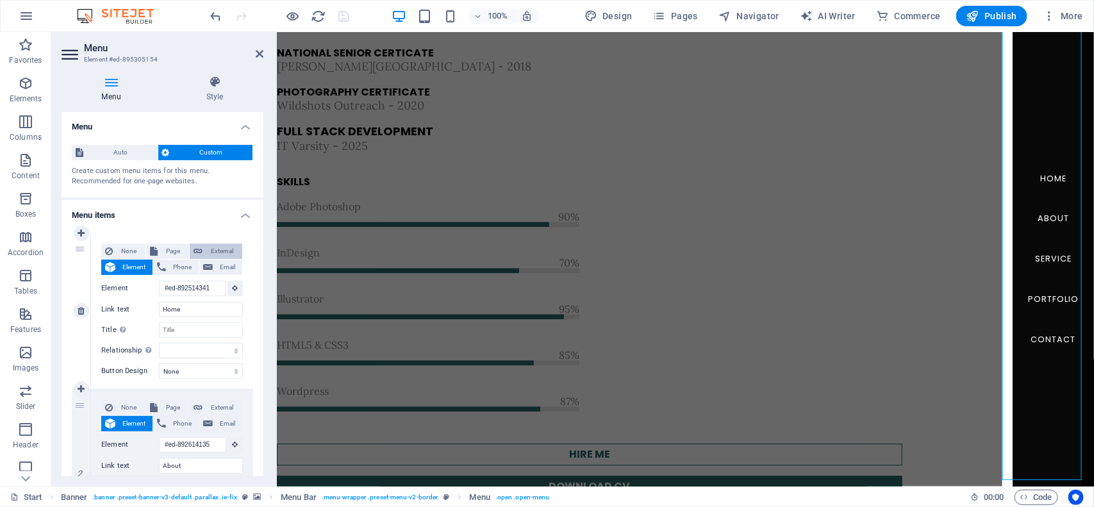
scroll to position [0, 0]
click at [223, 97] on h4 "Style" at bounding box center [214, 89] width 97 height 27
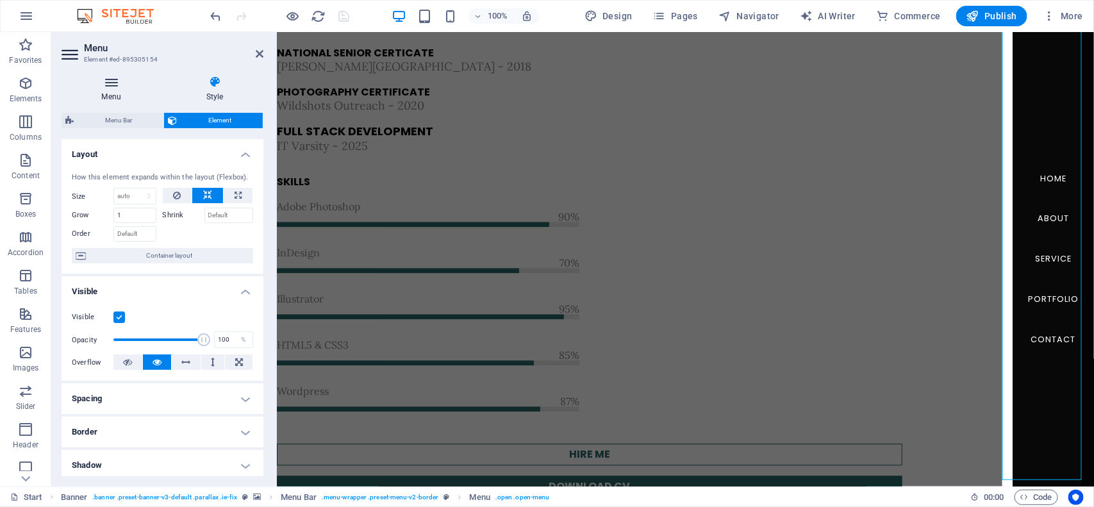
click at [104, 92] on h4 "Menu" at bounding box center [114, 89] width 104 height 27
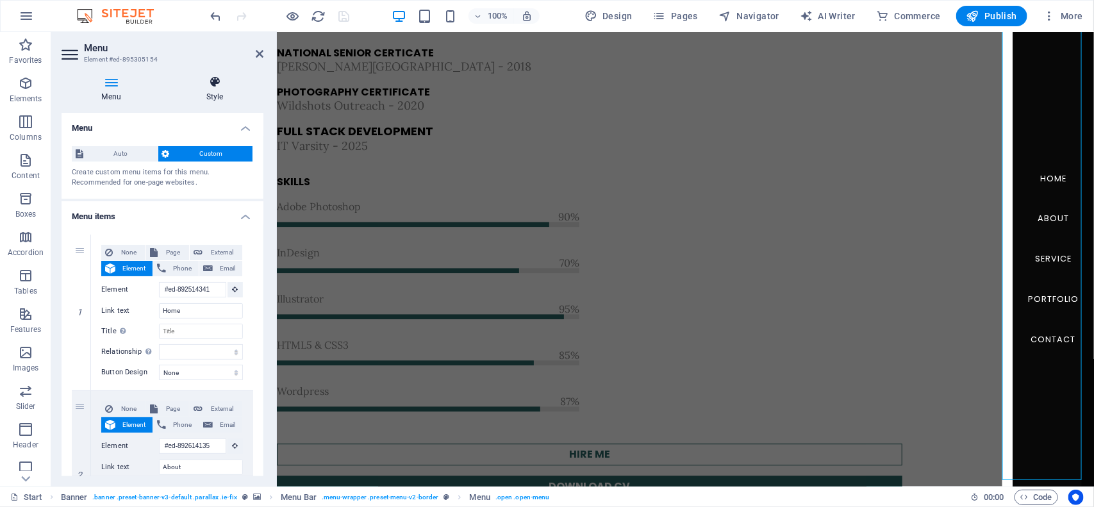
click at [203, 92] on h4 "Style" at bounding box center [214, 89] width 97 height 27
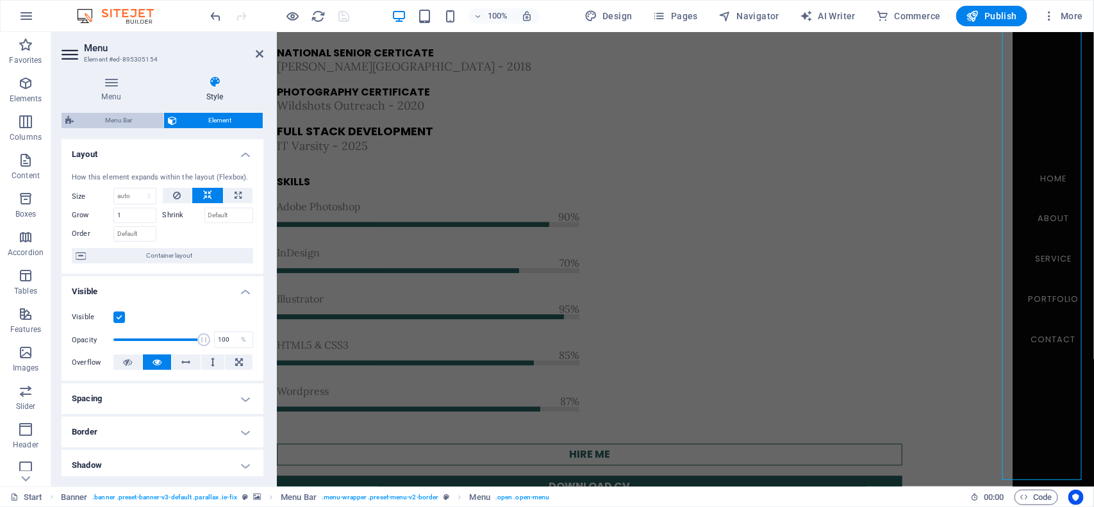
click at [120, 119] on span "Menu Bar" at bounding box center [119, 120] width 82 height 15
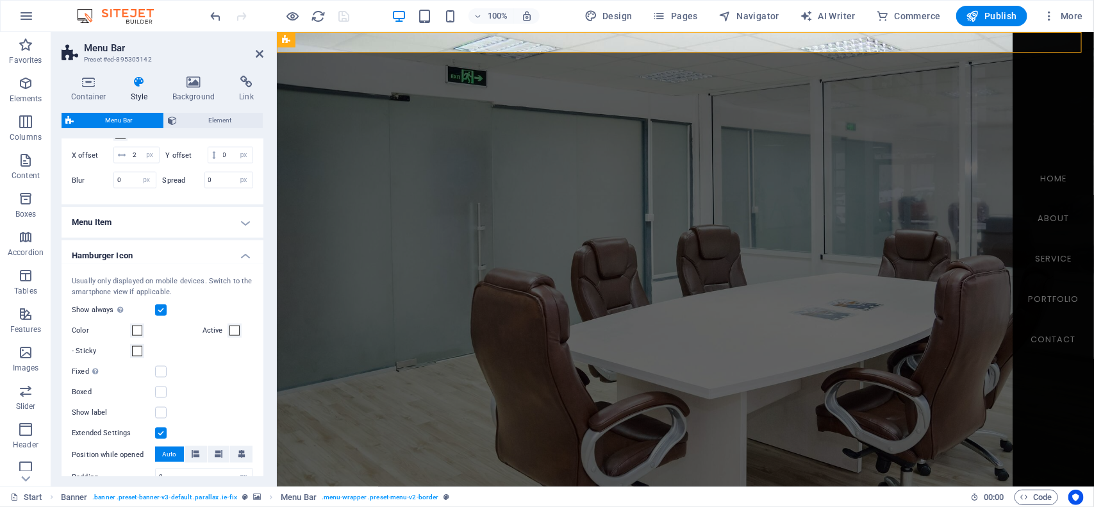
scroll to position [721, 0]
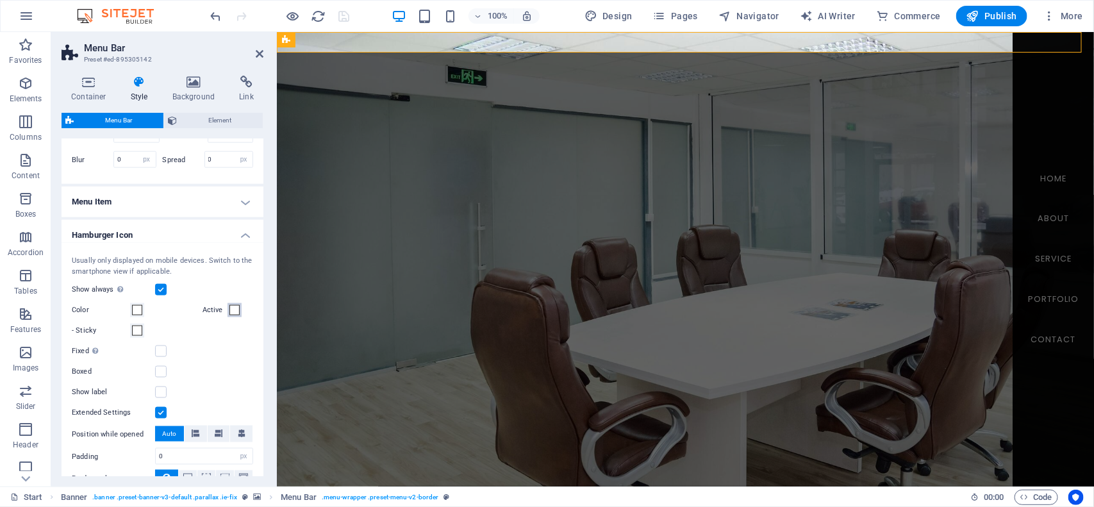
click at [231, 315] on span at bounding box center [234, 310] width 10 height 10
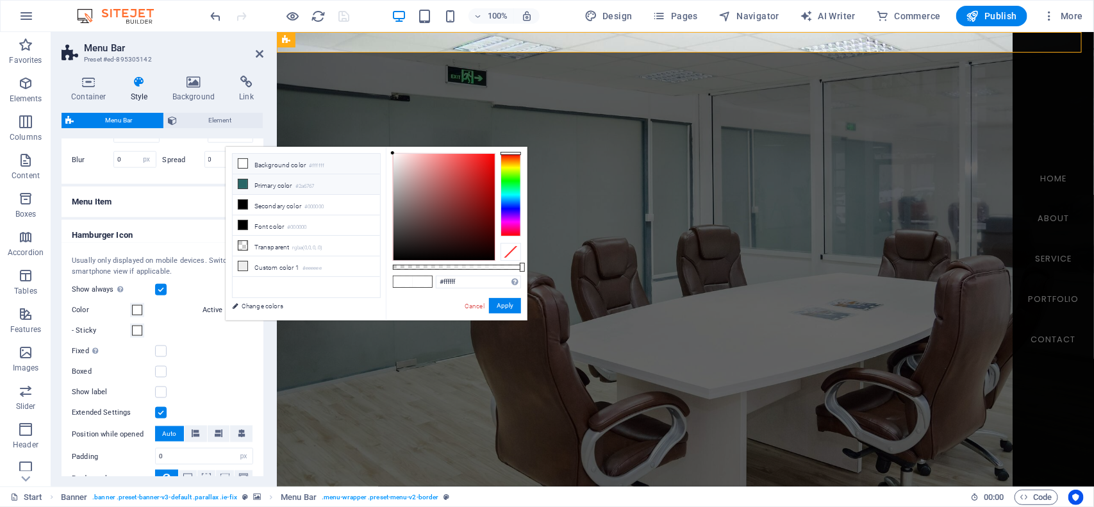
click at [263, 188] on li "Primary color #2a6767" at bounding box center [306, 184] width 147 height 21
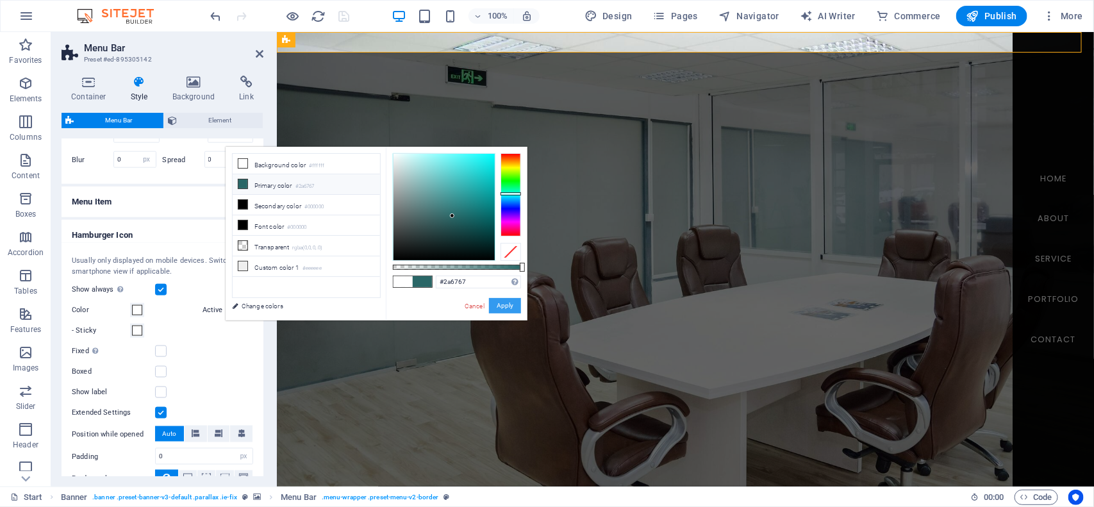
click at [494, 306] on button "Apply" at bounding box center [505, 305] width 32 height 15
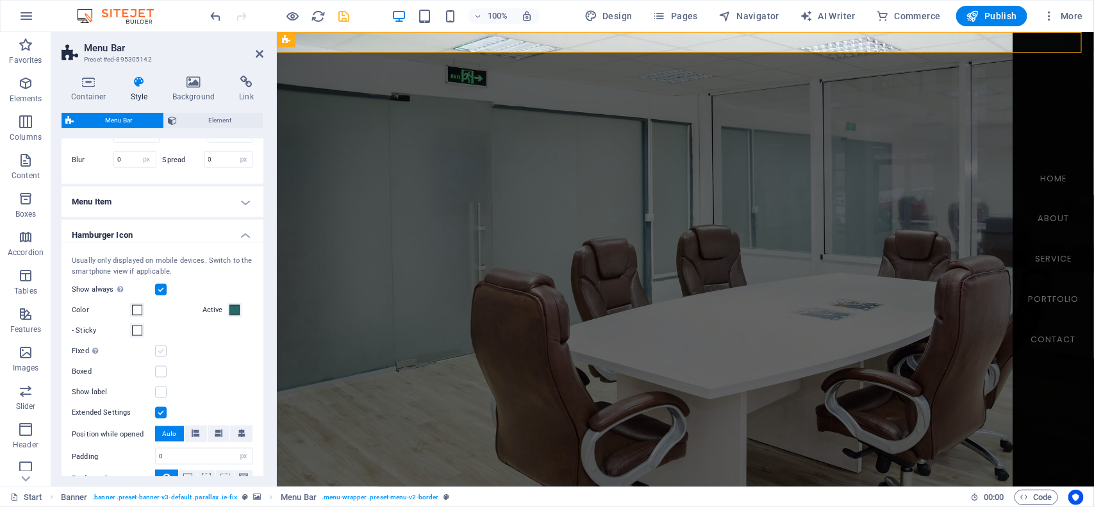
click at [160, 357] on label at bounding box center [161, 351] width 12 height 12
click at [0, 0] on input "Fixed Positions the trigger in a fixed state so that it is constantly in the vi…" at bounding box center [0, 0] width 0 height 0
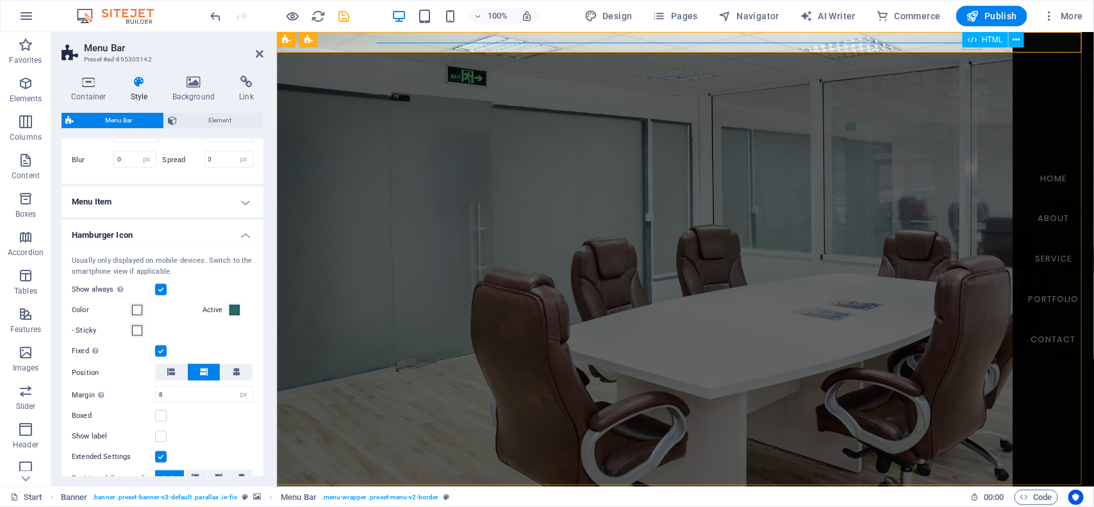
click at [972, 46] on icon at bounding box center [972, 39] width 9 height 15
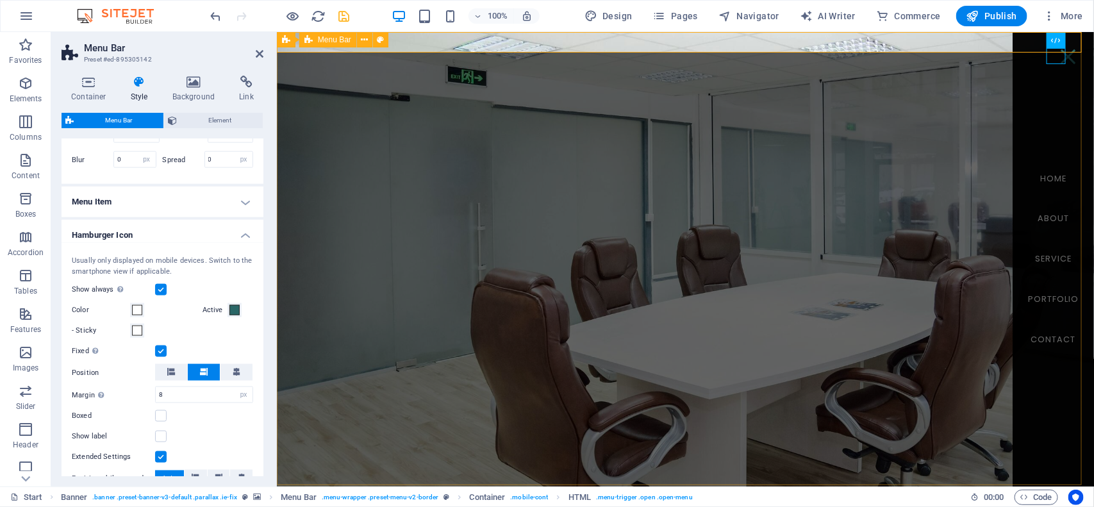
click at [962, 485] on div "Menu Home About Service PORTFOLIO Contact" at bounding box center [684, 495] width 817 height 21
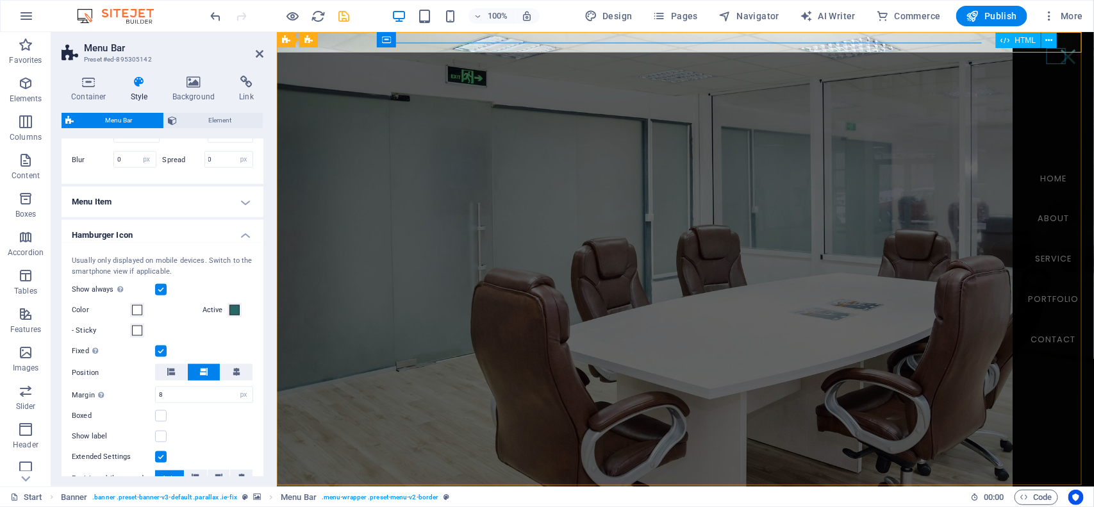
click at [1058, 54] on div "Menu" at bounding box center [1067, 56] width 19 height 16
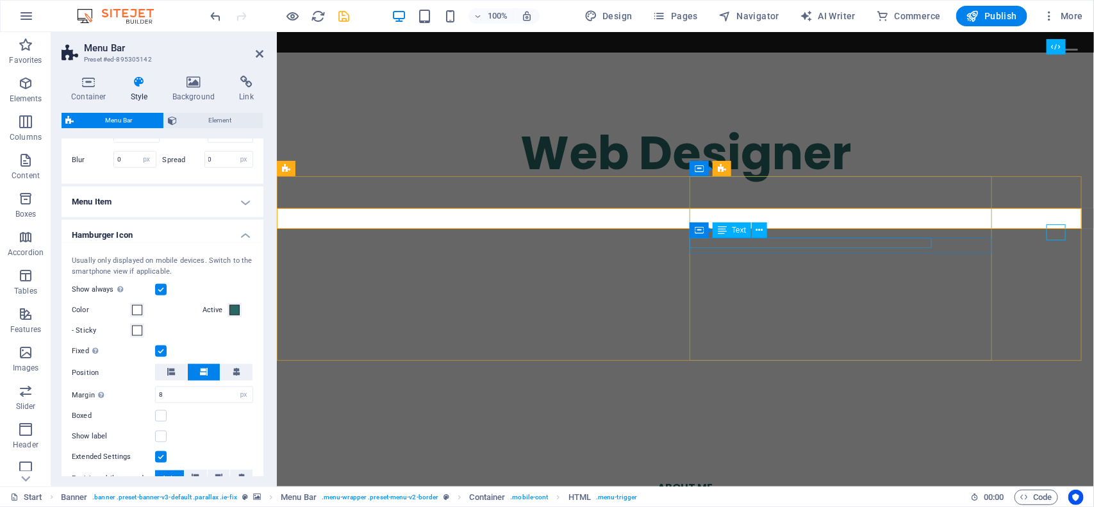
scroll to position [481, 0]
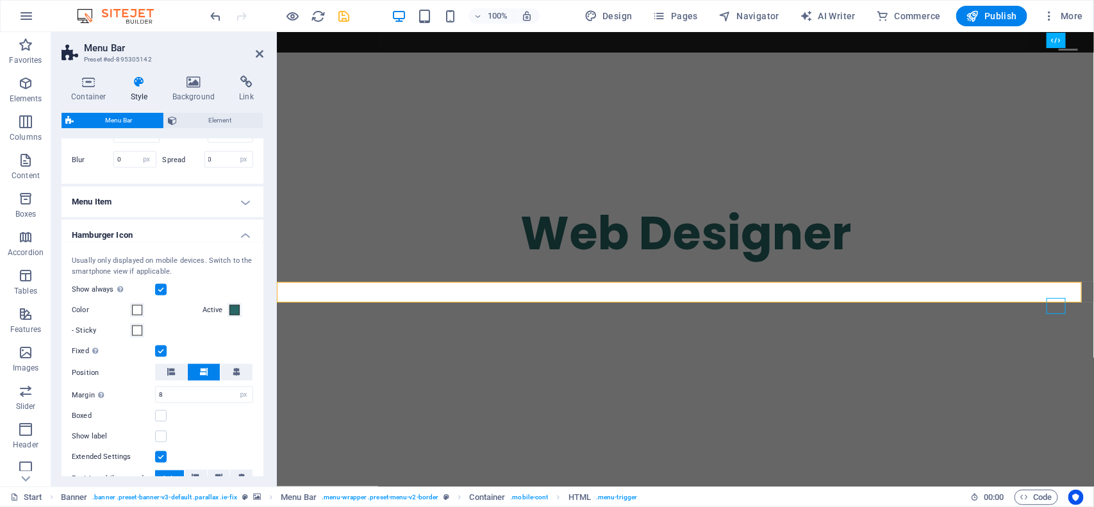
click at [162, 357] on label at bounding box center [161, 351] width 12 height 12
click at [0, 0] on input "Fixed Positions the trigger in a fixed state so that it is constantly in the vi…" at bounding box center [0, 0] width 0 height 0
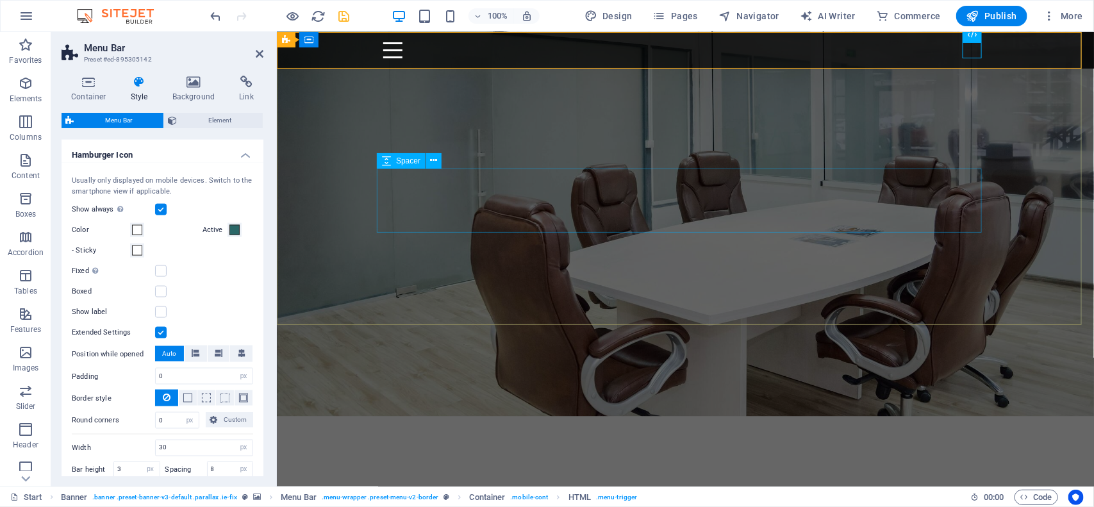
scroll to position [0, 0]
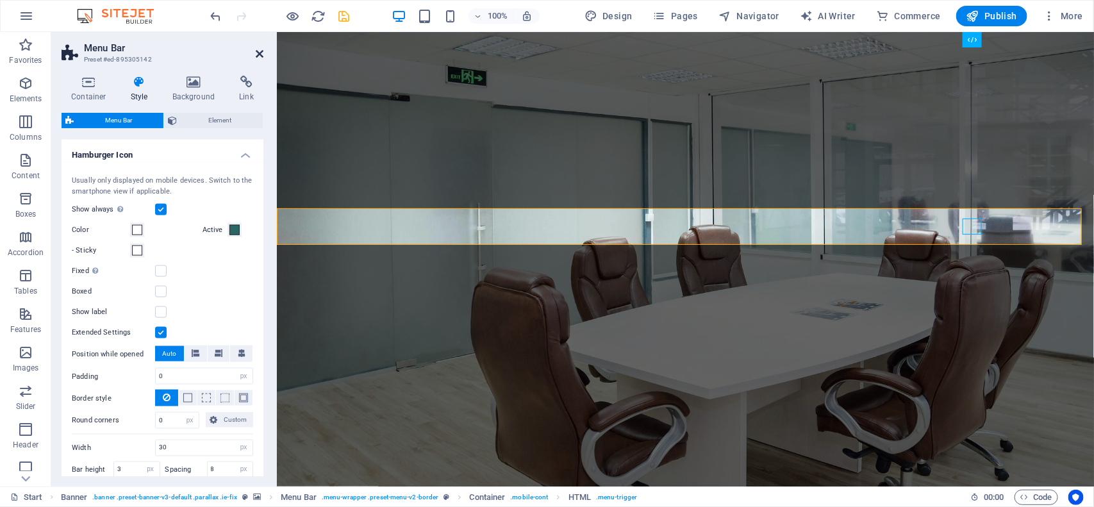
click at [262, 56] on icon at bounding box center [260, 54] width 8 height 10
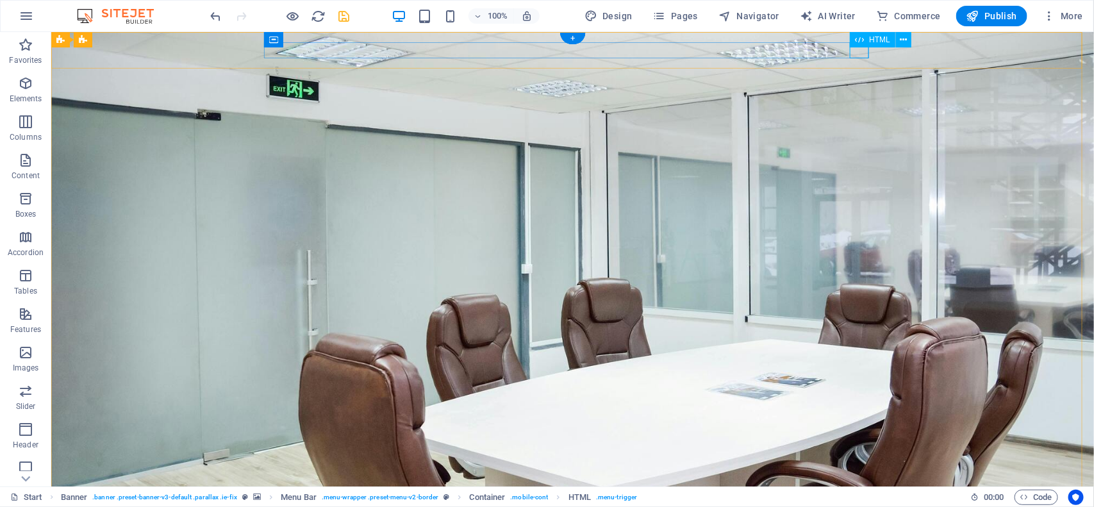
click at [859, 499] on div "Menu" at bounding box center [572, 507] width 605 height 16
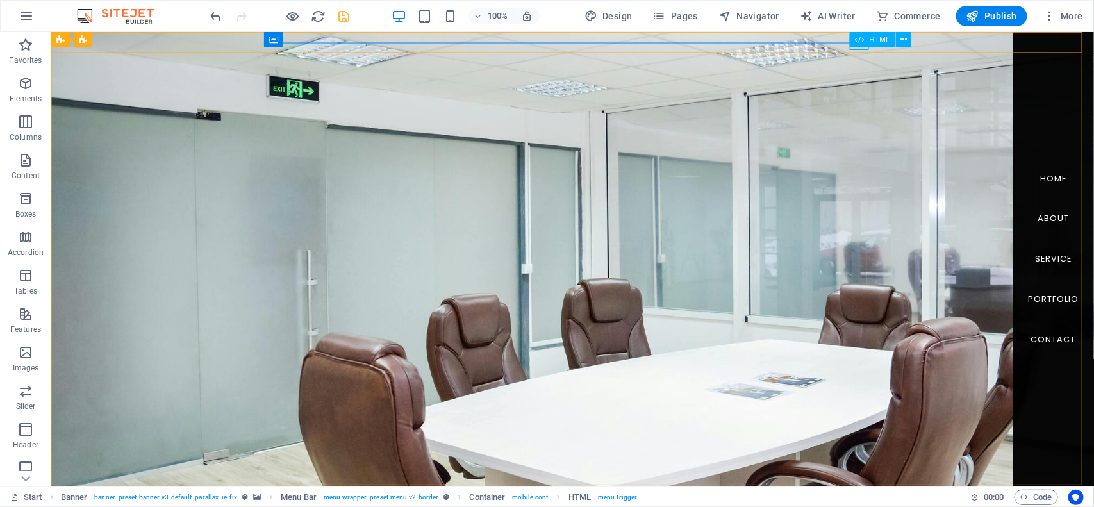
click at [860, 47] on icon at bounding box center [859, 39] width 9 height 15
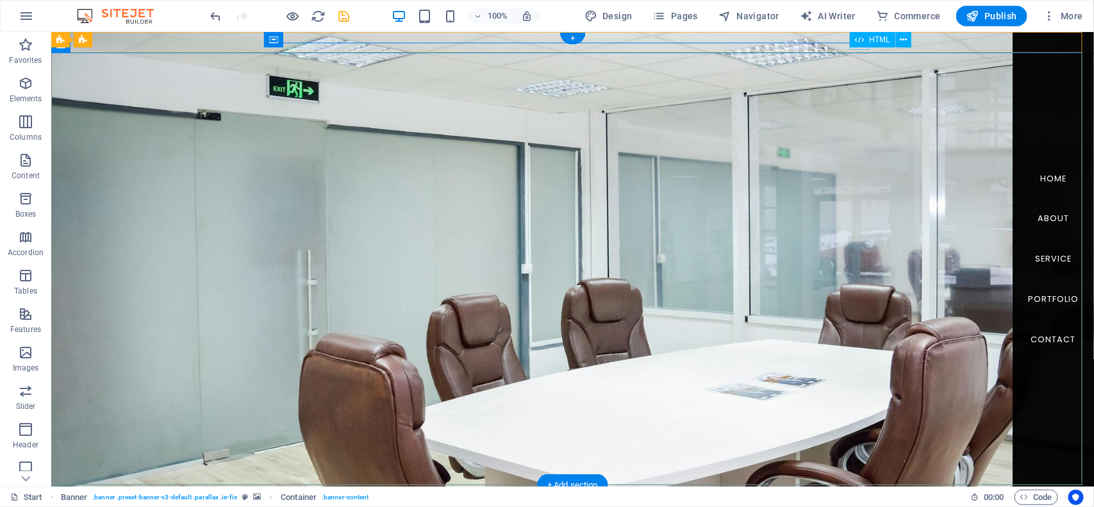
click at [289, 499] on div "Menu" at bounding box center [279, 507] width 19 height 16
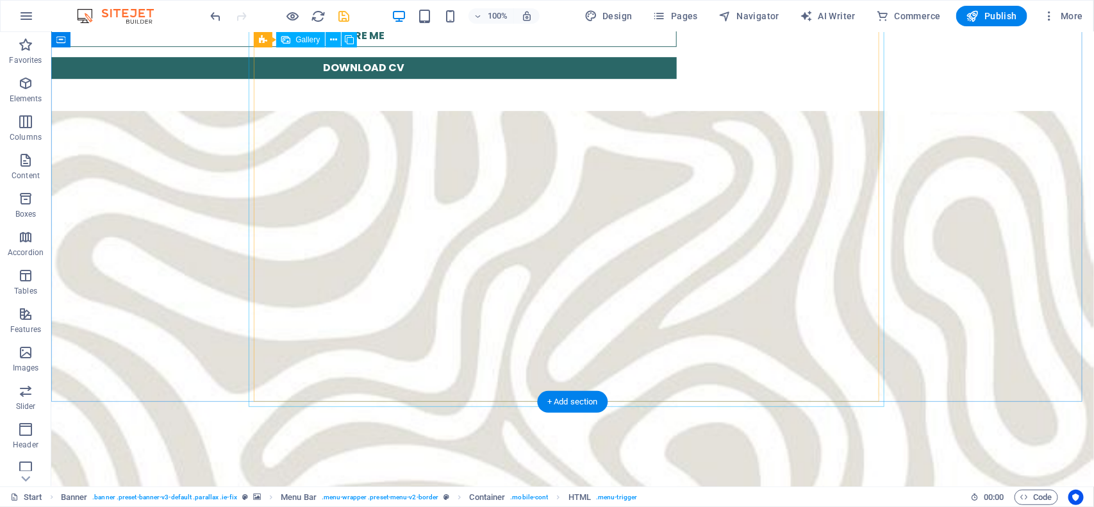
scroll to position [2243, 0]
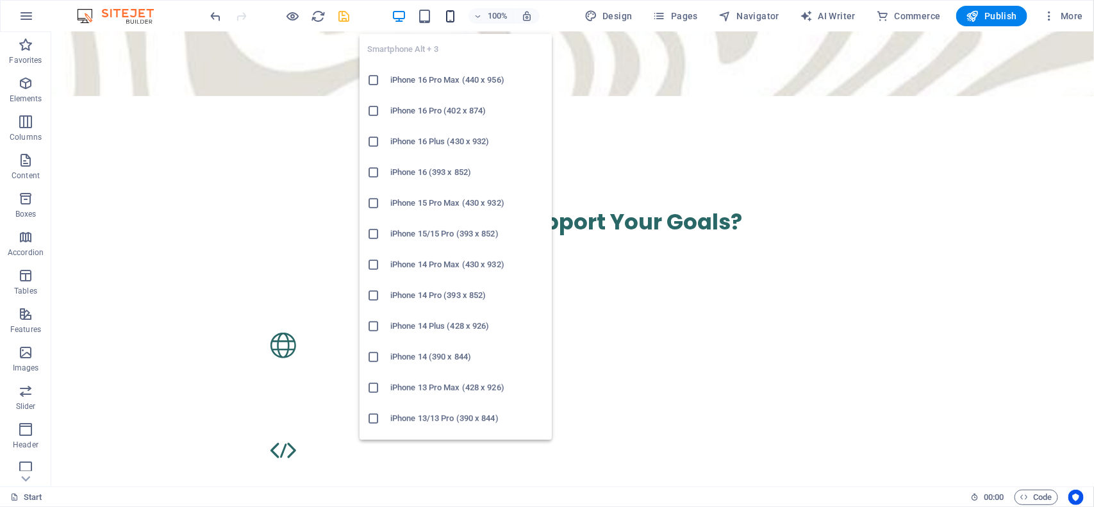
click at [453, 15] on icon "button" at bounding box center [450, 16] width 15 height 15
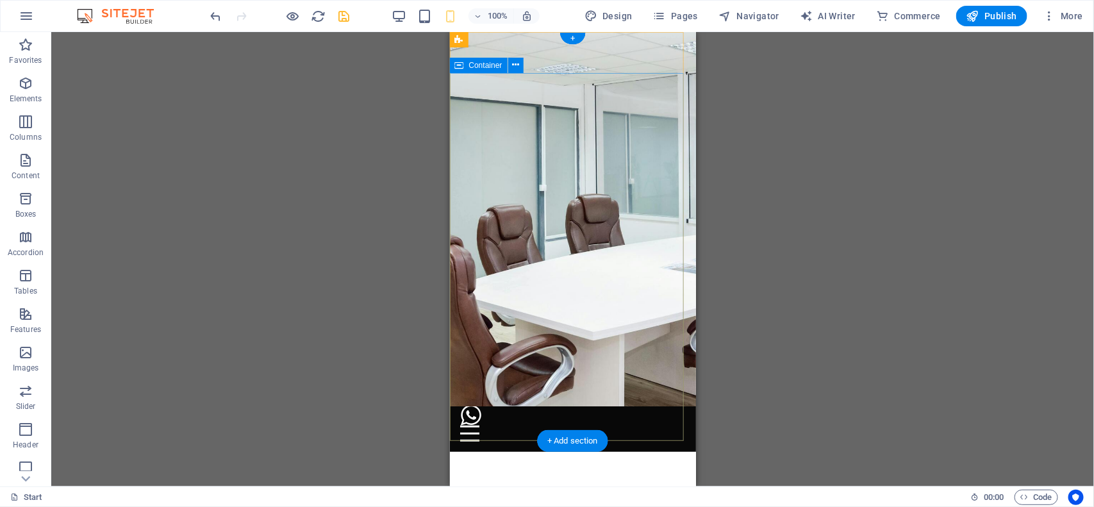
scroll to position [0, 0]
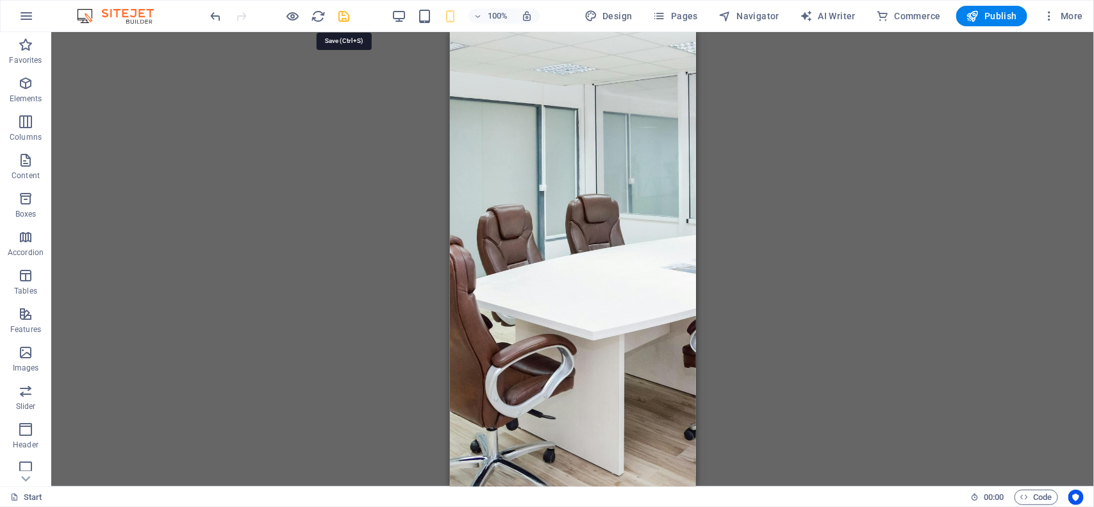
click at [342, 19] on icon "save" at bounding box center [344, 16] width 15 height 15
click at [994, 22] on span "Publish" at bounding box center [992, 16] width 51 height 13
